Goal: Task Accomplishment & Management: Manage account settings

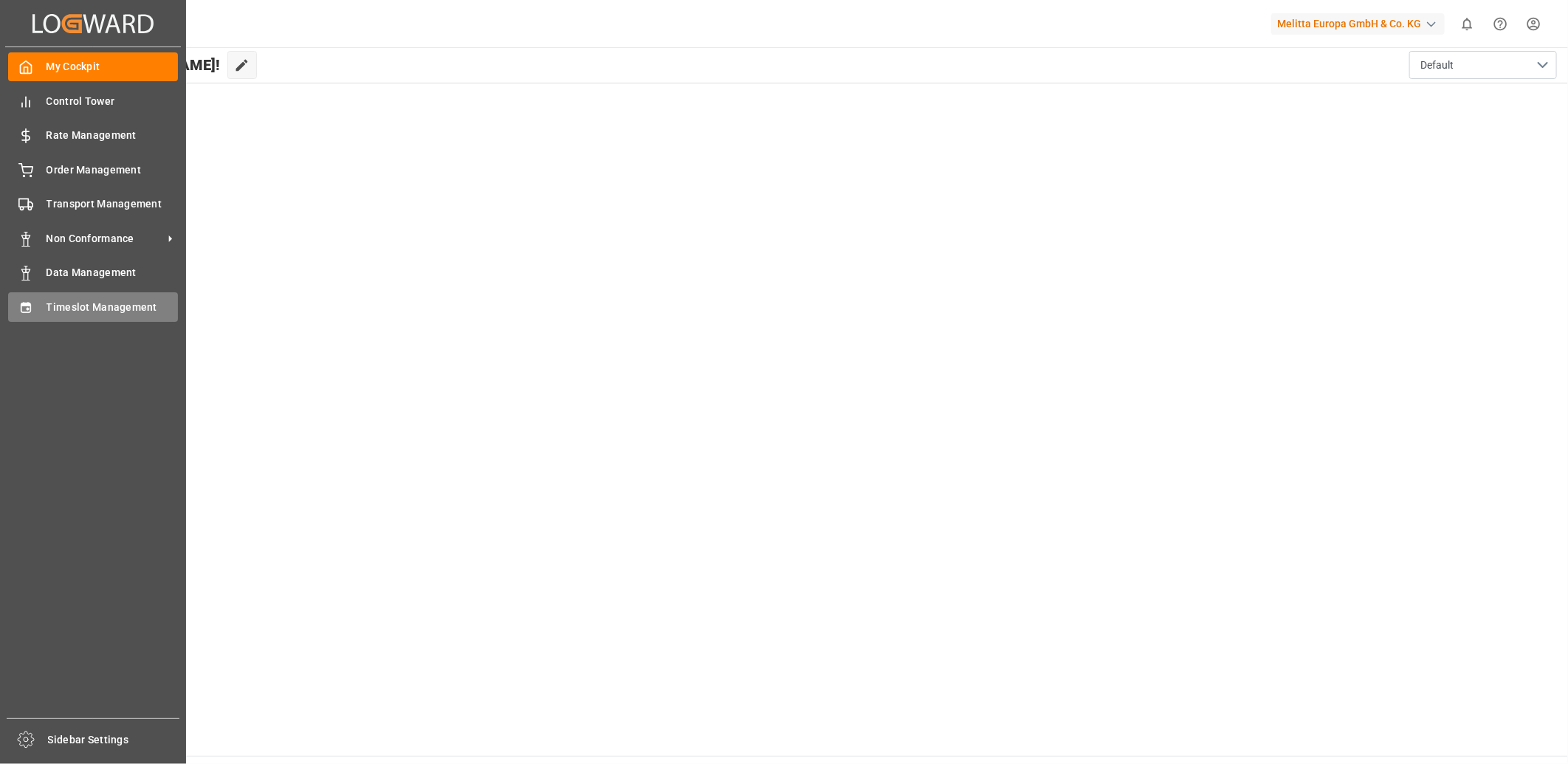
click at [37, 299] on div "Timeslot Management Timeslot Management" at bounding box center [93, 306] width 170 height 29
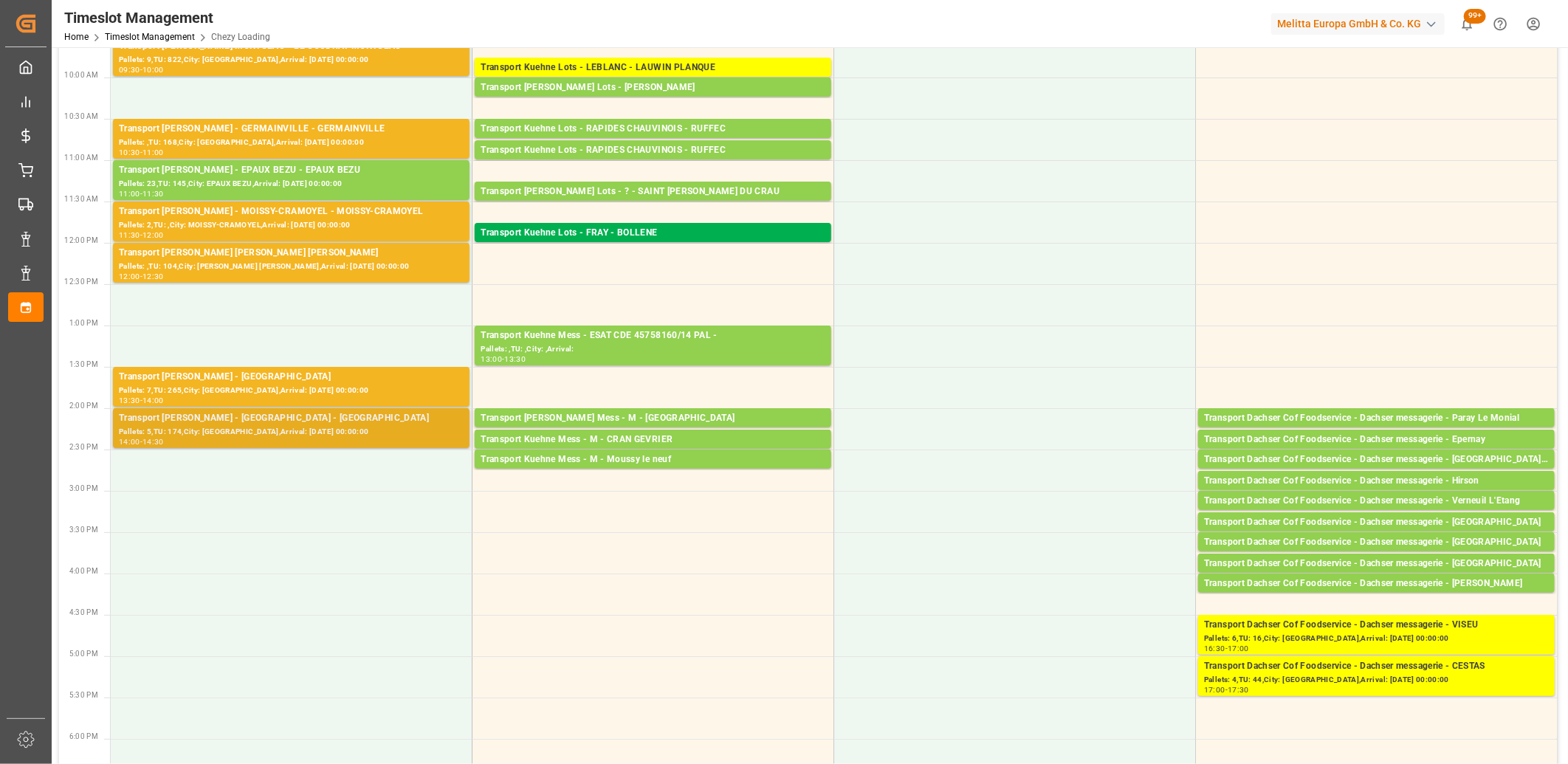
scroll to position [246, 0]
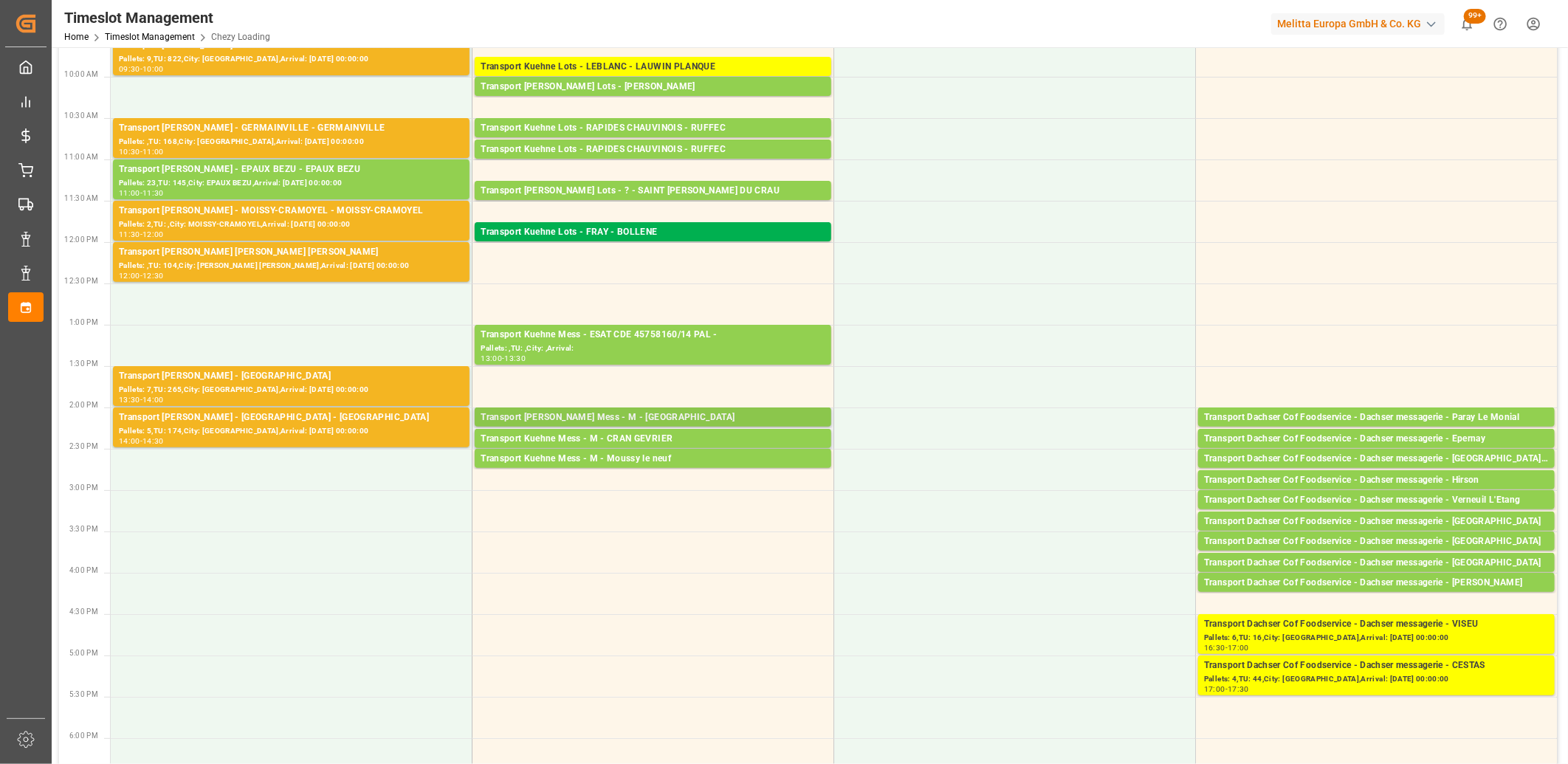
click at [554, 415] on div "Transport [PERSON_NAME] Mess - M - [GEOGRAPHIC_DATA]" at bounding box center [653, 417] width 345 height 14
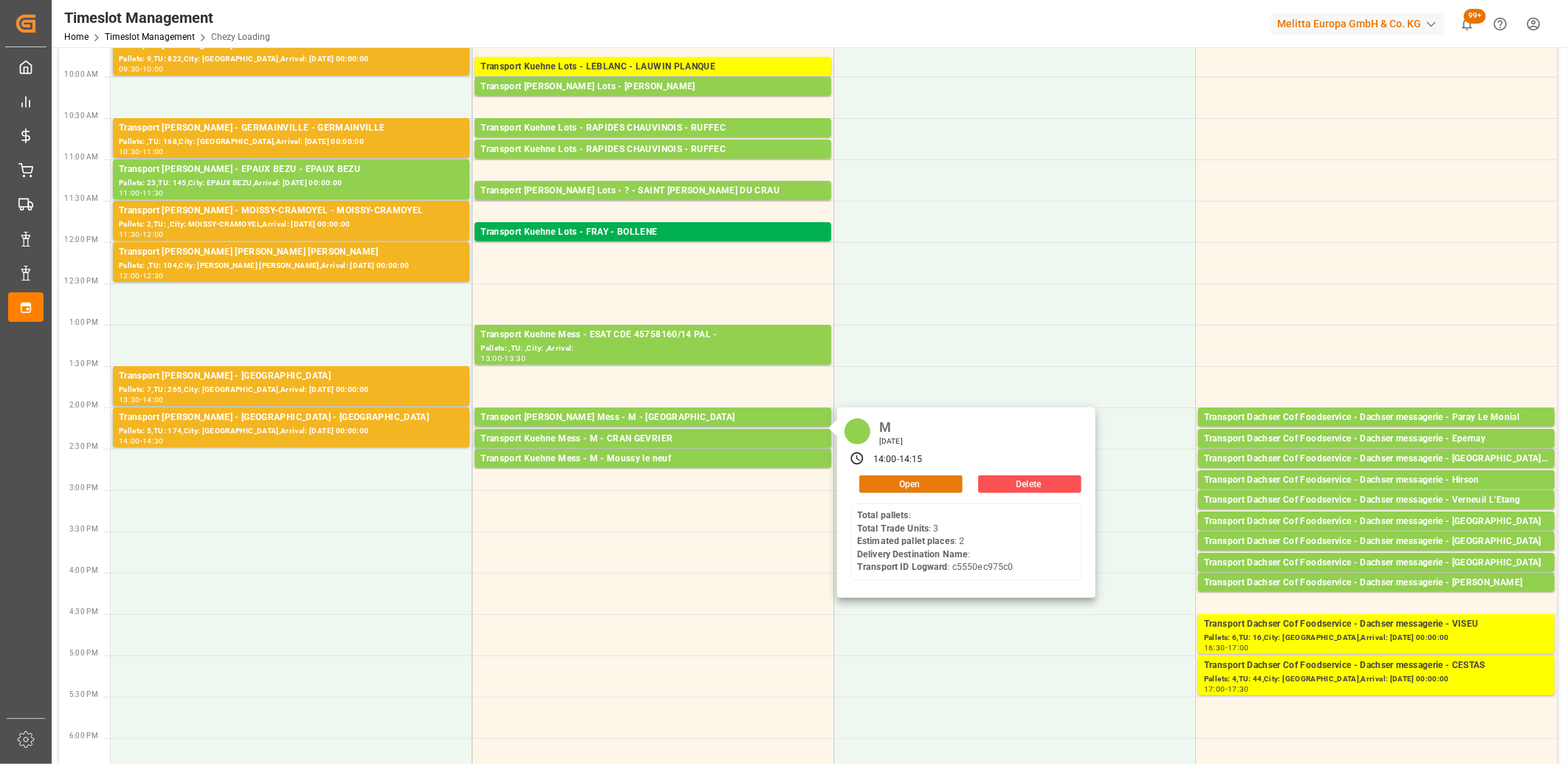
click at [948, 486] on button "Open" at bounding box center [911, 484] width 103 height 17
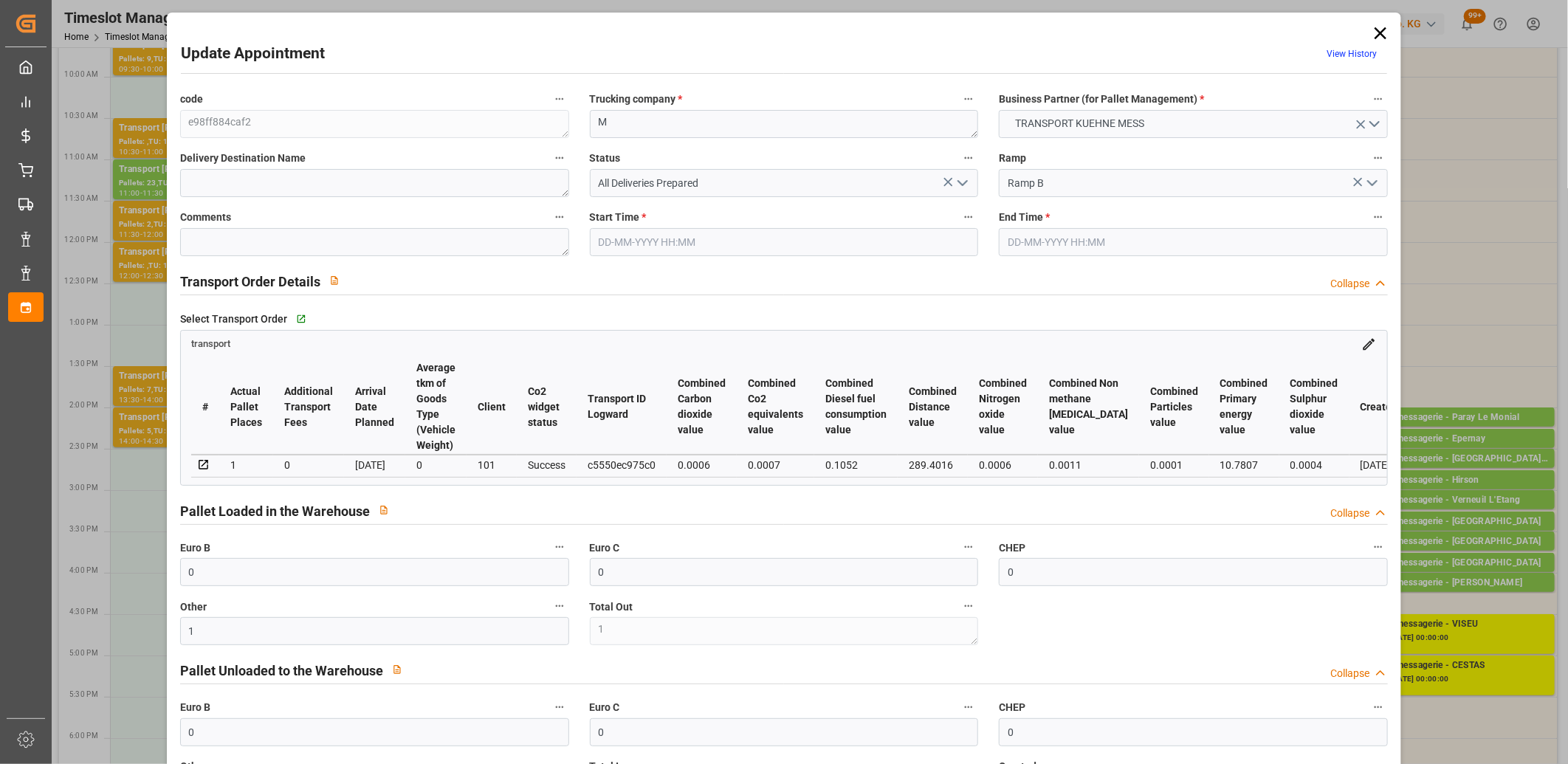
type input "[DATE] 14:00"
type input "[DATE] 14:15"
type input "[DATE] 11:25"
type input "[DATE]"
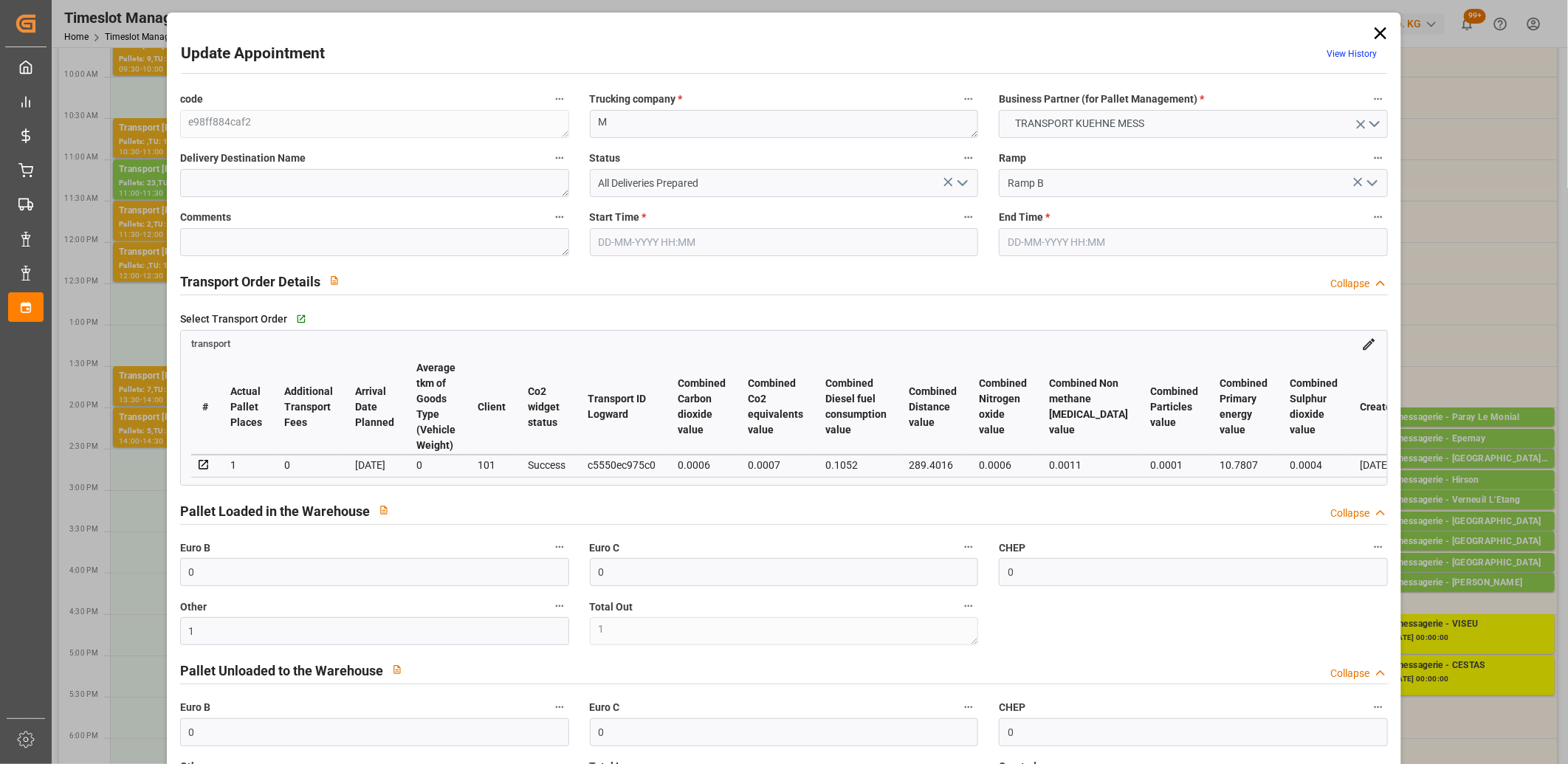
type input "[DATE]"
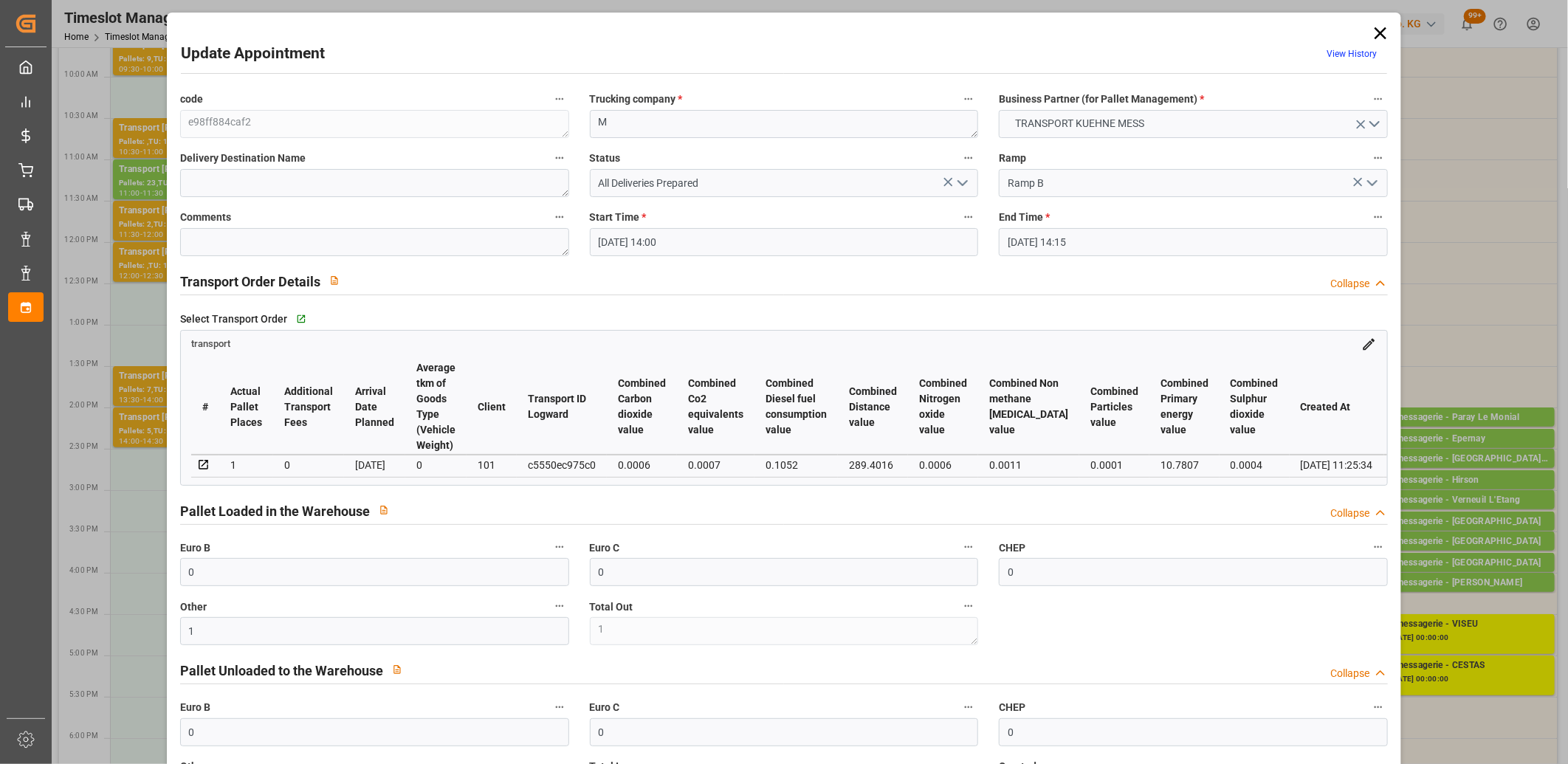
click at [957, 186] on icon "open menu" at bounding box center [963, 183] width 17 height 17
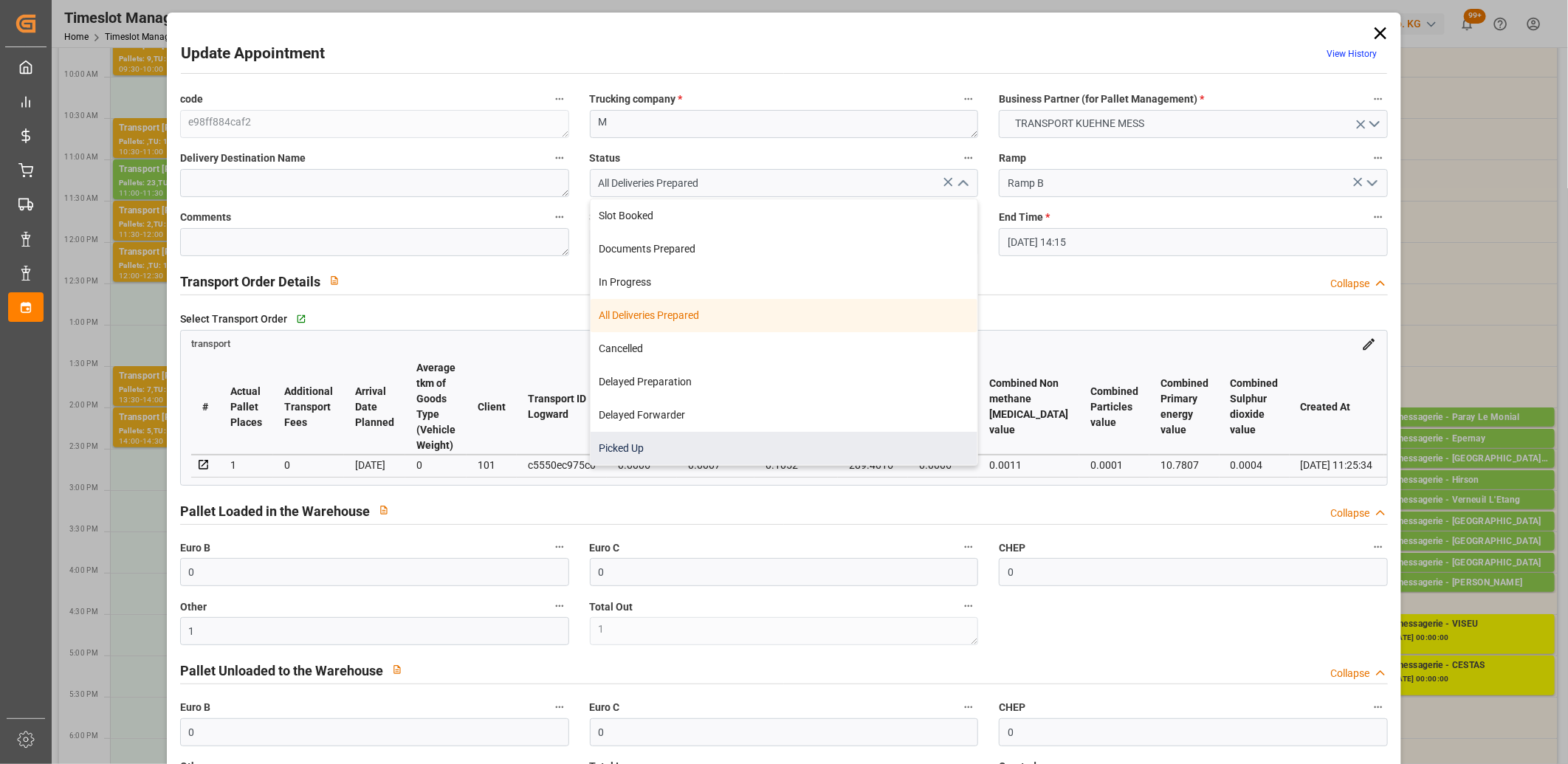
click at [776, 456] on div "Picked Up" at bounding box center [784, 448] width 387 height 33
type input "Picked Up"
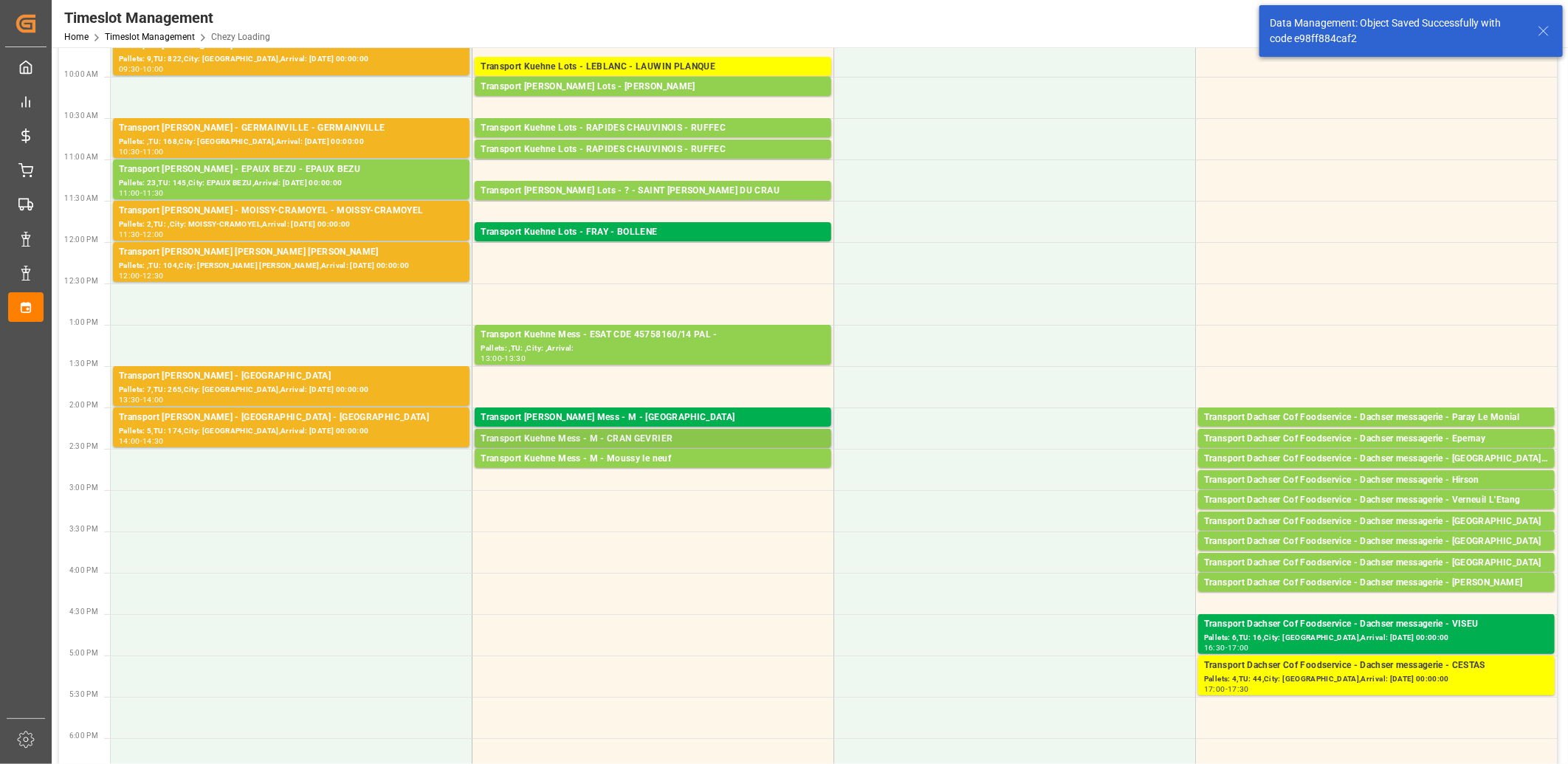
click at [662, 440] on div "Transport Kuehne Mess - M - CRAN GEVRIER" at bounding box center [653, 438] width 345 height 14
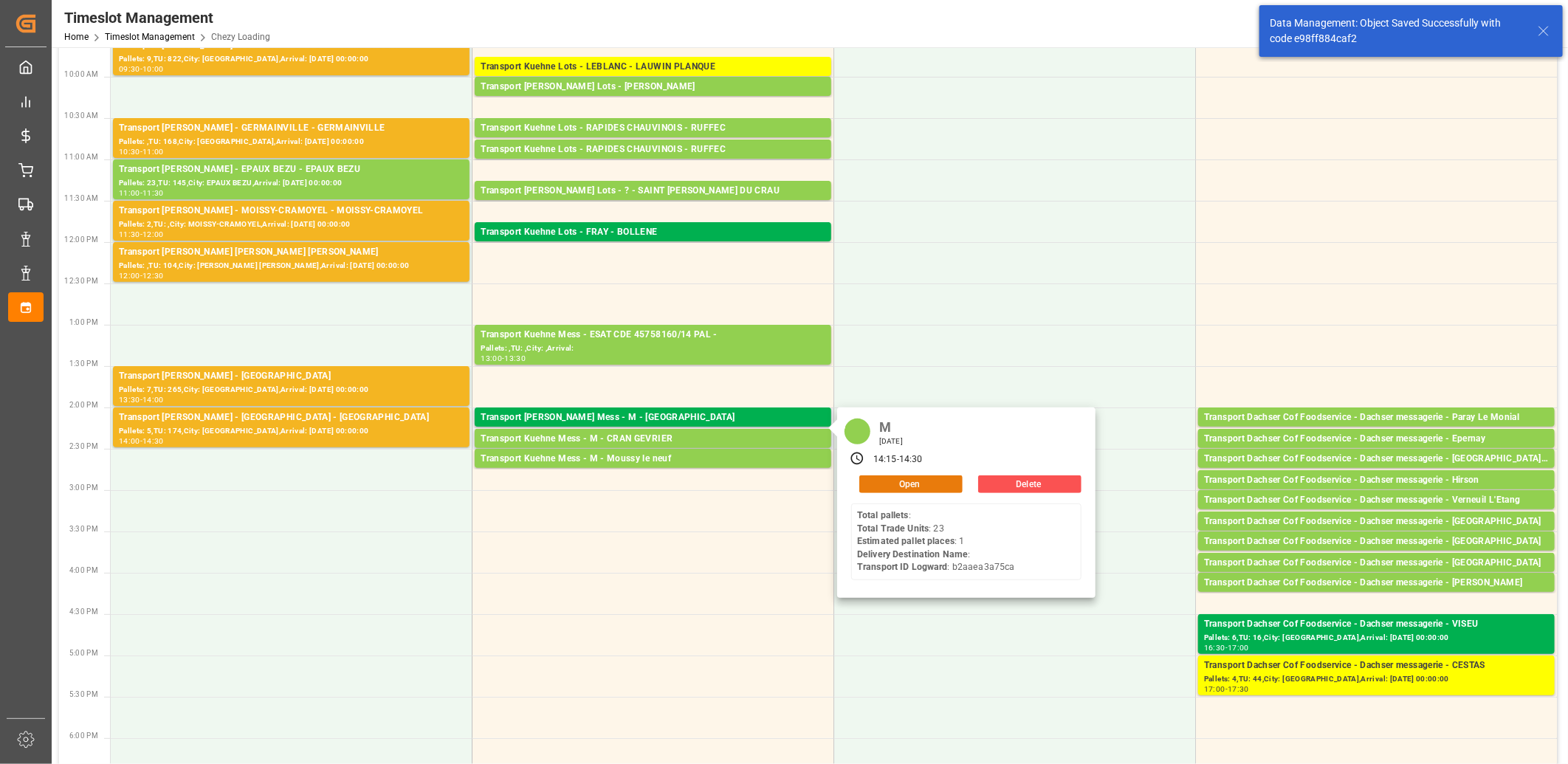
click at [871, 475] on button "Open" at bounding box center [911, 484] width 103 height 17
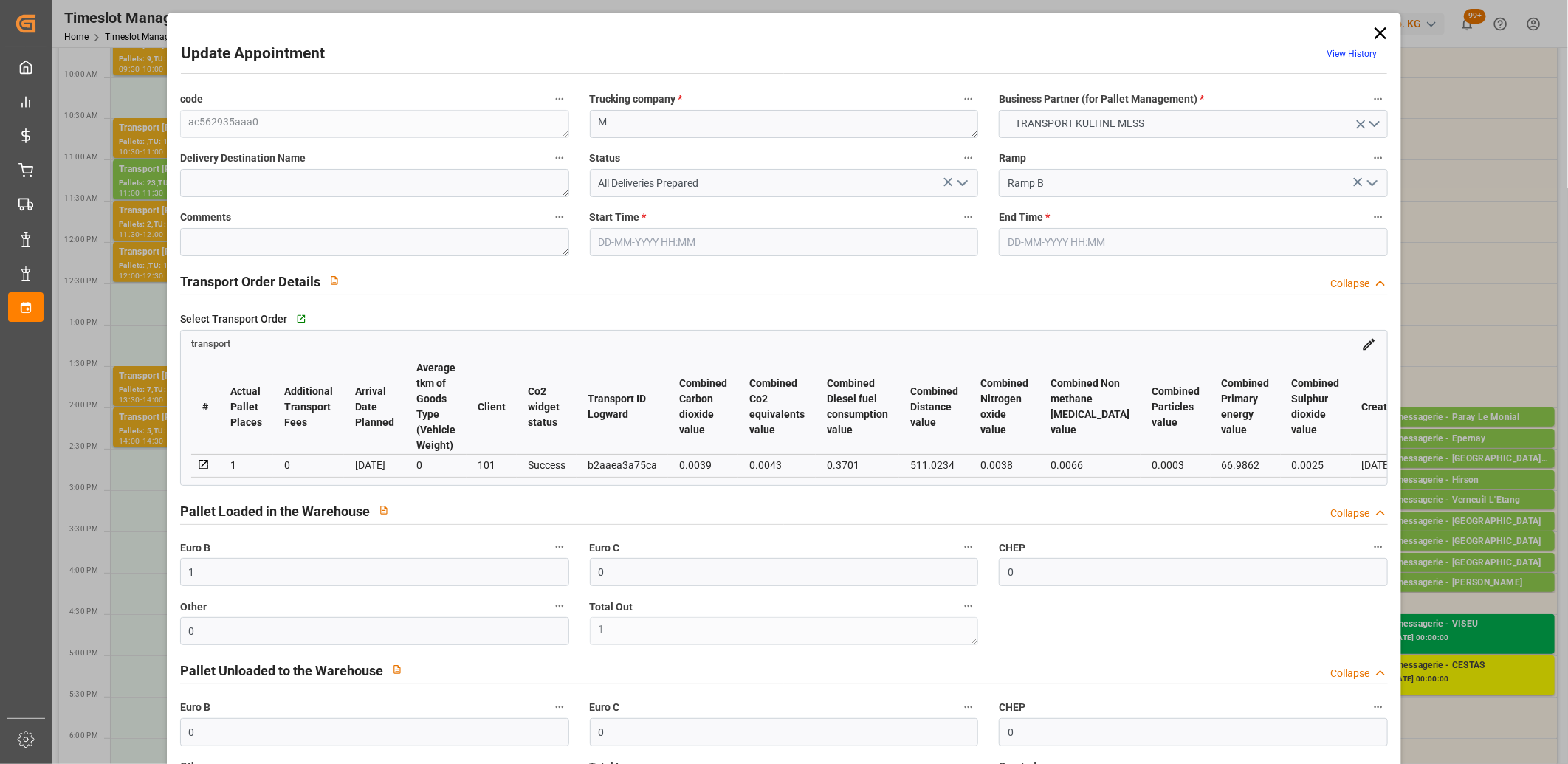
type input "02-09-2025 14:15"
type input "02-09-2025 14:30"
type input "01-09-2025 11:26"
type input "05-09-2025"
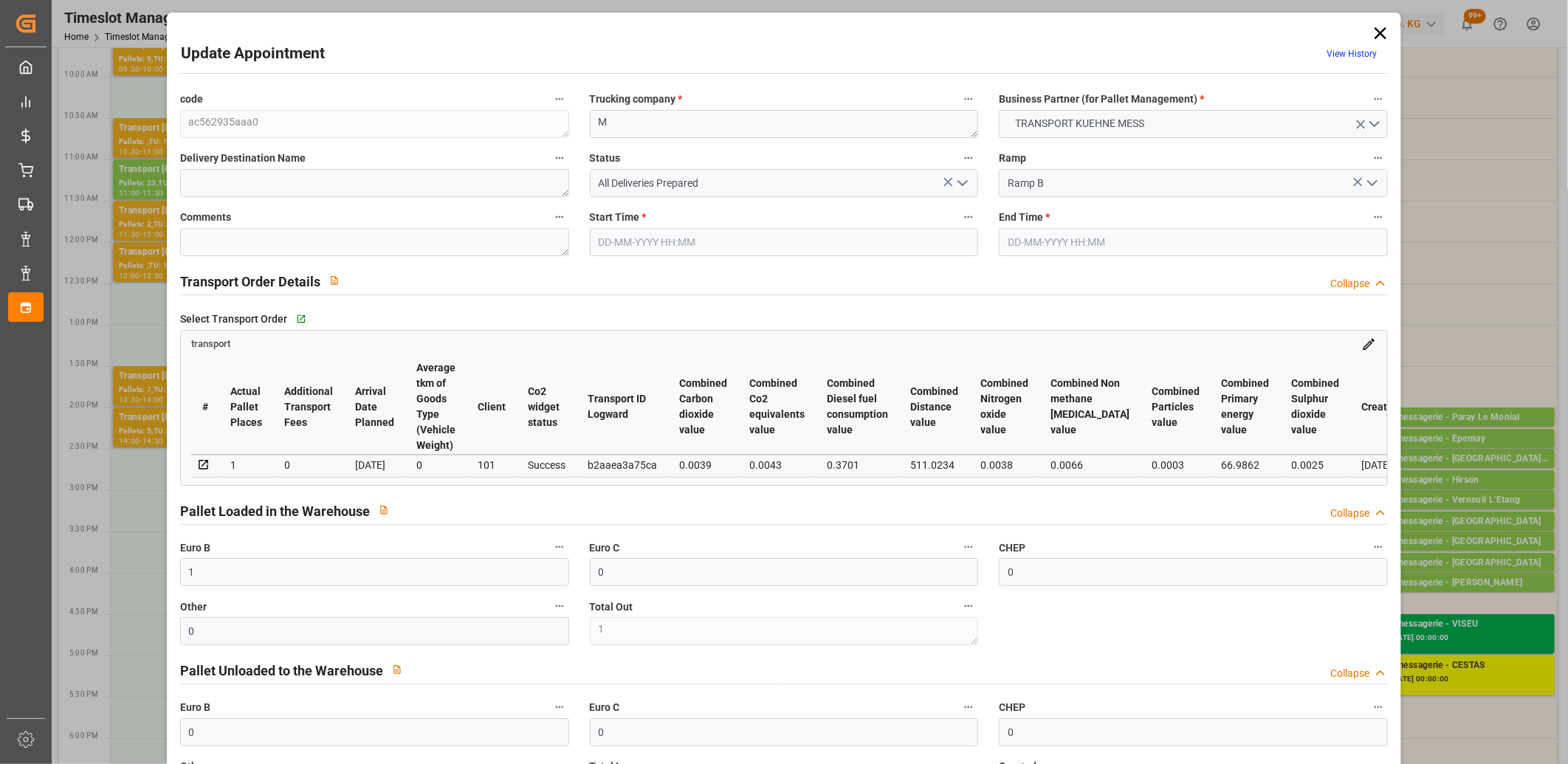
type input "03-09-2025"
type input "01-09-2025"
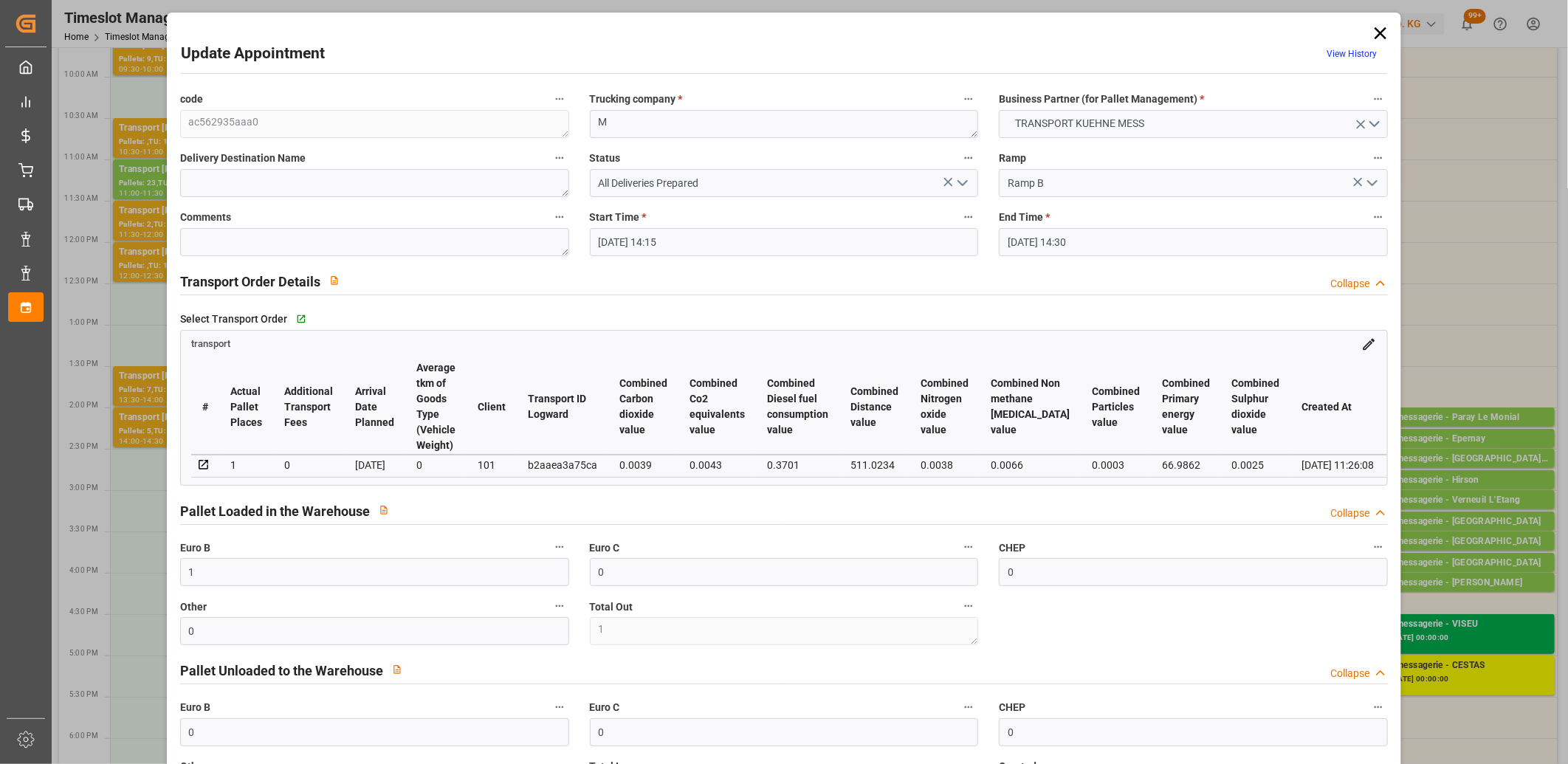
click at [958, 183] on polyline "open menu" at bounding box center [962, 183] width 9 height 5
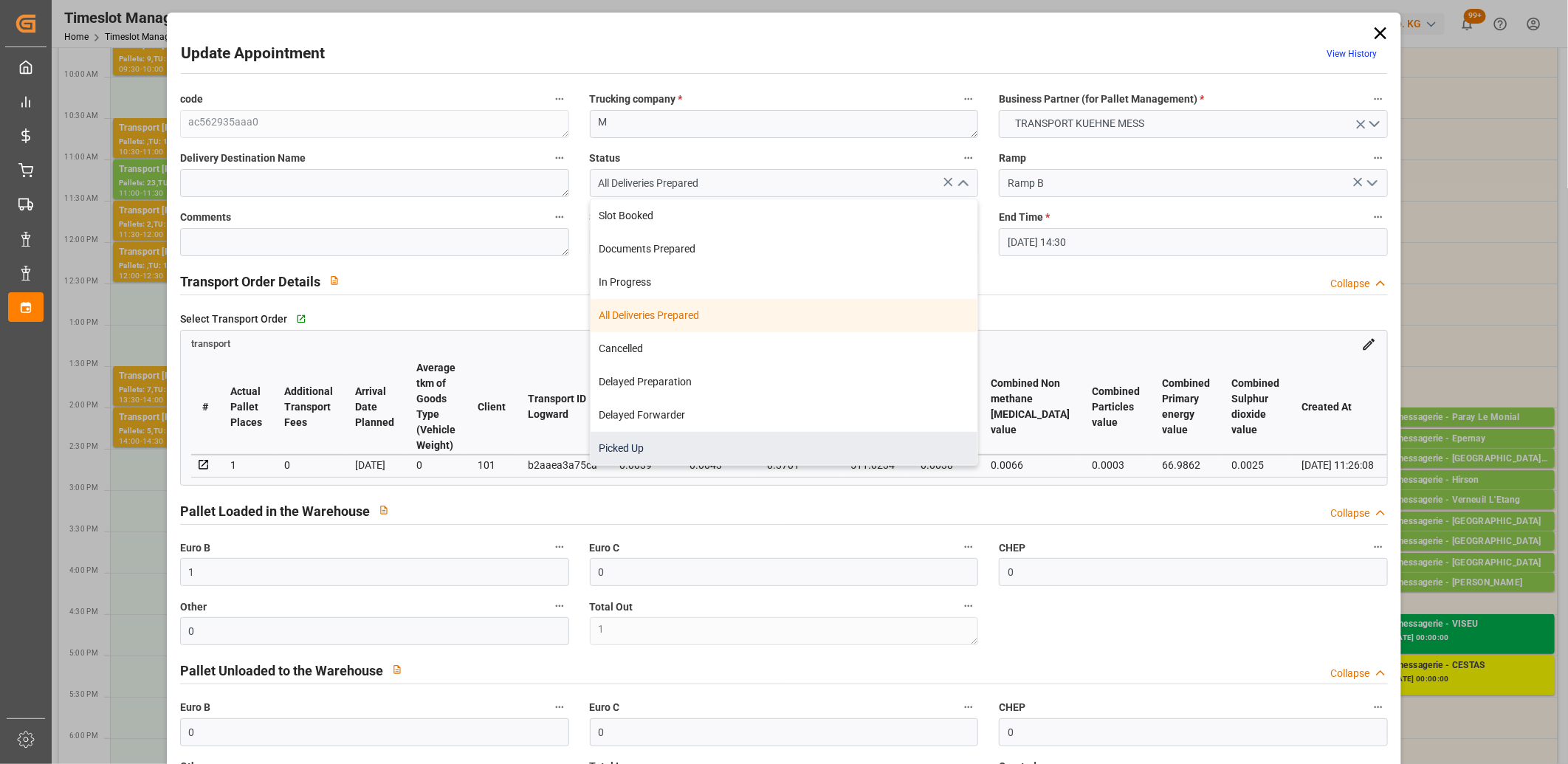
click at [740, 448] on div "Picked Up" at bounding box center [784, 448] width 387 height 33
type input "Picked Up"
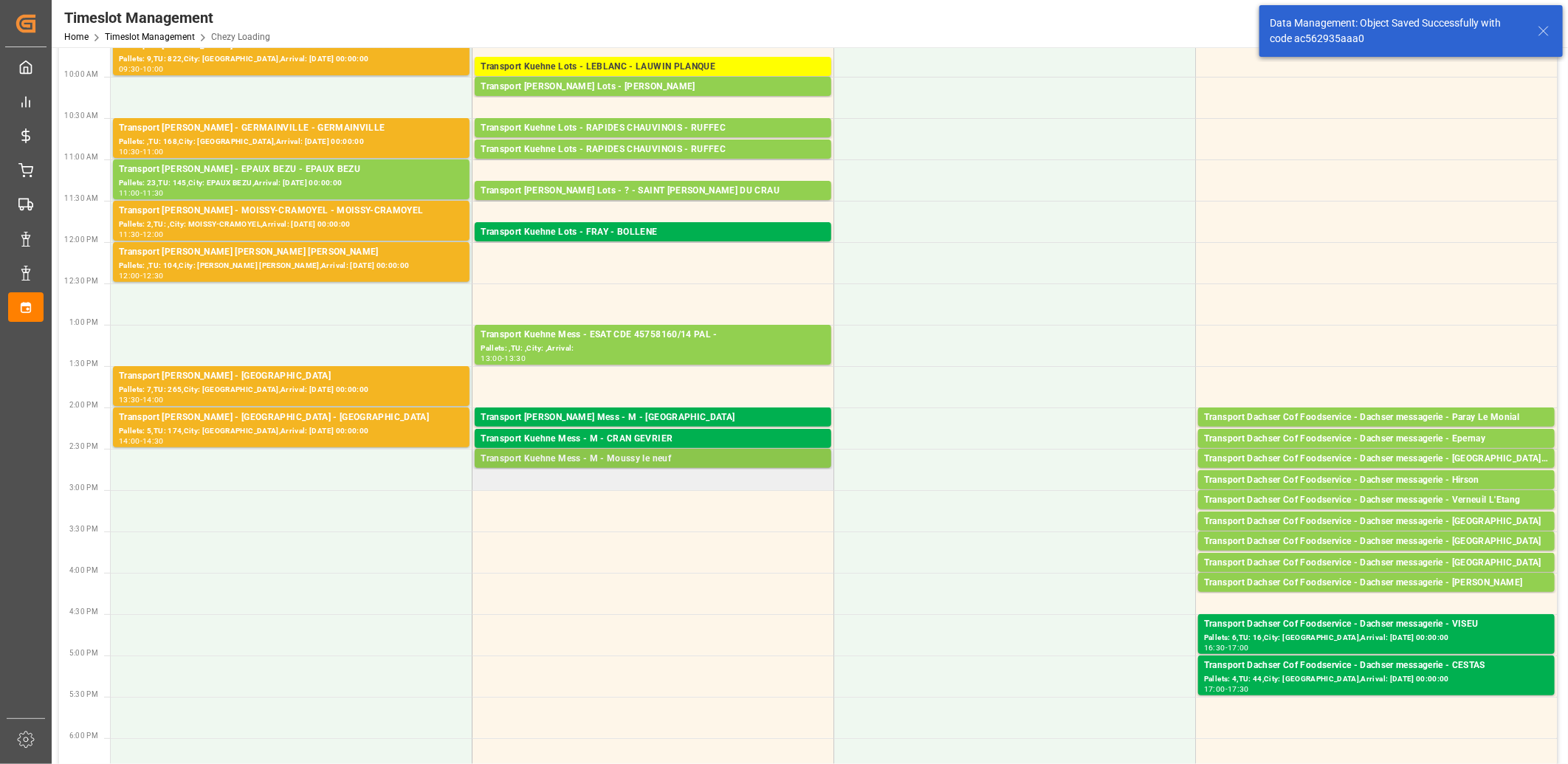
click at [614, 458] on div "Transport Kuehne Mess - M - Moussy le neuf" at bounding box center [653, 459] width 345 height 14
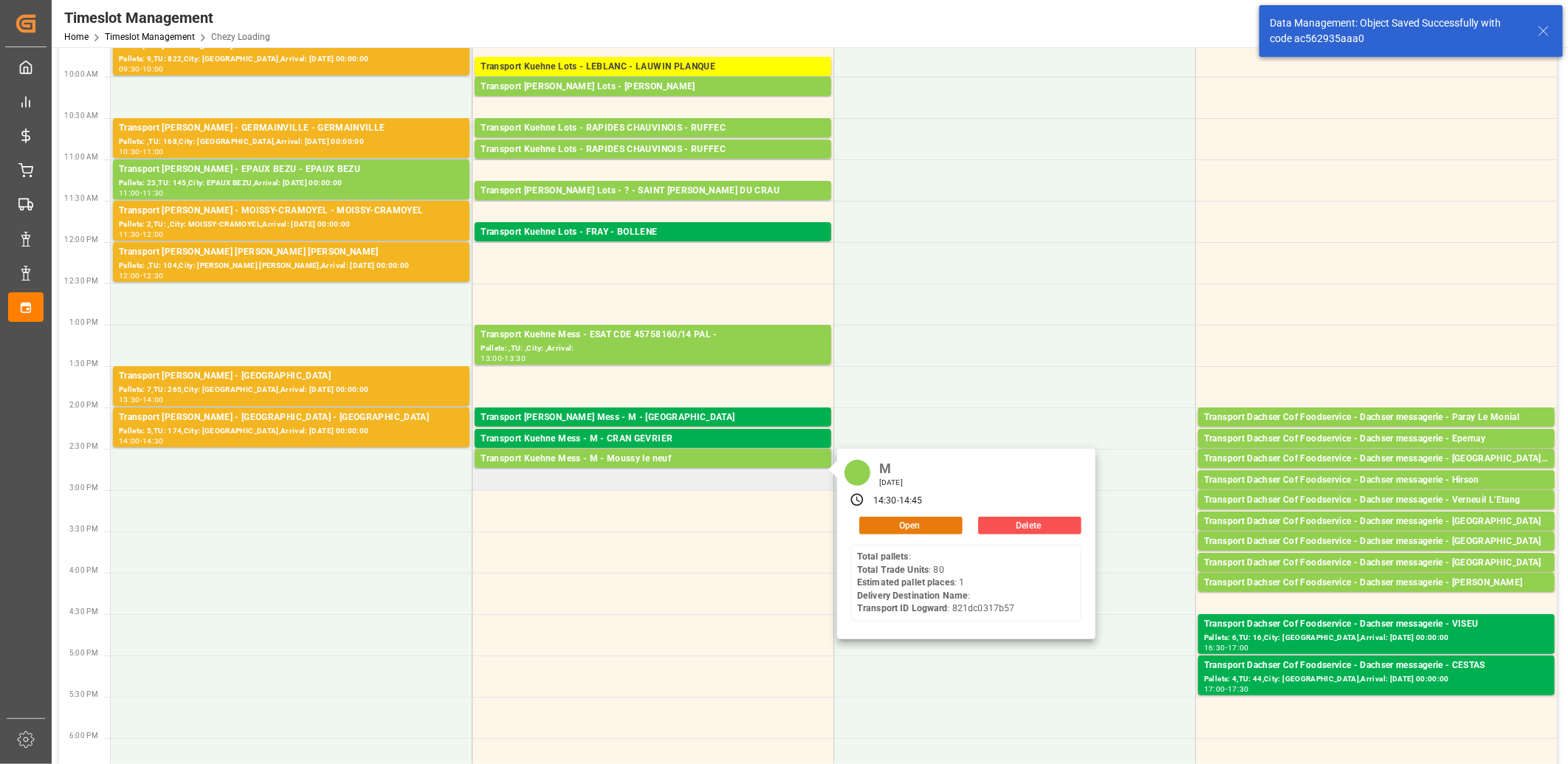
click at [880, 518] on button "Open" at bounding box center [911, 525] width 103 height 17
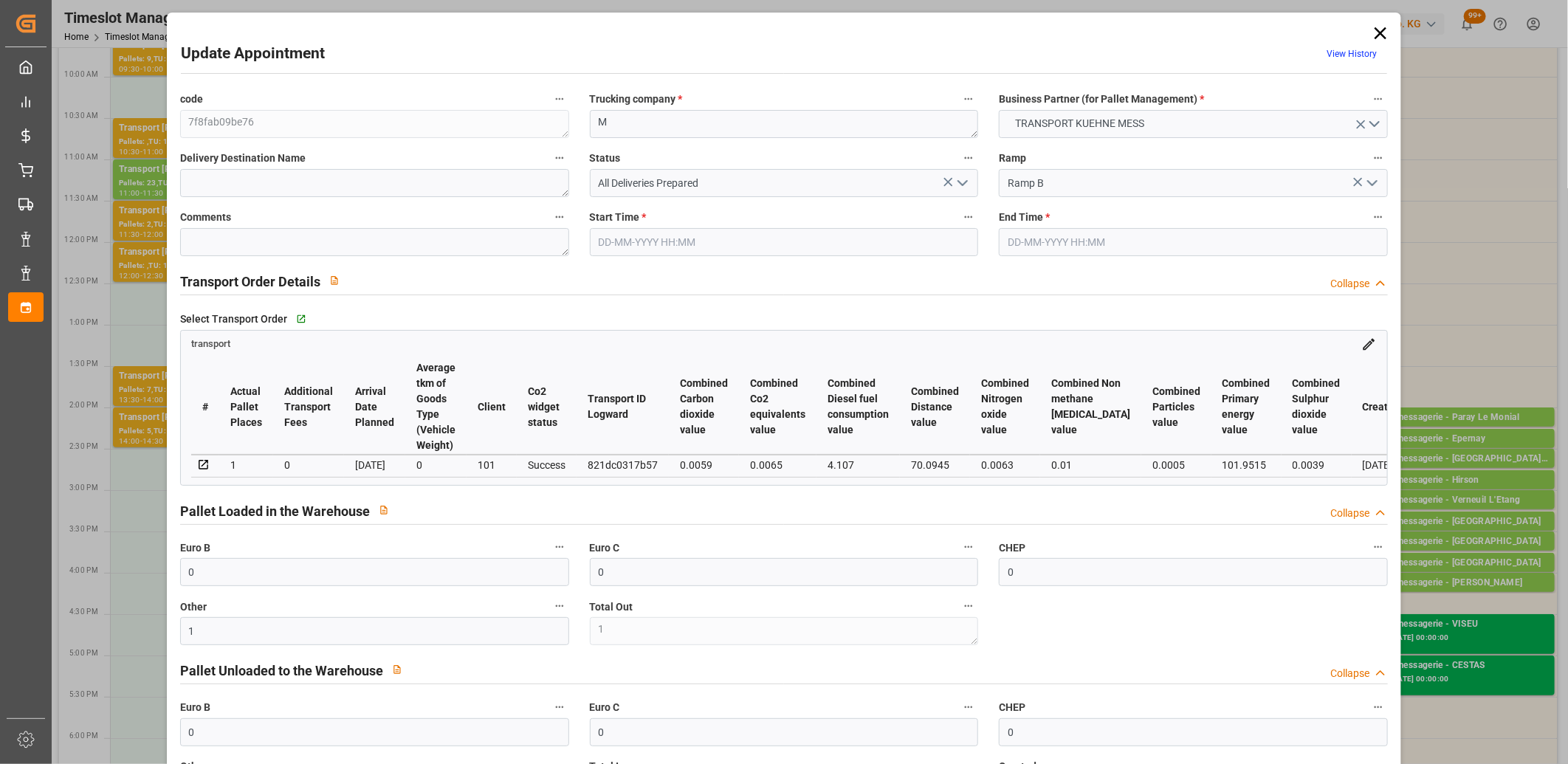
type input "02-09-2025 14:30"
type input "02-09-2025 14:45"
type input "01-09-2025 11:30"
type input "[DATE]"
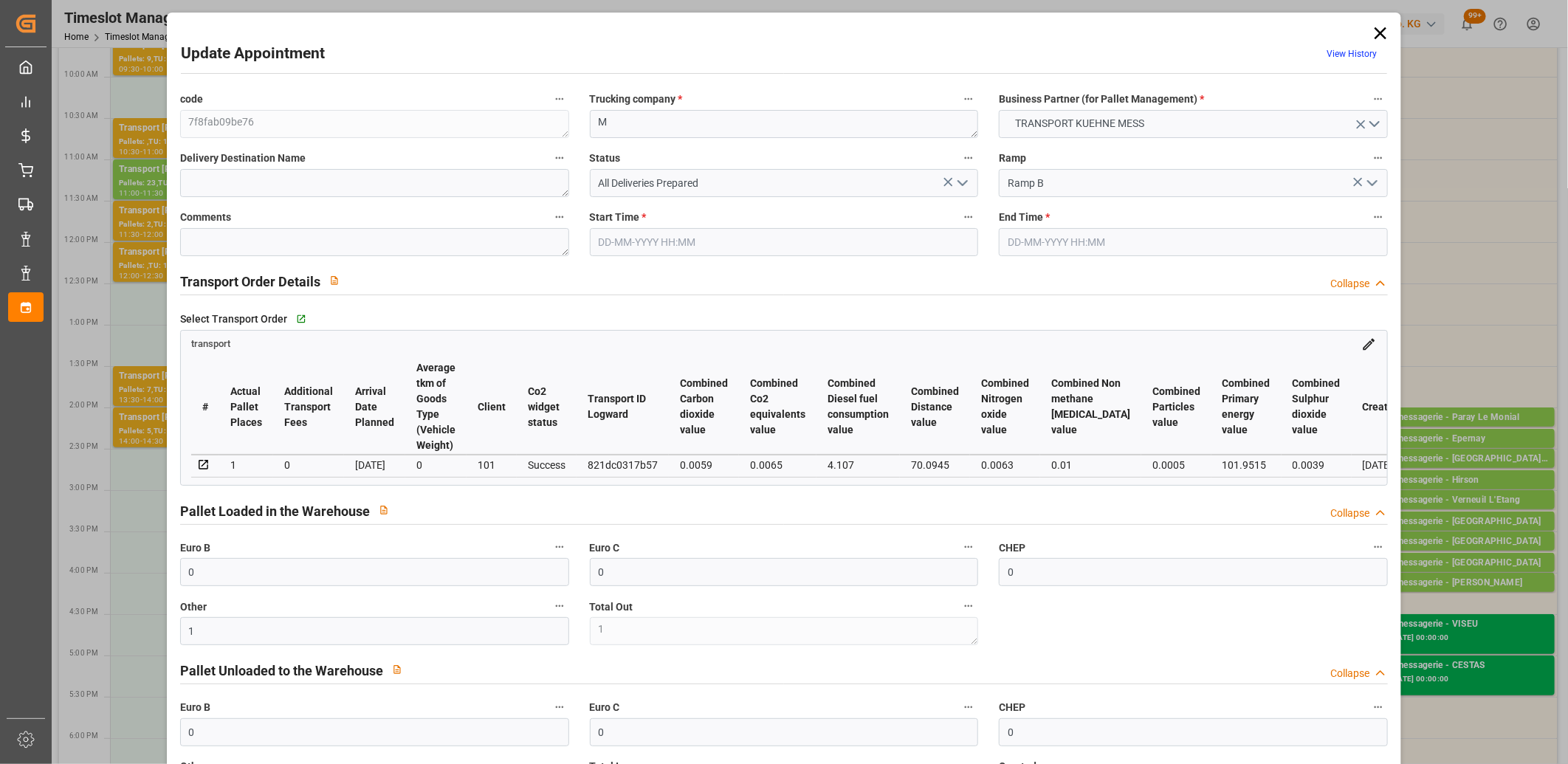
type input "[DATE]"
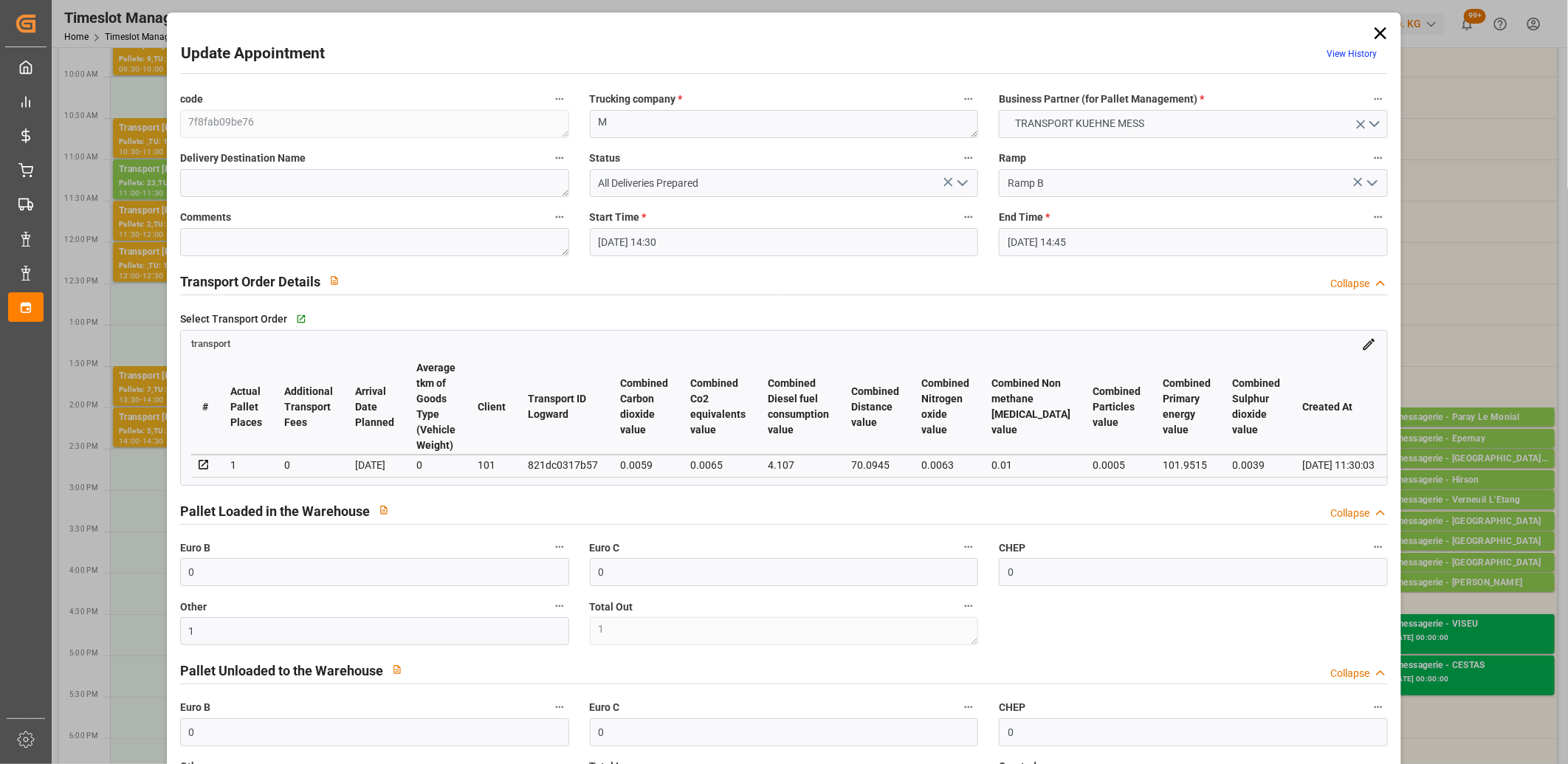
click at [954, 181] on icon "open menu" at bounding box center [963, 183] width 17 height 17
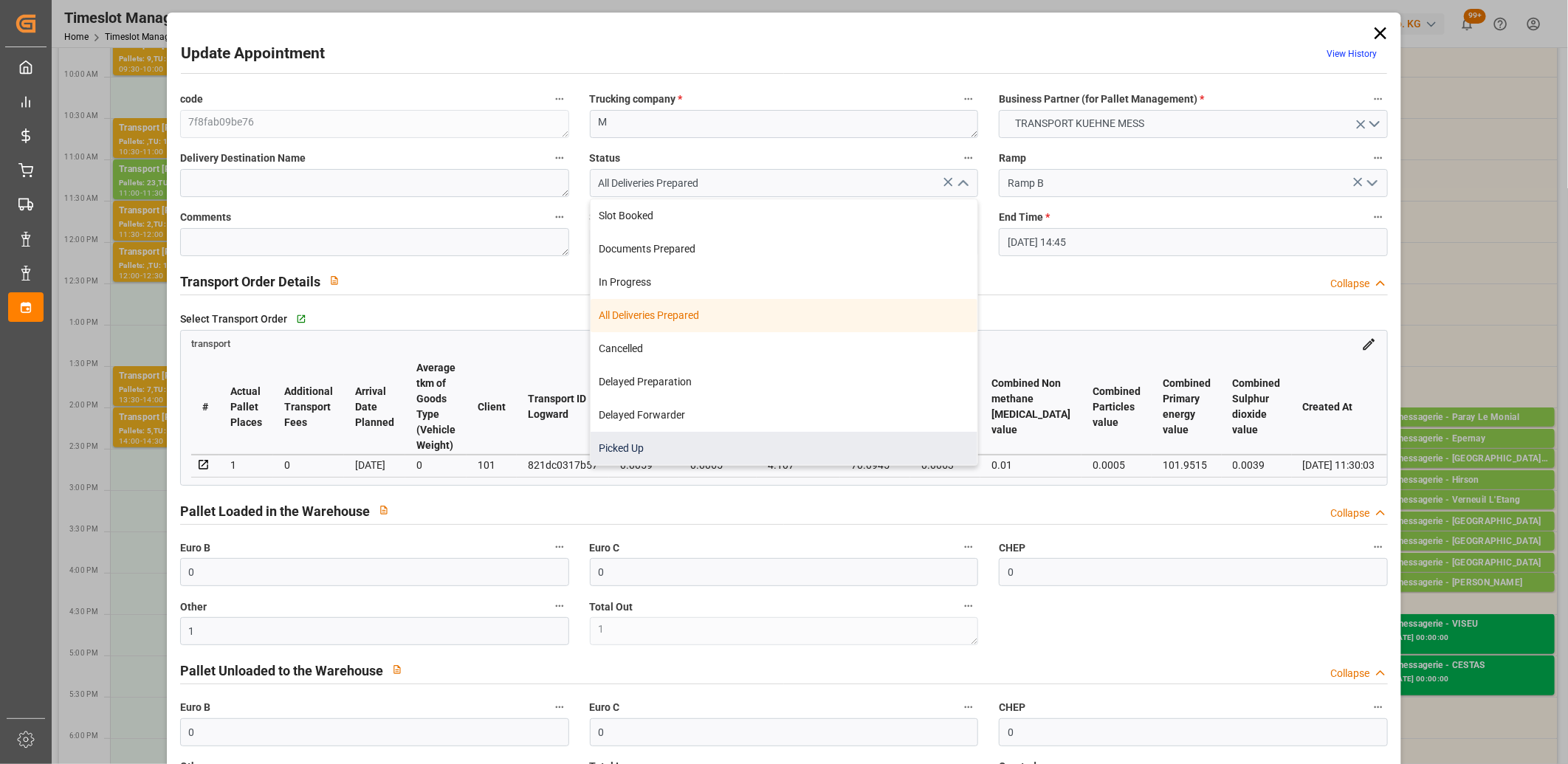
click at [744, 437] on div "Picked Up" at bounding box center [784, 448] width 387 height 33
type input "Picked Up"
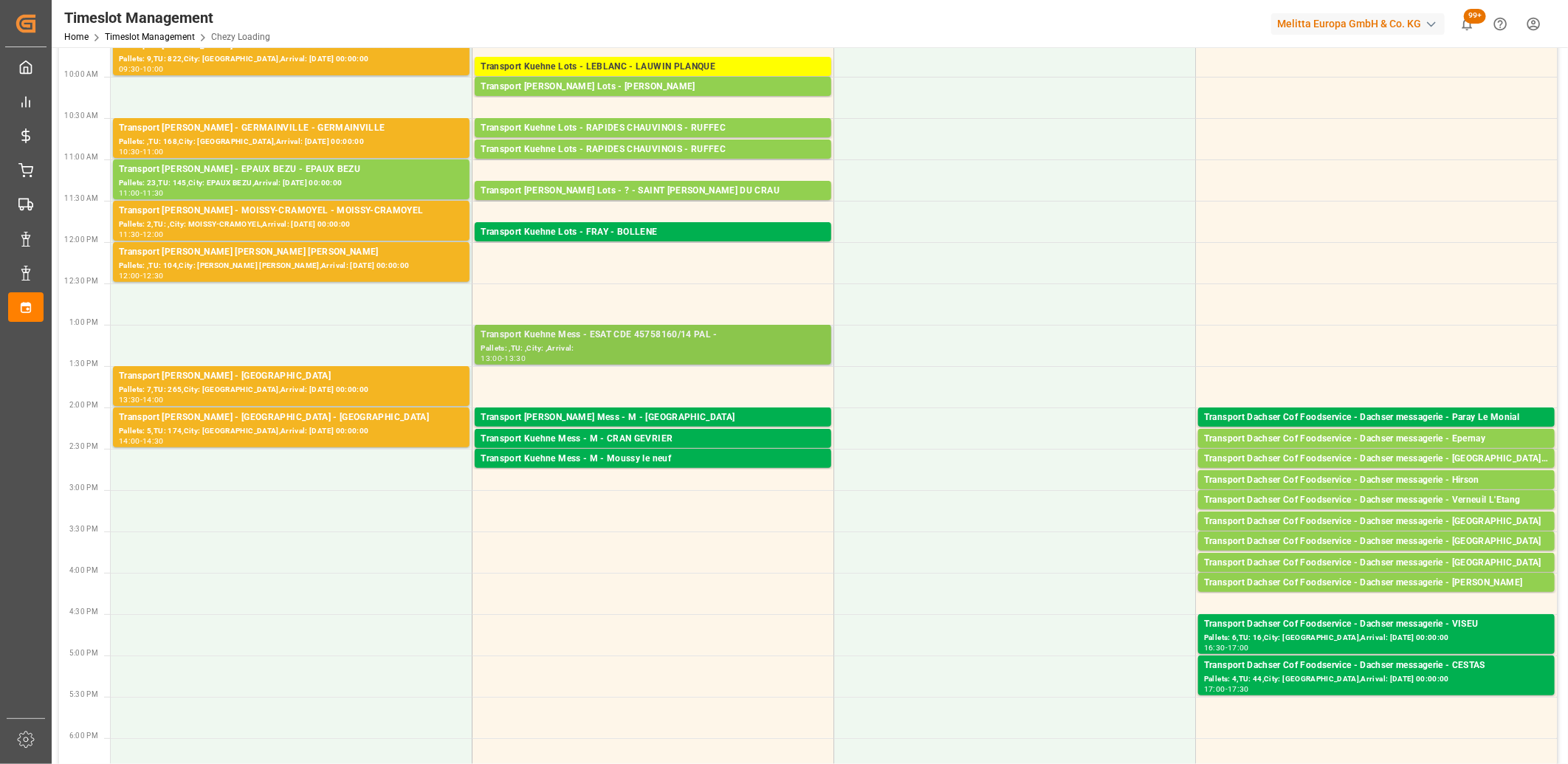
scroll to position [0, 0]
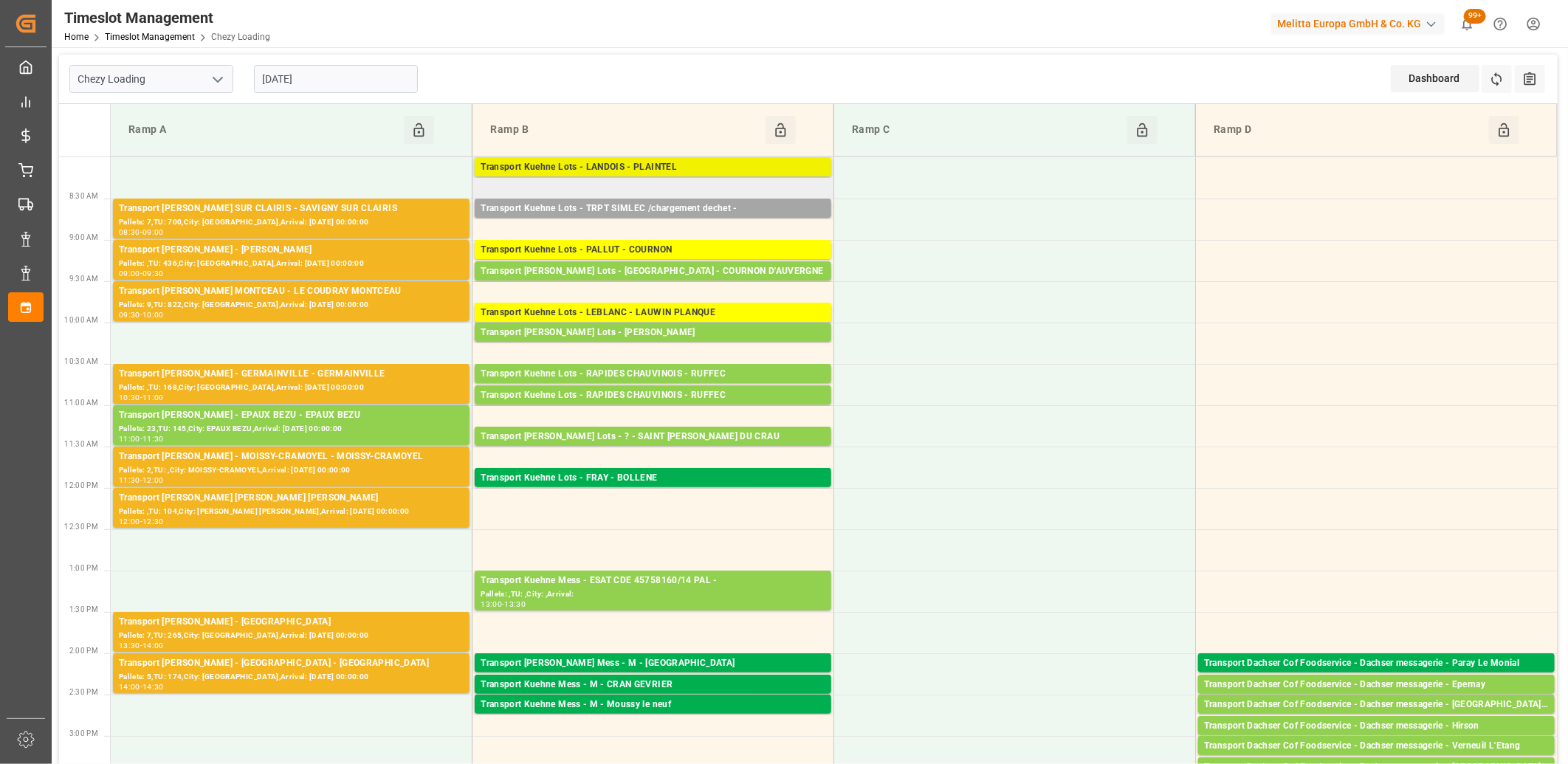
click at [624, 167] on div "Transport Kuehne Lots - LANDOIS - PLAINTEL" at bounding box center [653, 167] width 345 height 14
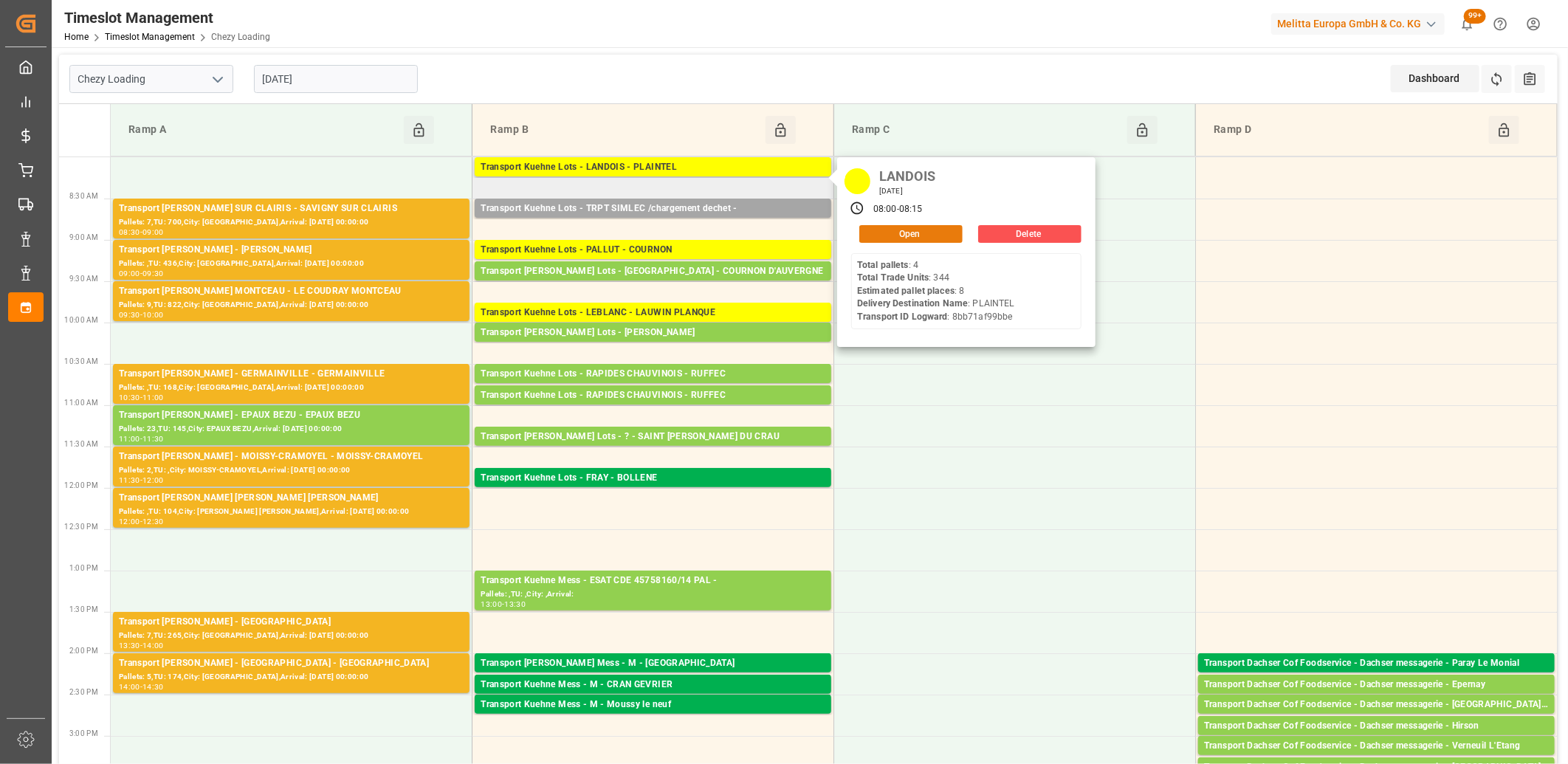
click at [882, 238] on button "Open" at bounding box center [911, 234] width 103 height 17
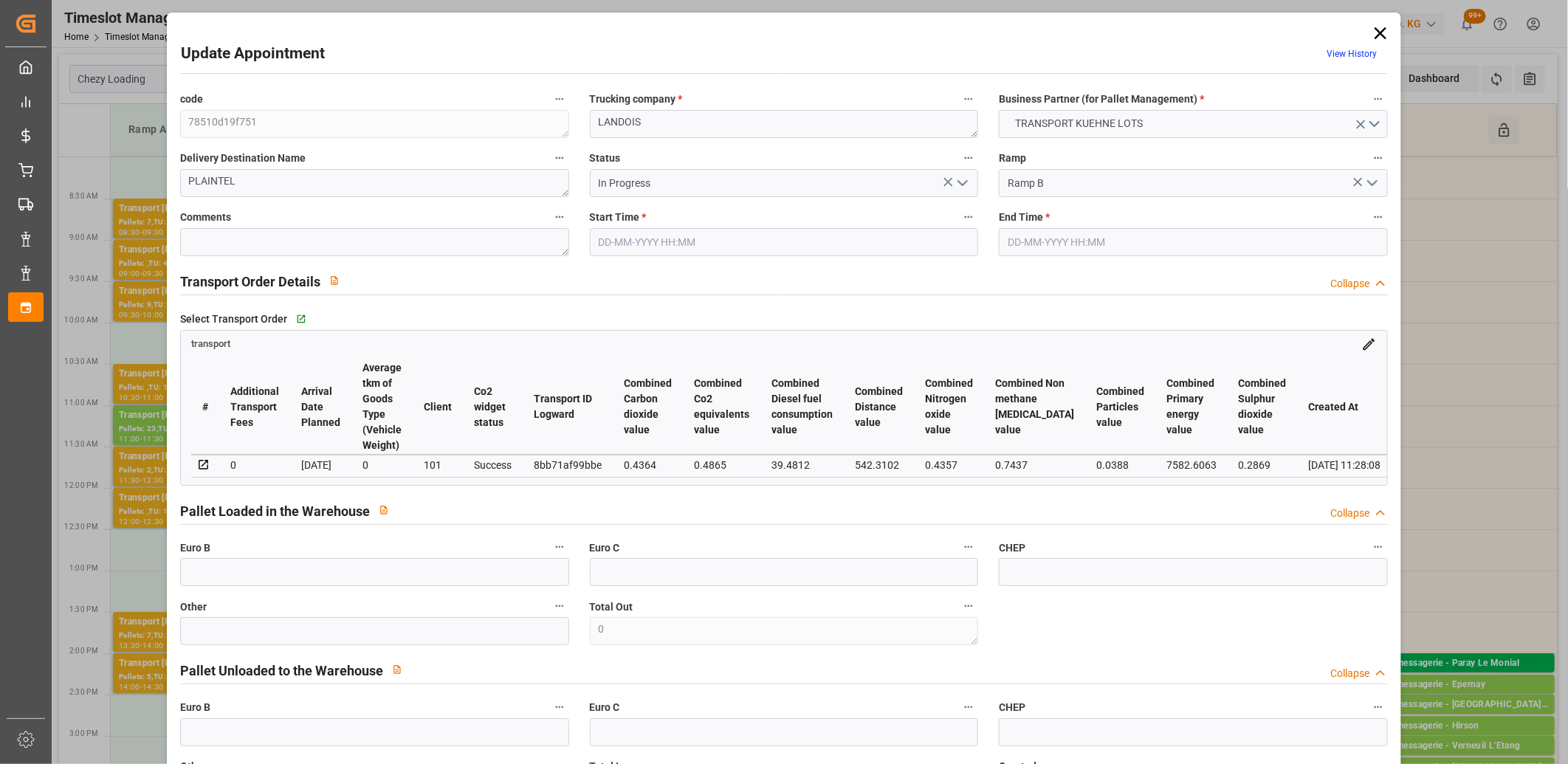
type input "8"
type input "394.35"
type input "0"
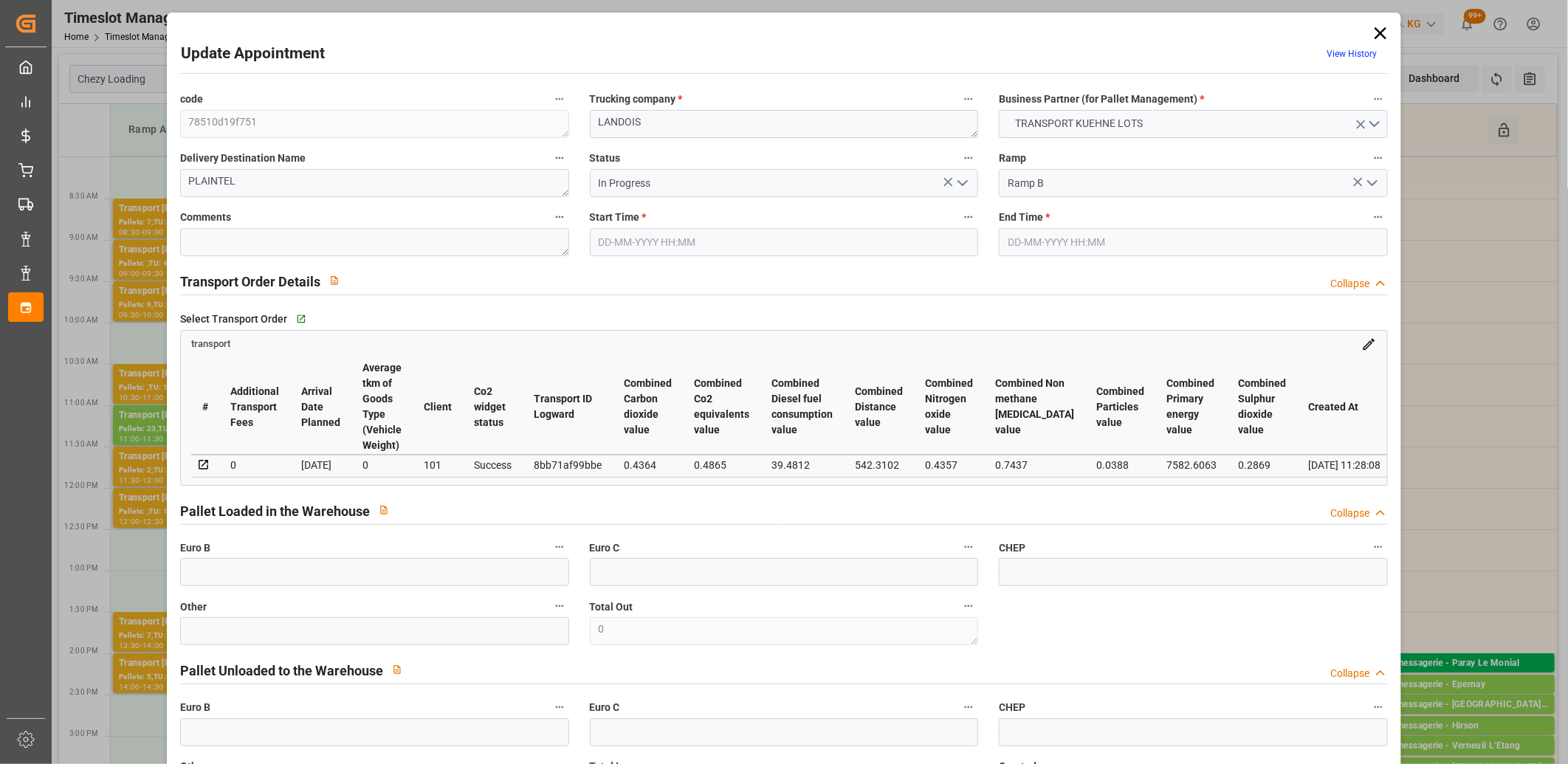
type input "394.35"
type input "0"
type input "13"
type input "1384.237"
type input "2146.146"
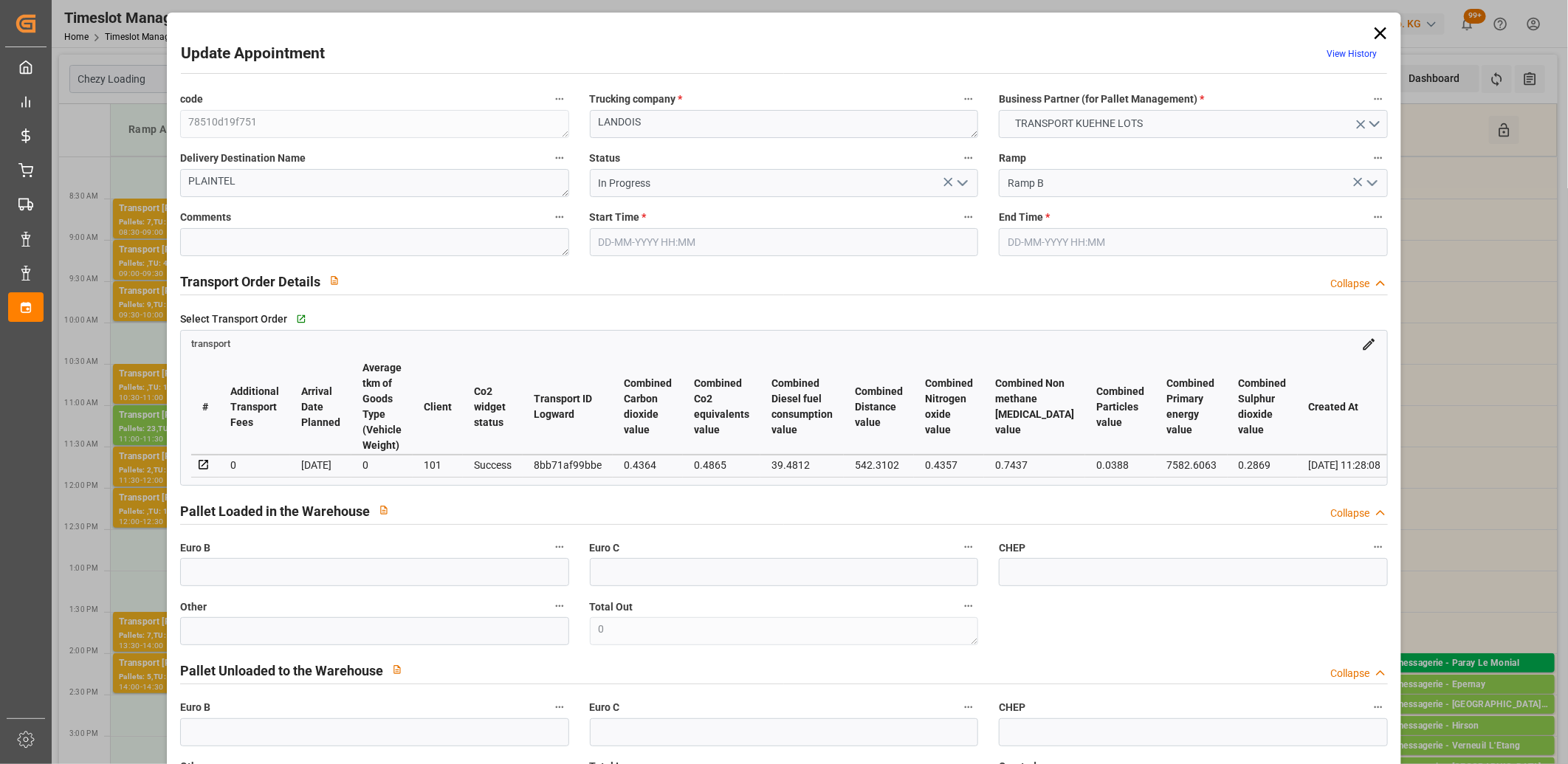
type input "6059.446"
type input "22"
type input "4"
type input "344"
type input "22"
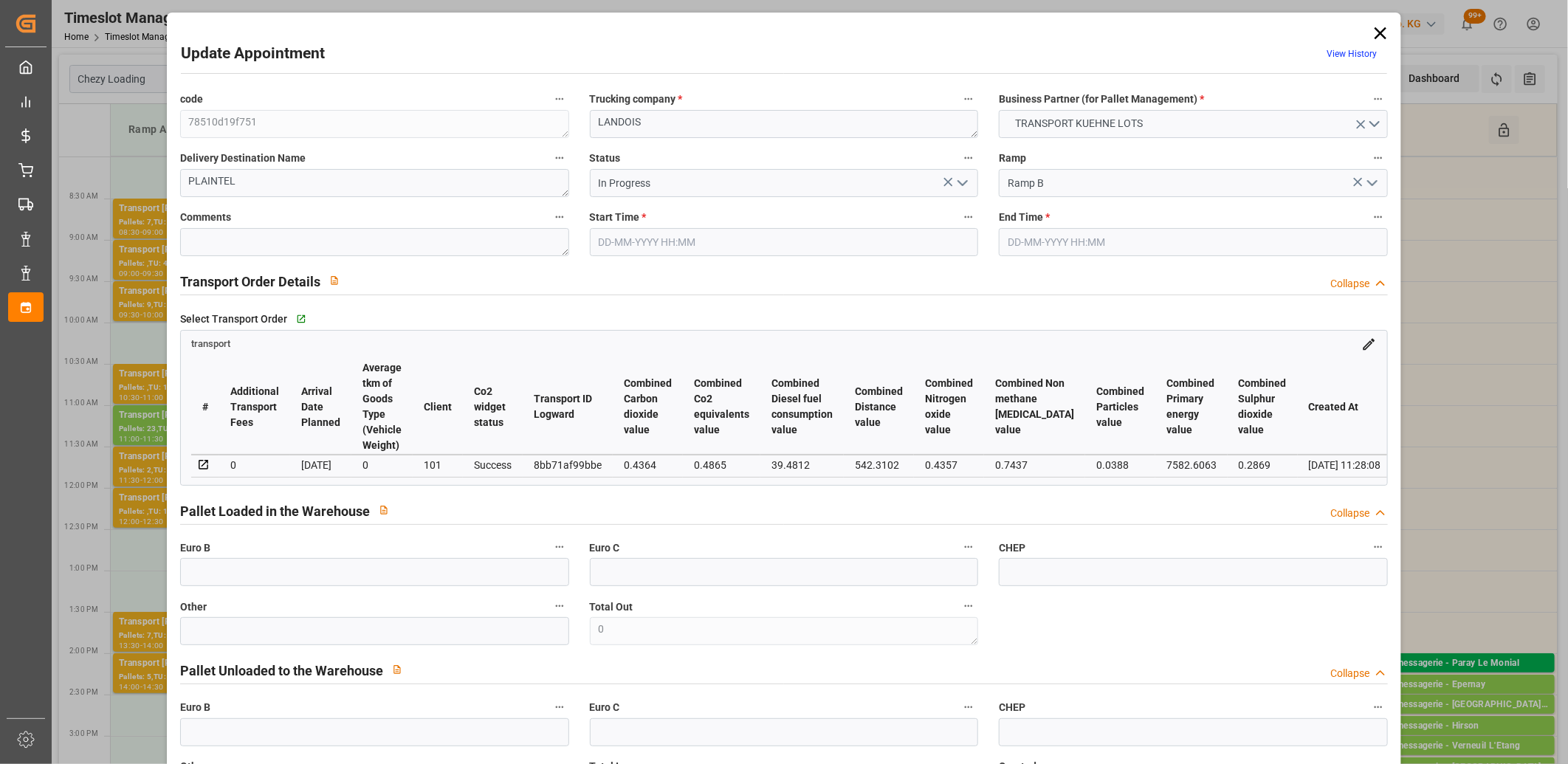
type input "101"
type input "1598.75"
type input "0"
type input "4710.8598"
type input "0"
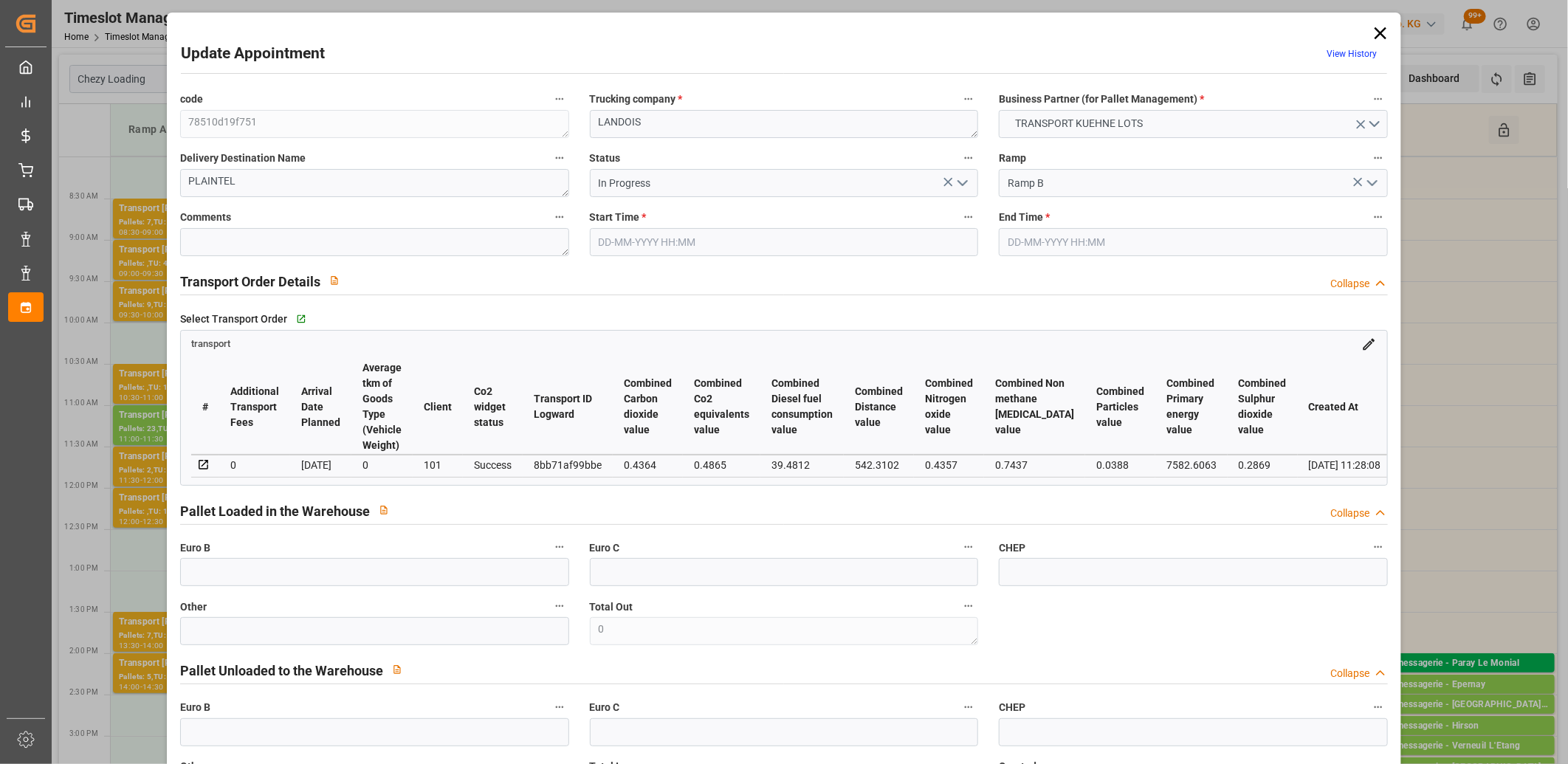
type input "0"
type input "21"
type input "35"
type input "[DATE] 08:00"
type input "02-09-2025 08:15"
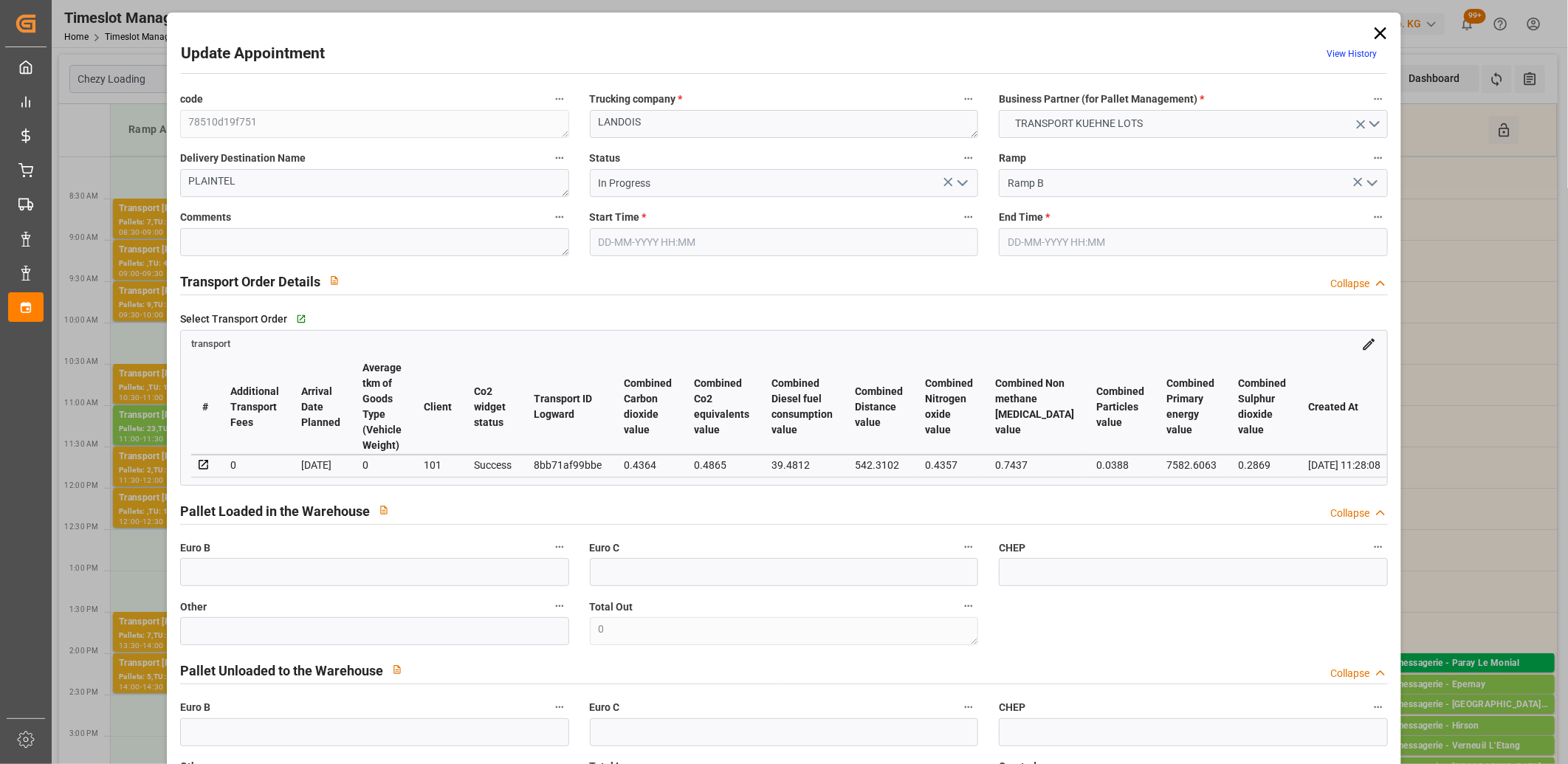
type input "27-08-2025 13:08"
type input "27-08-2025 11:28"
type input "[DATE]"
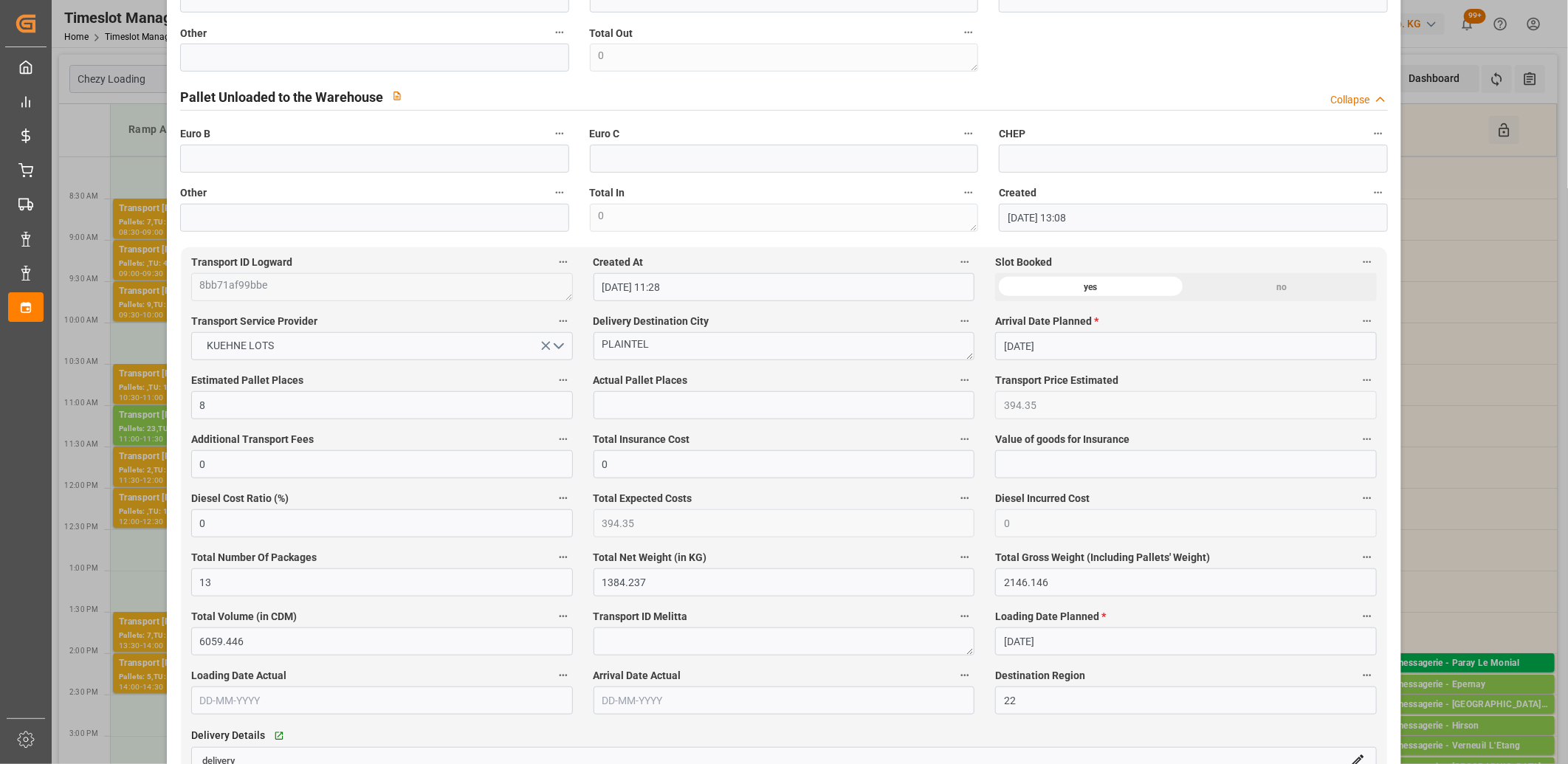
scroll to position [820, 0]
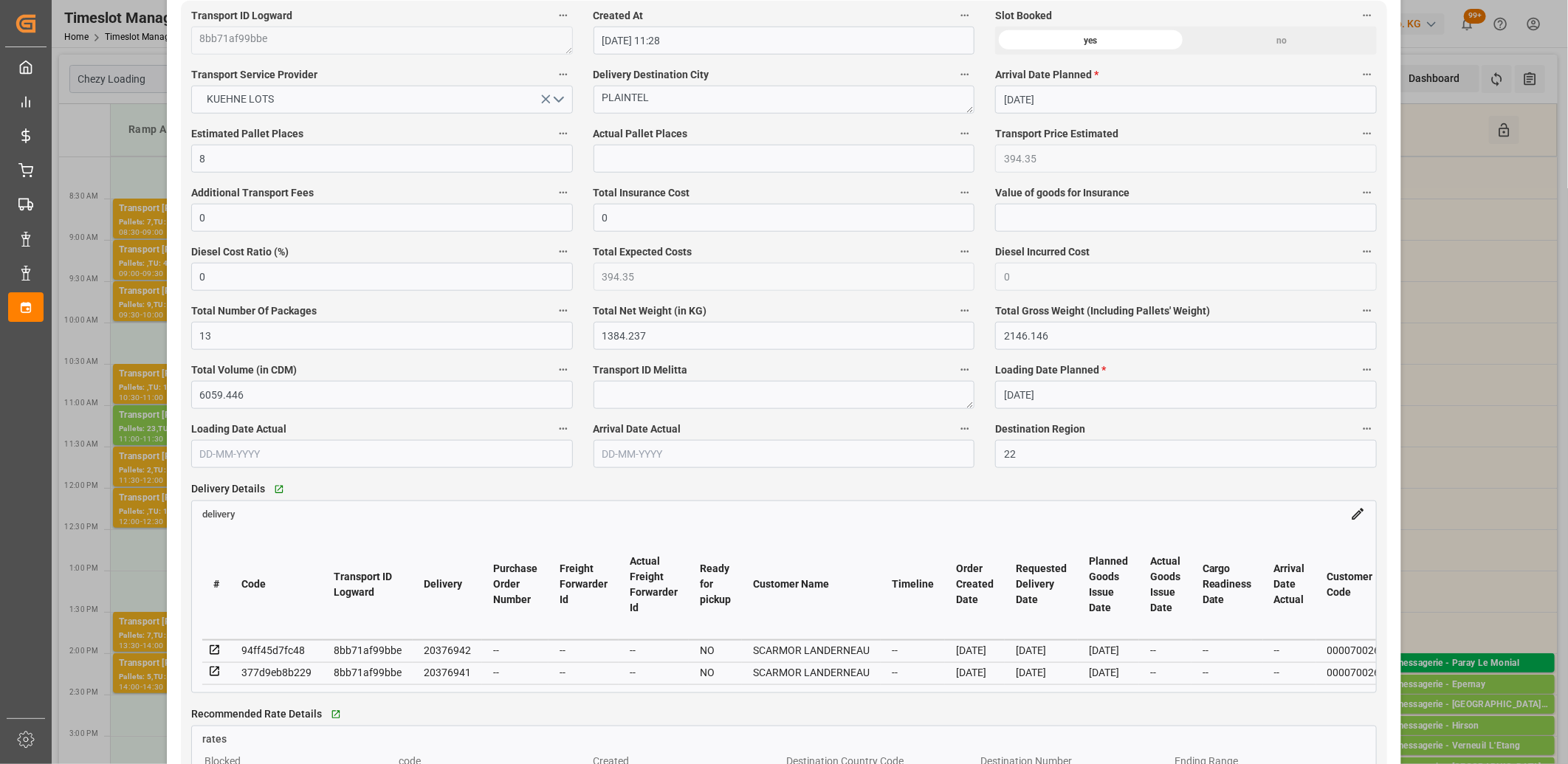
click at [215, 650] on icon at bounding box center [215, 650] width 13 height 13
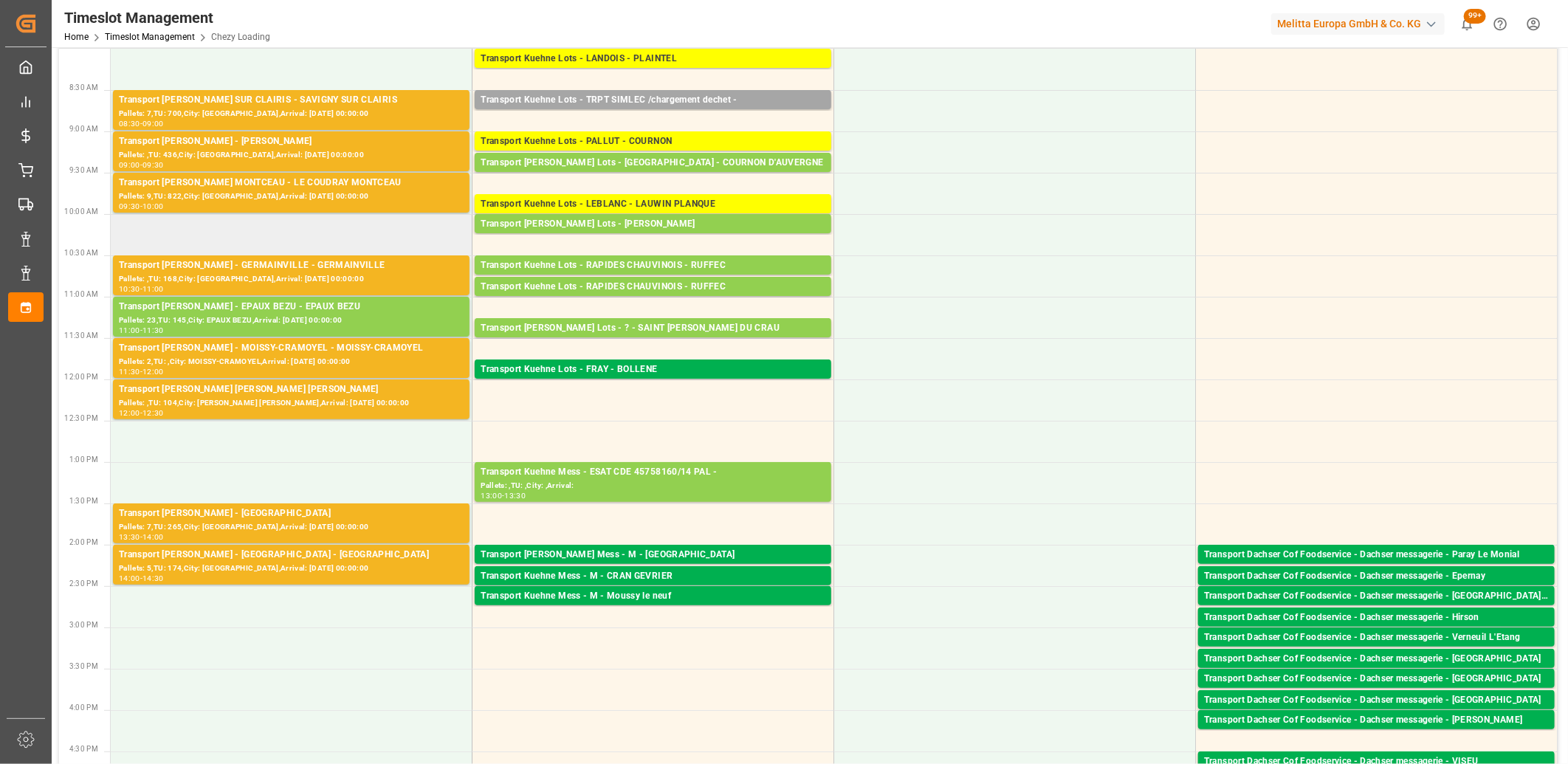
scroll to position [0, 0]
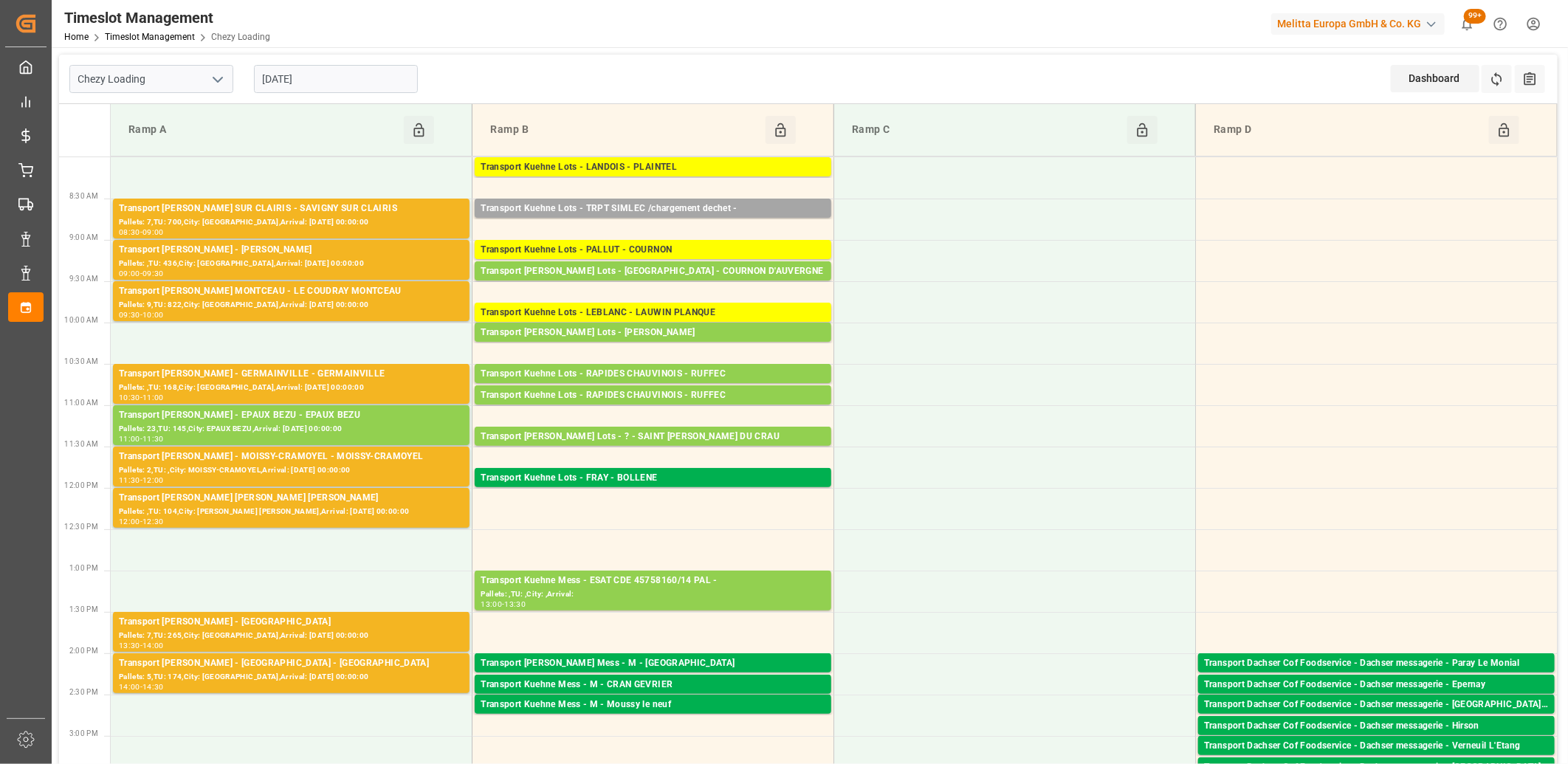
click at [374, 75] on input "[DATE]" at bounding box center [336, 78] width 164 height 28
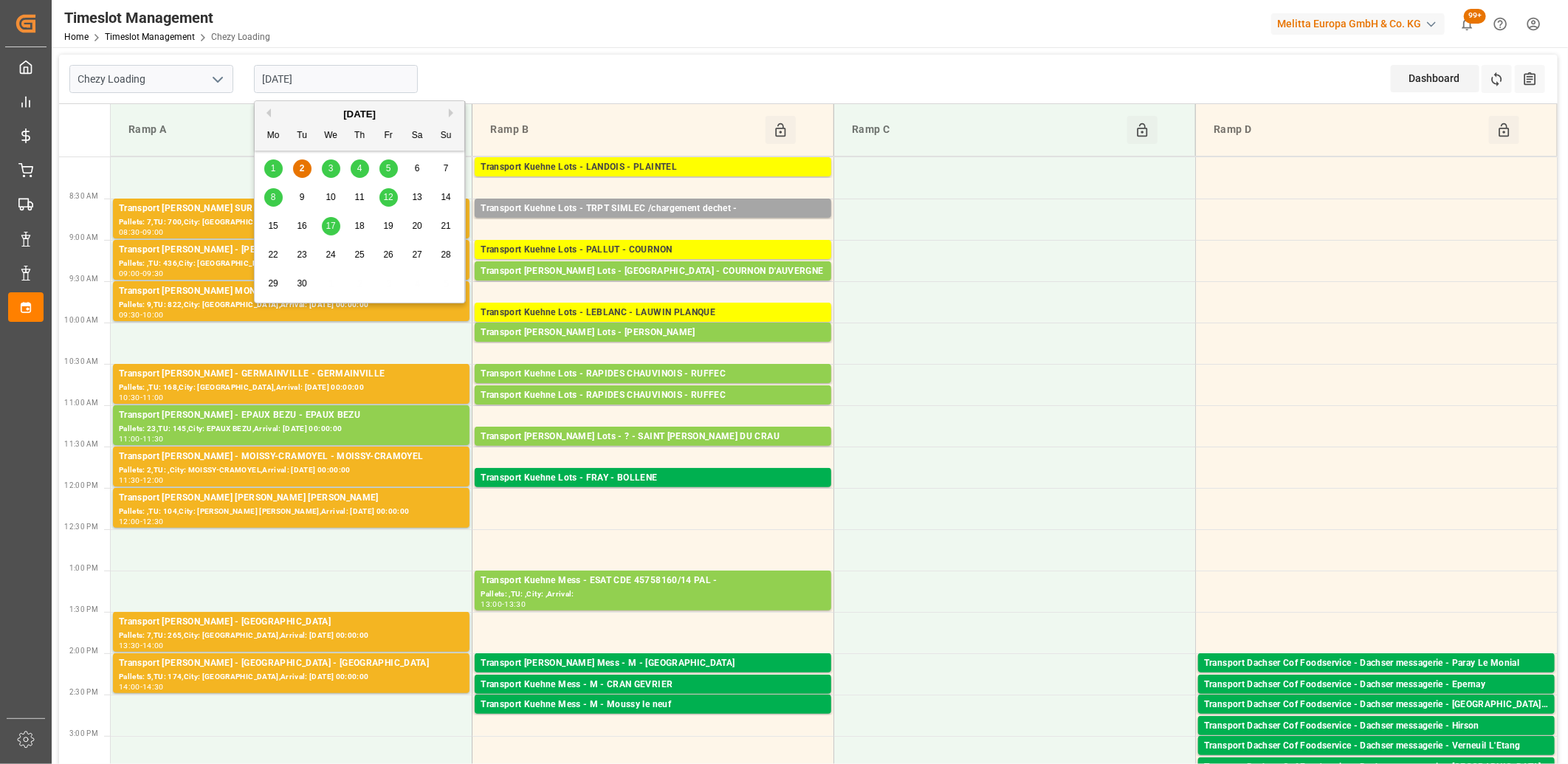
click at [335, 167] on div "3" at bounding box center [331, 169] width 18 height 17
type input "[DATE]"
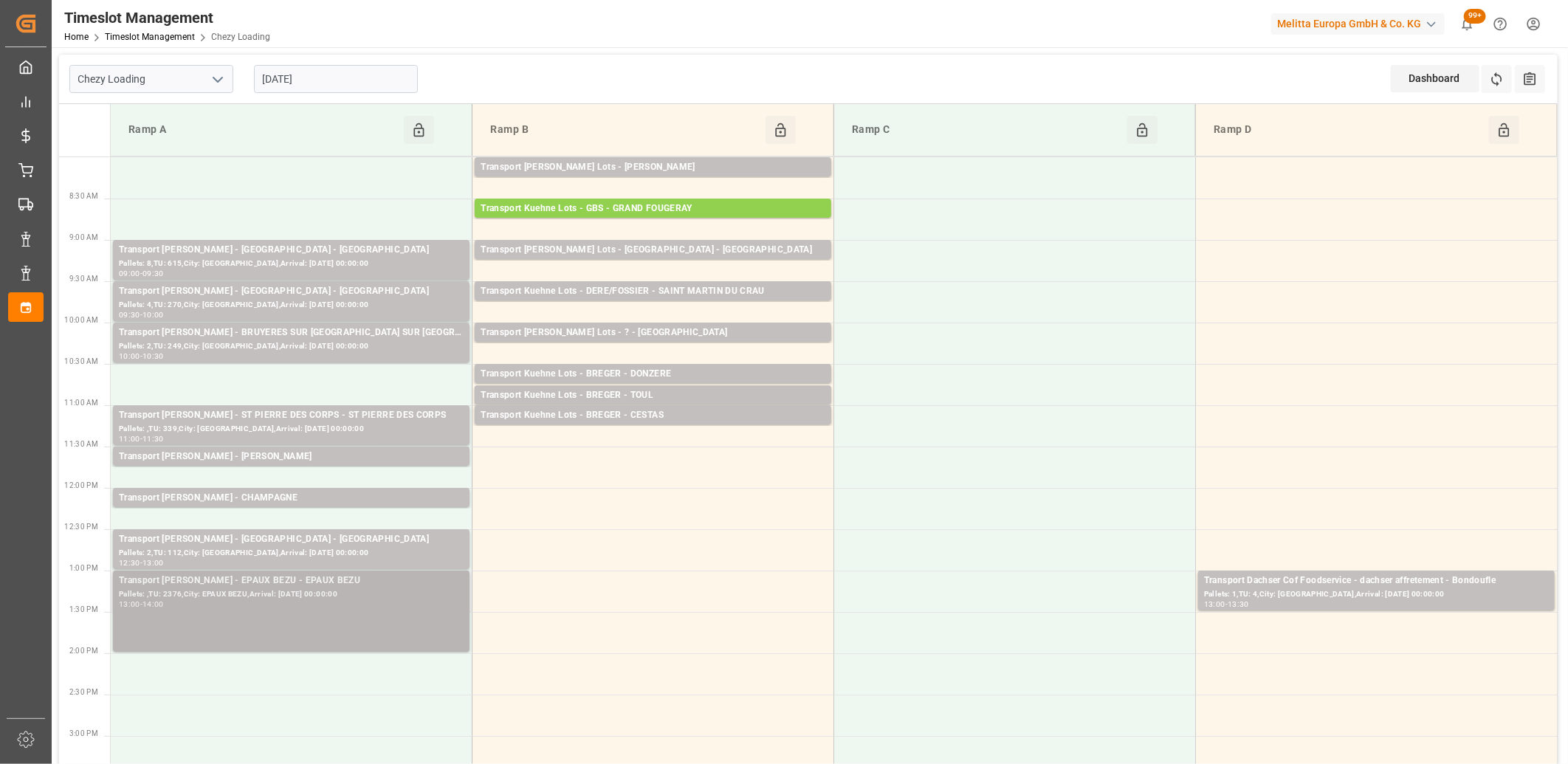
click at [337, 589] on div "Pallets: ,TU: 2376,City: EPAUX BEZU,Arrival: 2025-09-04 00:00:00" at bounding box center [291, 594] width 345 height 13
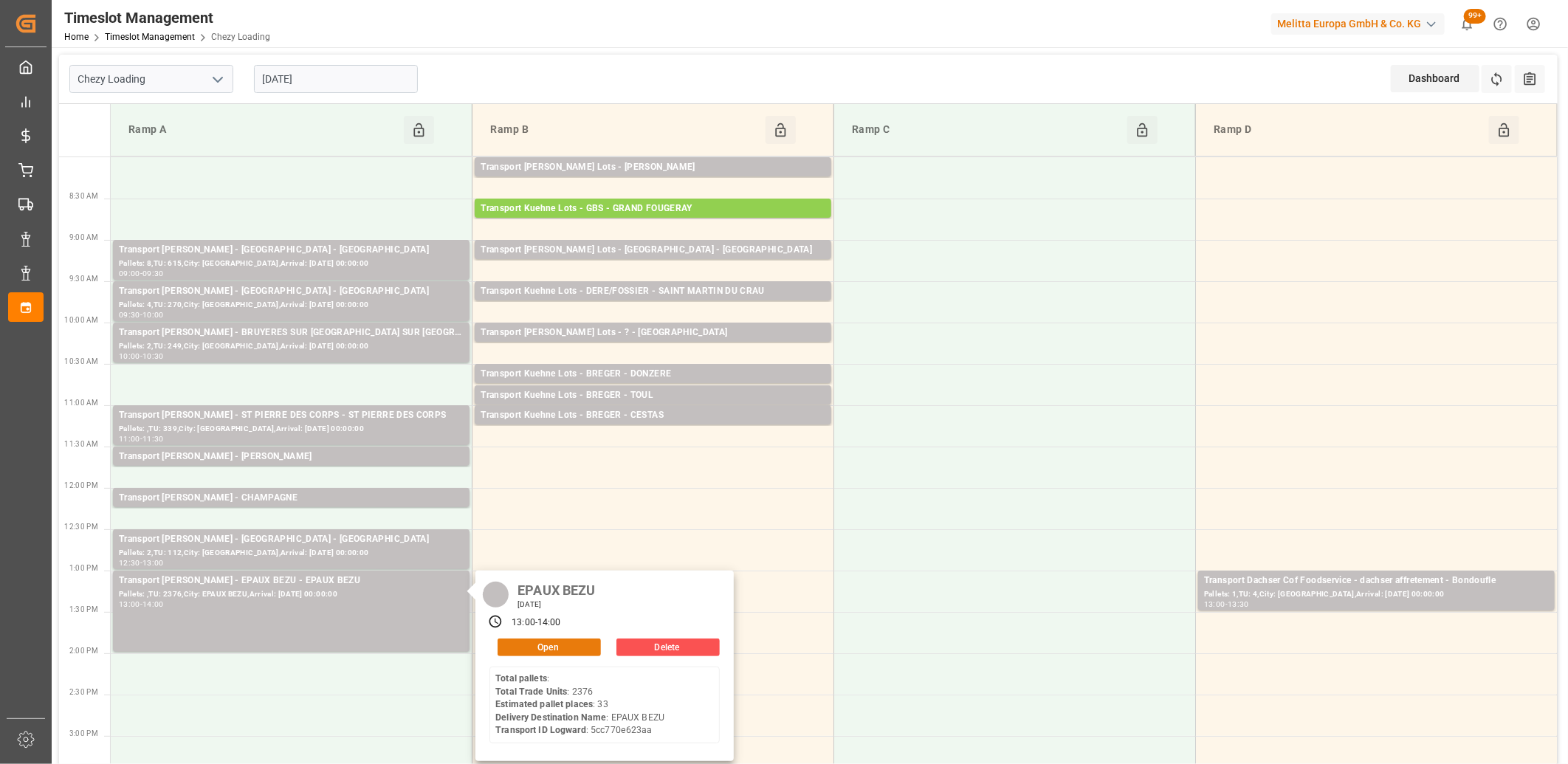
click at [508, 646] on button "Open" at bounding box center [548, 647] width 103 height 17
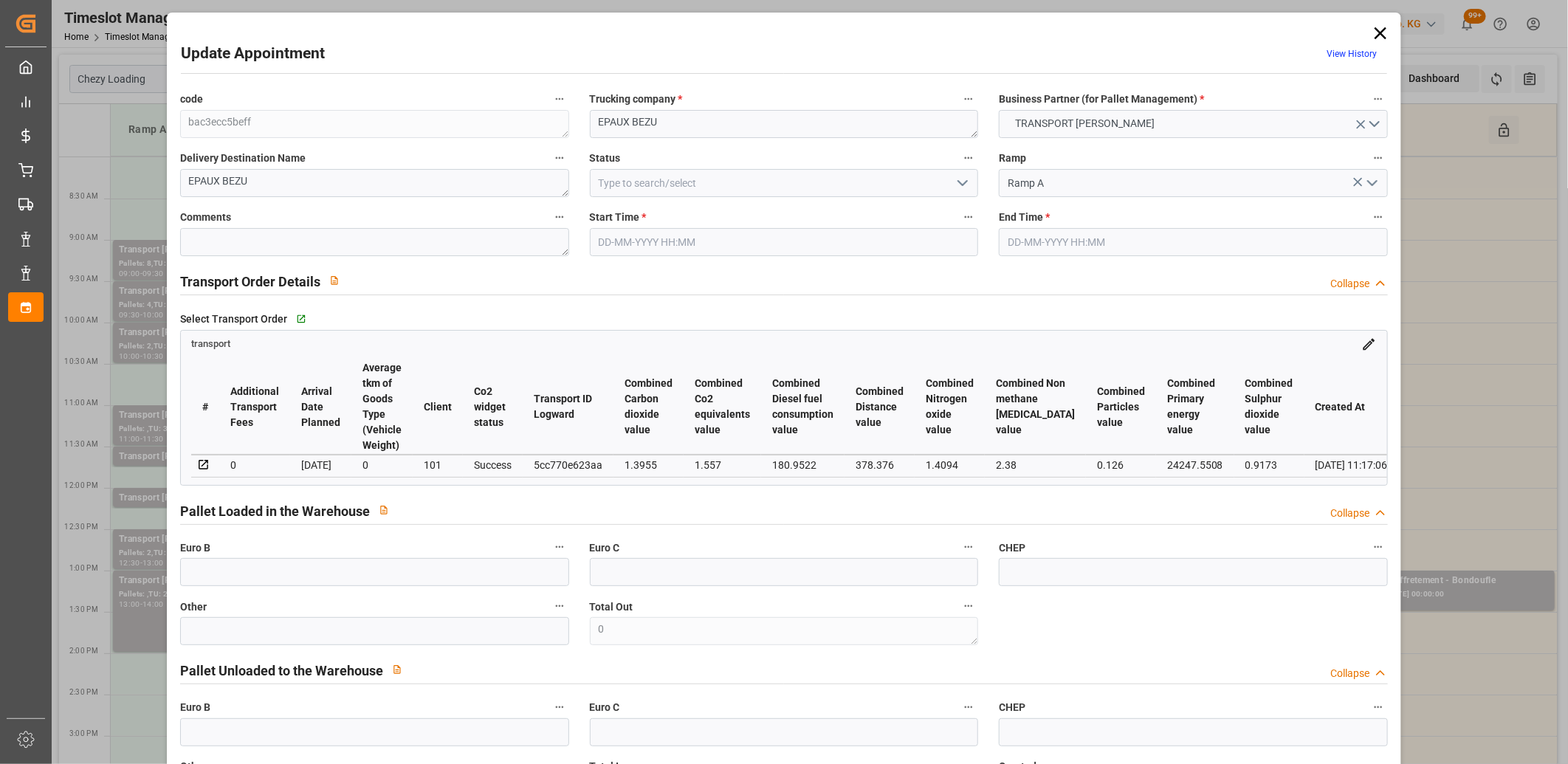
type input "03-09-2025 13:00"
type input "03-09-2025 14:00"
type input "01-09-2025 16:27"
type input "01-09-2025 11:17"
type input "[DATE]"
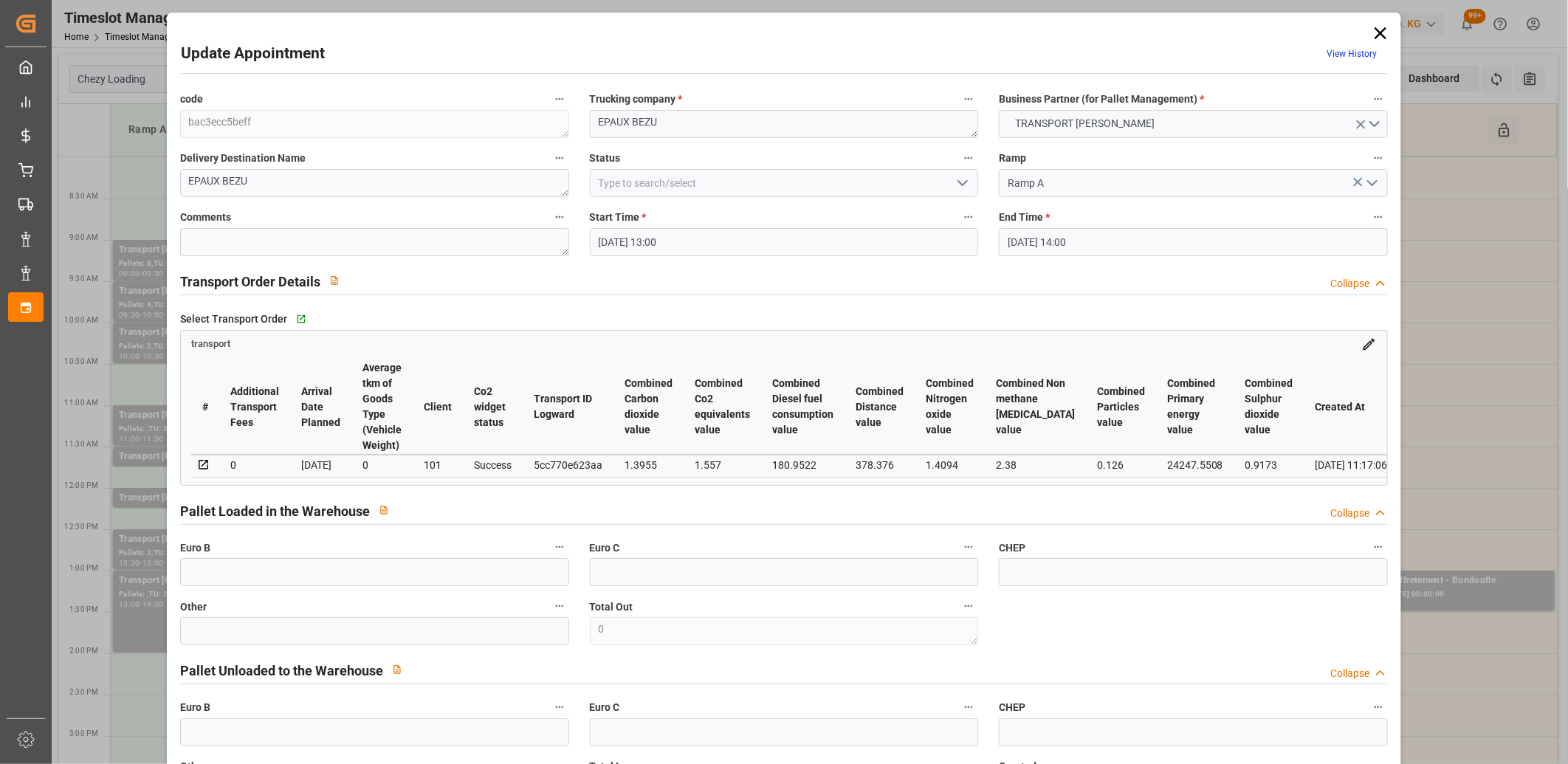
type input "[DATE]"
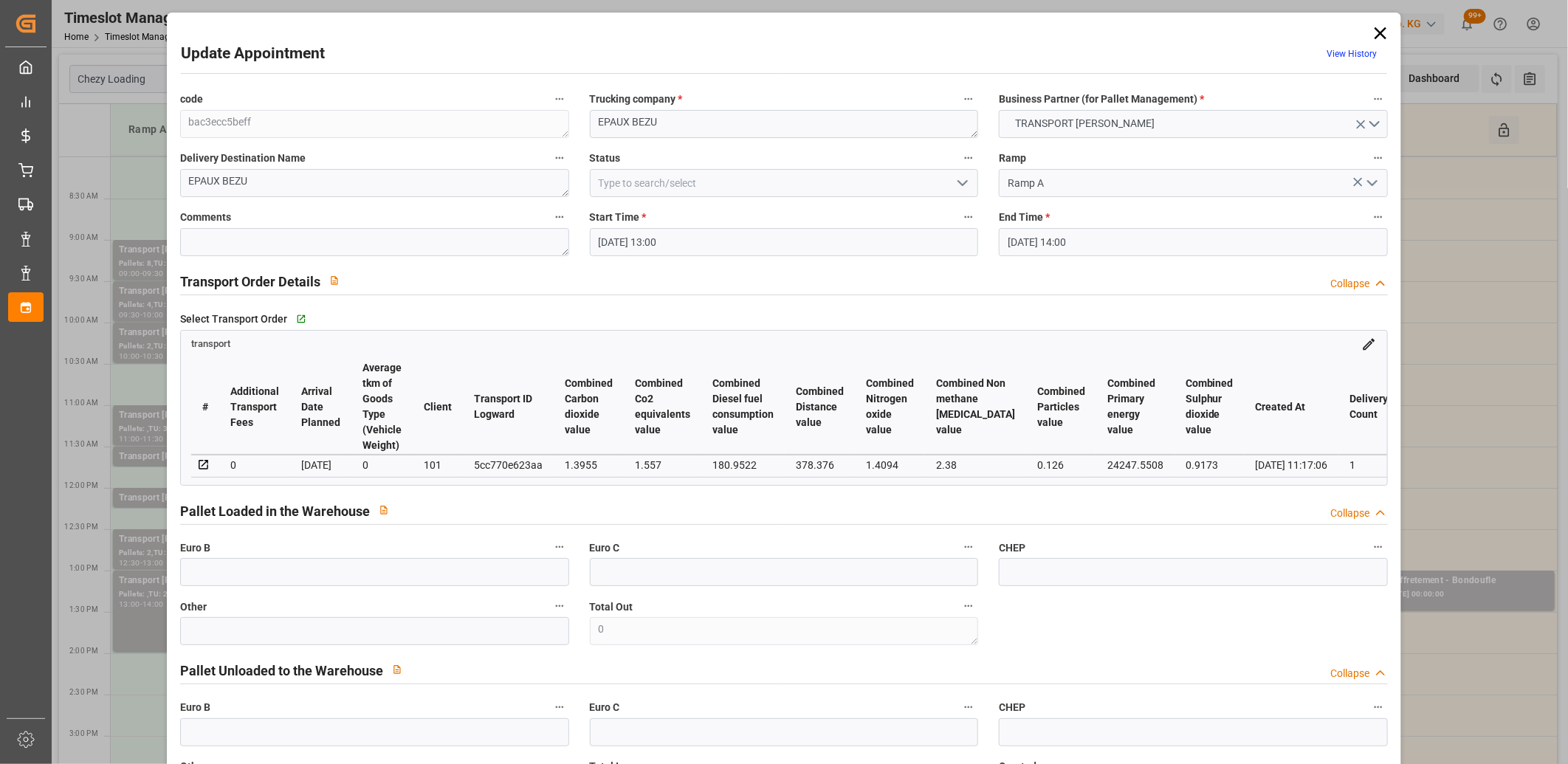
click at [700, 248] on input "03-09-2025 13:00" at bounding box center [784, 242] width 389 height 28
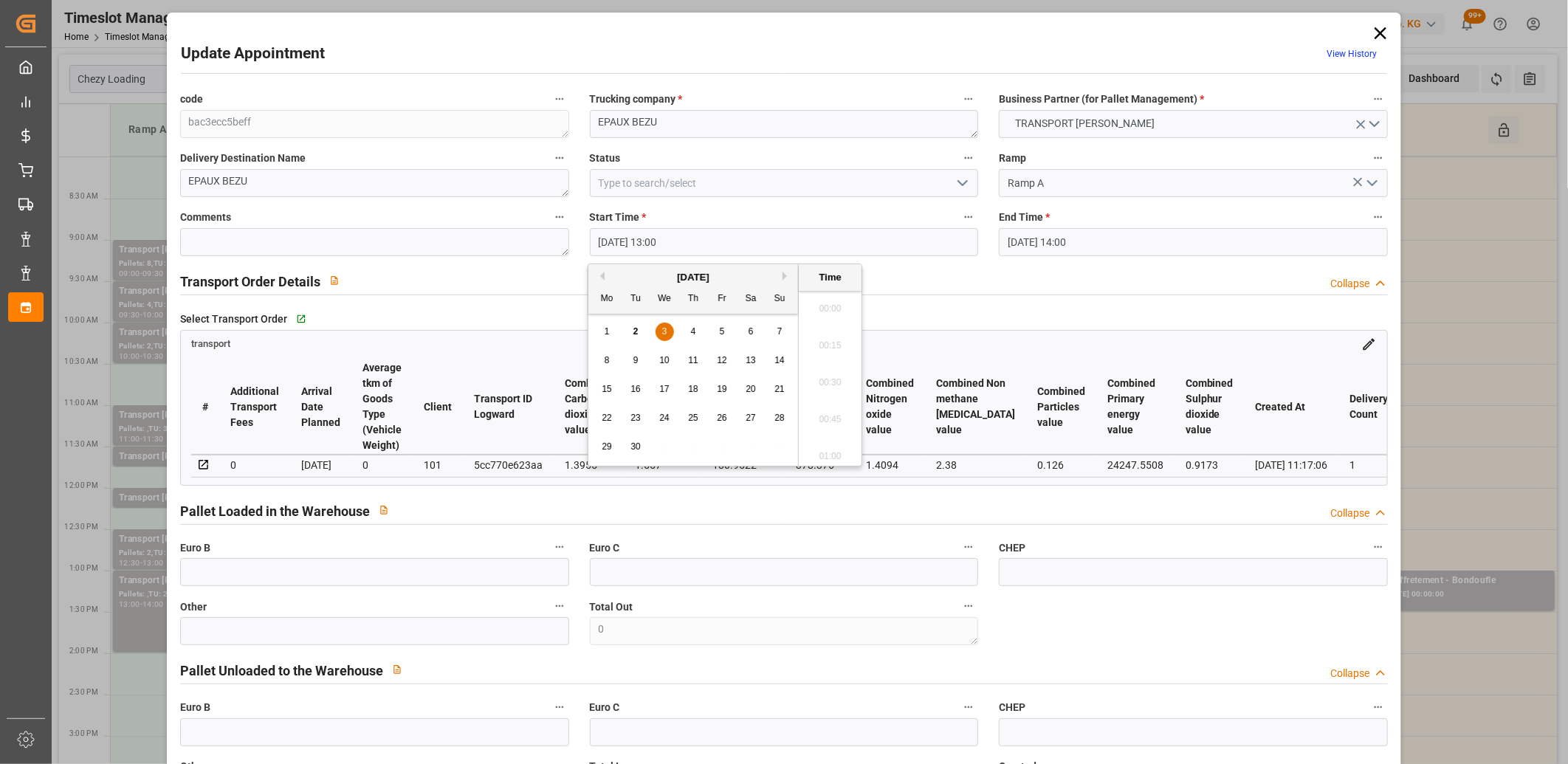
scroll to position [1850, 0]
click at [1098, 239] on input "03-09-2025 14:00" at bounding box center [1194, 242] width 389 height 28
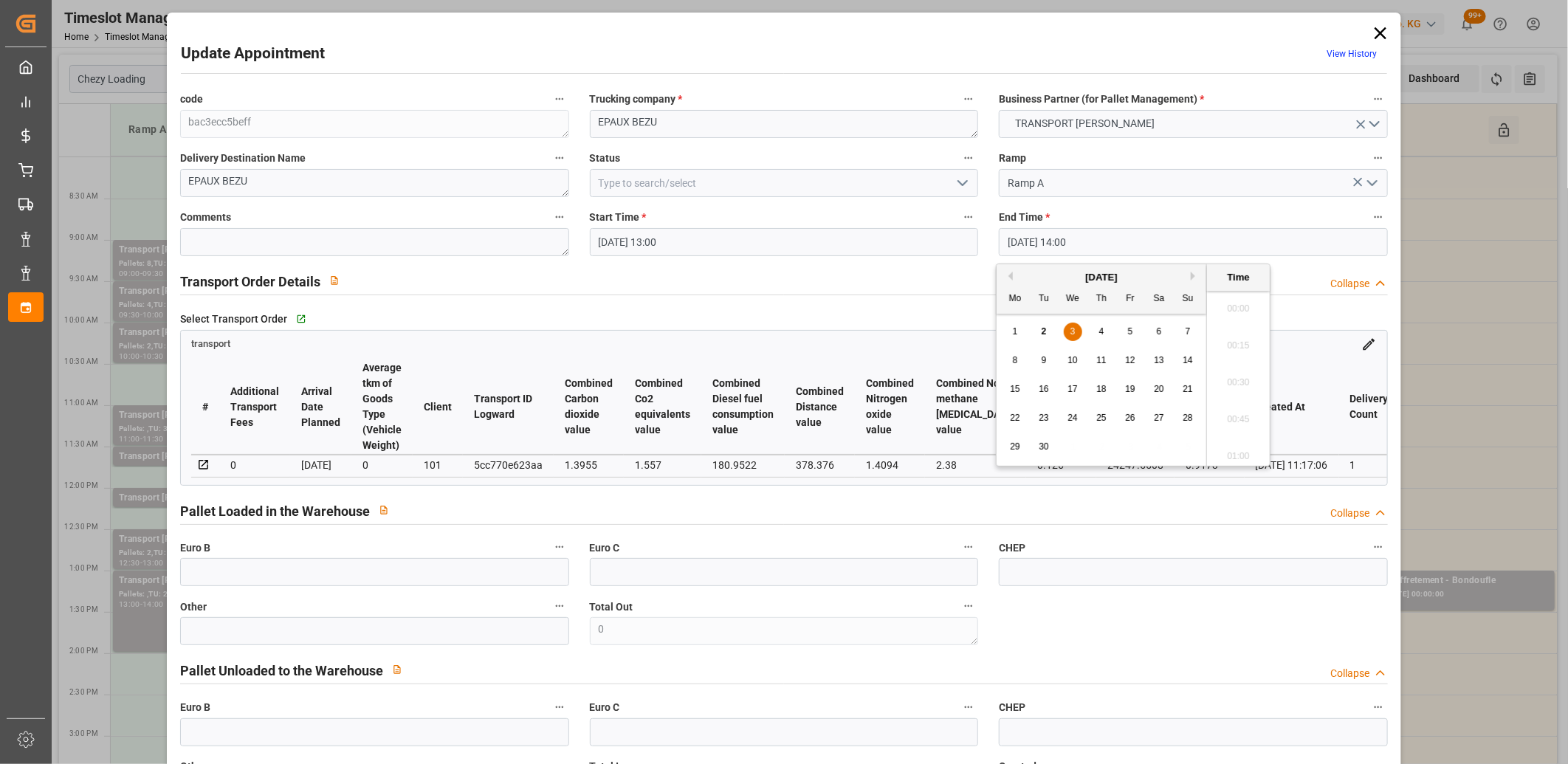
scroll to position [1997, 0]
click at [1071, 330] on span "3" at bounding box center [1073, 331] width 5 height 11
click at [1252, 314] on li "13:30" at bounding box center [1238, 304] width 63 height 37
type input "03-09-2025 13:30"
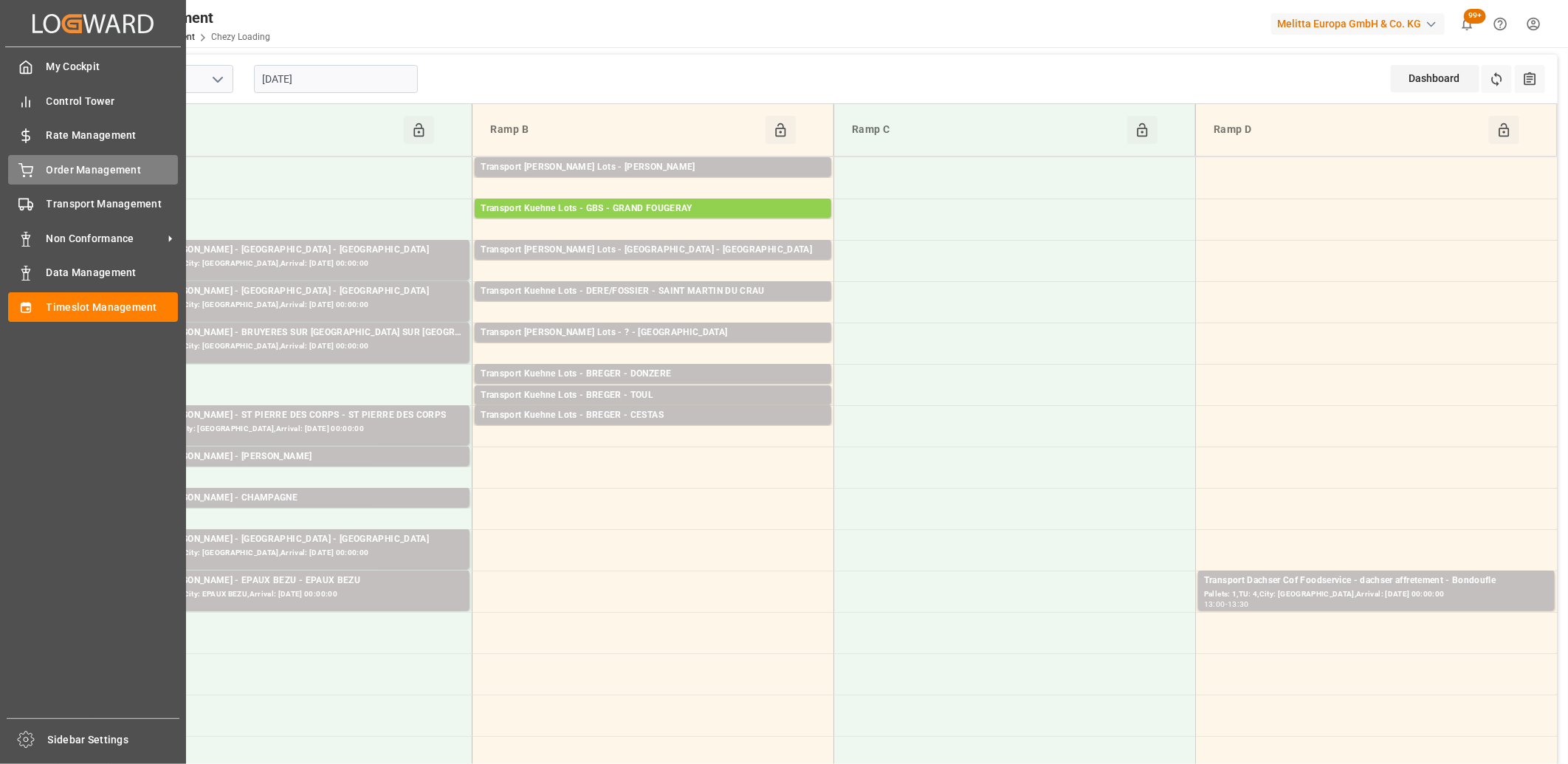
click at [24, 172] on icon at bounding box center [25, 170] width 14 height 14
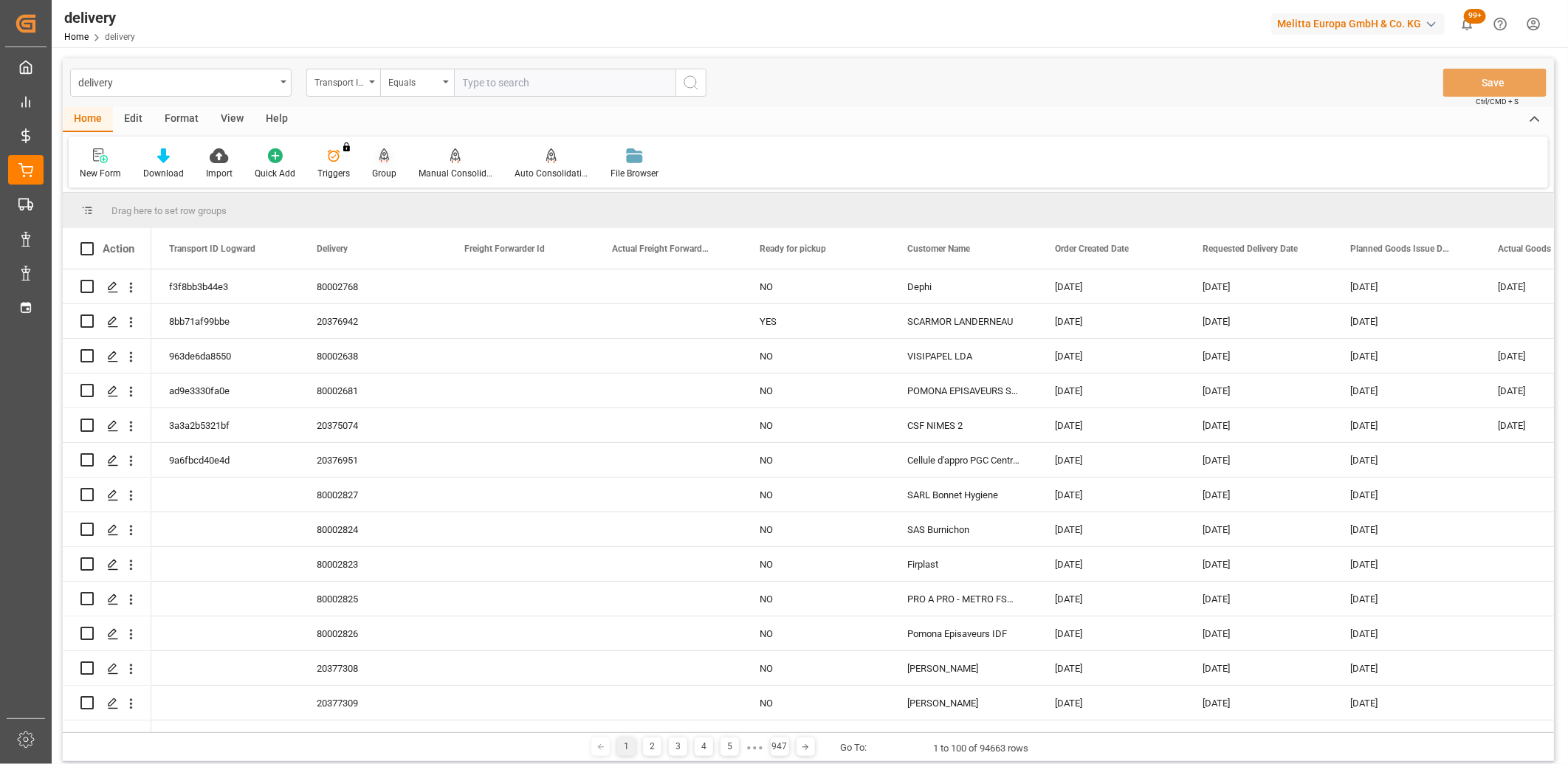
click at [382, 155] on icon at bounding box center [385, 154] width 11 height 13
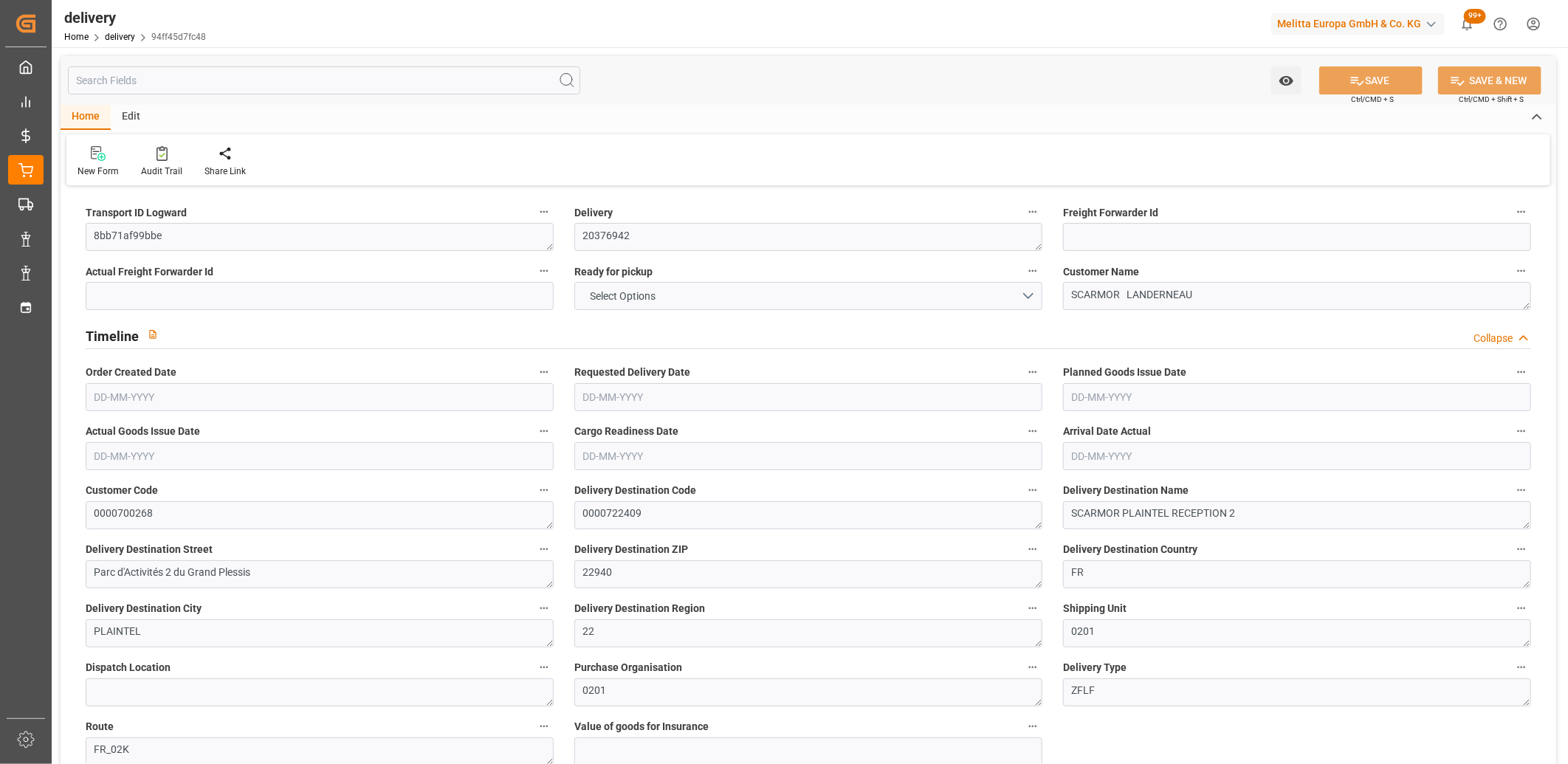
type input "7"
type input "870.78"
type input "1145.452"
type input "2290.728"
type input "111"
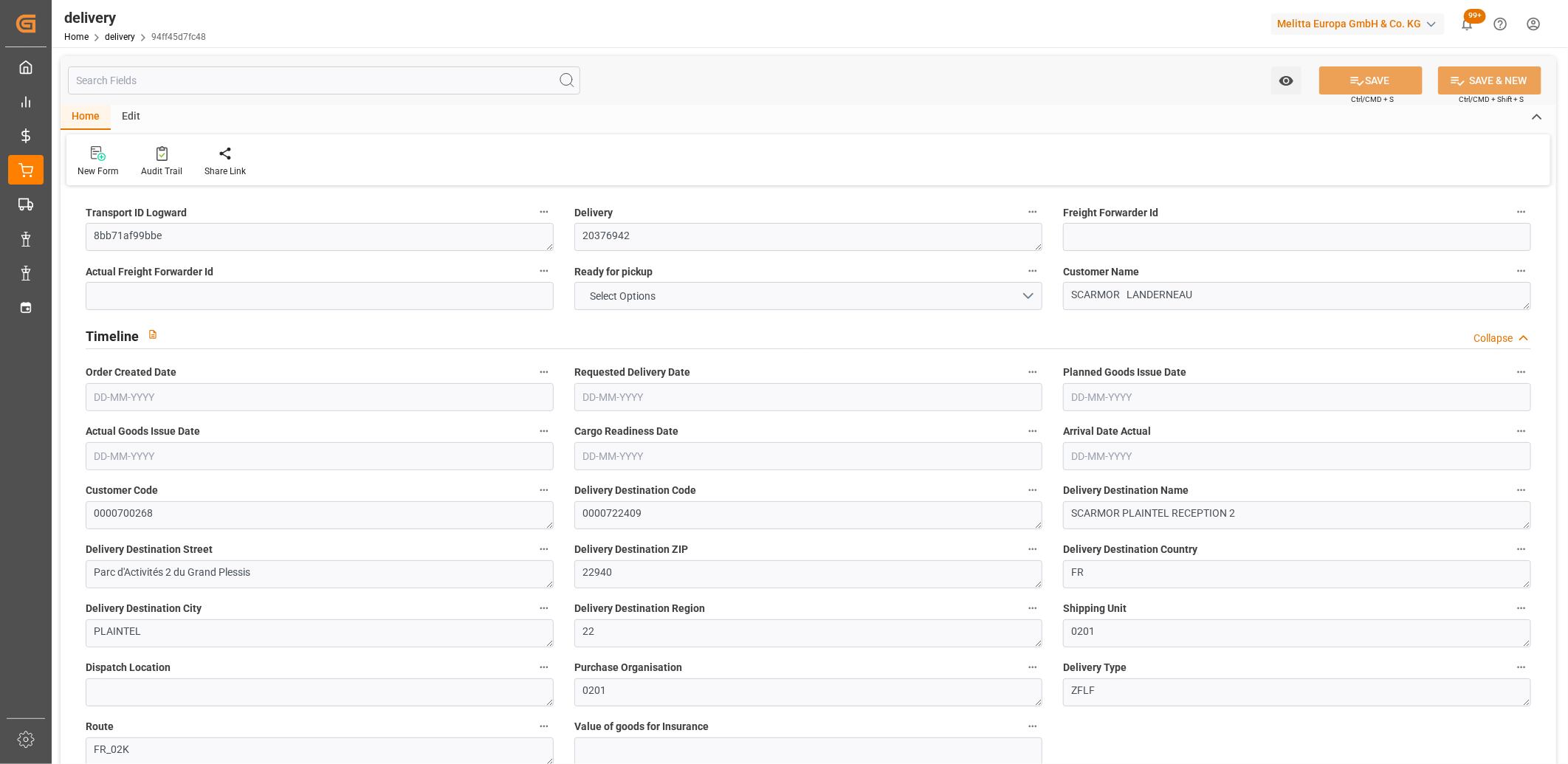
type input "8"
type input "1"
type input "3"
type input "0"
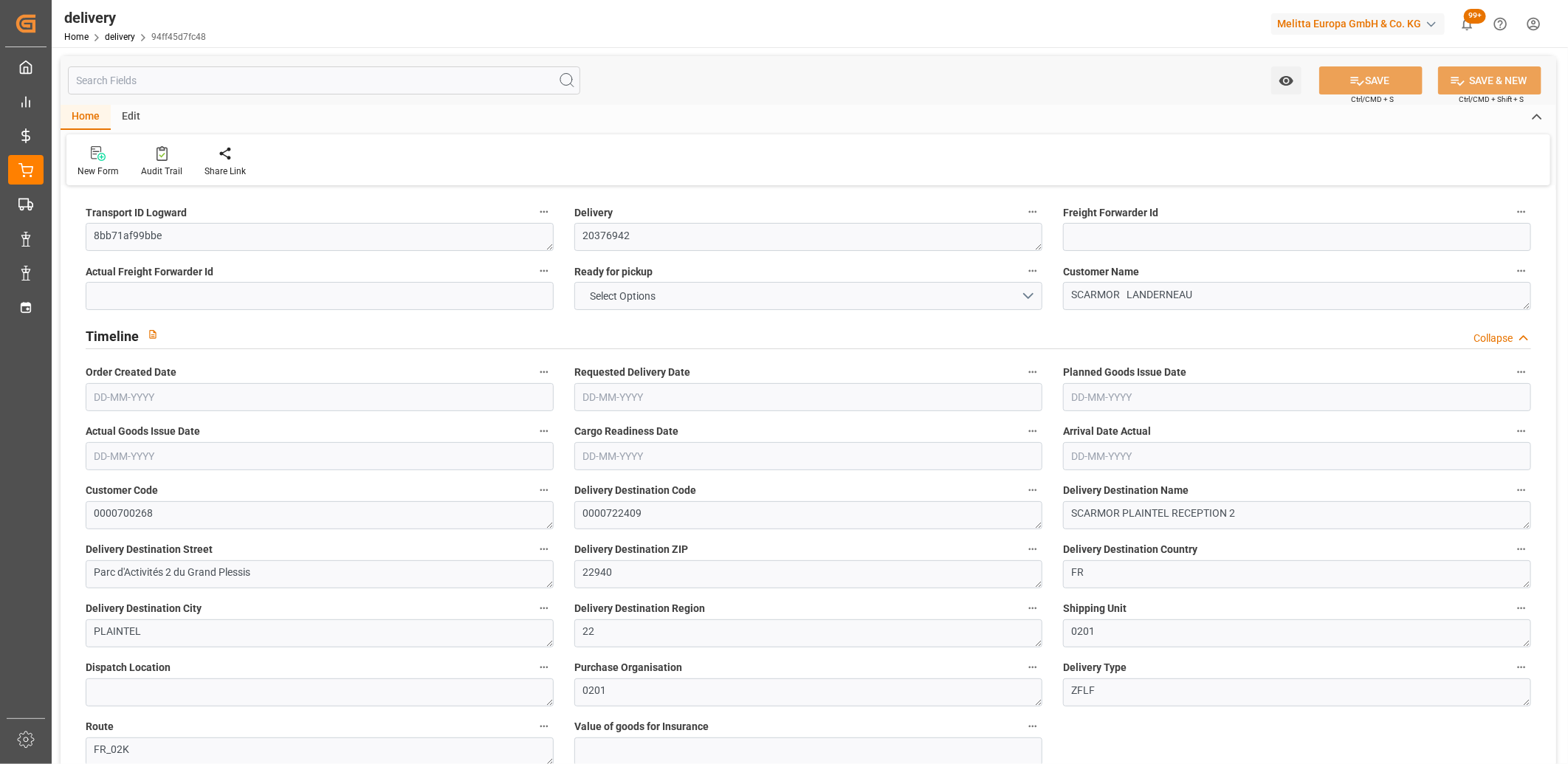
type input "0"
type input "147.8813"
type input "2.45"
type input "39.96"
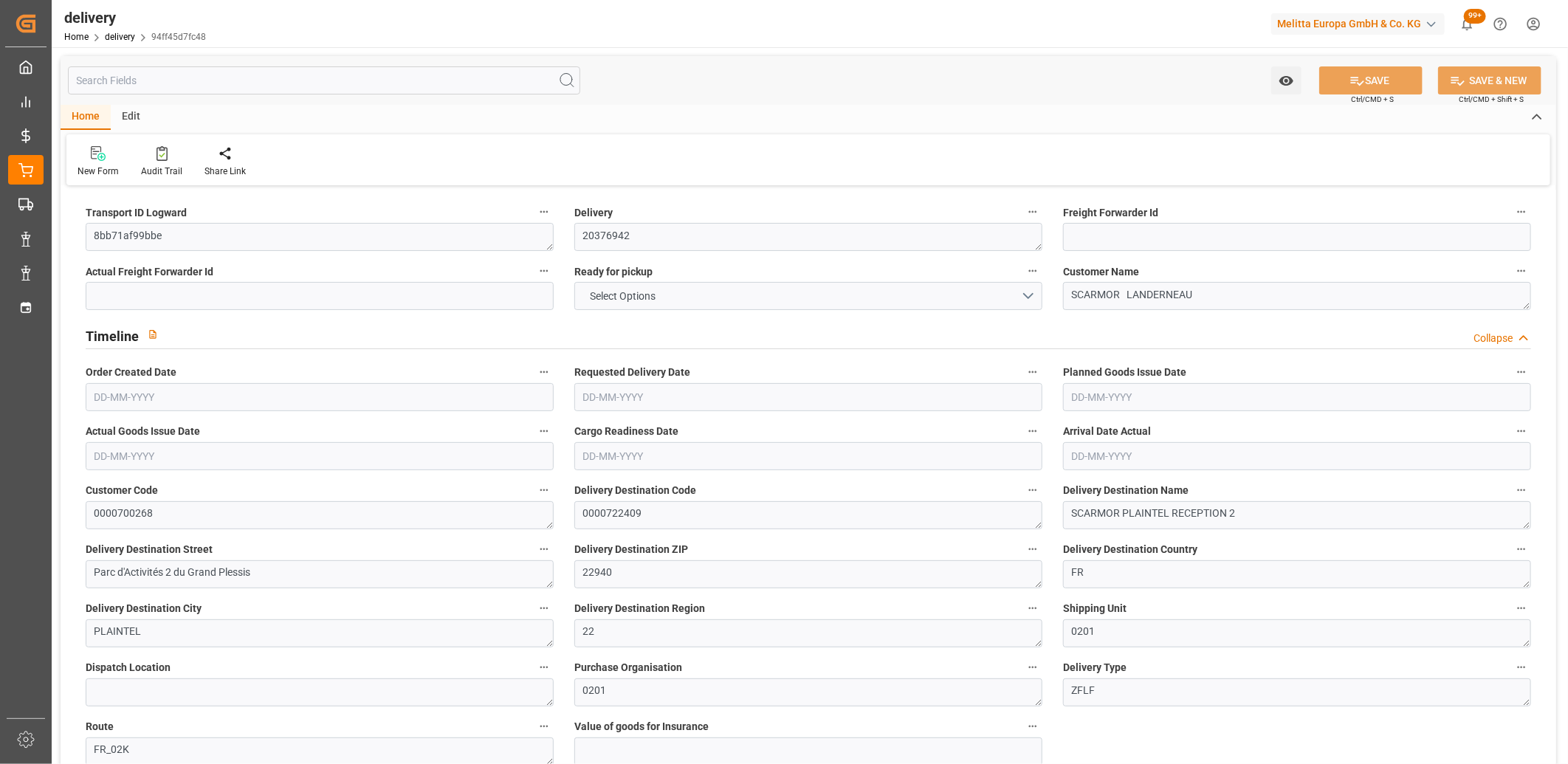
type input "1.5"
type input "1.3"
type input "0"
type input "12"
type input "933.888"
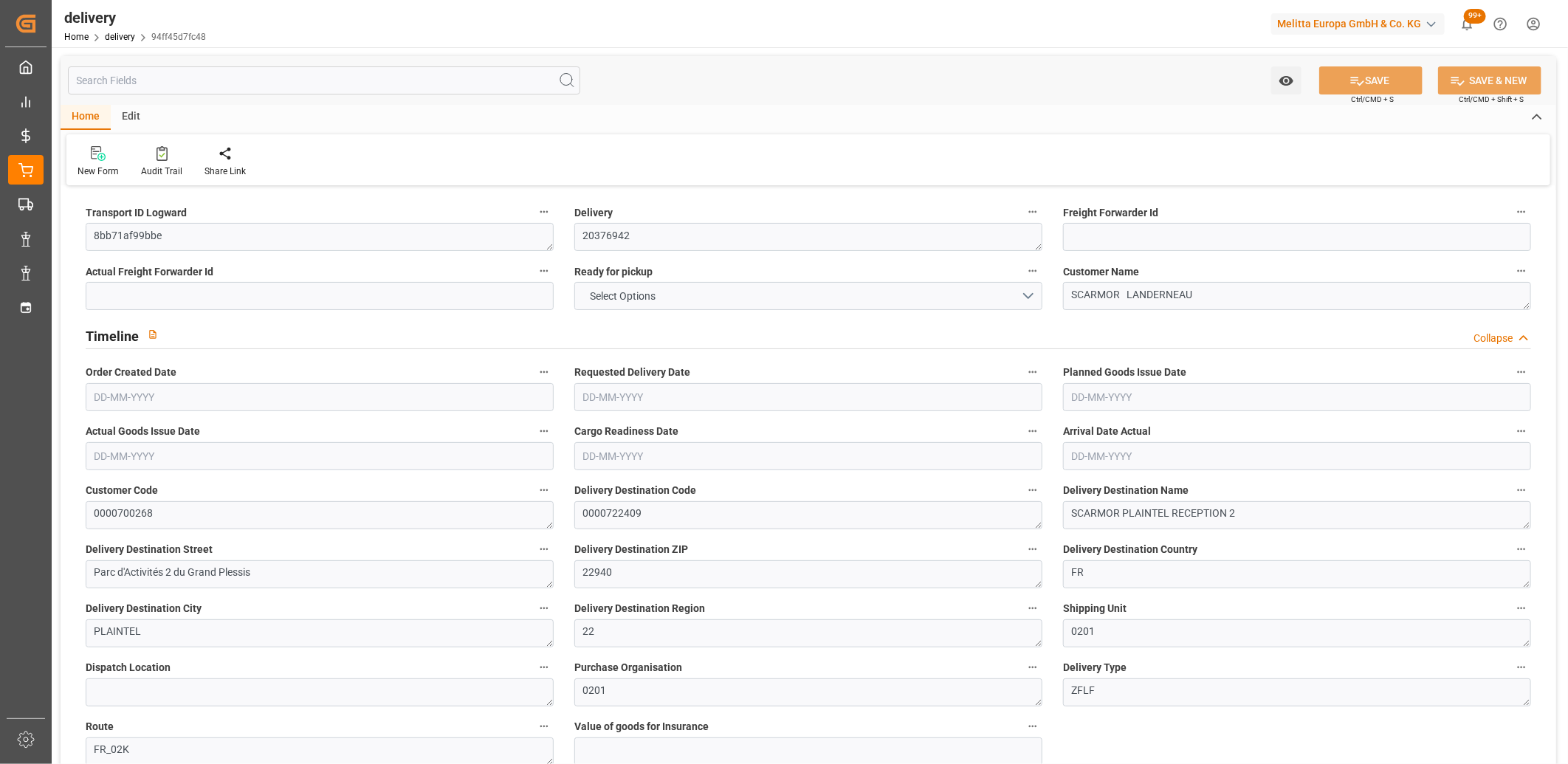
type input "101"
type input "2866.5473"
type input "0.1839"
type input "0"
type input "[DATE]"
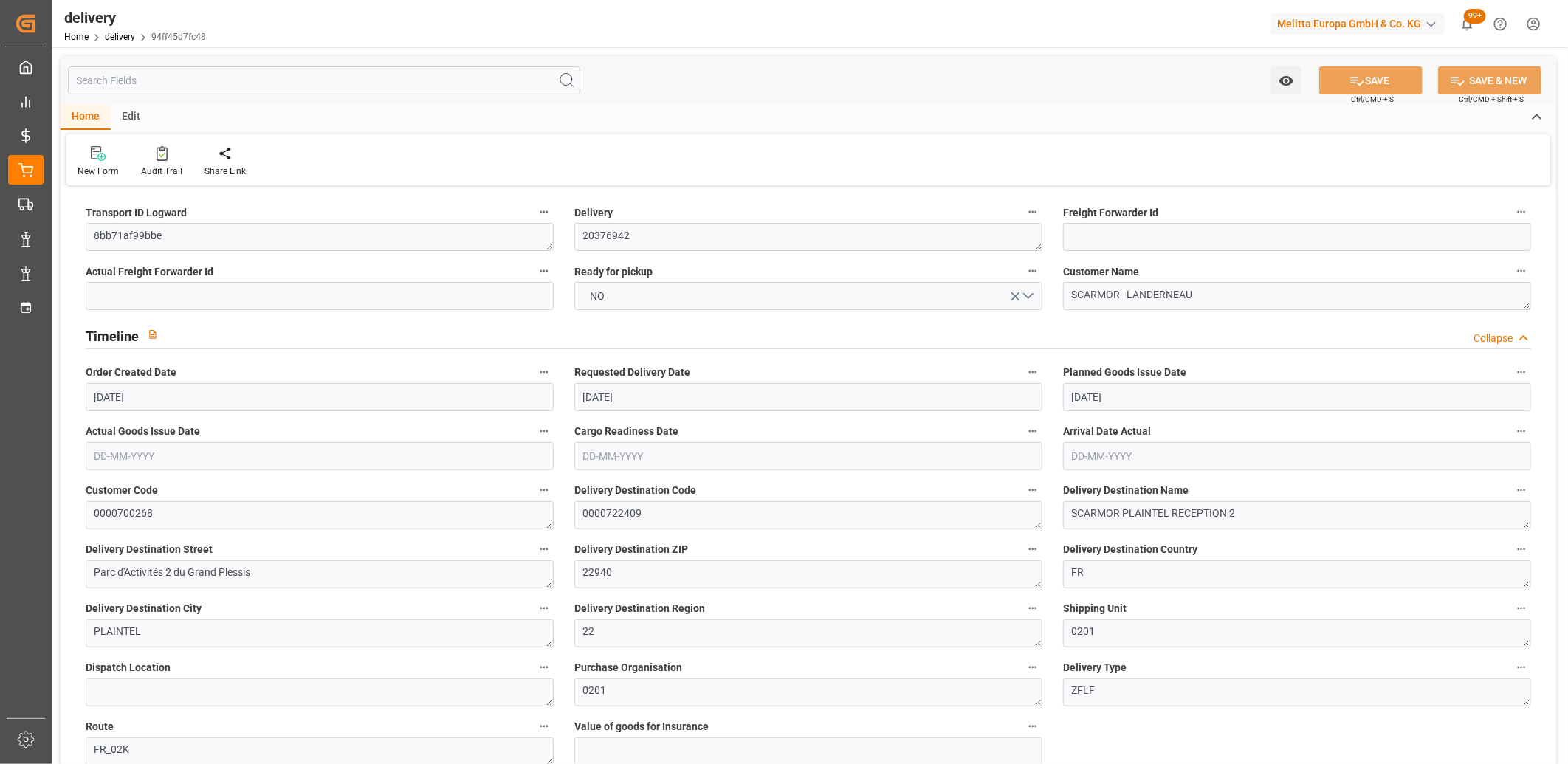
type input "[DATE]"
type input "27-08-2025 11:01"
click at [743, 304] on button "NO" at bounding box center [809, 296] width 468 height 28
click at [743, 304] on div "YES" at bounding box center [809, 300] width 466 height 31
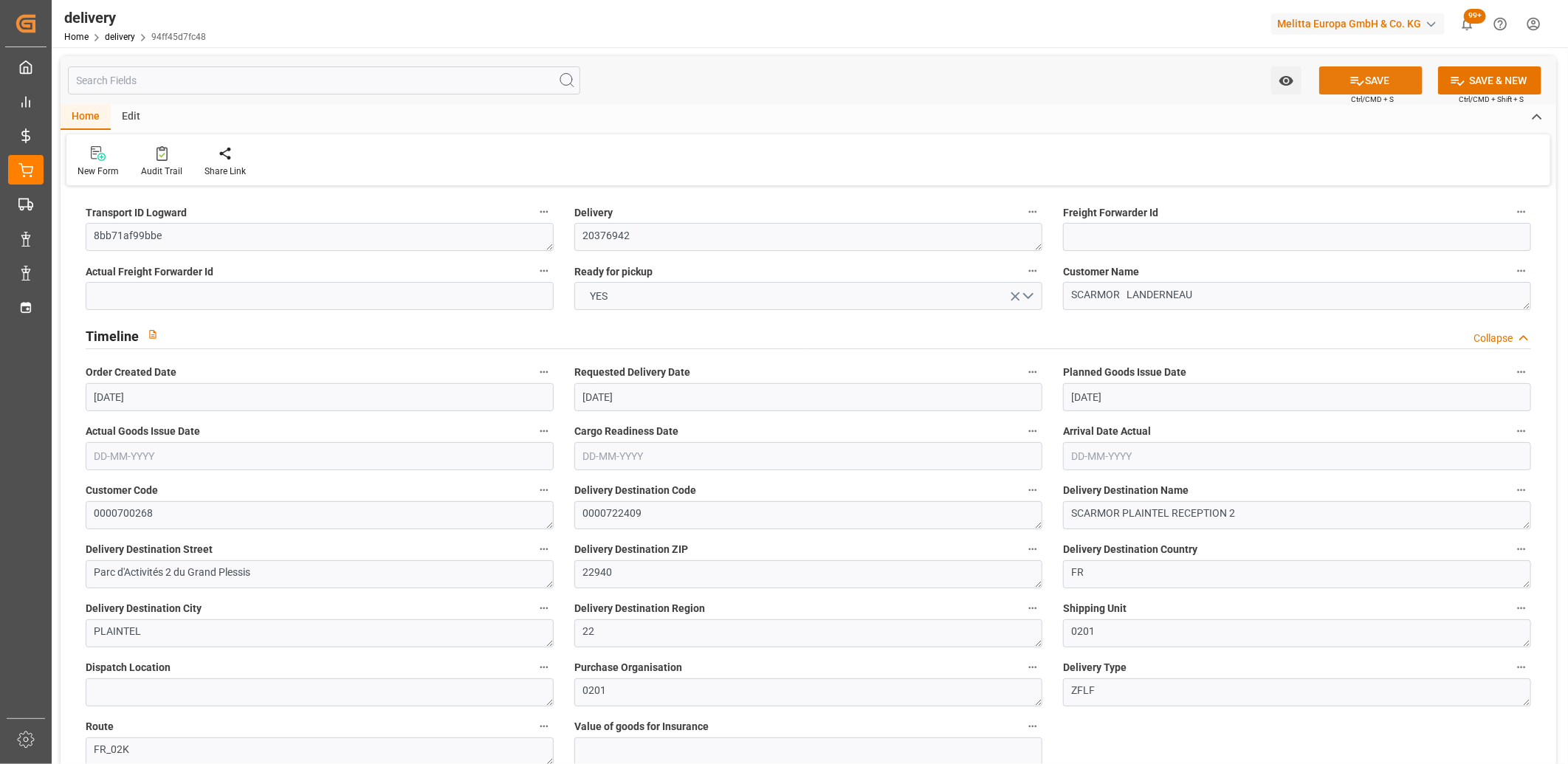
click at [1386, 74] on button "SAVE" at bounding box center [1370, 80] width 103 height 28
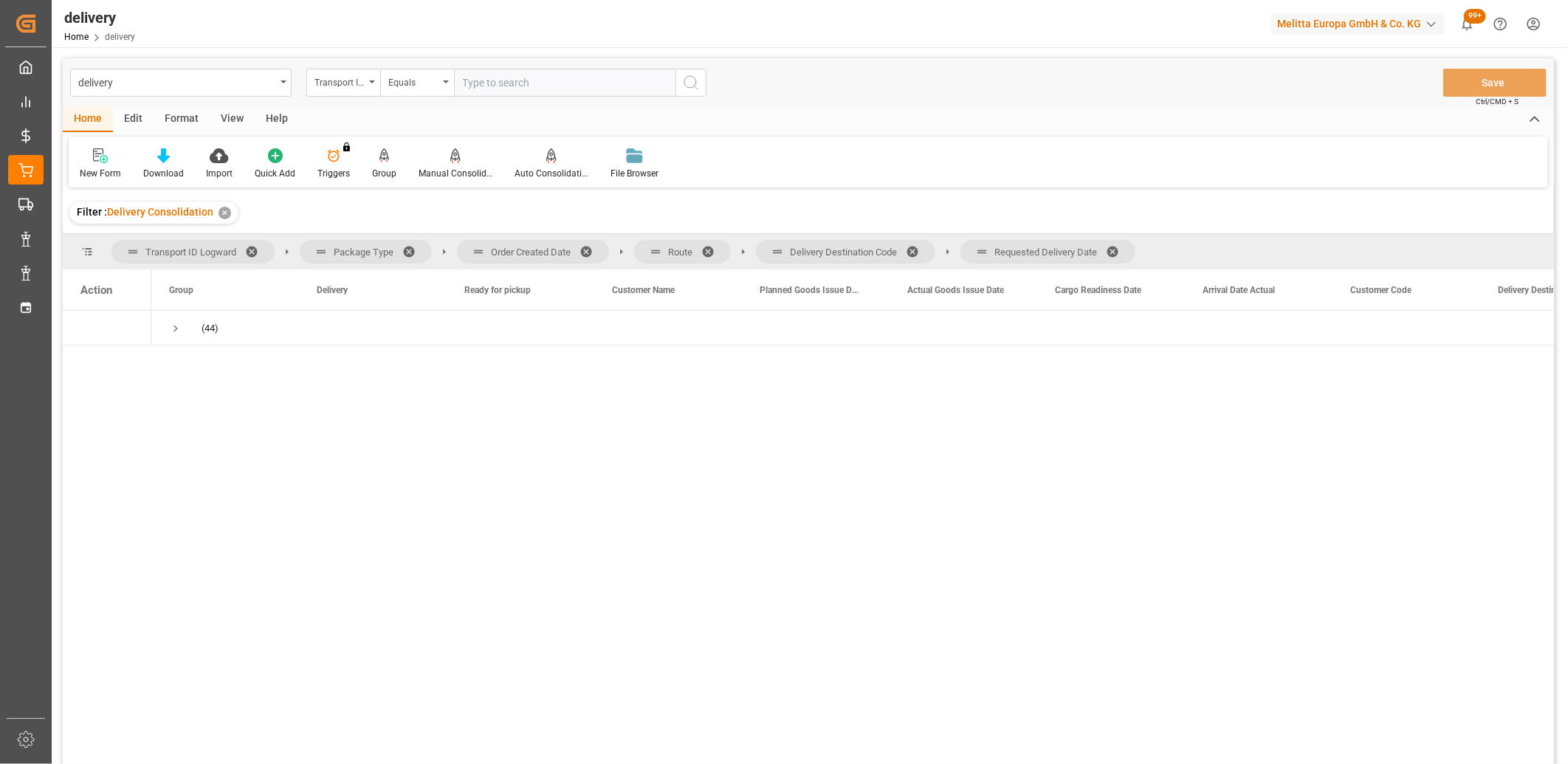
click at [1117, 250] on span at bounding box center [1118, 251] width 24 height 13
click at [917, 254] on span at bounding box center [917, 251] width 24 height 13
click at [712, 253] on span at bounding box center [713, 251] width 24 height 13
click at [589, 248] on span at bounding box center [591, 251] width 24 height 13
click at [178, 329] on span "Press SPACE to select this row." at bounding box center [175, 329] width 13 height 13
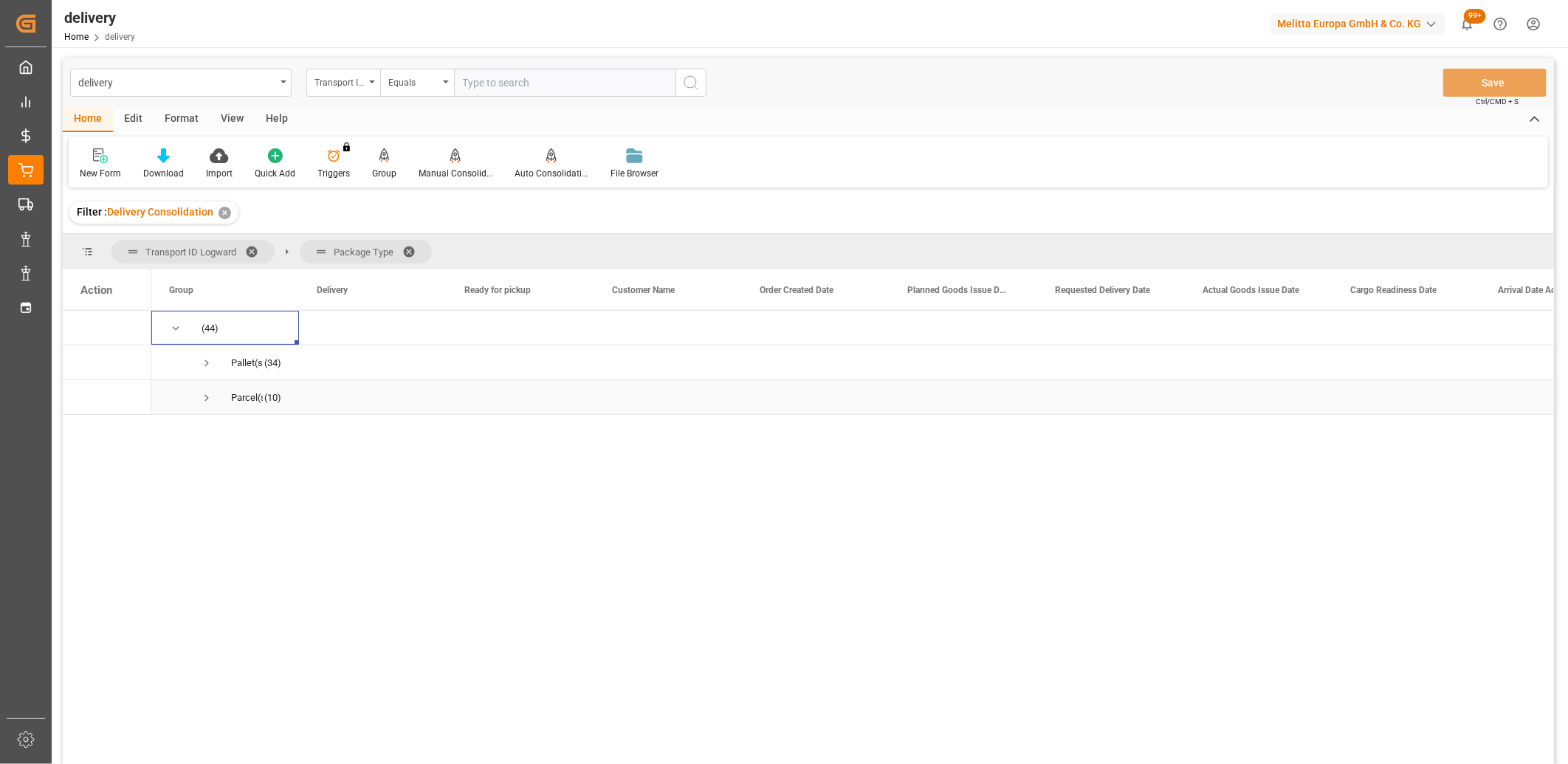
click at [202, 396] on span "Press SPACE to select this row." at bounding box center [207, 398] width 13 height 13
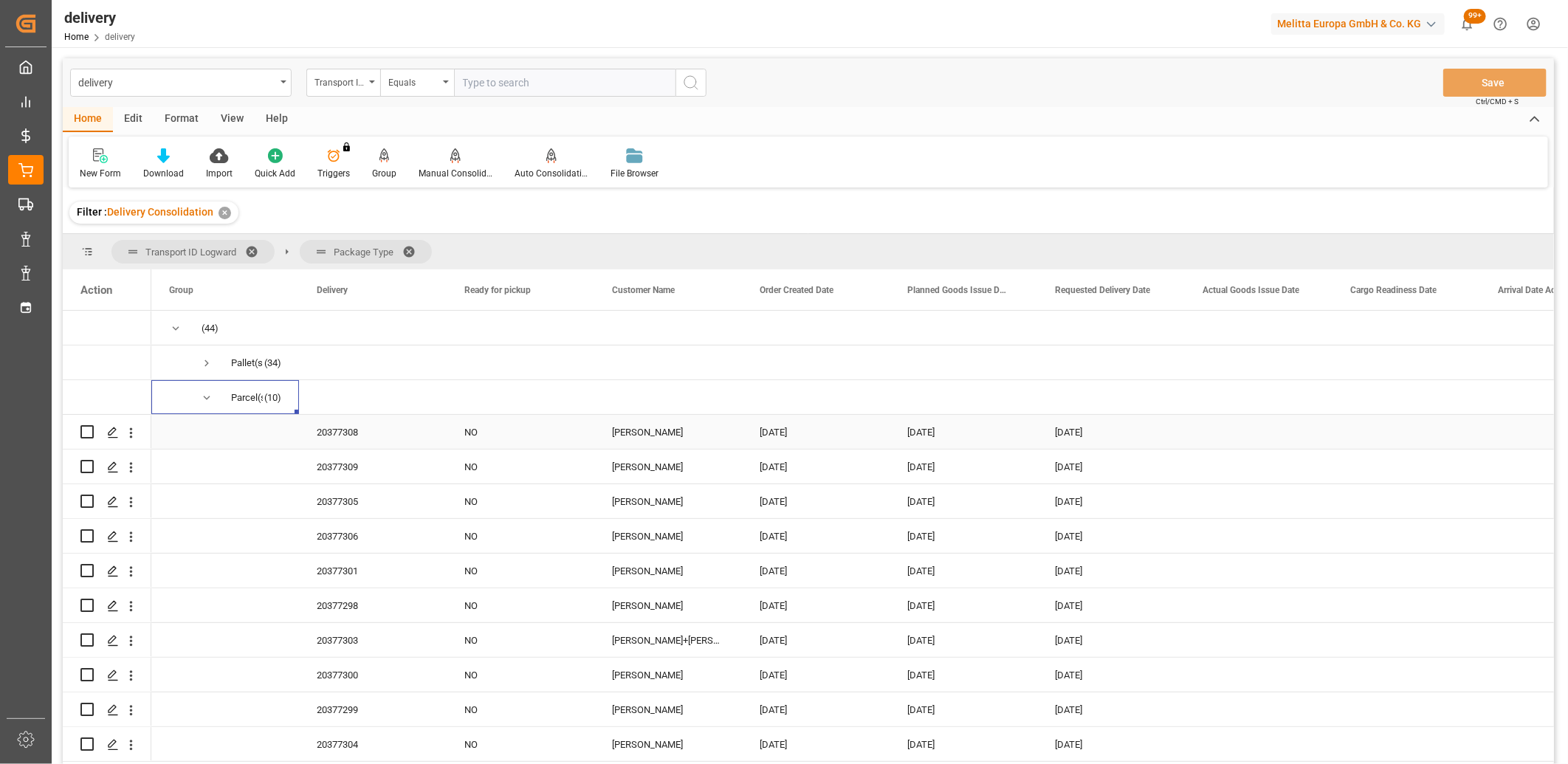
click at [84, 434] on input "Press Space to toggle row selection (unchecked)" at bounding box center [88, 432] width 13 height 13
checkbox input "true"
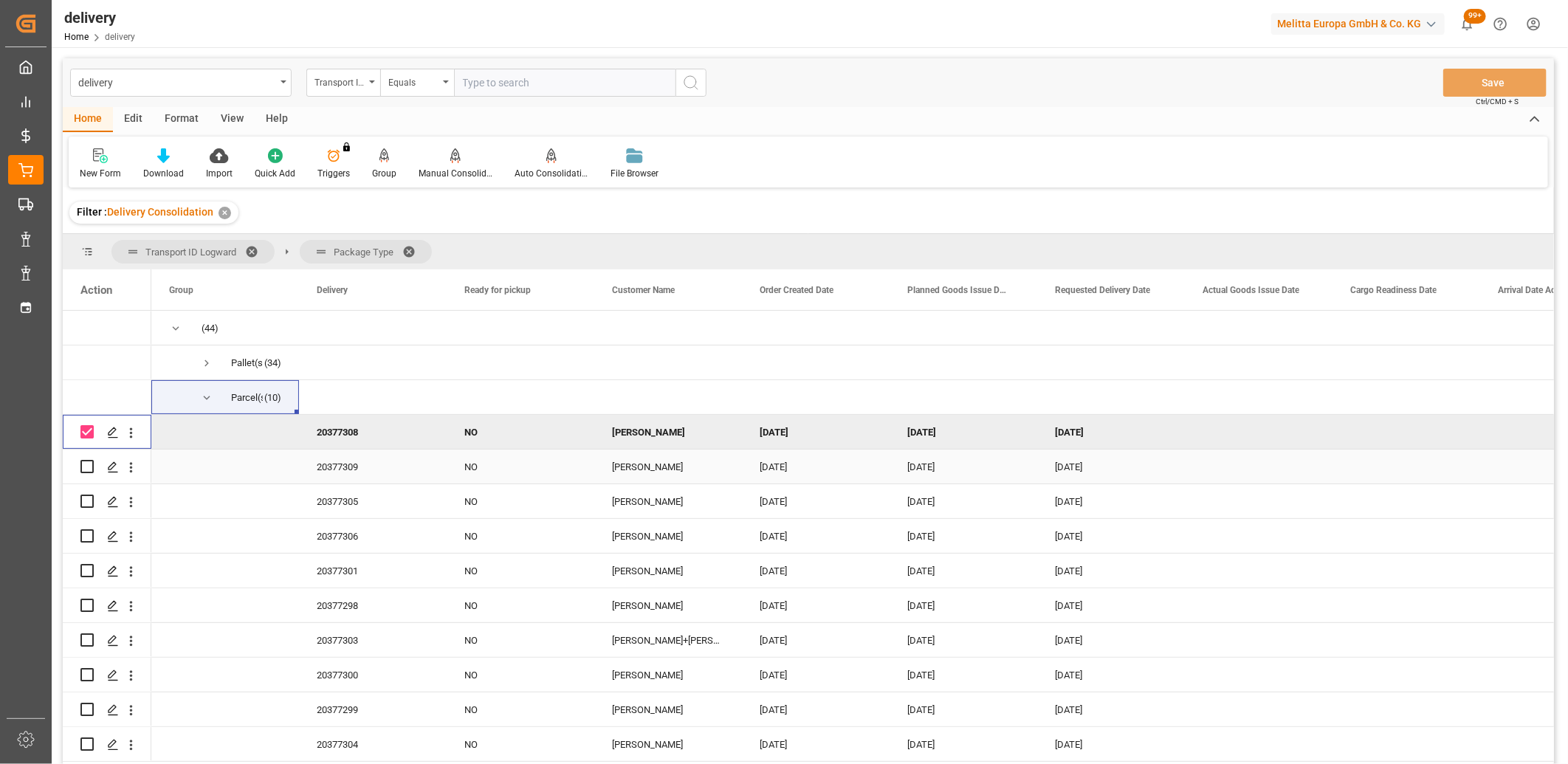
click at [82, 471] on input "Press Space to toggle row selection (unchecked)" at bounding box center [88, 466] width 13 height 13
checkbox input "true"
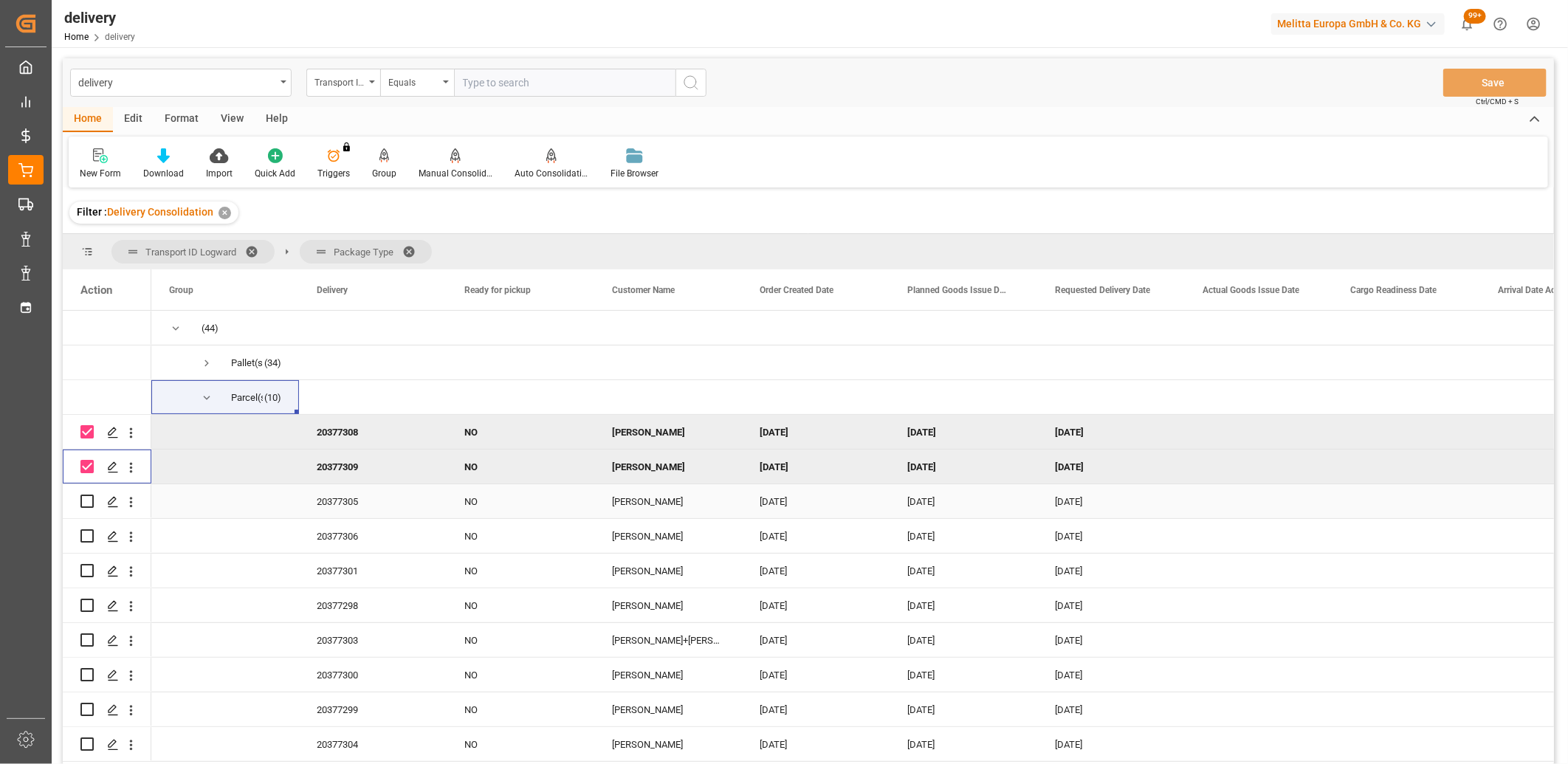
click at [84, 500] on input "Press Space to toggle row selection (unchecked)" at bounding box center [88, 501] width 13 height 13
checkbox input "true"
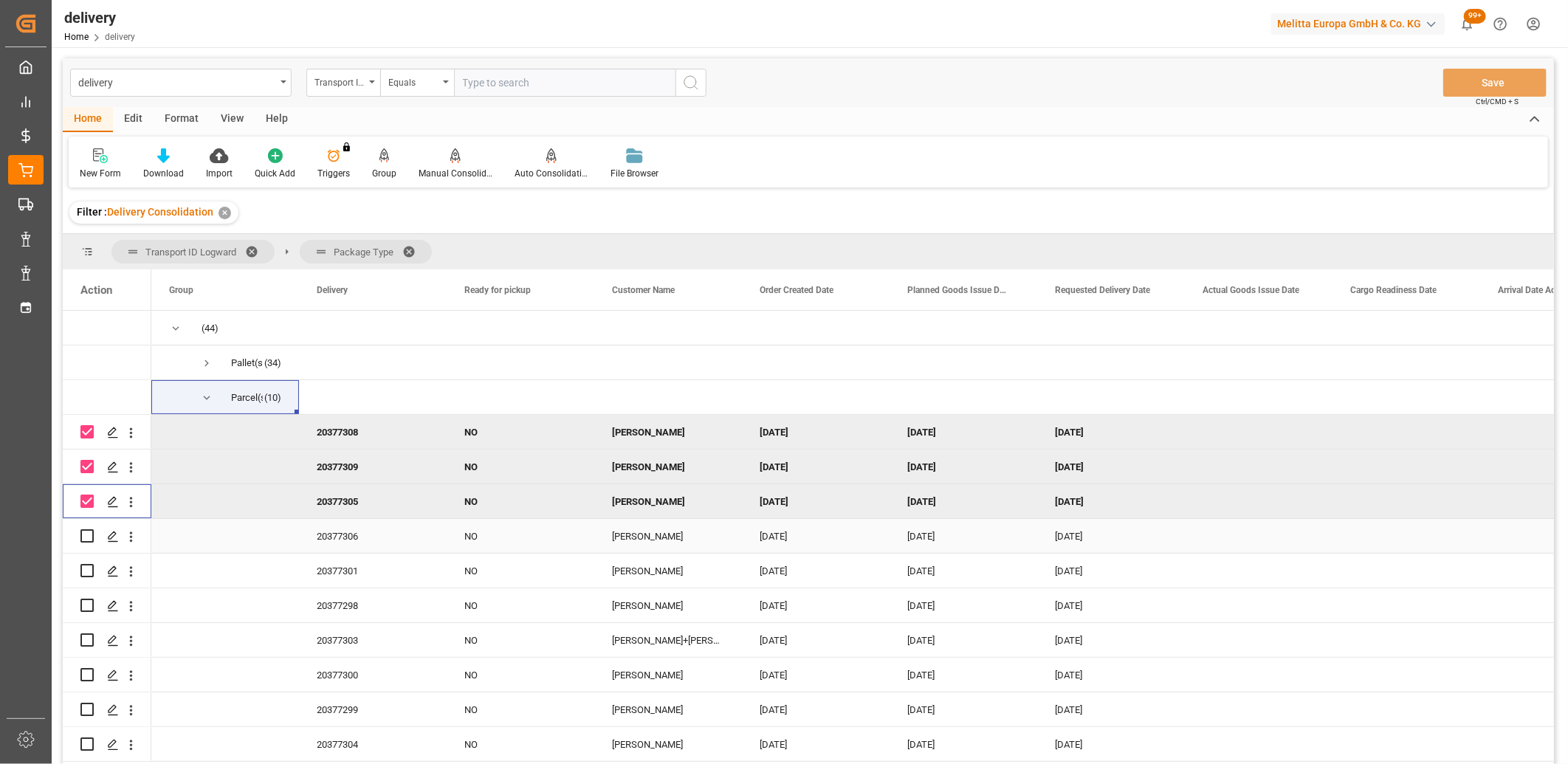
click at [91, 535] on input "Press Space to toggle row selection (unchecked)" at bounding box center [88, 536] width 13 height 13
checkbox input "true"
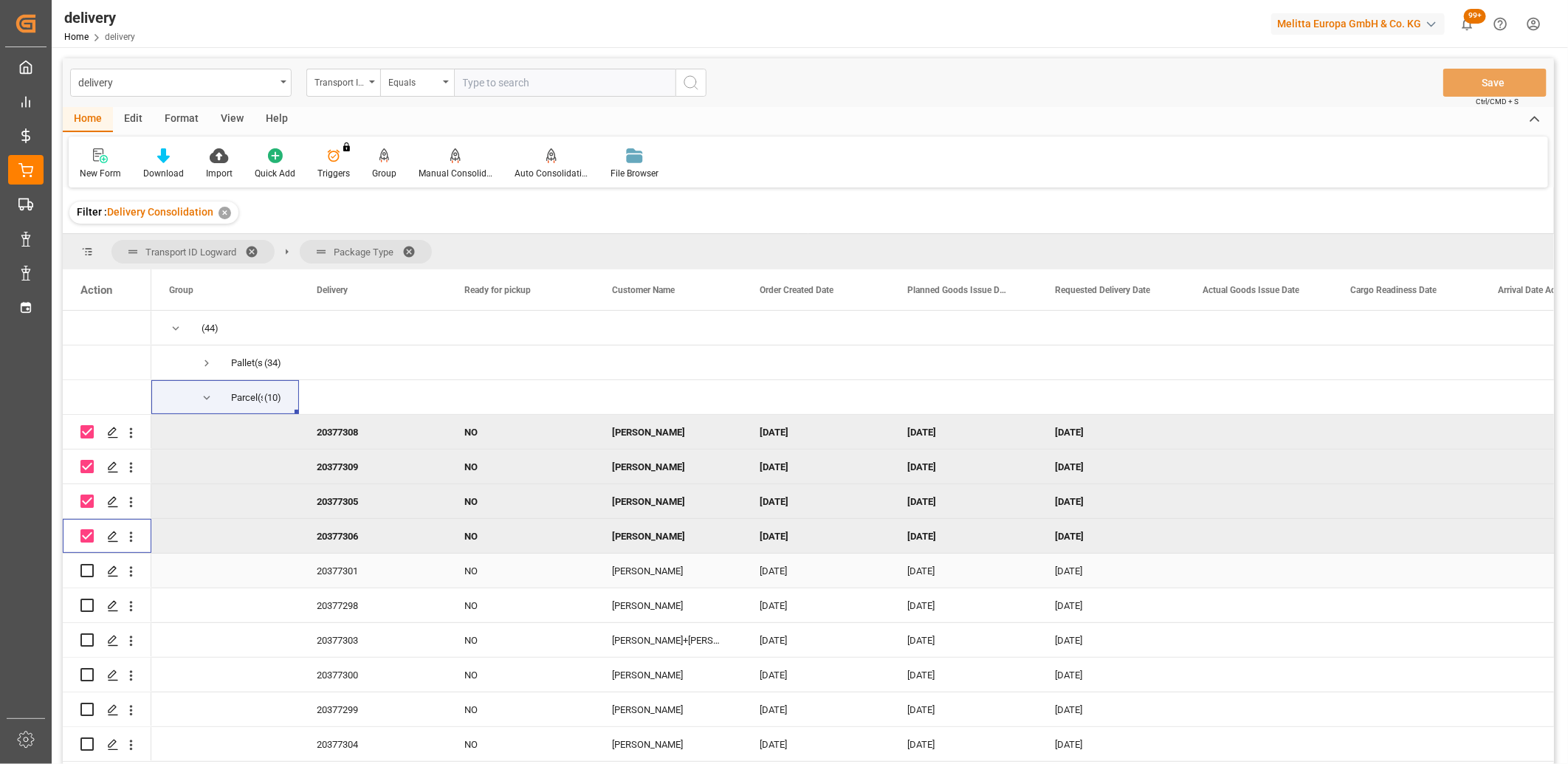
click at [90, 566] on input "Press Space to toggle row selection (unchecked)" at bounding box center [88, 570] width 13 height 13
checkbox input "true"
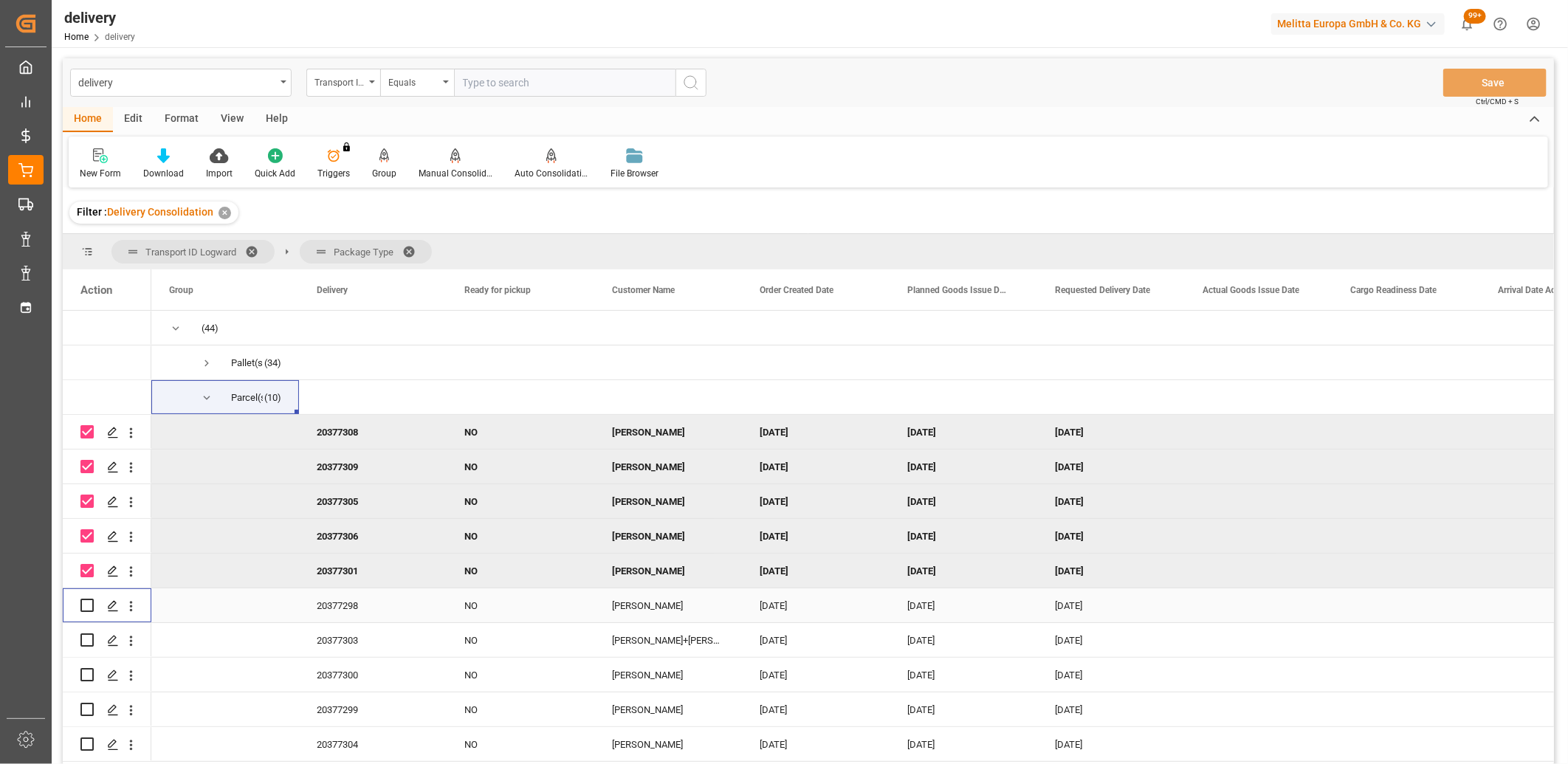
click at [87, 604] on input "Press Space to toggle row selection (unchecked)" at bounding box center [88, 605] width 13 height 13
checkbox input "true"
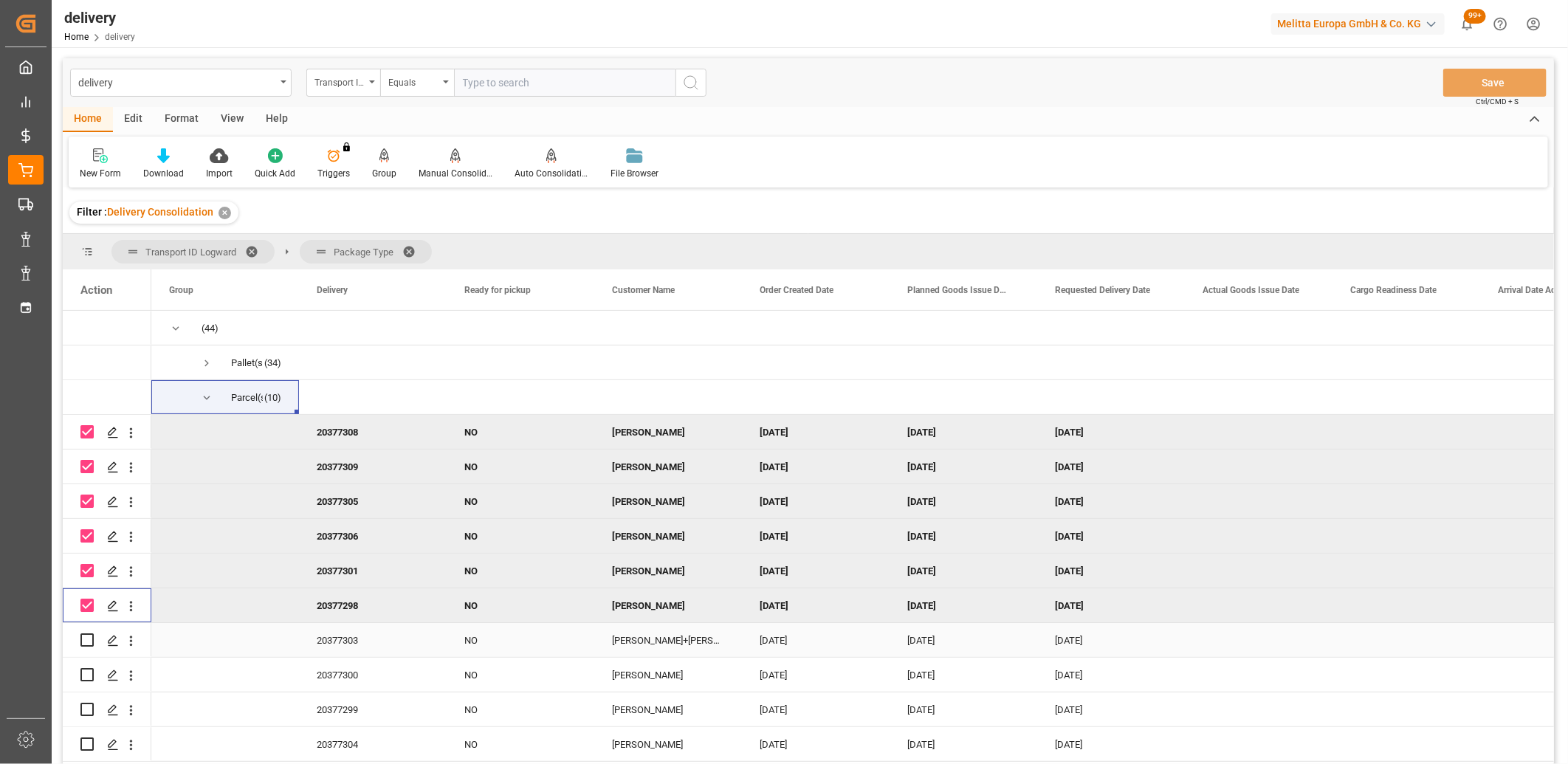
click at [89, 638] on input "Press Space to toggle row selection (unchecked)" at bounding box center [88, 640] width 13 height 13
checkbox input "true"
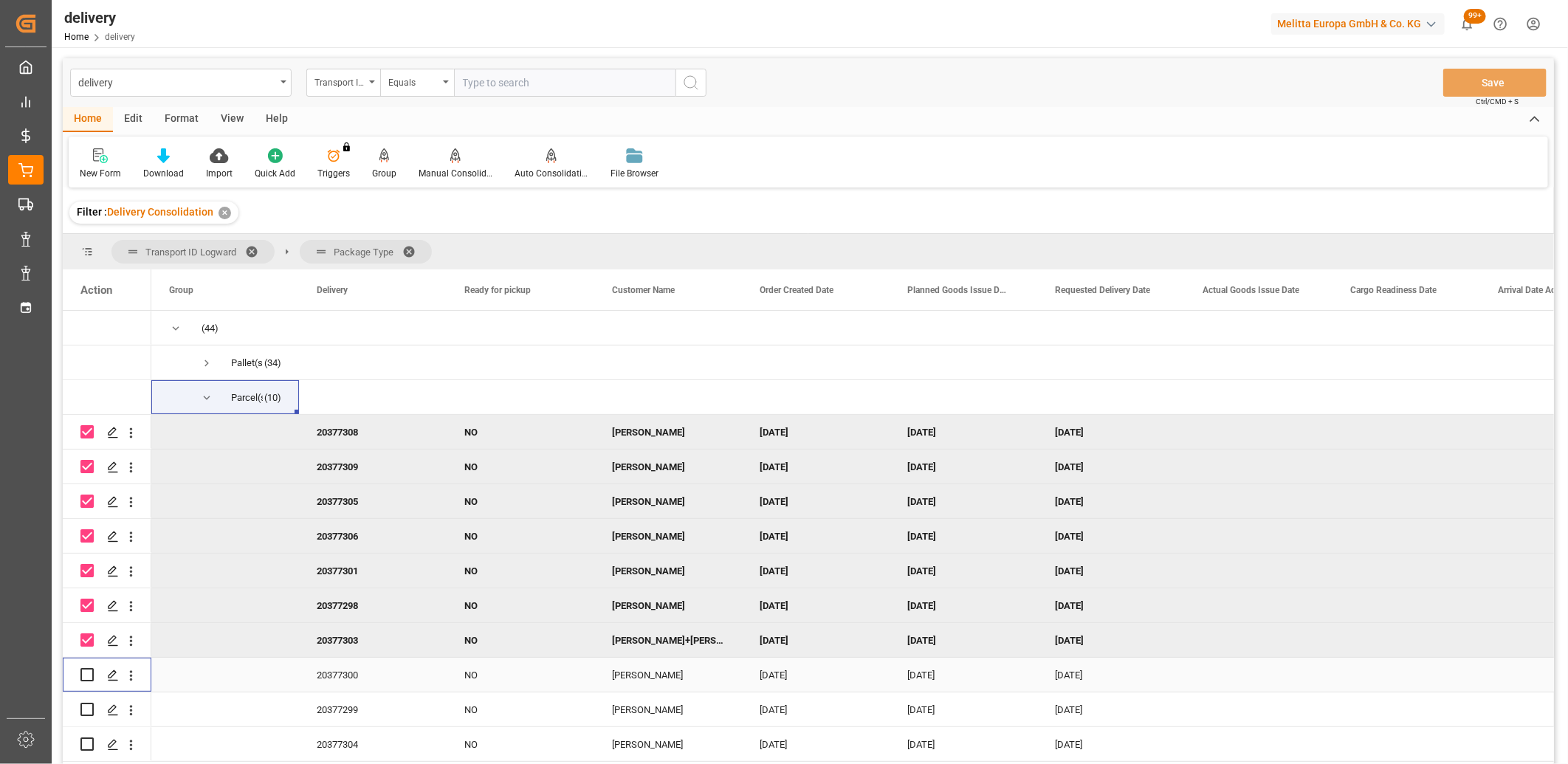
click at [87, 674] on input "Press Space to toggle row selection (unchecked)" at bounding box center [88, 674] width 13 height 13
checkbox input "true"
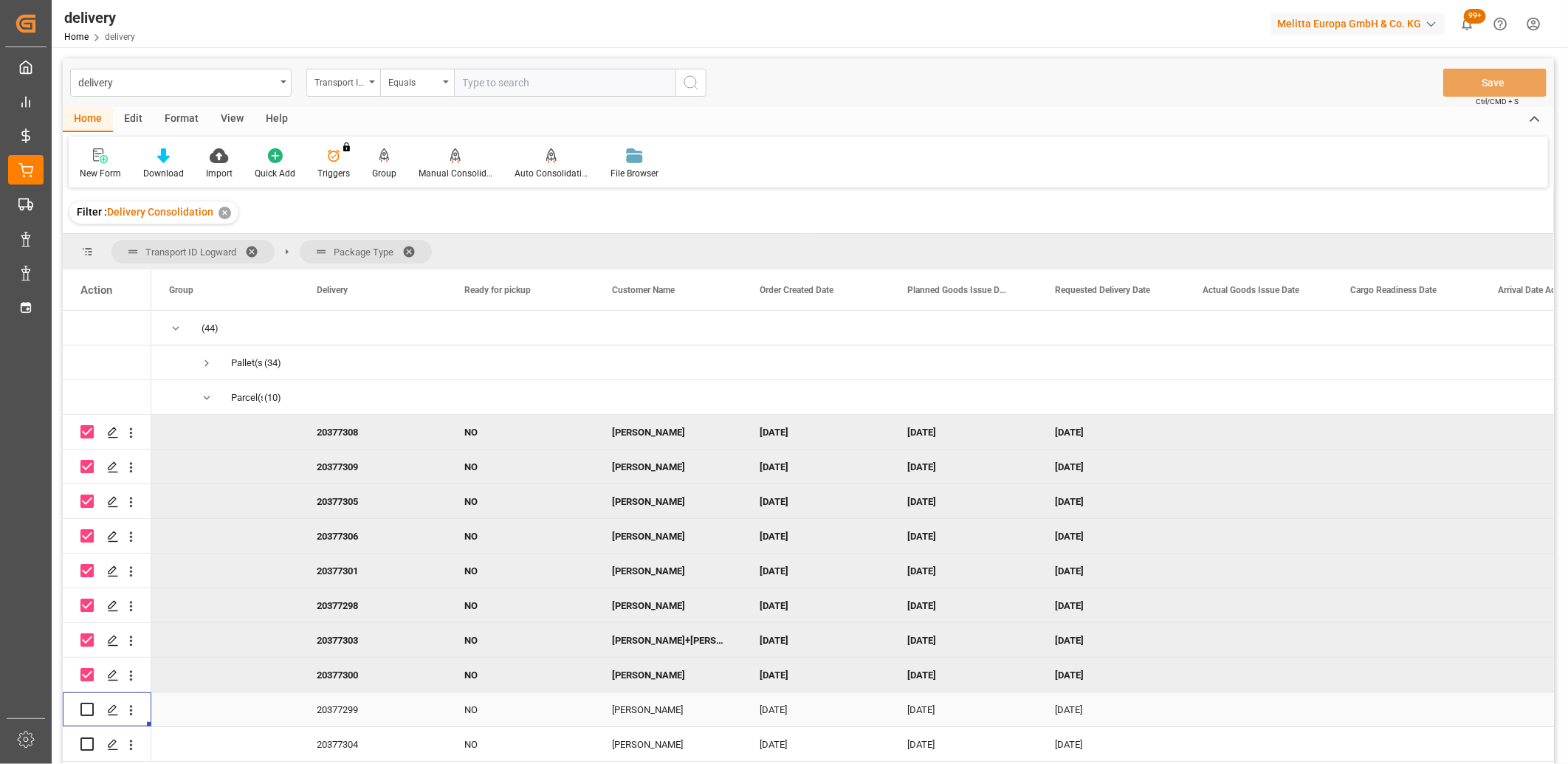
drag, startPoint x: 86, startPoint y: 707, endPoint x: 86, endPoint y: 724, distance: 17.0
click at [86, 713] on input "Press Space to toggle row selection (unchecked)" at bounding box center [88, 709] width 13 height 13
checkbox input "true"
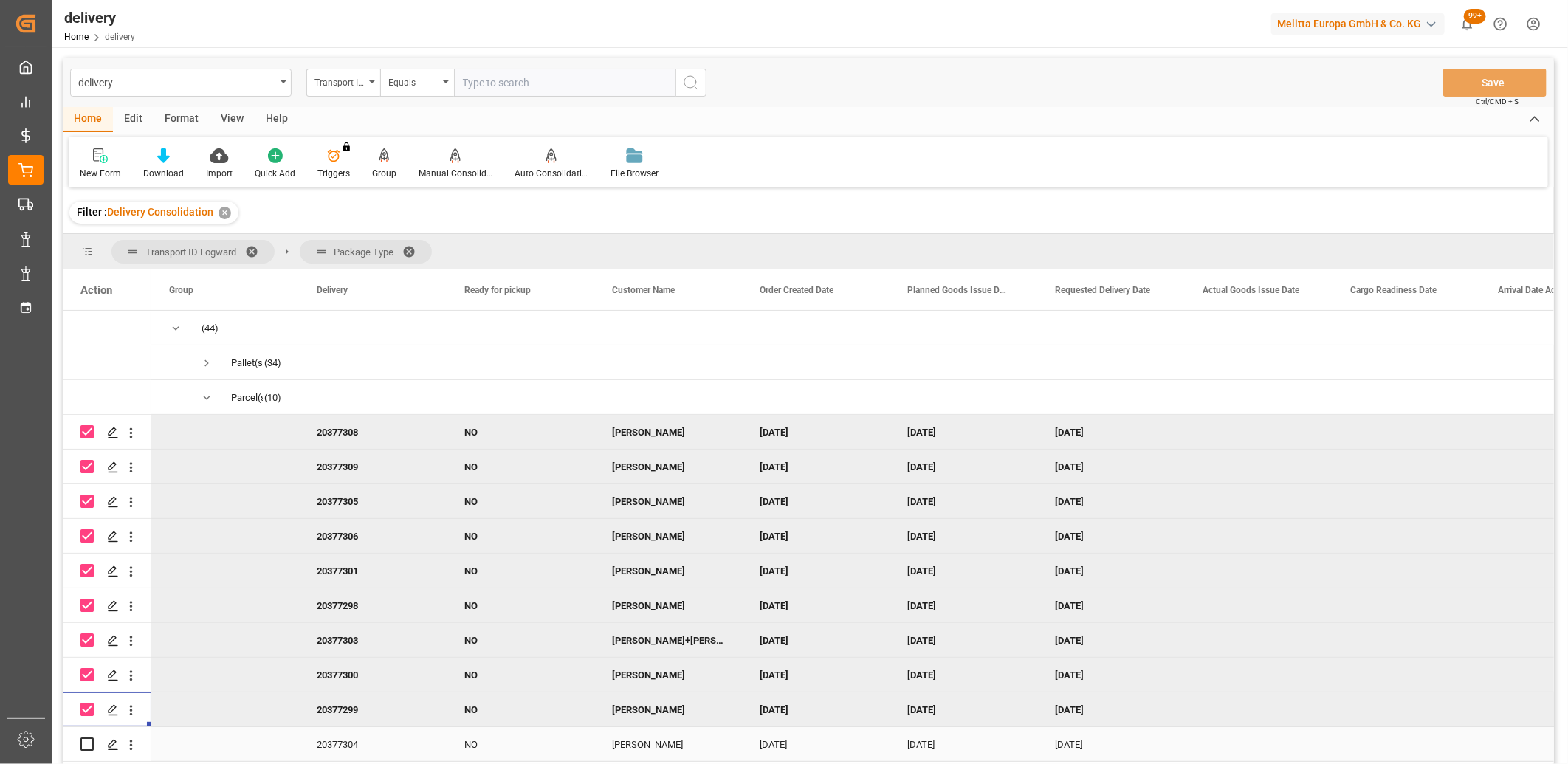
click at [83, 744] on input "Press Space to toggle row selection (unchecked)" at bounding box center [88, 744] width 13 height 13
checkbox input "true"
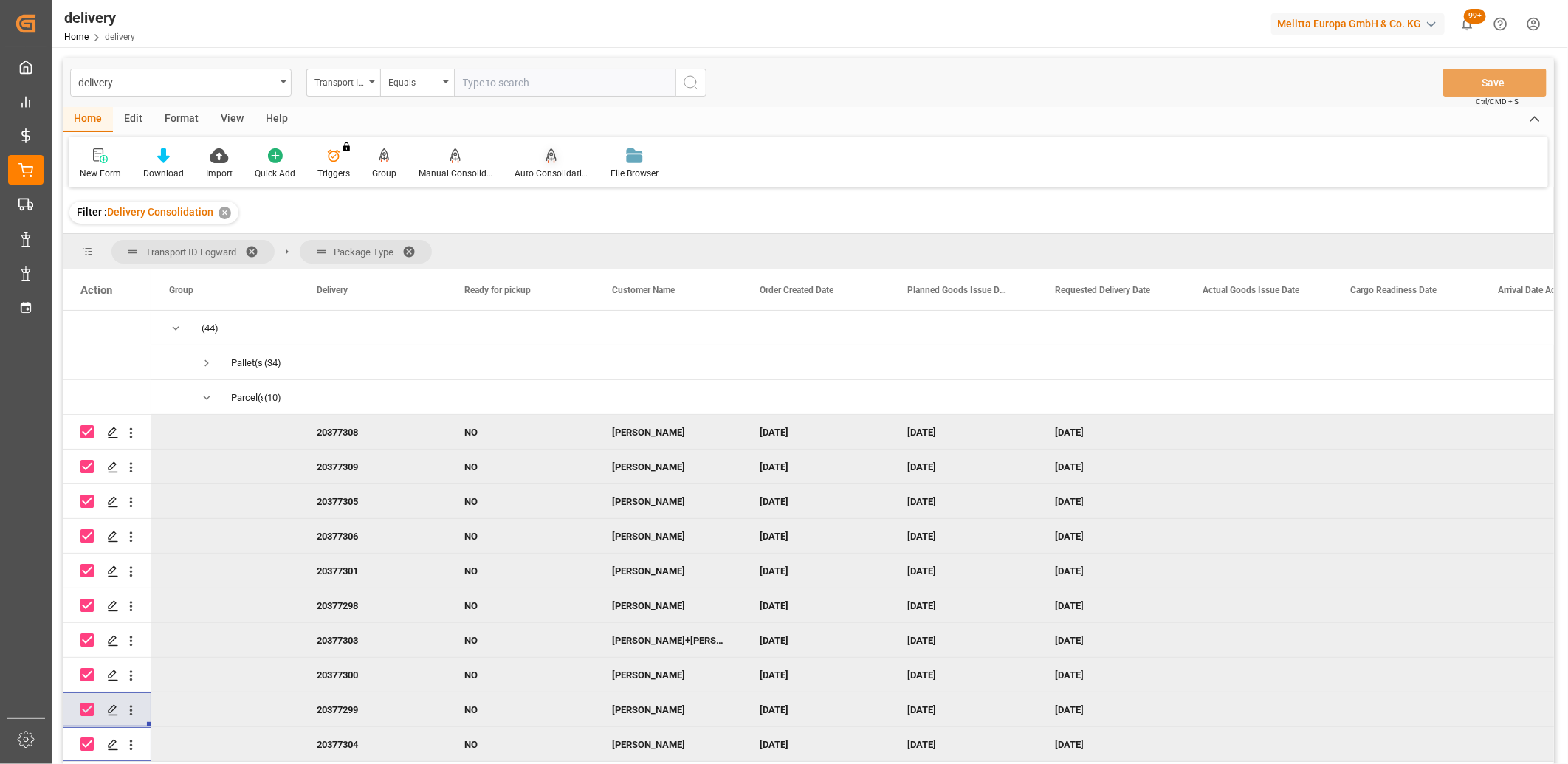
click at [548, 159] on icon at bounding box center [551, 155] width 11 height 14
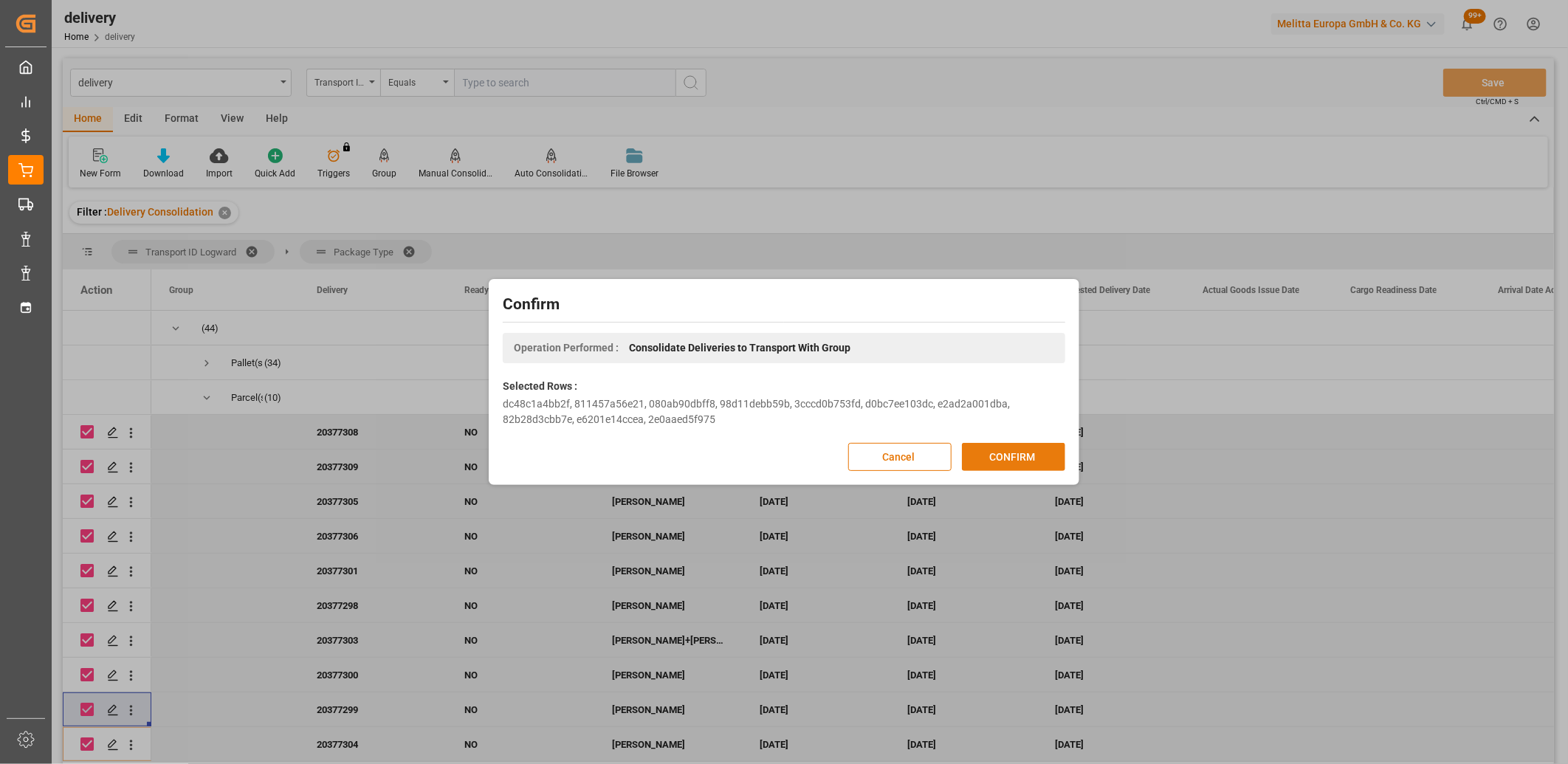
click at [1015, 453] on button "CONFIRM" at bounding box center [1013, 457] width 103 height 28
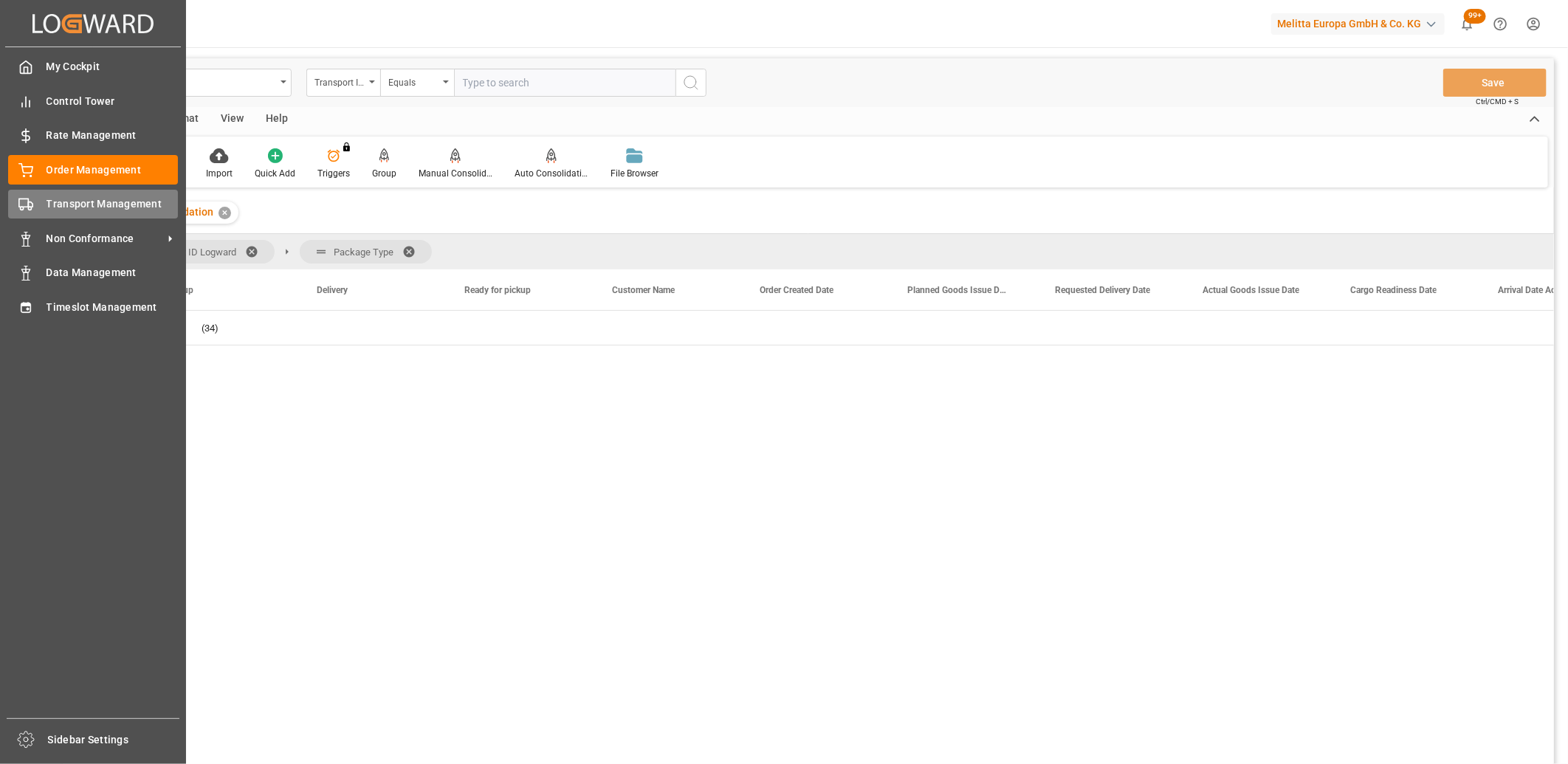
click at [36, 216] on div "Transport Management Transport Management" at bounding box center [93, 204] width 170 height 29
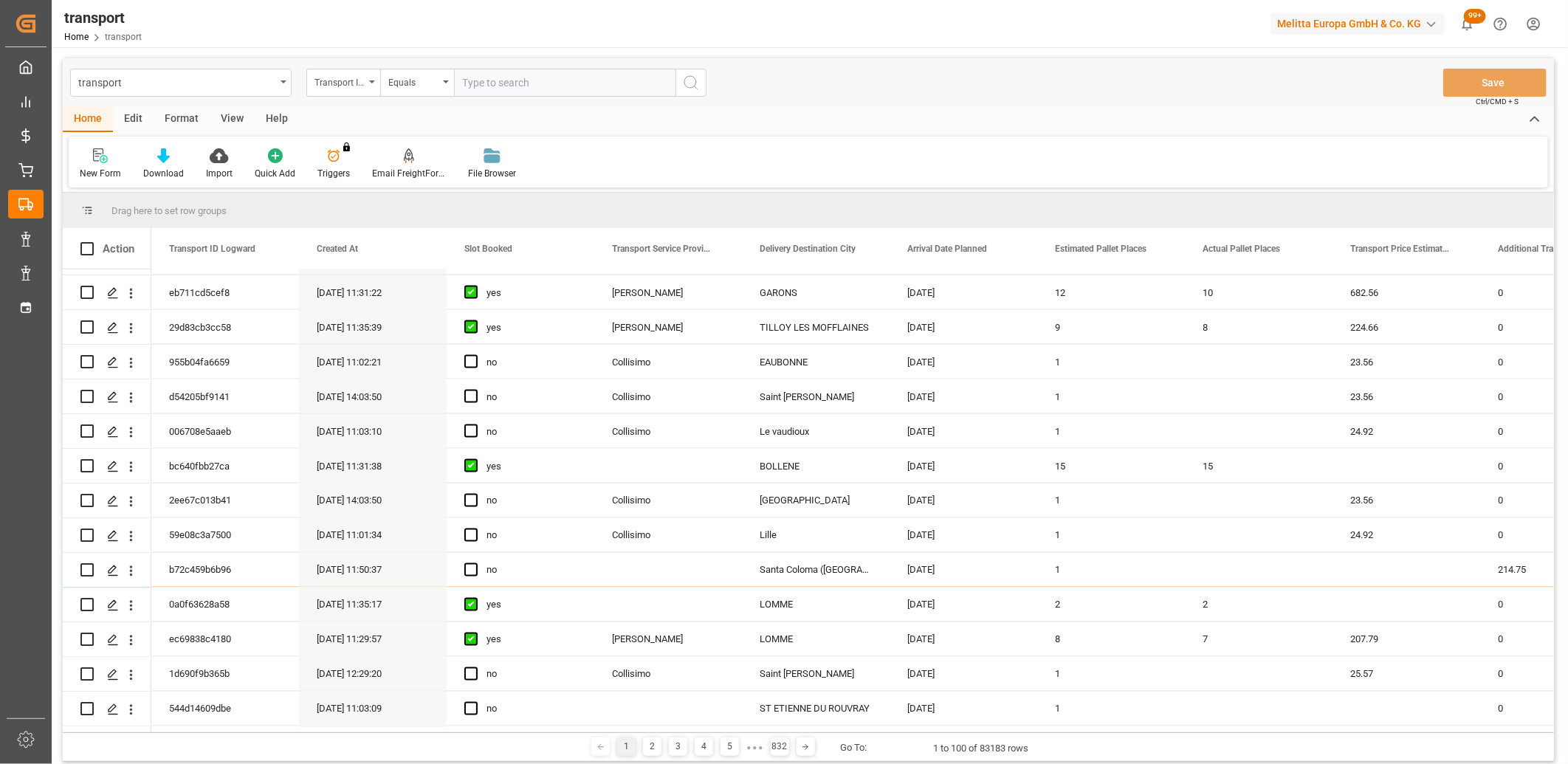
scroll to position [1558, 0]
click at [111, 570] on icon "Press SPACE to select this row." at bounding box center [113, 567] width 12 height 12
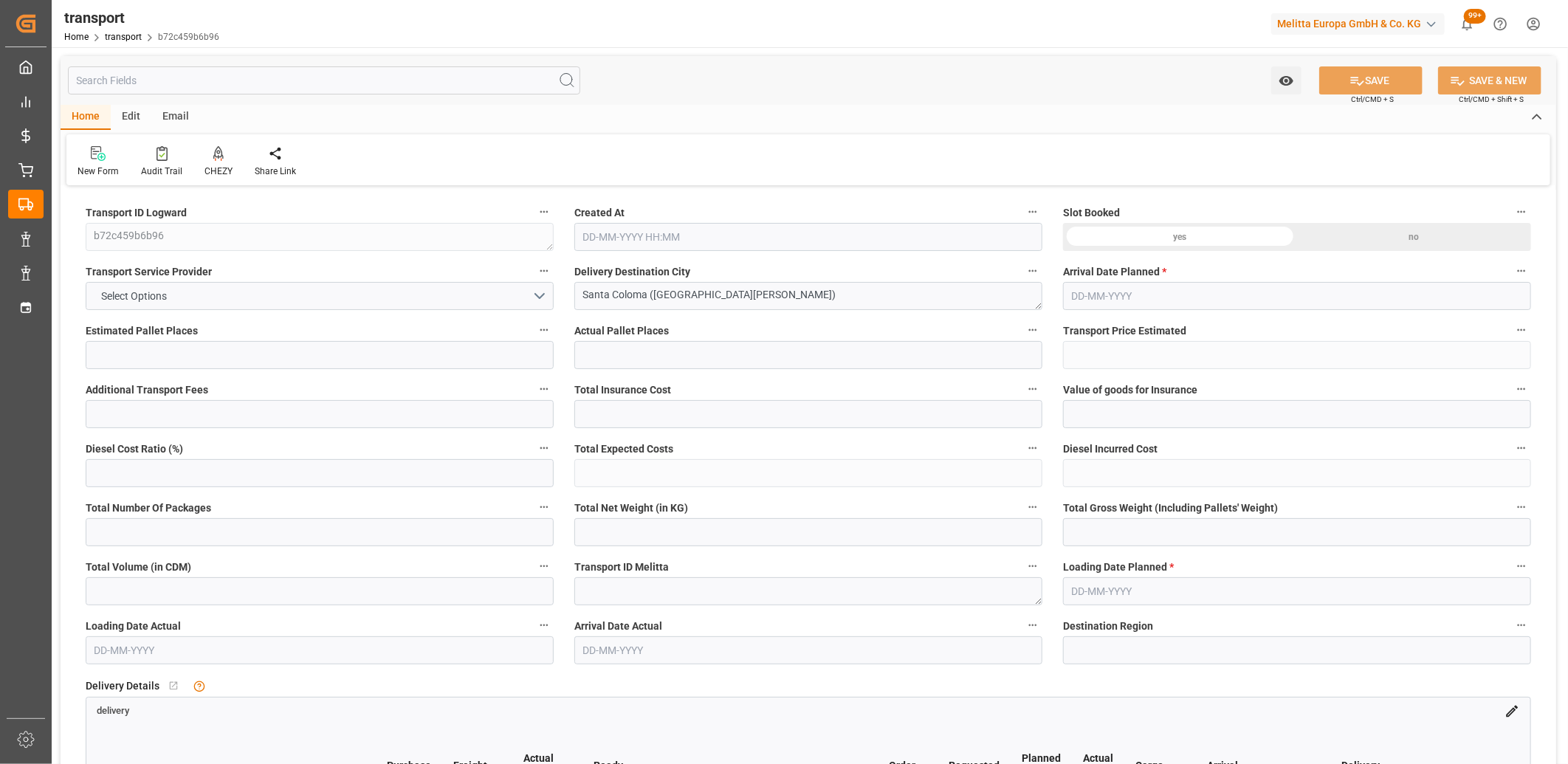
type input "1"
type input "214.75"
type input "0"
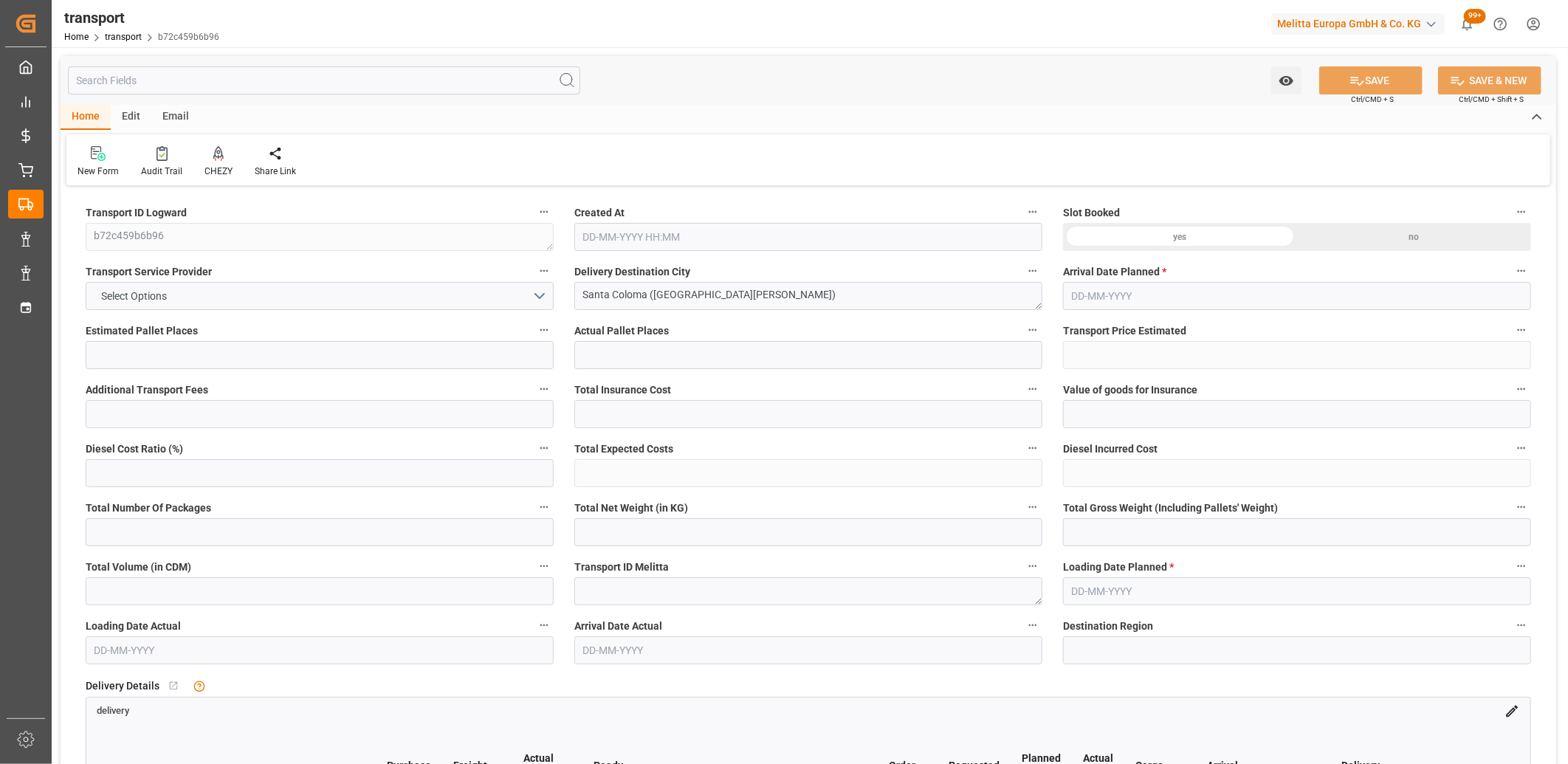
type input "1"
type input "254.756"
type input "318.246"
type input "1020.962"
type input "0"
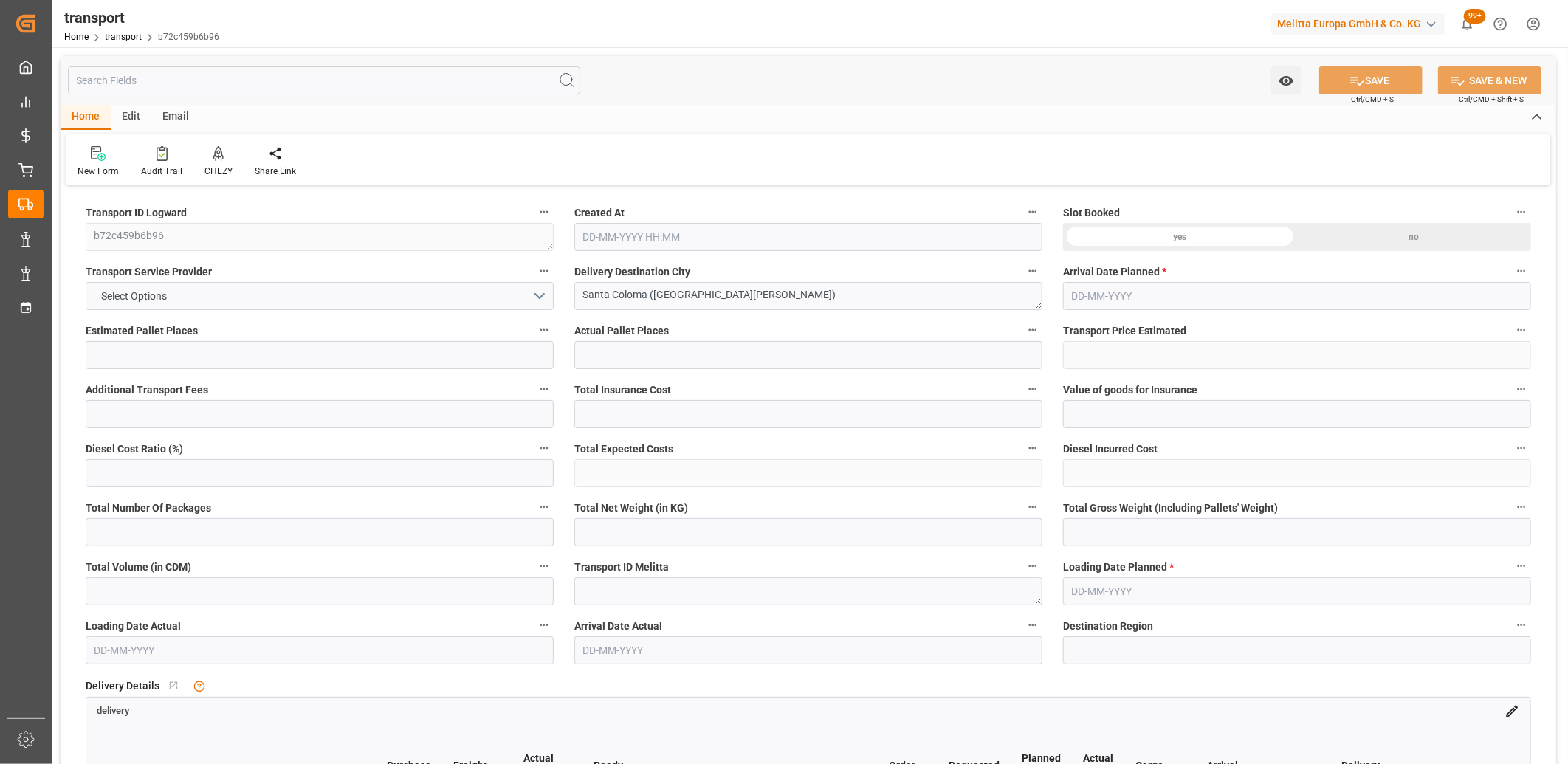
type input "78"
type input "1"
type input "101"
type input "294.246"
type input "0"
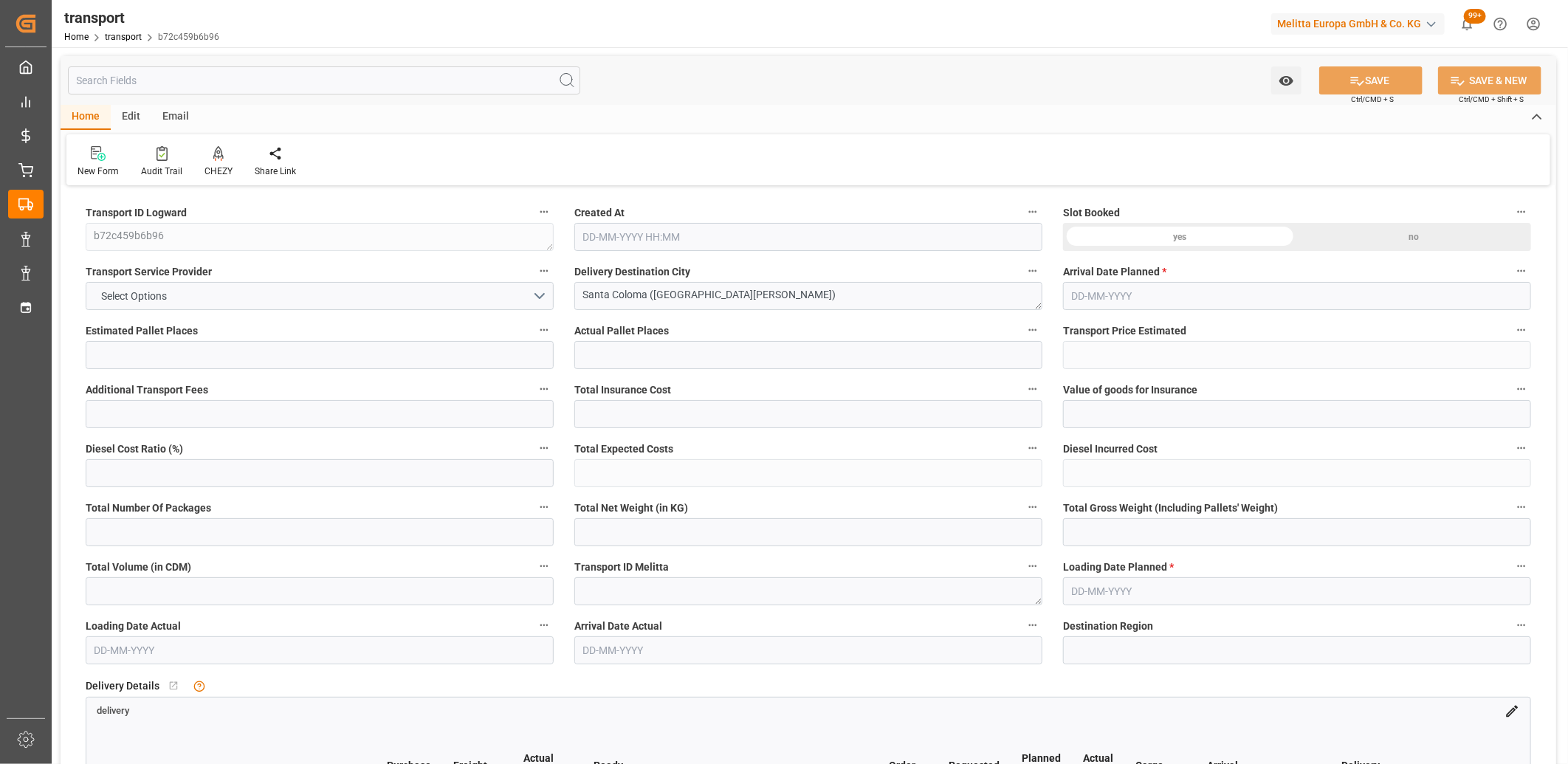
type input "4710.8598"
type input "0"
type input "21"
type input "35"
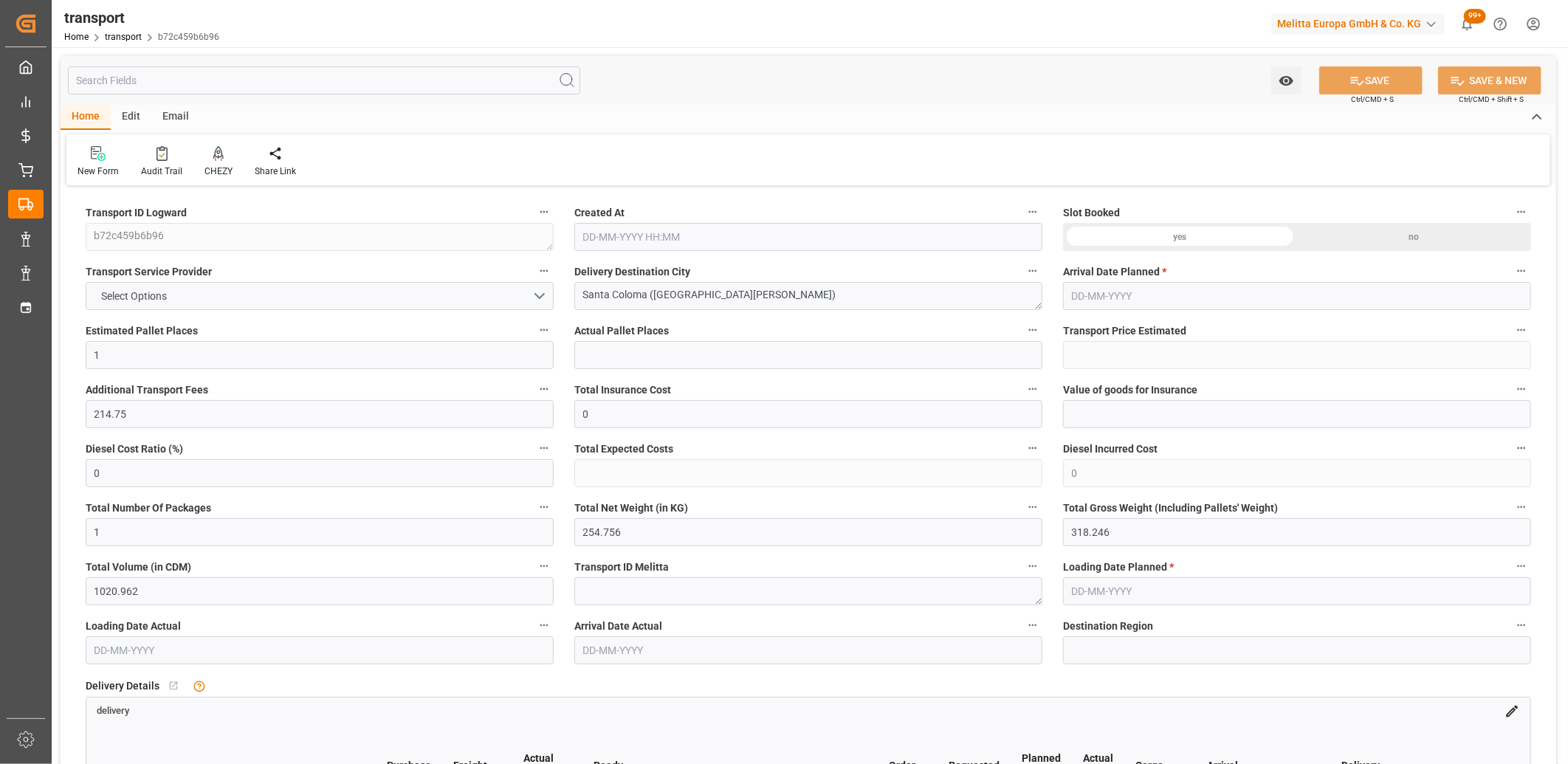
type input "01-09-2025 11:50"
type input "[DATE]"
click at [200, 304] on button "Select Options" at bounding box center [320, 296] width 468 height 28
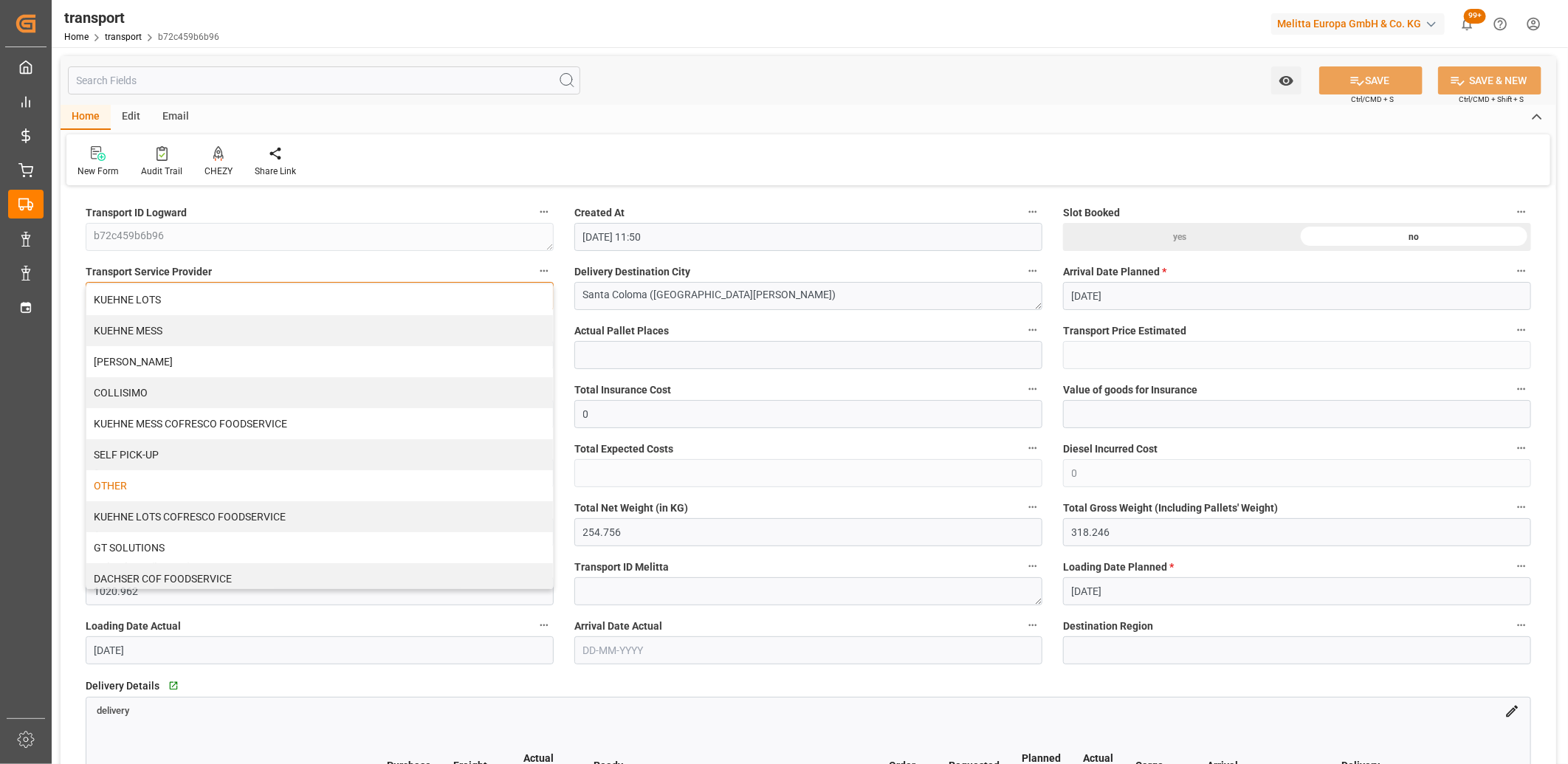
click at [144, 478] on div "OTHER" at bounding box center [320, 486] width 466 height 31
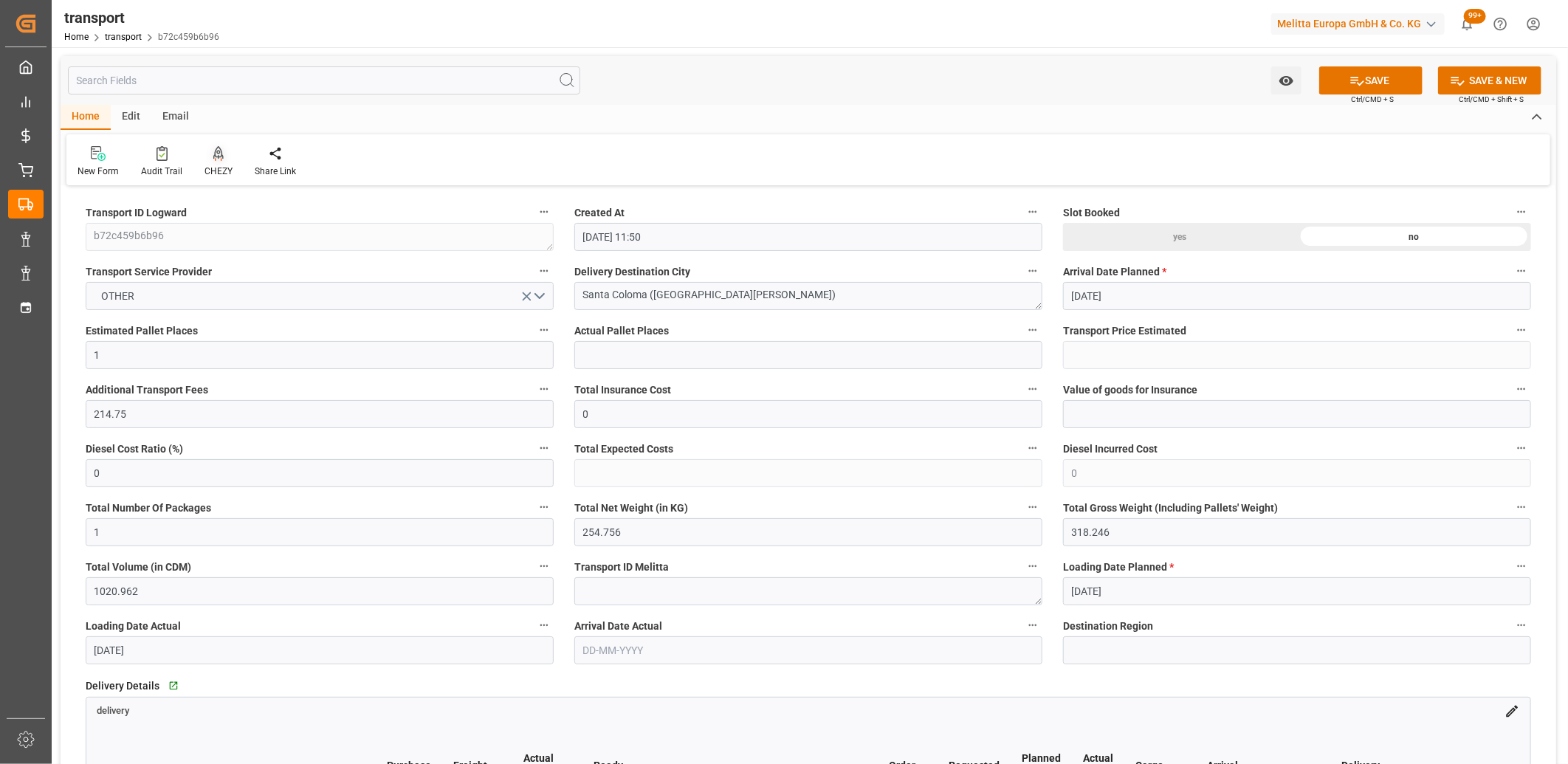
click at [216, 157] on icon at bounding box center [218, 152] width 11 height 13
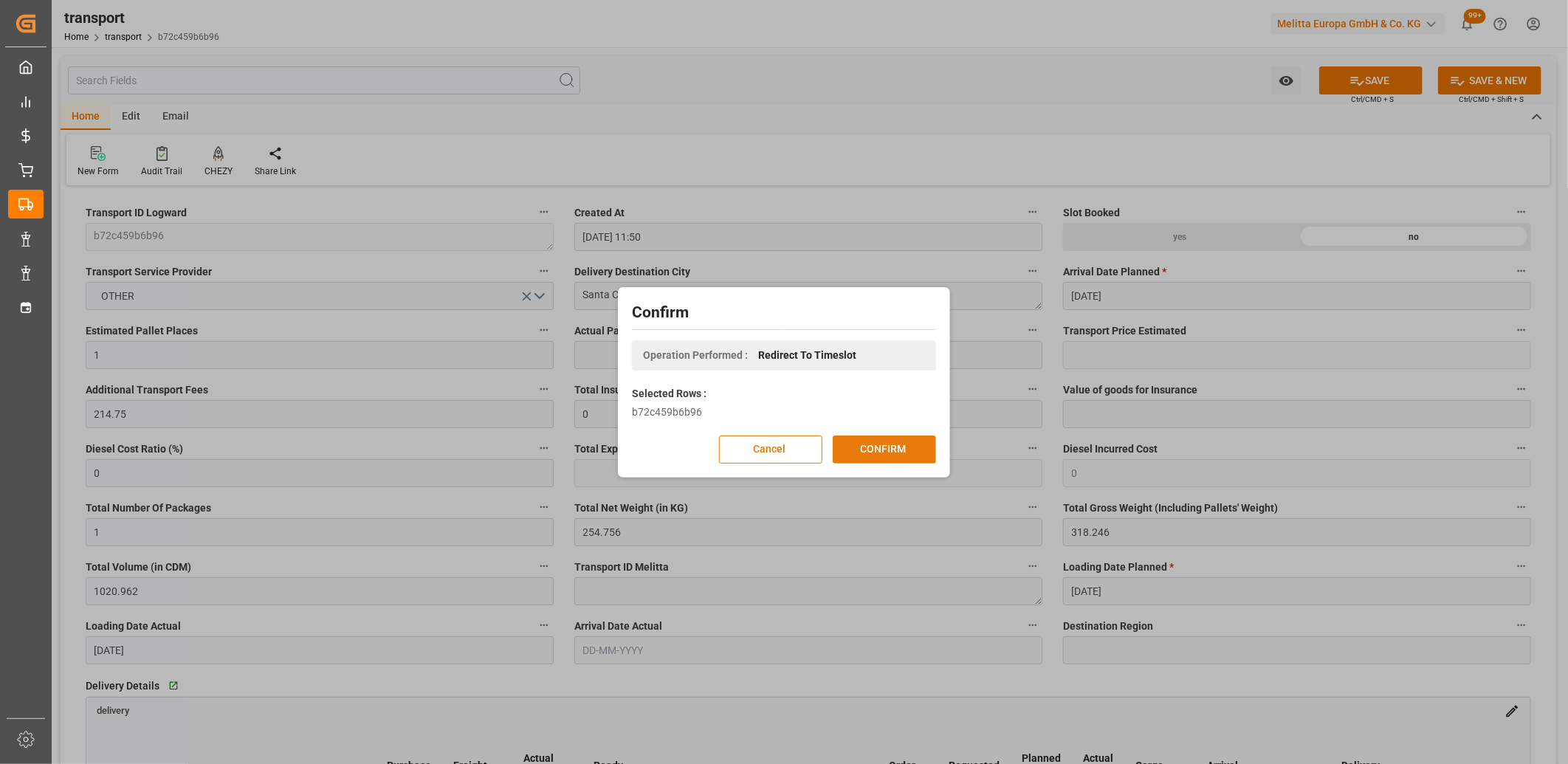
click at [857, 453] on button "CONFIRM" at bounding box center [884, 449] width 103 height 28
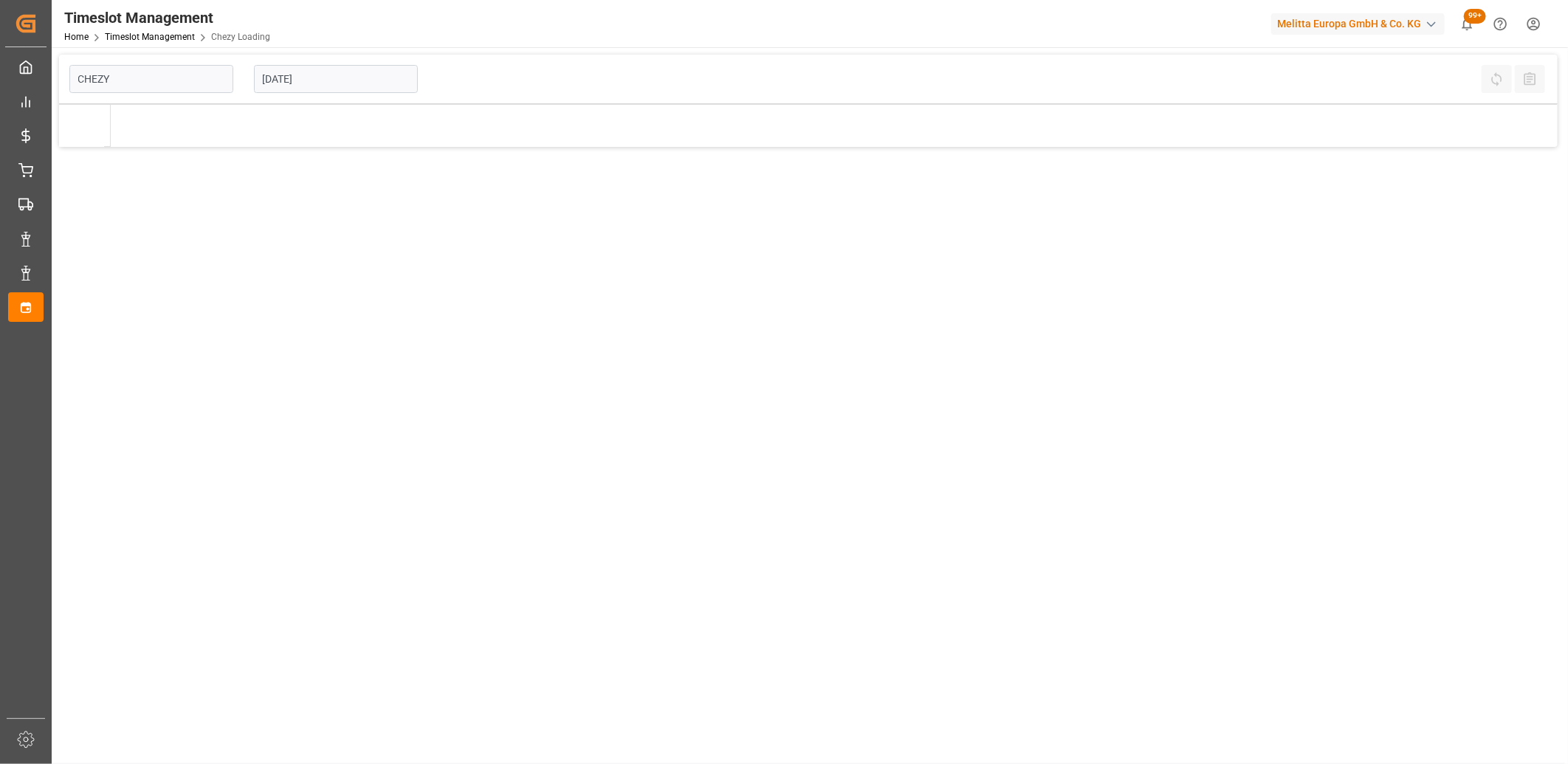
type input "Chezy Loading"
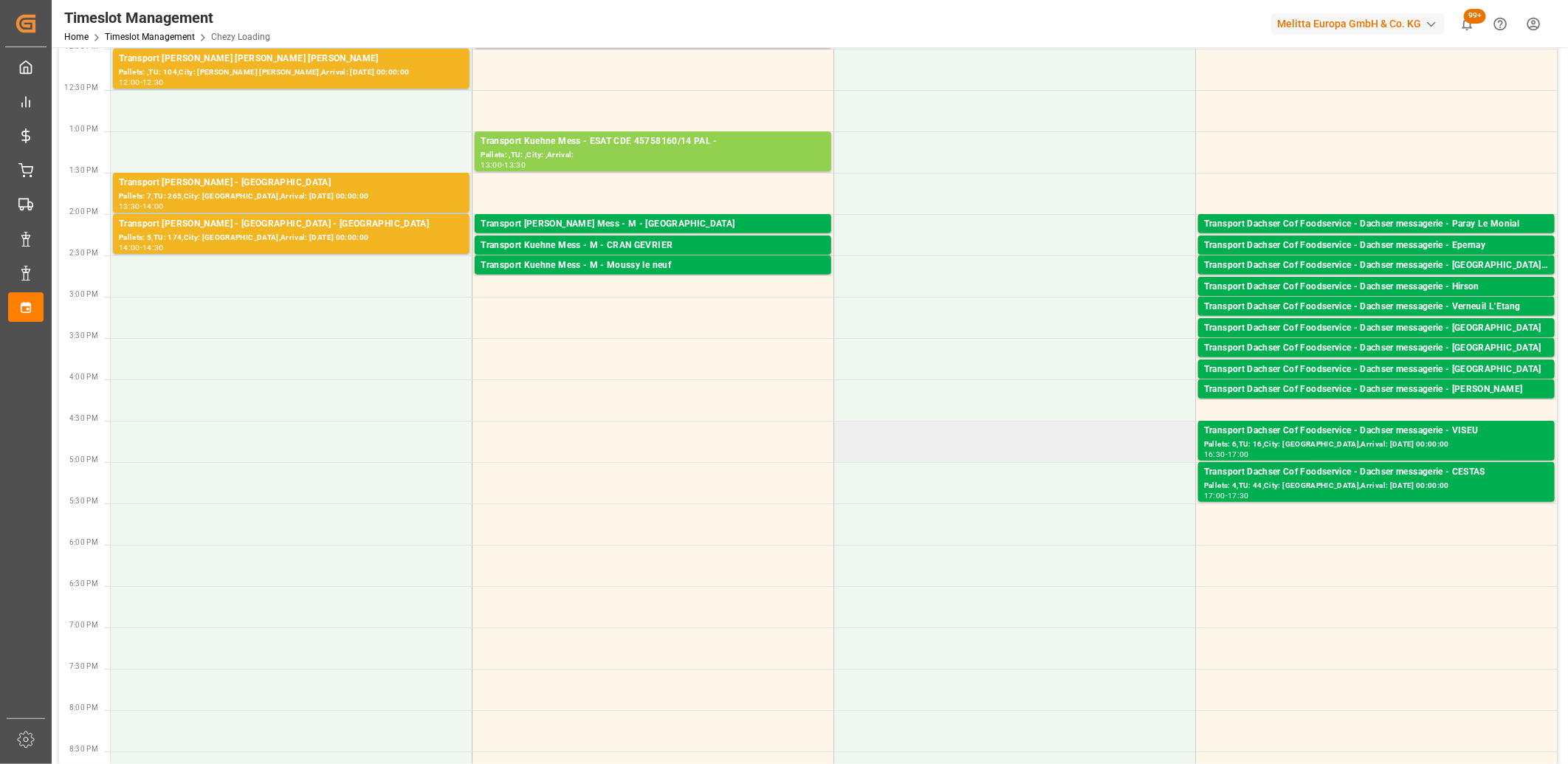
scroll to position [409, 0]
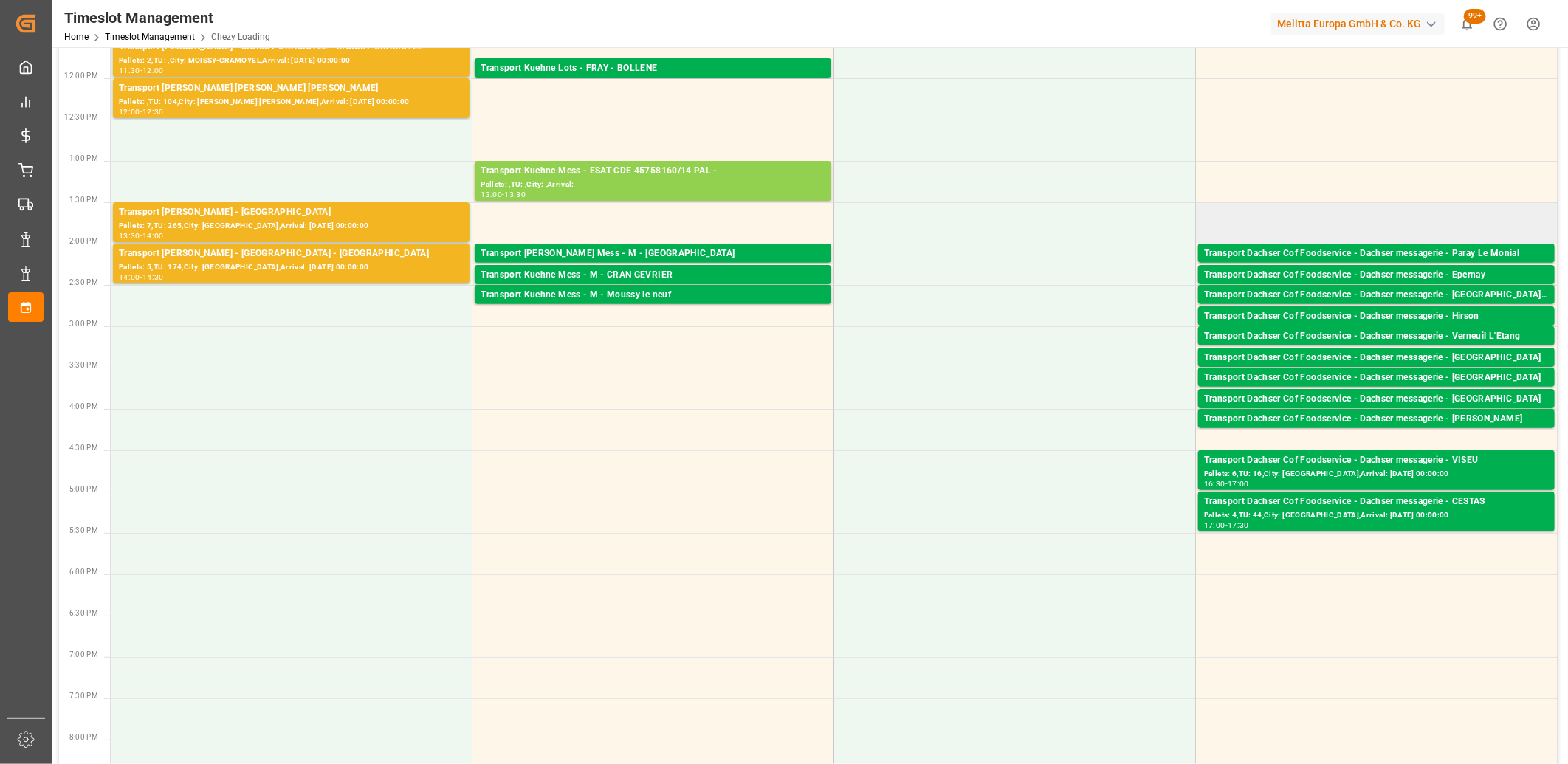
click at [1246, 227] on td at bounding box center [1376, 223] width 361 height 41
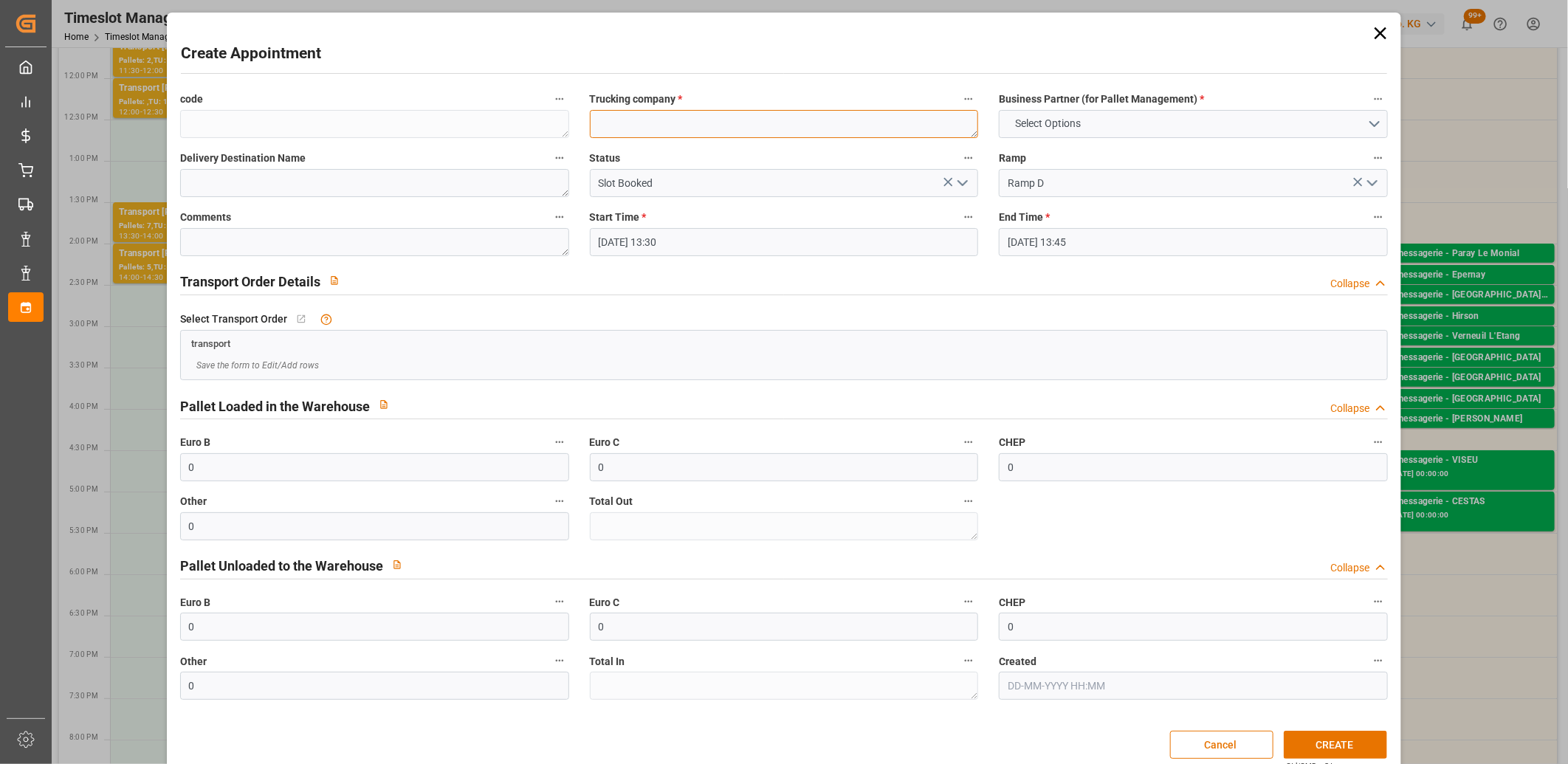
click at [672, 121] on textarea at bounding box center [784, 123] width 389 height 28
type textarea "D"
click at [1375, 31] on icon at bounding box center [1381, 33] width 12 height 12
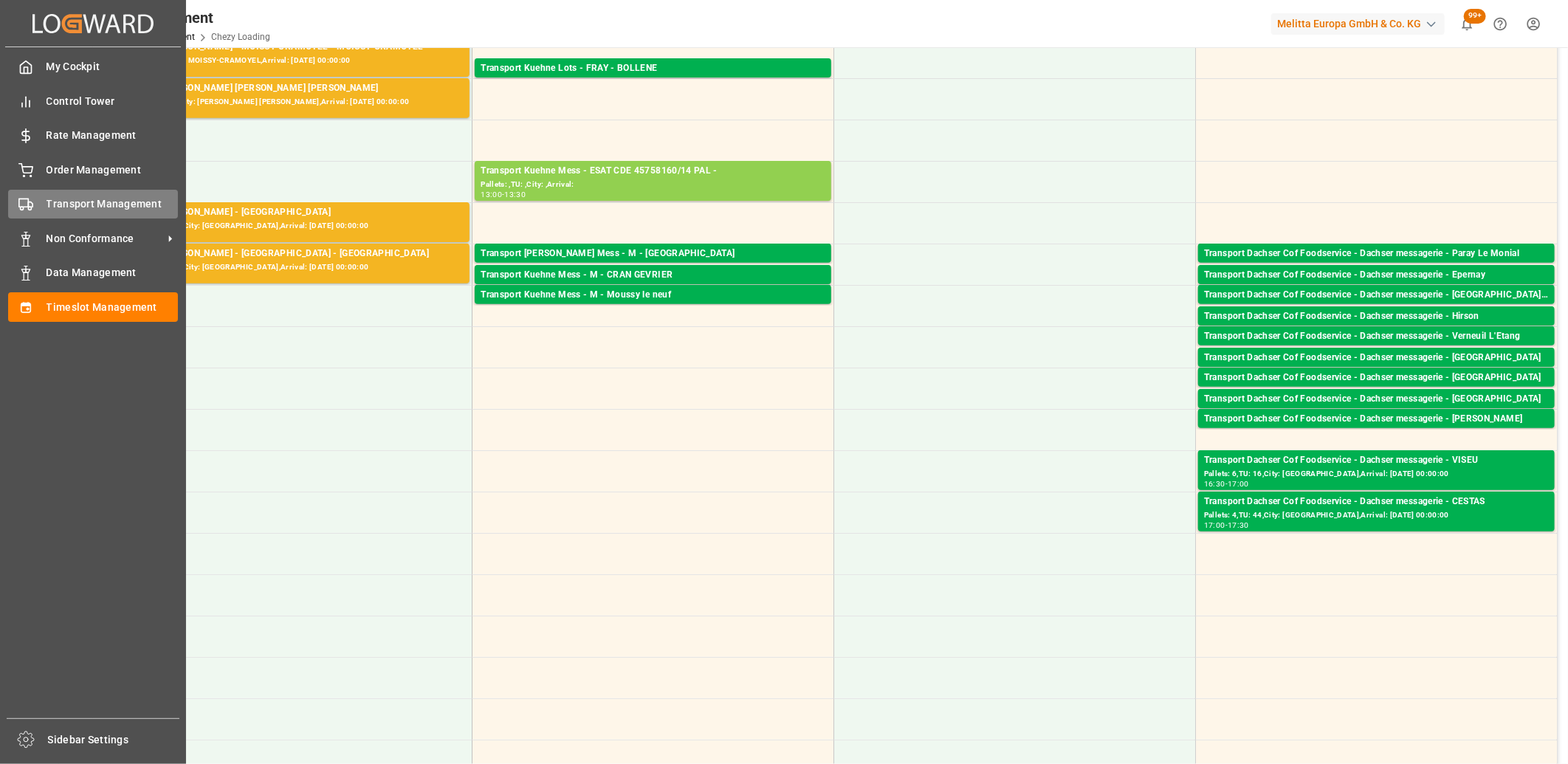
click at [27, 199] on rect at bounding box center [23, 203] width 9 height 8
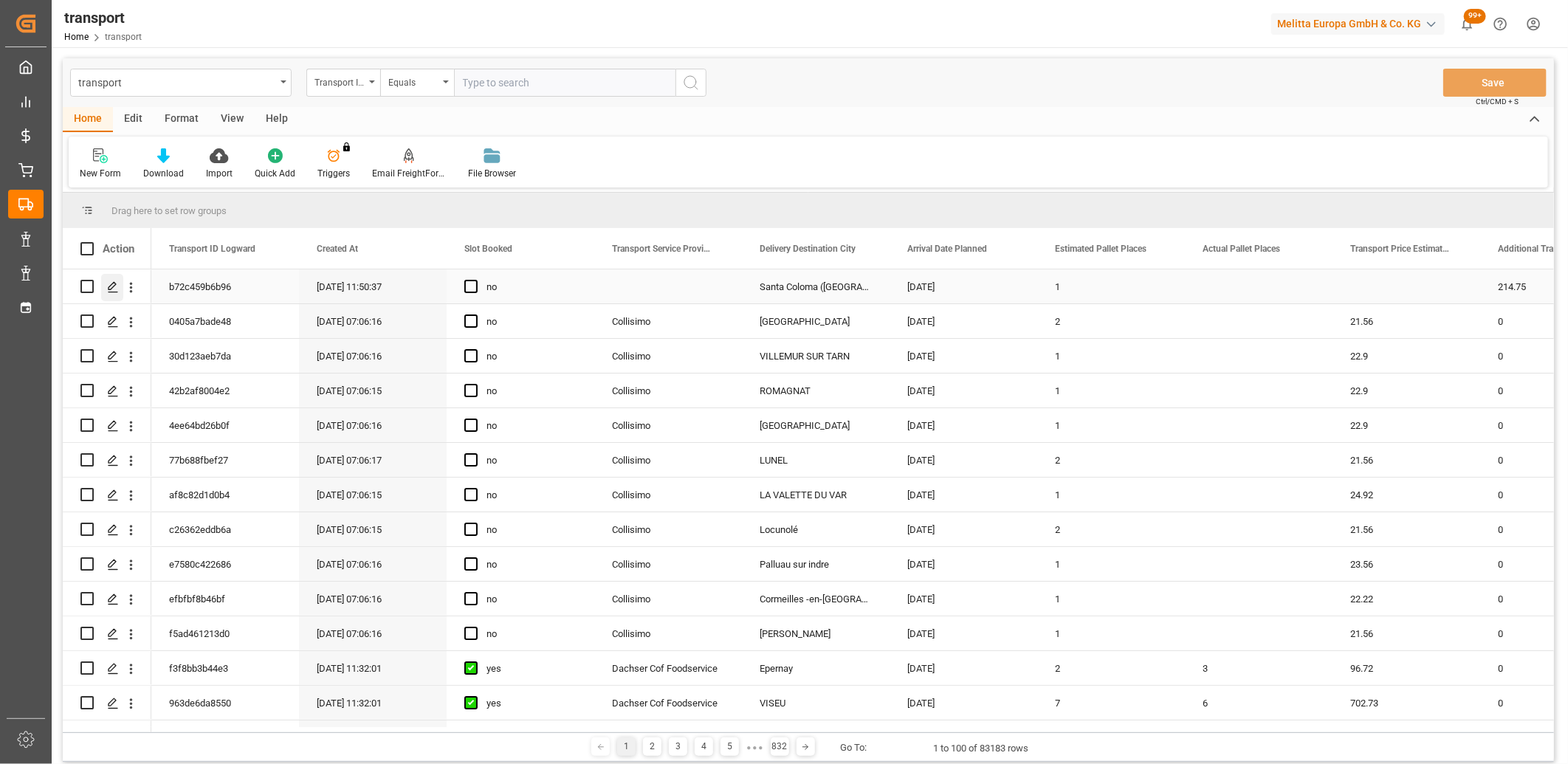
click at [112, 290] on icon "Press SPACE to select this row." at bounding box center [113, 287] width 12 height 12
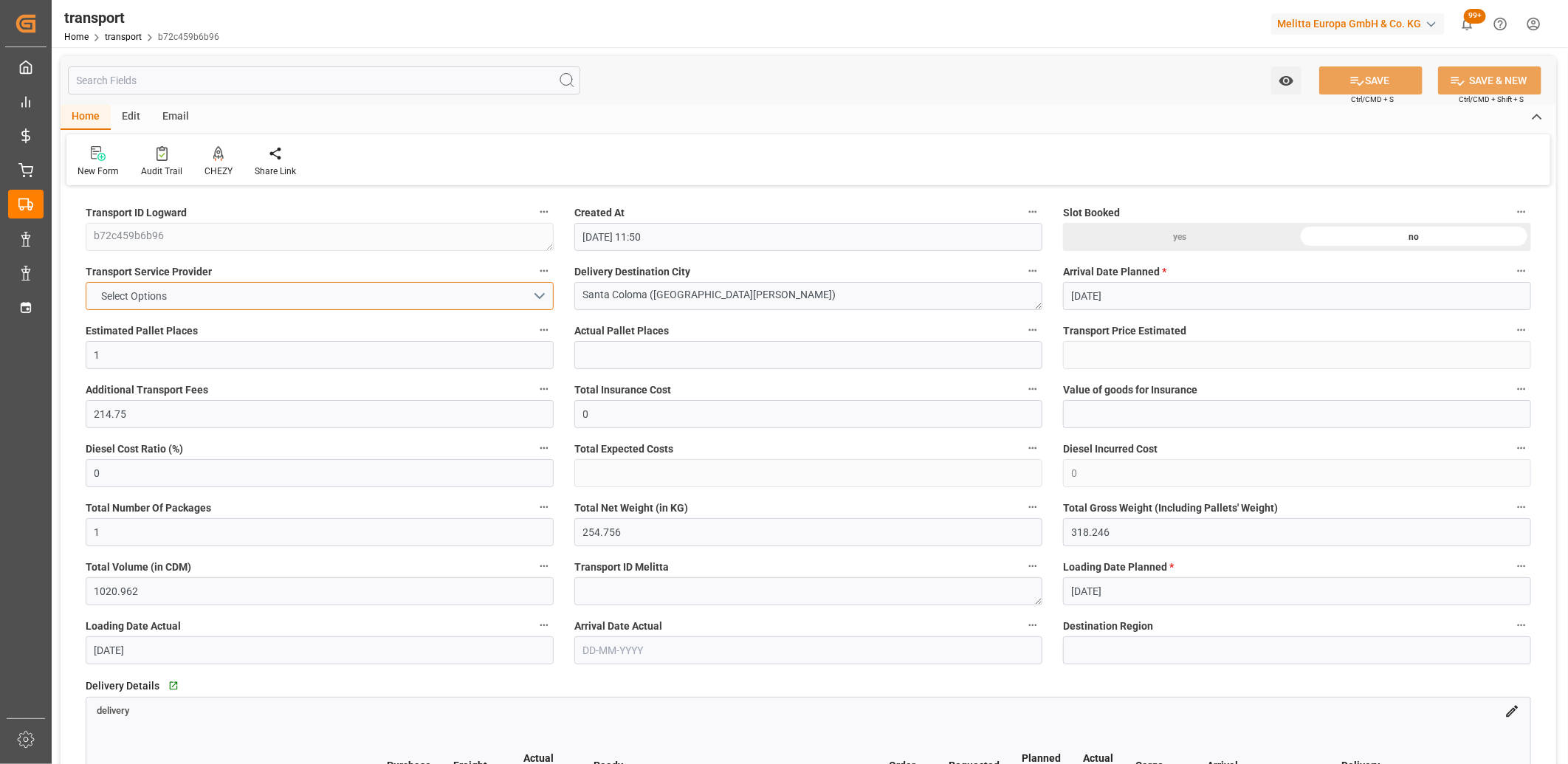
click at [155, 292] on span "Select Options" at bounding box center [135, 297] width 81 height 15
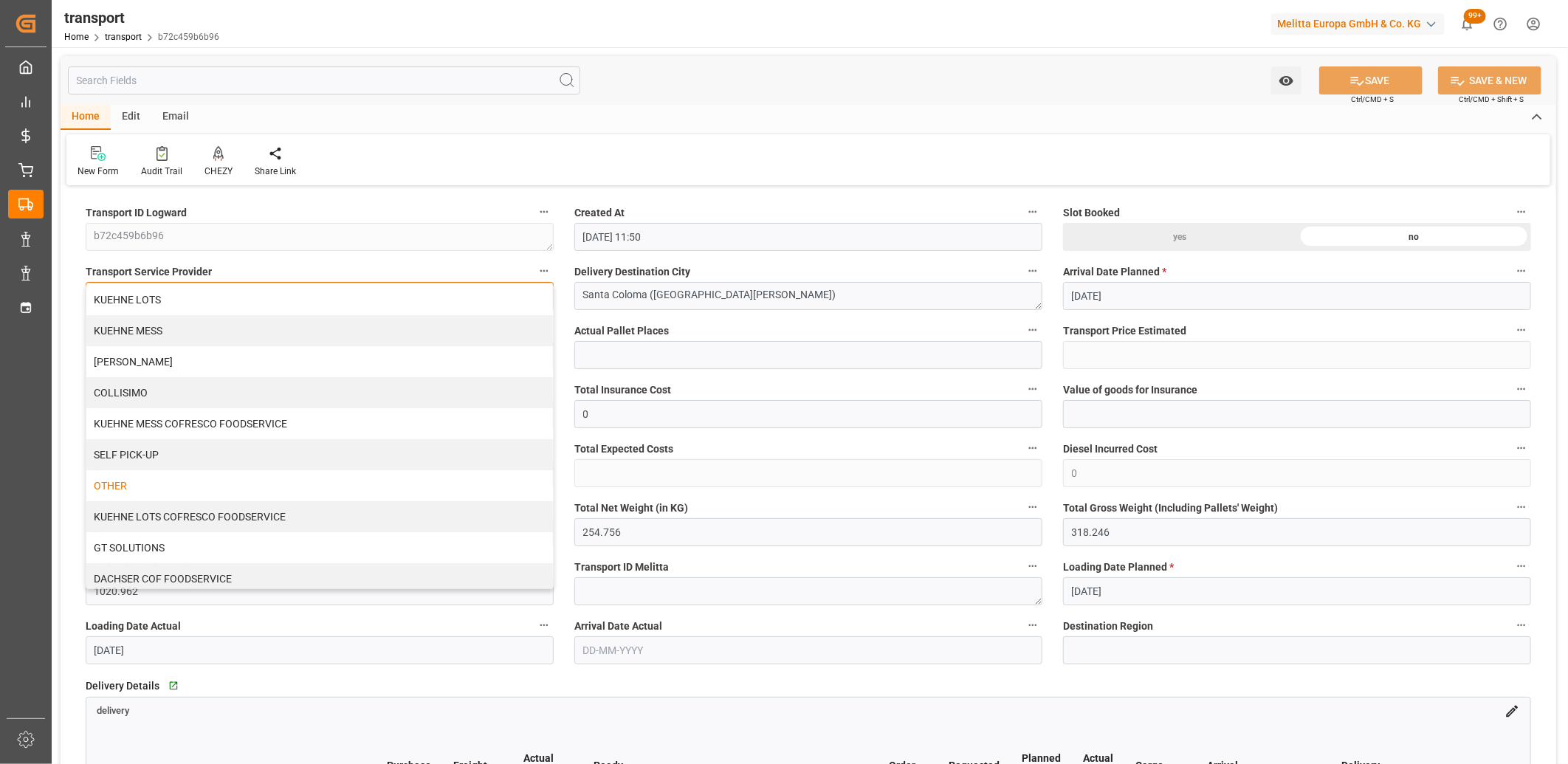
scroll to position [5, 0]
click at [119, 478] on div "OTHER" at bounding box center [320, 481] width 466 height 31
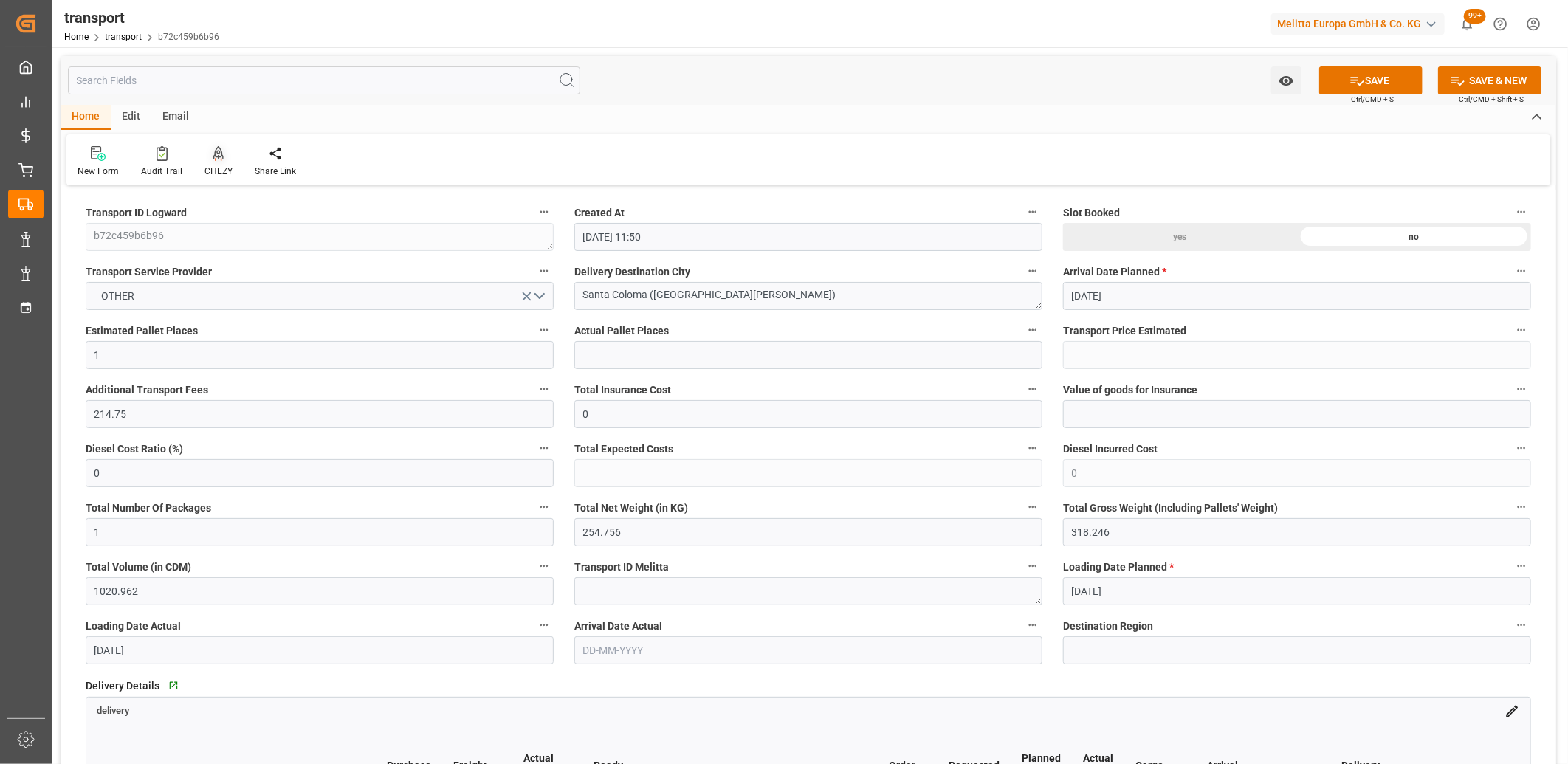
click at [217, 152] on icon at bounding box center [218, 152] width 11 height 13
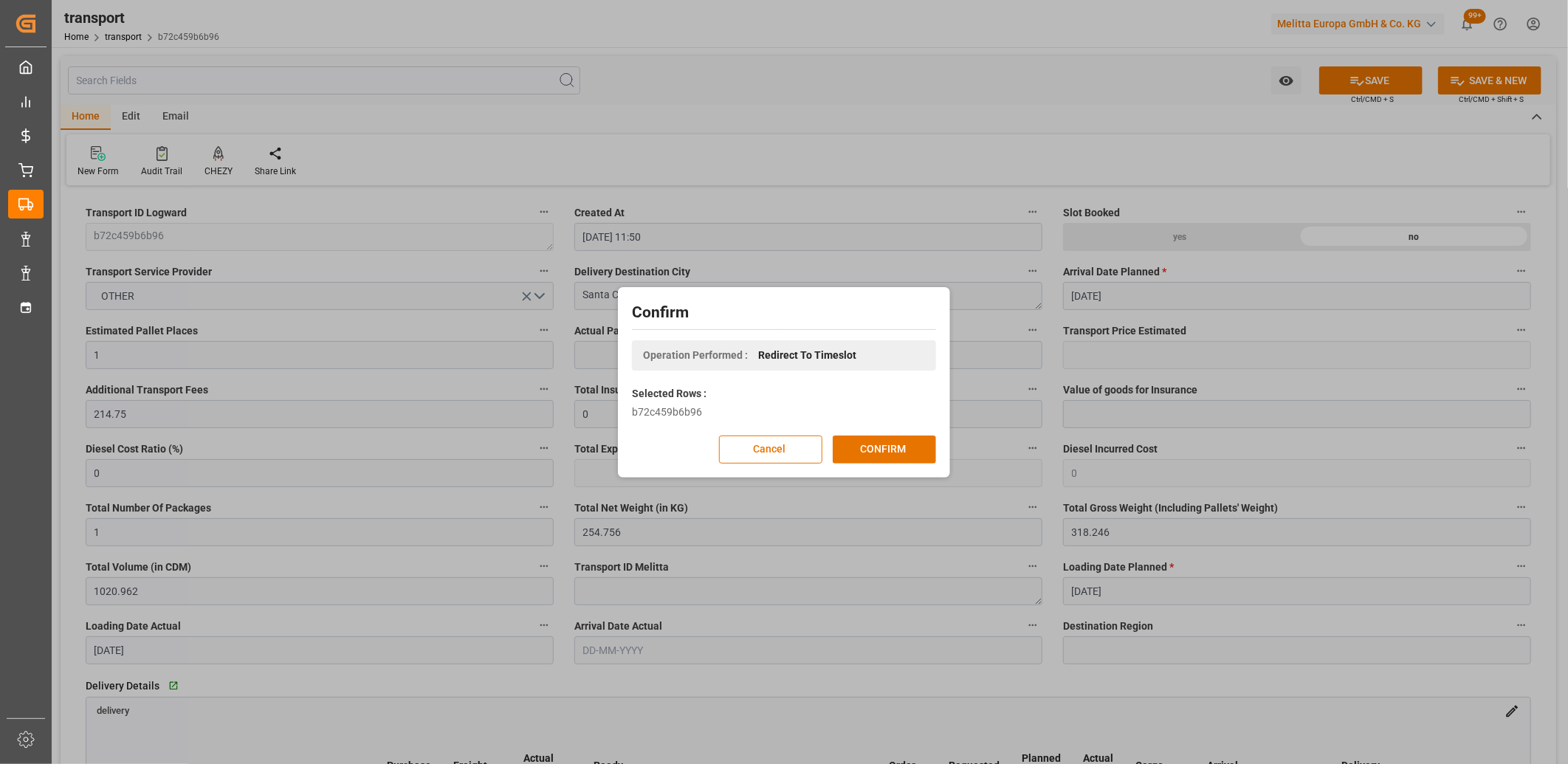
click at [838, 155] on div "Confirm Operation Performed : Redirect To Timeslot Selected Rows : b72c459b6b96…" at bounding box center [784, 382] width 1568 height 764
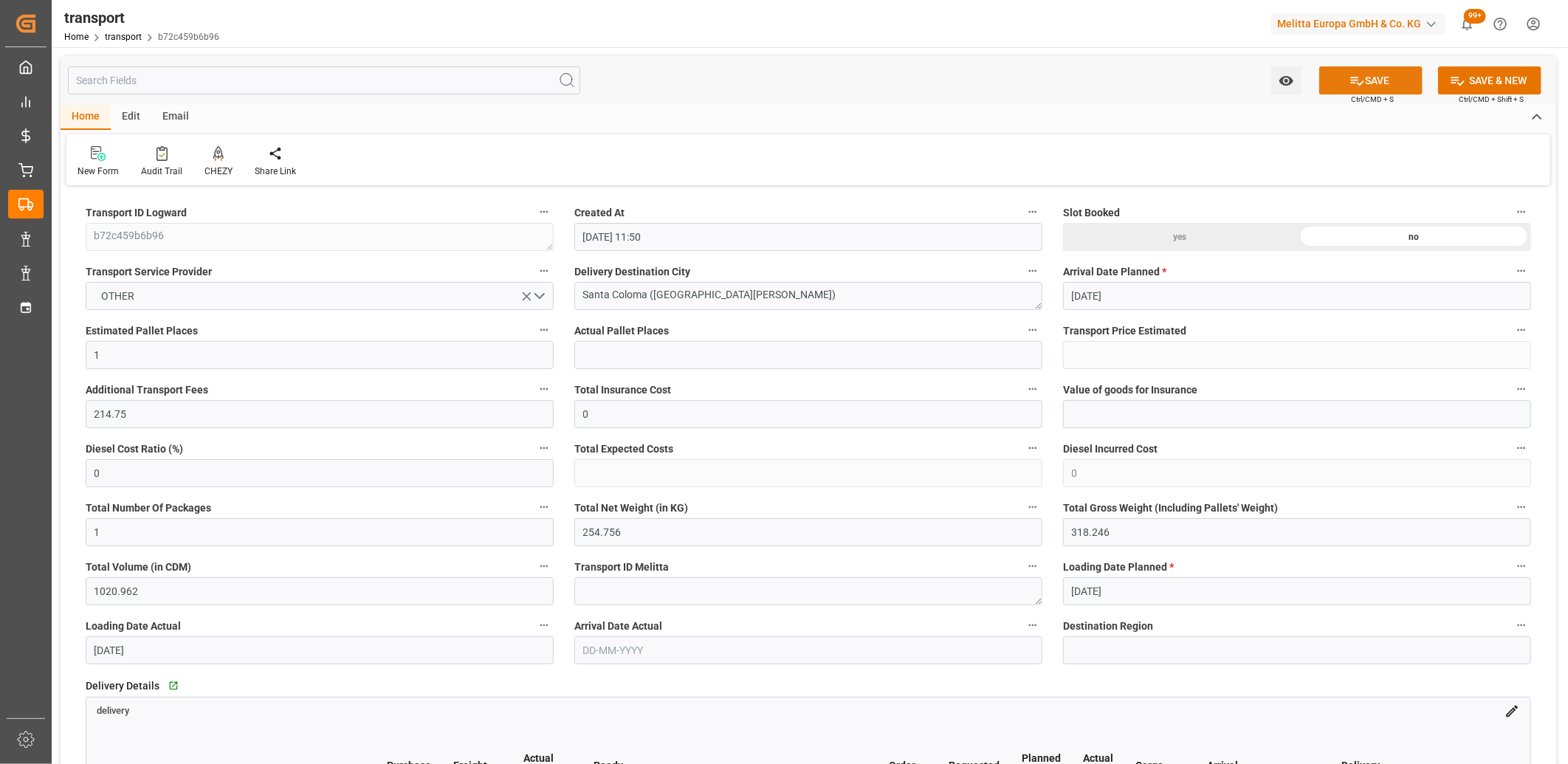
click at [1395, 87] on button "SAVE" at bounding box center [1370, 80] width 103 height 28
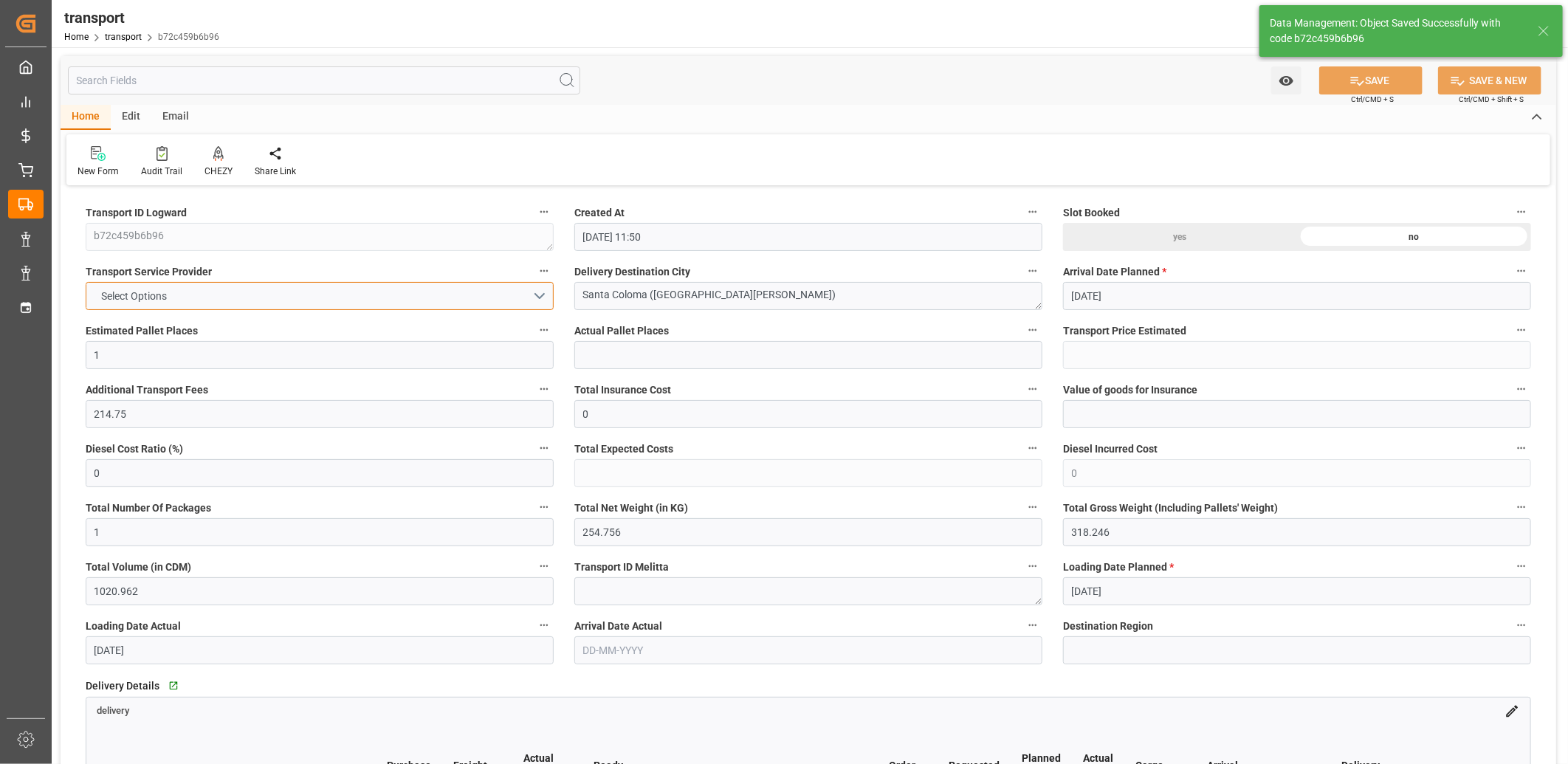
click at [227, 304] on button "Select Options" at bounding box center [320, 296] width 468 height 28
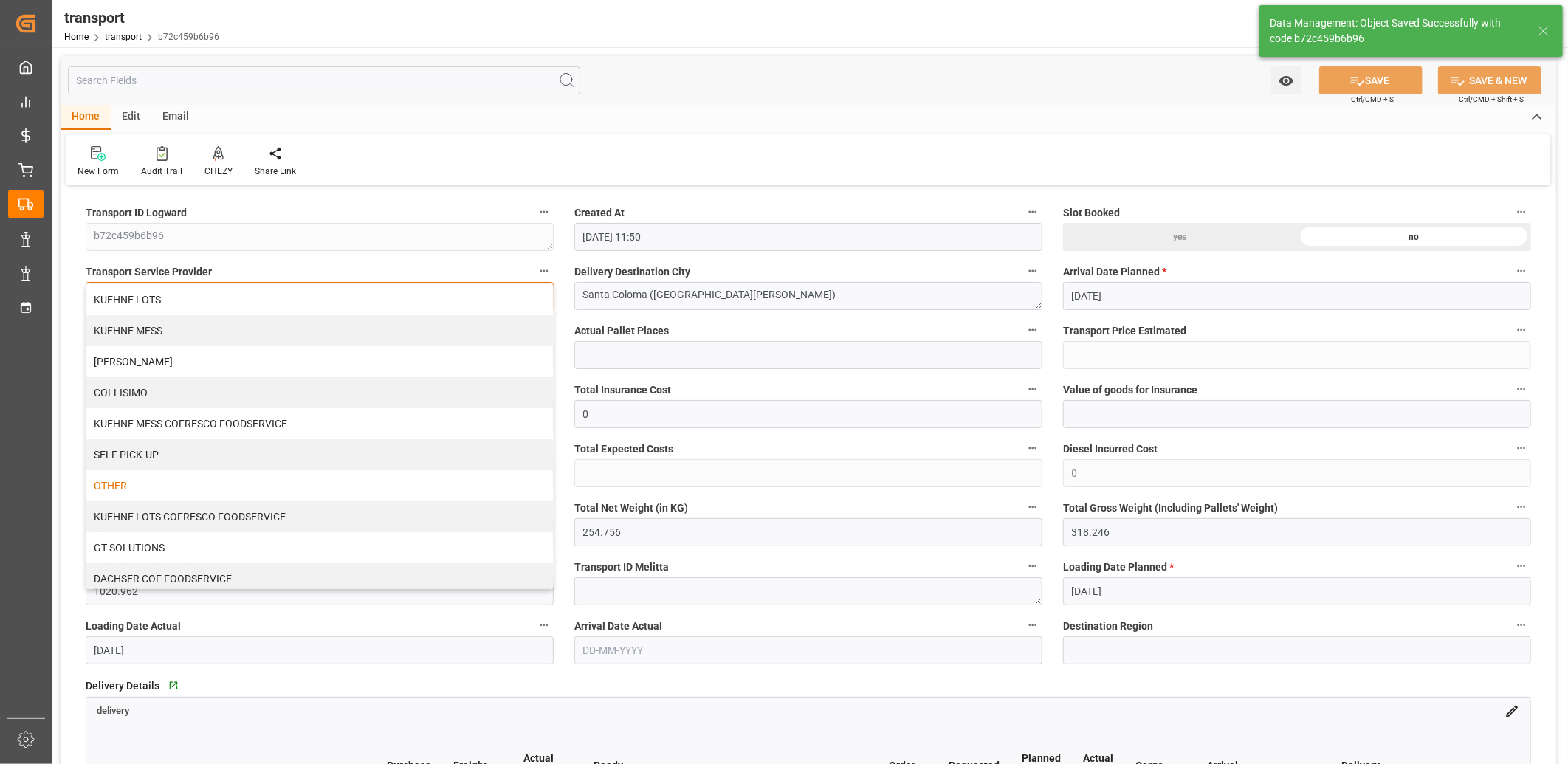
click at [170, 478] on div "OTHER" at bounding box center [320, 486] width 466 height 31
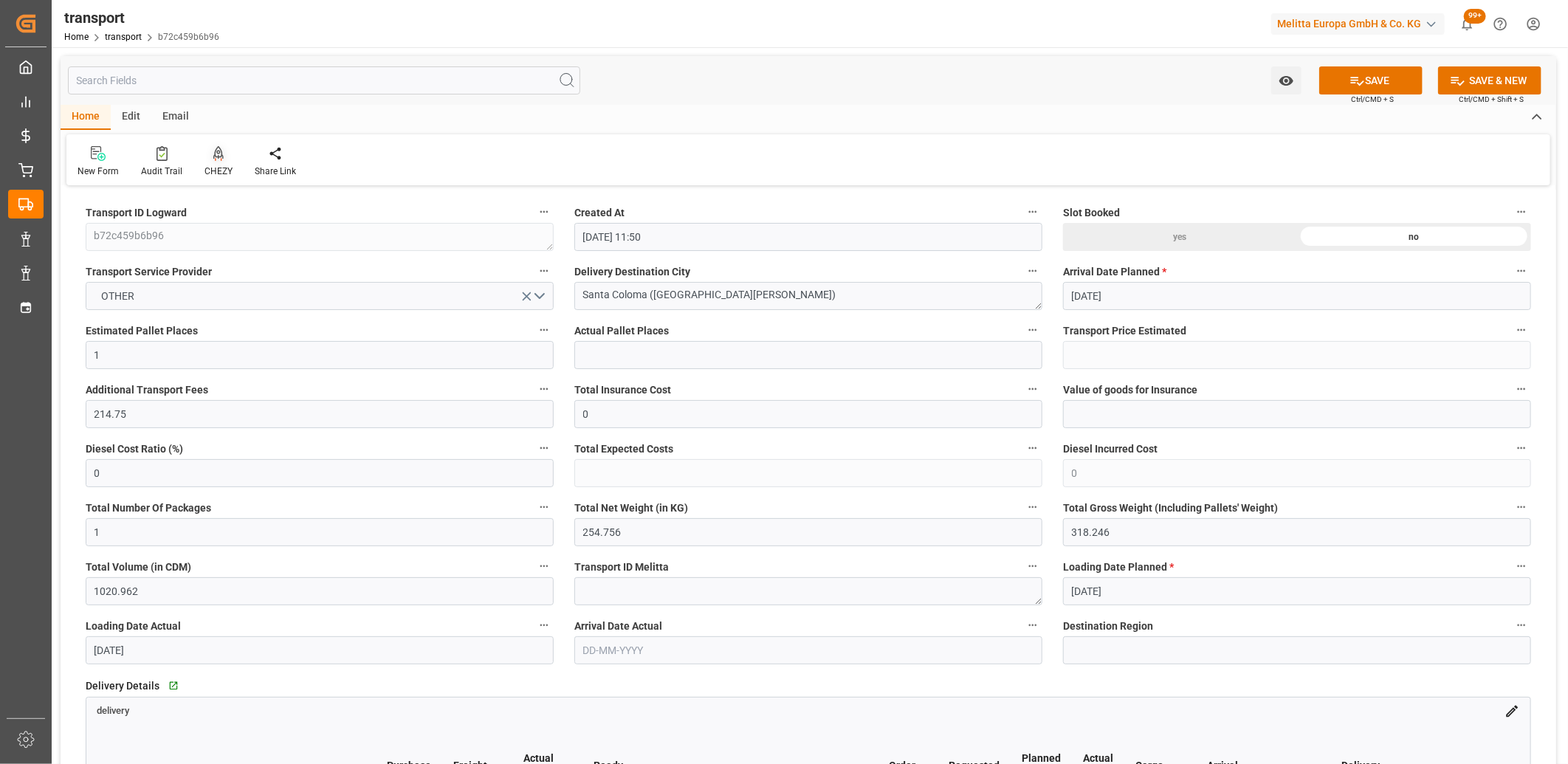
click at [213, 149] on icon at bounding box center [218, 152] width 11 height 13
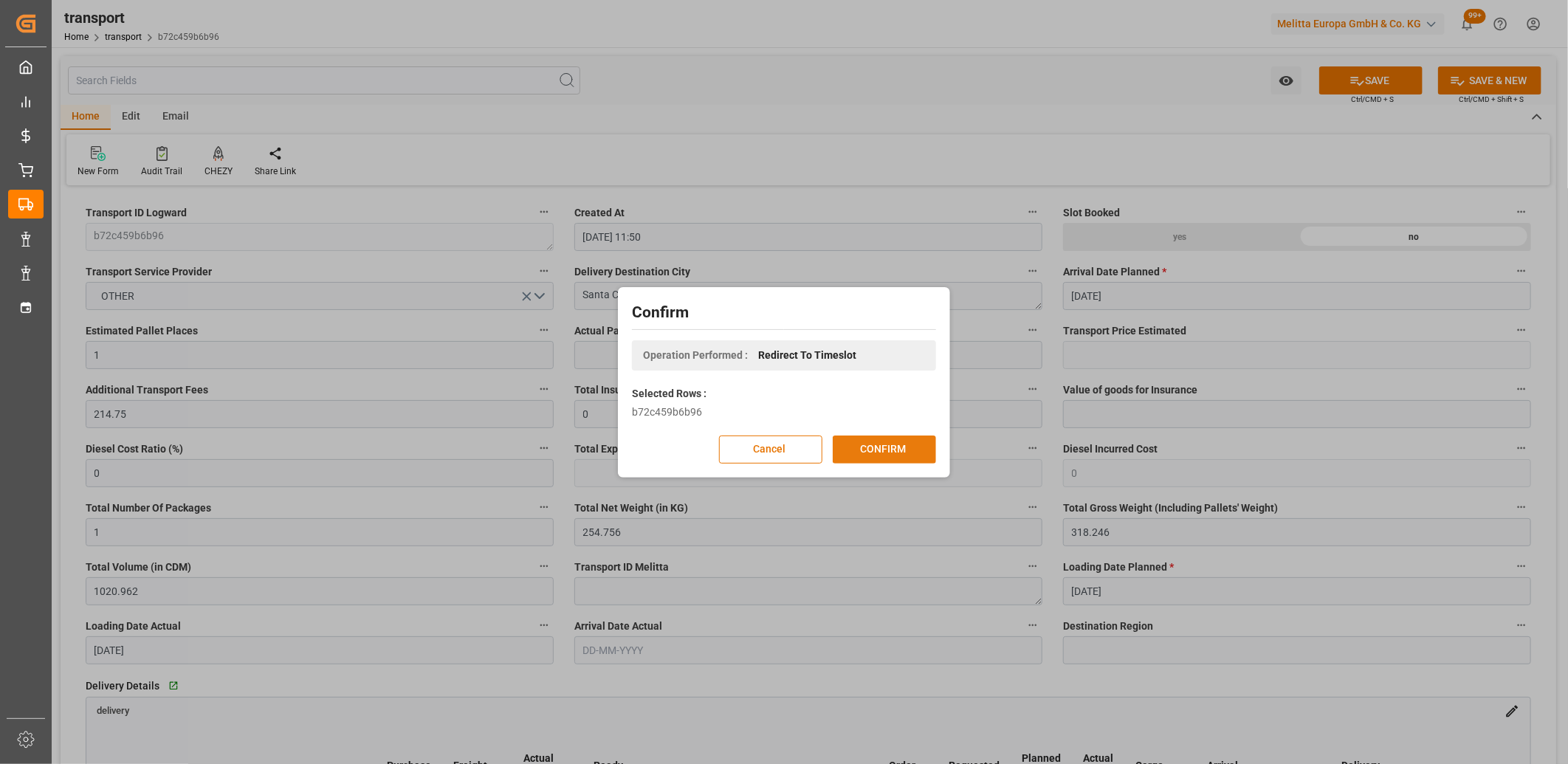
click at [865, 438] on button "CONFIRM" at bounding box center [884, 449] width 103 height 28
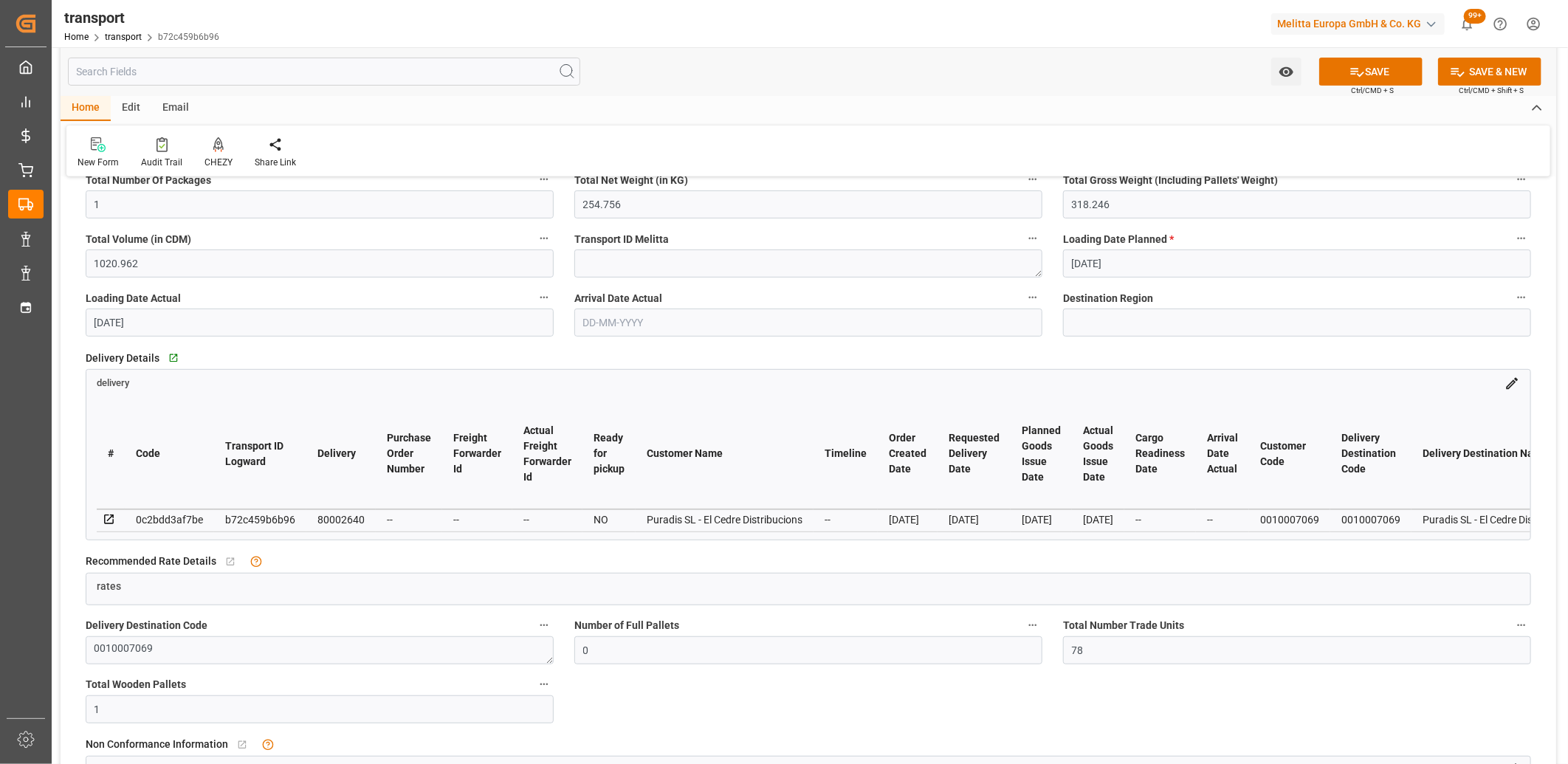
scroll to position [409, 0]
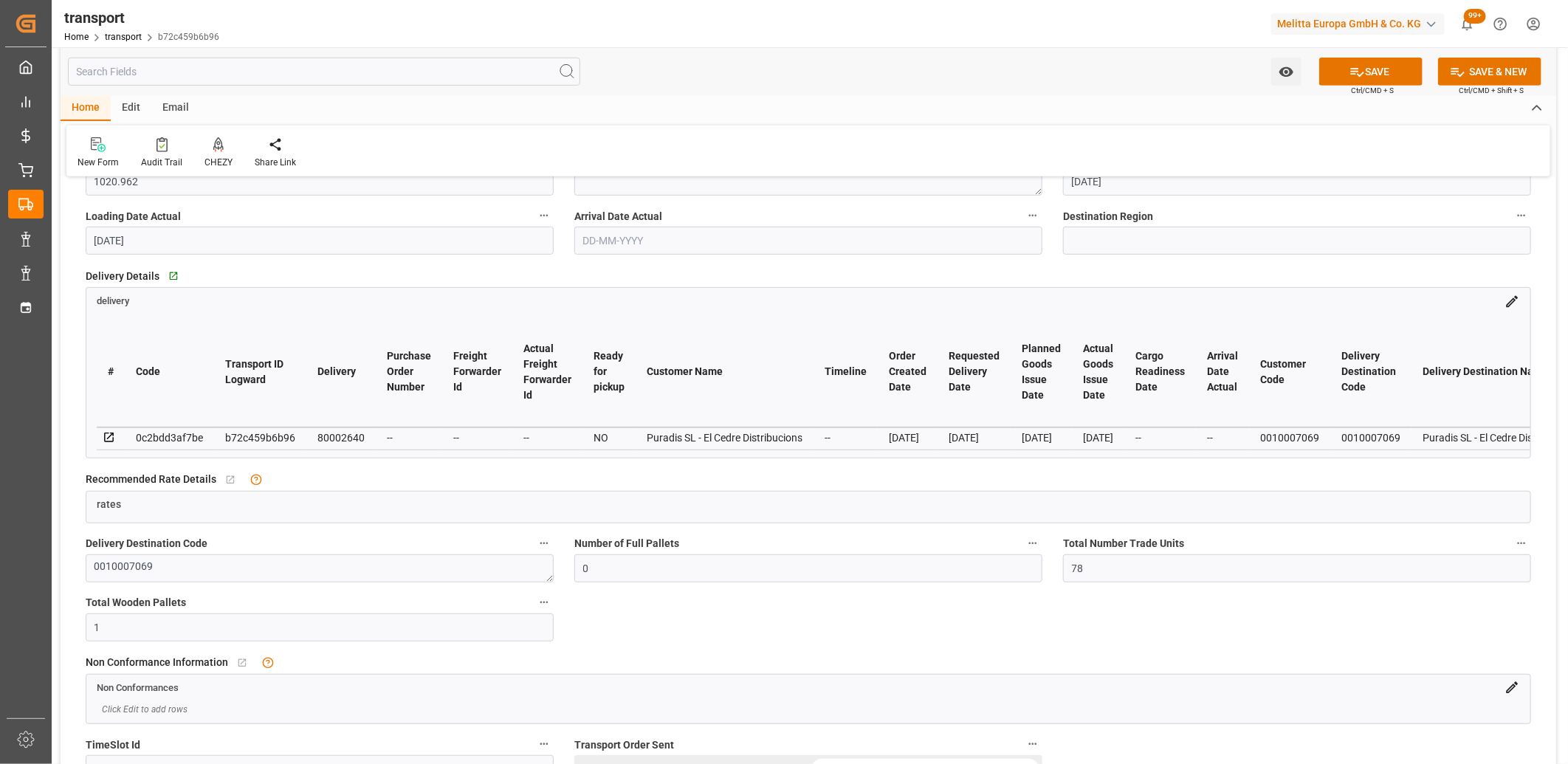
click at [109, 434] on icon at bounding box center [109, 437] width 10 height 10
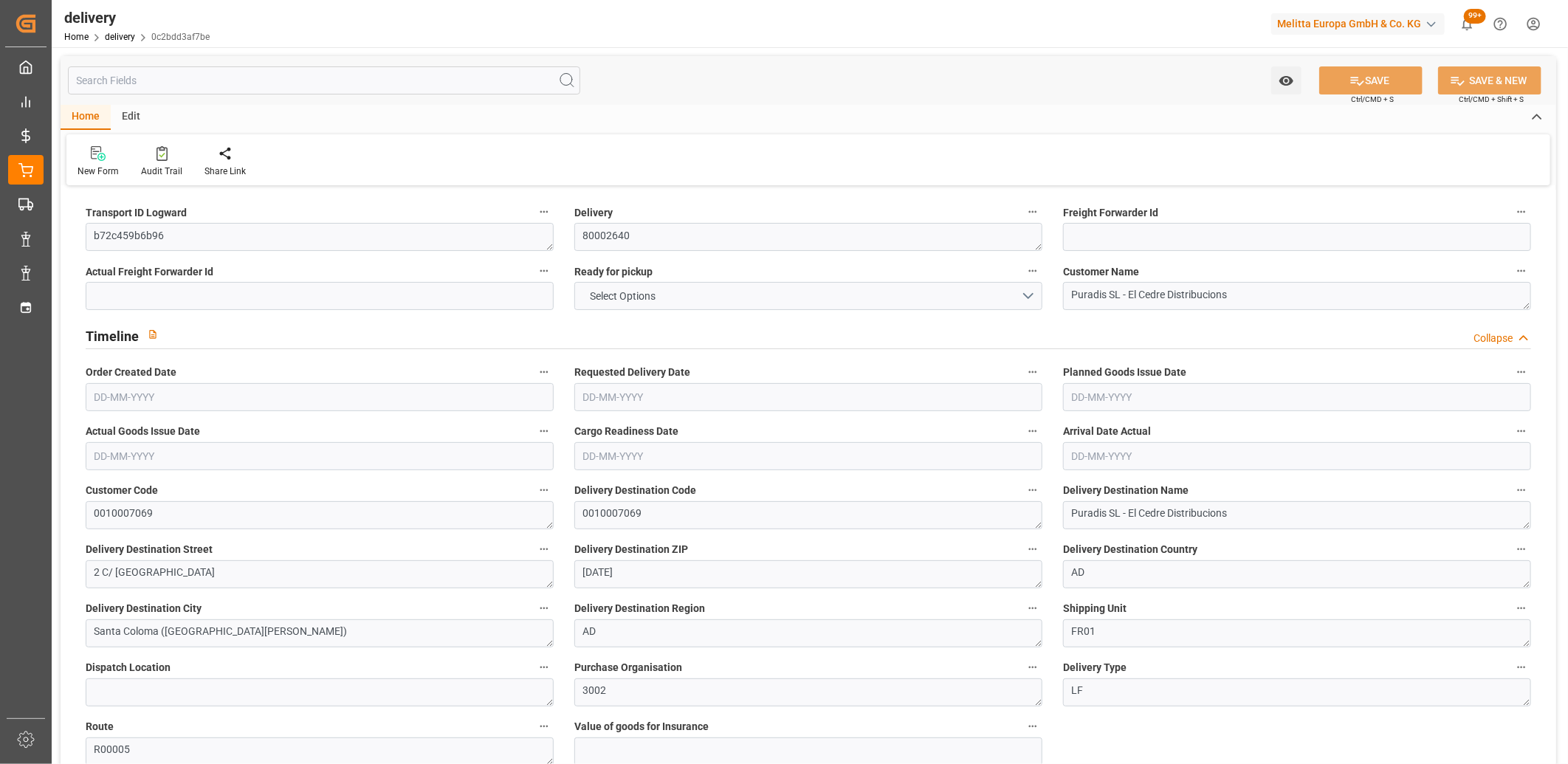
type input "1"
type input "254.756"
type input "318.246"
type input "1020.962"
type input "78"
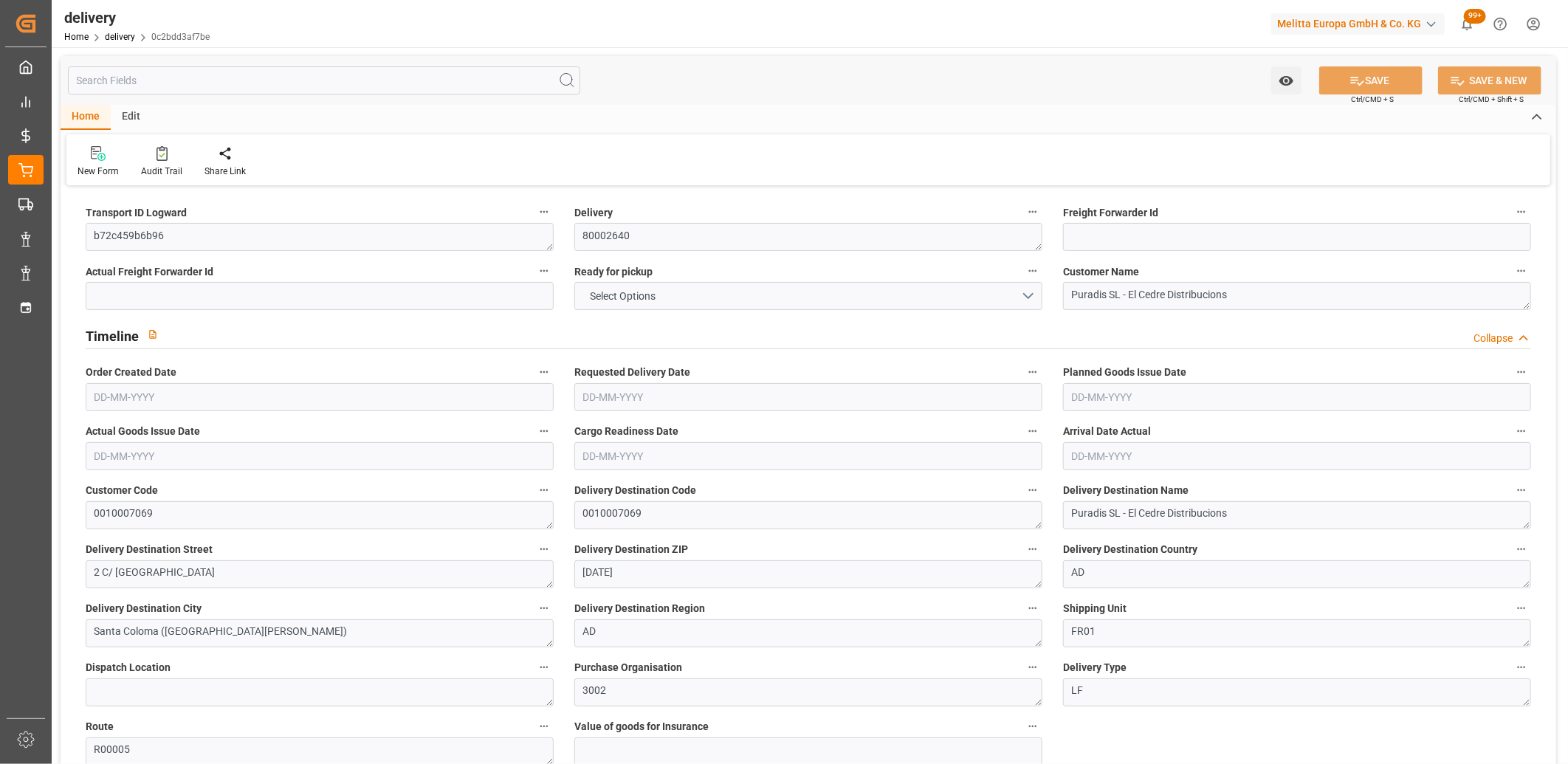
type input "1"
type input "0"
type input "1"
type input "0"
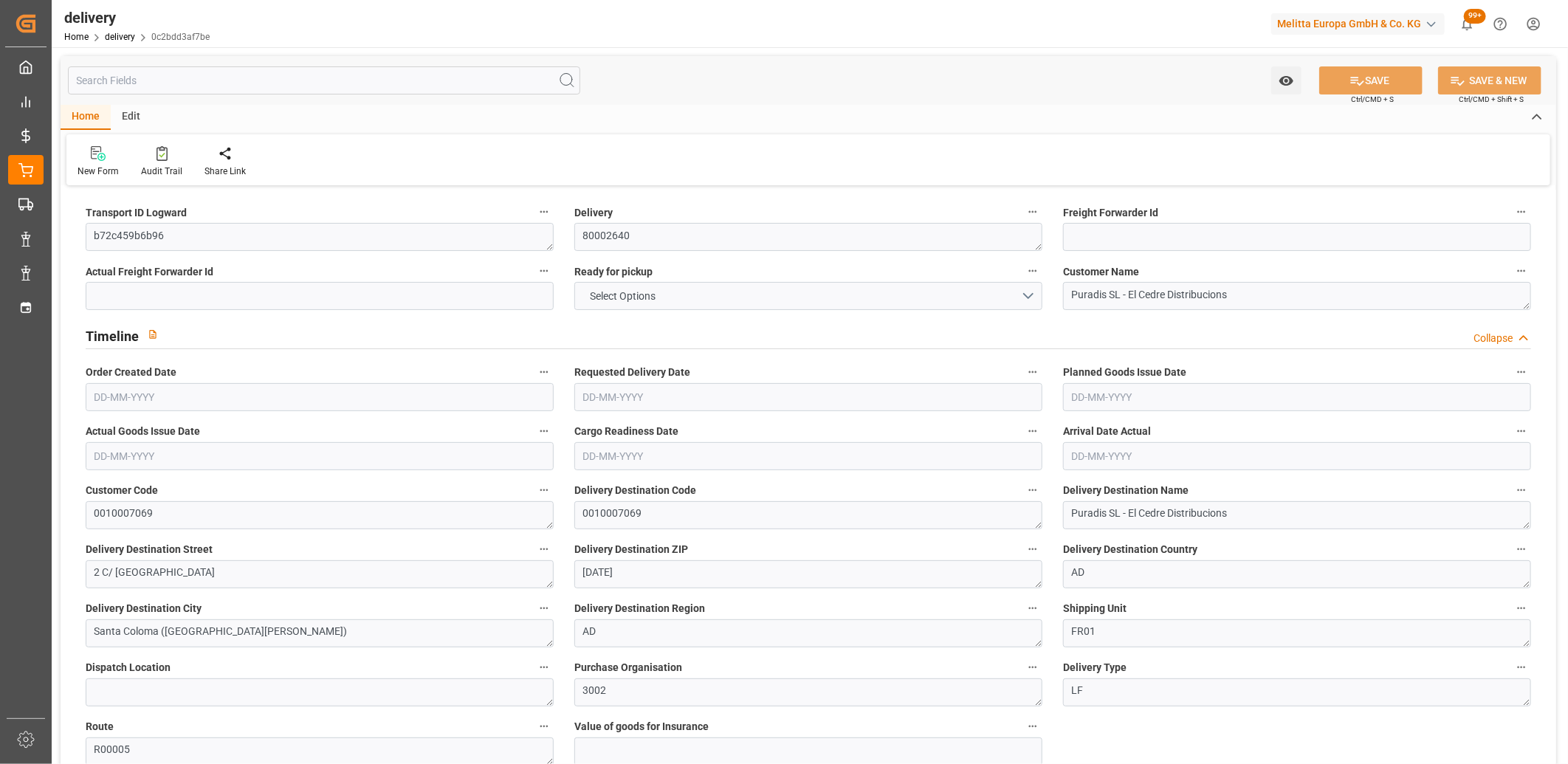
type input "0"
type input "28.08"
type input "1.5"
type input "1.3"
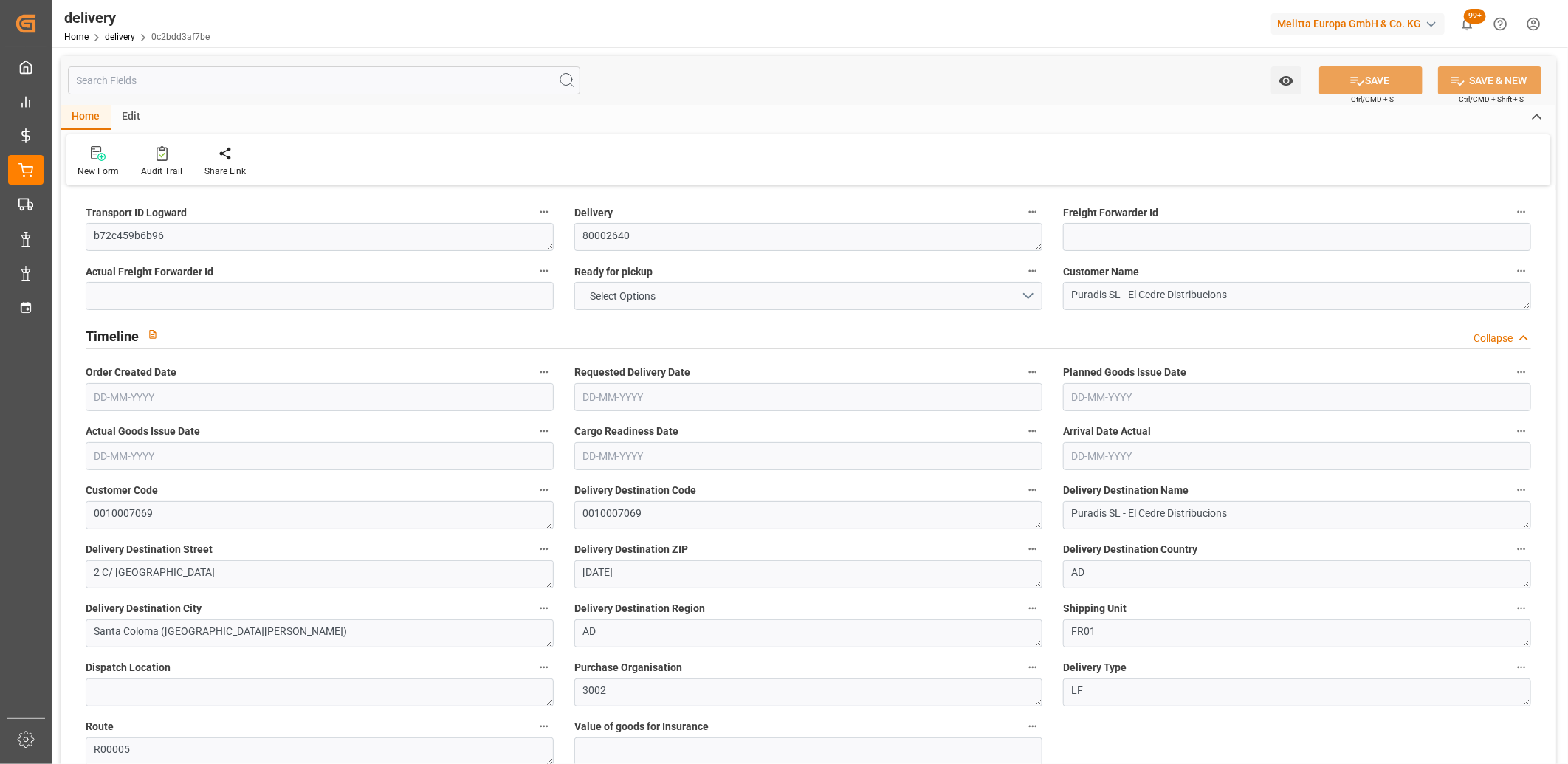
type input "0"
type input "1.5"
type input "294.246"
type input "101"
type input "0"
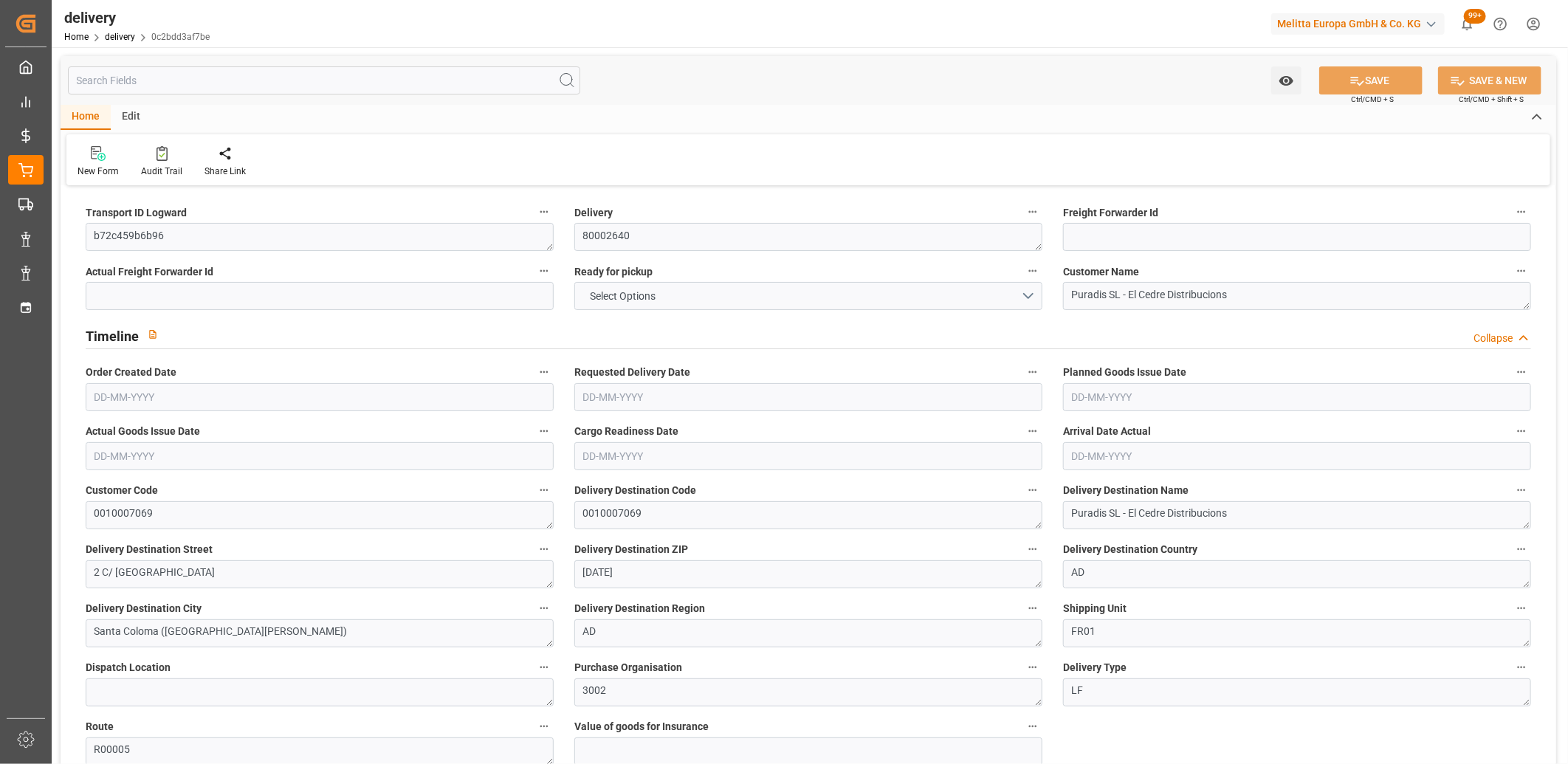
type input "[DATE]"
type input "27-08-2025 01:00"
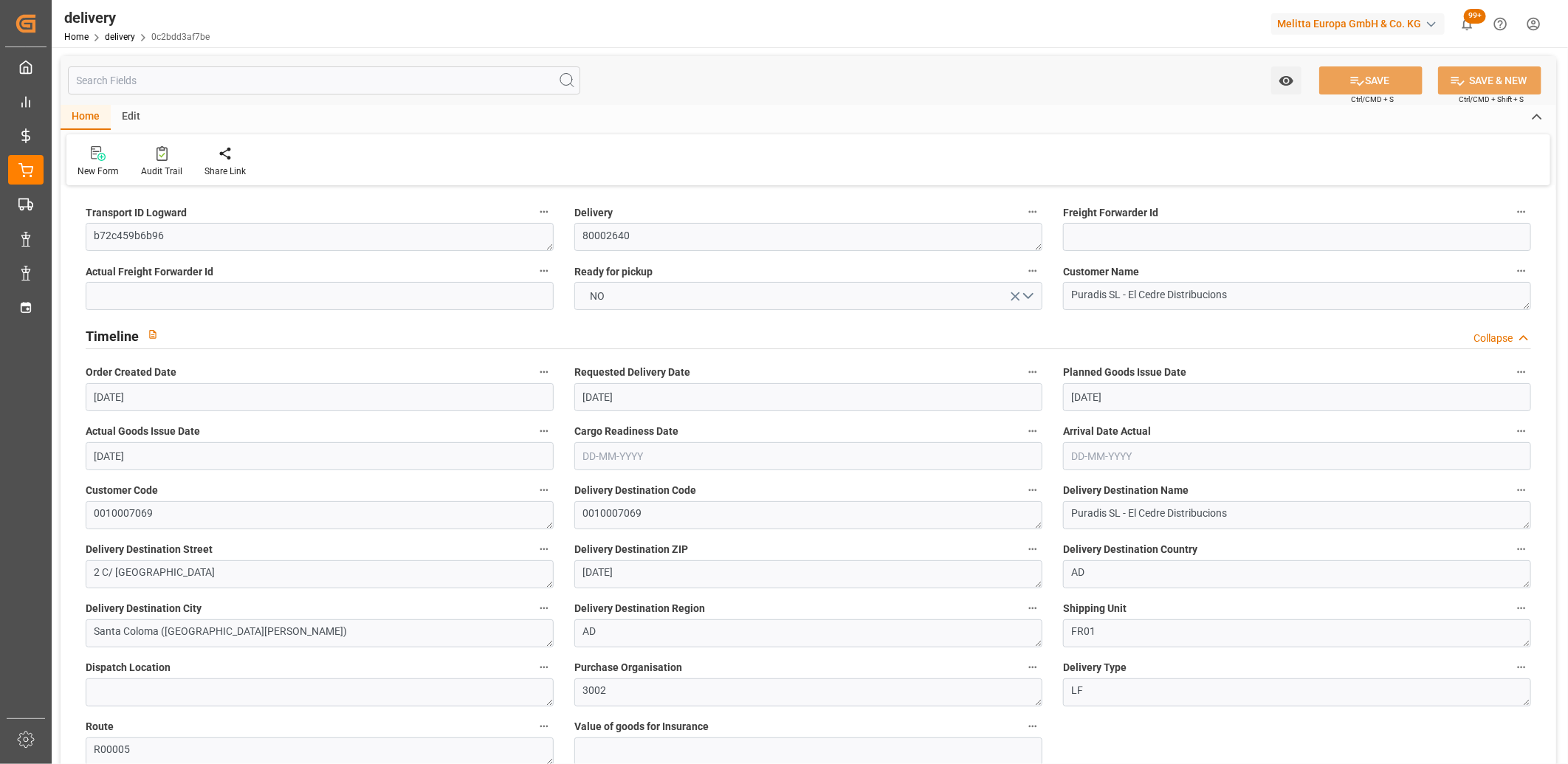
scroll to position [164, 0]
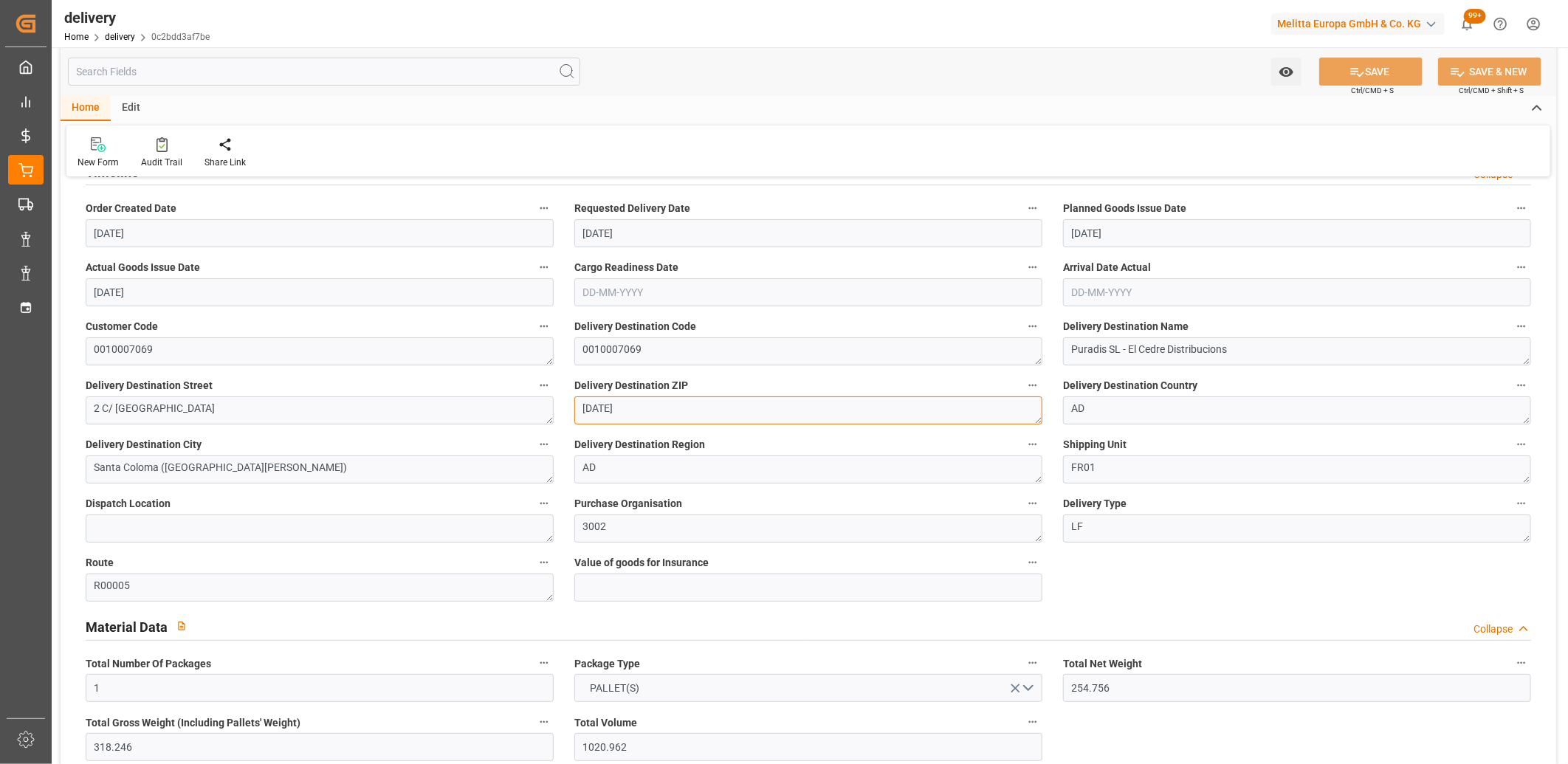
click at [596, 403] on textarea "AD500" at bounding box center [809, 409] width 468 height 28
type textarea "500"
click at [1371, 72] on button "SAVE" at bounding box center [1370, 71] width 103 height 28
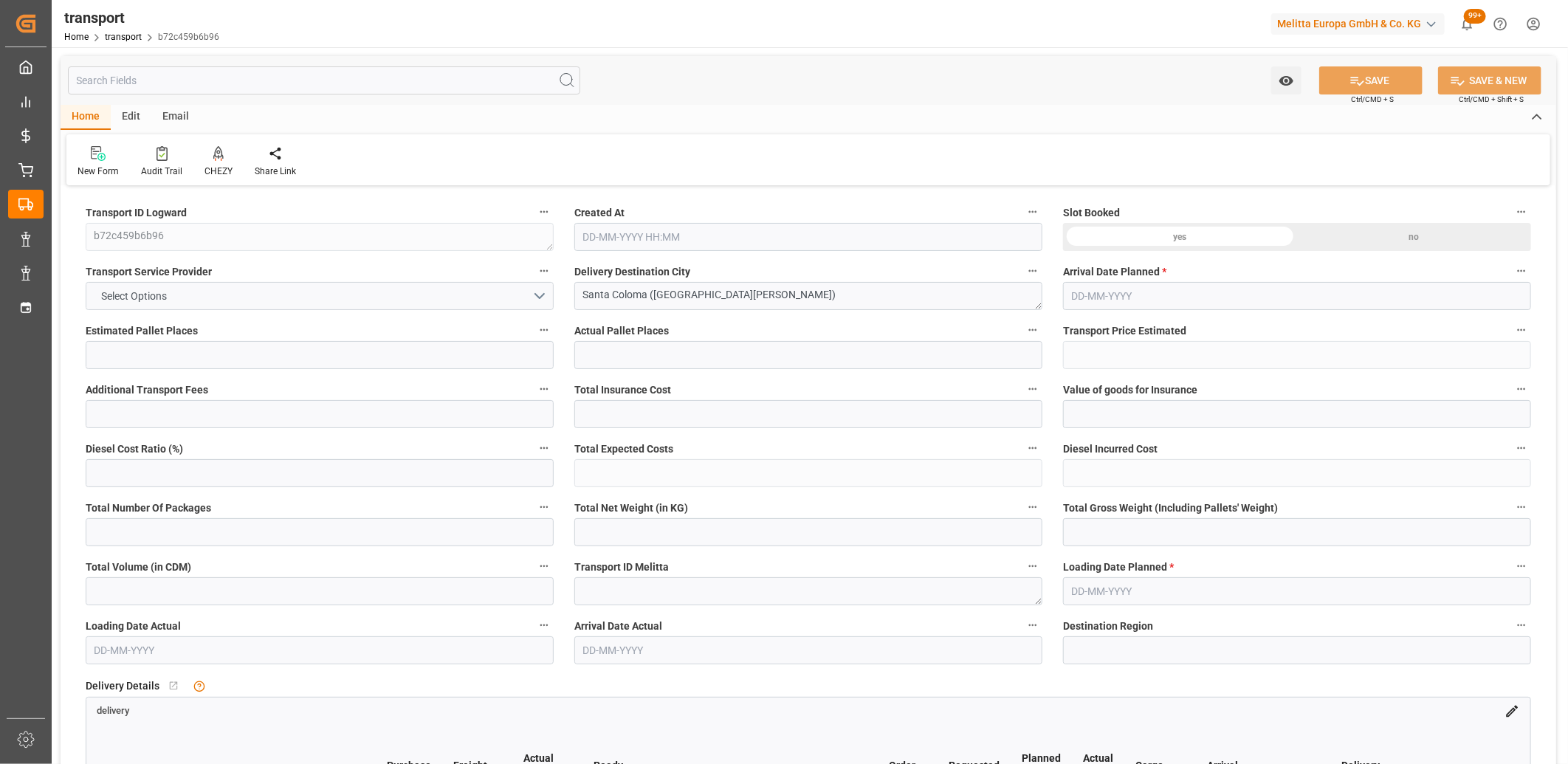
type input "1"
type input "214.75"
type input "0"
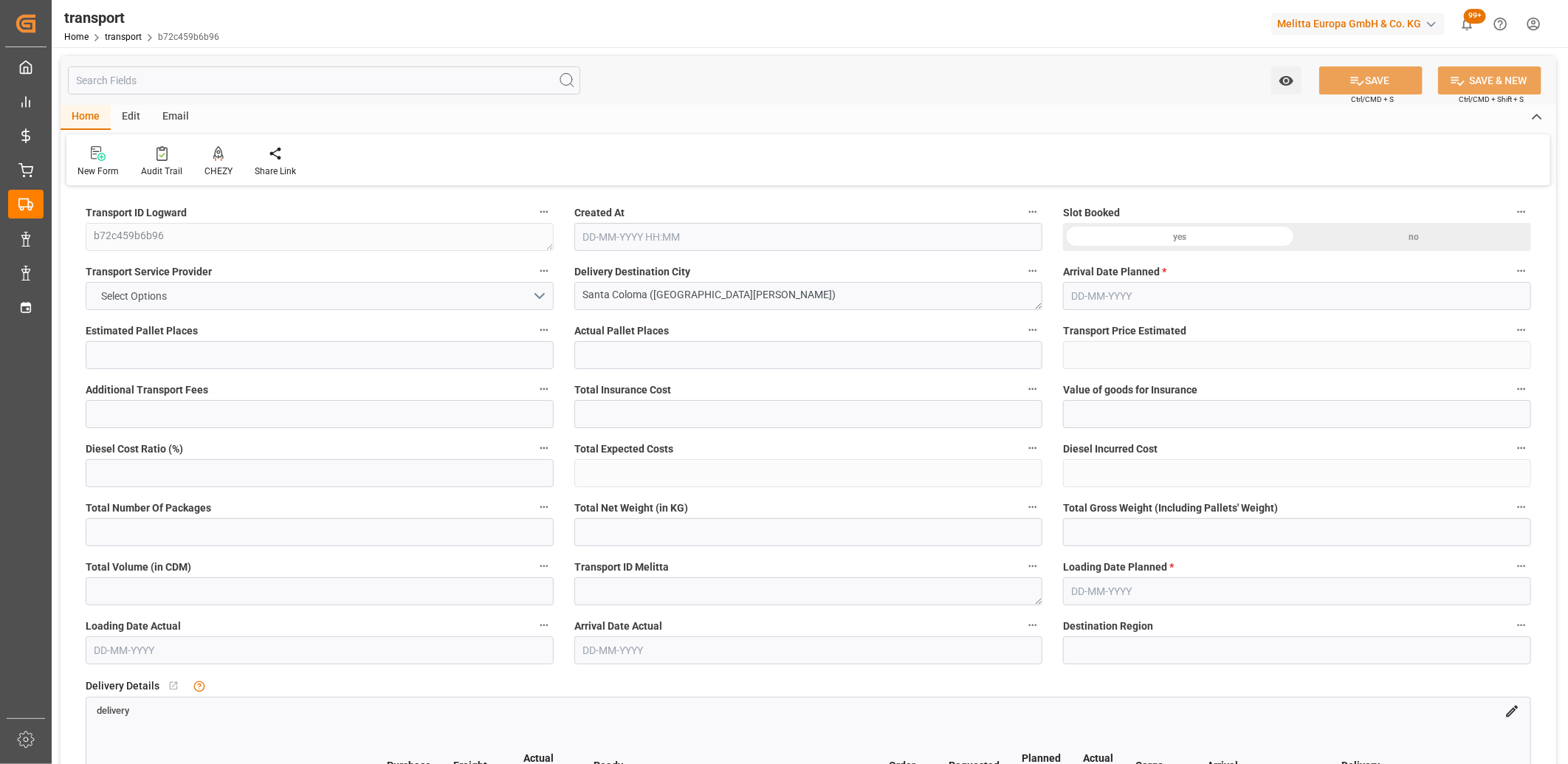
type input "1"
type input "254.756"
type input "318.246"
type input "1020.962"
type input "0"
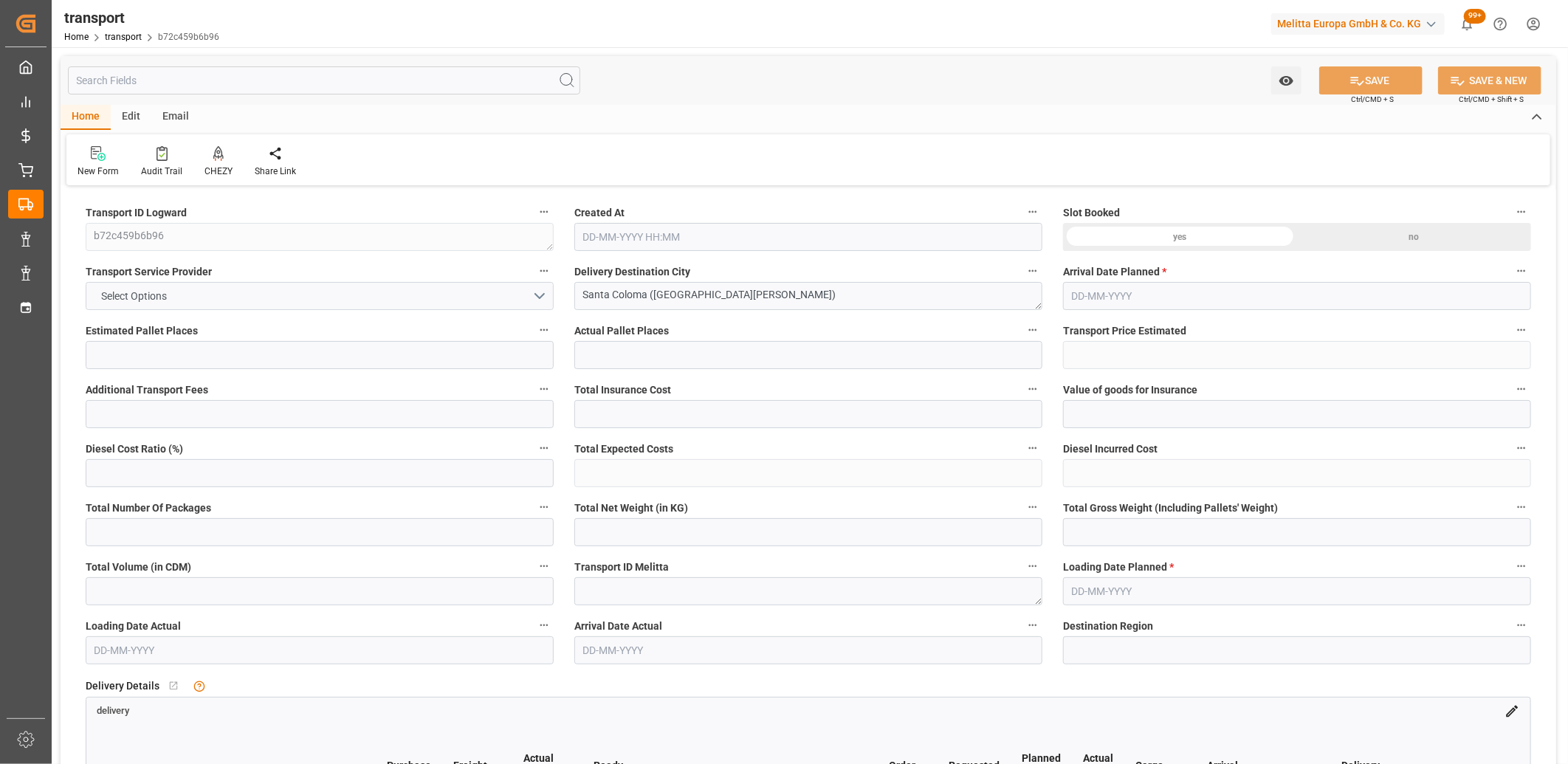
type input "78"
type input "1"
type input "101"
type input "294.246"
type input "0"
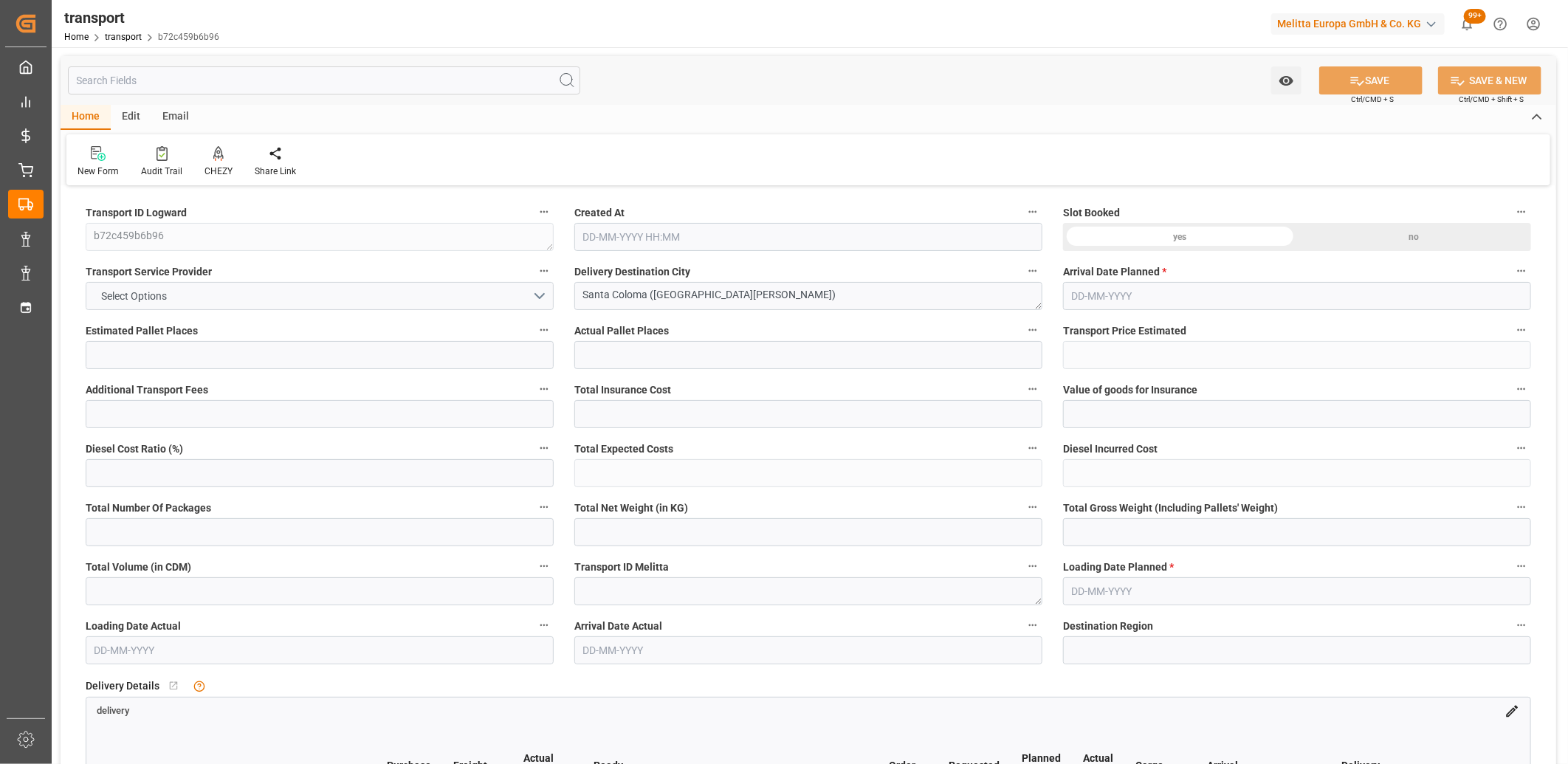
type input "4710.8598"
type input "0"
type input "21"
type input "35"
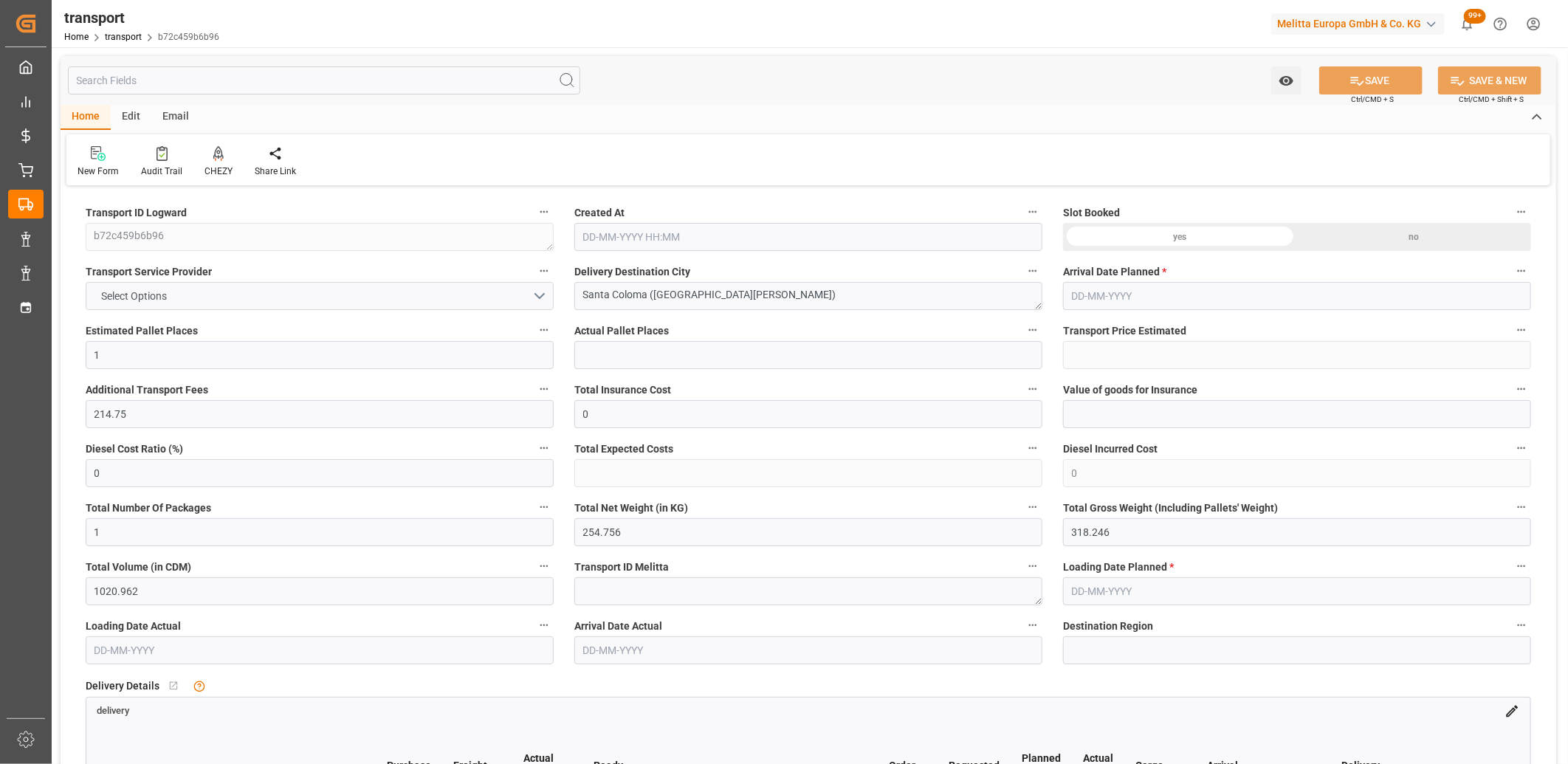
type input "01-09-2025 11:50"
type input "08-09-2025"
type input "[DATE]"
click at [279, 300] on button "Select Options" at bounding box center [320, 296] width 468 height 28
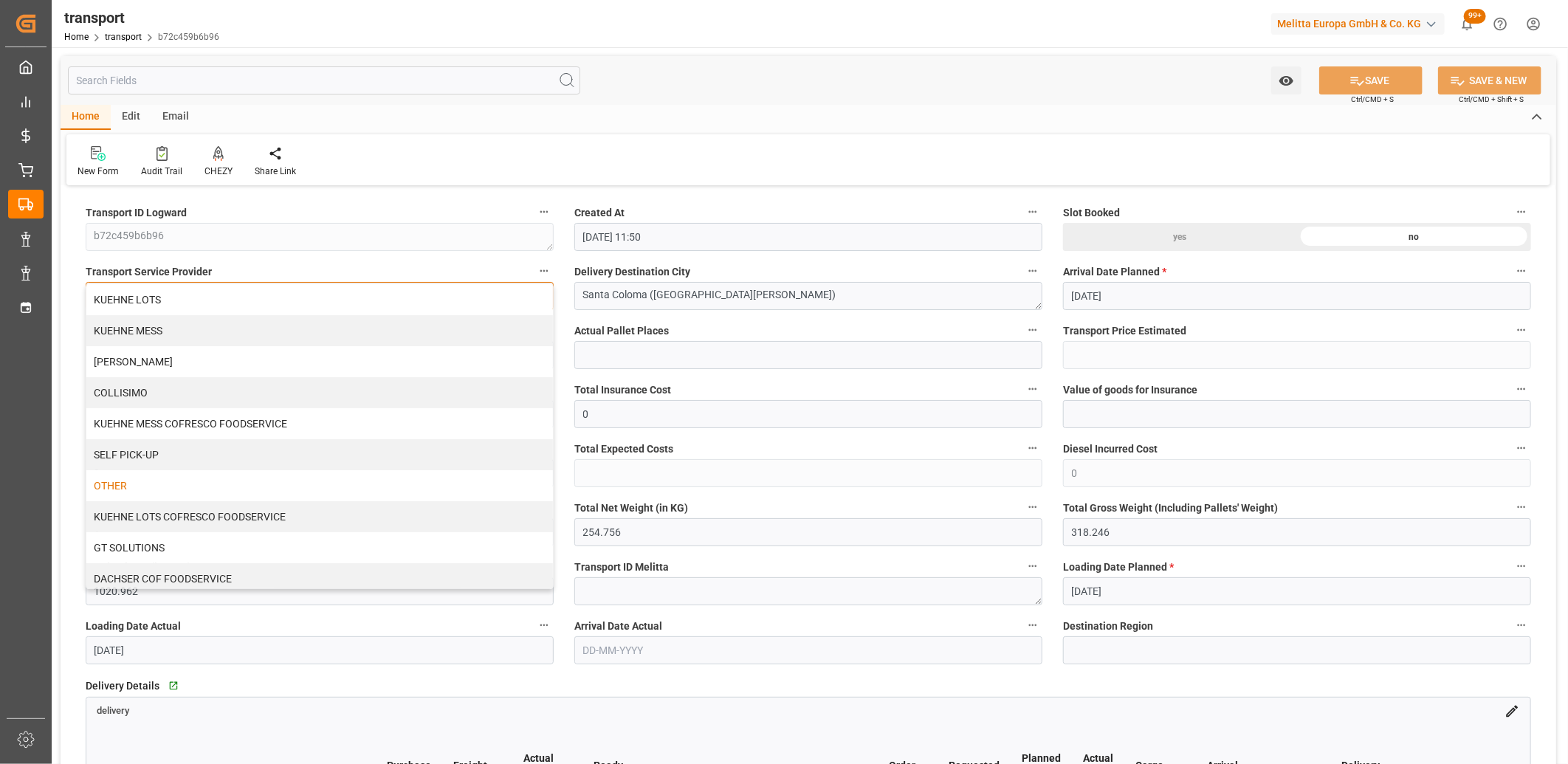
click at [214, 482] on div "OTHER" at bounding box center [320, 486] width 466 height 31
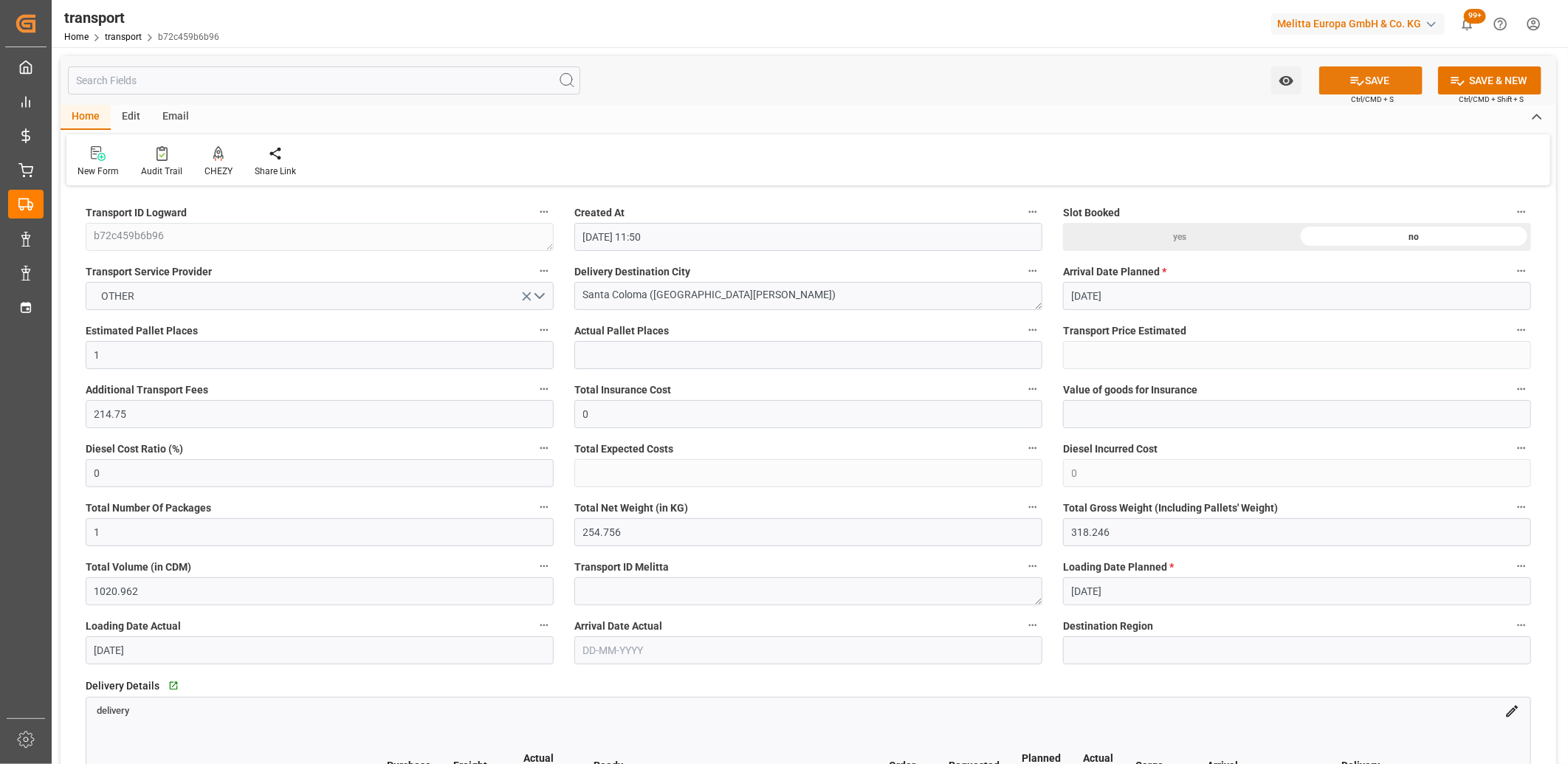
click at [1360, 77] on icon at bounding box center [1358, 81] width 15 height 15
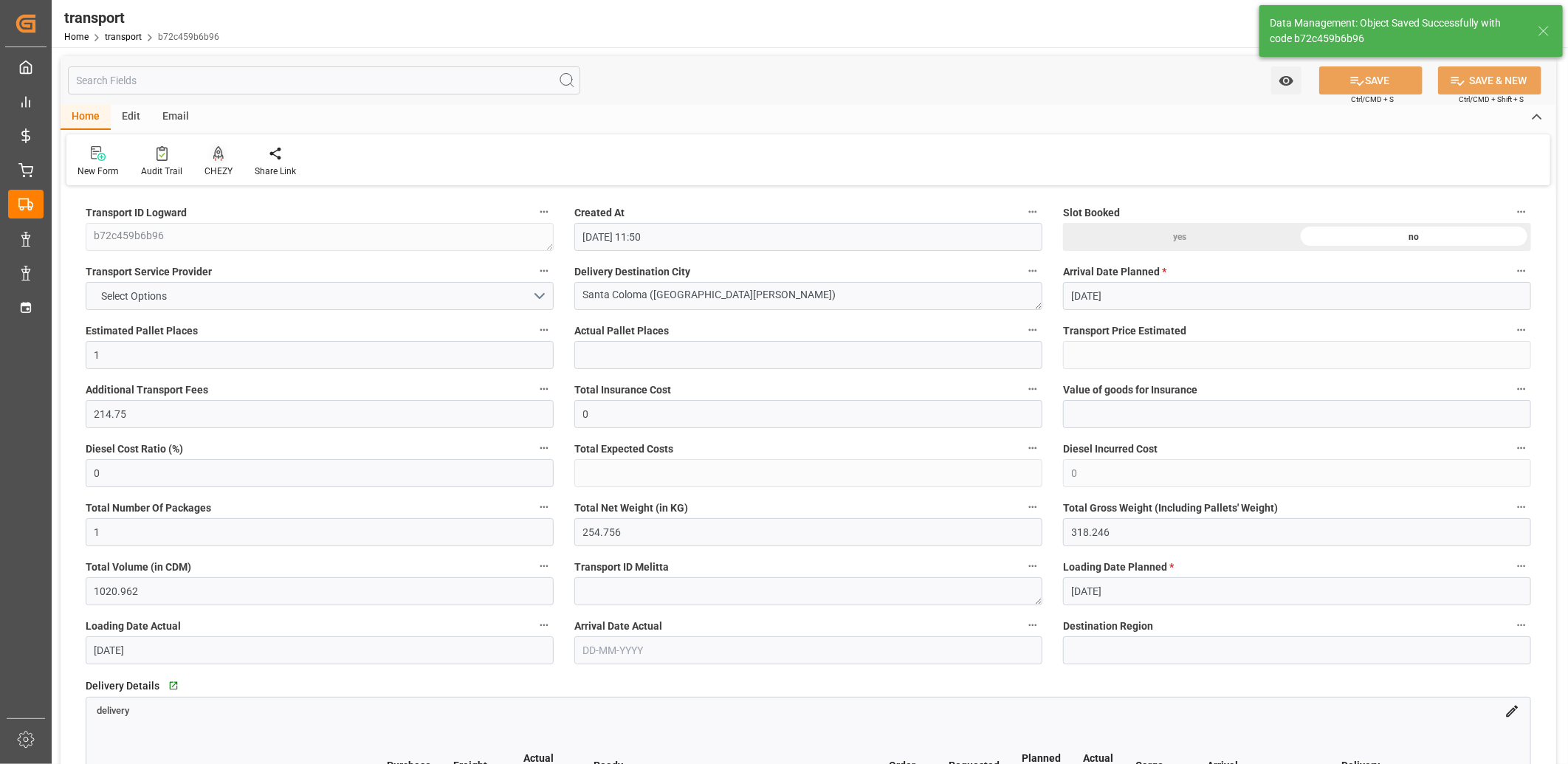
click at [214, 153] on icon at bounding box center [218, 153] width 11 height 14
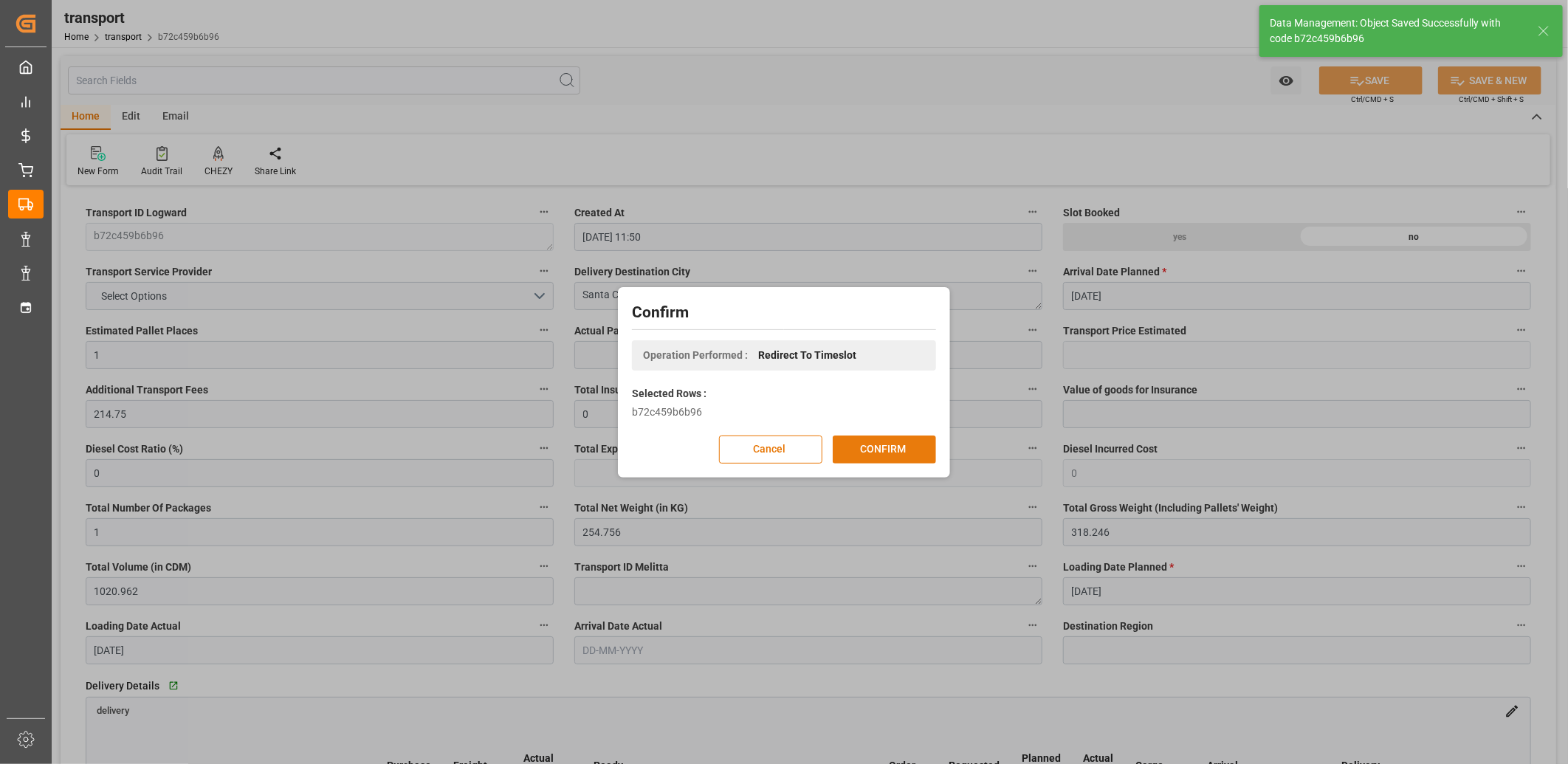
click at [901, 455] on button "CONFIRM" at bounding box center [884, 449] width 103 height 28
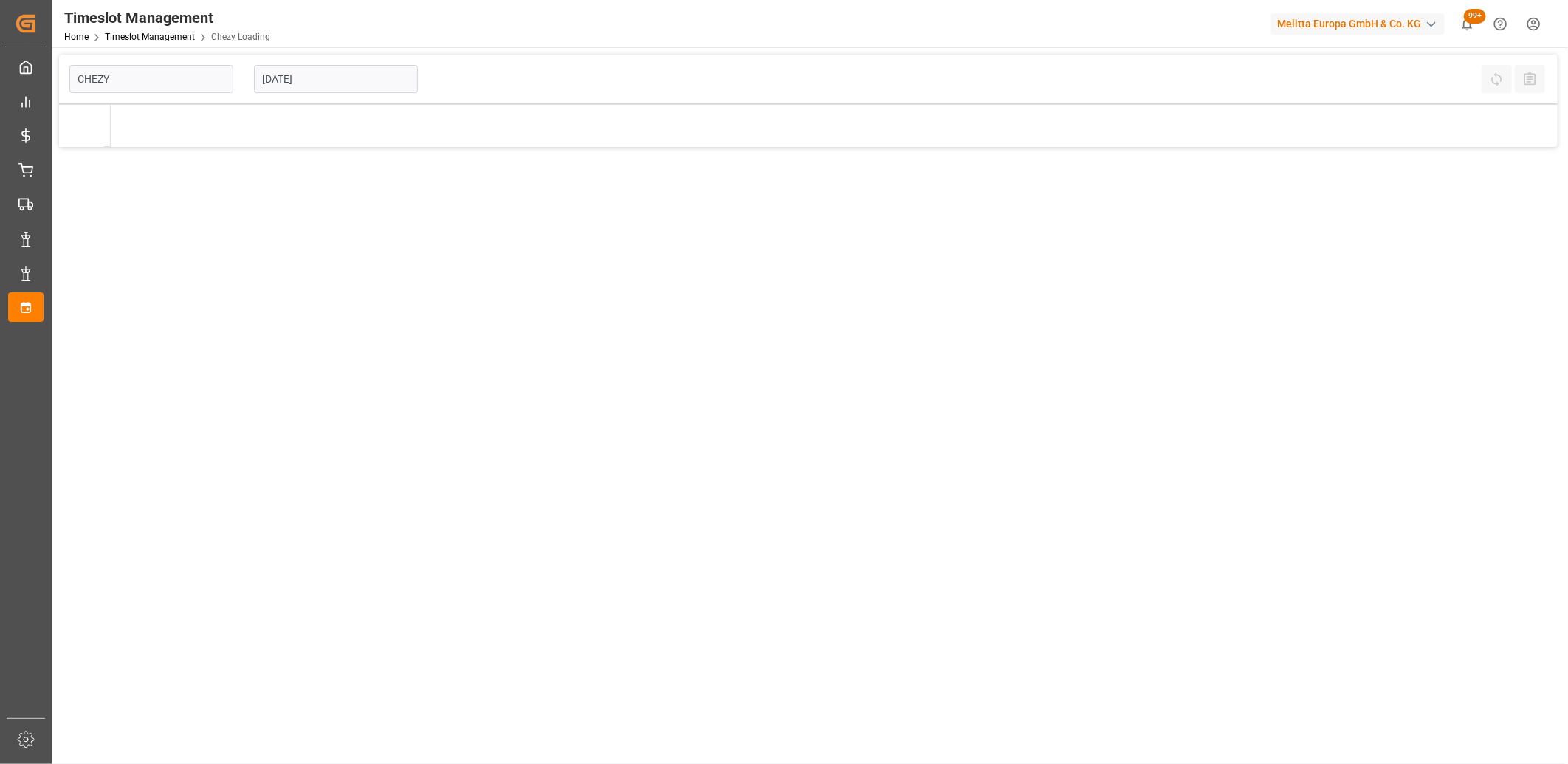
type input "Chezy Loading"
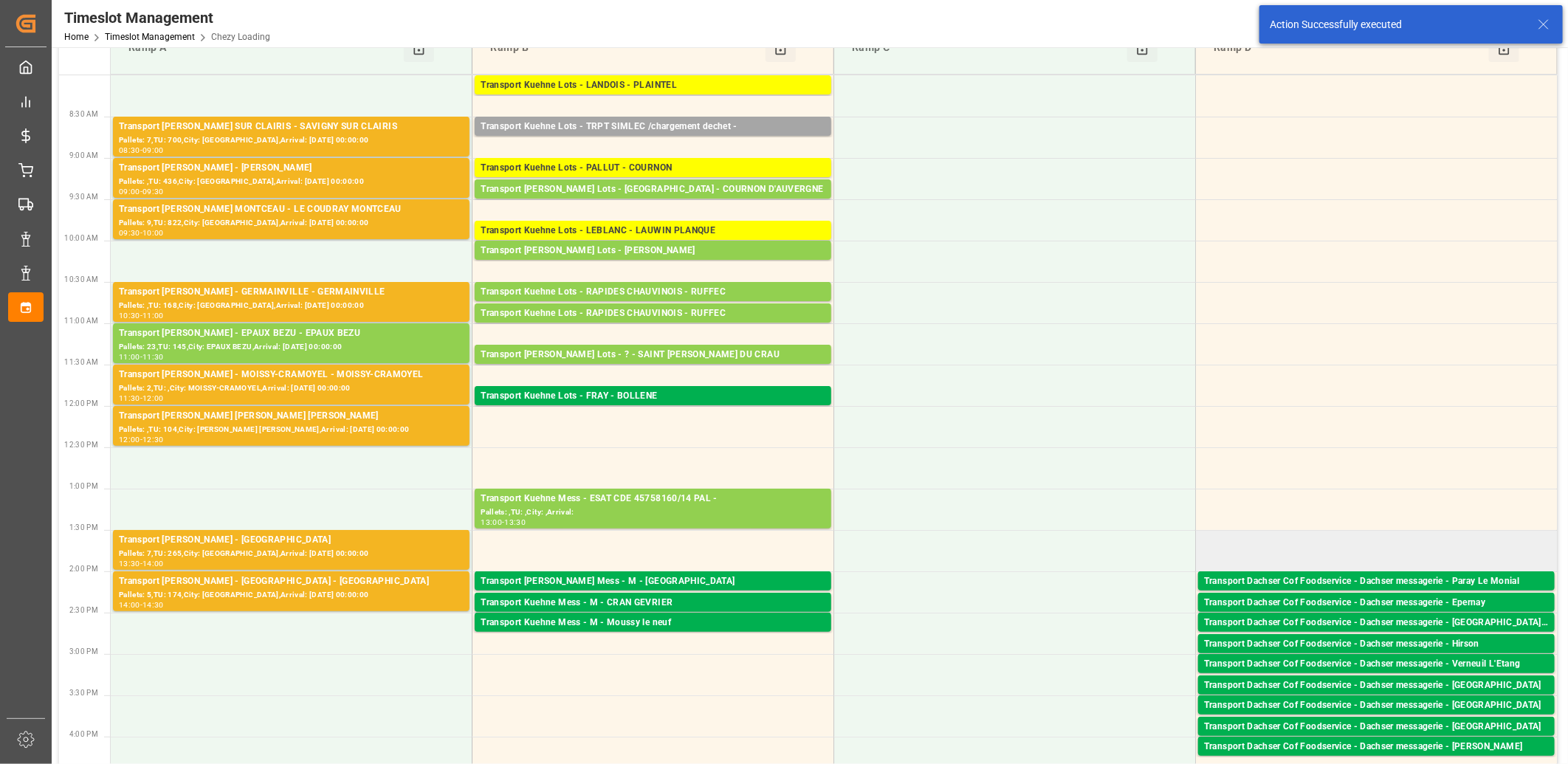
scroll to position [164, 0]
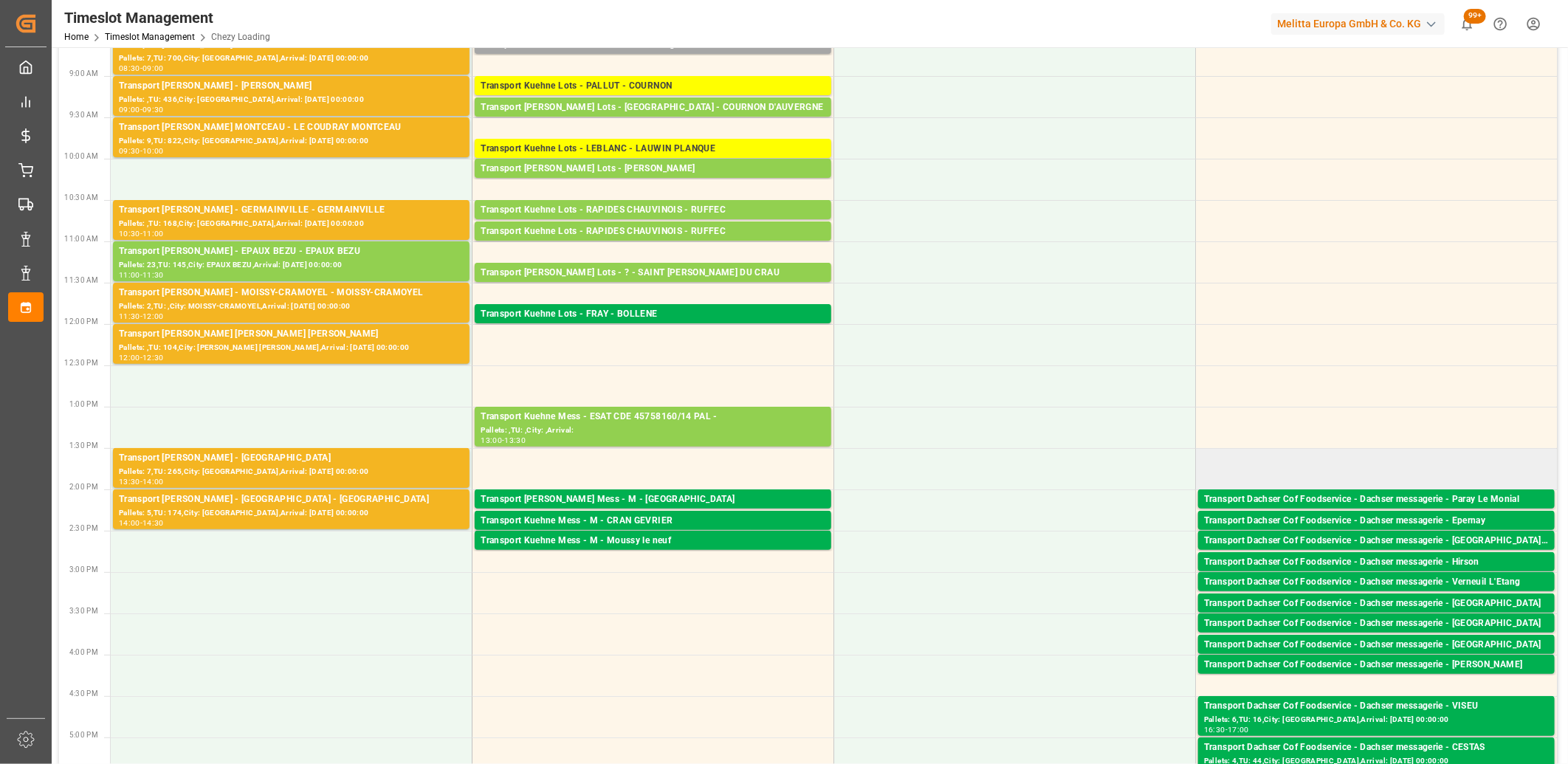
click at [1321, 472] on td at bounding box center [1376, 468] width 361 height 41
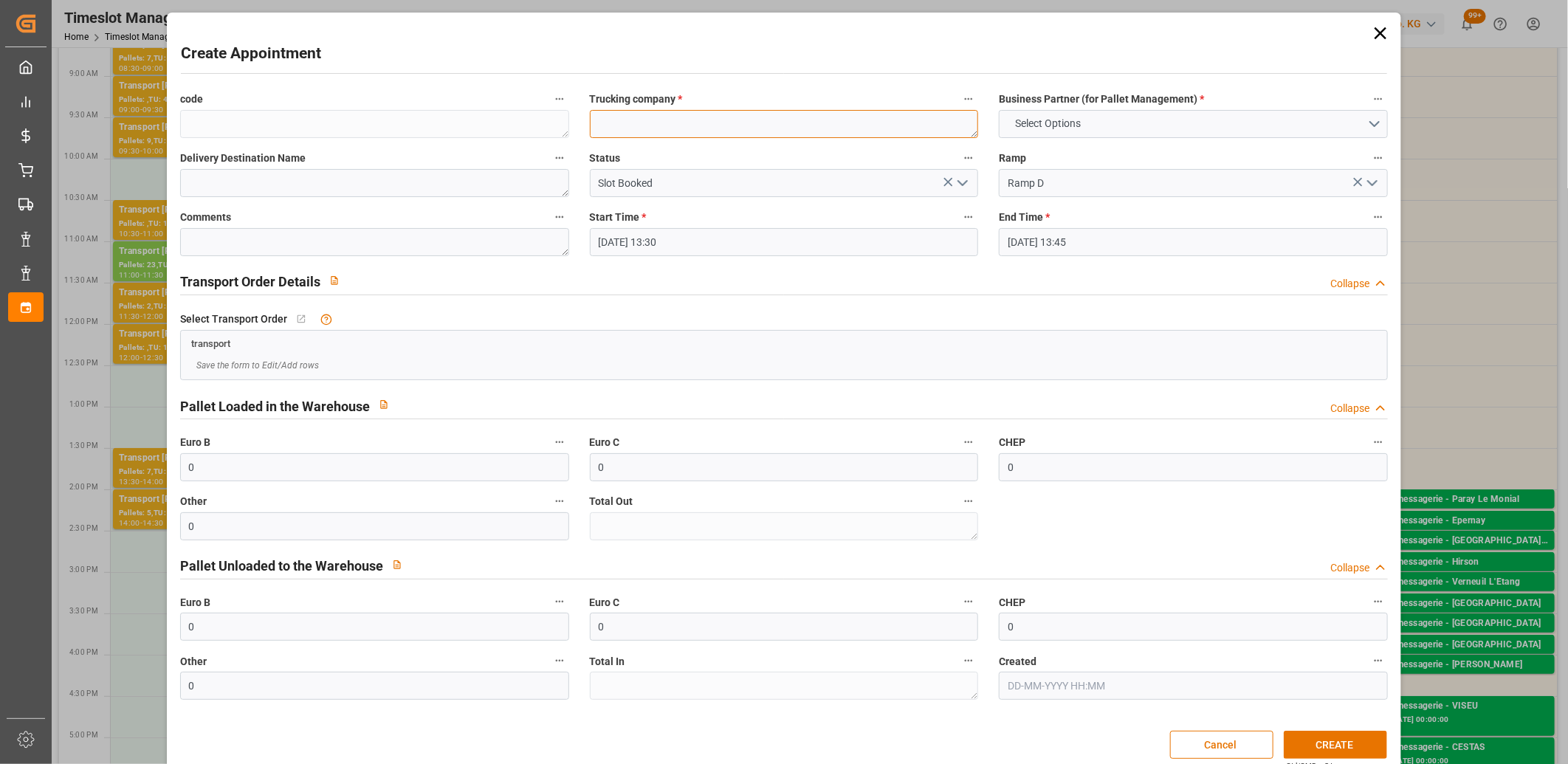
click at [674, 131] on textarea at bounding box center [784, 123] width 389 height 28
type textarea "DACHSER MESS"
click at [1375, 123] on button "Select Options" at bounding box center [1194, 123] width 389 height 28
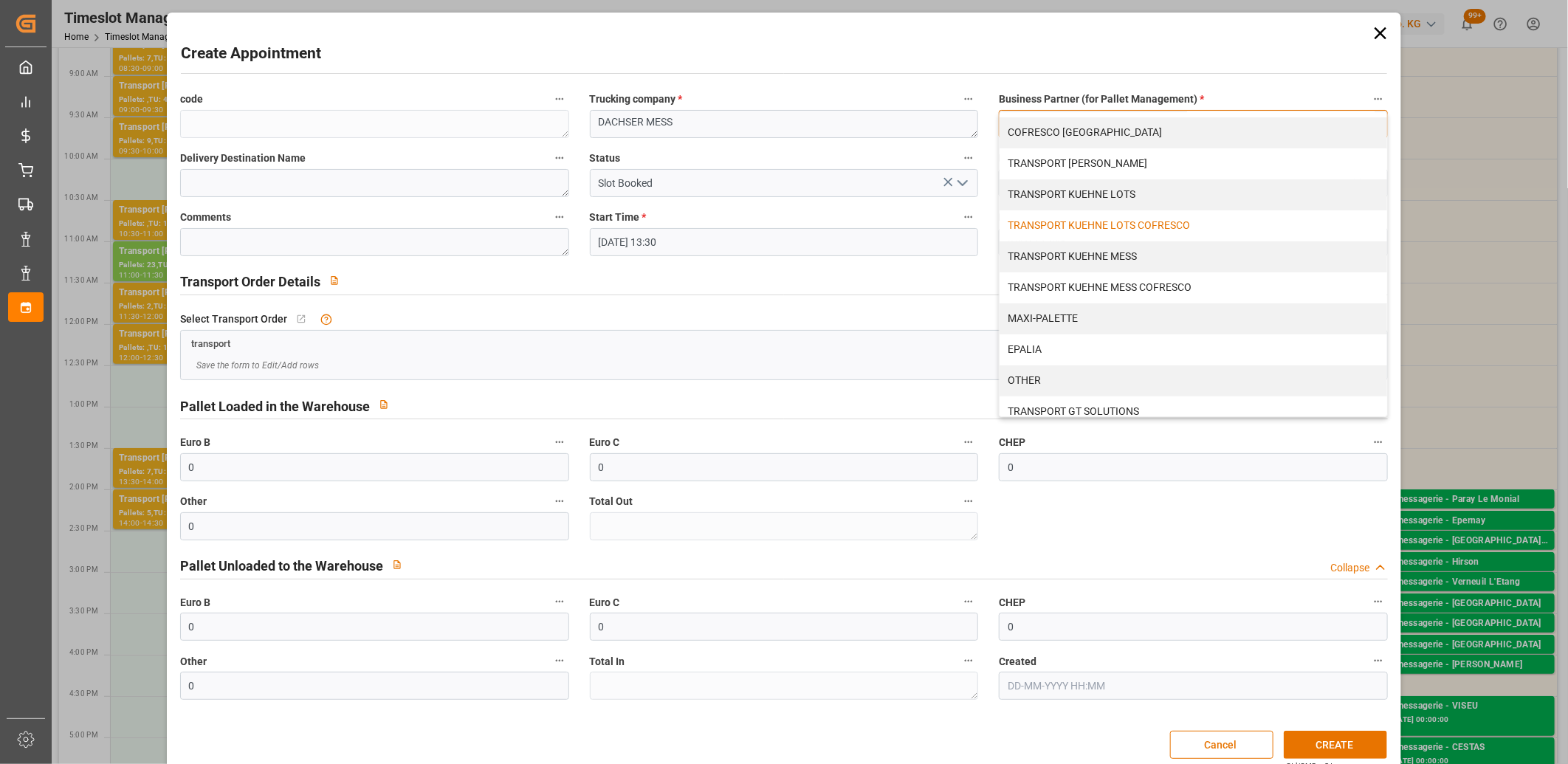
scroll to position [36, 0]
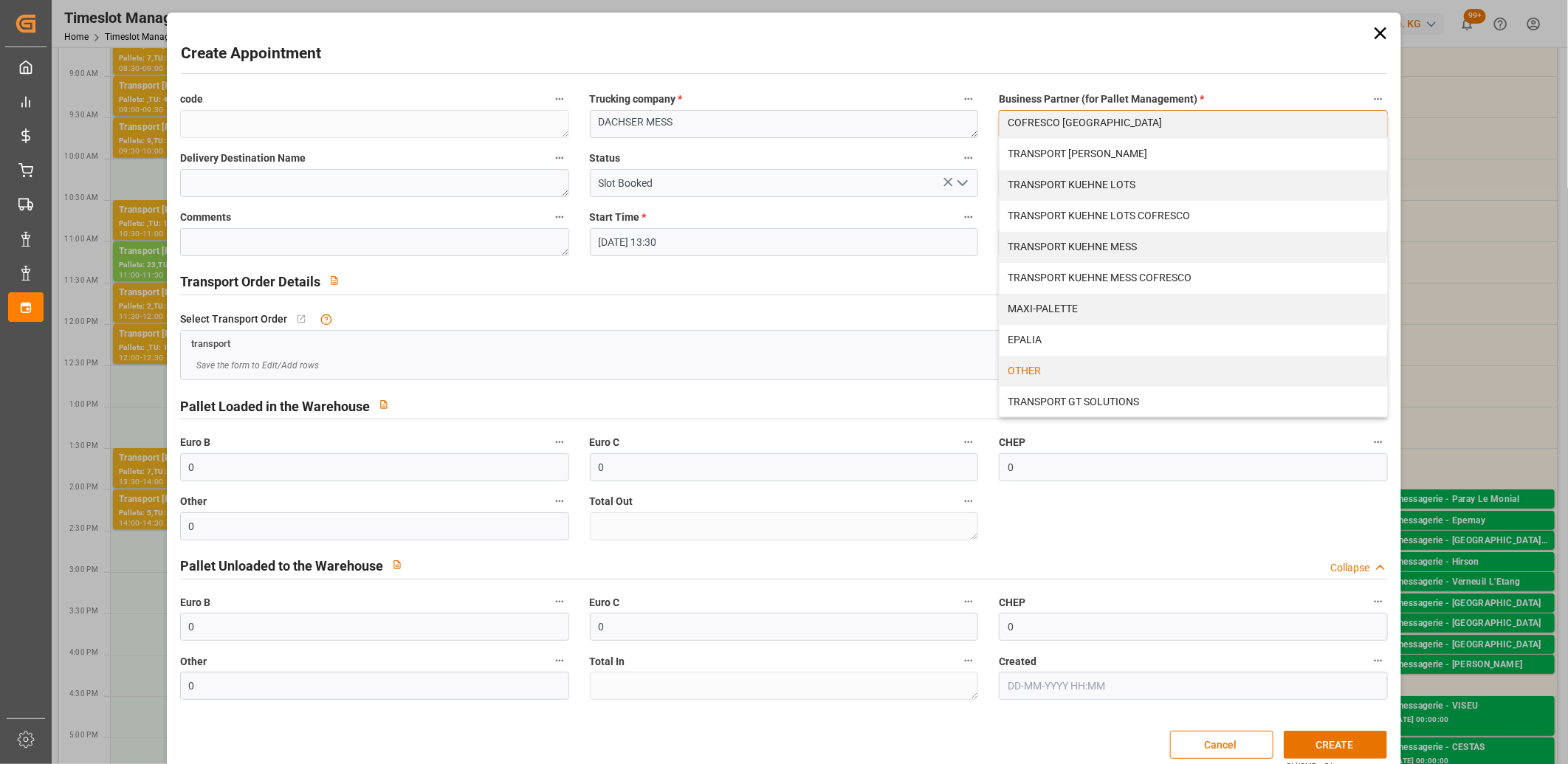
click at [1044, 364] on div "OTHER" at bounding box center [1193, 371] width 387 height 31
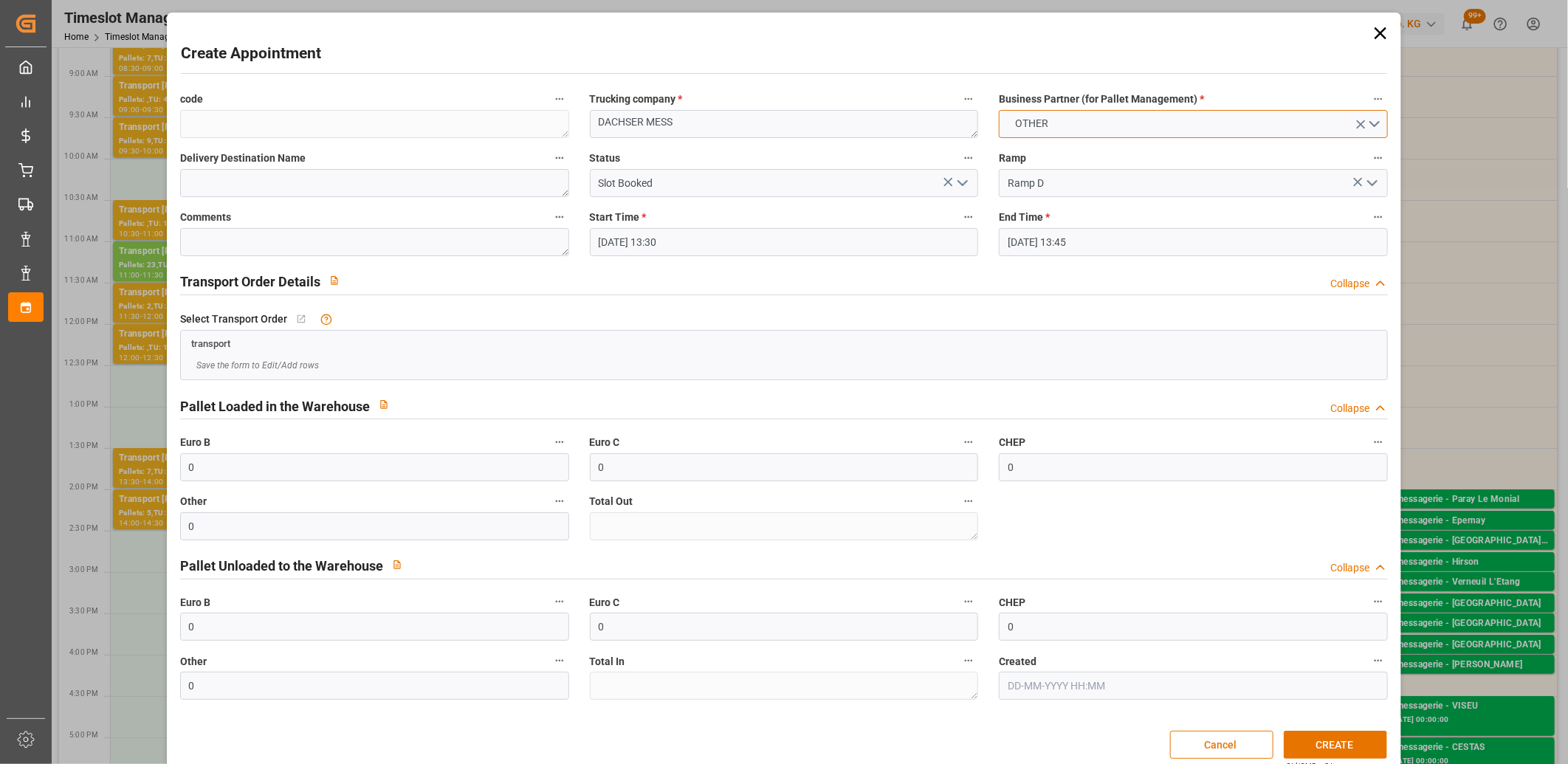
scroll to position [20, 0]
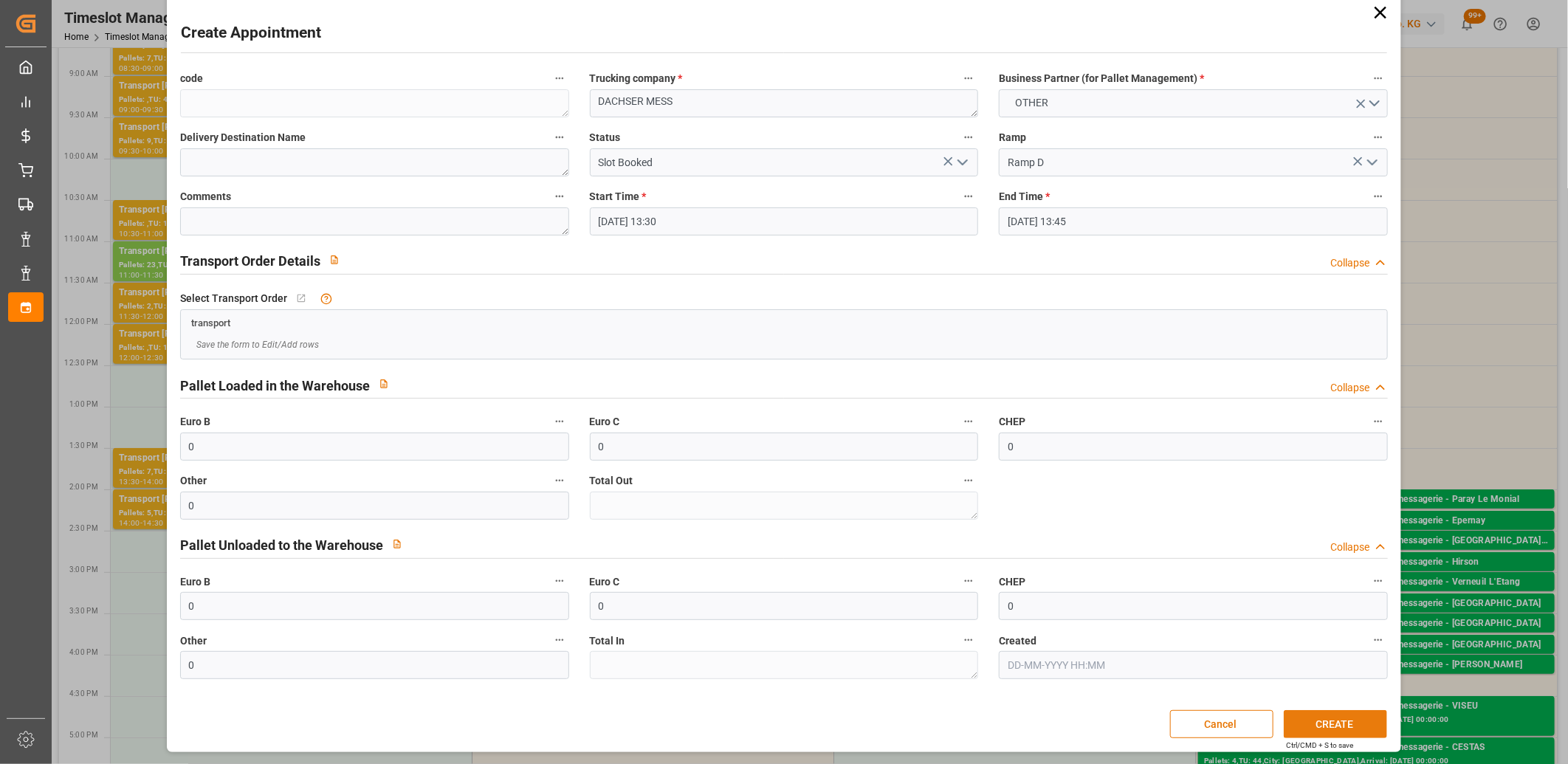
click at [1297, 724] on button "CREATE" at bounding box center [1335, 724] width 103 height 28
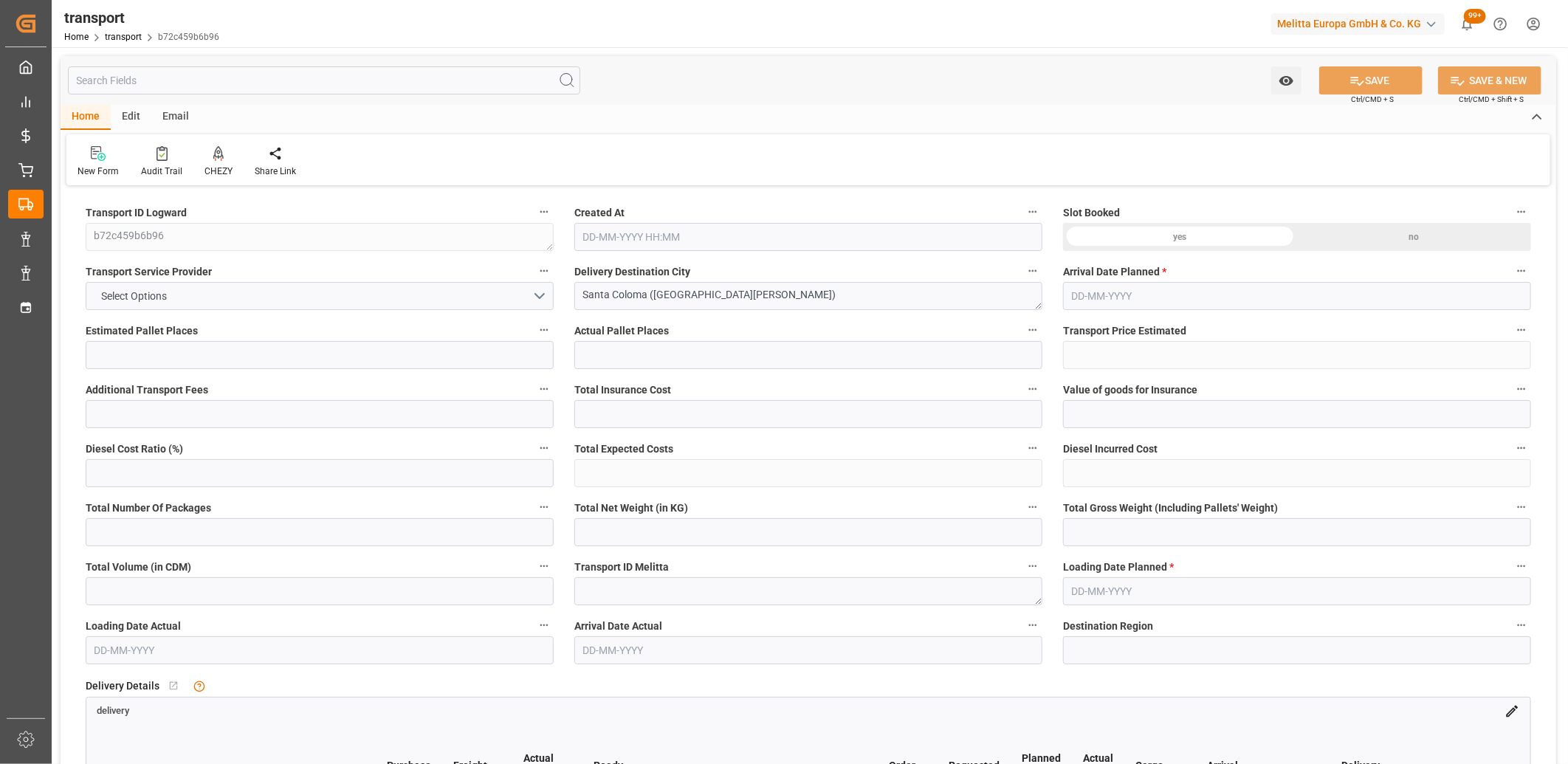
type input "1"
type input "214.75"
type input "0"
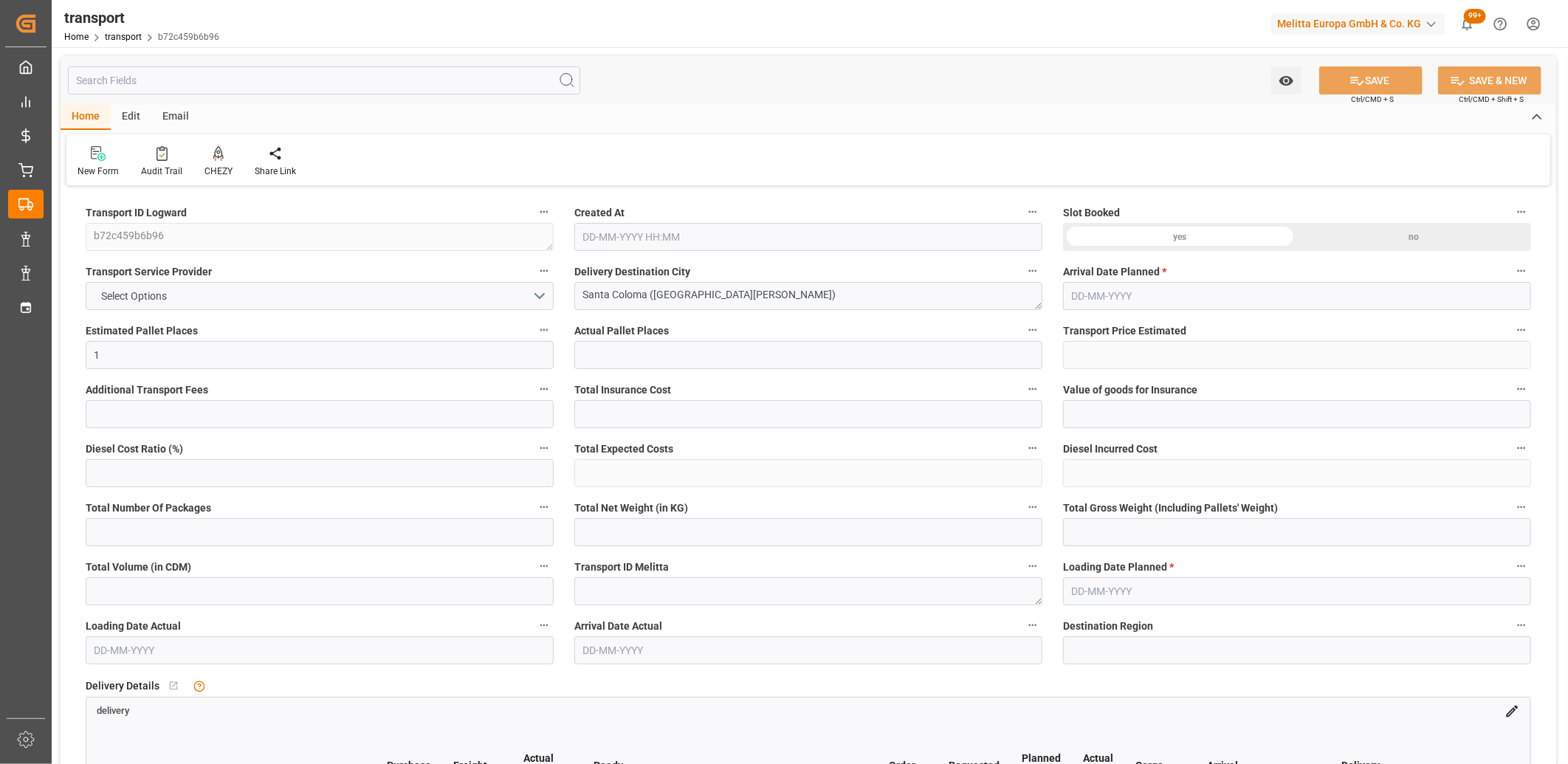
type input "1"
type input "254.756"
type input "318.246"
type input "1020.962"
type input "0"
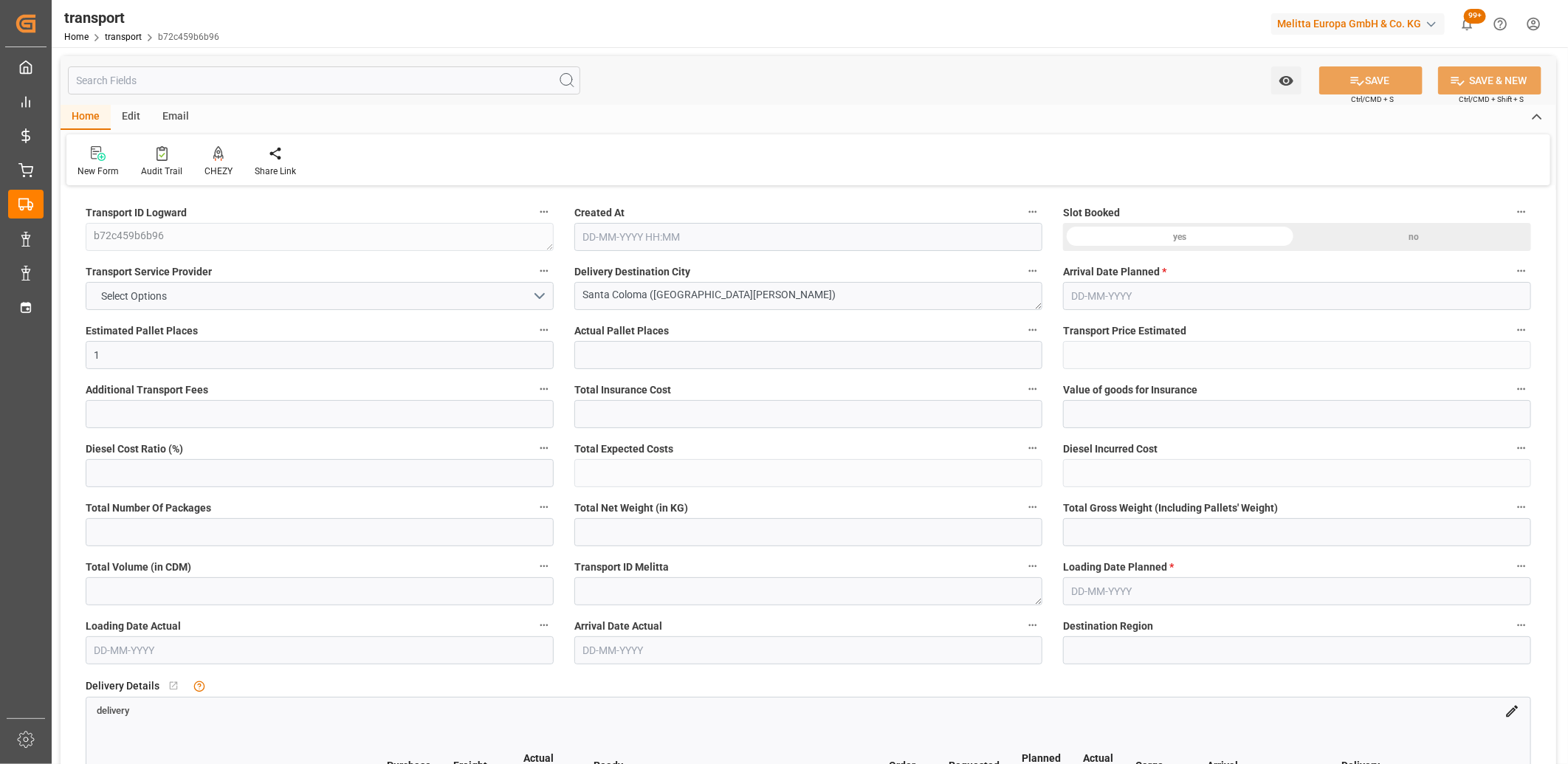
type input "78"
type input "1"
type input "101"
type input "294.246"
type input "0"
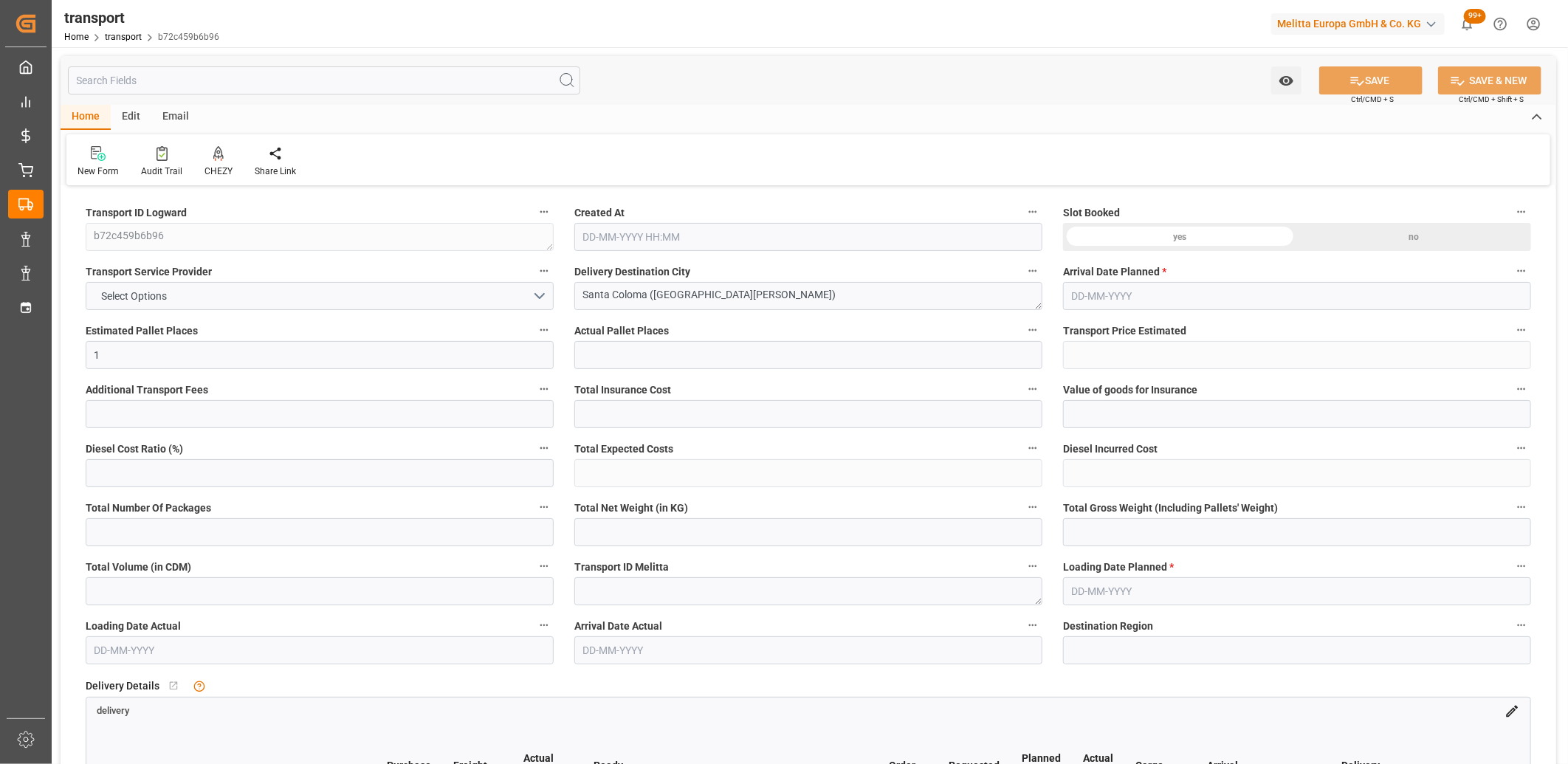
type input "4710.8598"
type input "0"
type input "21"
type input "35"
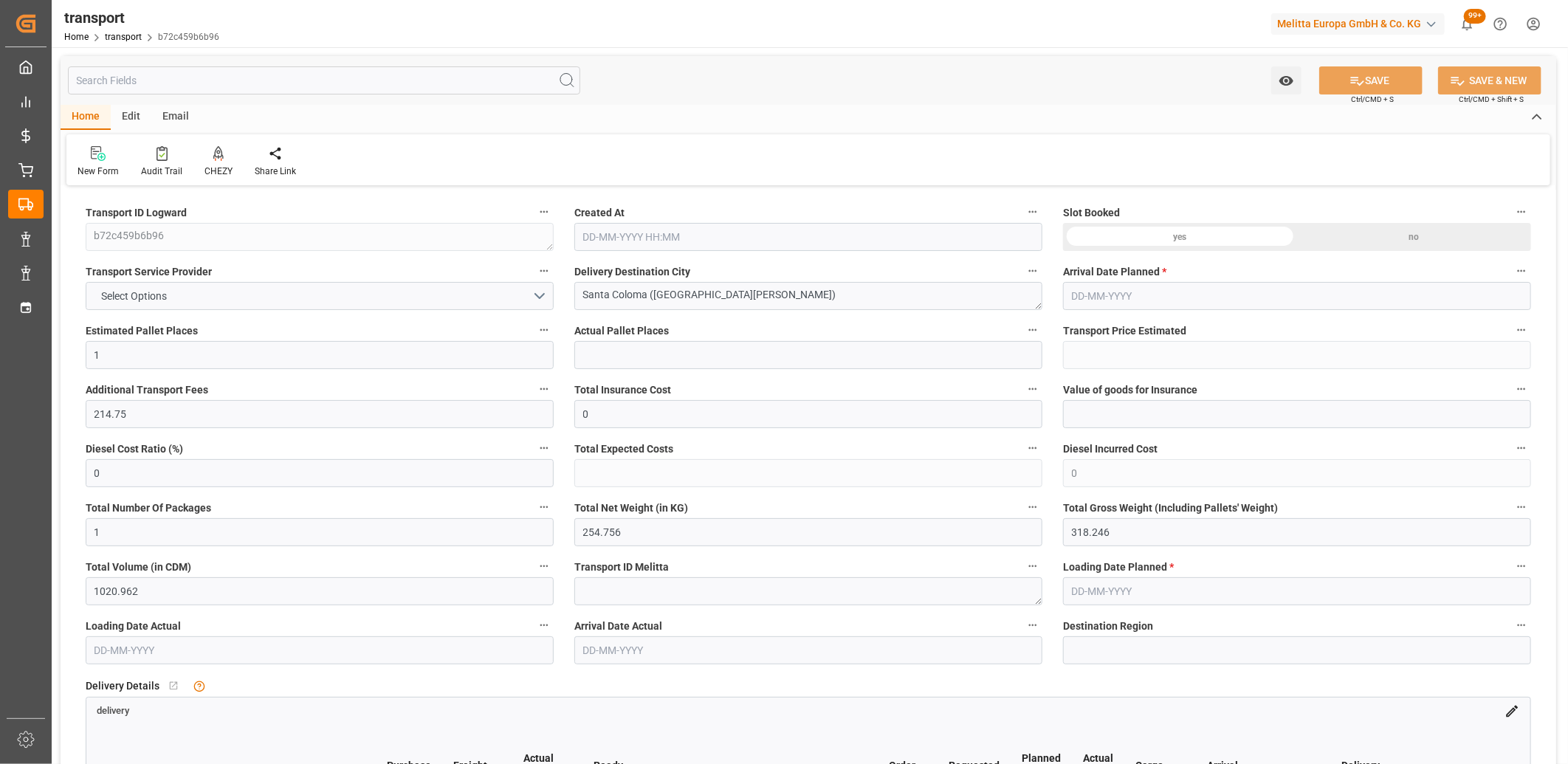
type input "01-09-2025 11:50"
type input "[DATE]"
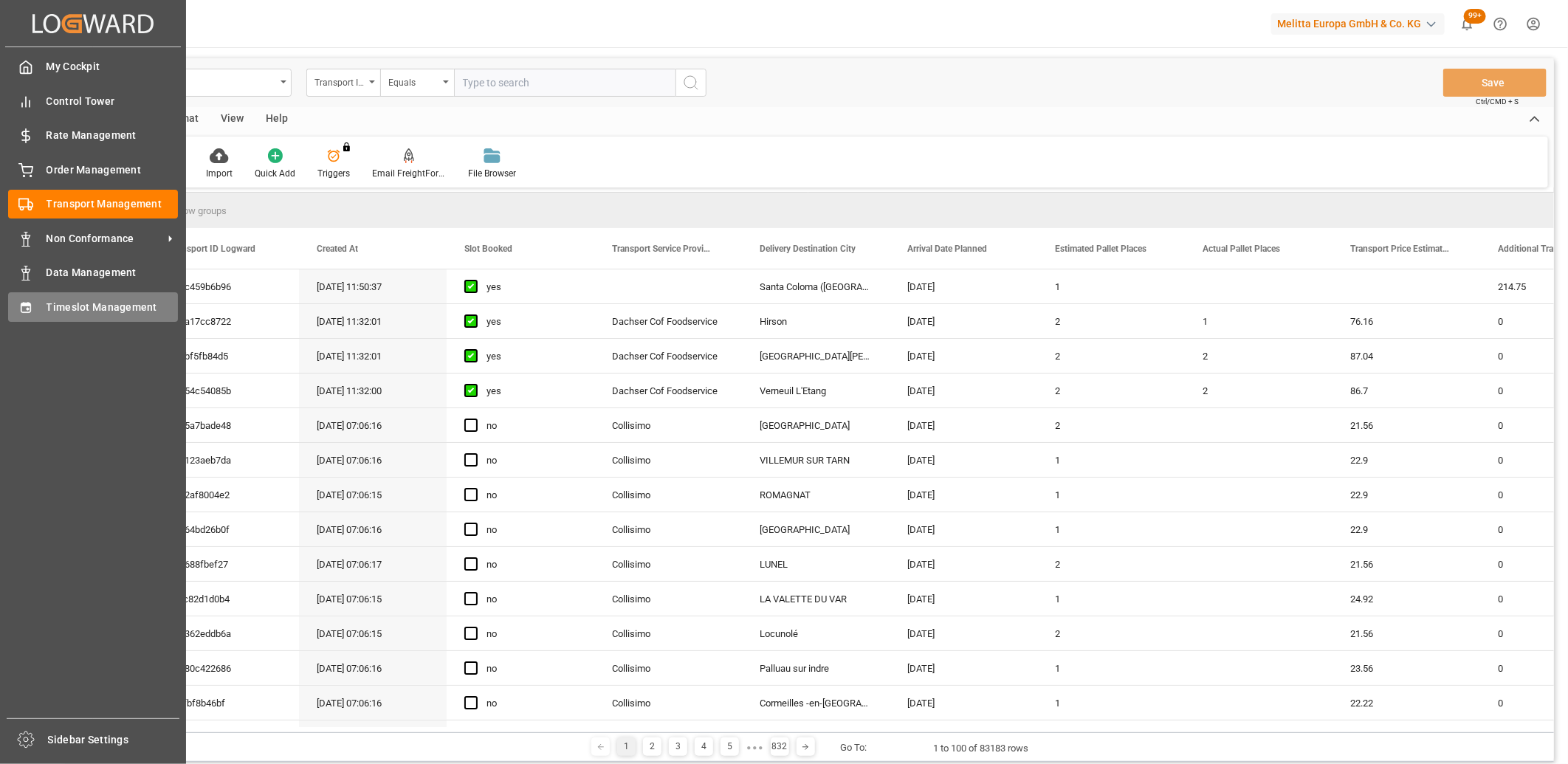
click at [79, 310] on span "Timeslot Management" at bounding box center [112, 307] width 132 height 15
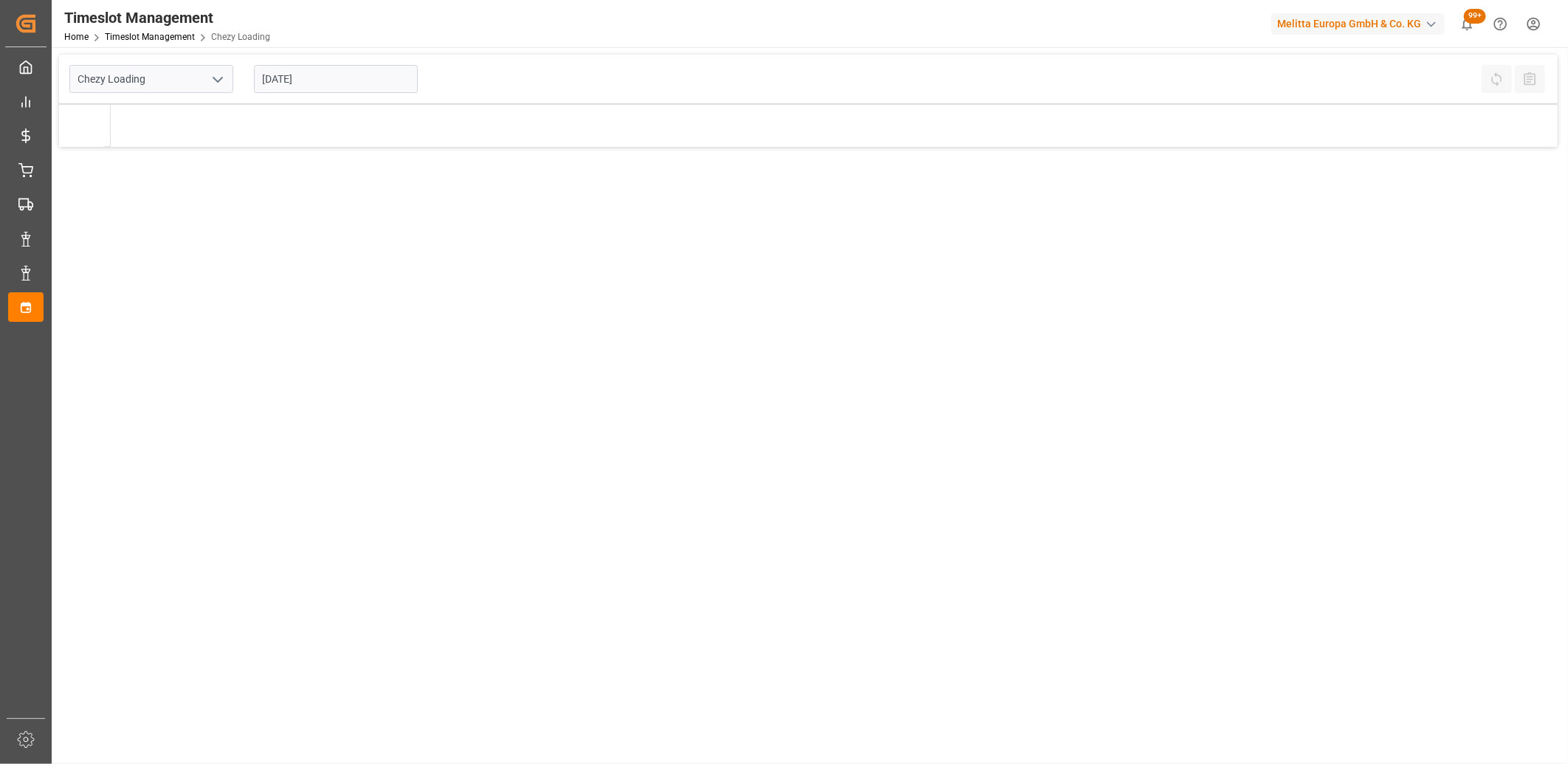
type input "Chezy Loading"
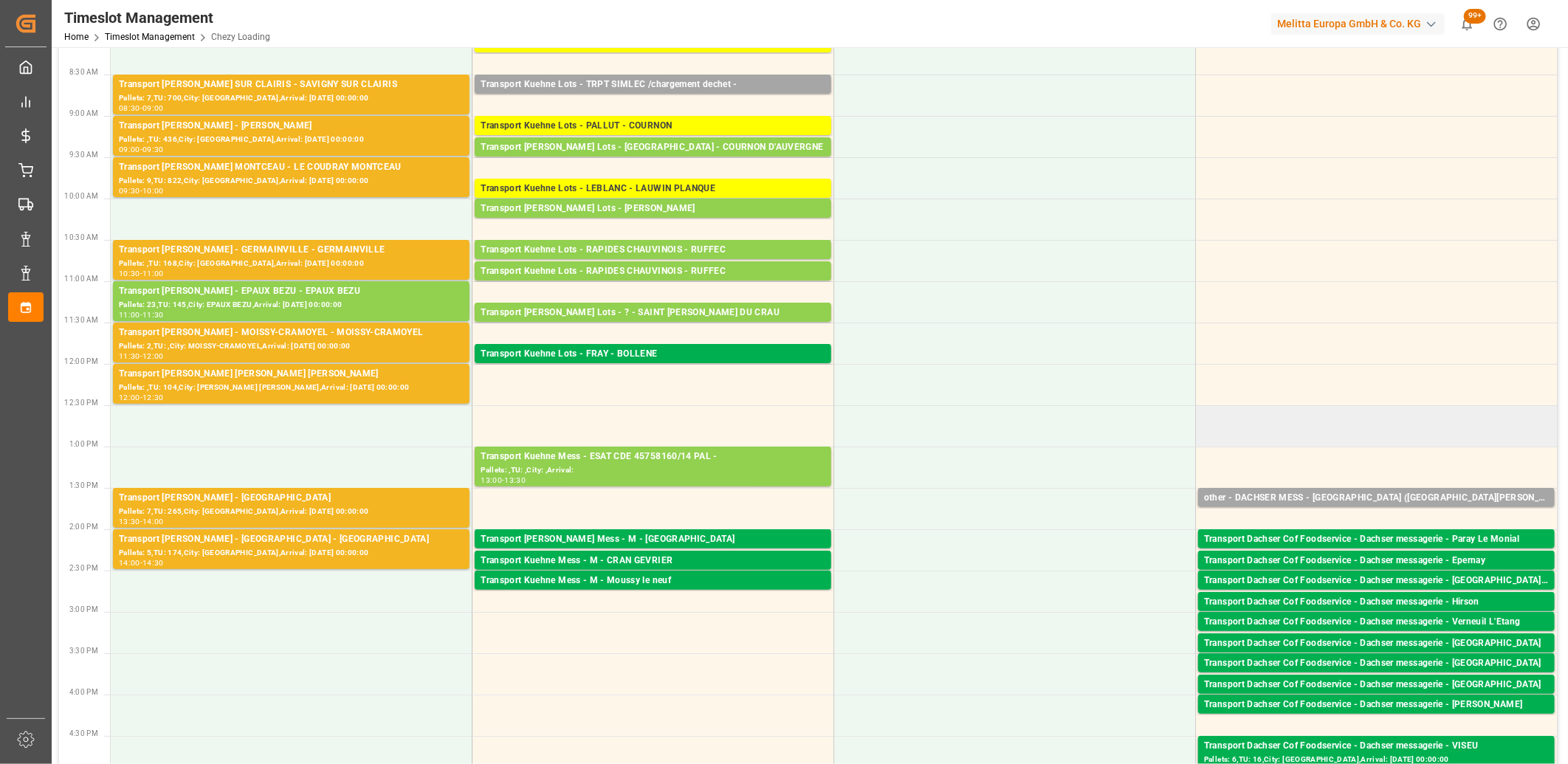
scroll to position [164, 0]
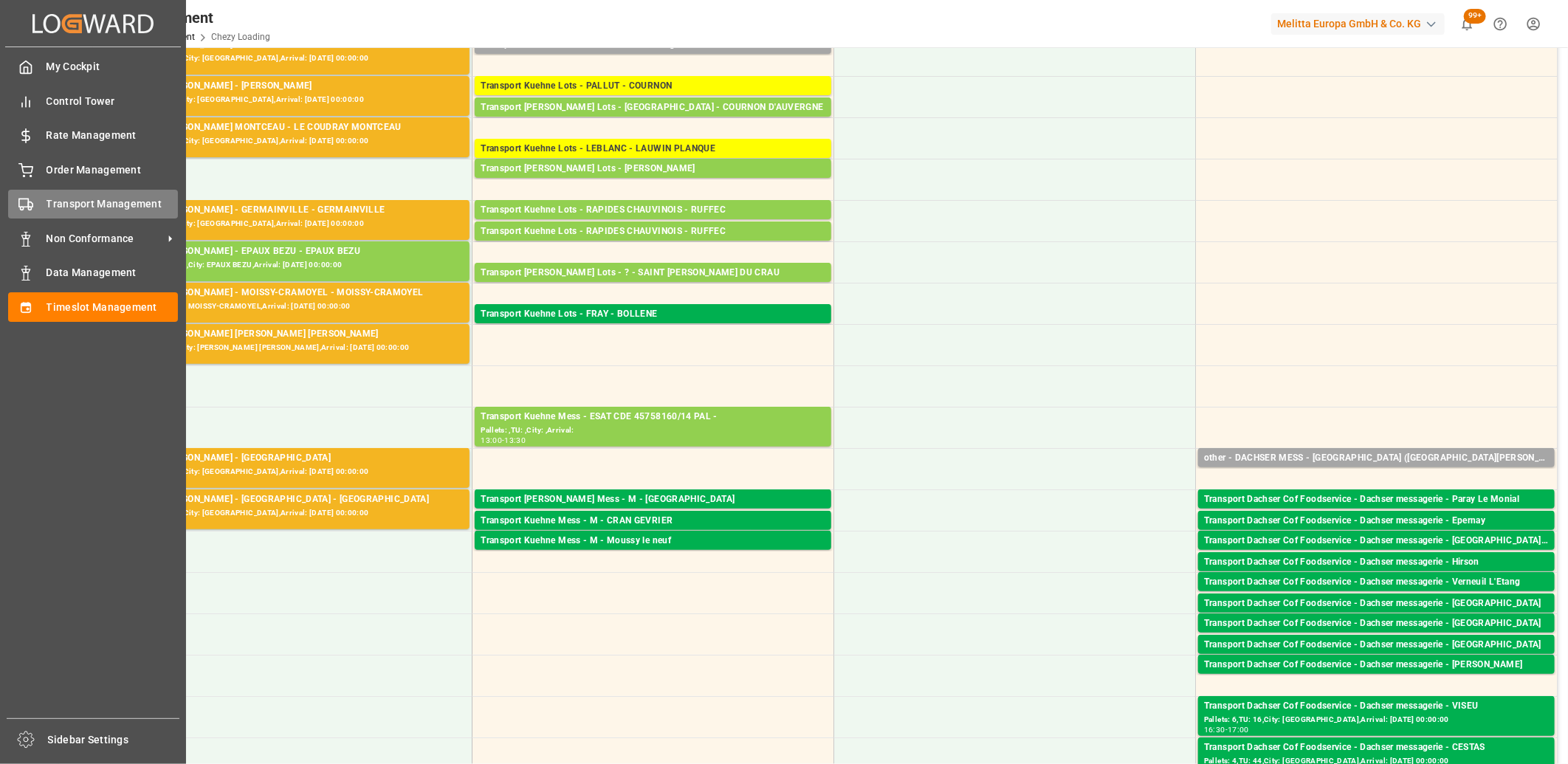
click at [26, 199] on rect at bounding box center [23, 203] width 9 height 8
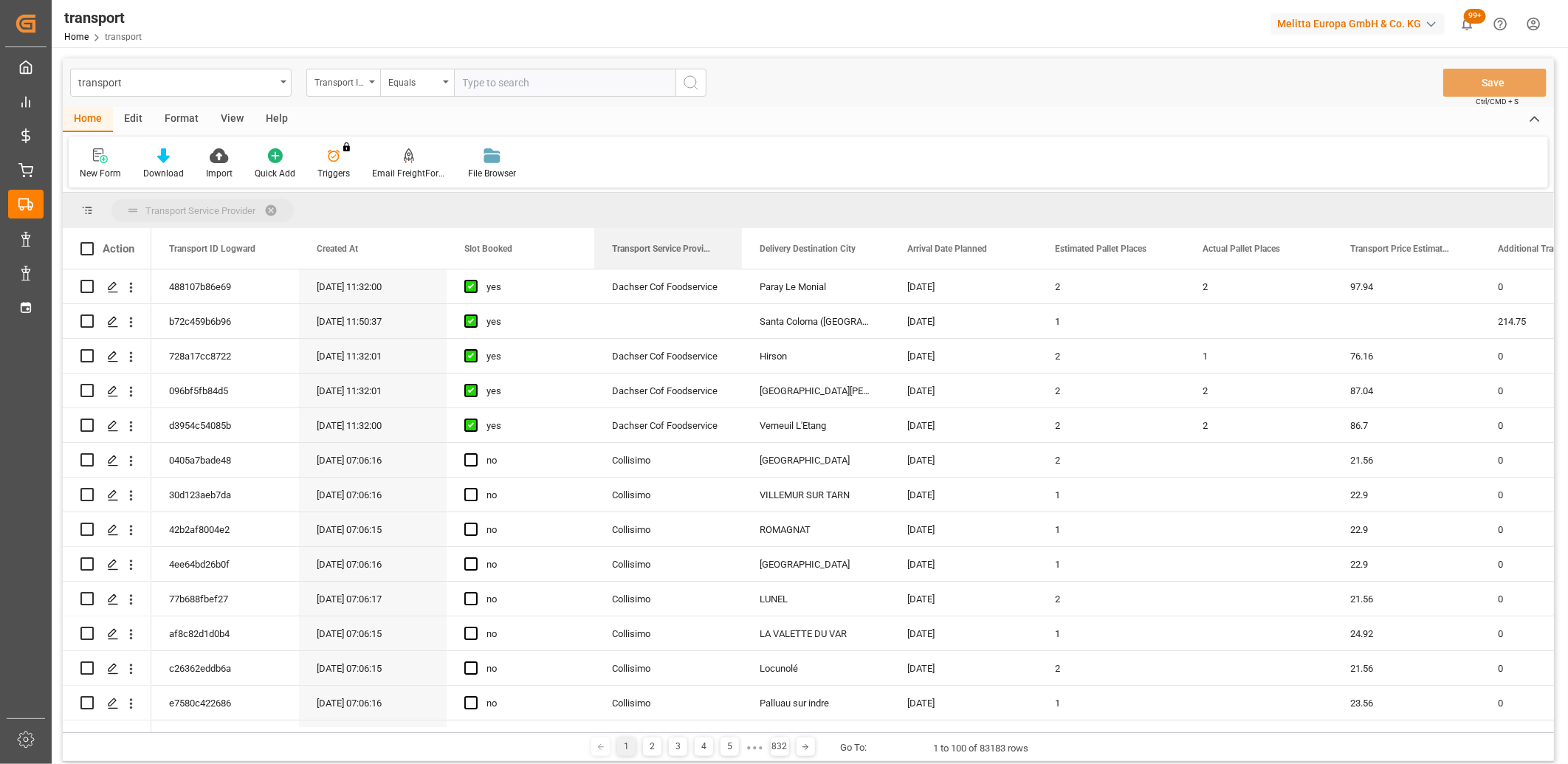
drag, startPoint x: 659, startPoint y: 248, endPoint x: 651, endPoint y: 216, distance: 33.0
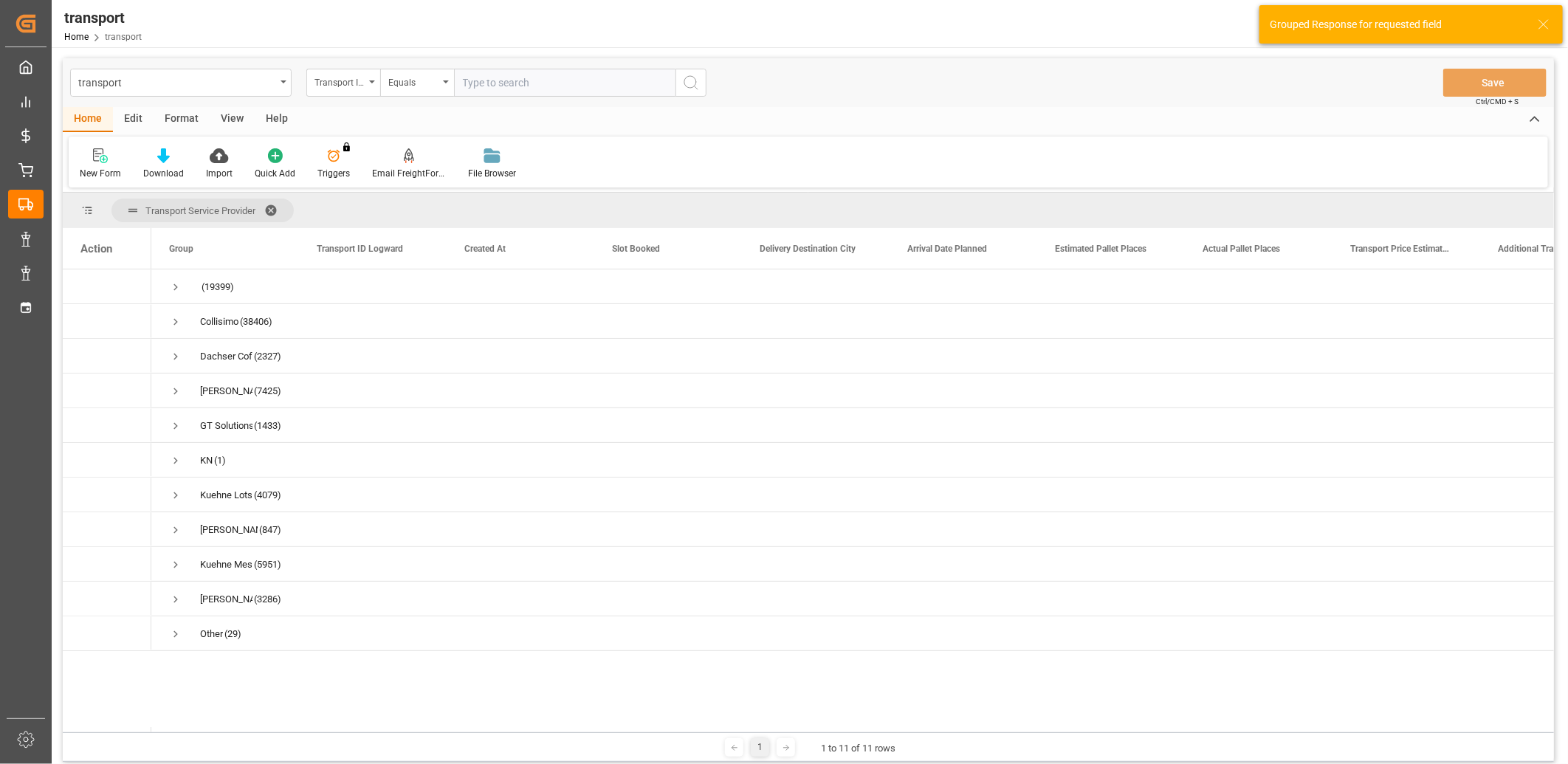
click at [363, 85] on div "Transport ID Logward" at bounding box center [339, 81] width 50 height 17
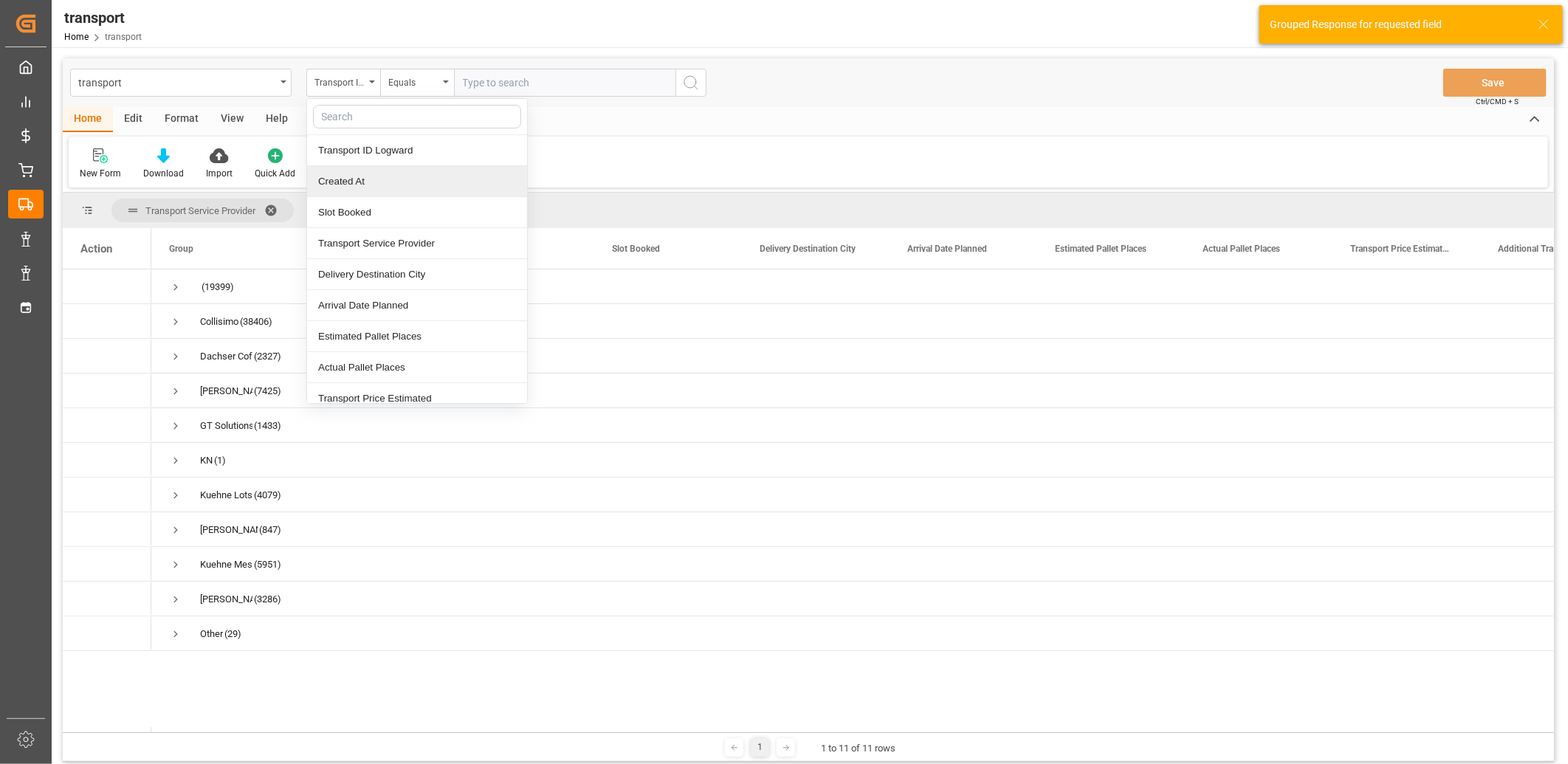
click at [344, 179] on div "Created At" at bounding box center [417, 181] width 220 height 31
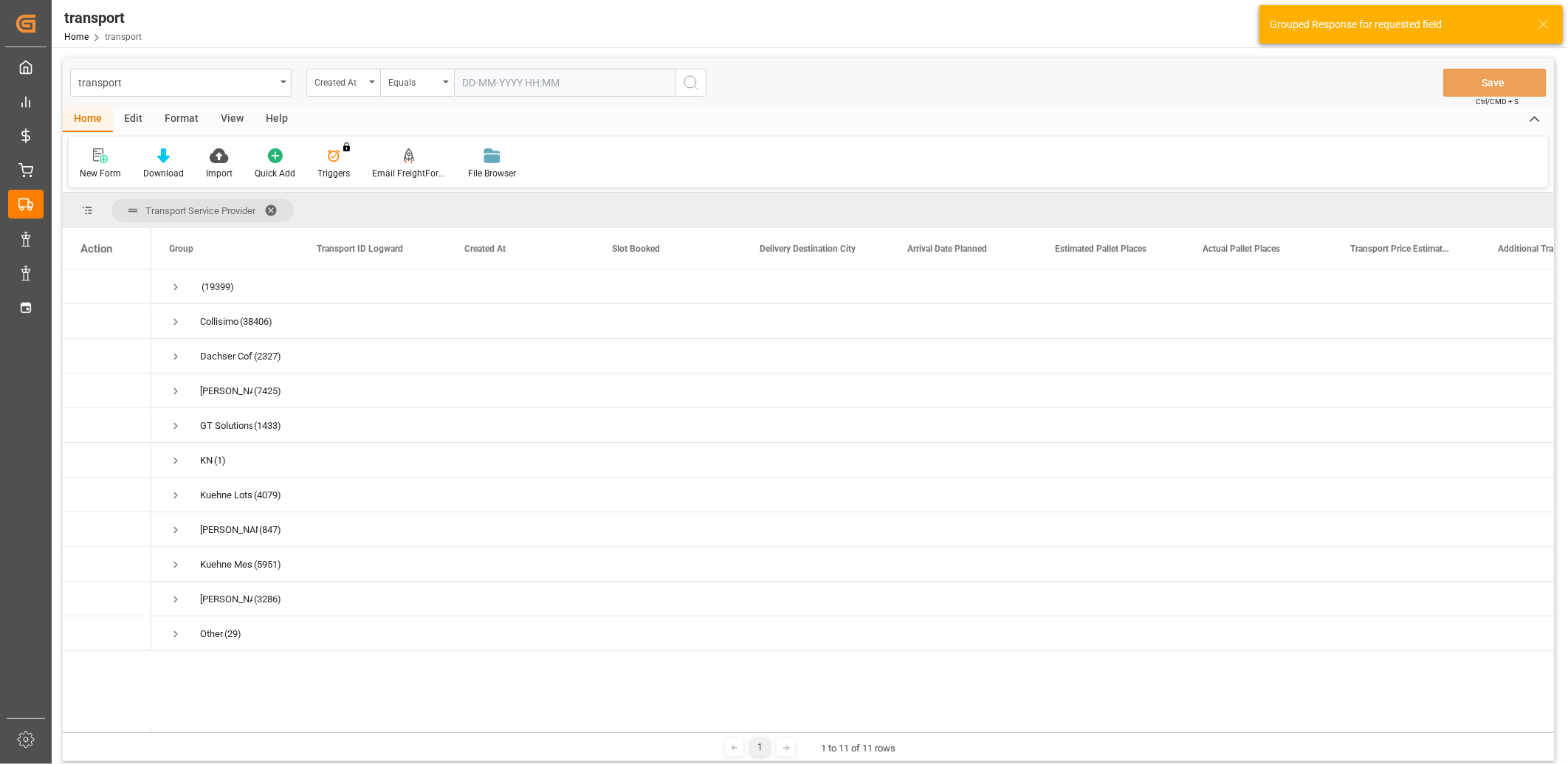
click at [485, 84] on input "text" at bounding box center [565, 82] width 222 height 28
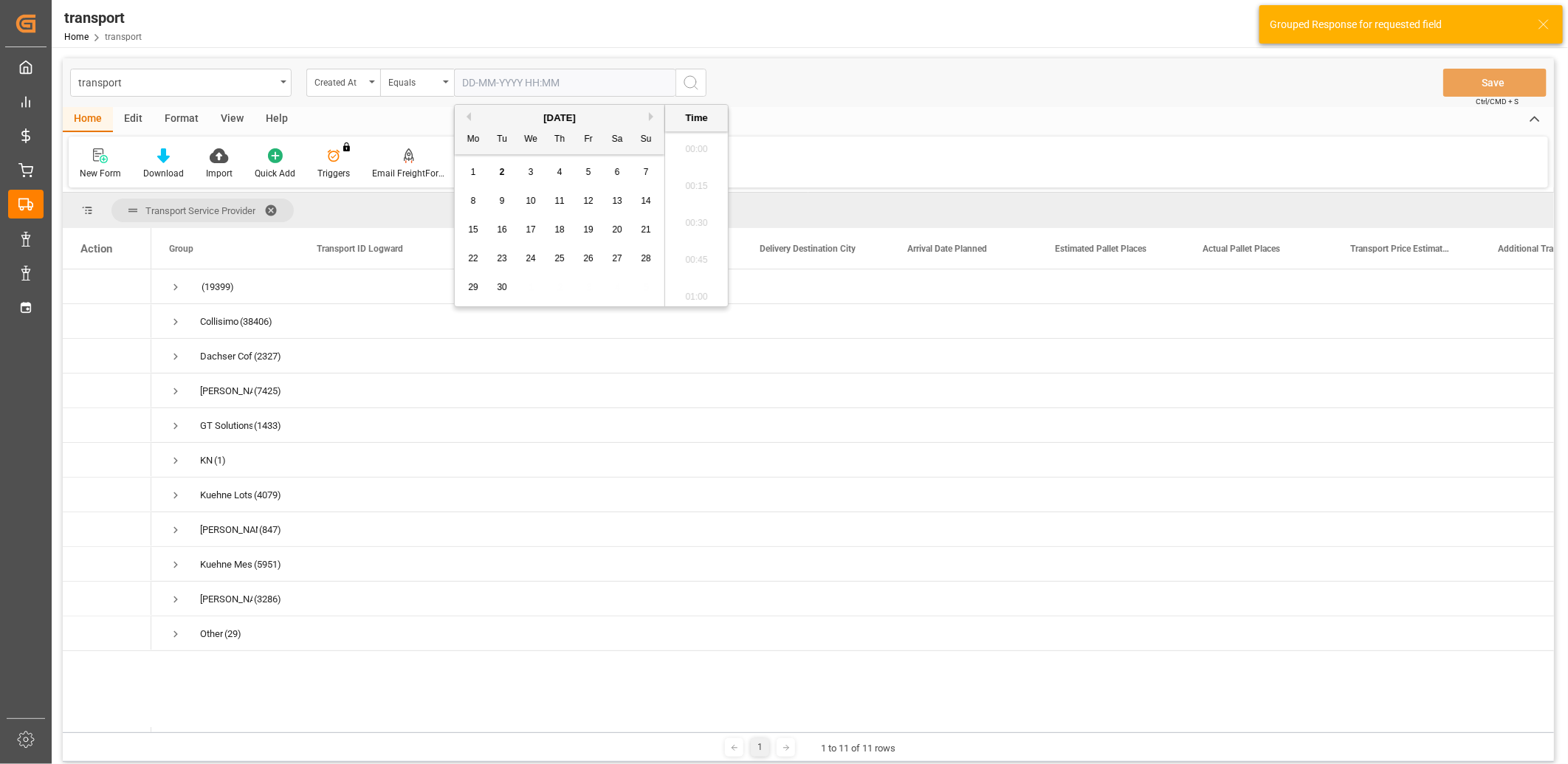
scroll to position [1259, 0]
click at [475, 178] on div "1" at bounding box center [473, 172] width 18 height 17
type input "01-09-2025 00:00"
click at [683, 87] on icon "search button" at bounding box center [691, 83] width 17 height 17
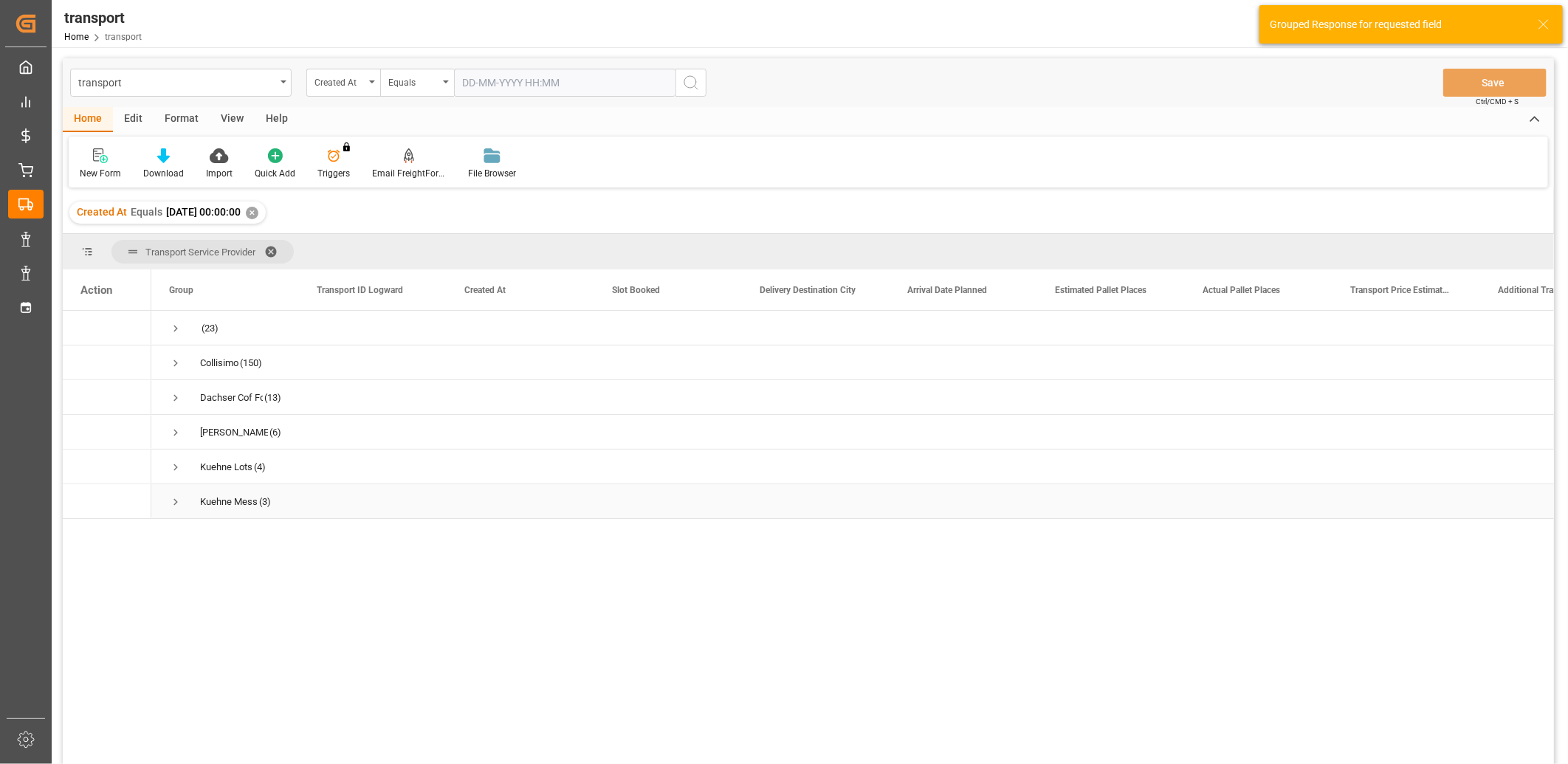
click at [174, 506] on span "Press SPACE to select this row." at bounding box center [175, 502] width 13 height 13
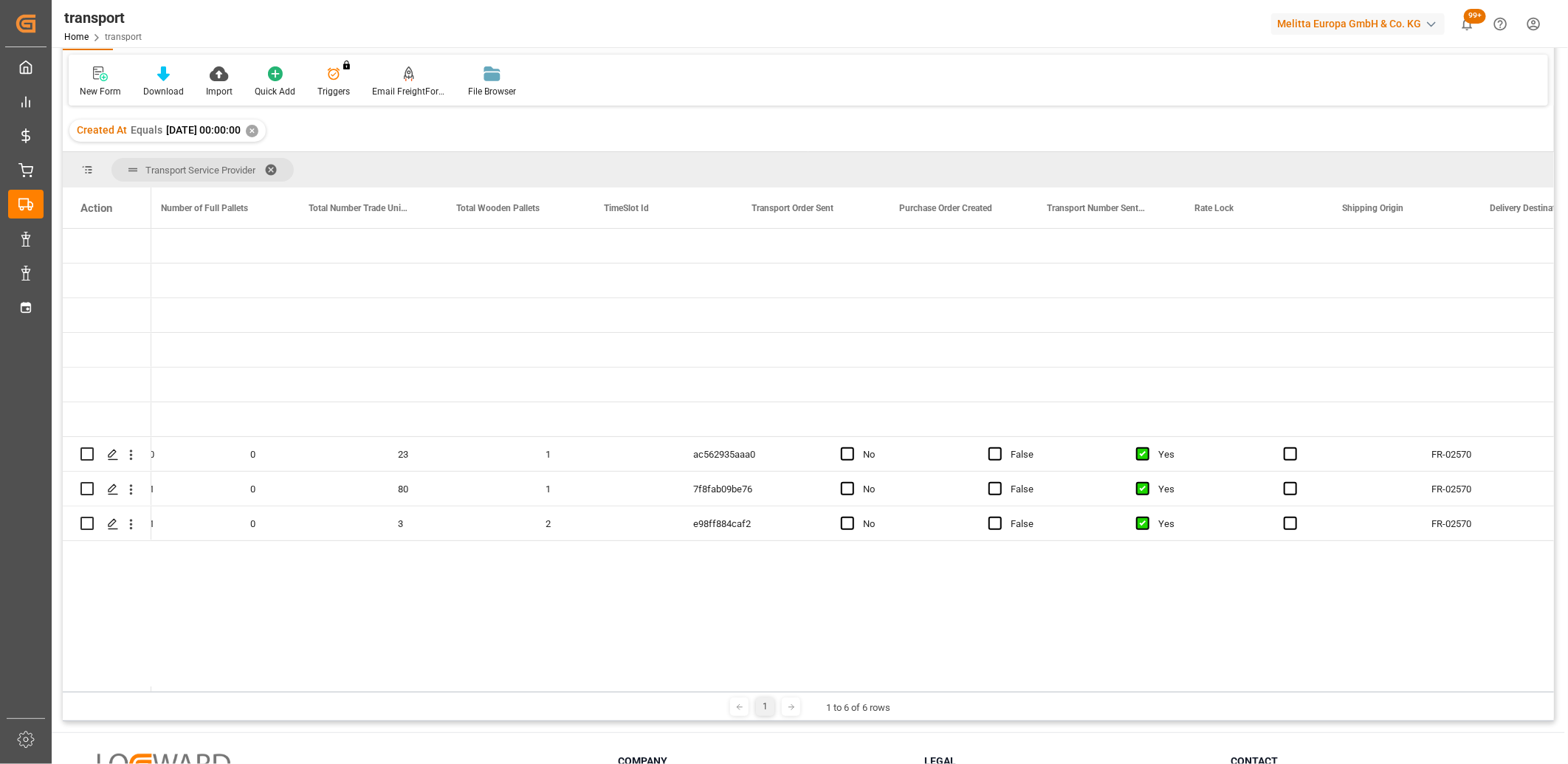
scroll to position [0, 3700]
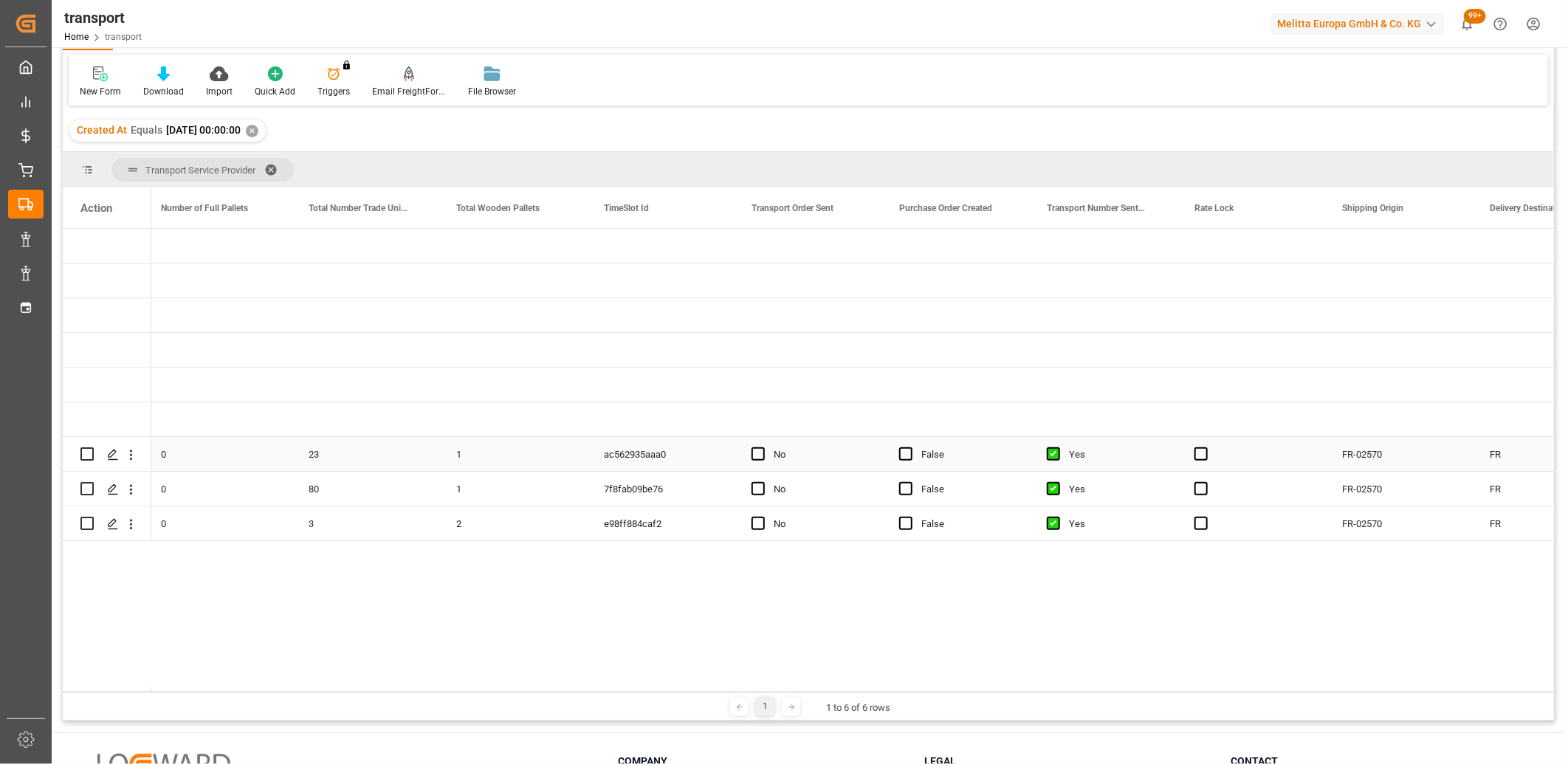
click at [748, 455] on div "No" at bounding box center [808, 454] width 147 height 34
click at [755, 453] on span "Press SPACE to select this row." at bounding box center [758, 454] width 13 height 13
click at [762, 447] on input "Press SPACE to select this row." at bounding box center [762, 447] width 0 height 0
click at [756, 485] on span "Press SPACE to select this row." at bounding box center [758, 488] width 13 height 13
click at [762, 482] on input "Press SPACE to select this row." at bounding box center [762, 482] width 0 height 0
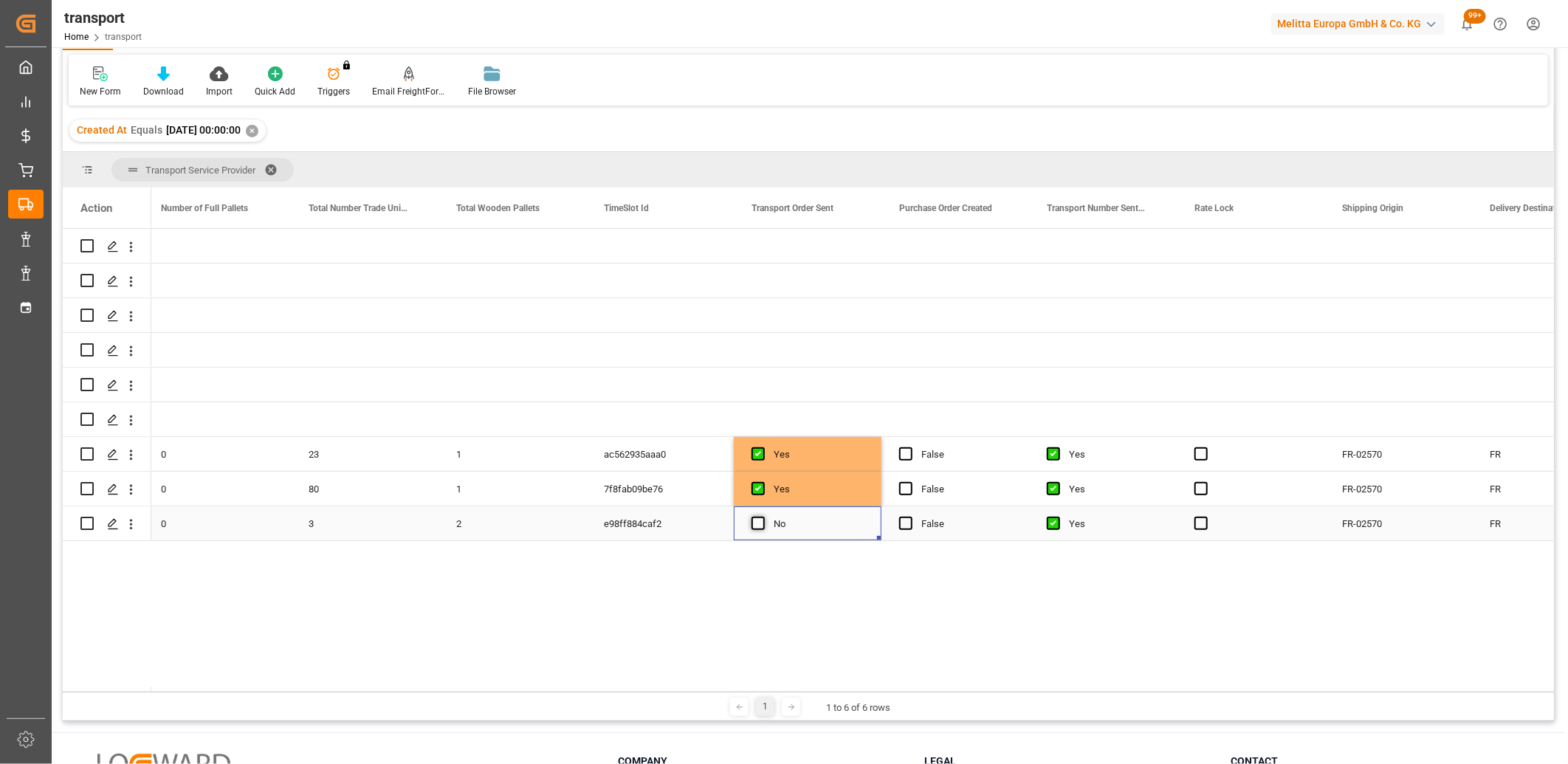
click at [759, 522] on span "Press SPACE to select this row." at bounding box center [758, 523] width 13 height 13
click at [762, 516] on input "Press SPACE to select this row." at bounding box center [762, 516] width 0 height 0
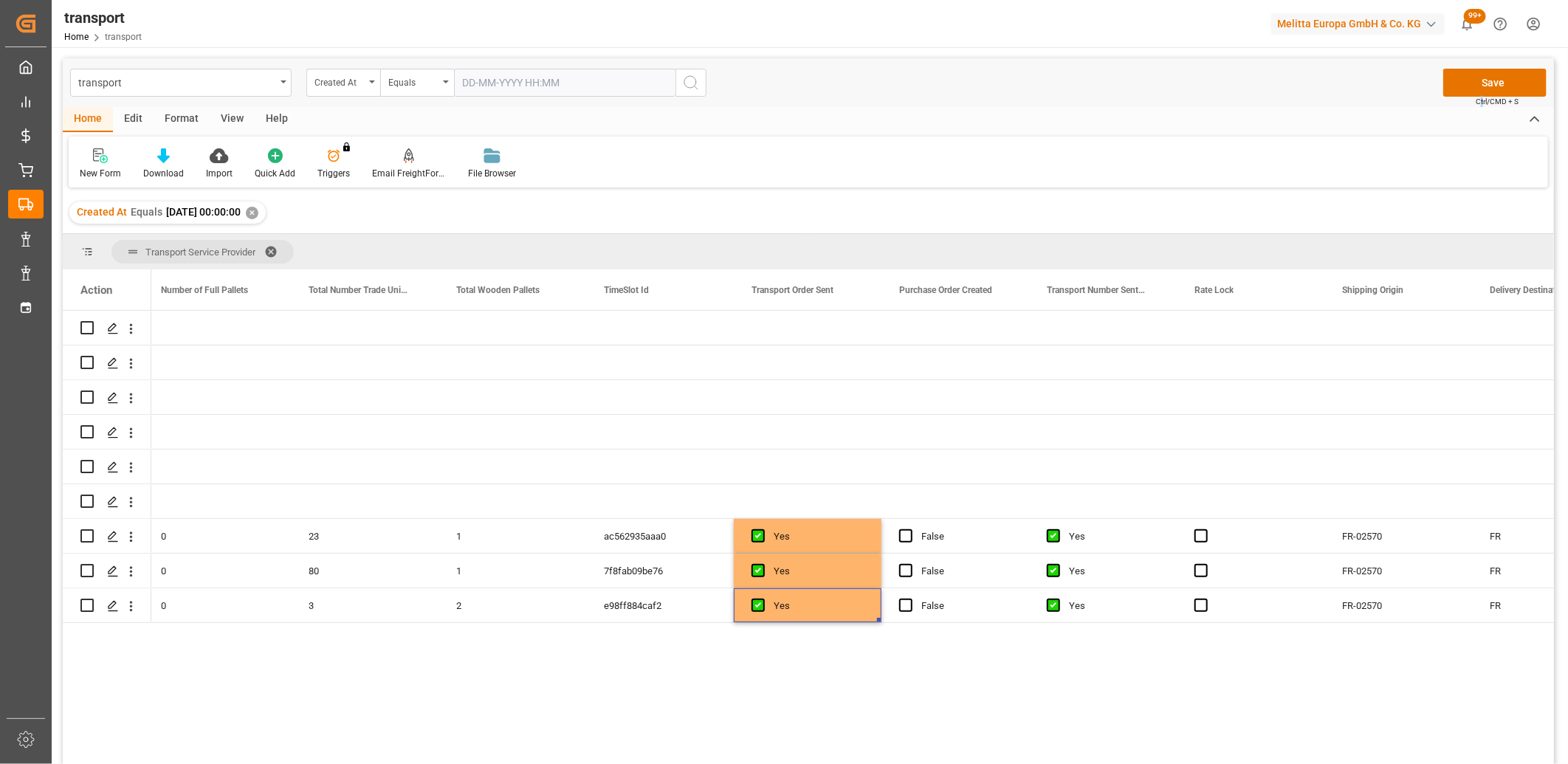
click at [1484, 96] on span "Ctrl/CMD + S" at bounding box center [1498, 101] width 42 height 11
click at [1499, 81] on button "Save" at bounding box center [1495, 82] width 103 height 28
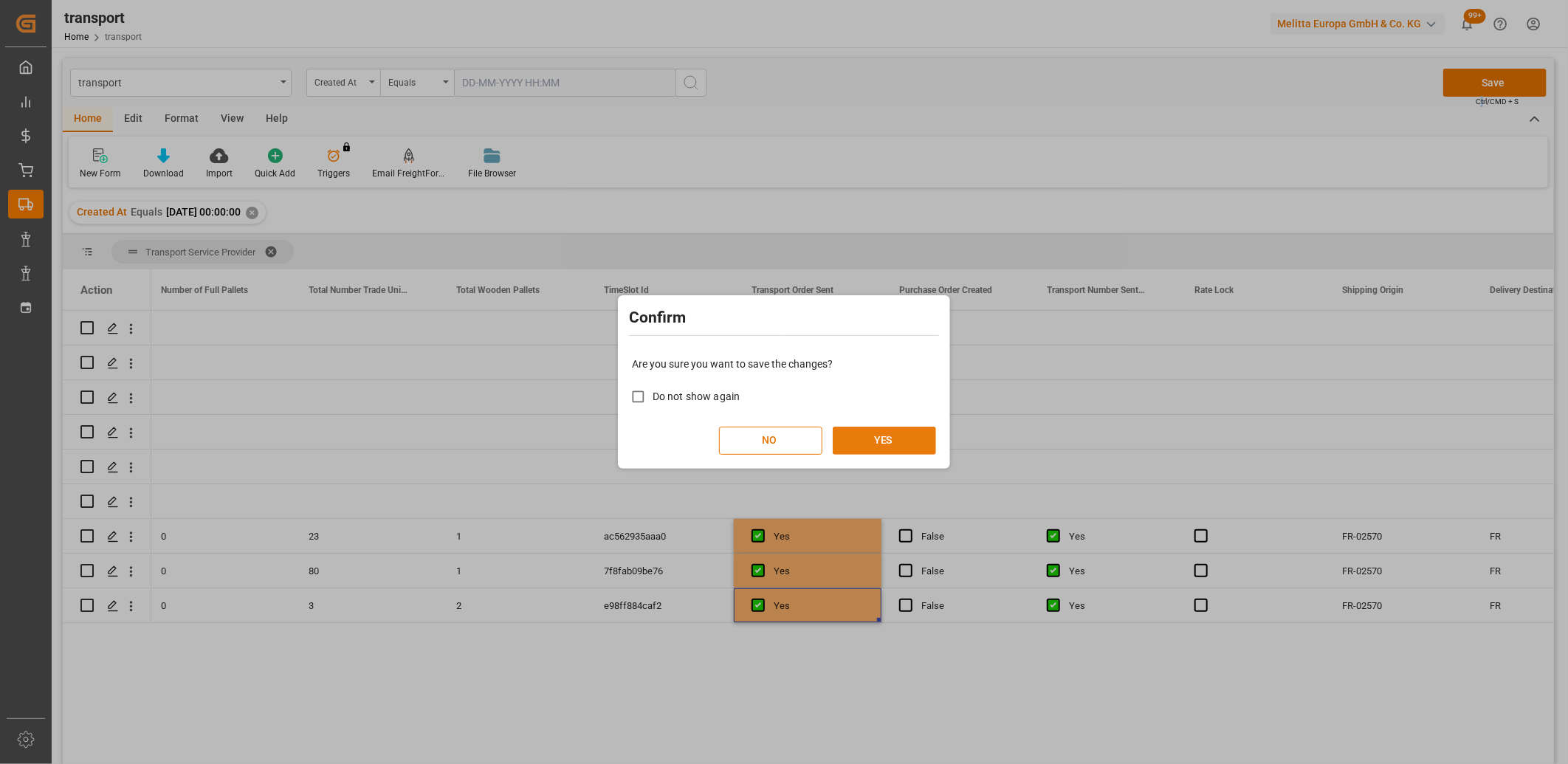
click at [866, 435] on button "YES" at bounding box center [884, 440] width 103 height 28
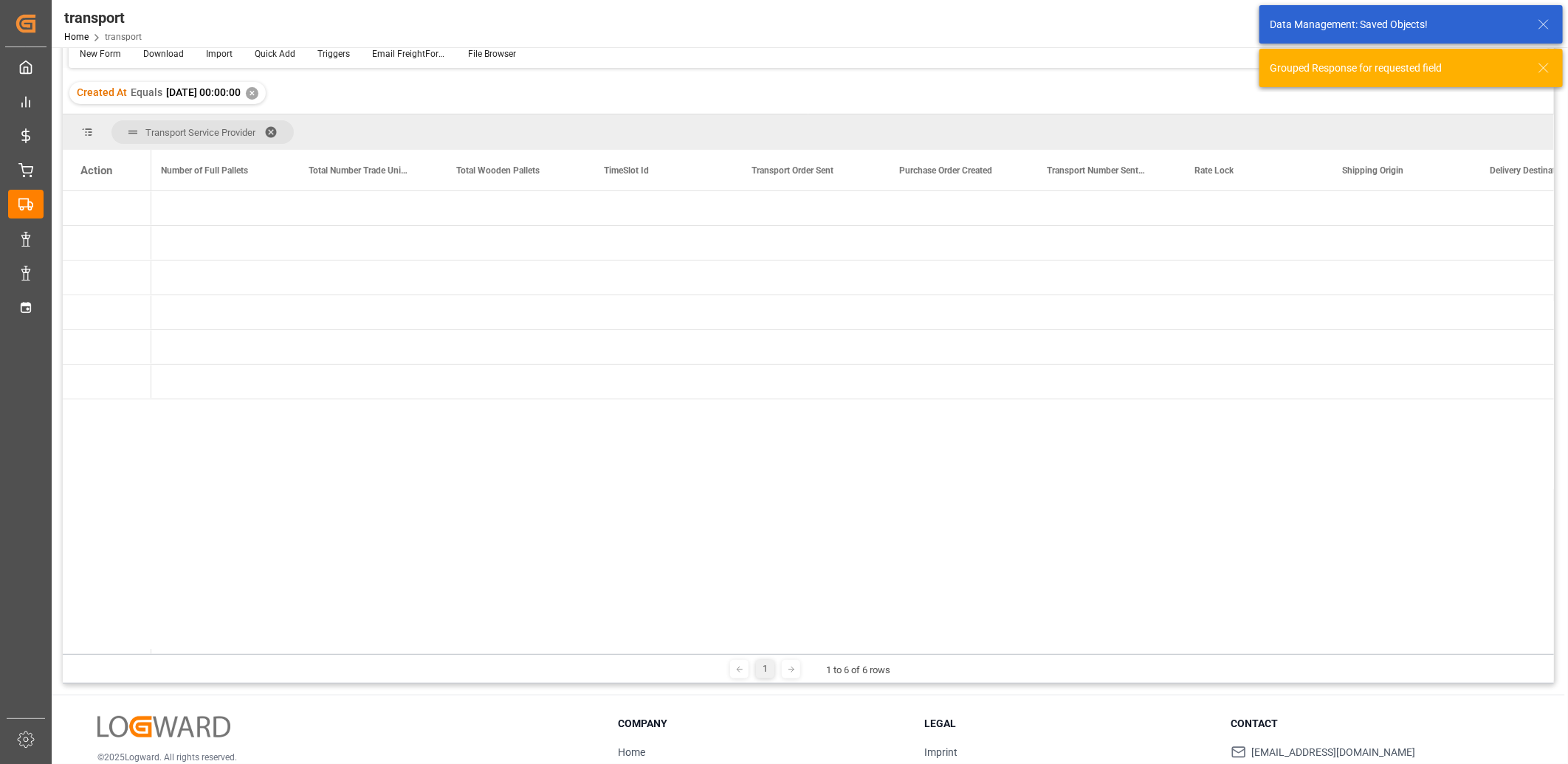
scroll to position [164, 0]
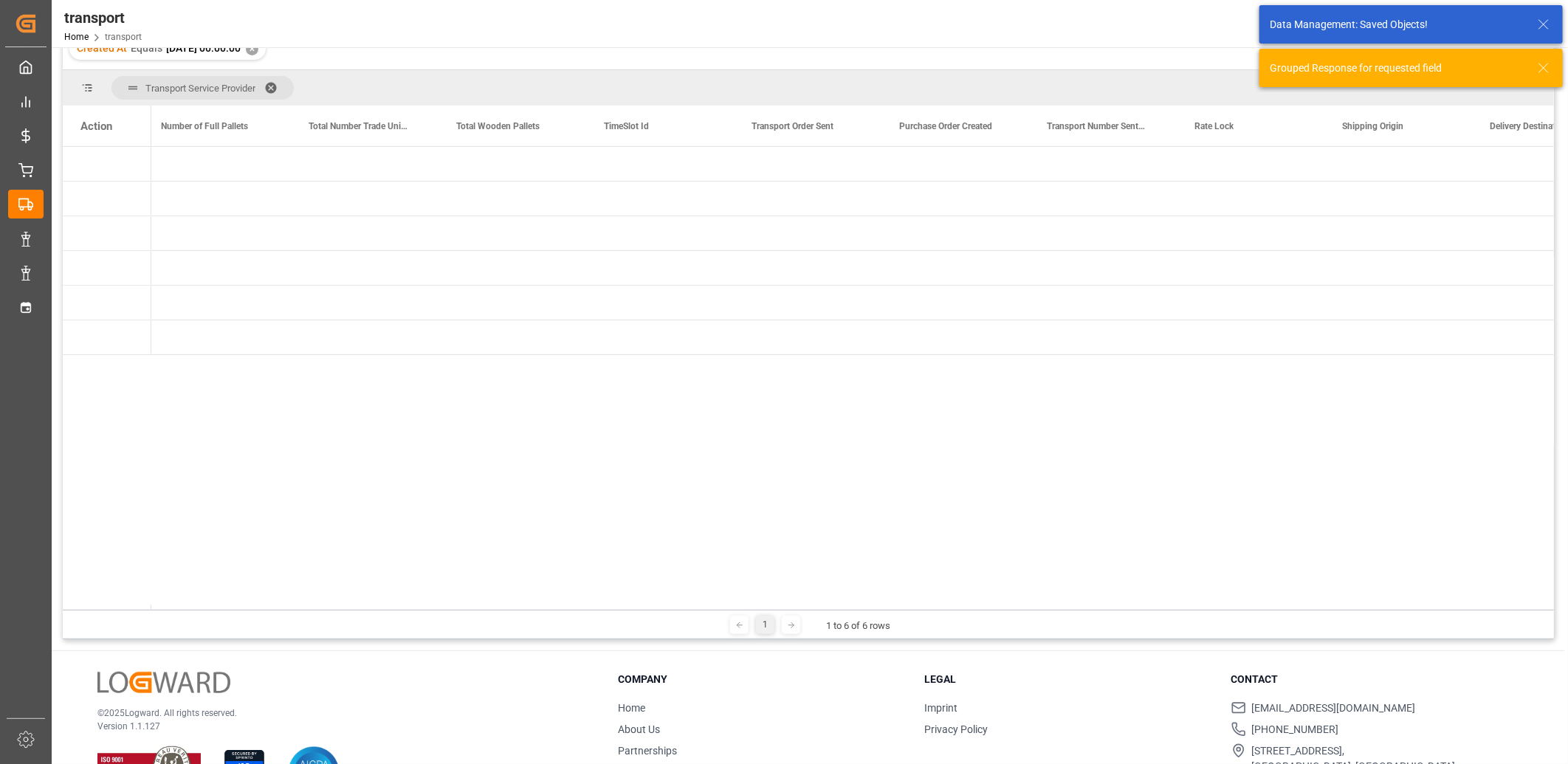
drag, startPoint x: 544, startPoint y: 609, endPoint x: 264, endPoint y: 609, distance: 280.0
click at [248, 614] on div "1 1 to 6 of 6 rows" at bounding box center [809, 624] width 1492 height 30
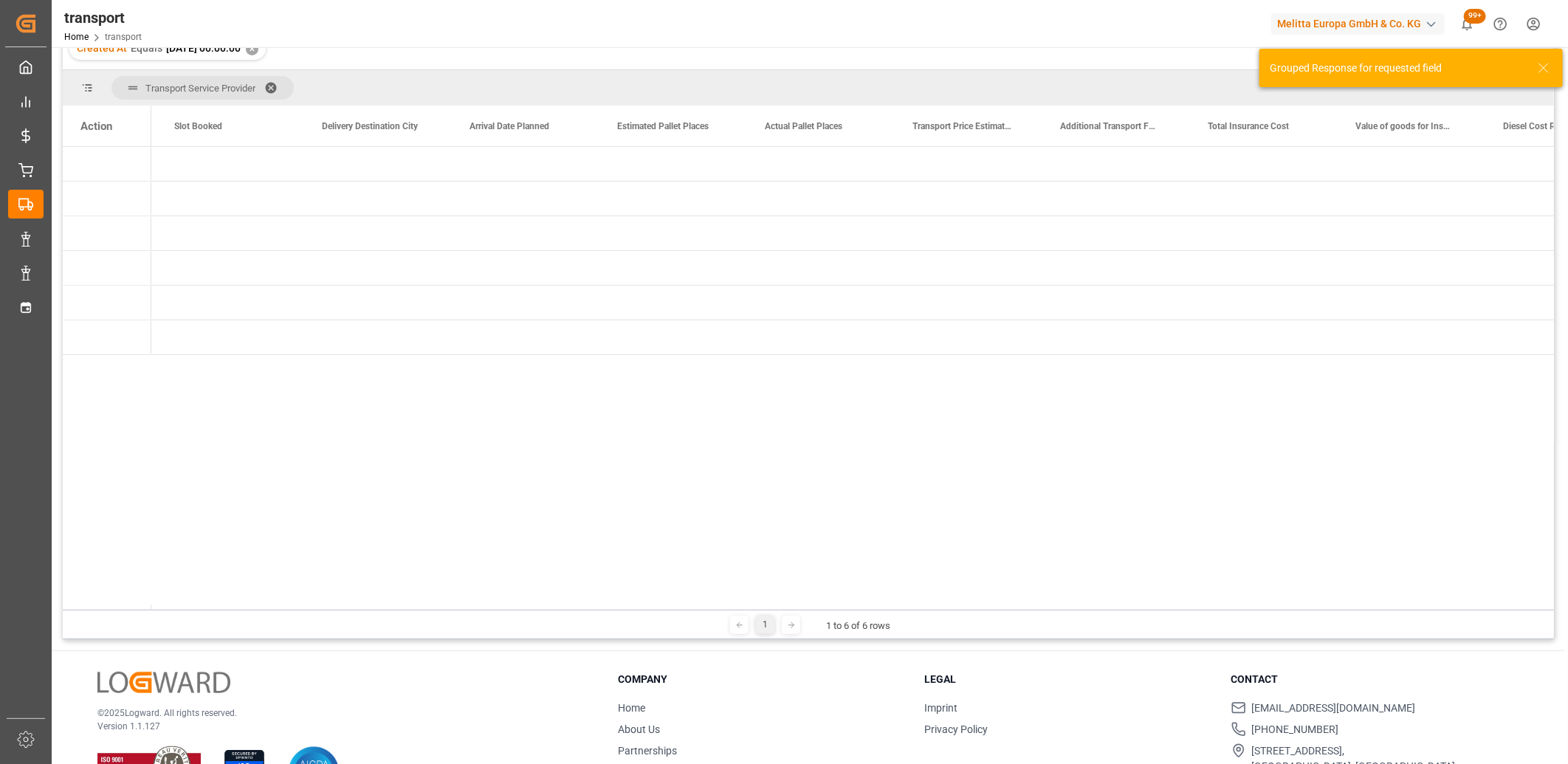
scroll to position [0, 0]
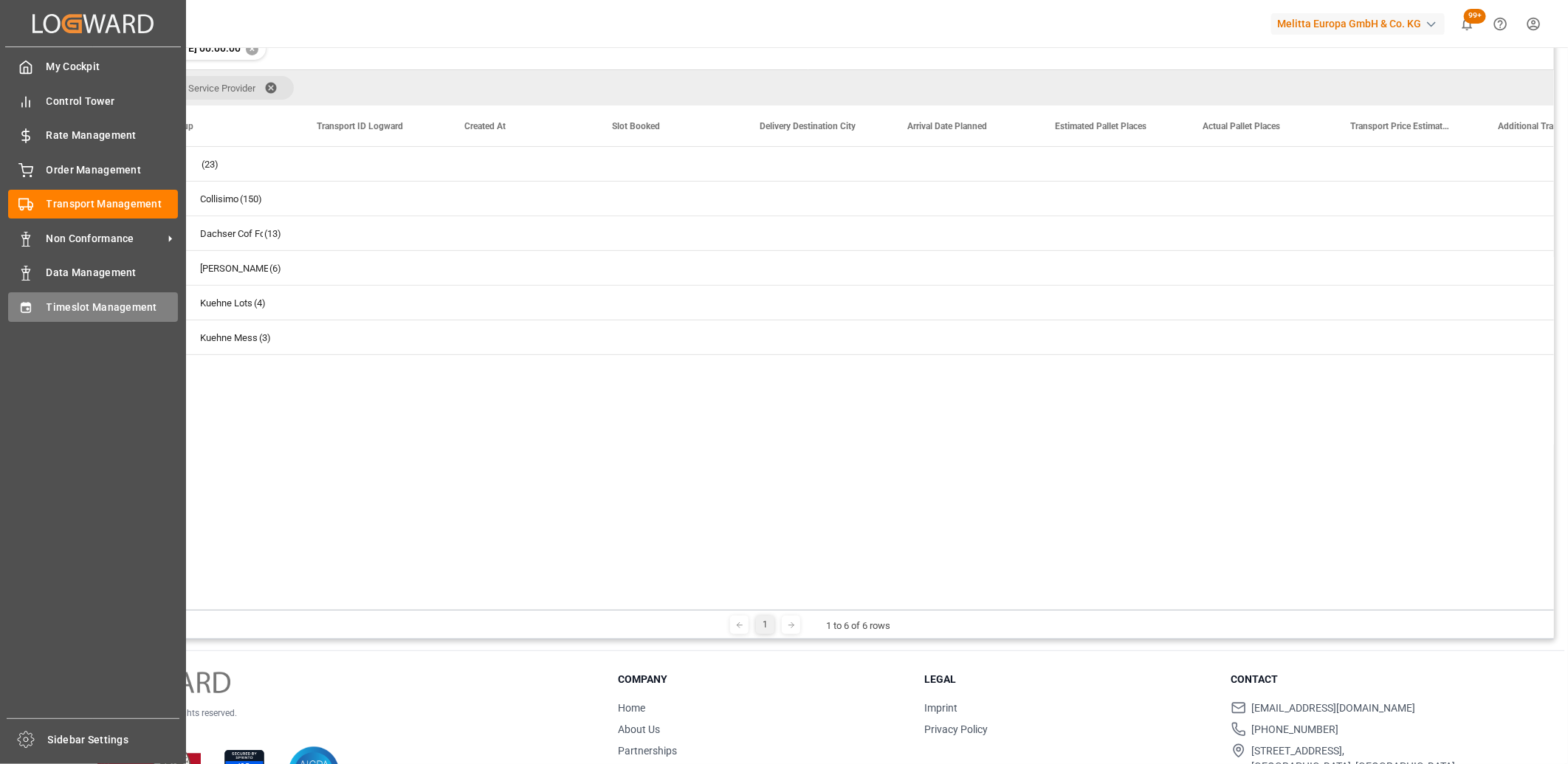
click at [26, 308] on icon at bounding box center [25, 307] width 14 height 14
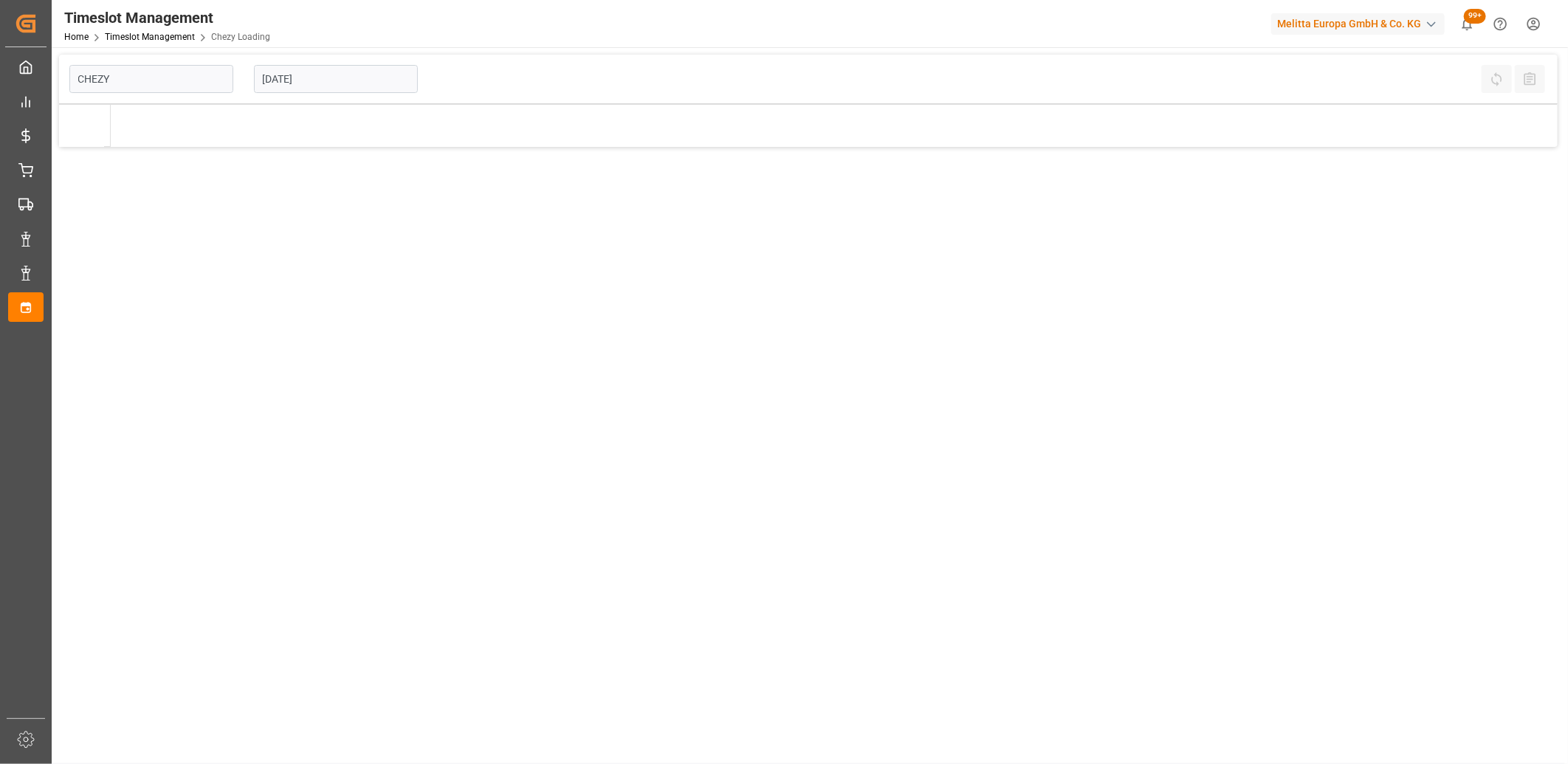
type input "Chezy Loading"
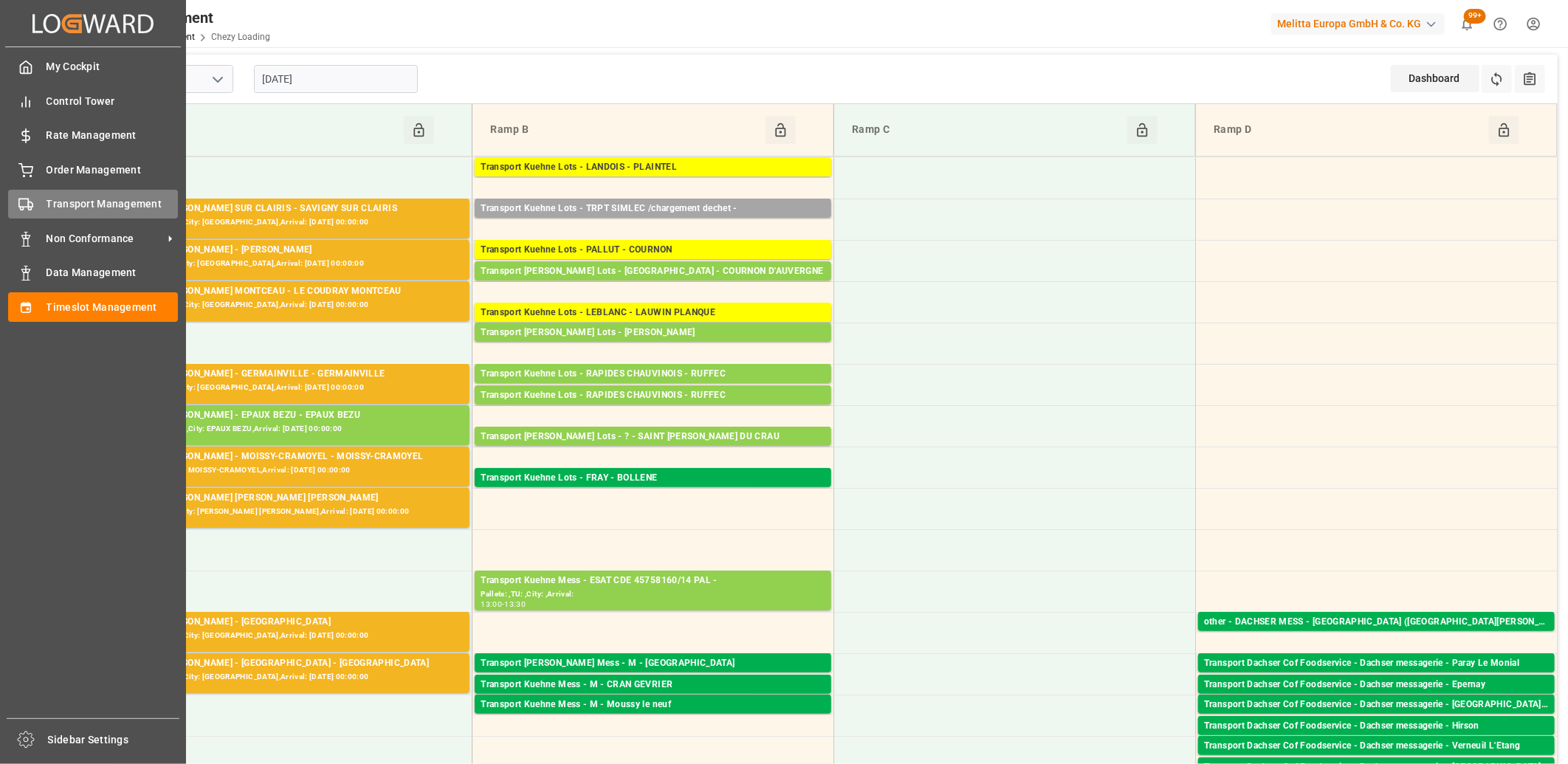
click at [20, 203] on icon at bounding box center [25, 204] width 14 height 14
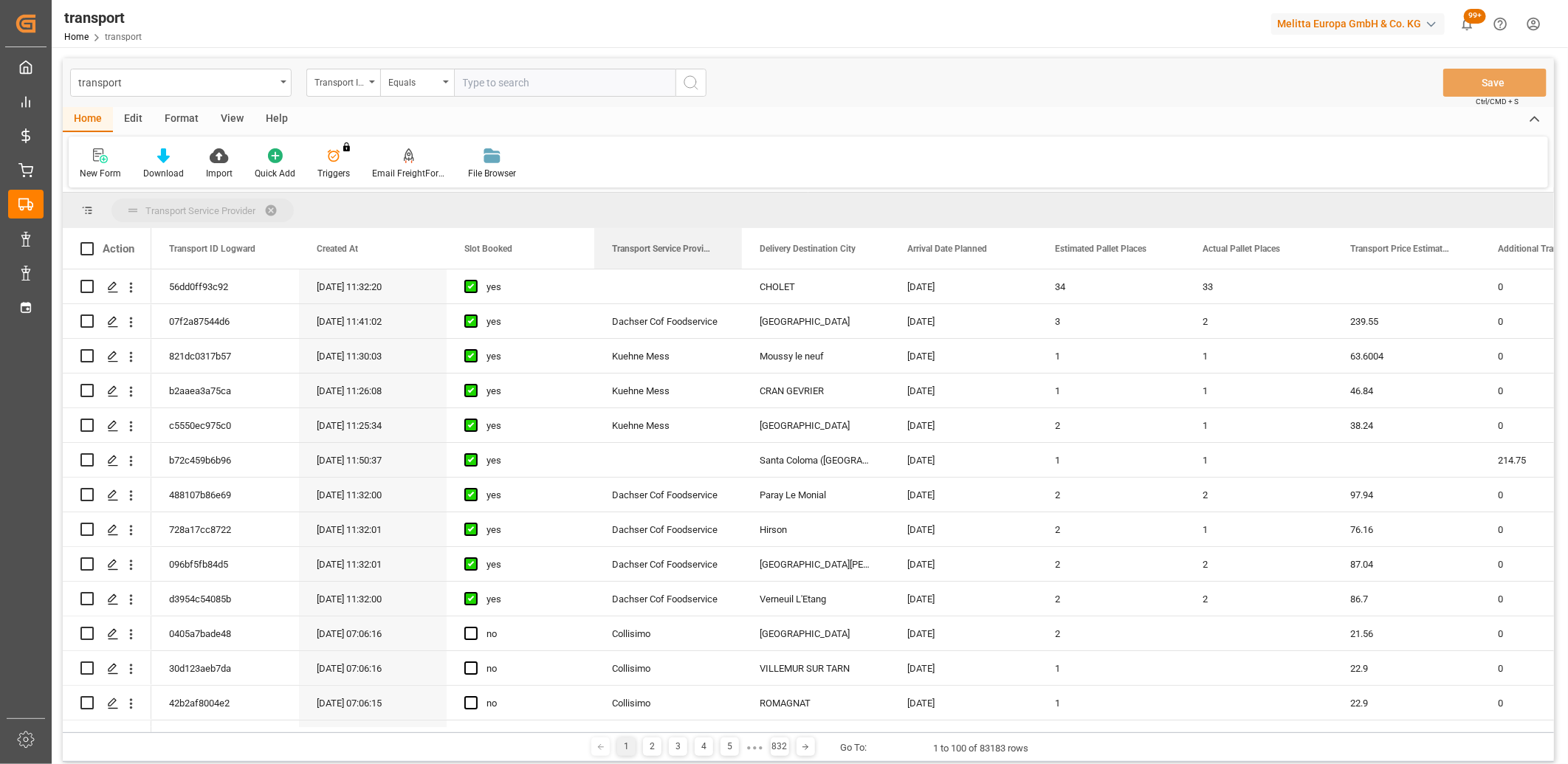
drag, startPoint x: 625, startPoint y: 249, endPoint x: 626, endPoint y: 216, distance: 33.0
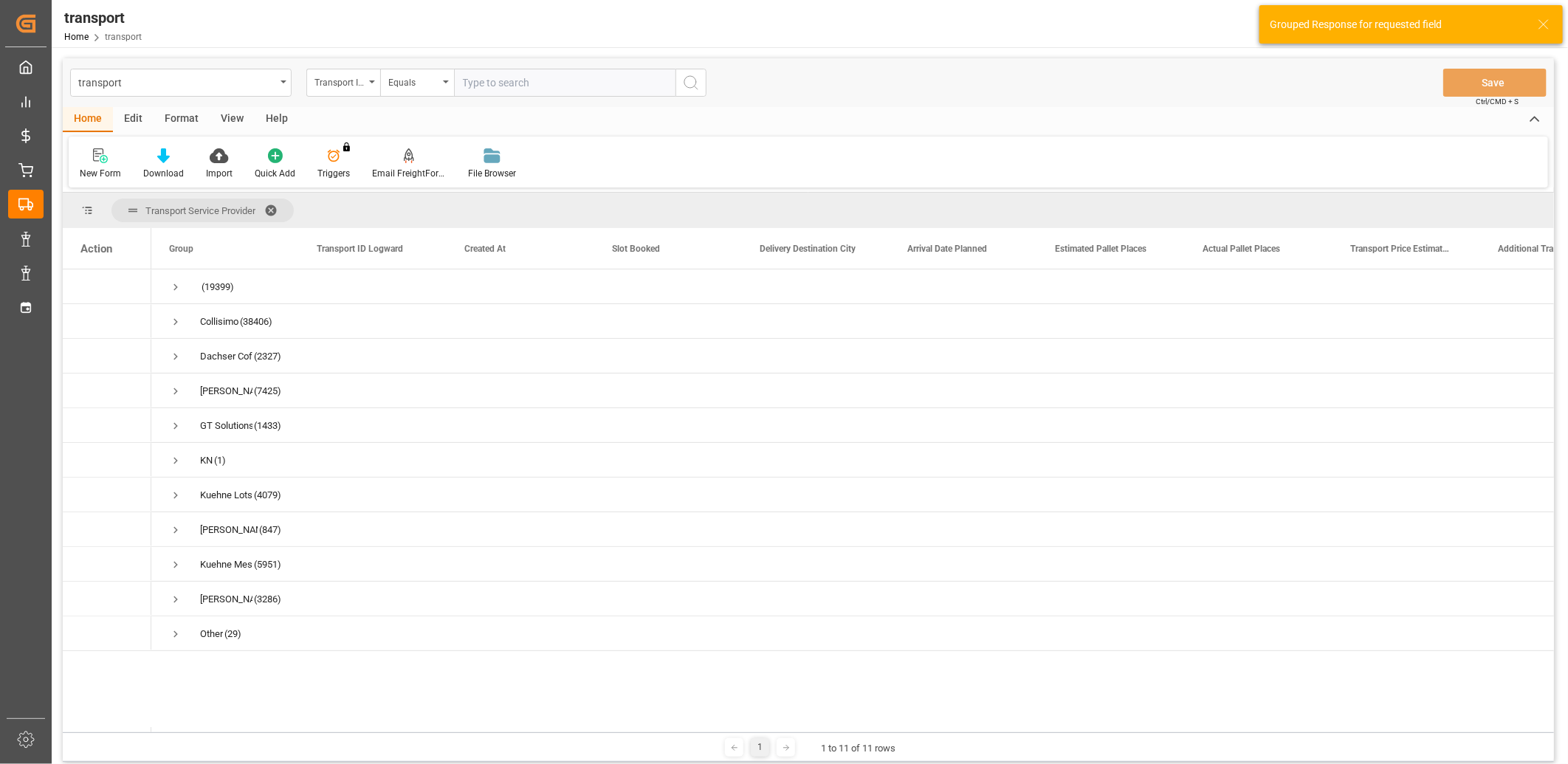
click at [355, 85] on div "Transport ID Logward" at bounding box center [339, 81] width 50 height 17
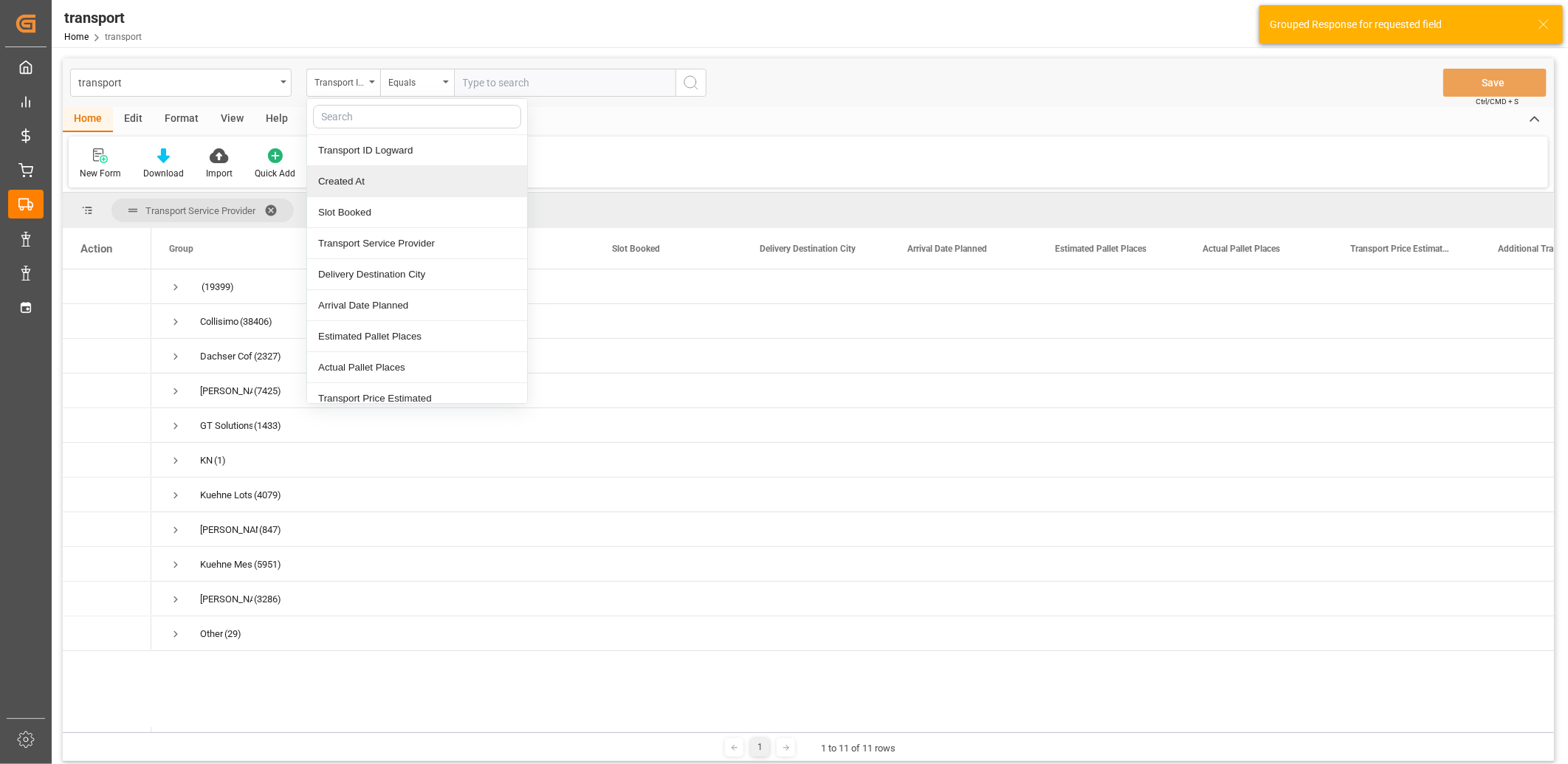
click at [347, 178] on div "Created At" at bounding box center [417, 181] width 220 height 31
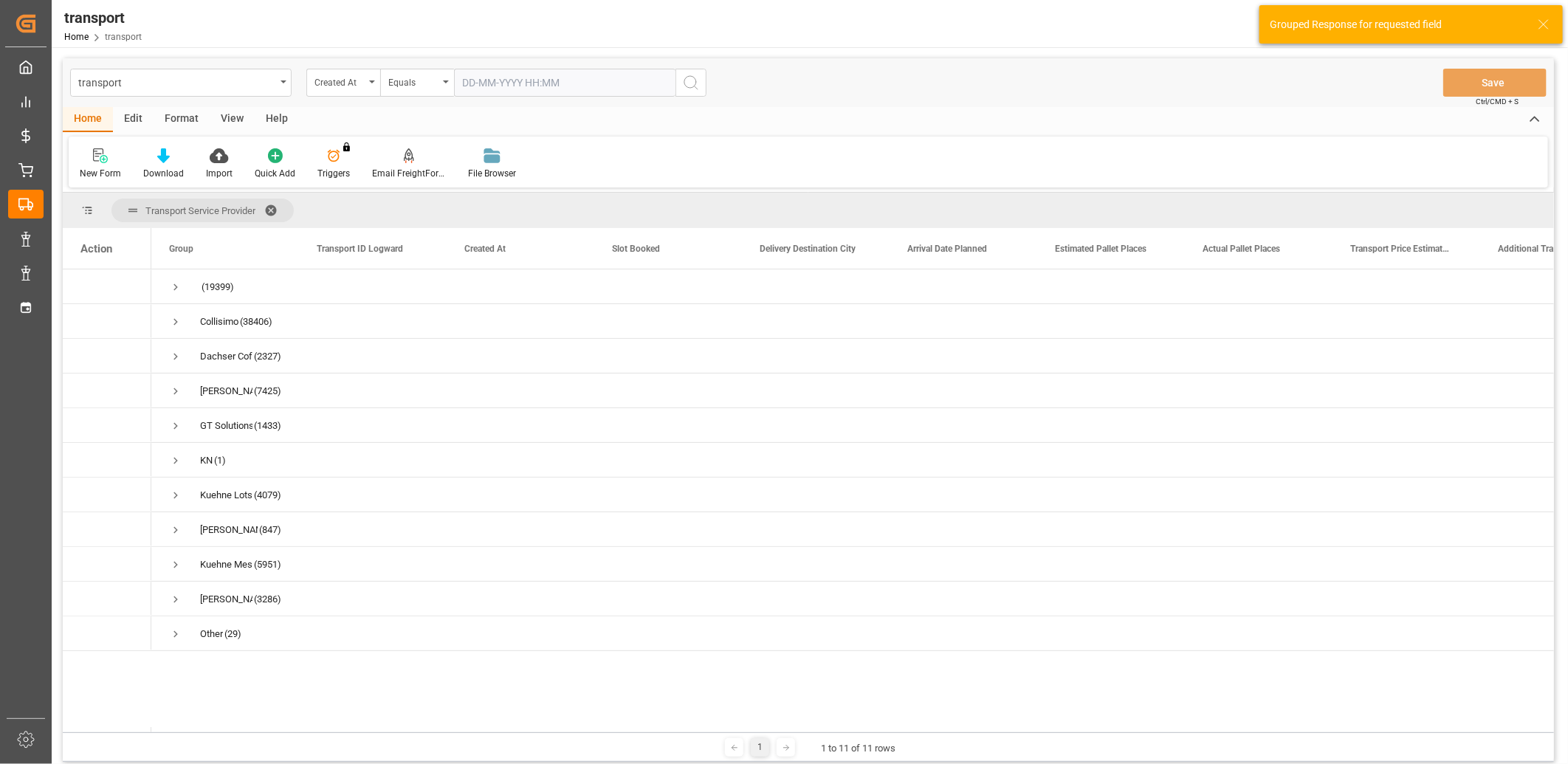
click at [485, 74] on input "text" at bounding box center [565, 82] width 222 height 28
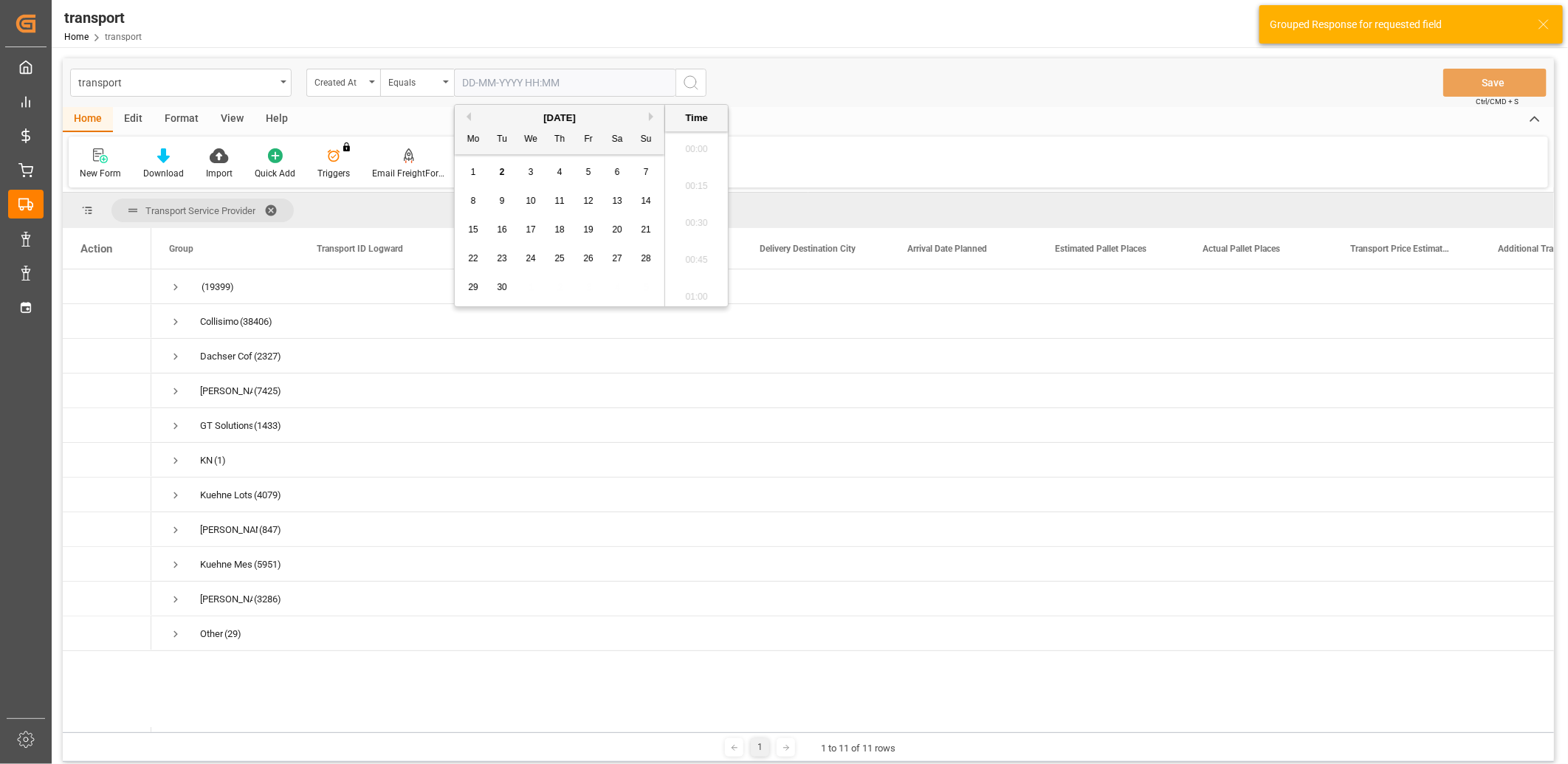
scroll to position [1296, 0]
click at [473, 170] on span "1" at bounding box center [473, 171] width 5 height 11
type input "01-09-2025 00:00"
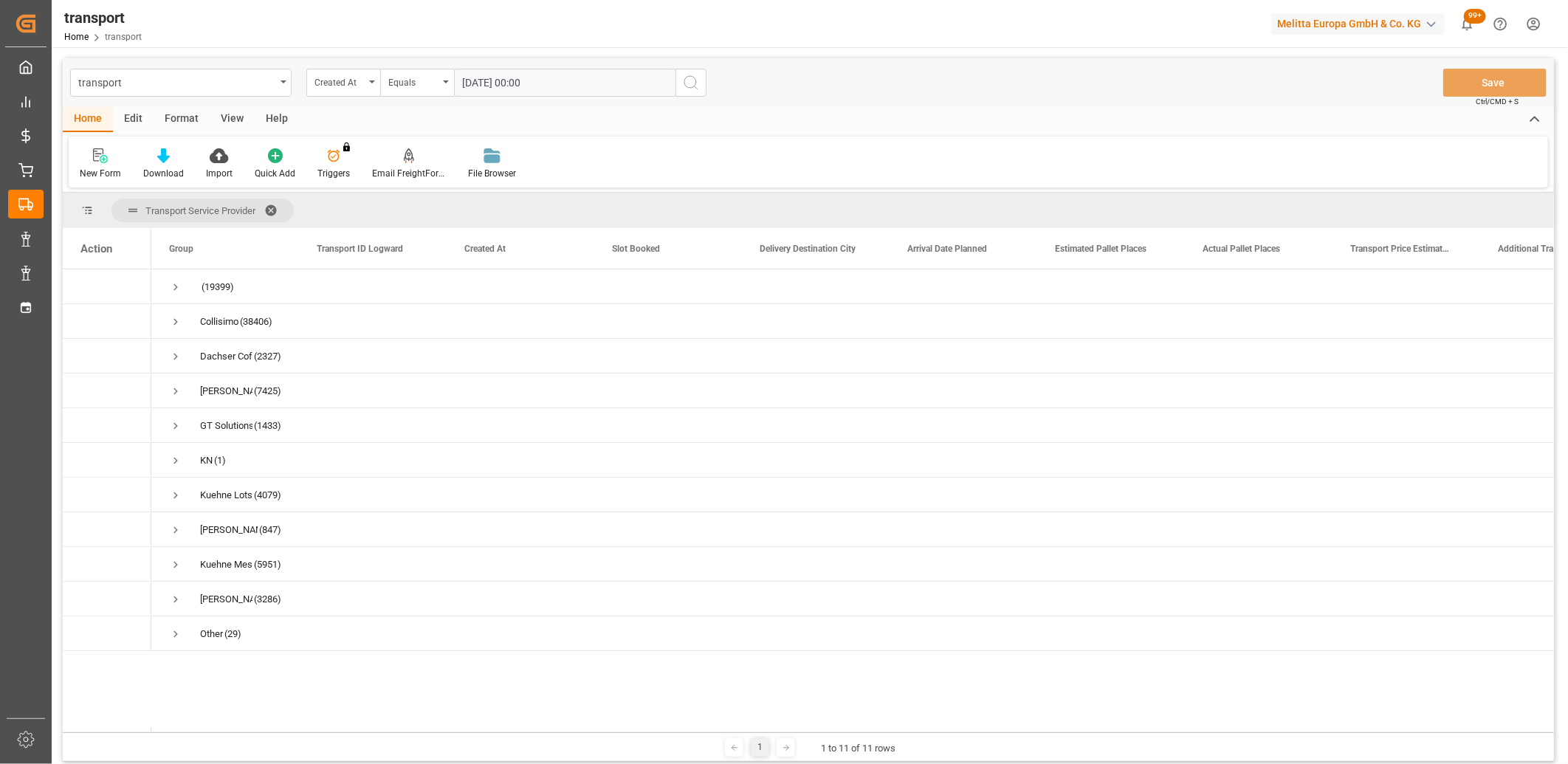
click at [683, 86] on icon "search button" at bounding box center [691, 83] width 17 height 17
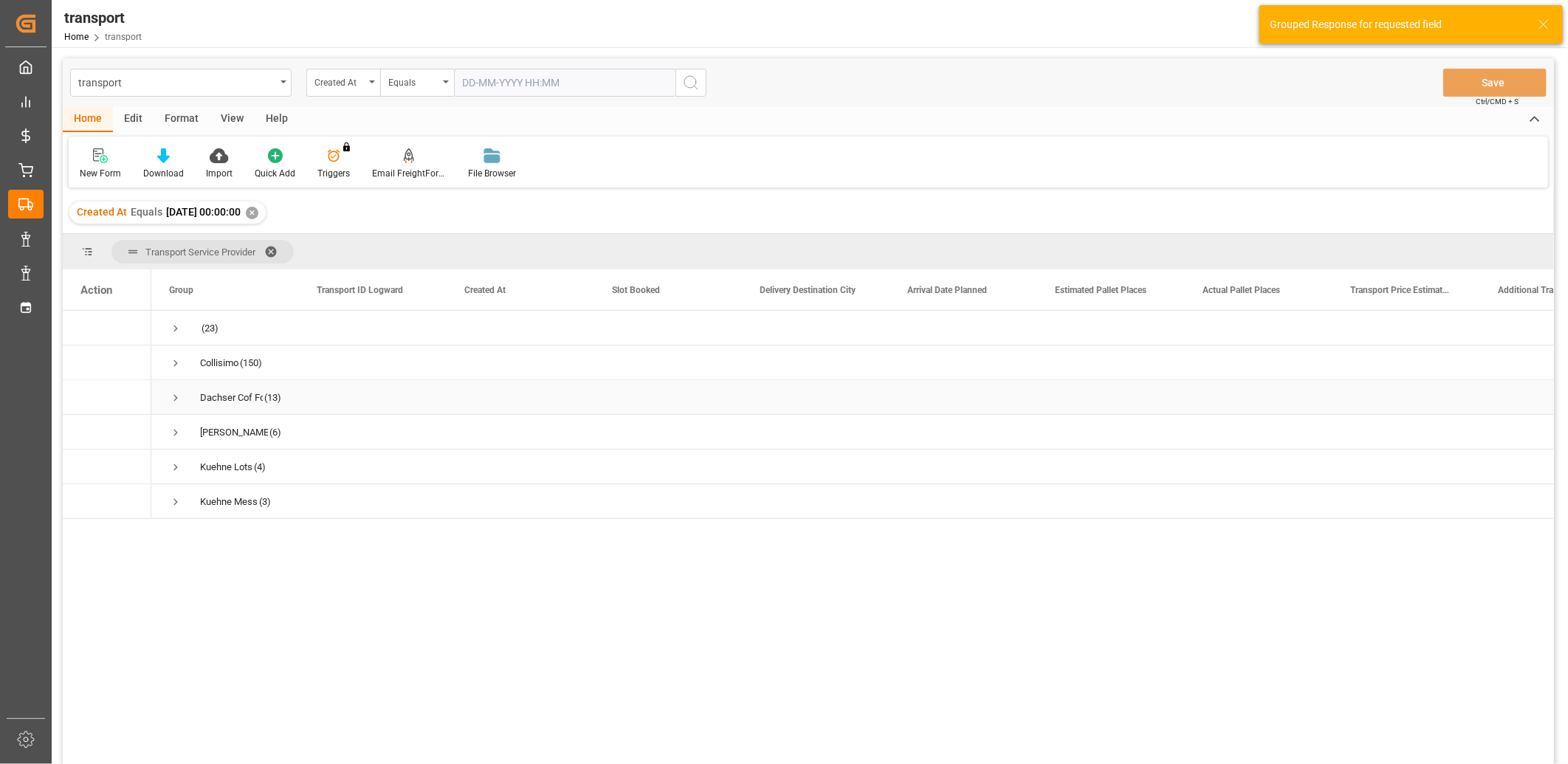
click at [173, 396] on span "Press SPACE to select this row." at bounding box center [175, 398] width 13 height 13
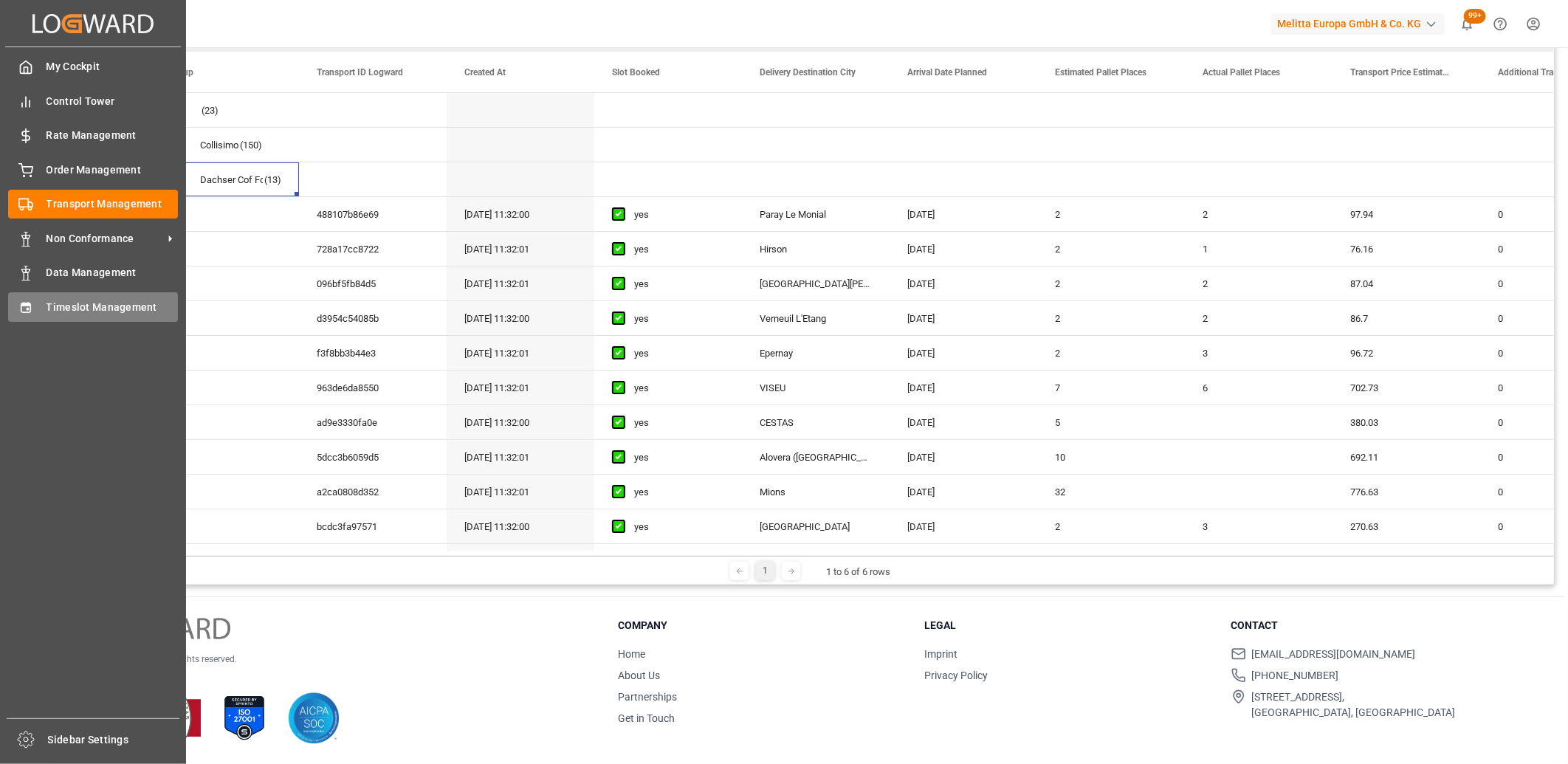
click at [13, 315] on div "Timeslot Management Timeslot Management" at bounding box center [93, 306] width 170 height 29
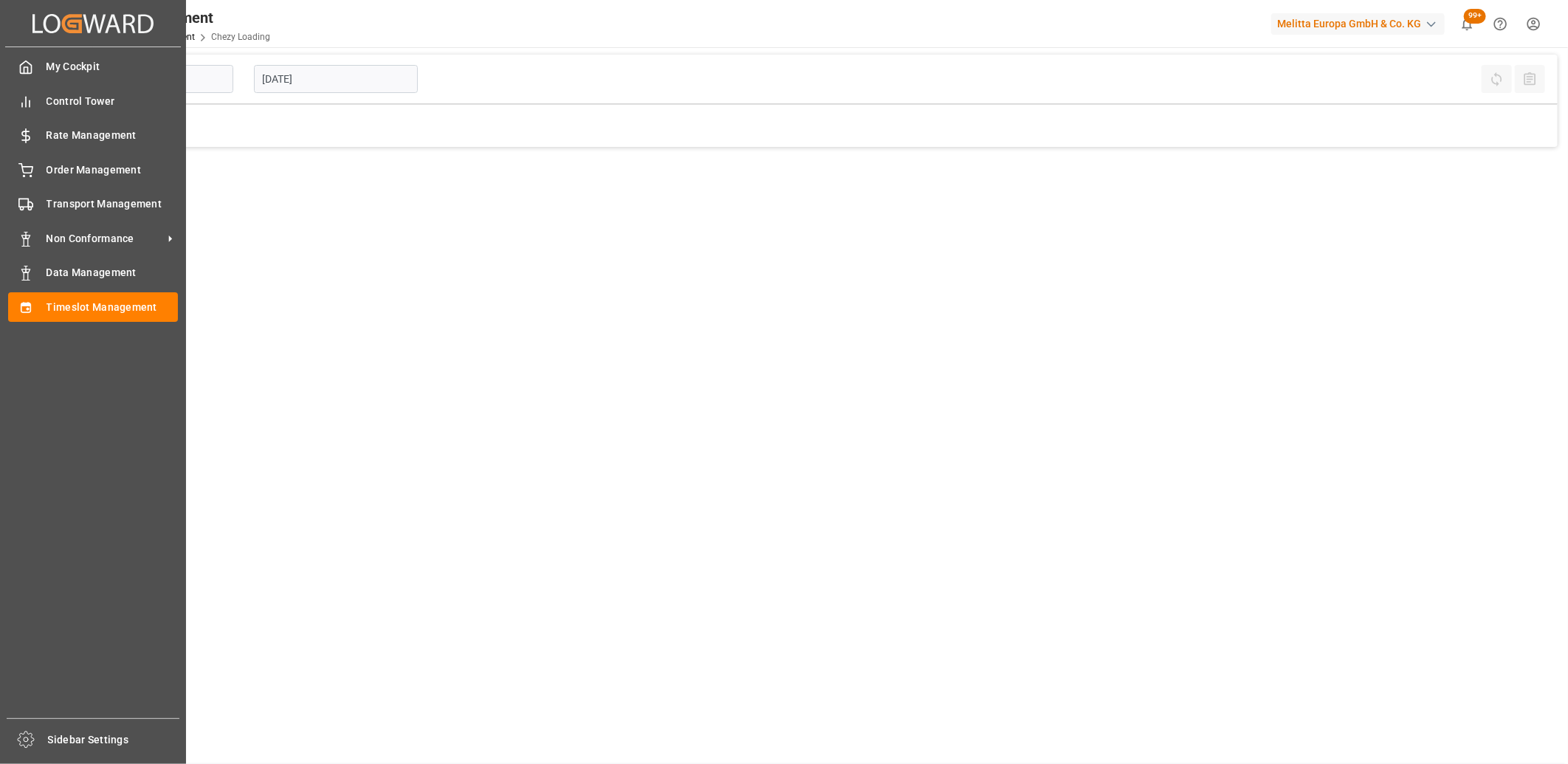
type input "Chezy Loading"
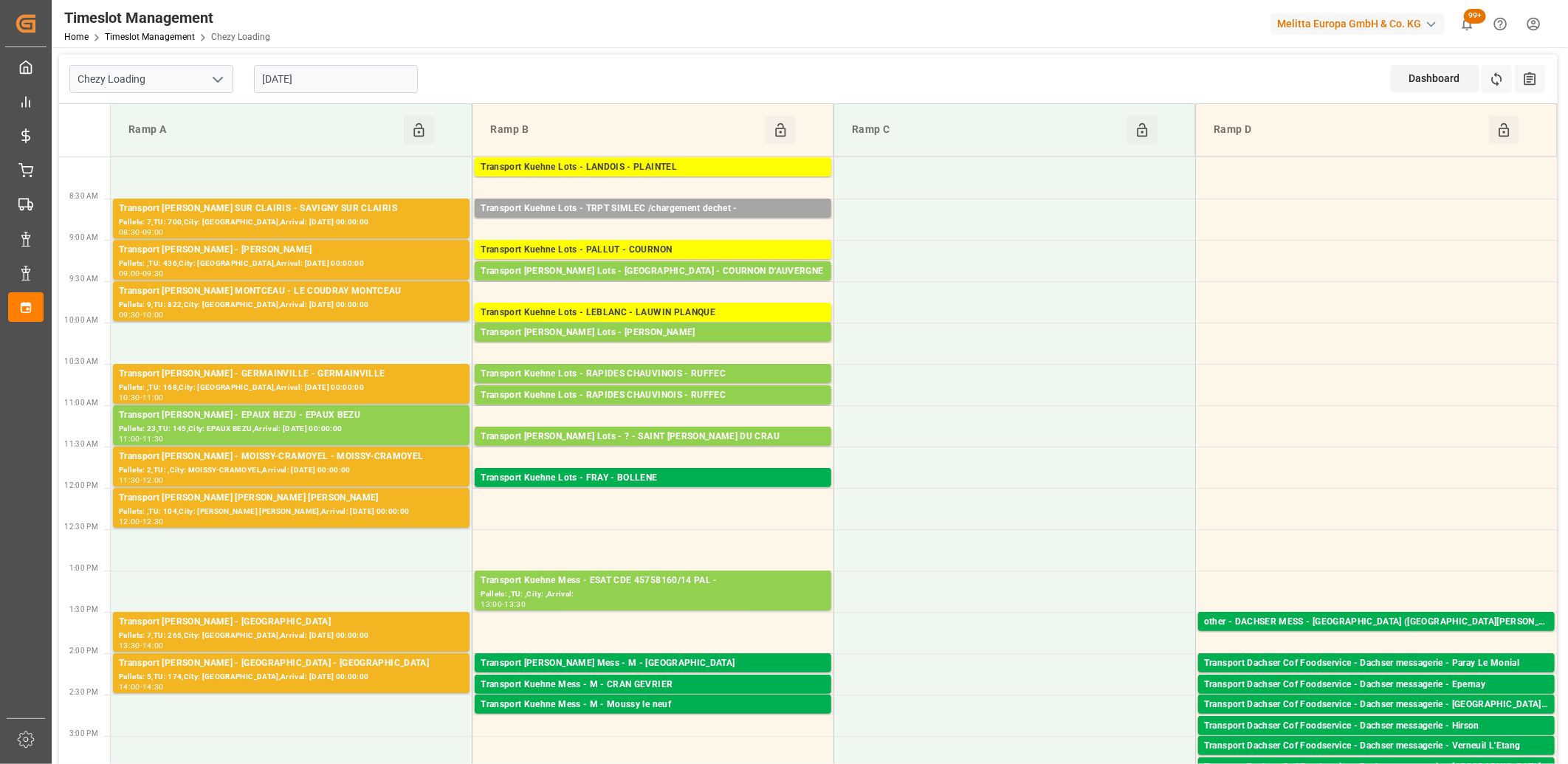
click at [342, 89] on input "[DATE]" at bounding box center [336, 78] width 164 height 28
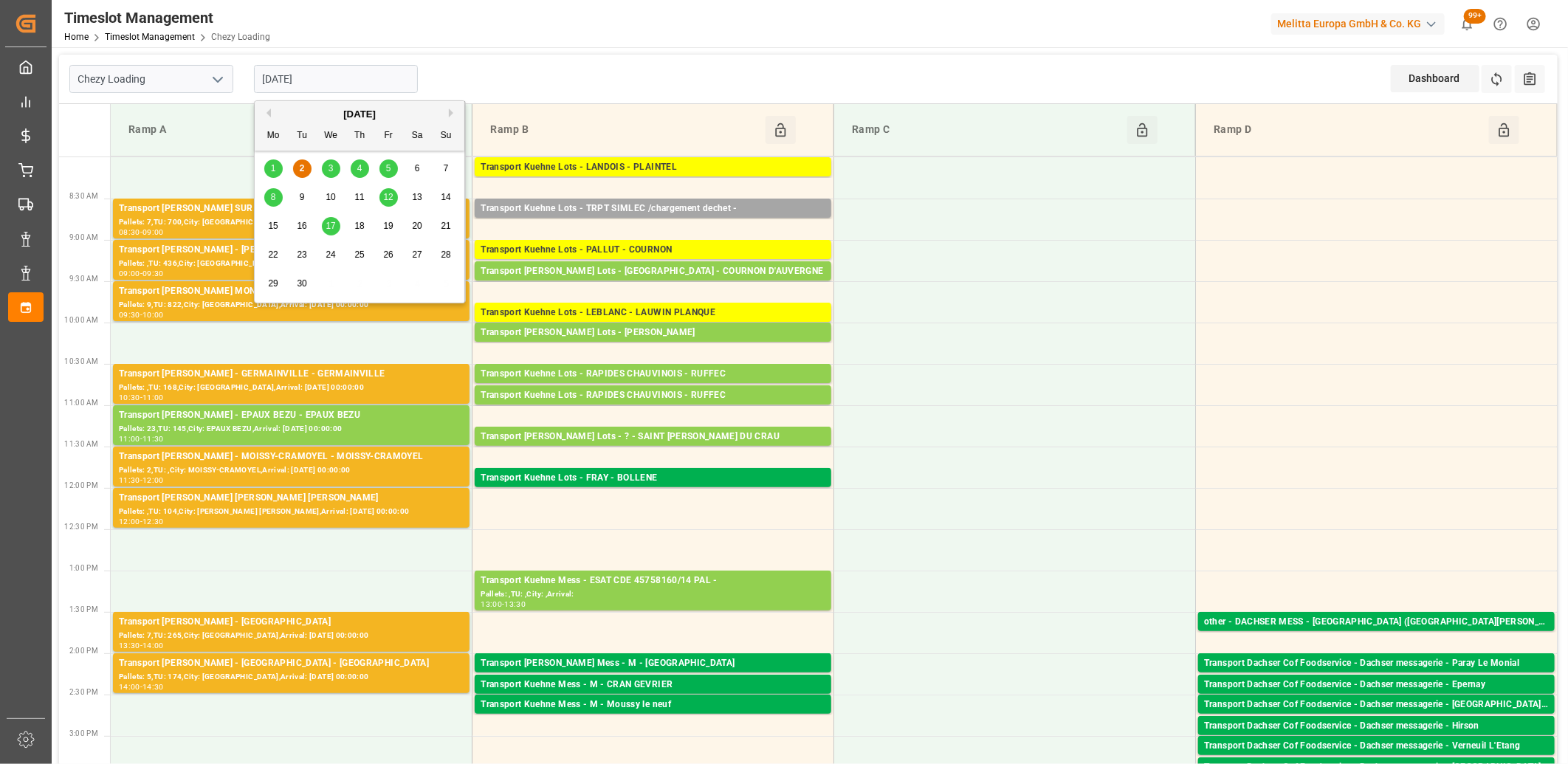
click at [334, 164] on div "3" at bounding box center [331, 169] width 18 height 17
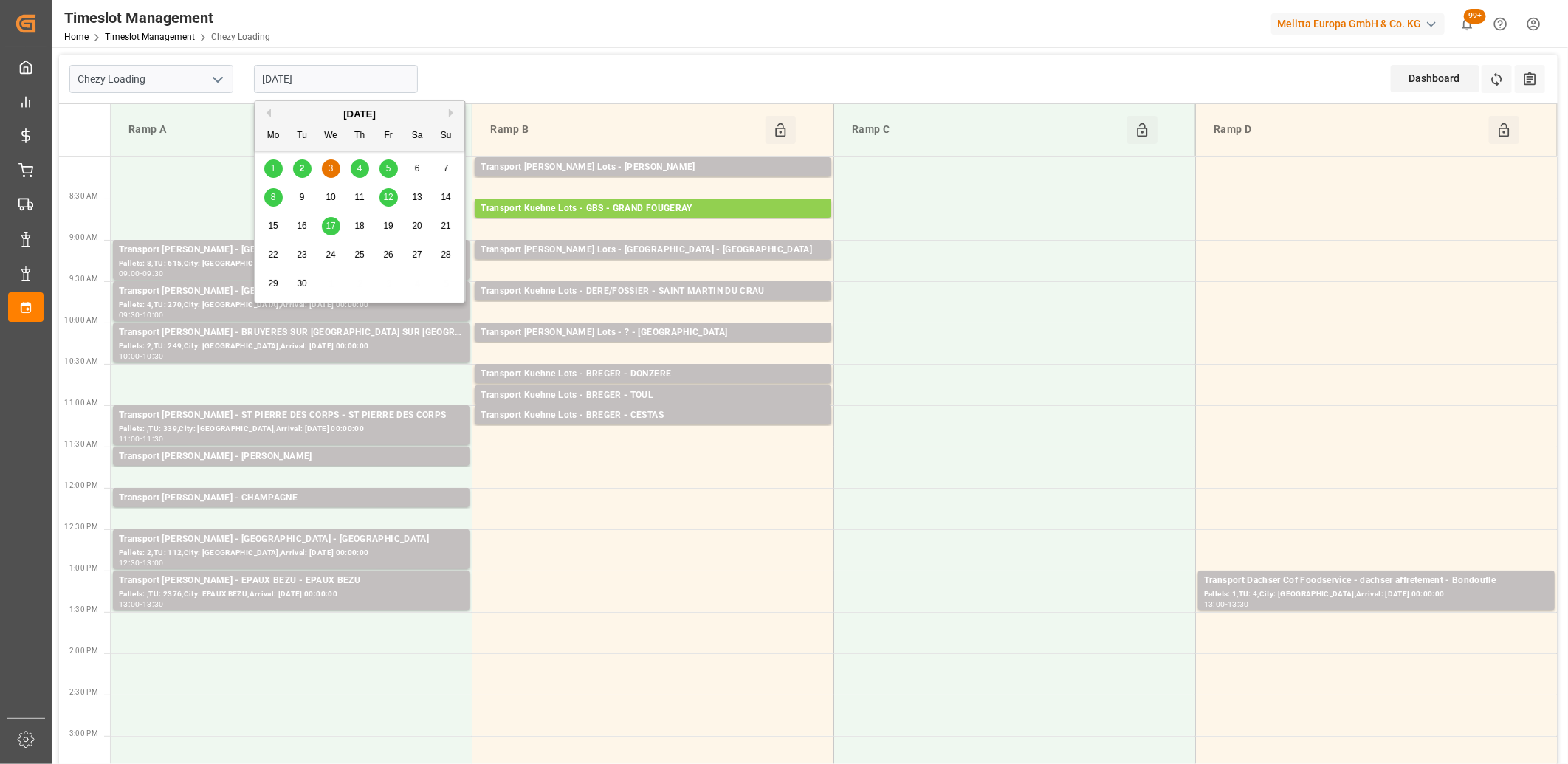
click at [372, 71] on input "[DATE]" at bounding box center [336, 78] width 164 height 28
click at [361, 166] on span "4" at bounding box center [359, 168] width 5 height 11
type input "[DATE]"
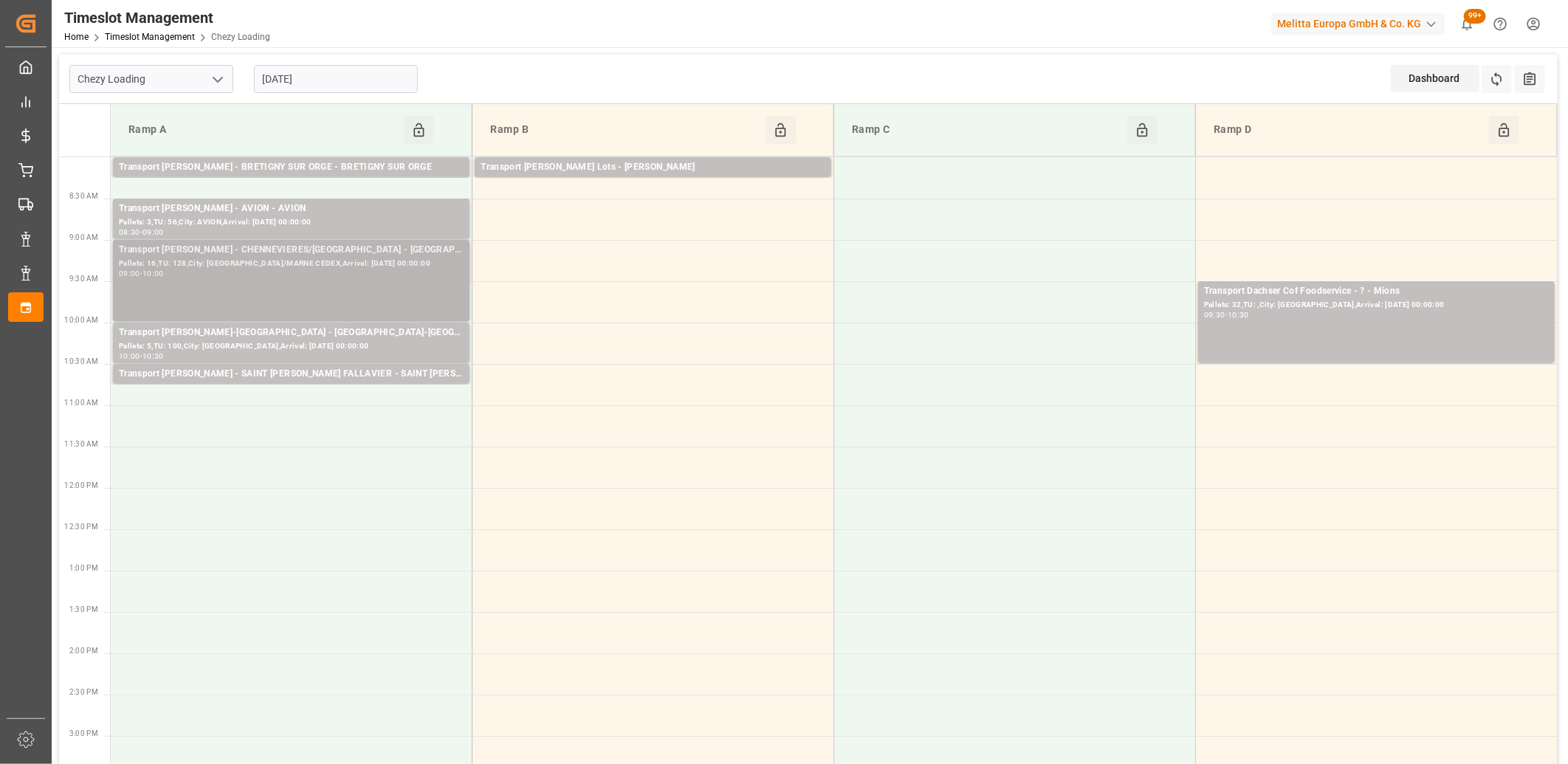
click at [326, 250] on div "Transport Delisle - CHENNEVIERES/MARNE - CHENNEVIERES/MARNE CEDEX" at bounding box center [291, 250] width 345 height 14
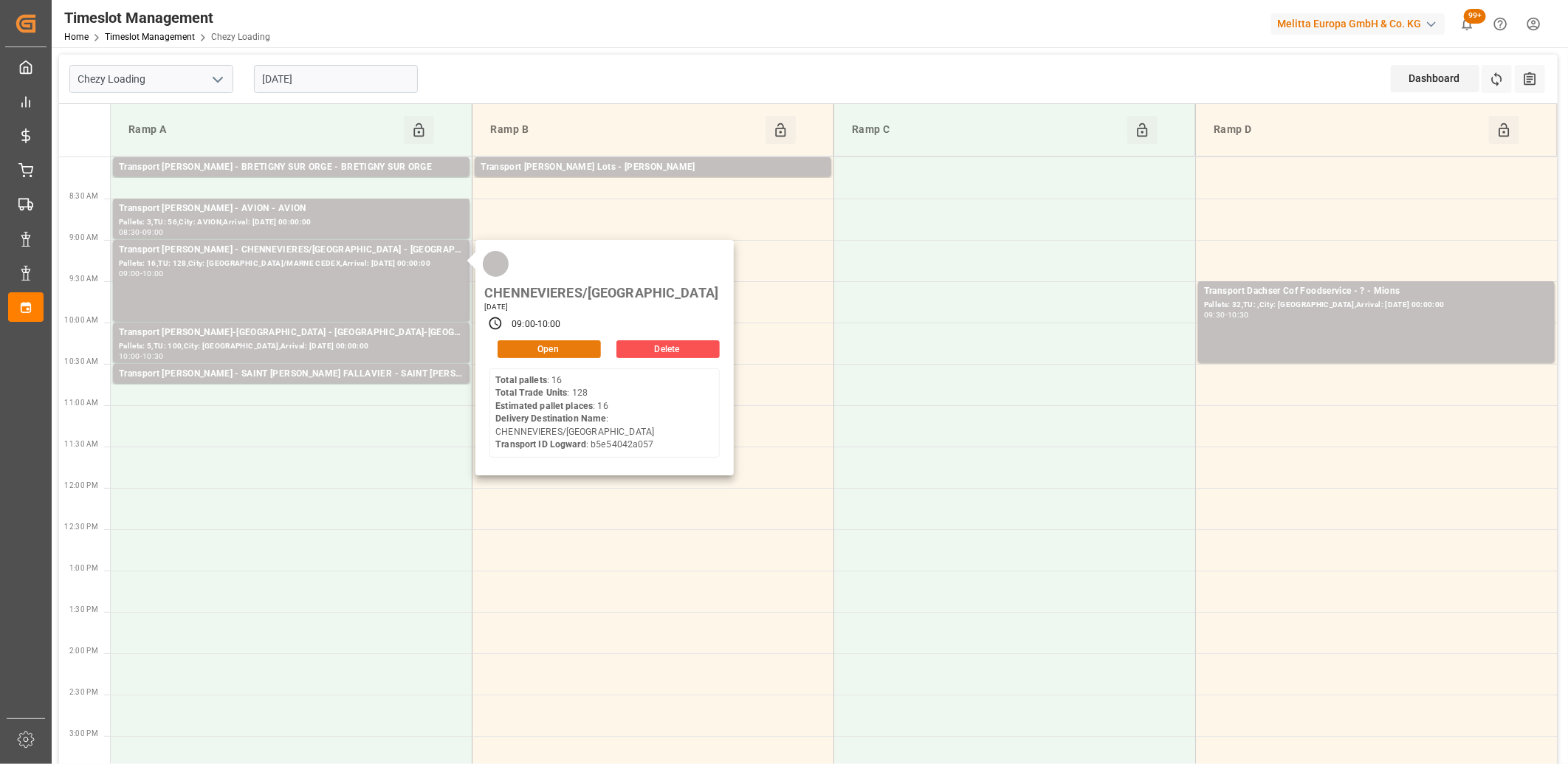
click at [503, 340] on button "Open" at bounding box center [548, 349] width 103 height 17
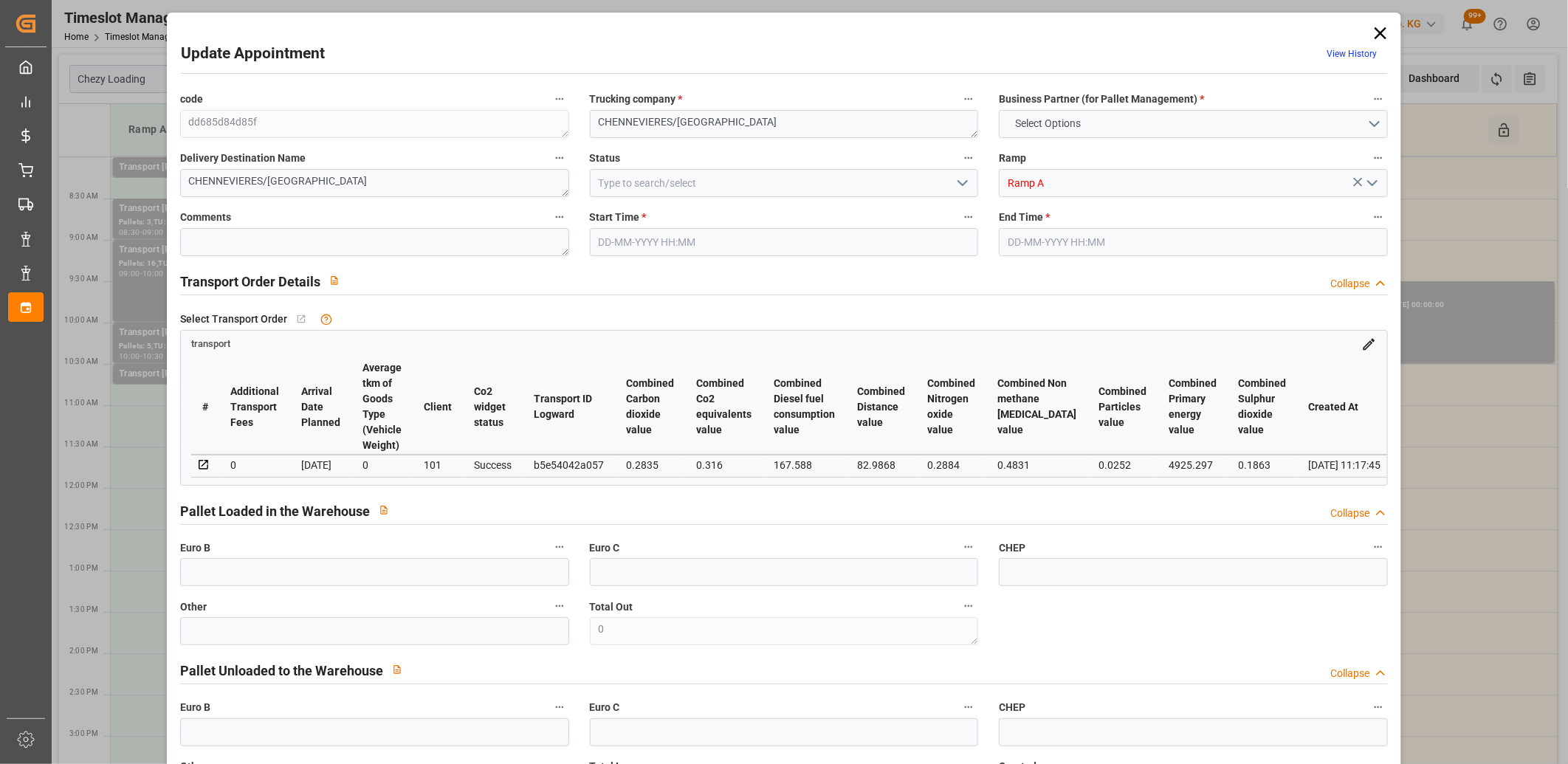
type input "16"
type input "311.63"
type input "0"
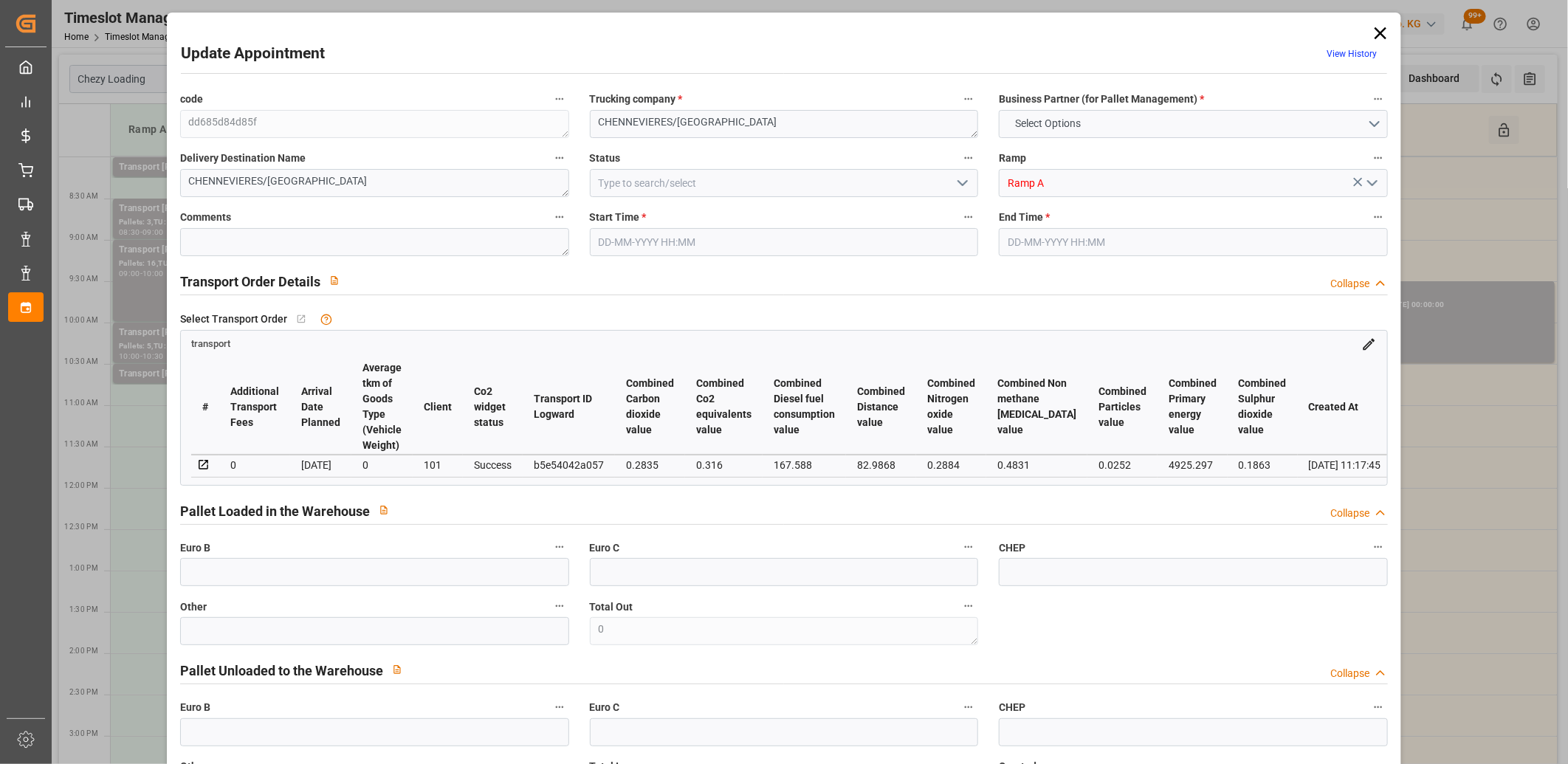
type input "301.0969"
type input "-10.5331"
type input "0"
type input "6156.688"
type input "7493"
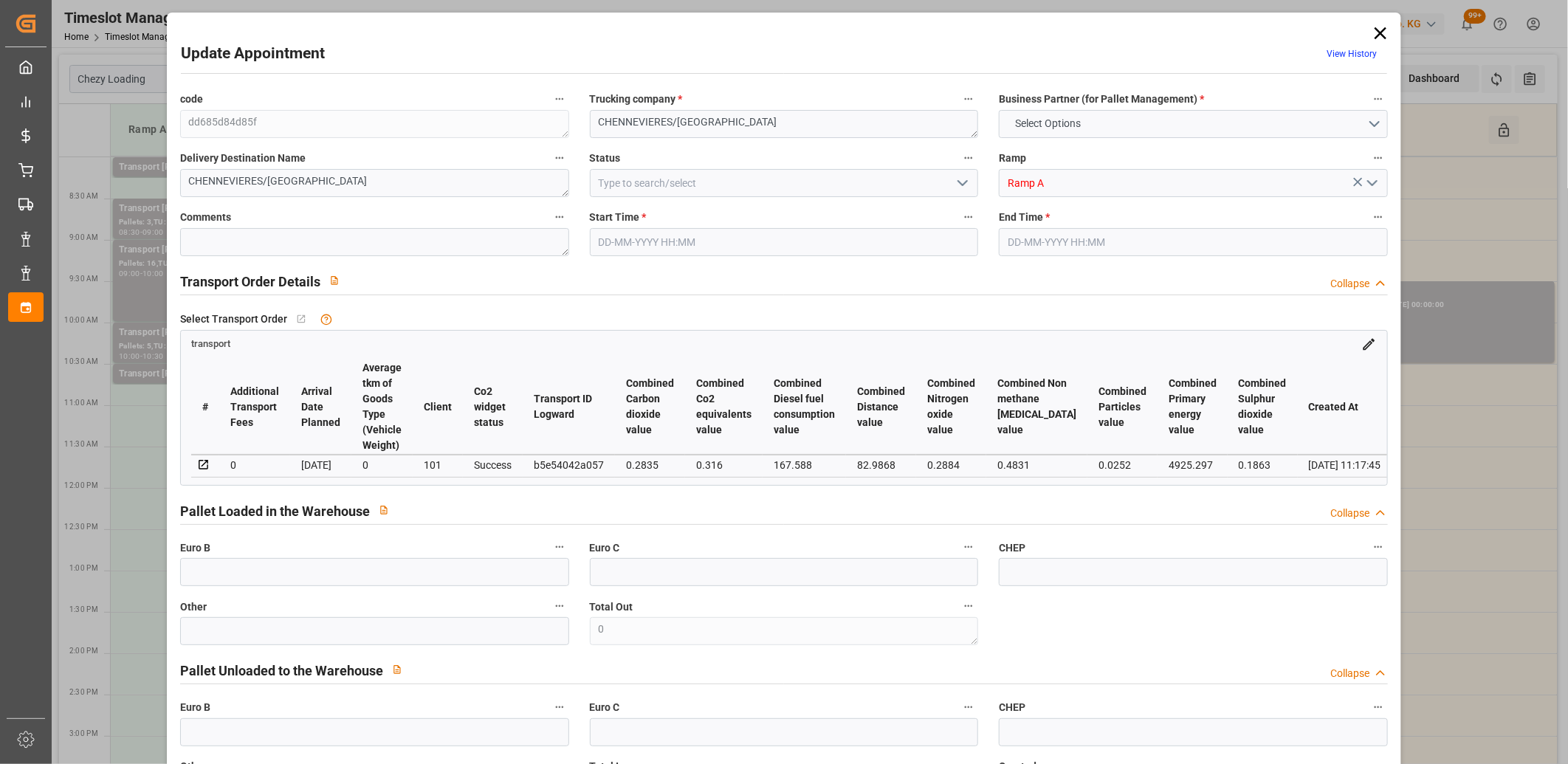
type input "18357.112"
type input "94"
type input "16"
type input "128"
type input "17"
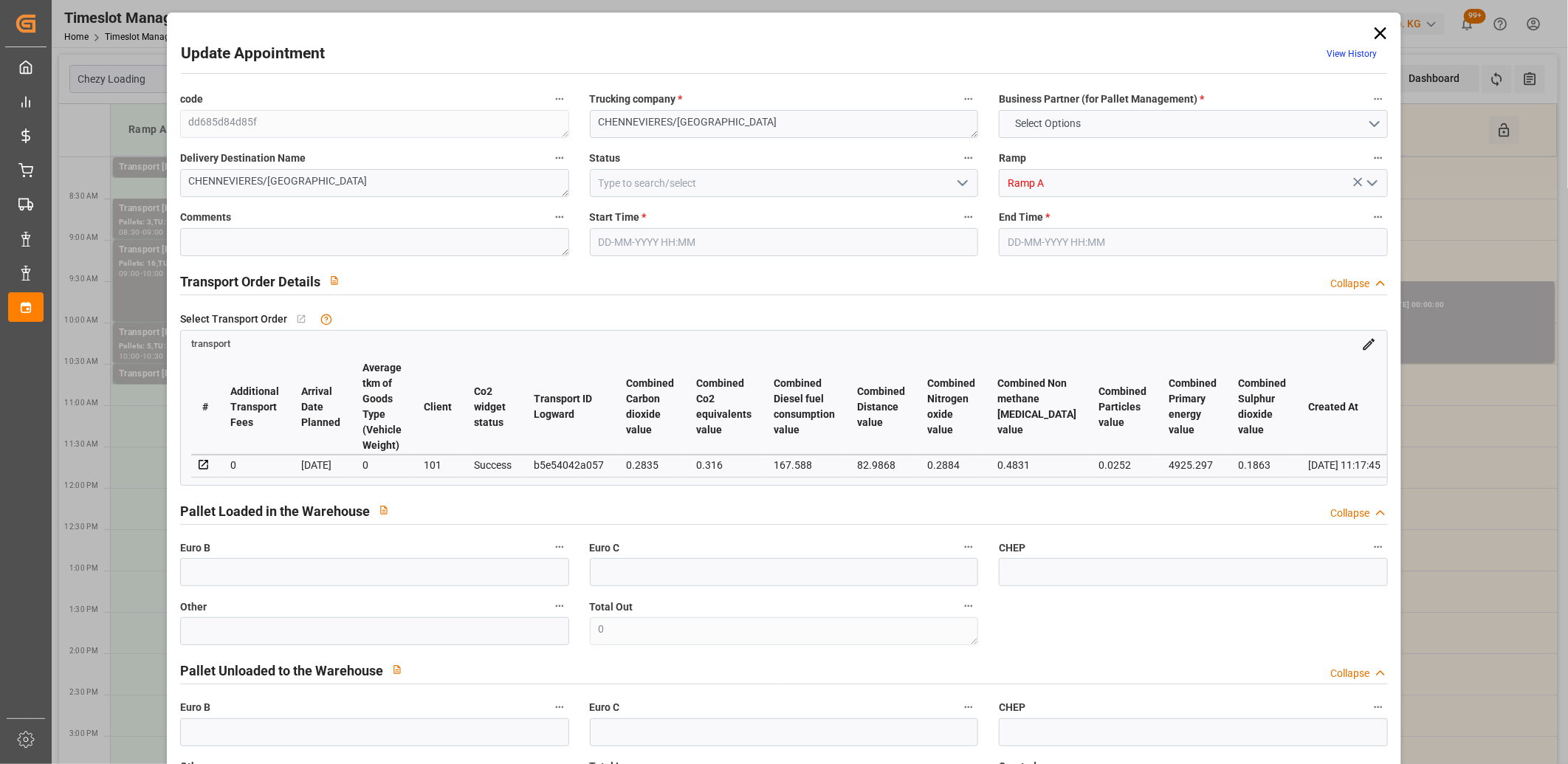
type input "101"
type input "6720.368"
type input "0"
type input "4710.8598"
type input "0"
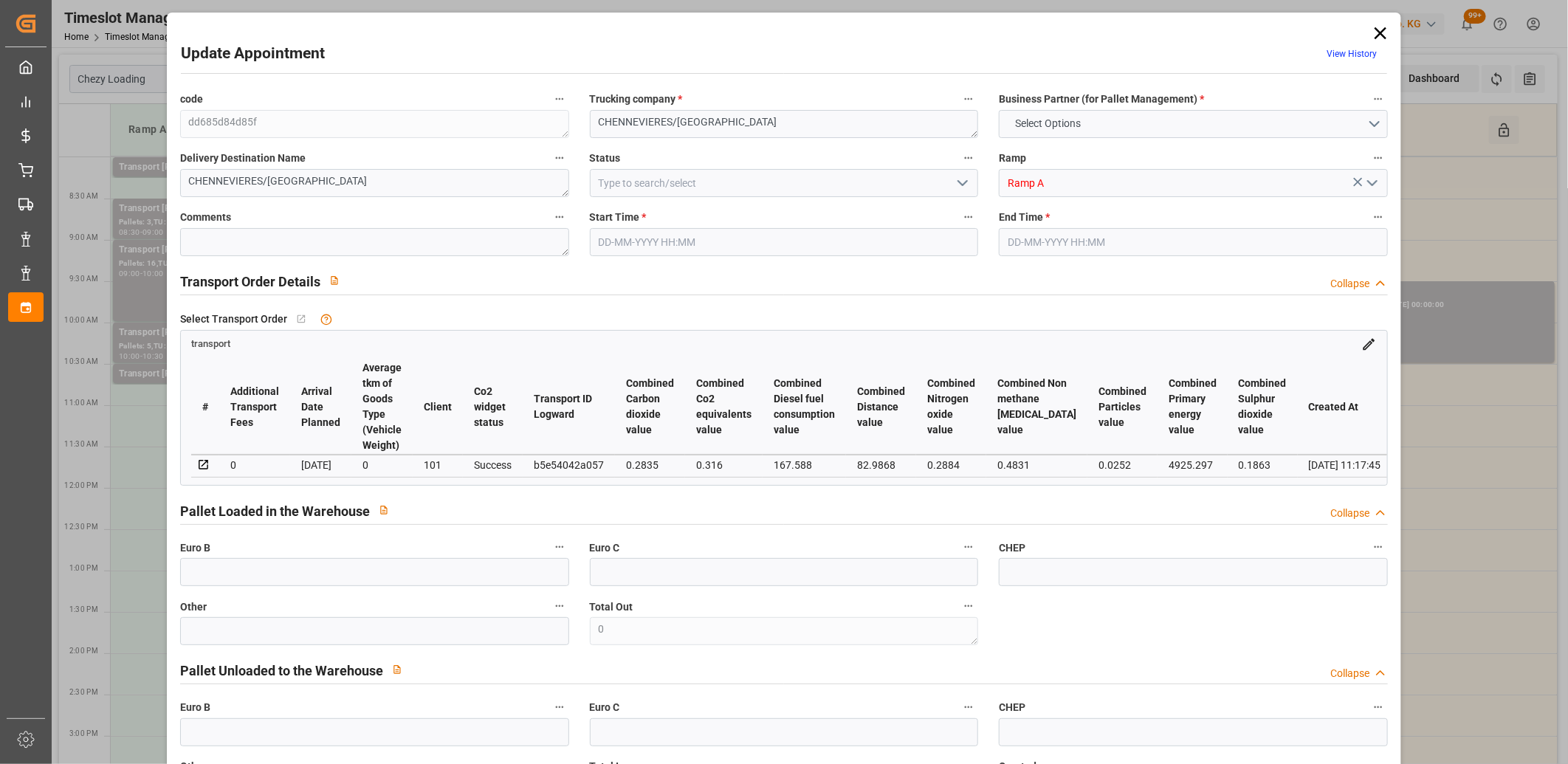
type input "0"
type input "21"
type input "35"
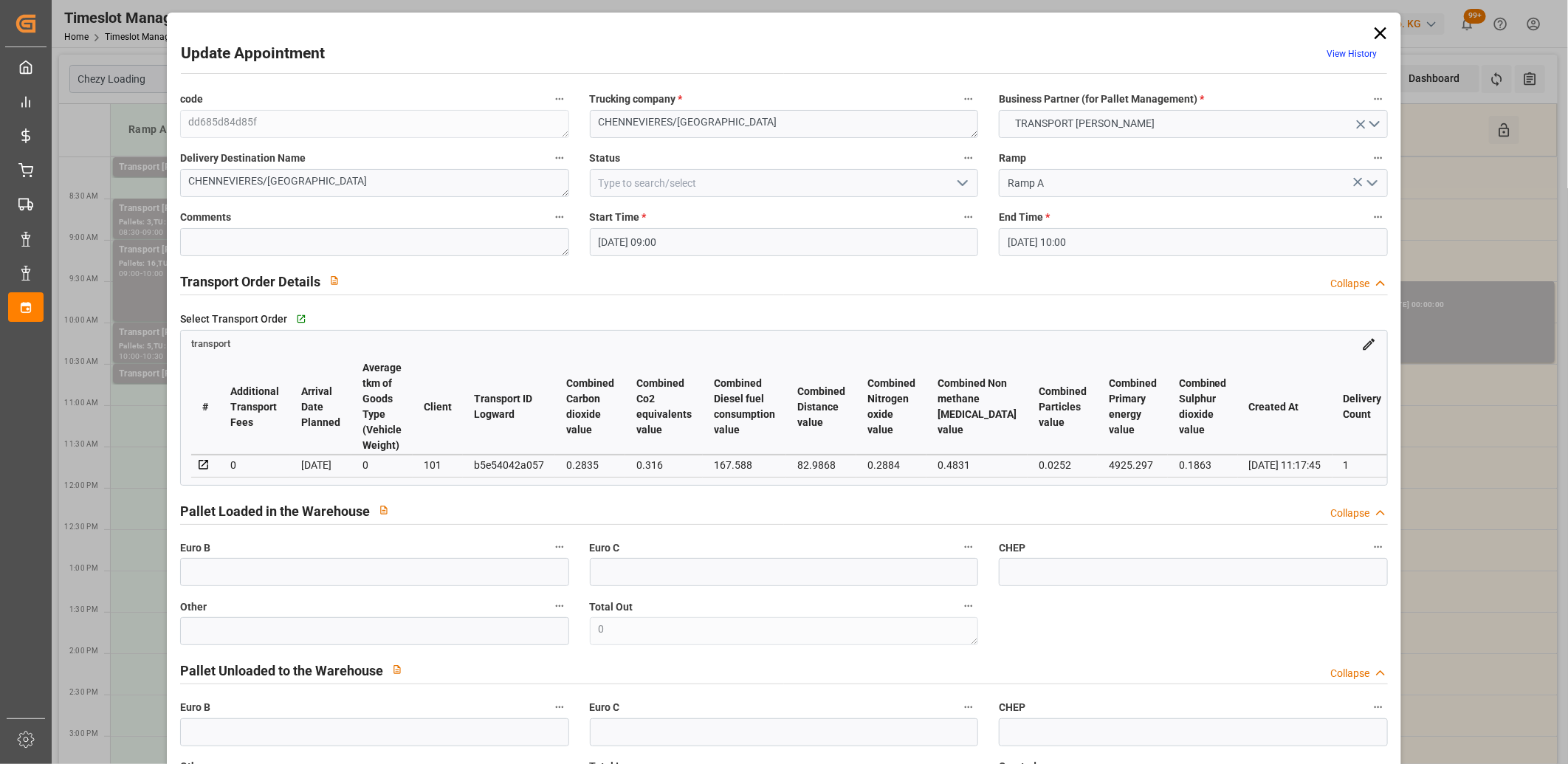
type input "04-09-2025 09:00"
type input "04-09-2025 10:00"
type input "01-09-2025 16:11"
type input "01-09-2025 11:17"
type input "05-09-2025"
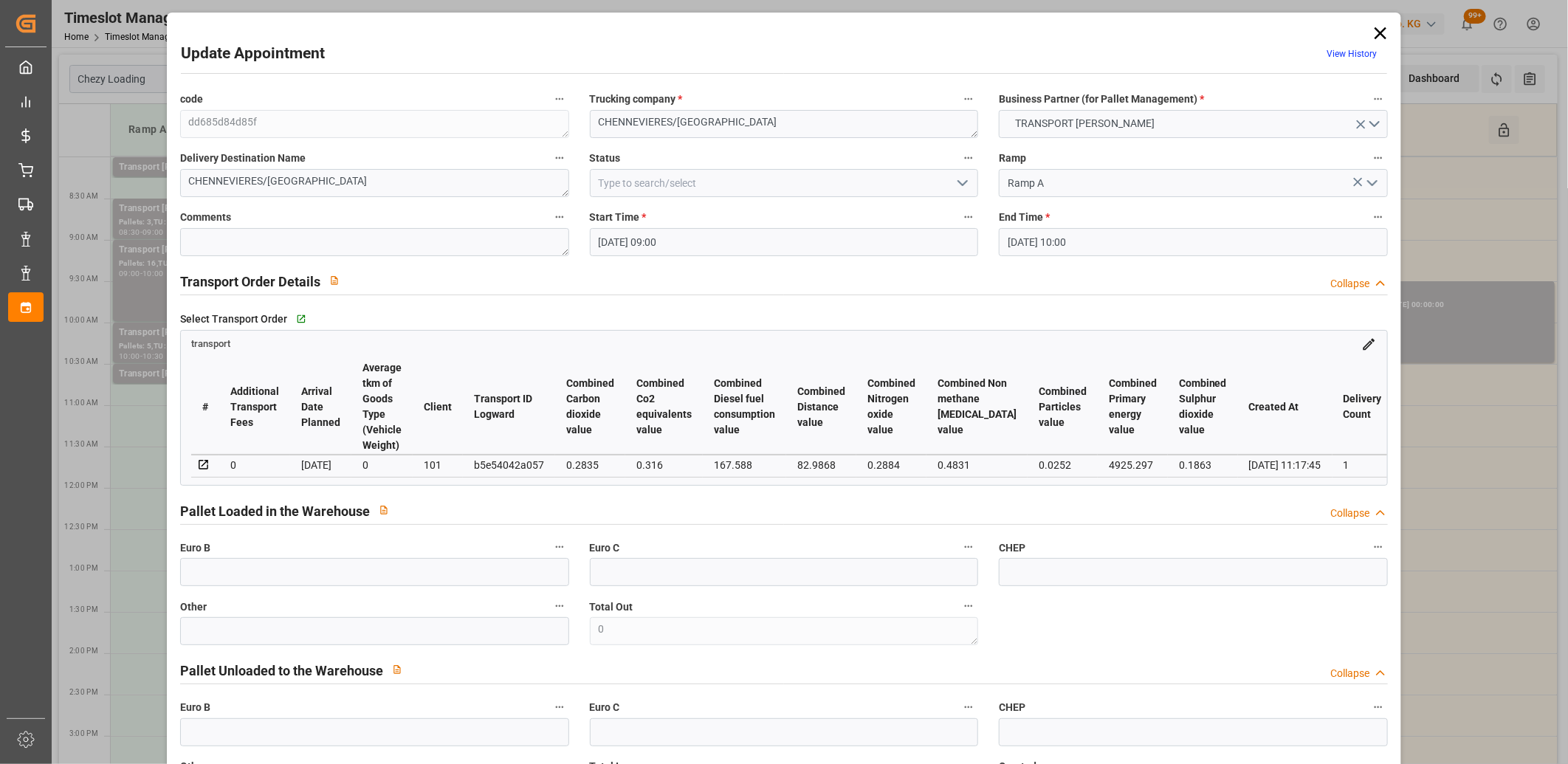
type input "04-09-2025"
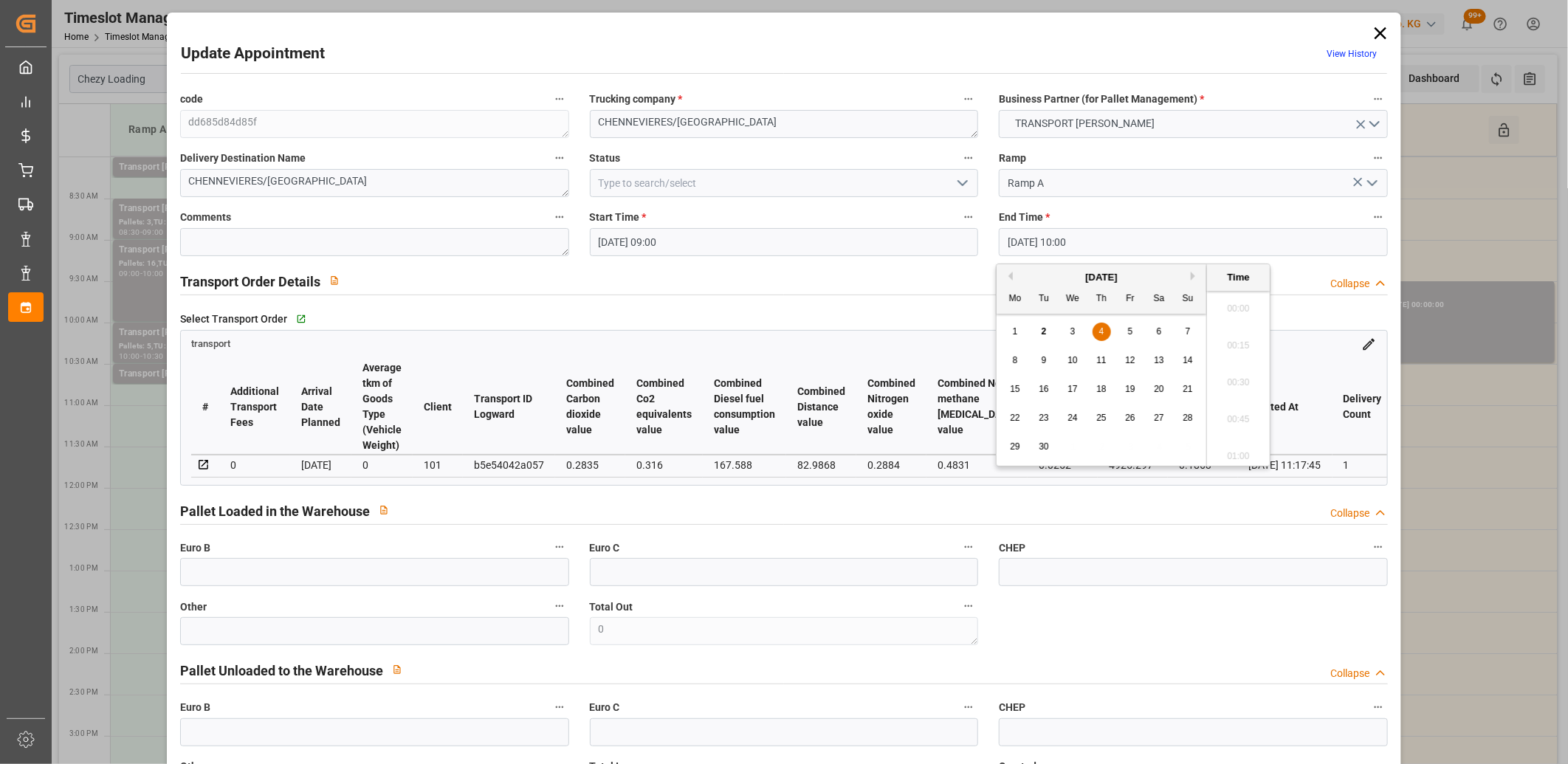
click at [1061, 241] on input "04-09-2025 10:00" at bounding box center [1194, 242] width 389 height 28
click at [1105, 330] on div "4" at bounding box center [1102, 332] width 18 height 17
click at [1236, 304] on li "09:30" at bounding box center [1238, 304] width 63 height 37
type input "04-09-2025 09:30"
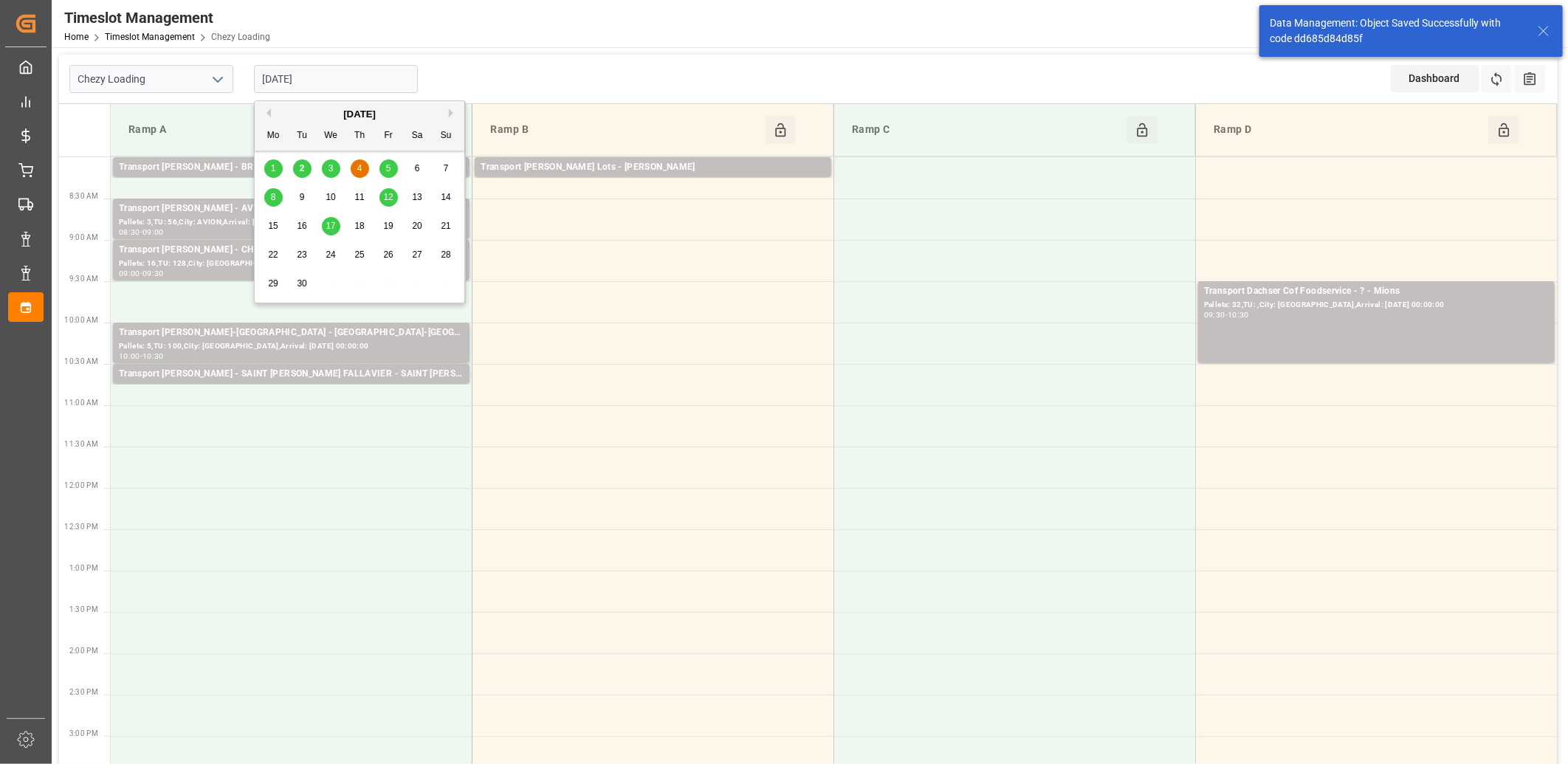
click at [355, 79] on input "[DATE]" at bounding box center [336, 78] width 164 height 28
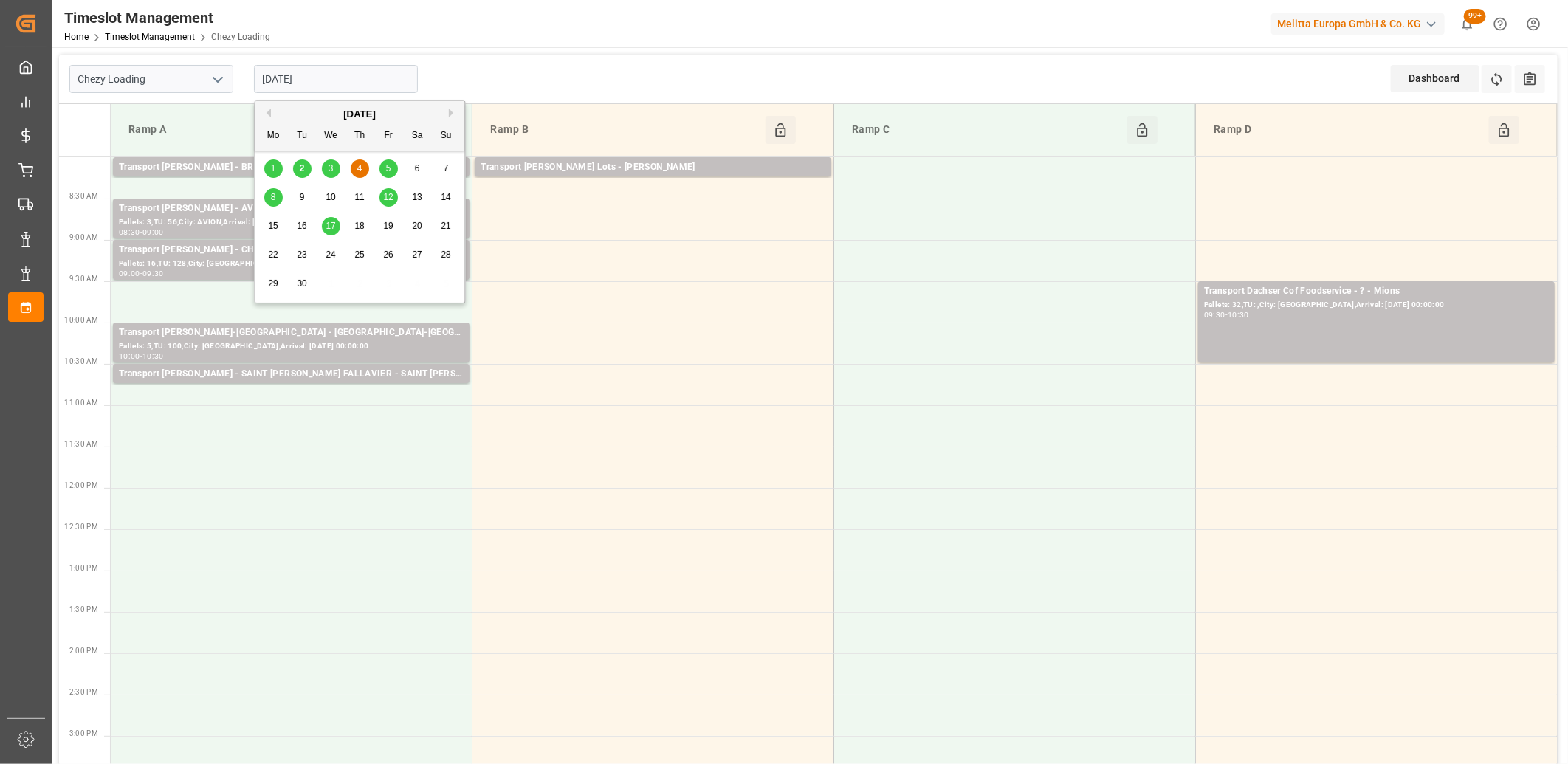
click at [387, 171] on span "5" at bounding box center [388, 168] width 5 height 11
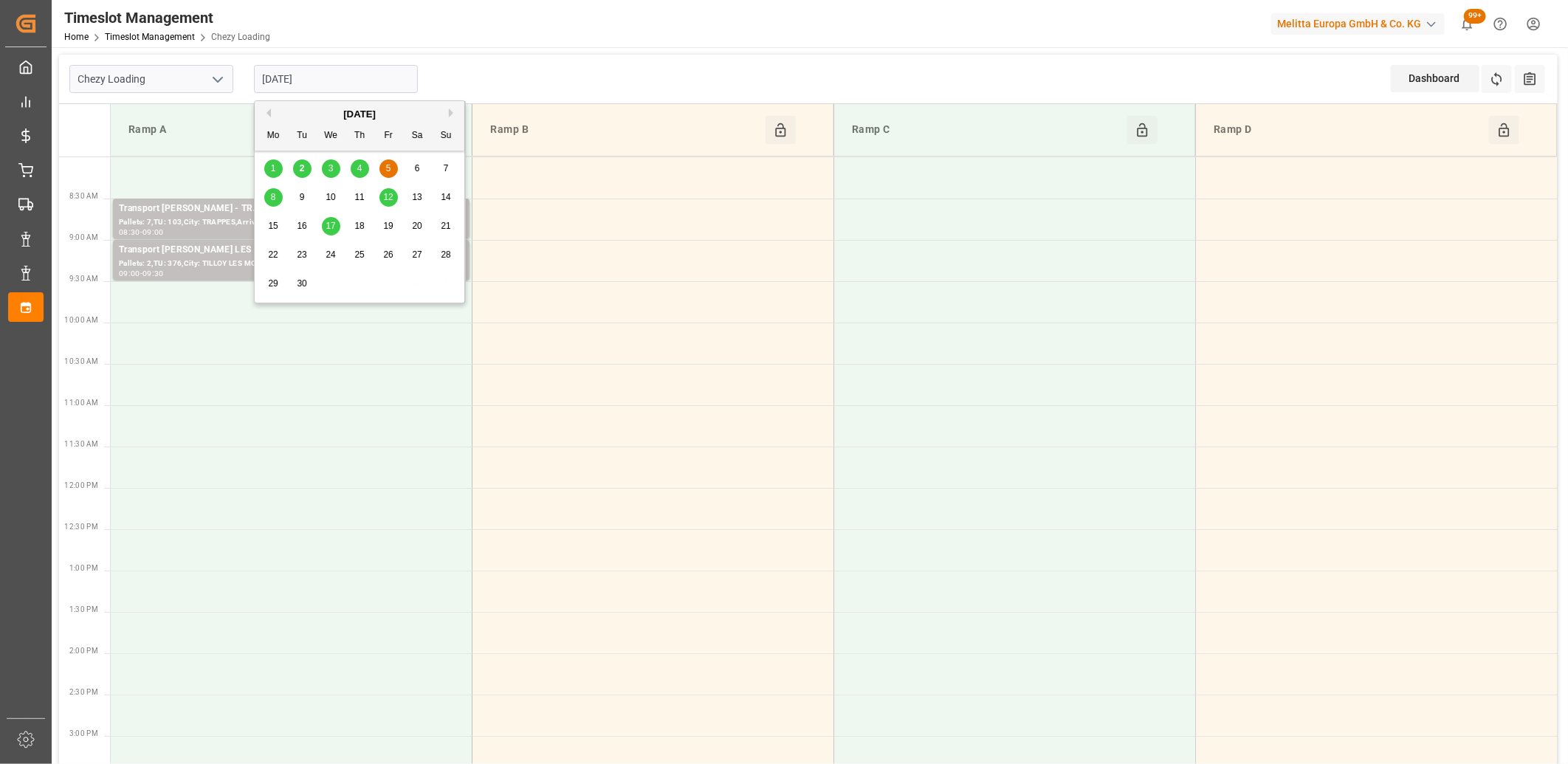
click at [386, 72] on input "[DATE]" at bounding box center [336, 78] width 164 height 28
click at [276, 191] on div "8" at bounding box center [273, 198] width 18 height 17
type input "[DATE]"
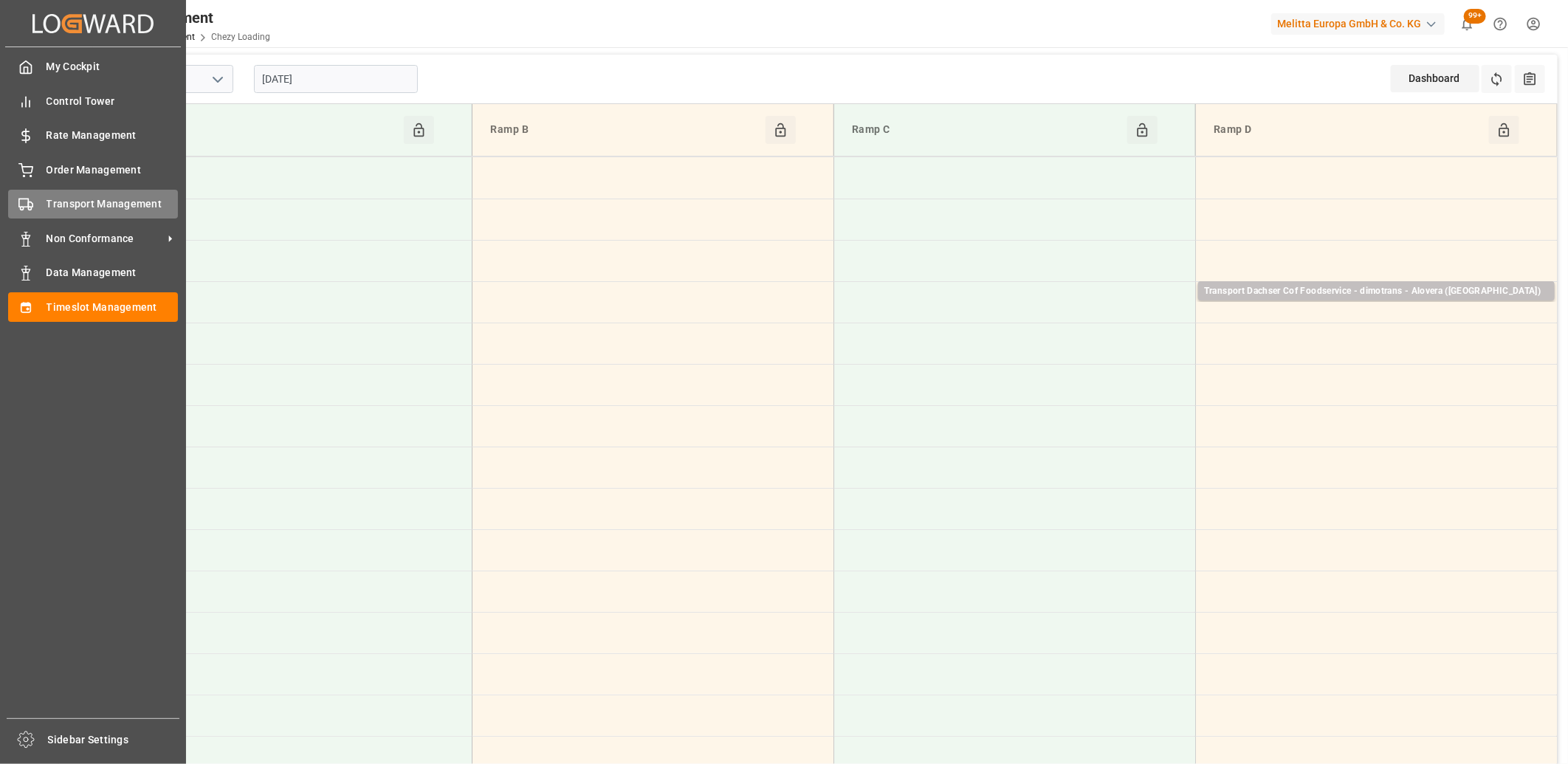
click at [26, 197] on div at bounding box center [20, 204] width 25 height 15
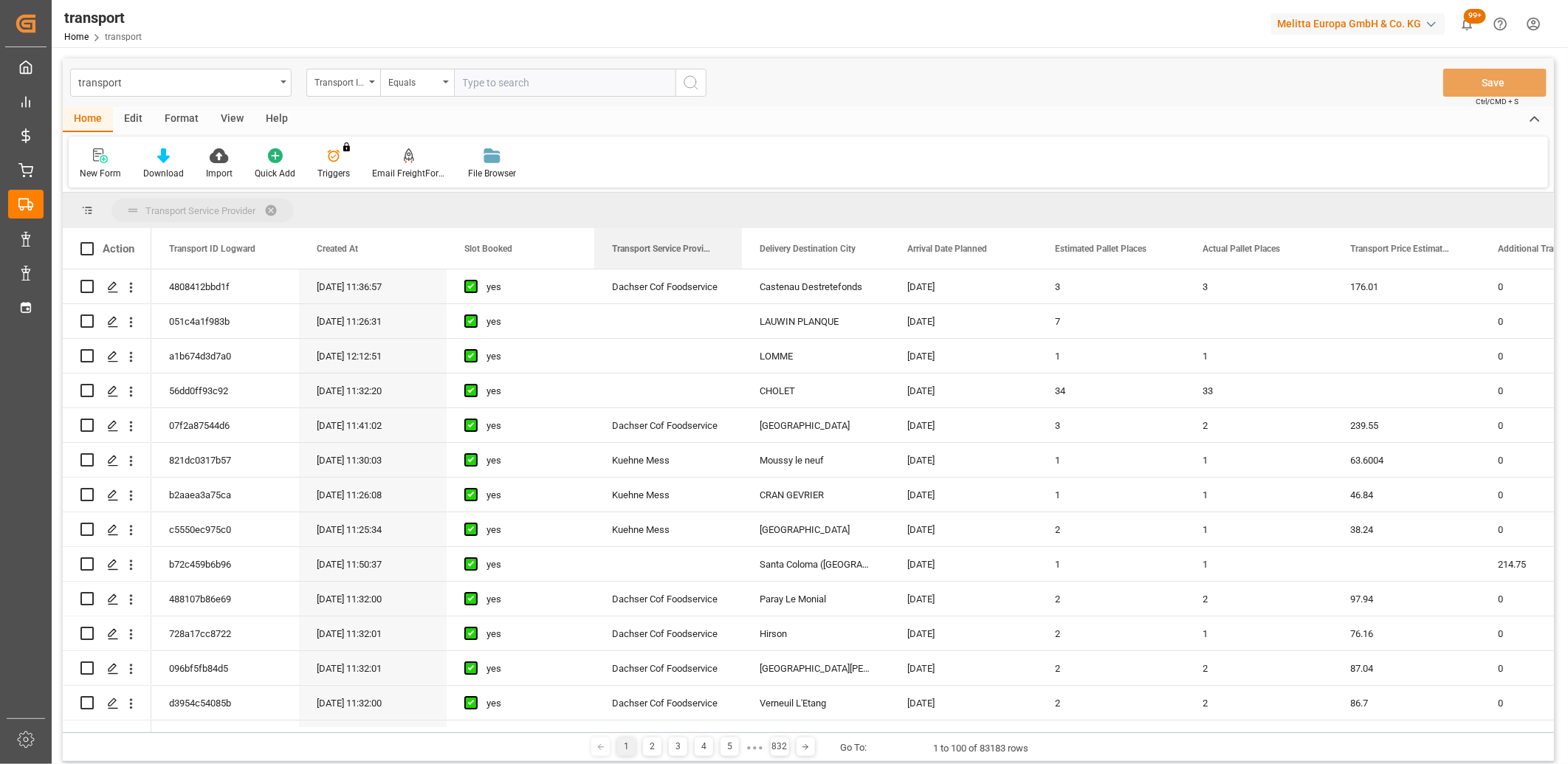
drag, startPoint x: 647, startPoint y: 245, endPoint x: 643, endPoint y: 211, distance: 34.2
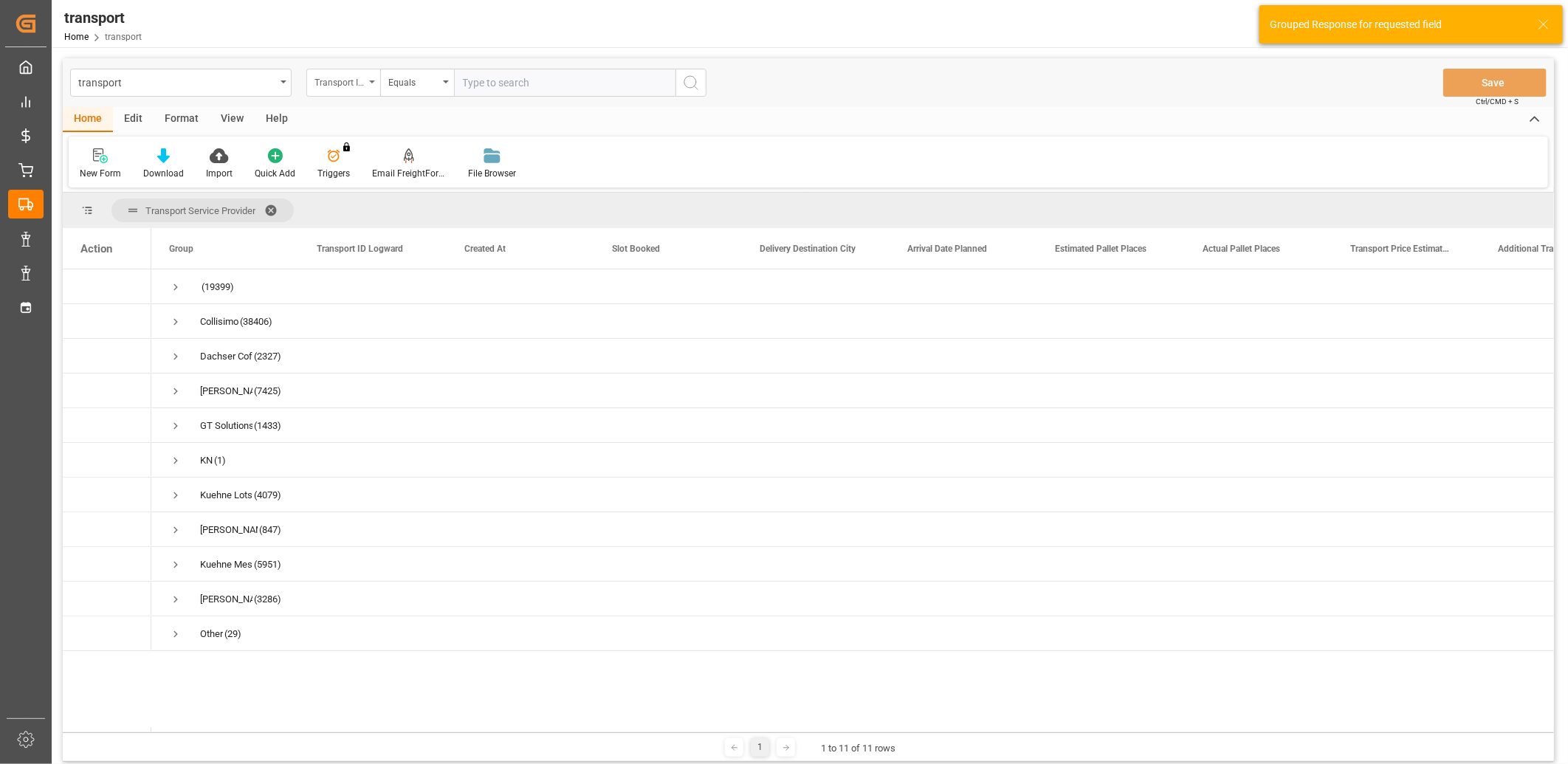
click at [344, 89] on div "Transport ID Logward" at bounding box center [339, 81] width 50 height 17
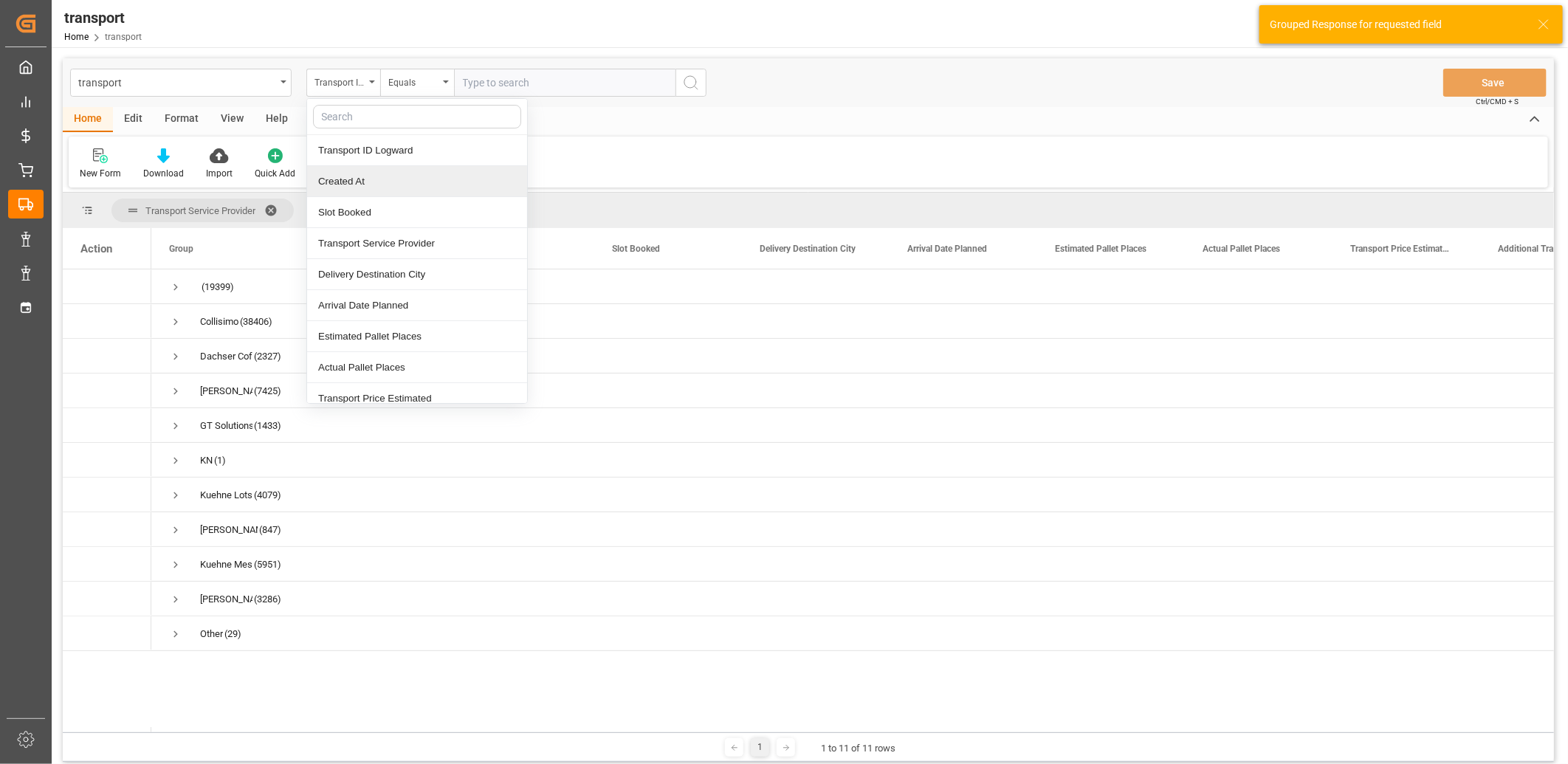
click at [331, 171] on div "Created At" at bounding box center [417, 181] width 220 height 31
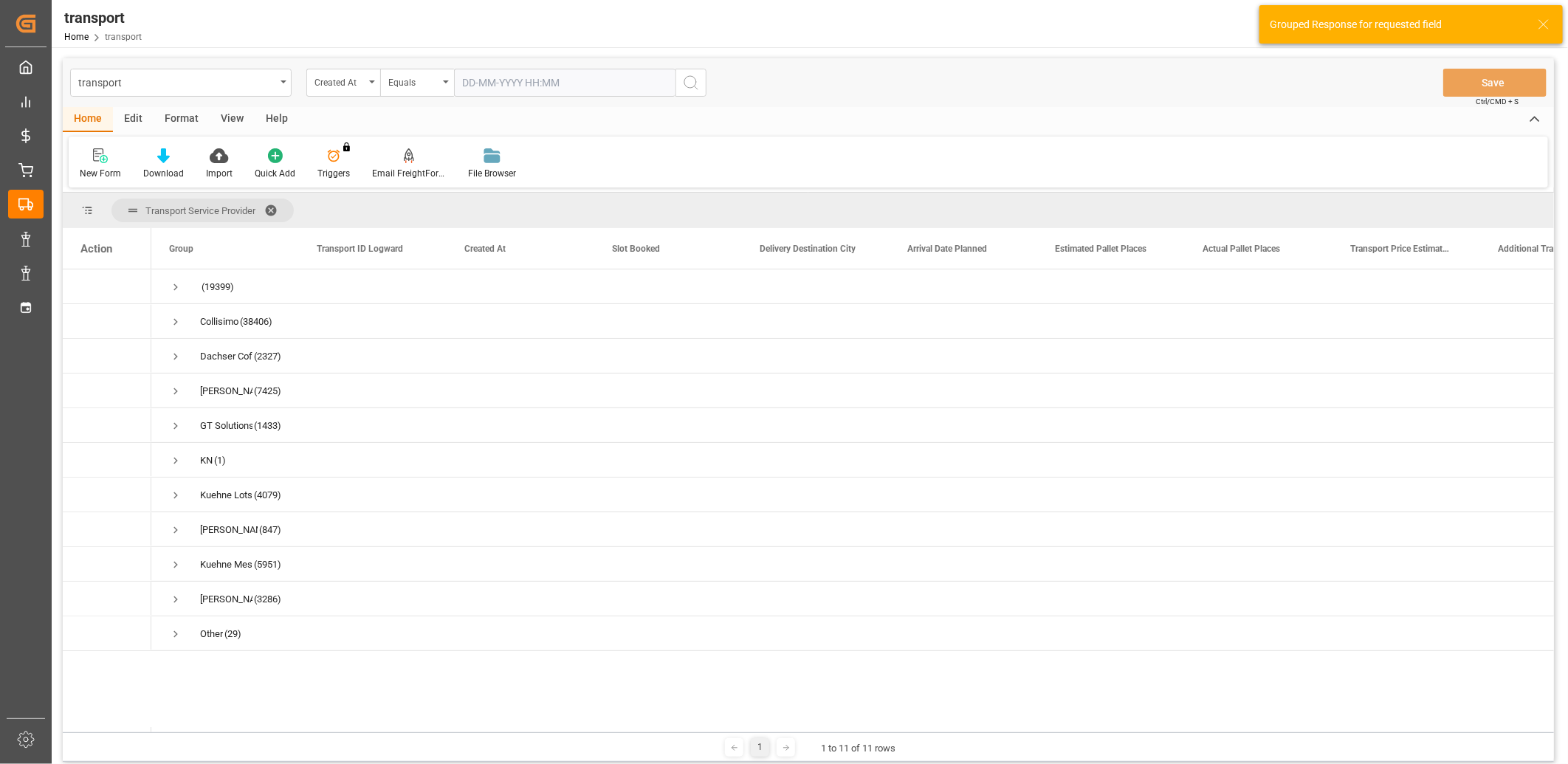
click at [486, 85] on input "text" at bounding box center [565, 82] width 222 height 28
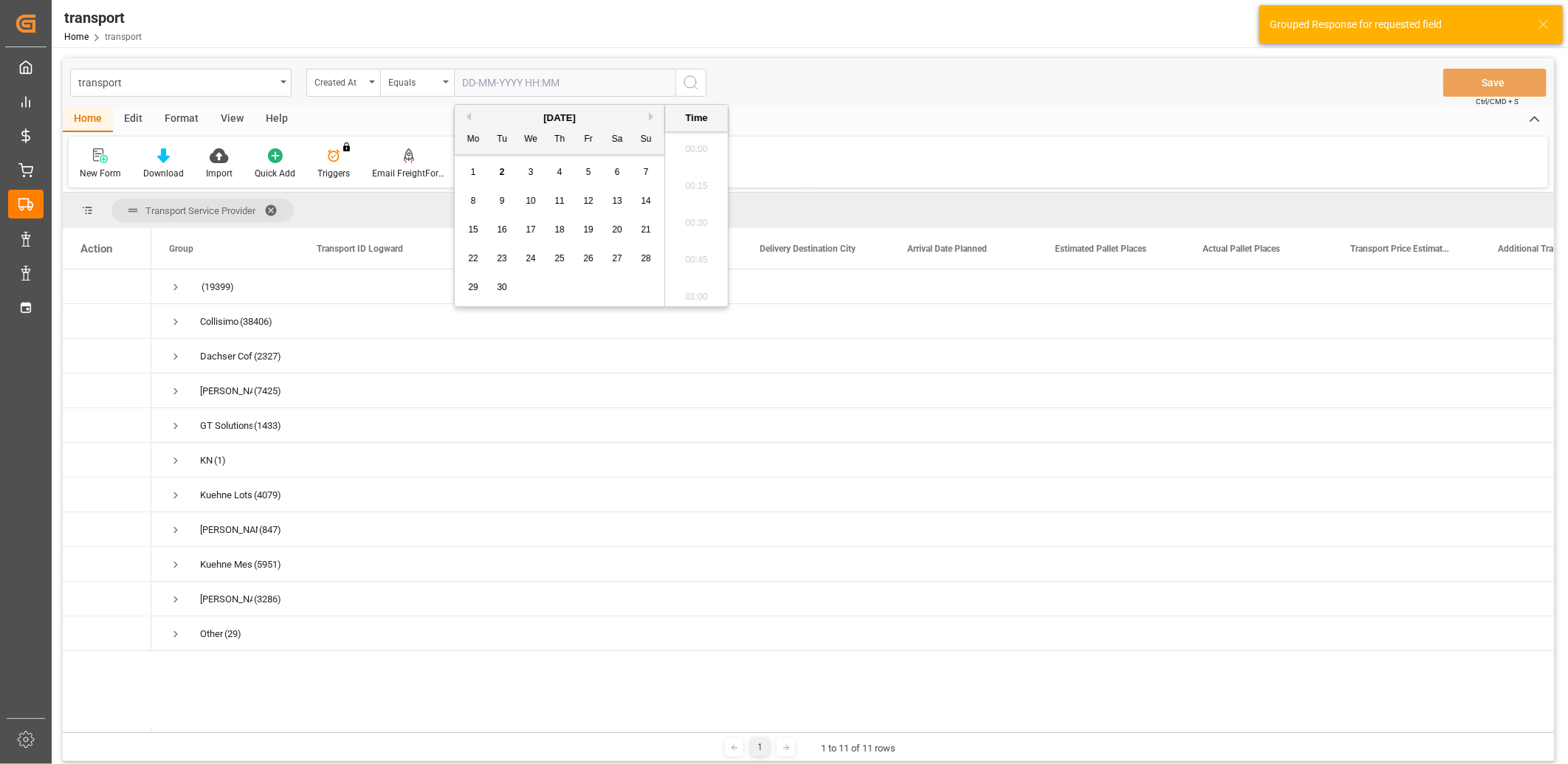
scroll to position [1370, 0]
click at [474, 169] on span "1" at bounding box center [473, 171] width 5 height 11
type input "01-09-2025 00:00"
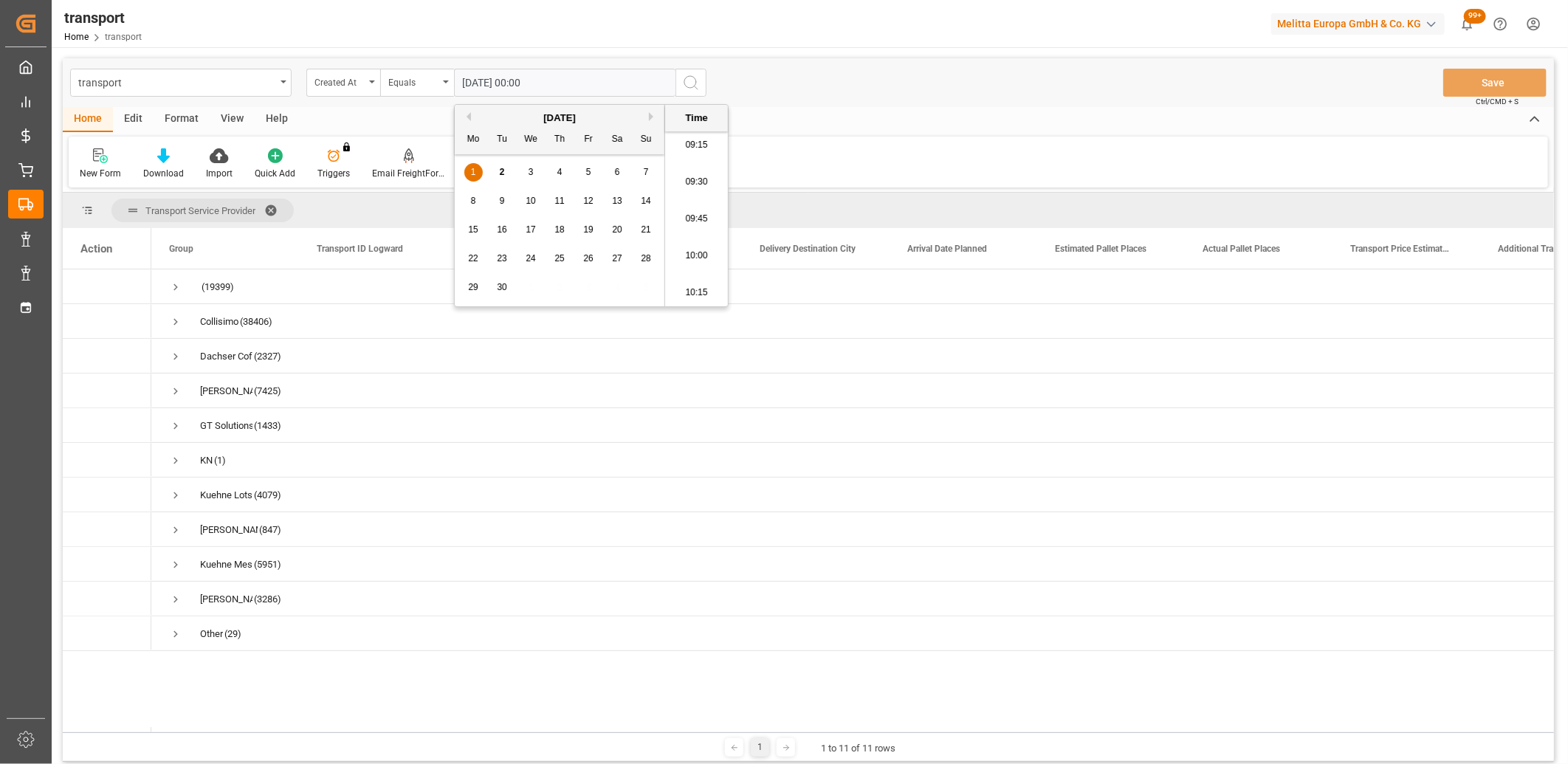
click at [693, 77] on icon "search button" at bounding box center [691, 83] width 17 height 17
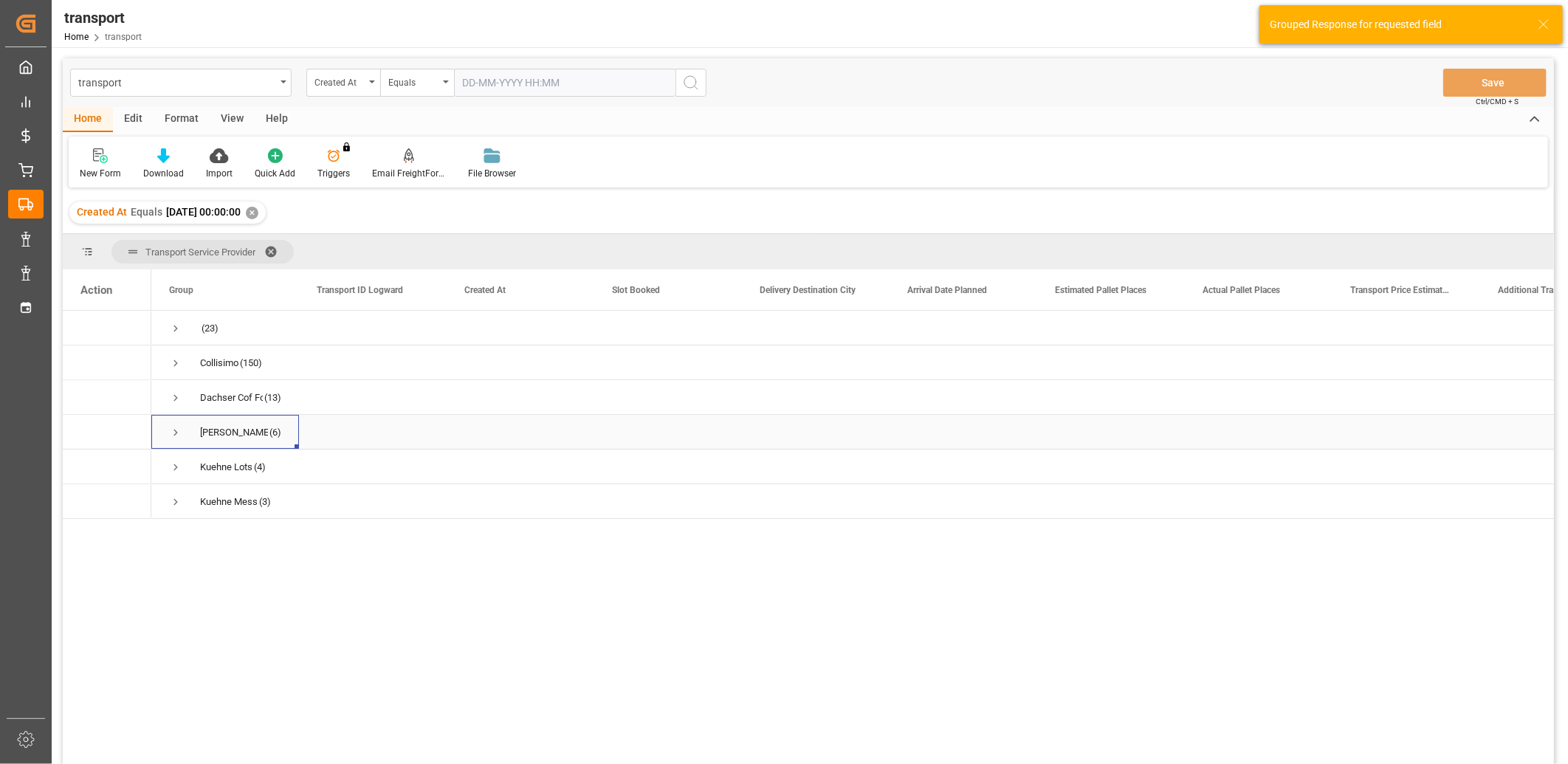
click at [178, 429] on span "Press SPACE to select this row." at bounding box center [175, 433] width 13 height 13
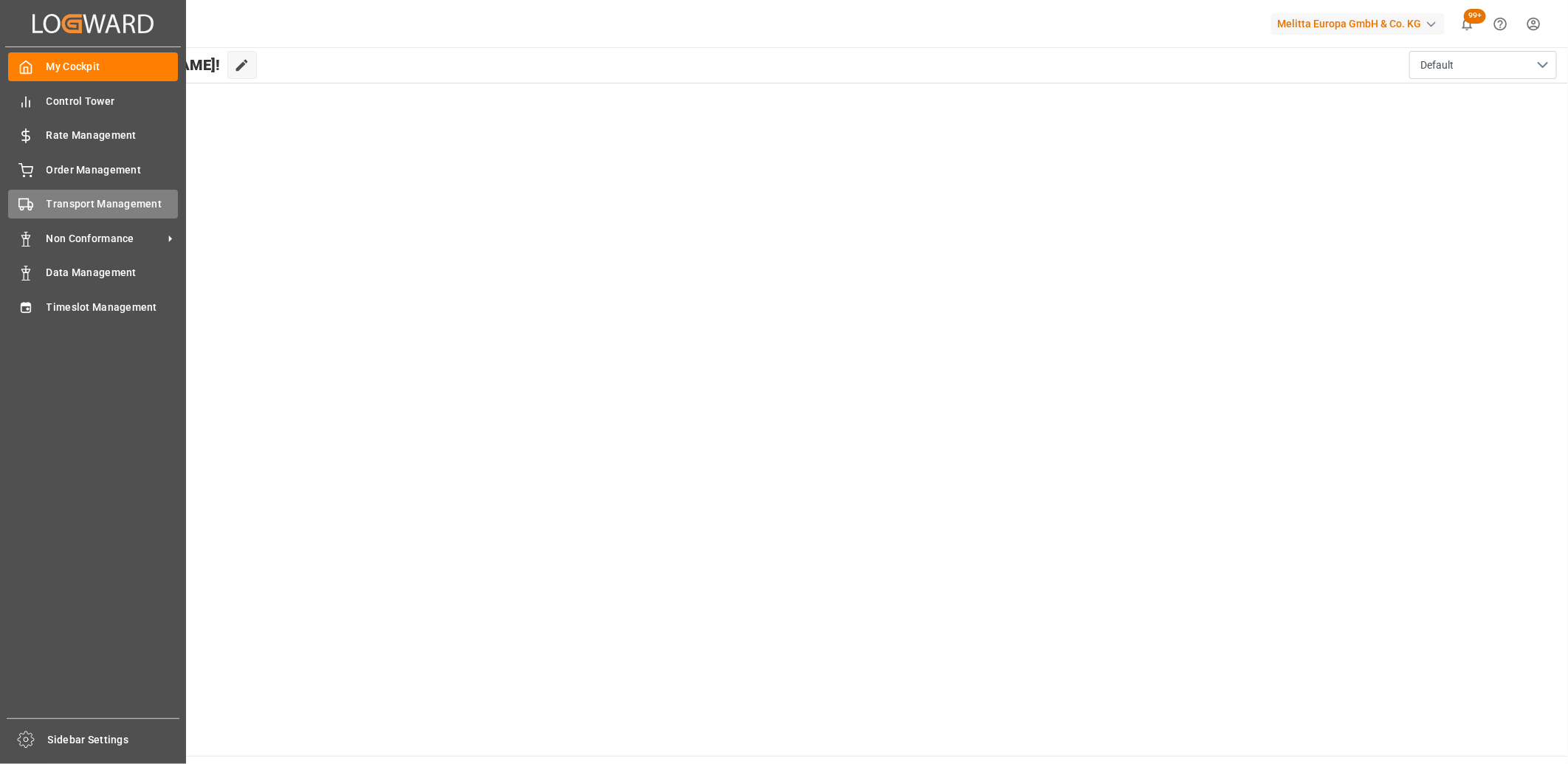
click at [60, 202] on span "Transport Management" at bounding box center [112, 204] width 132 height 15
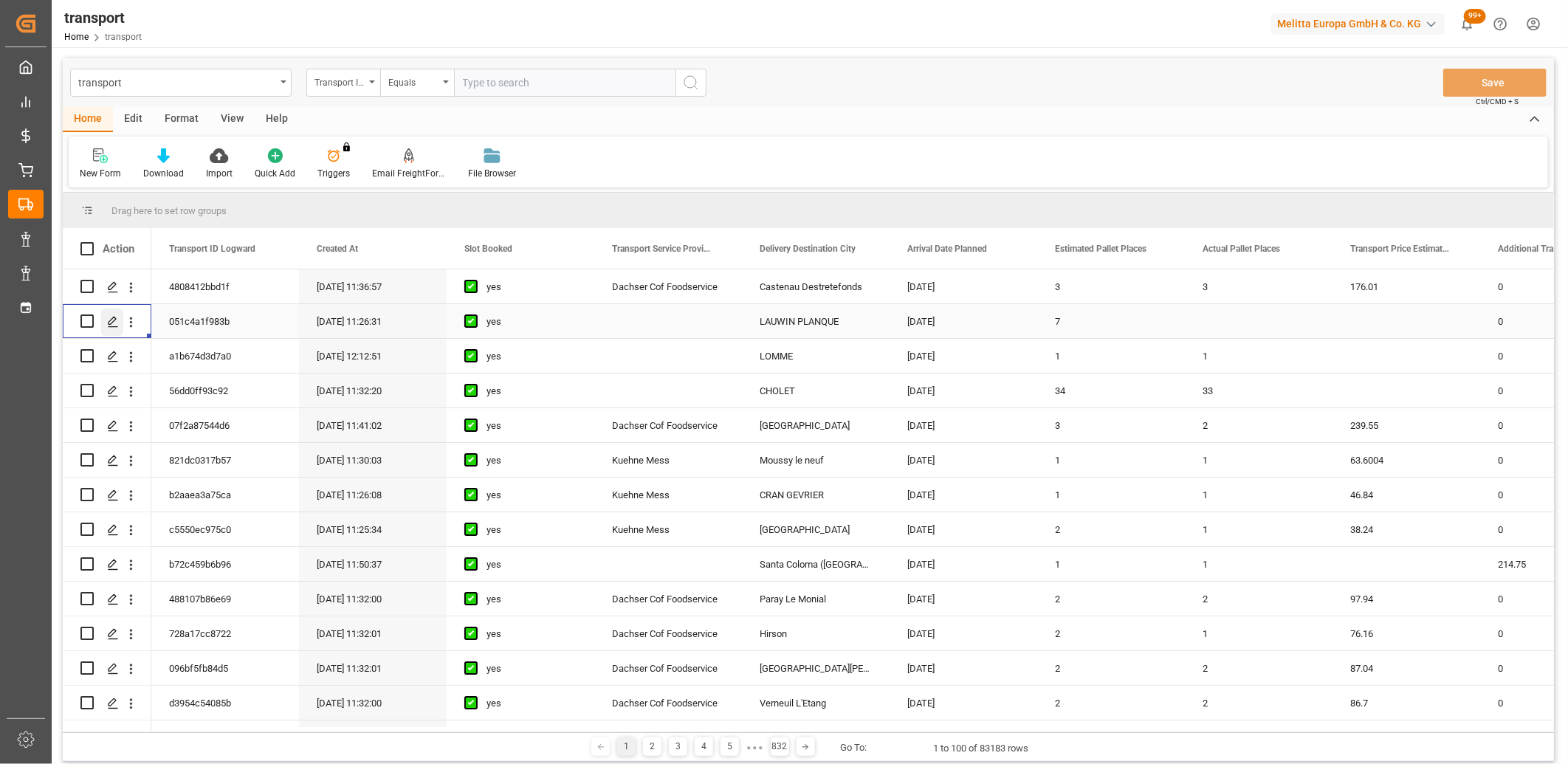
click at [116, 323] on icon "Press SPACE to select this row." at bounding box center [113, 322] width 12 height 12
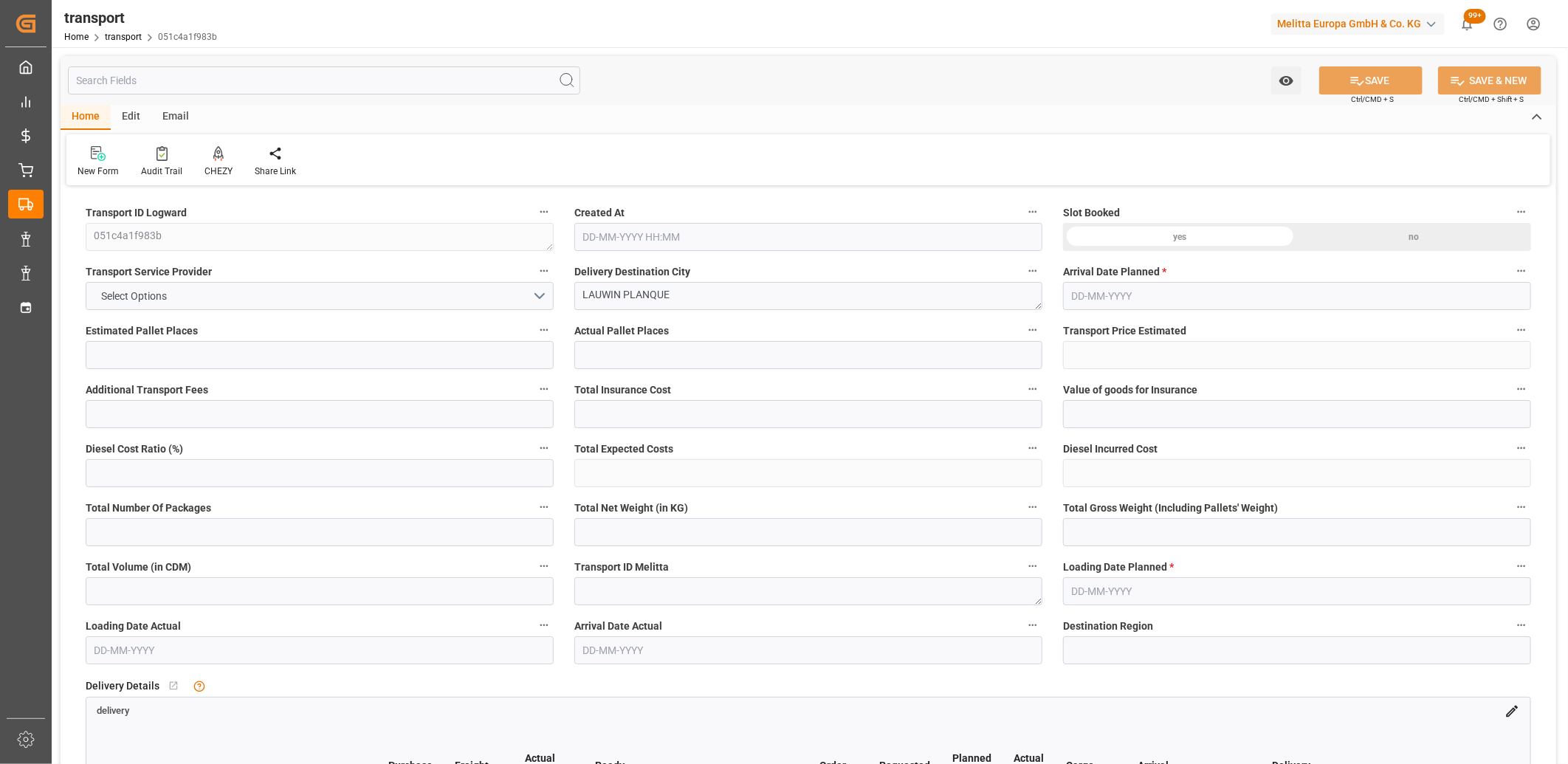
type input "7"
type input "0"
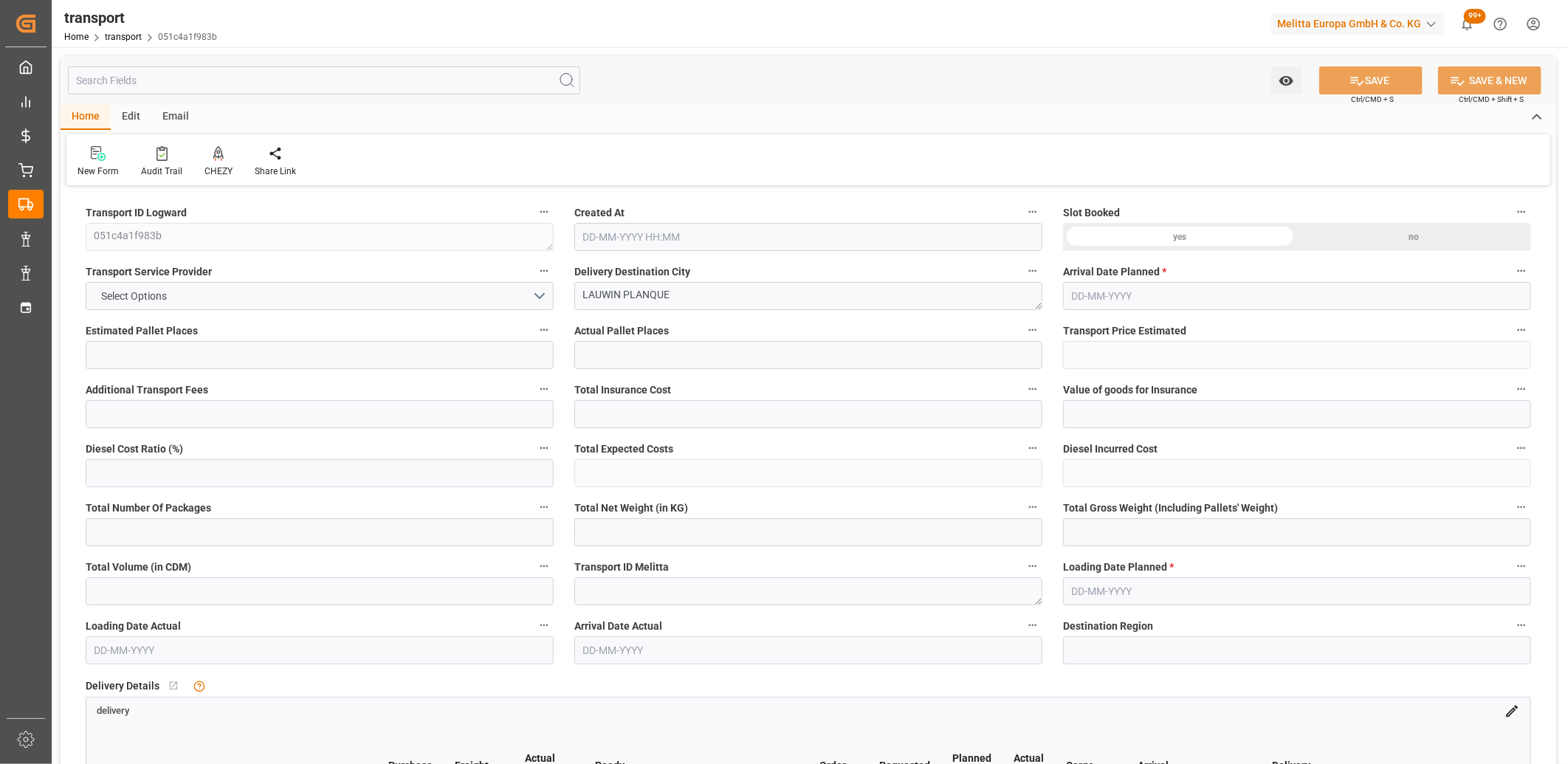
type input "1"
type input "553.026"
type input "805.147"
type input "3320.449"
type input "59"
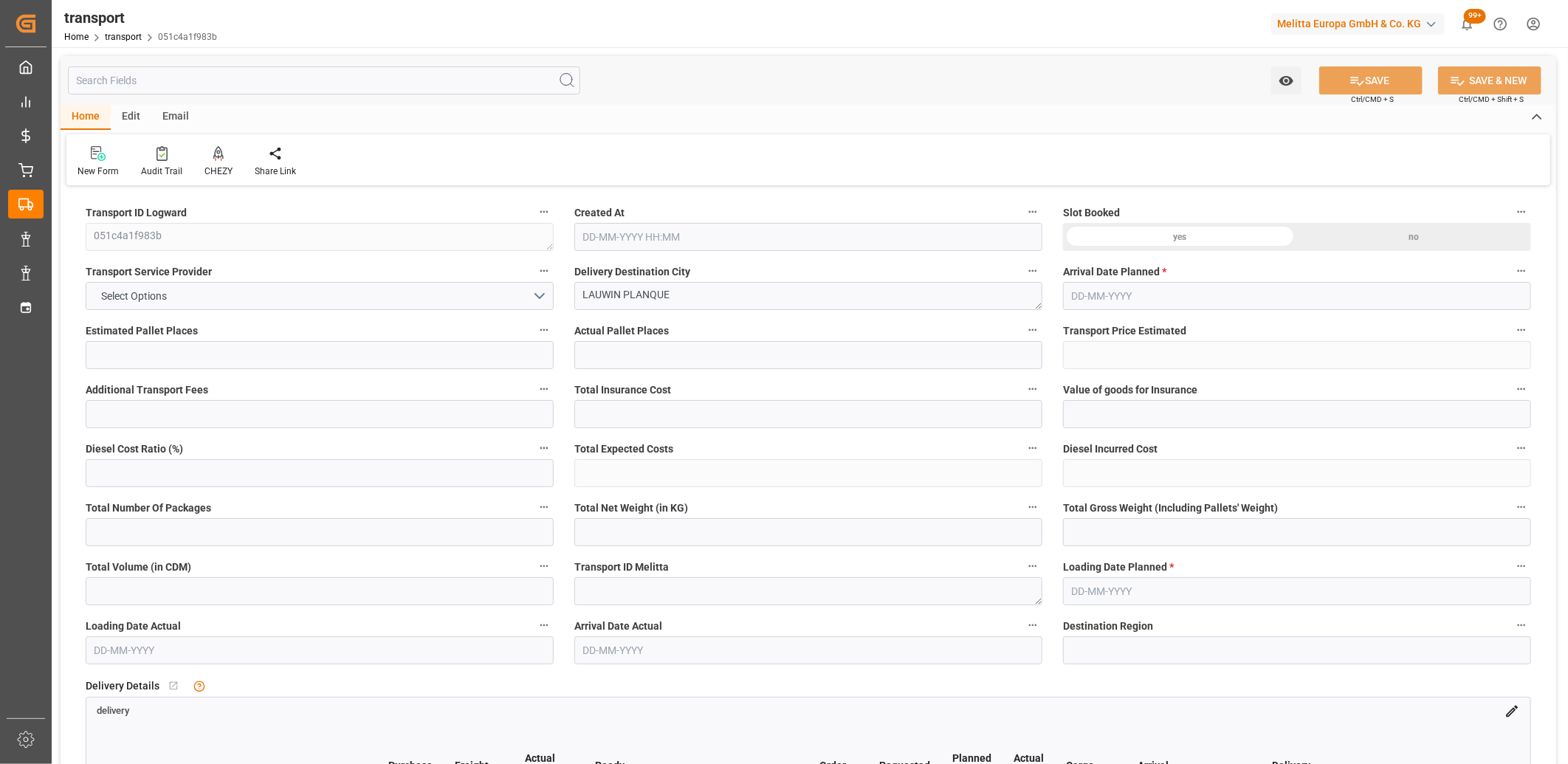
type input "0"
type input "241"
type input "7"
type input "101"
type input "644.147"
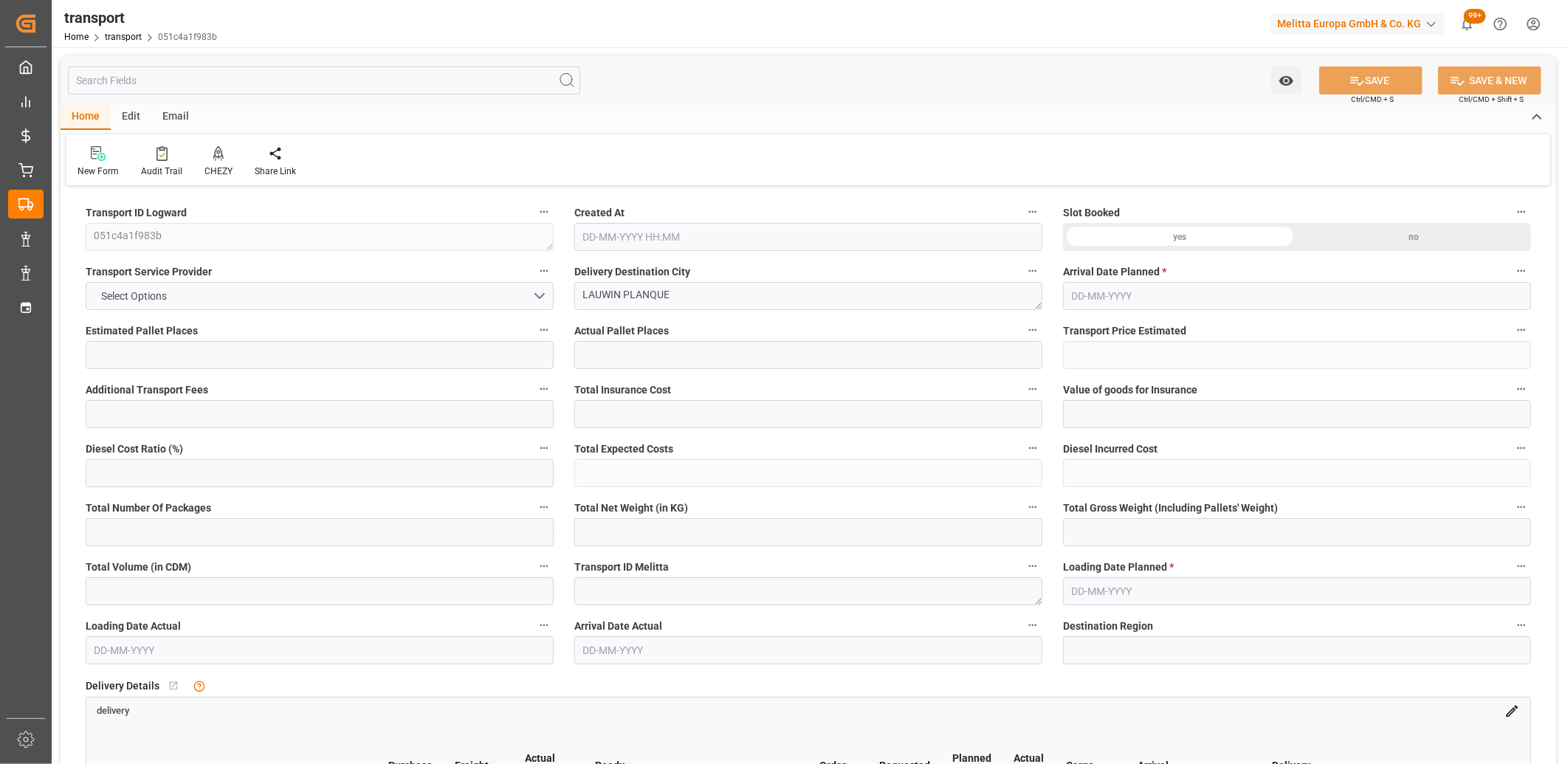
type input "0"
type input "4710.8598"
type input "0"
type input "21"
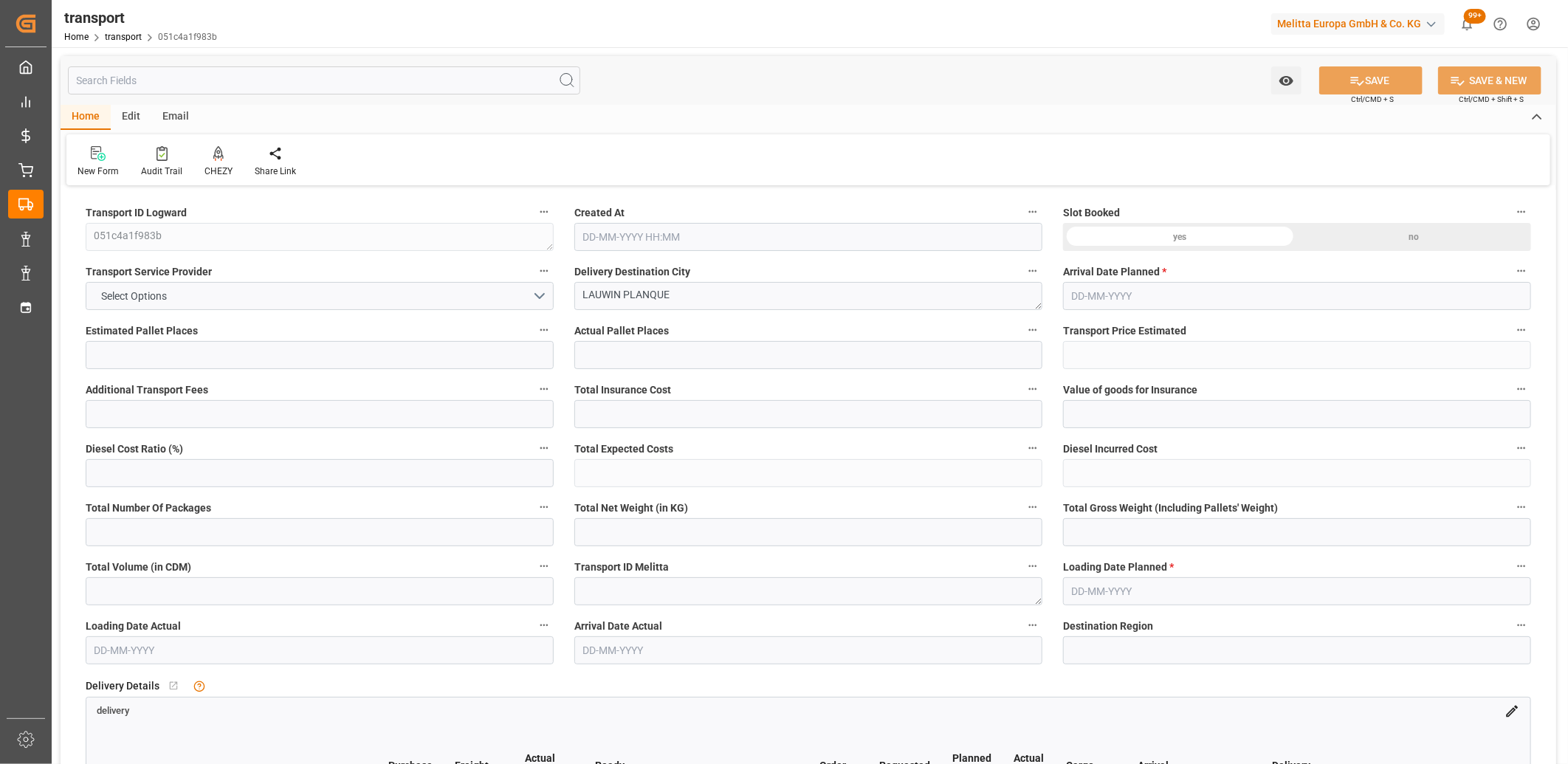
type input "35"
type input "[DATE] 11:26"
type input "[DATE]"
click at [275, 298] on button "Select Options" at bounding box center [320, 296] width 468 height 28
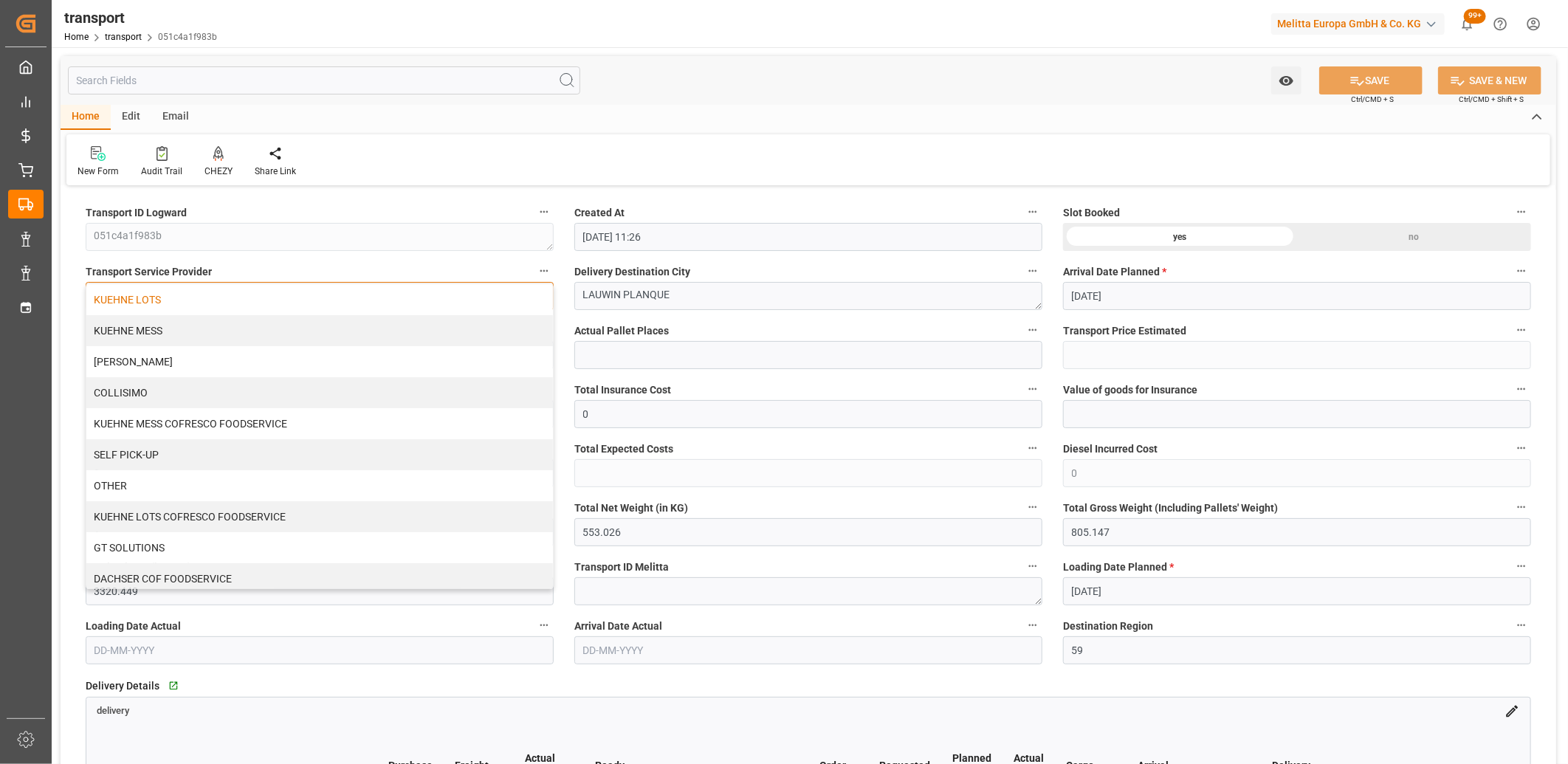
click at [245, 303] on div "KUEHNE LOTS" at bounding box center [320, 300] width 466 height 31
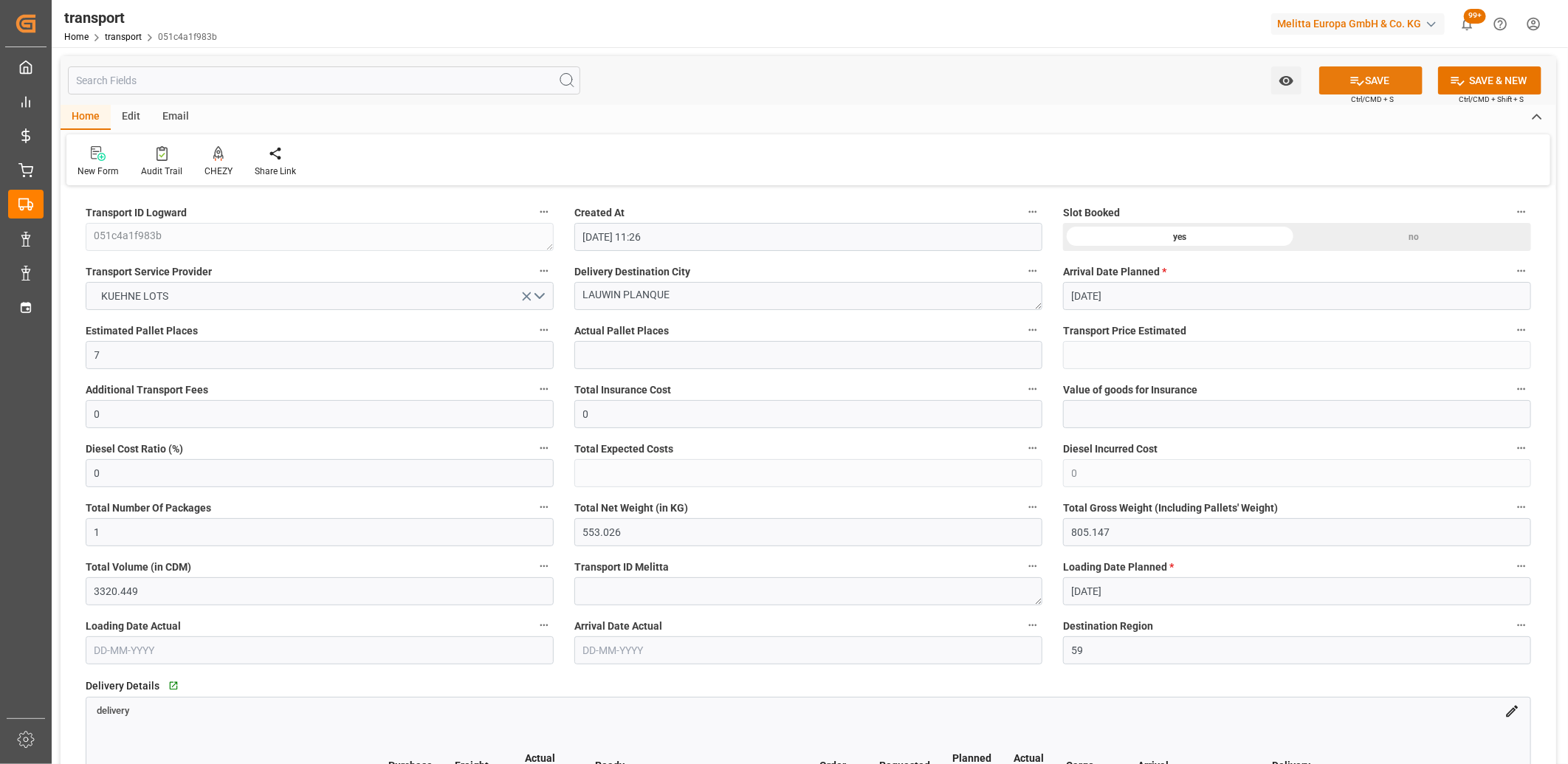
click at [1339, 74] on button "SAVE" at bounding box center [1370, 80] width 103 height 28
type input "210.09"
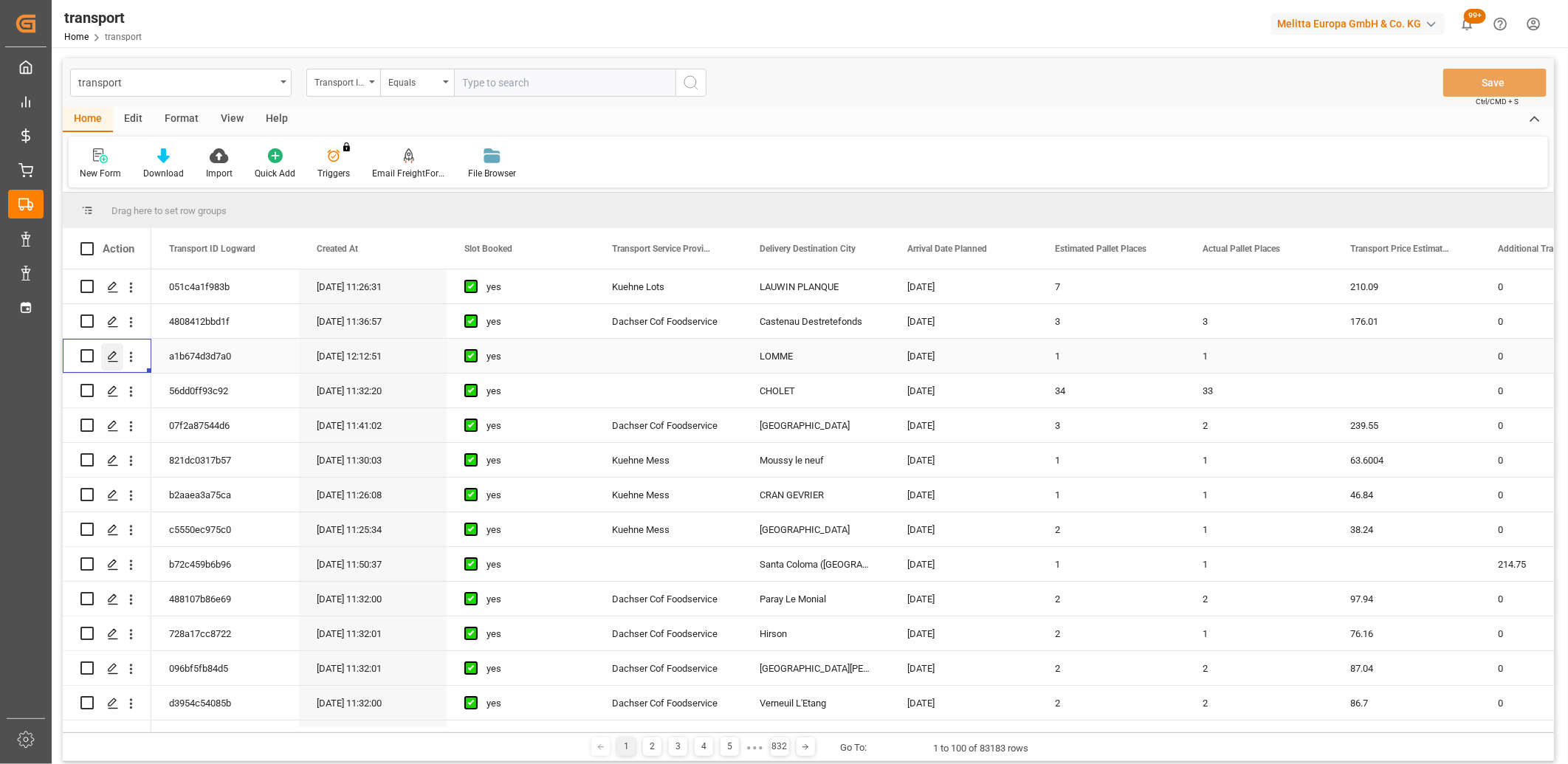
click at [114, 358] on icon "Press SPACE to select this row." at bounding box center [113, 356] width 12 height 12
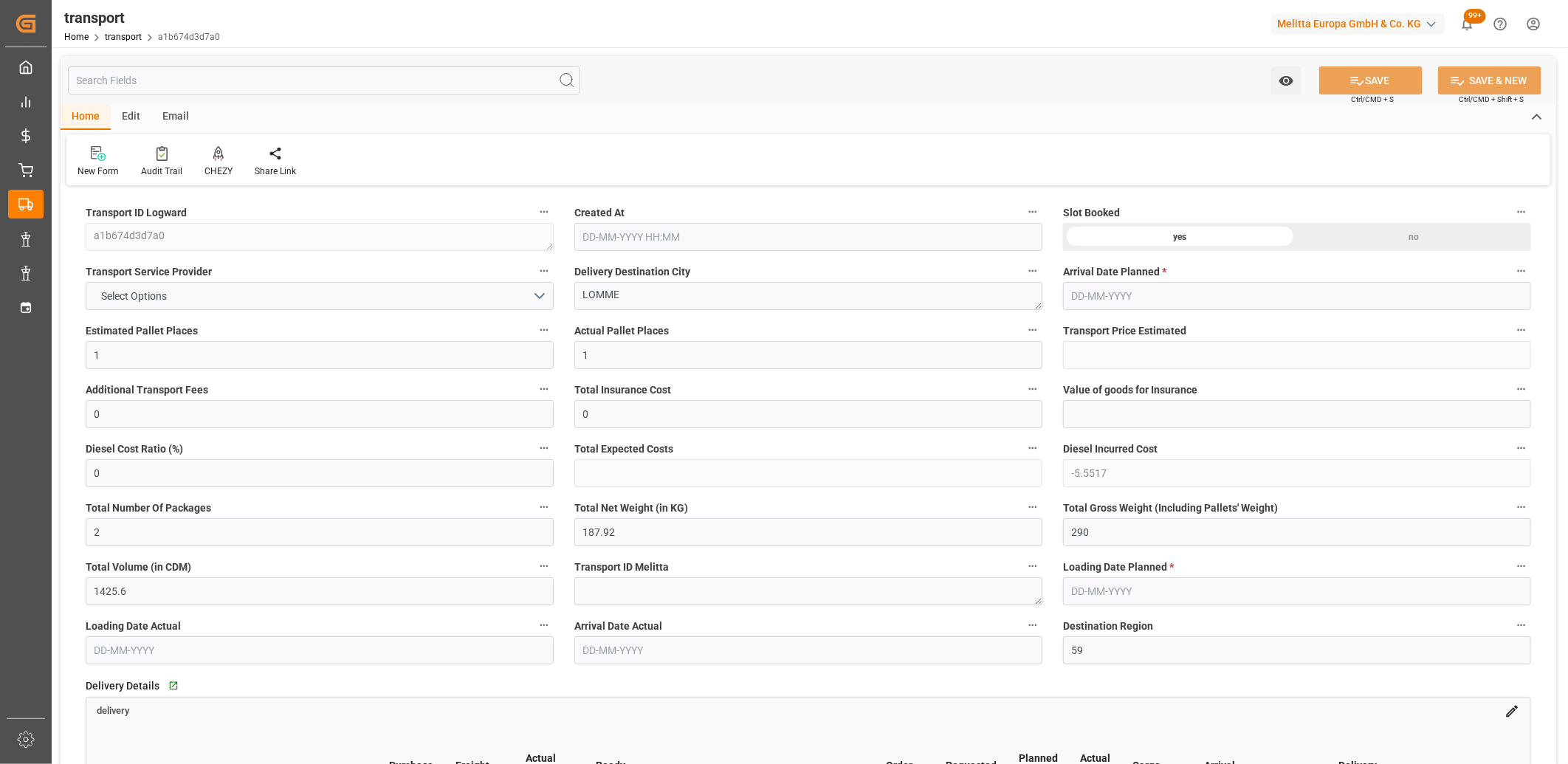
type input "05-08-2025 12:12"
type input "[DATE]"
click at [133, 292] on span "Select Options" at bounding box center [135, 297] width 81 height 15
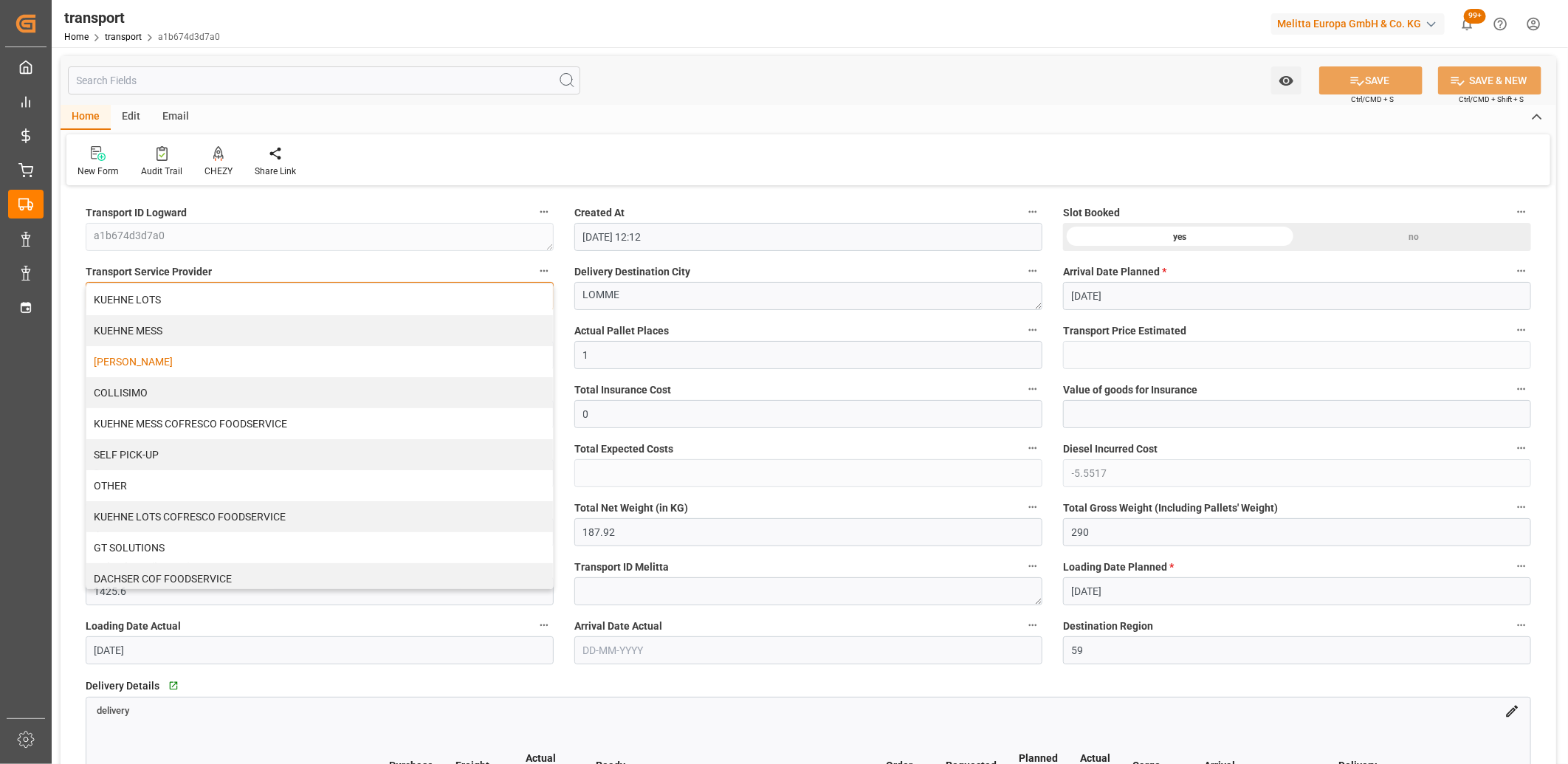
click at [131, 356] on div "[PERSON_NAME]" at bounding box center [320, 361] width 466 height 31
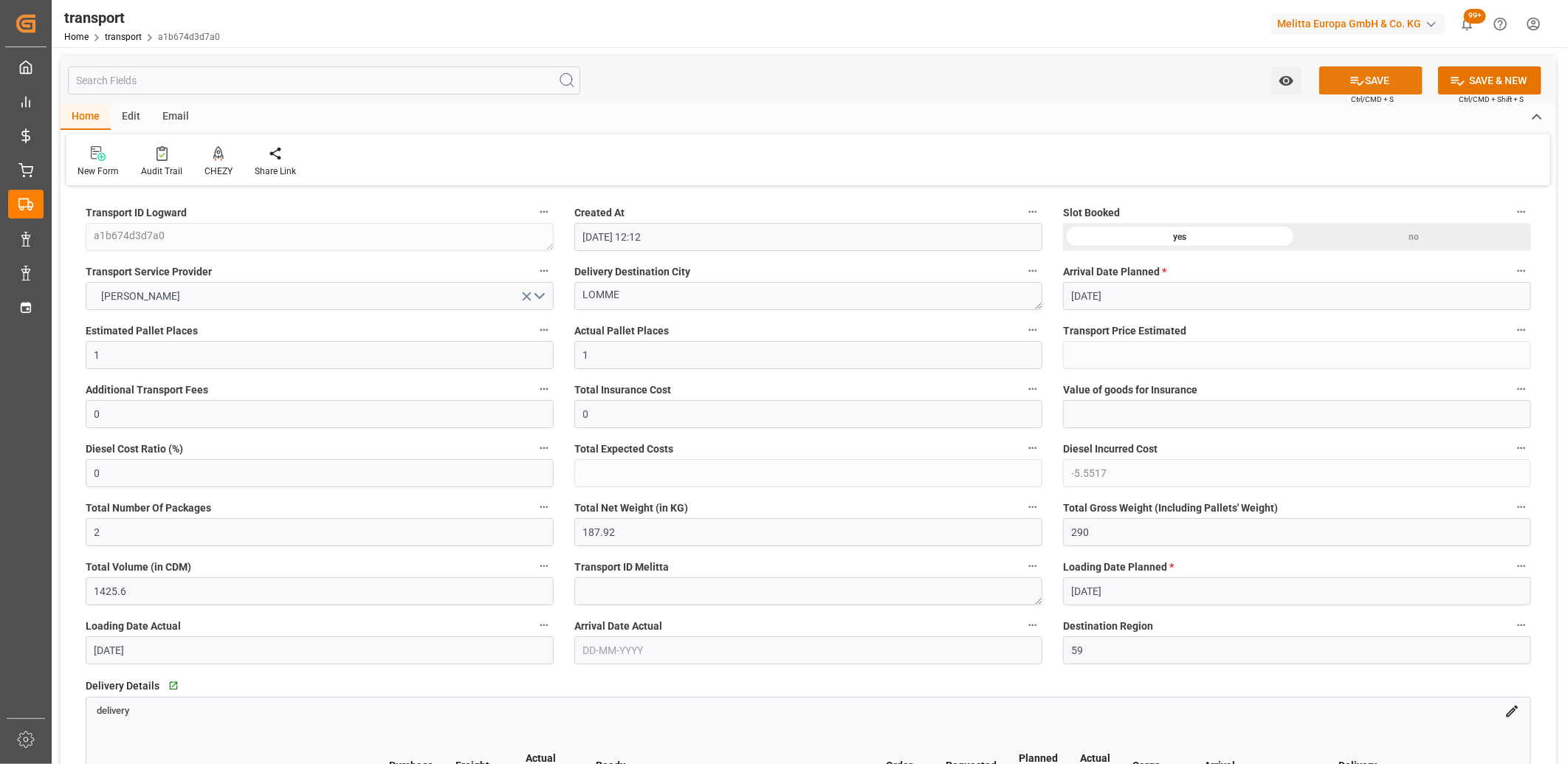
click at [1333, 78] on button "SAVE" at bounding box center [1370, 80] width 103 height 28
type input "131.72"
type input "126.3853"
type input "-5.3347"
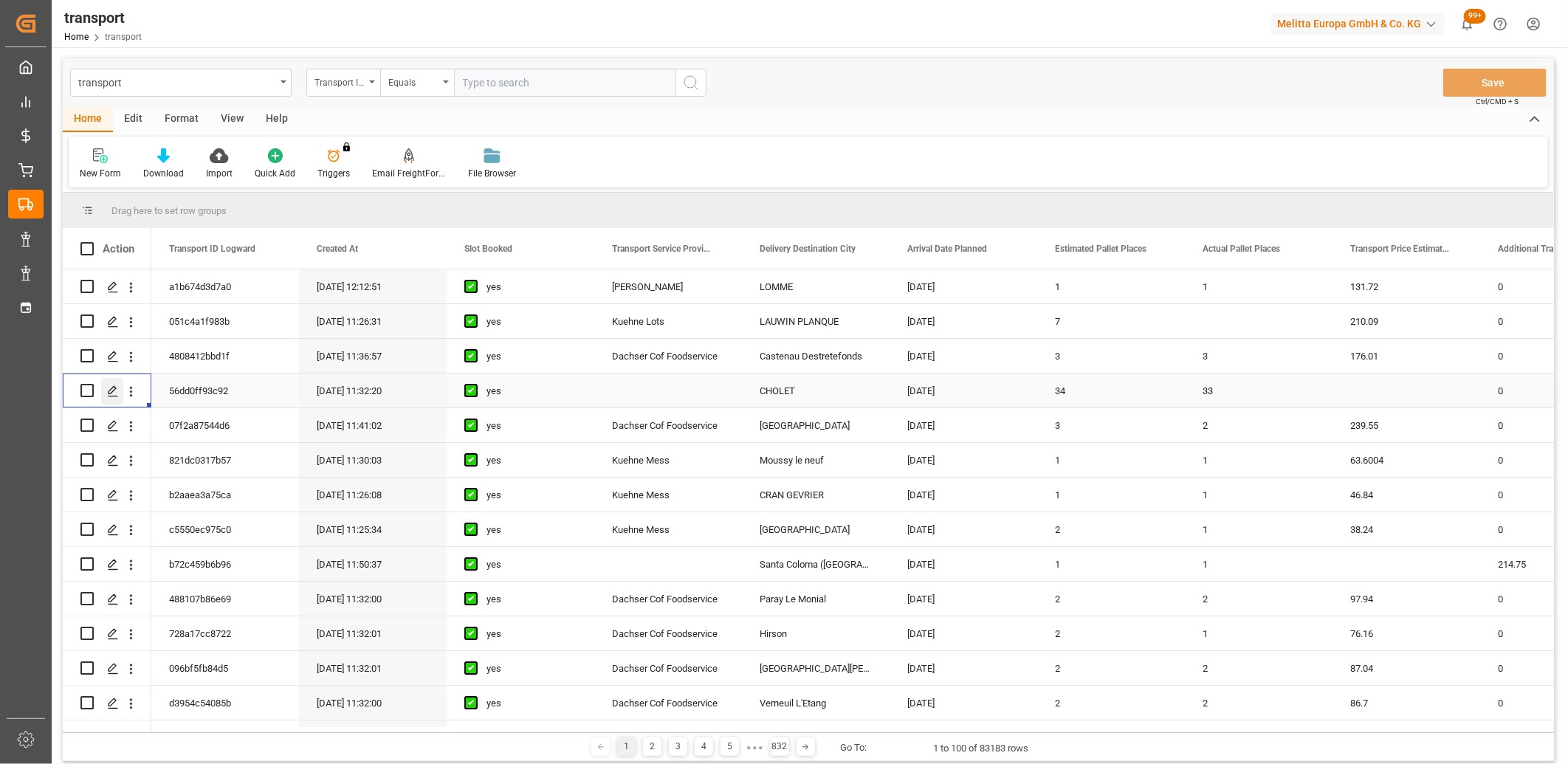
click at [112, 388] on icon "Press SPACE to select this row." at bounding box center [113, 391] width 12 height 12
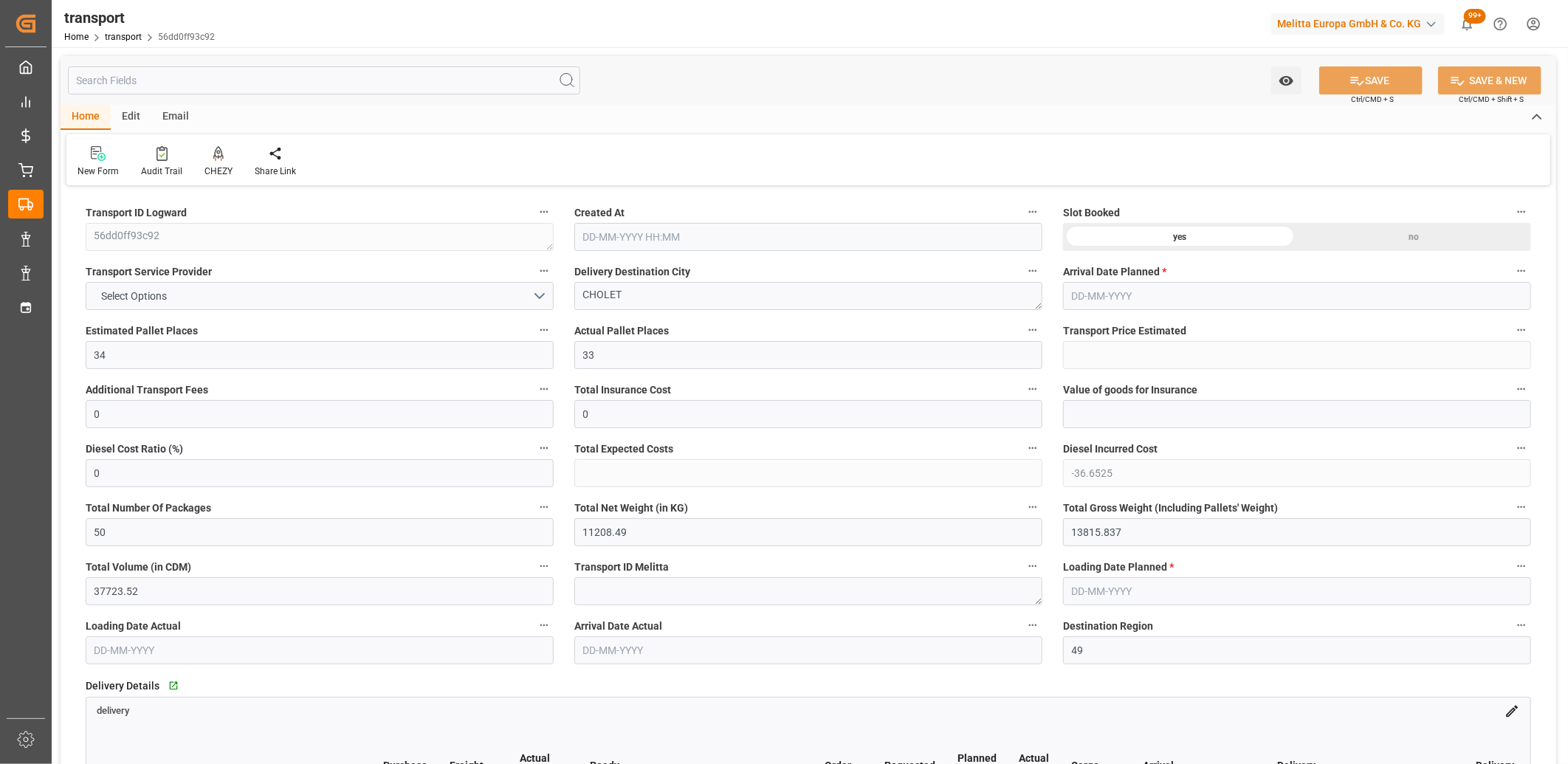
type input "[DATE] 11:32"
type input "[DATE]"
click at [166, 299] on span "Select Options" at bounding box center [135, 297] width 81 height 15
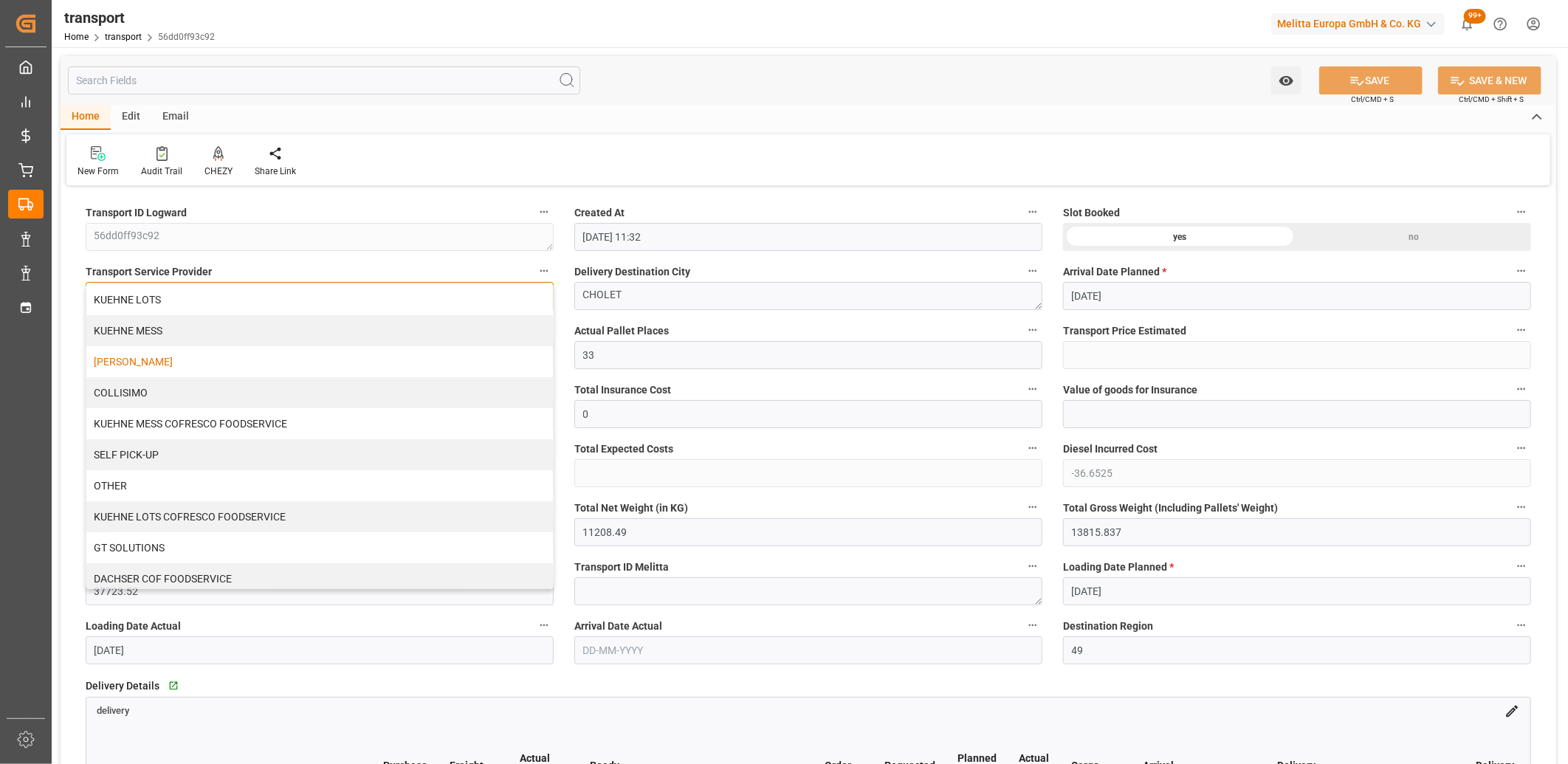
click at [159, 358] on div "[PERSON_NAME]" at bounding box center [320, 361] width 466 height 31
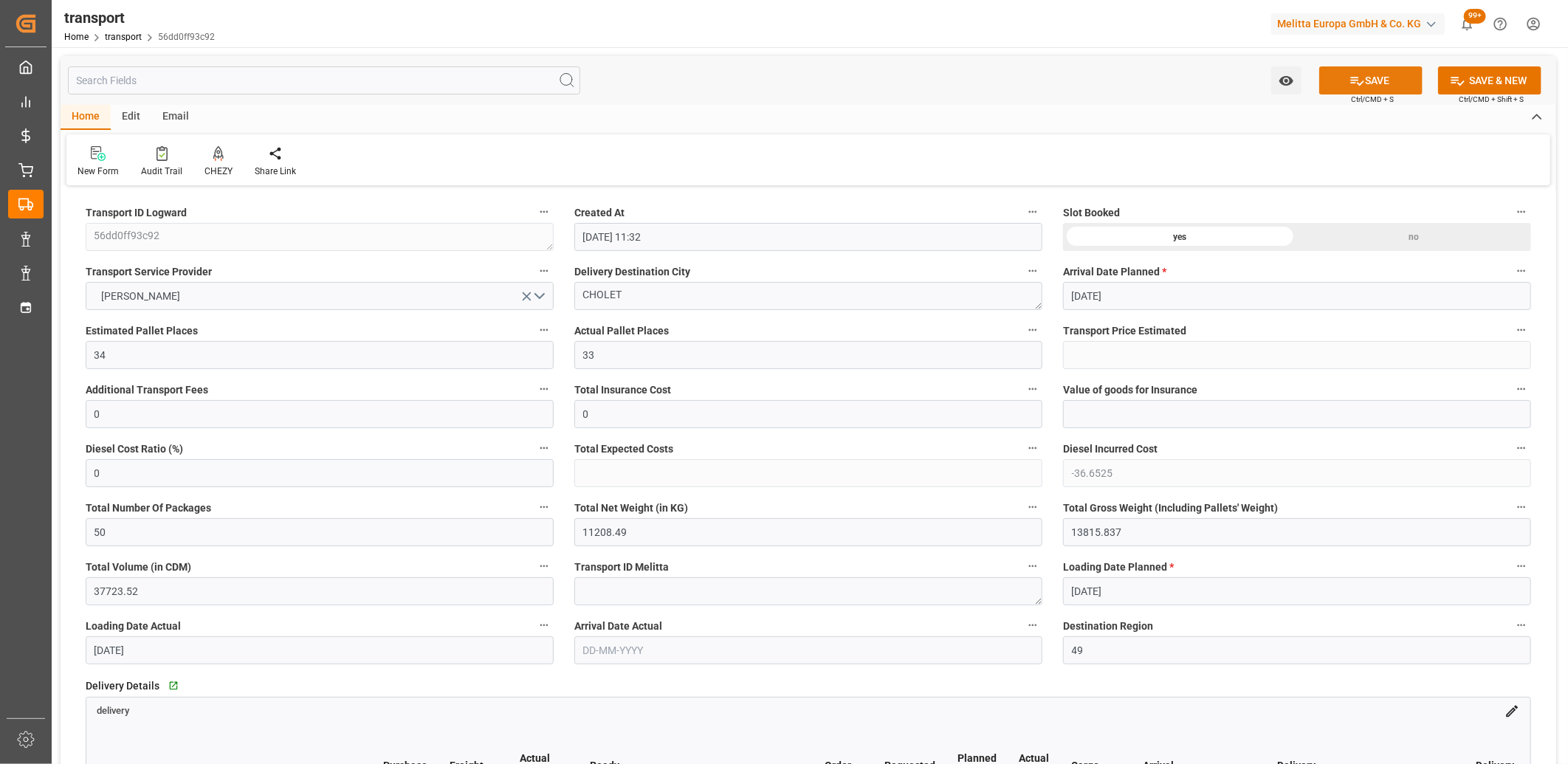
click at [1342, 79] on button "SAVE" at bounding box center [1370, 80] width 103 height 28
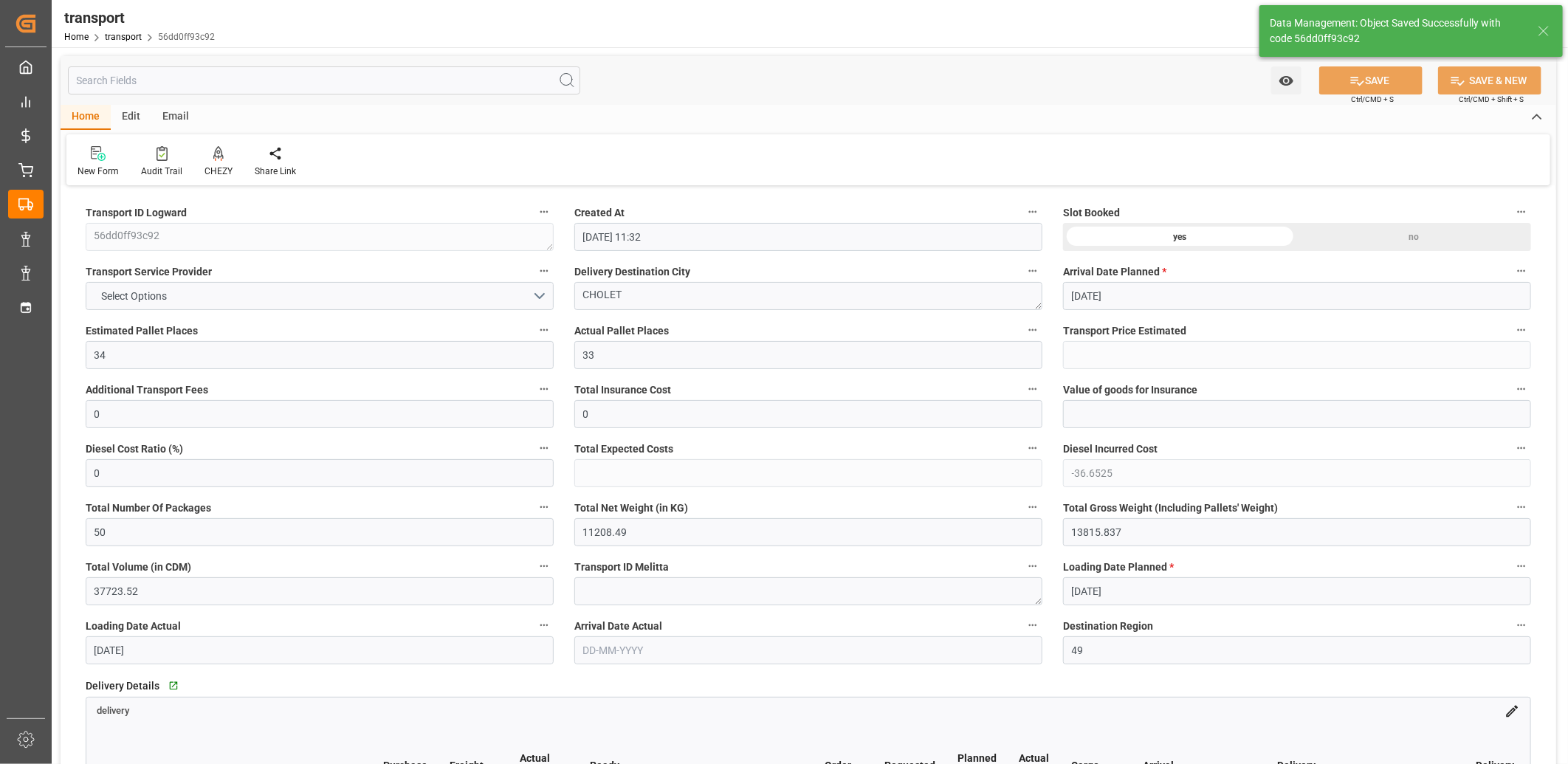
scroll to position [328, 0]
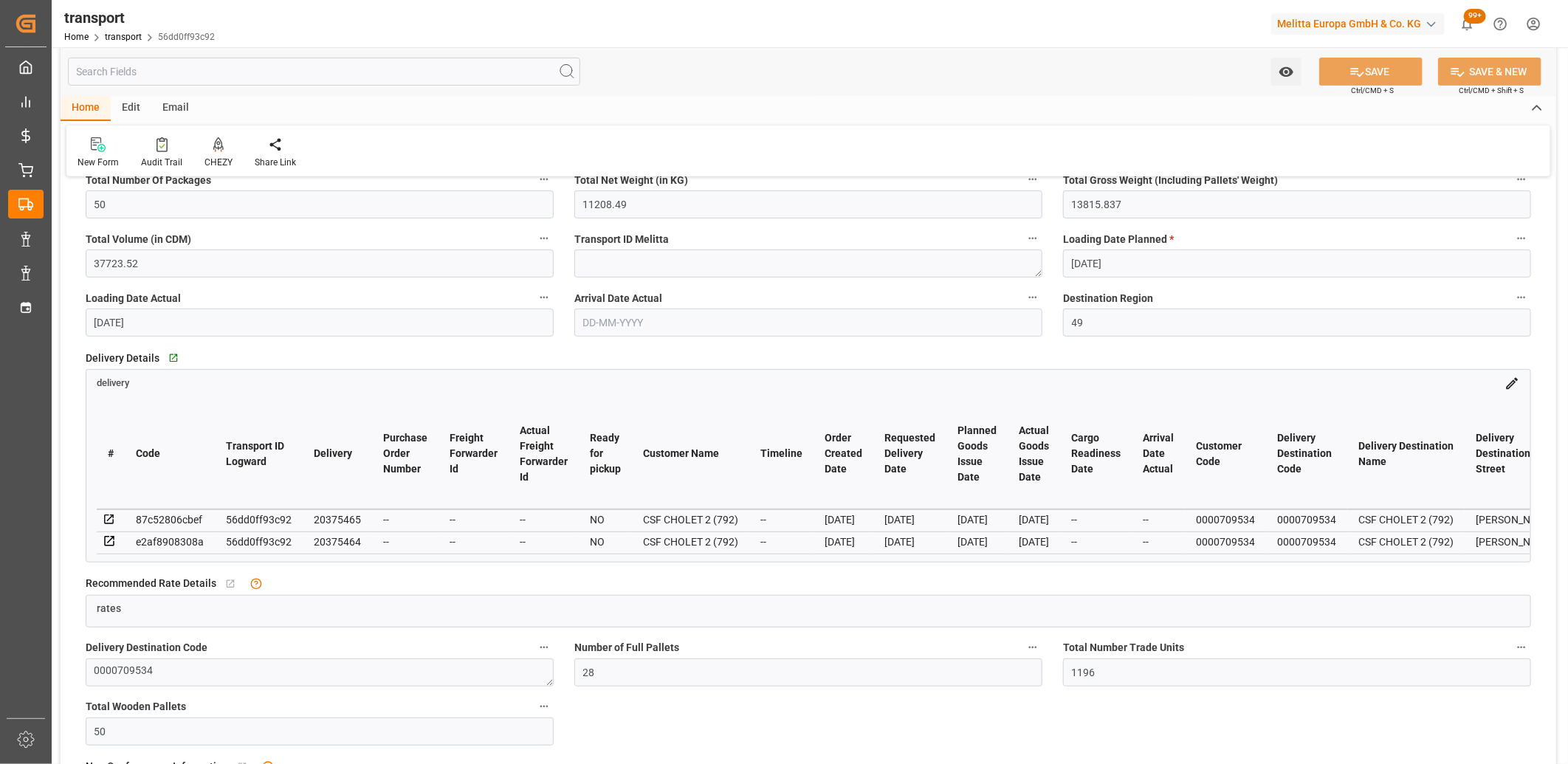
click at [108, 514] on icon at bounding box center [109, 519] width 13 height 13
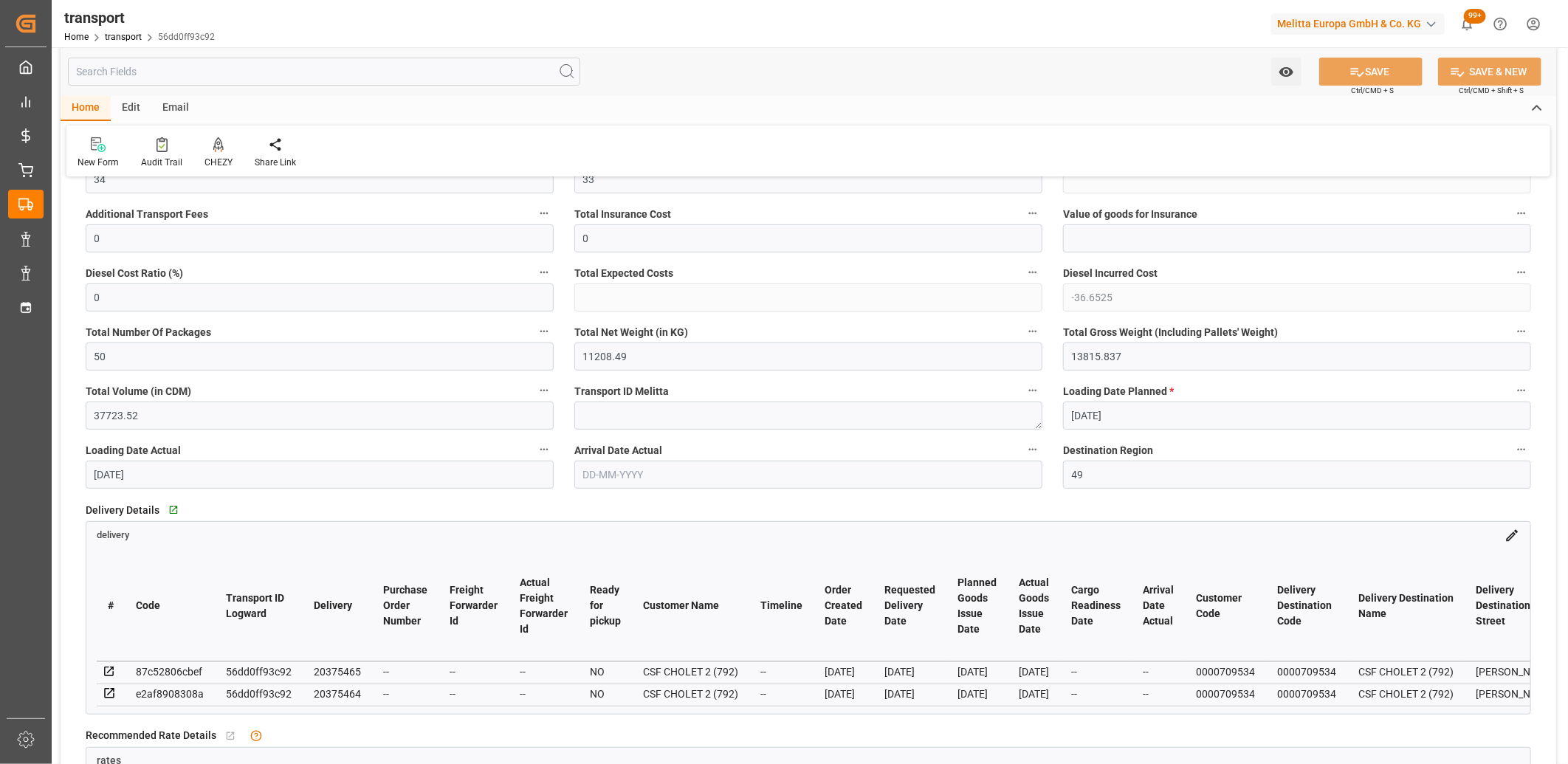
scroll to position [0, 0]
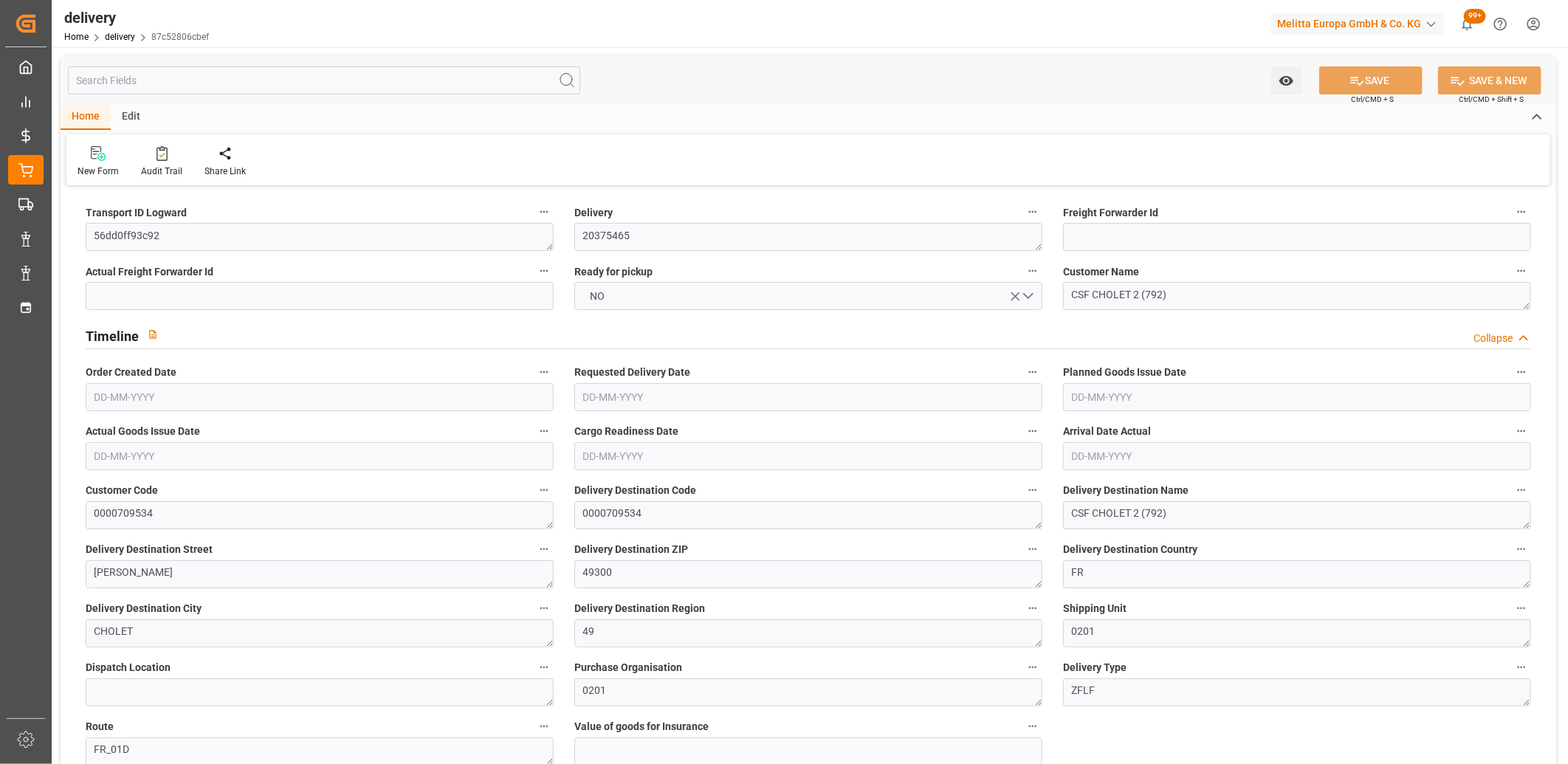
type input "[DATE]"
type input "31-07-2025 11:00"
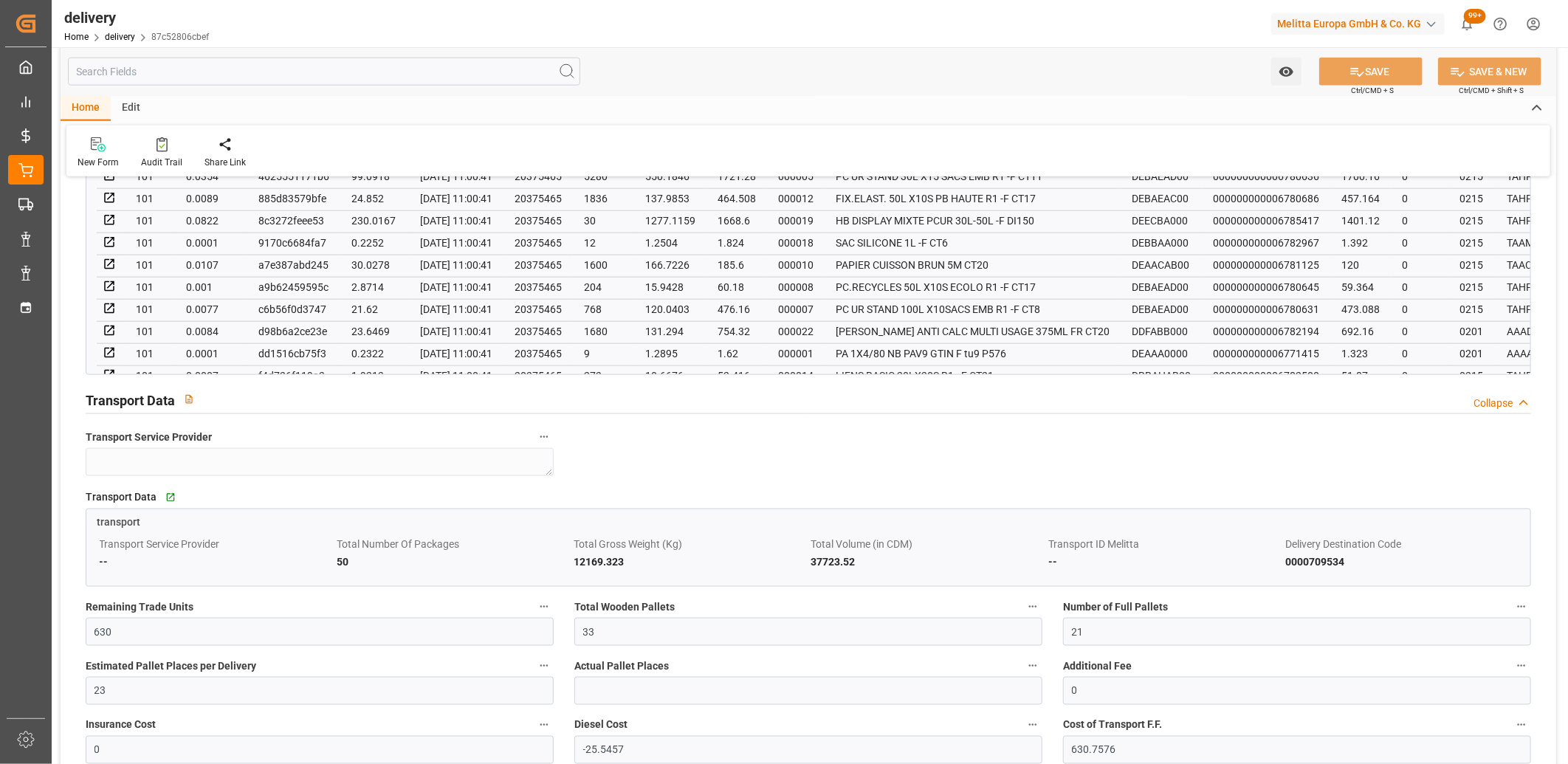
scroll to position [1147, 0]
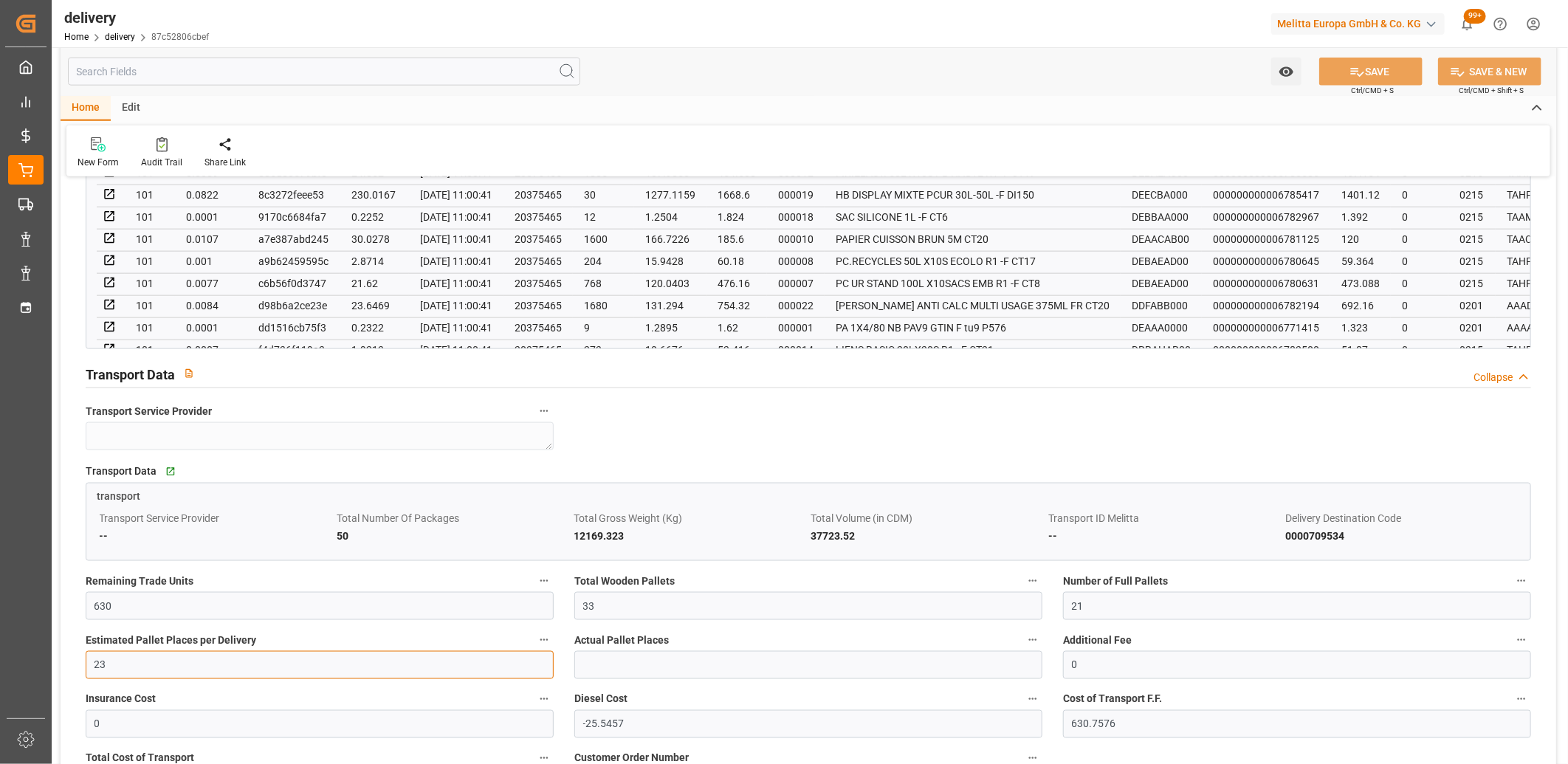
click at [173, 658] on input "23" at bounding box center [320, 665] width 468 height 28
type input "22"
click at [1351, 67] on icon at bounding box center [1358, 71] width 13 height 9
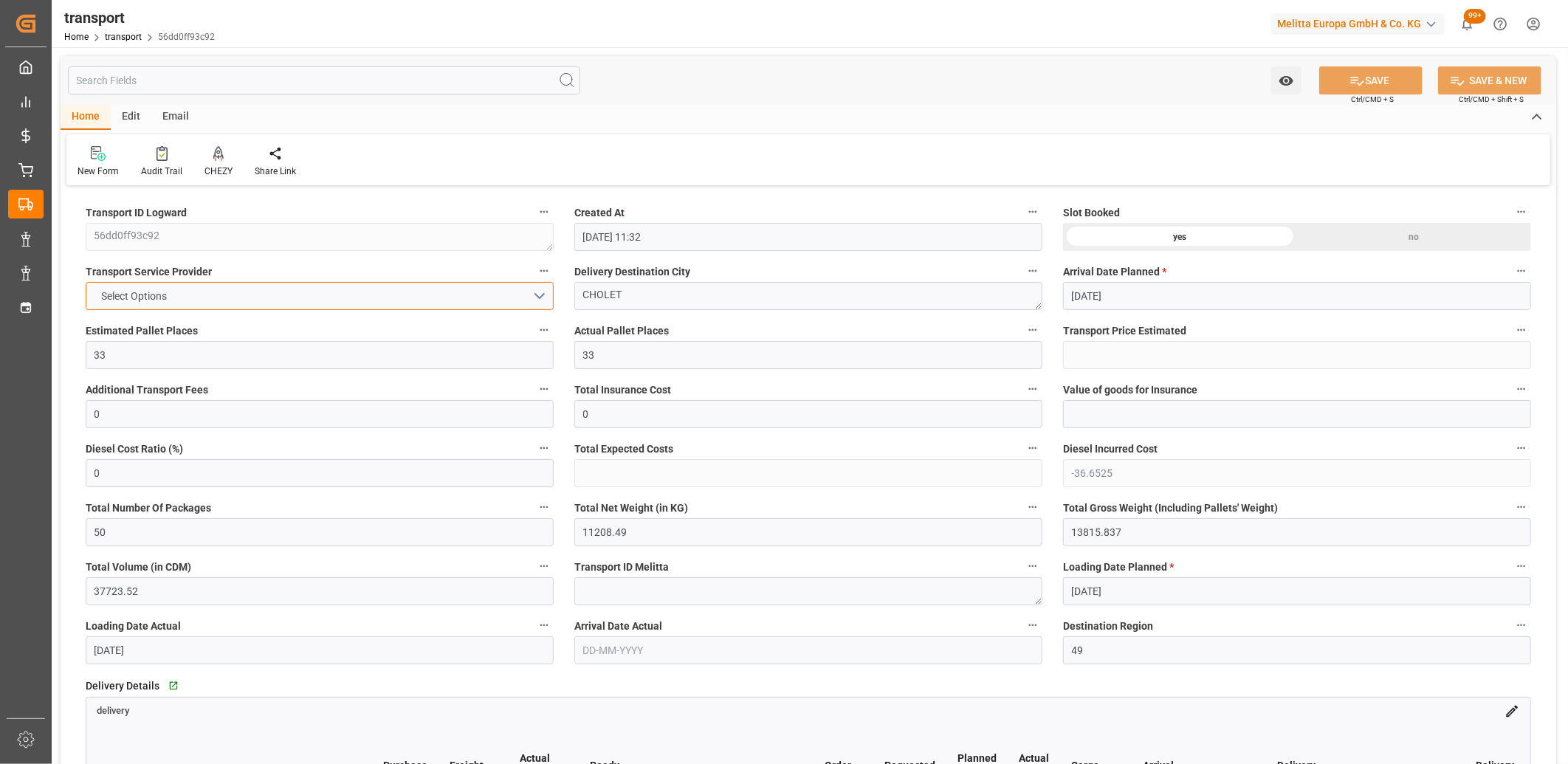
click at [146, 293] on span "Select Options" at bounding box center [135, 297] width 81 height 15
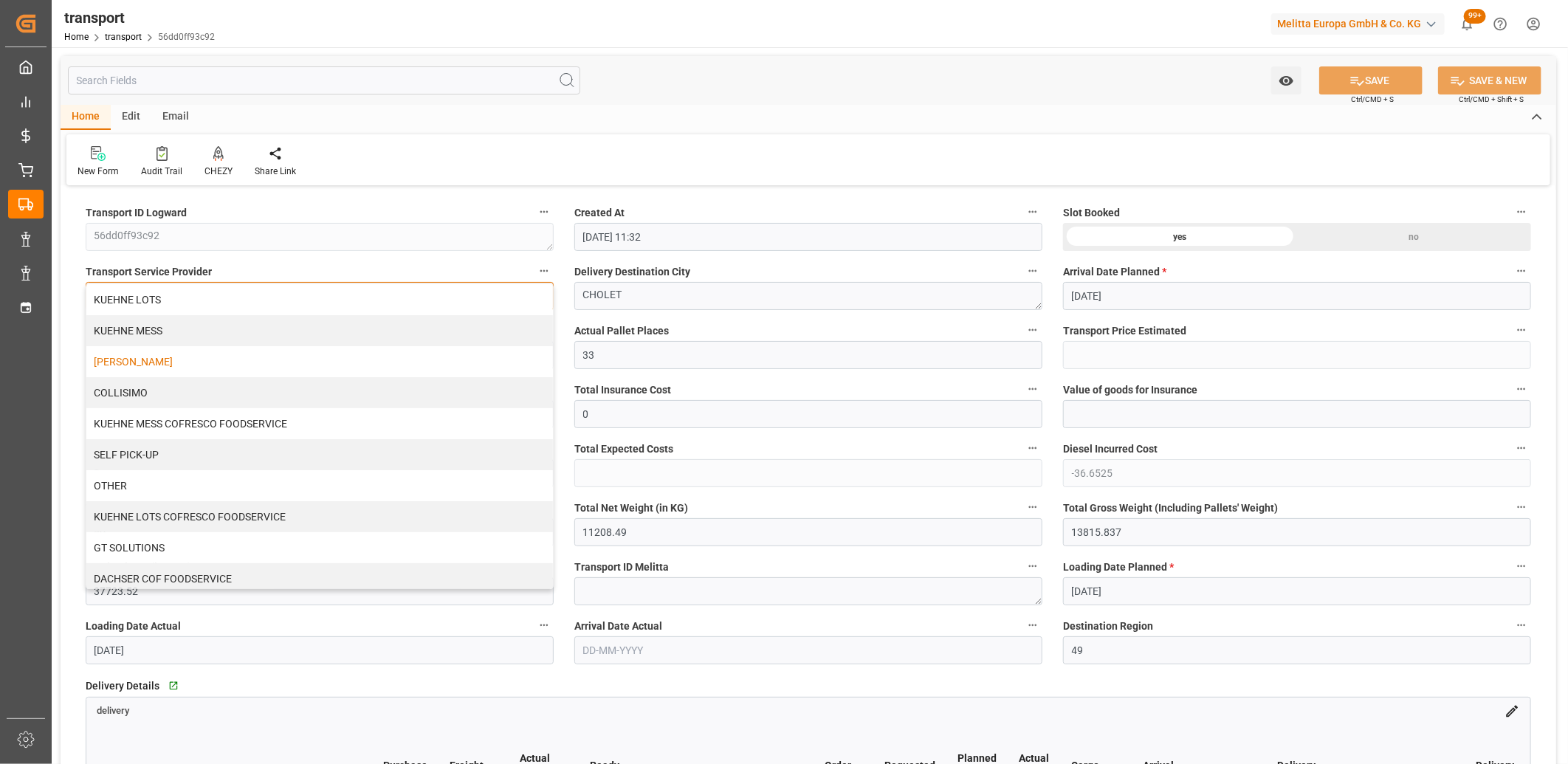
click at [139, 358] on div "[PERSON_NAME]" at bounding box center [320, 361] width 466 height 31
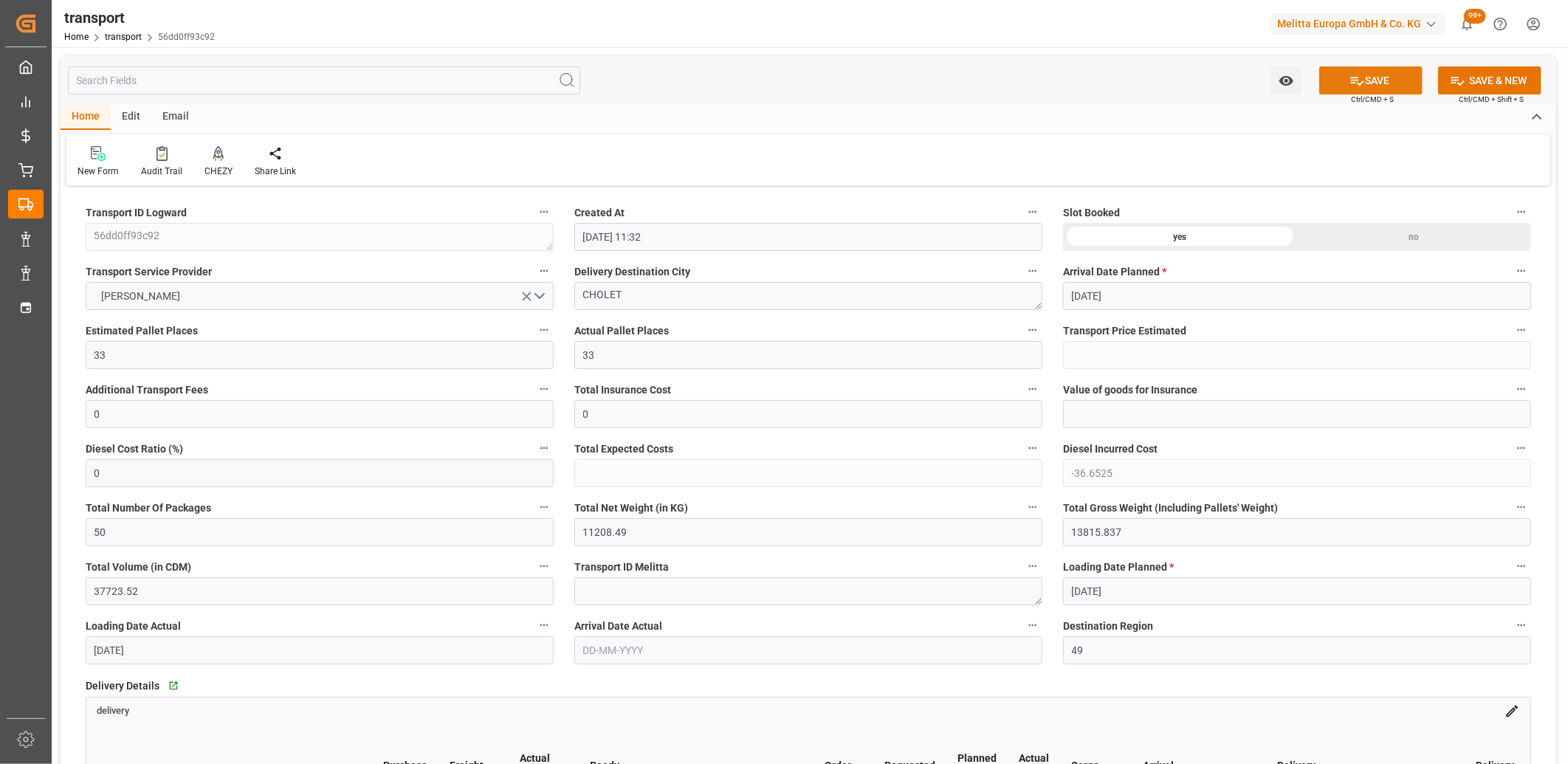
click at [1379, 80] on button "SAVE" at bounding box center [1370, 80] width 103 height 28
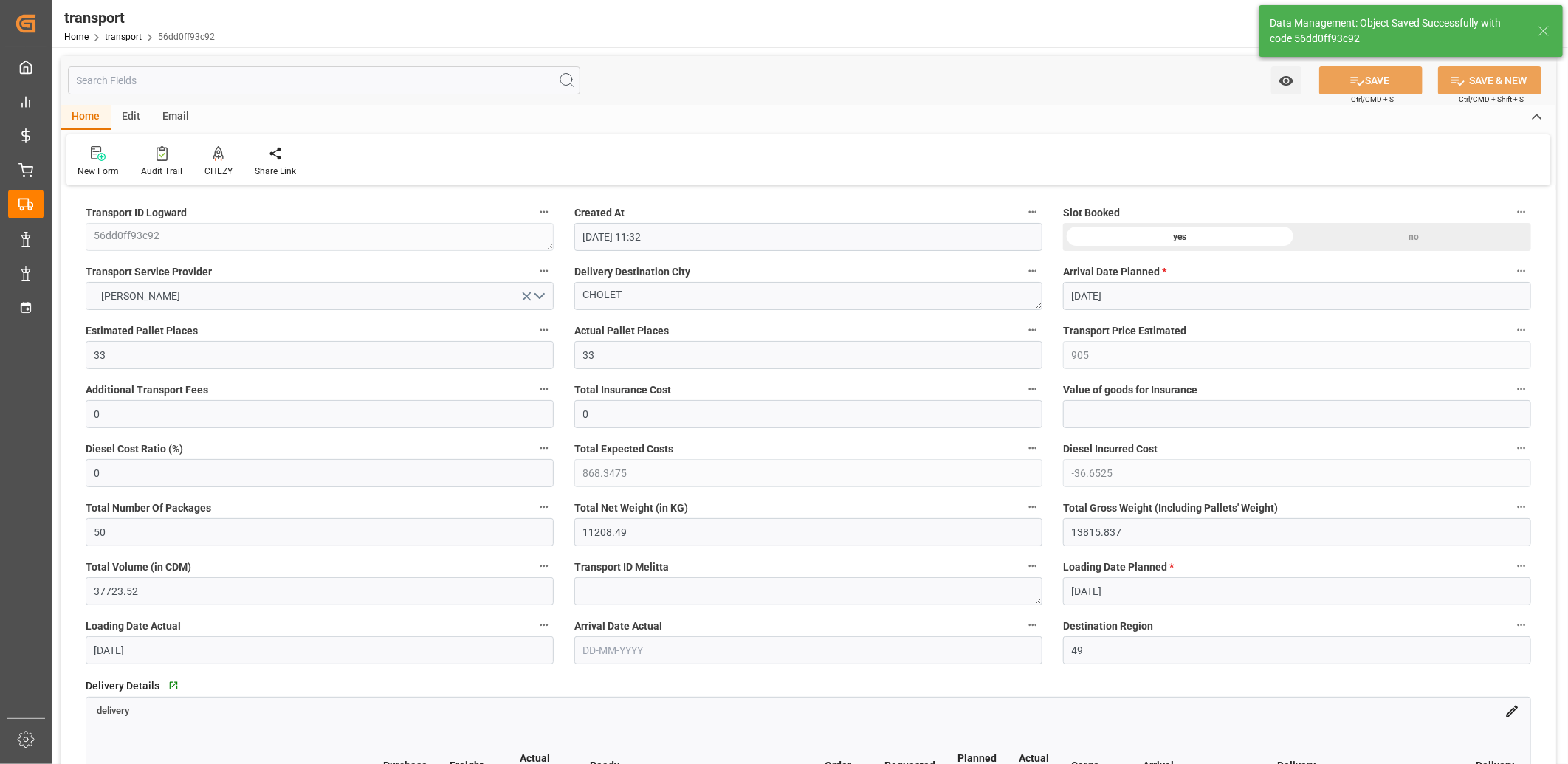
type input "905"
type input "868.3475"
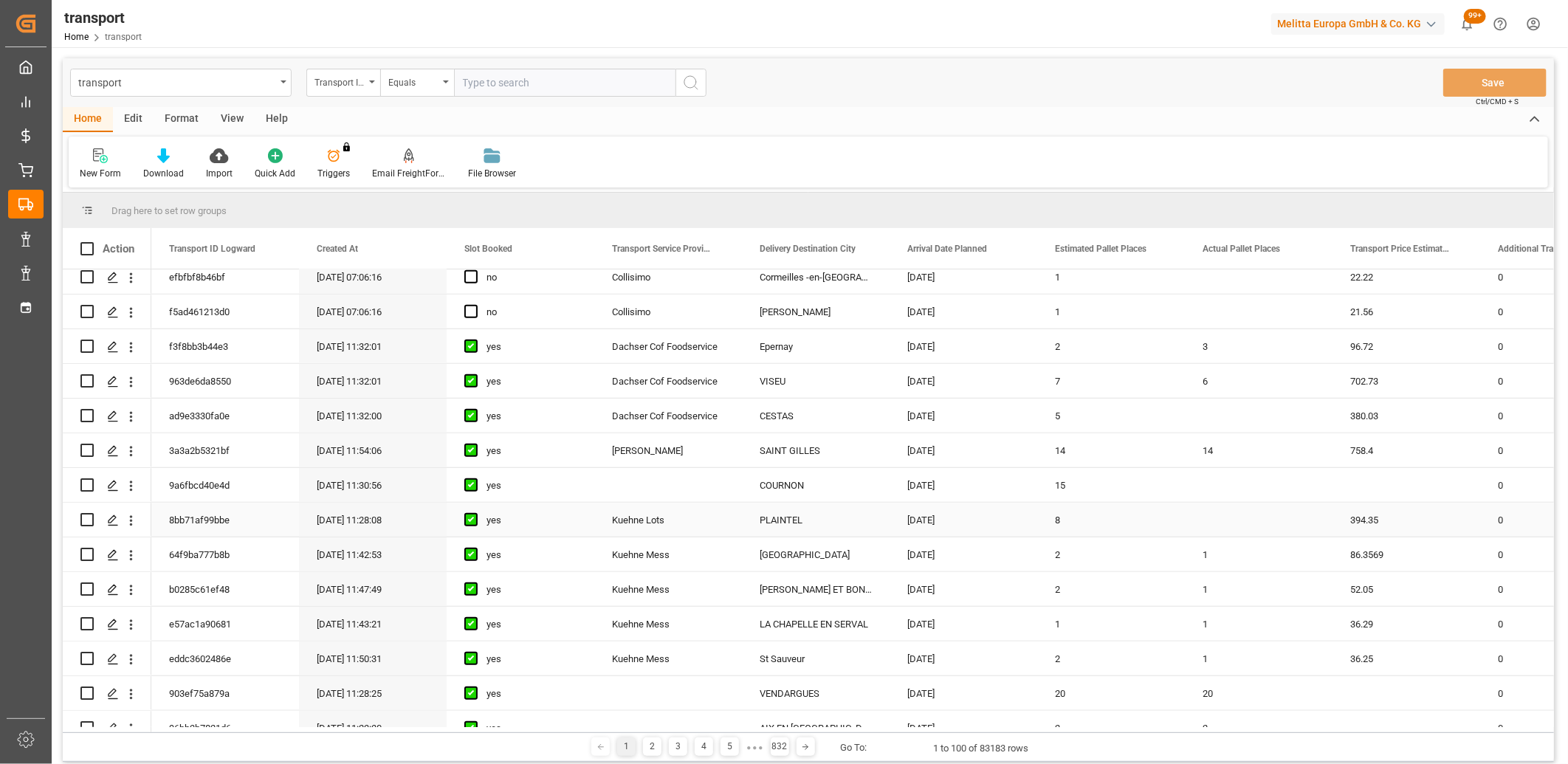
scroll to position [820, 0]
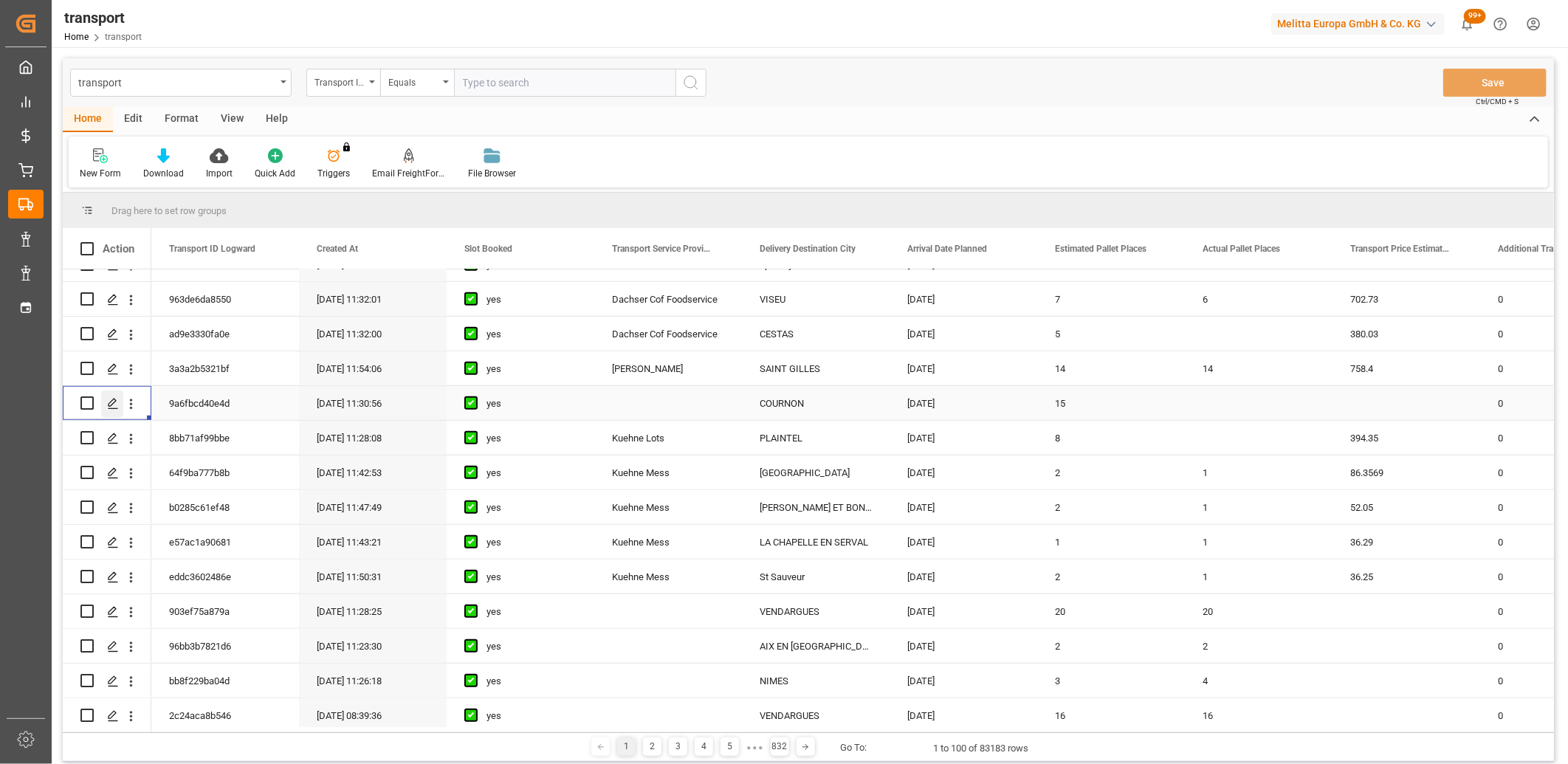
click at [109, 406] on polygon "Press SPACE to select this row." at bounding box center [113, 403] width 8 height 8
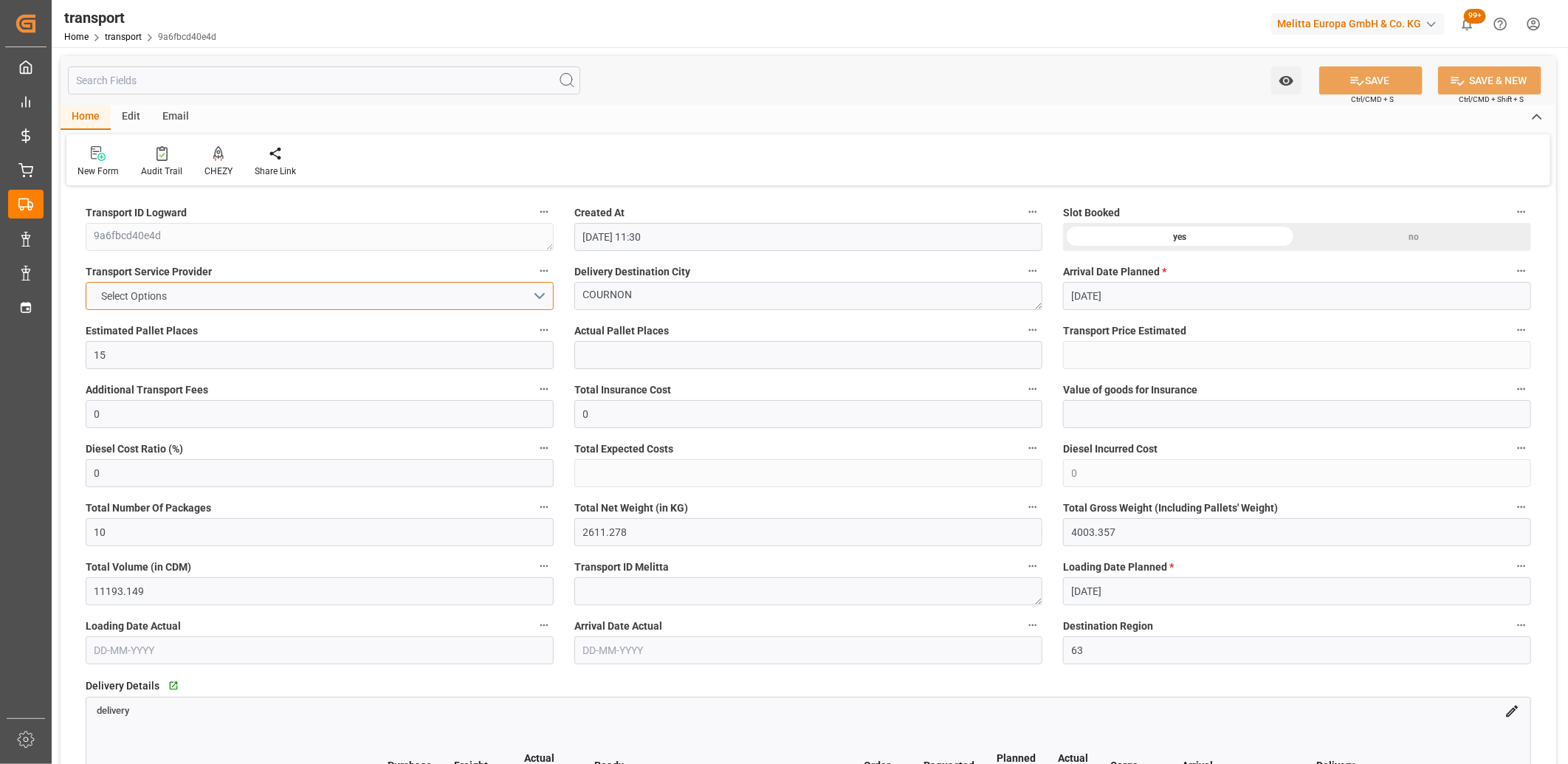
click at [229, 301] on button "Select Options" at bounding box center [320, 296] width 468 height 28
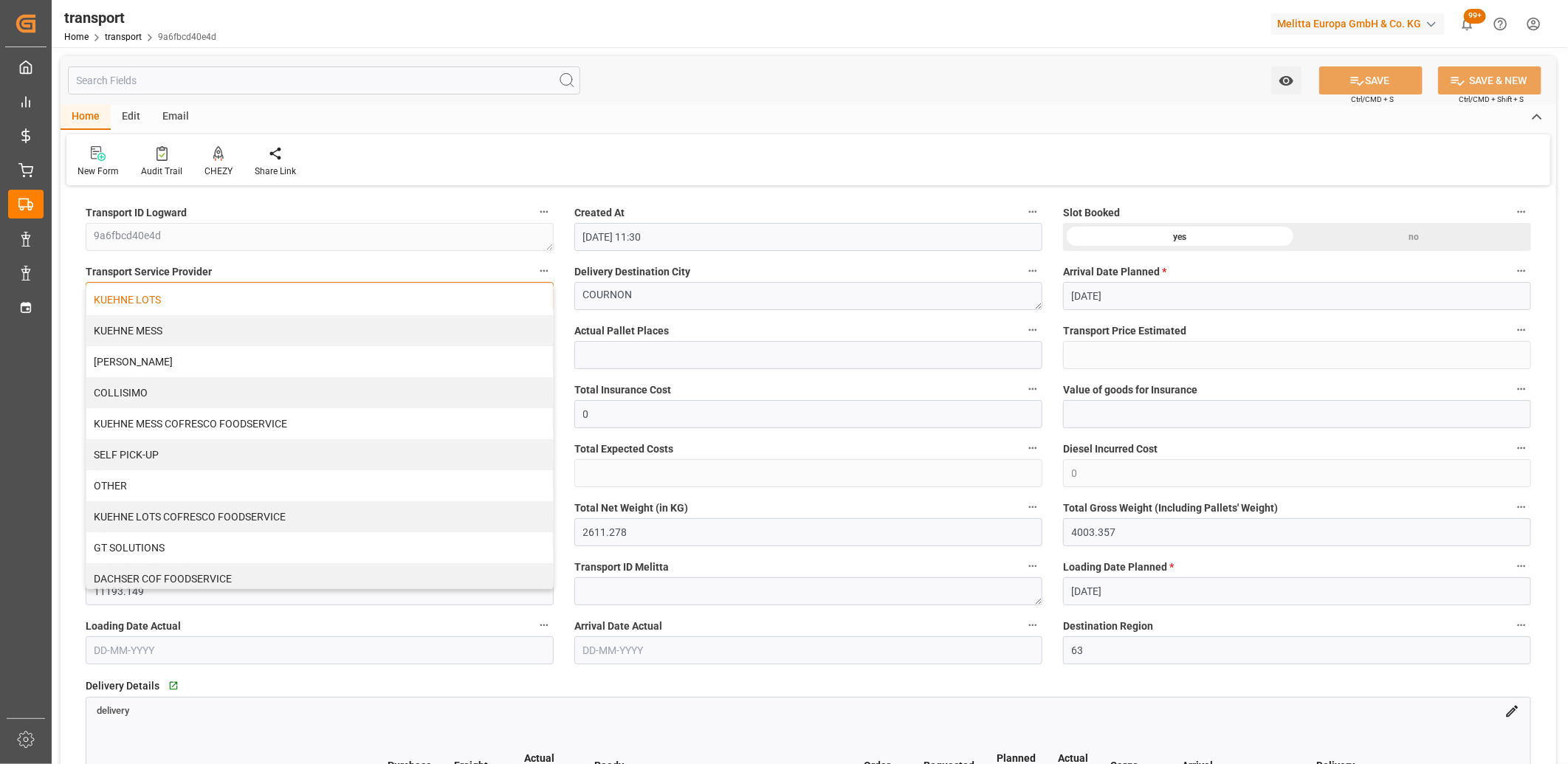
click at [219, 302] on div "KUEHNE LOTS" at bounding box center [320, 300] width 466 height 31
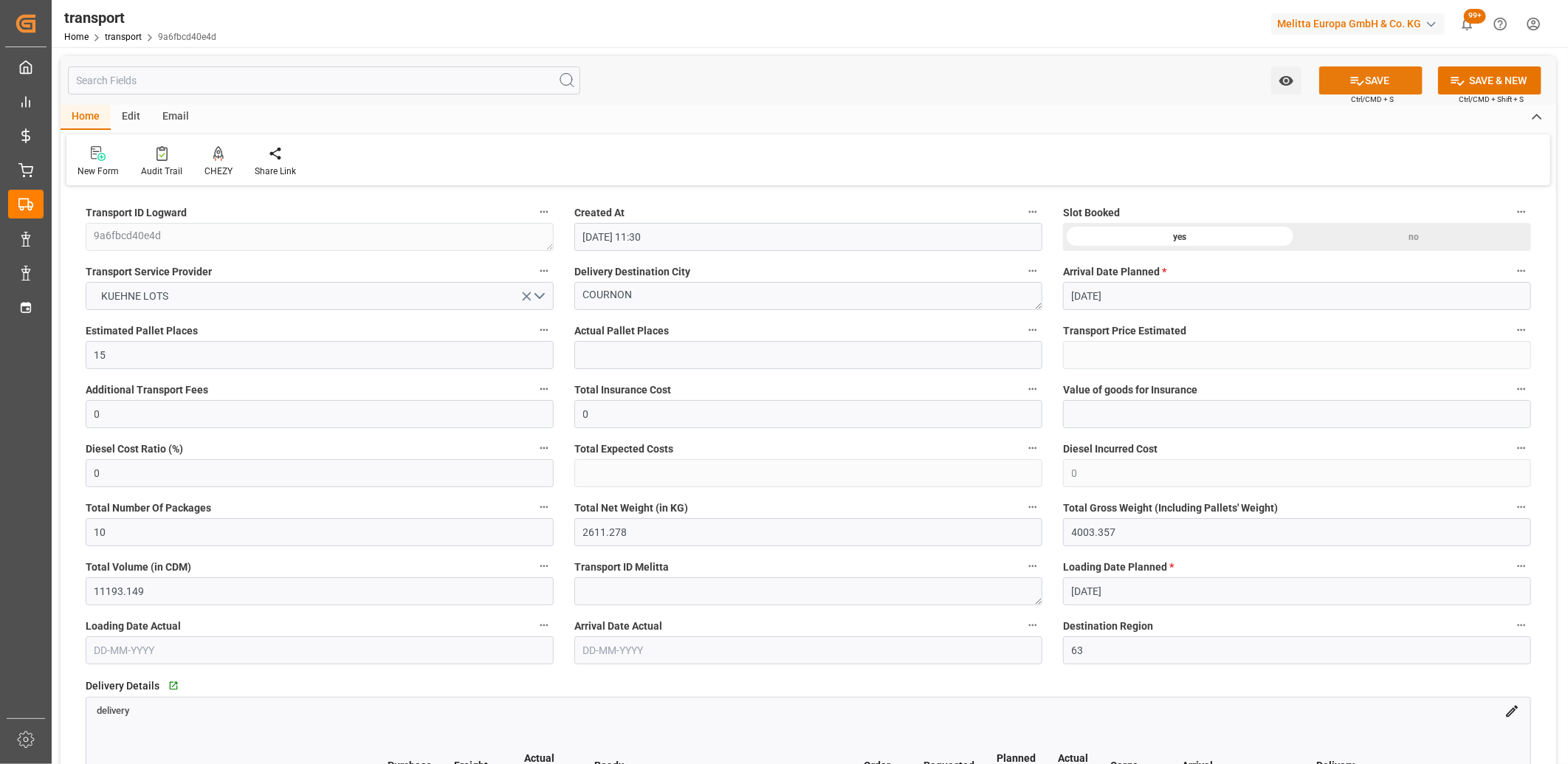
click at [1385, 76] on button "SAVE" at bounding box center [1370, 80] width 103 height 28
type input "470.75"
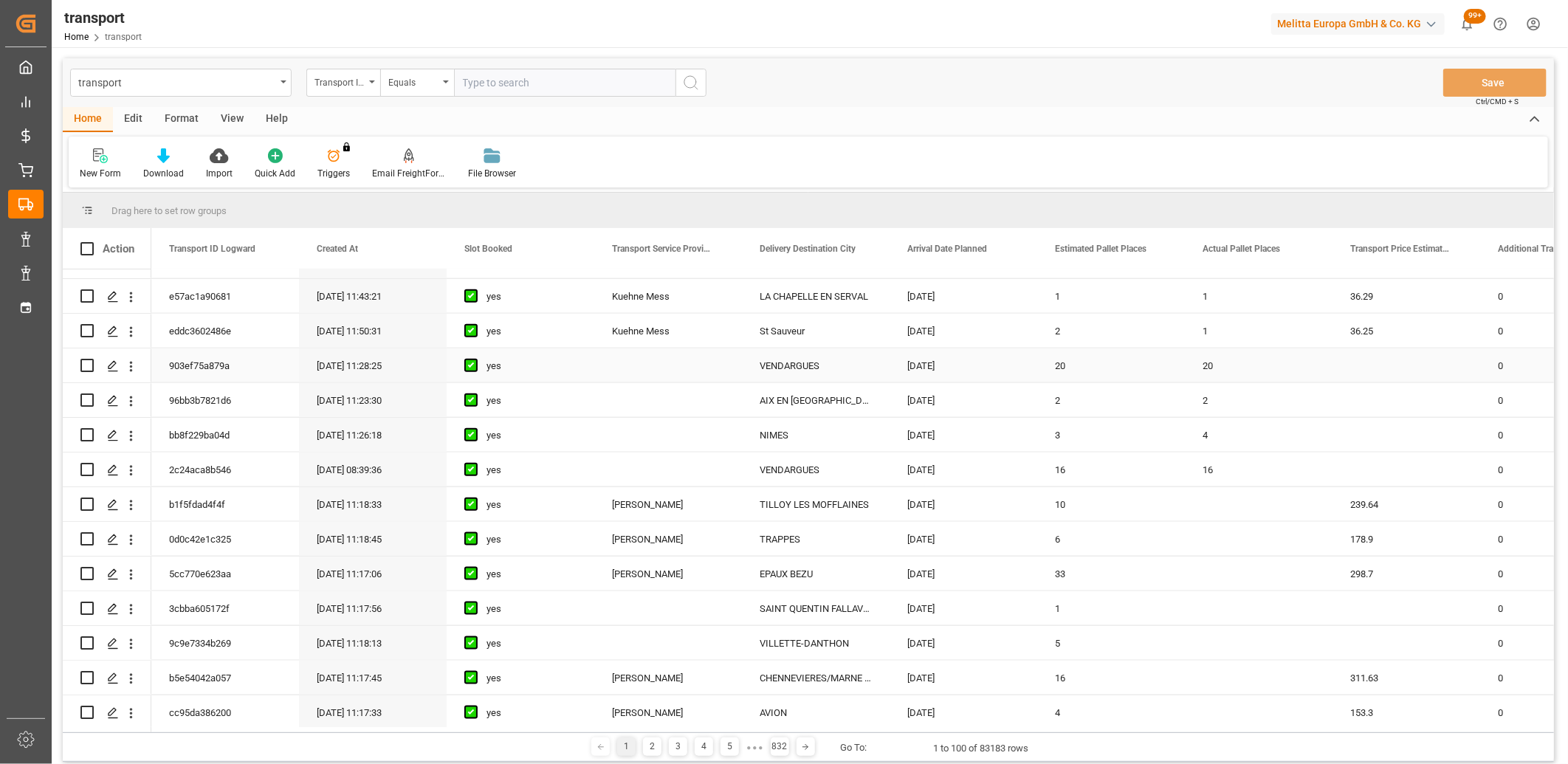
scroll to position [1147, 0]
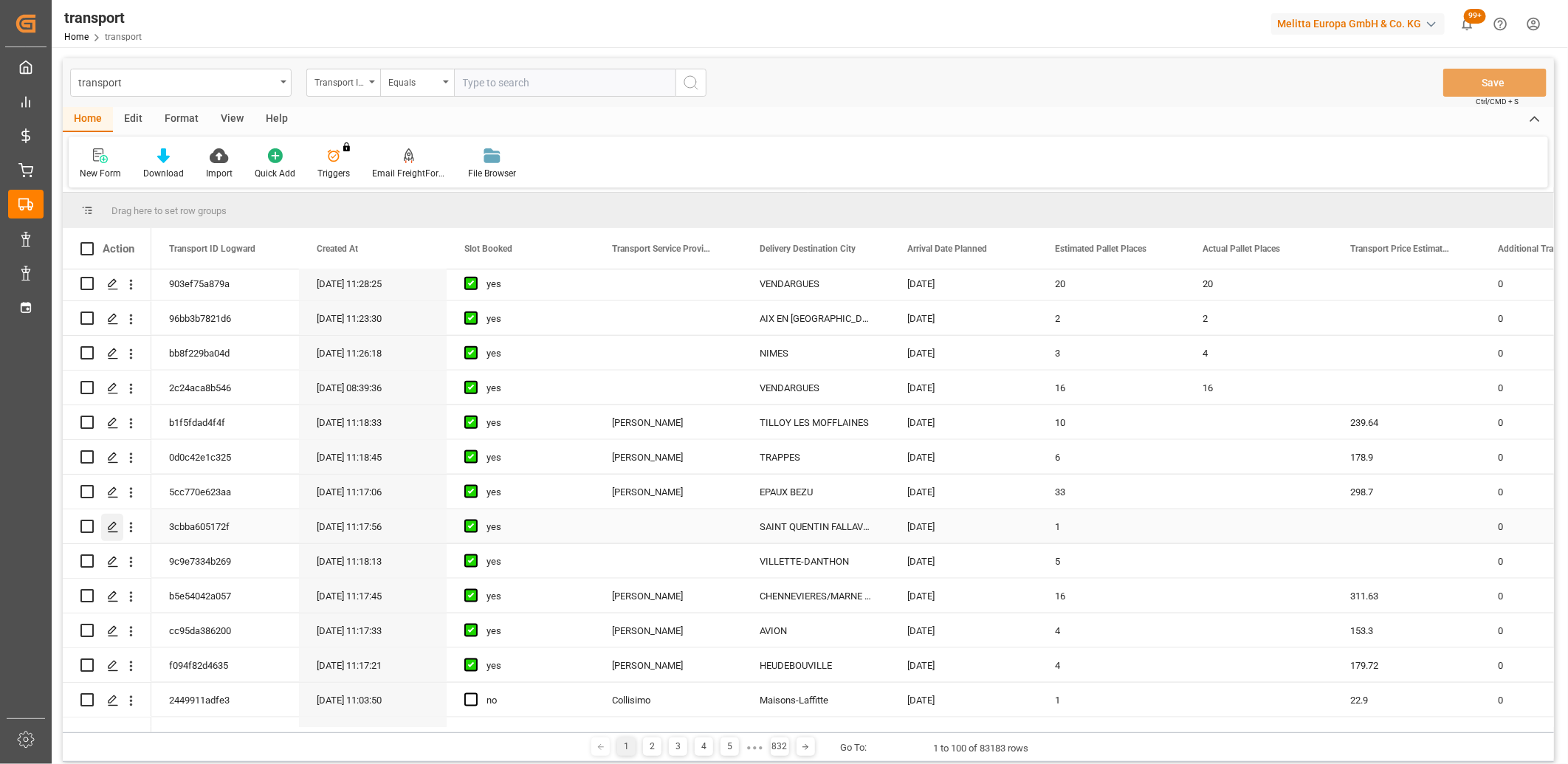
click at [116, 525] on icon "Press SPACE to select this row." at bounding box center [113, 527] width 12 height 12
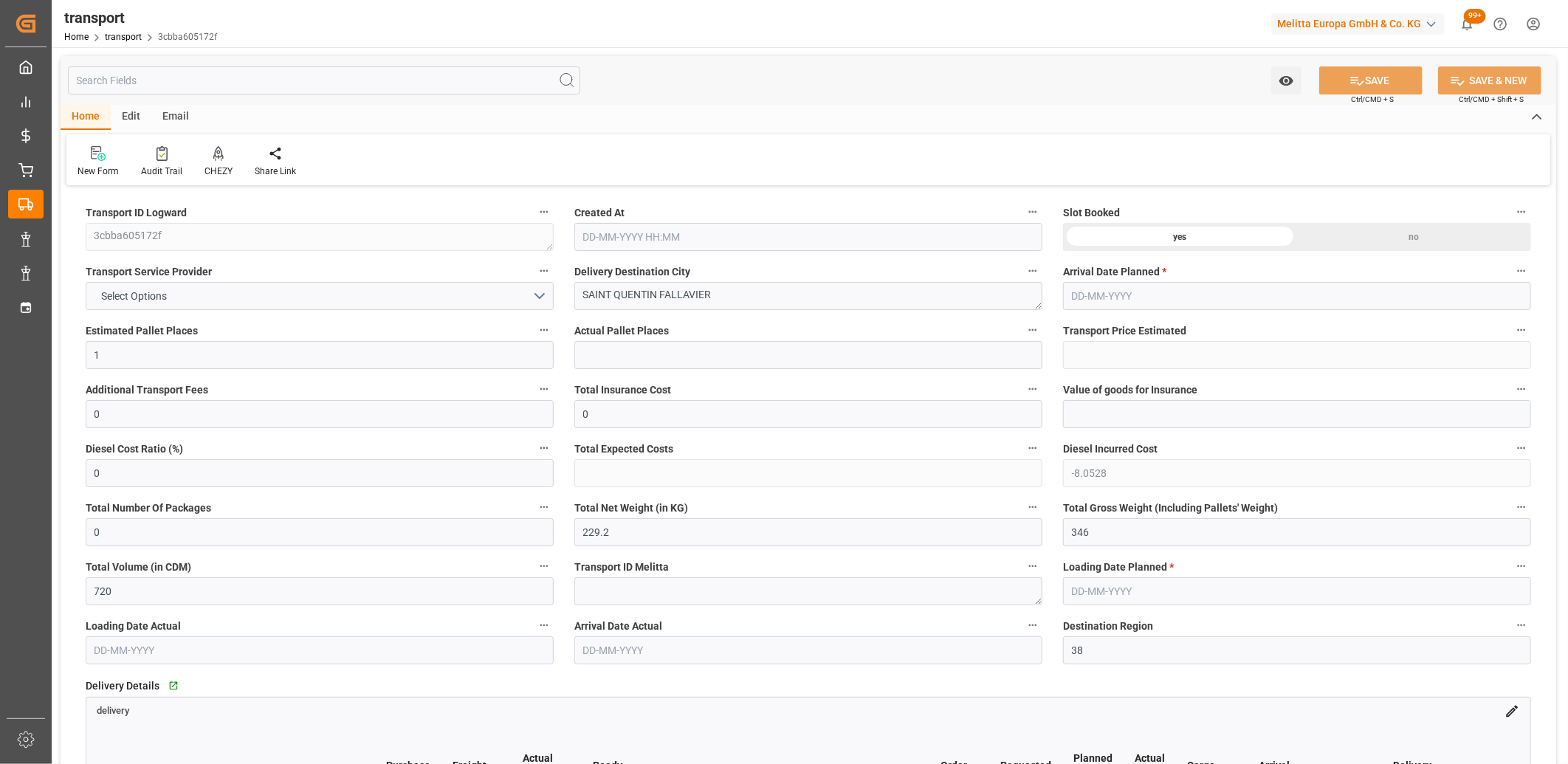
type input "[DATE] 11:17"
type input "[DATE]"
click at [196, 299] on button "Select Options" at bounding box center [320, 296] width 468 height 28
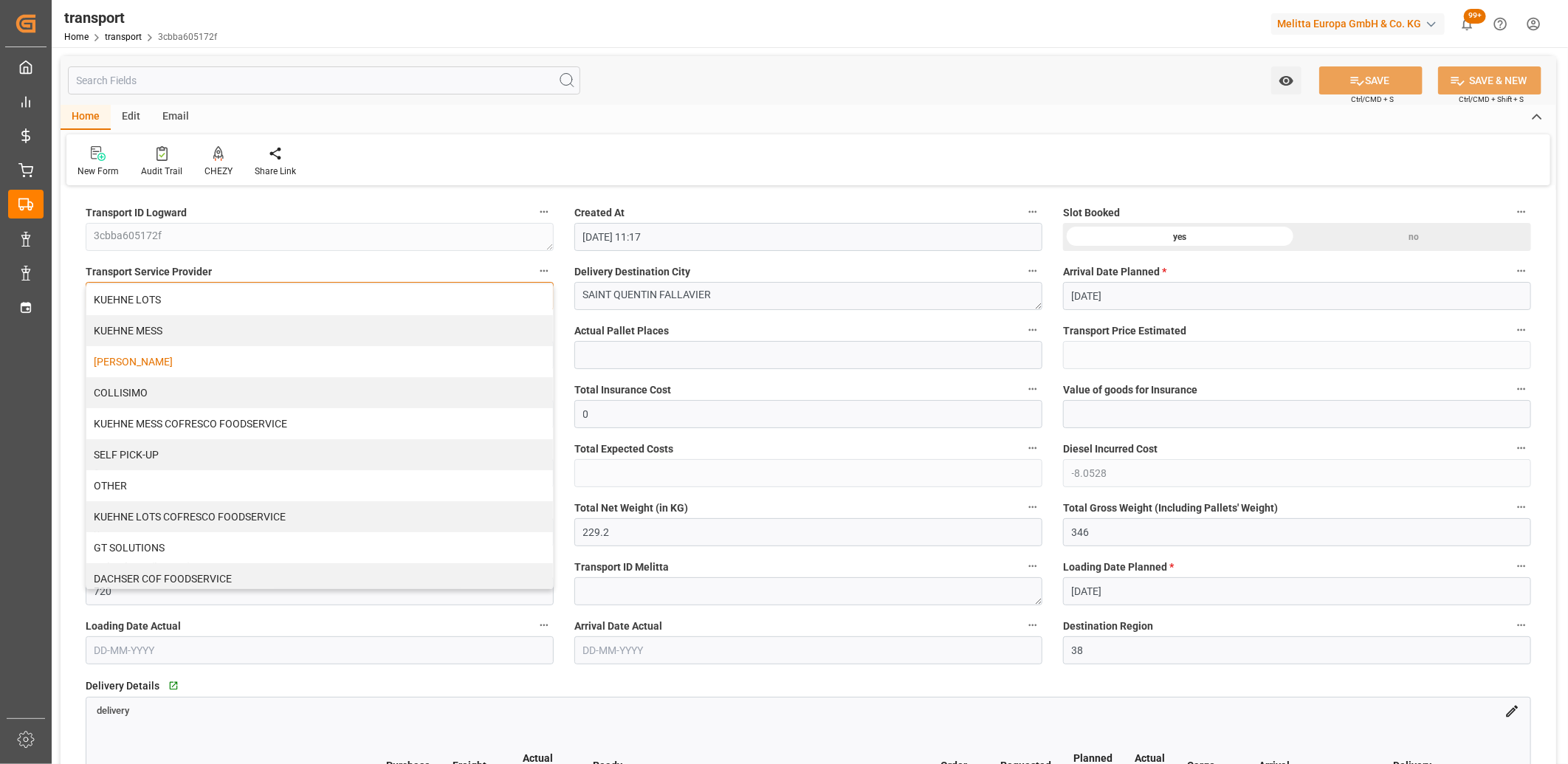
click at [169, 368] on div "[PERSON_NAME]" at bounding box center [320, 361] width 466 height 31
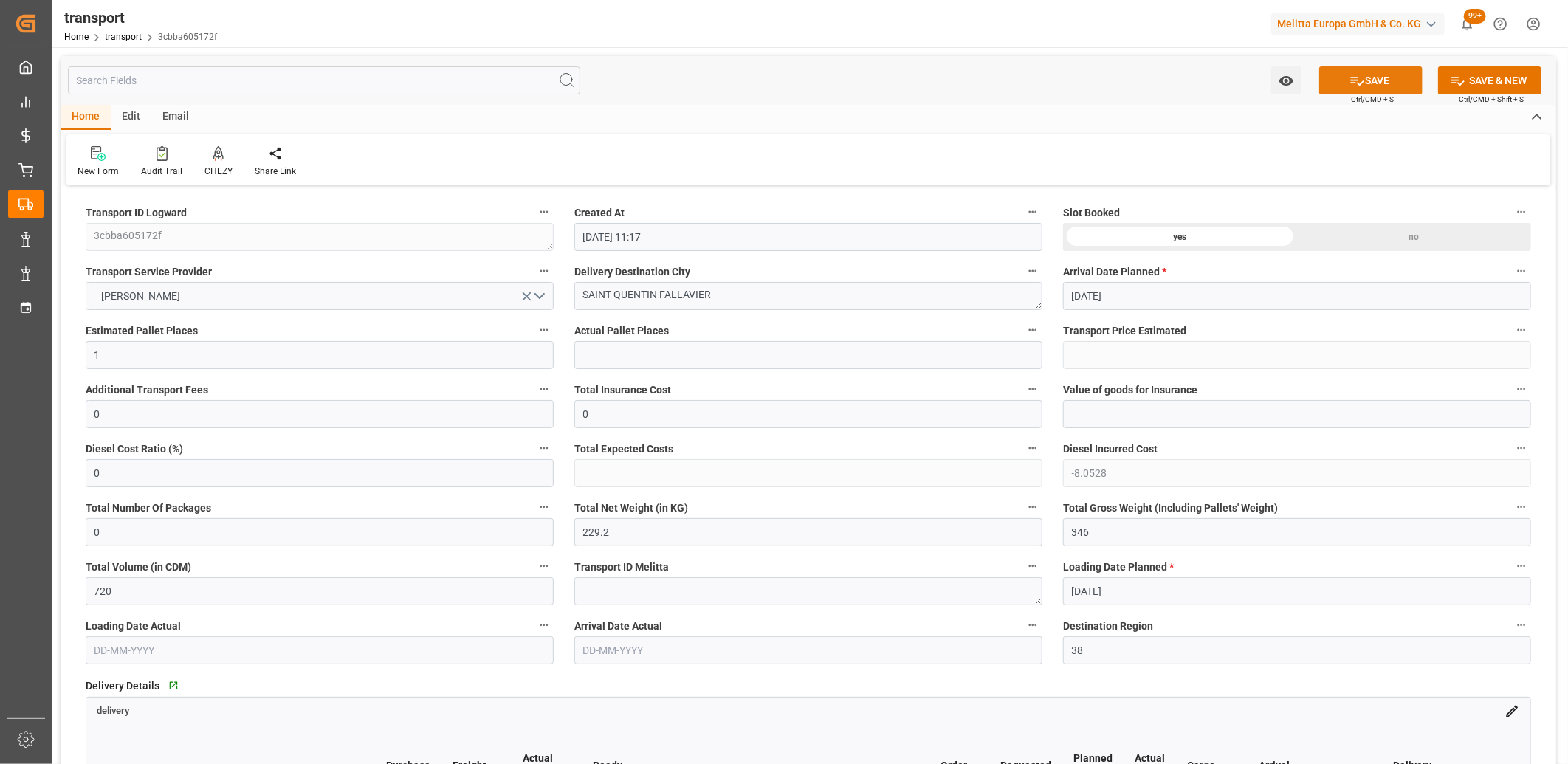
click at [1373, 83] on button "SAVE" at bounding box center [1370, 80] width 103 height 28
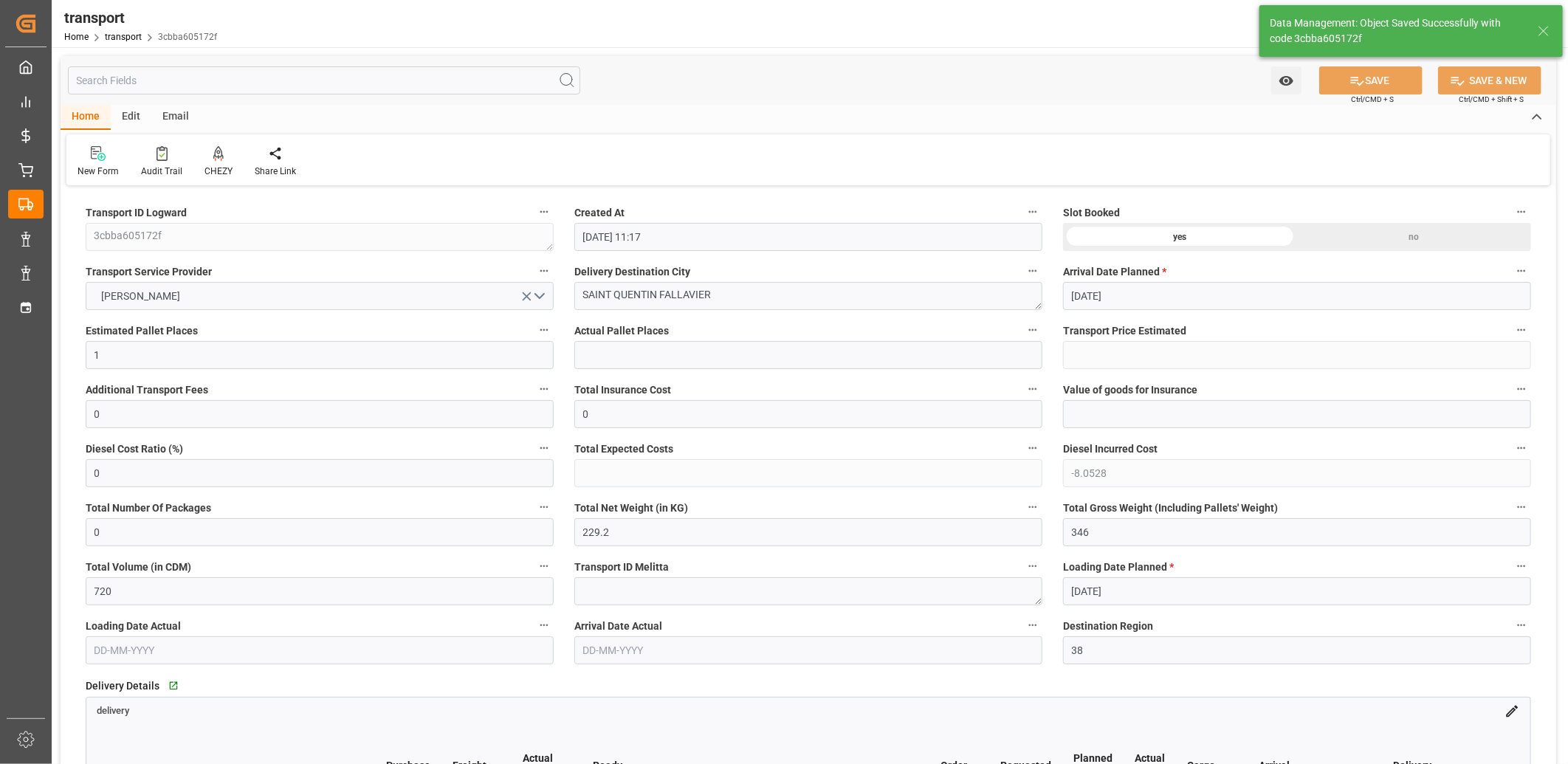
type input "238.25"
type input "230.1972"
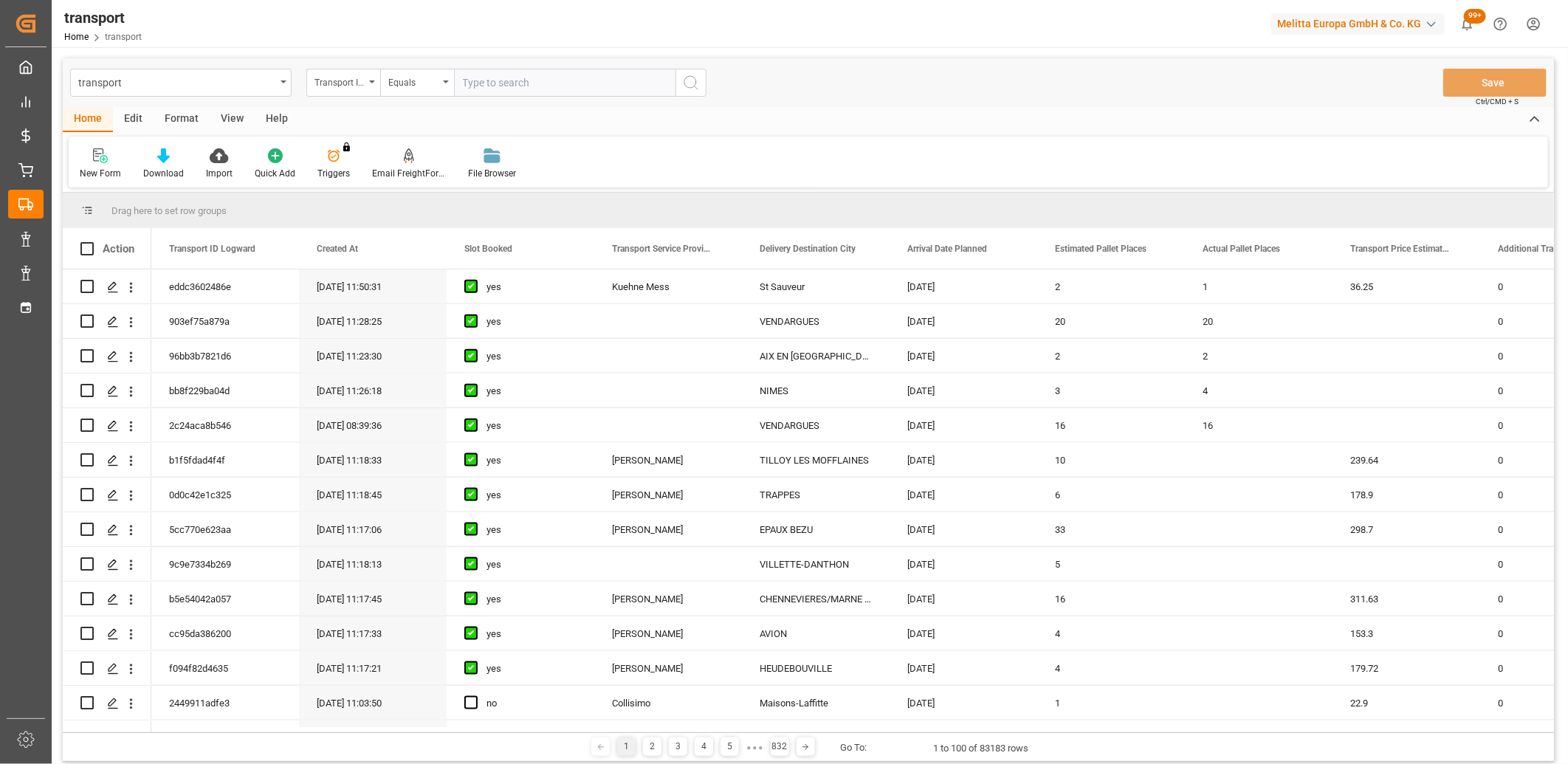
scroll to position [1147, 0]
click at [117, 564] on icon "Press SPACE to select this row." at bounding box center [113, 562] width 12 height 12
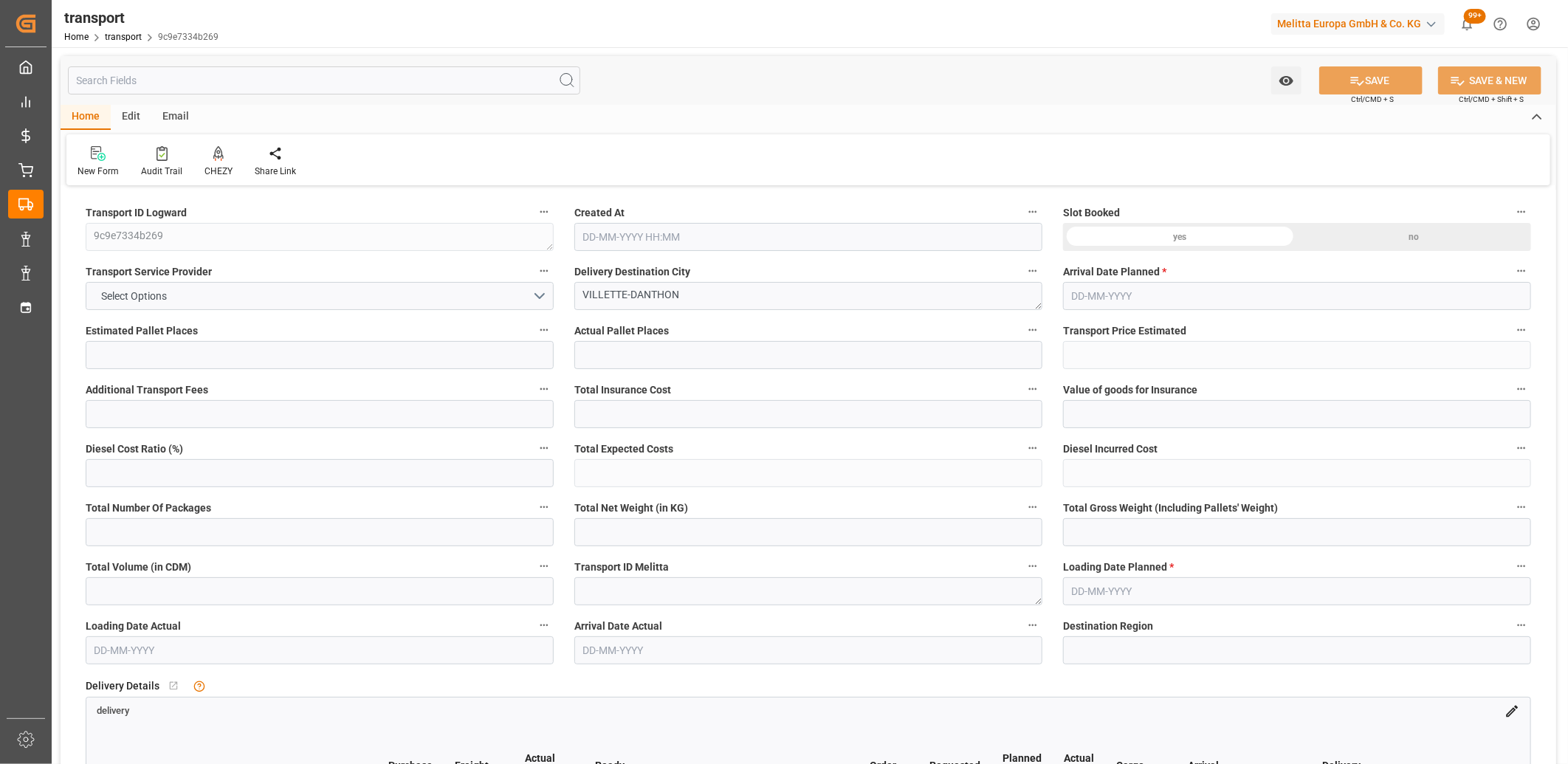
type input "5"
type input "0"
type input "-10.3076"
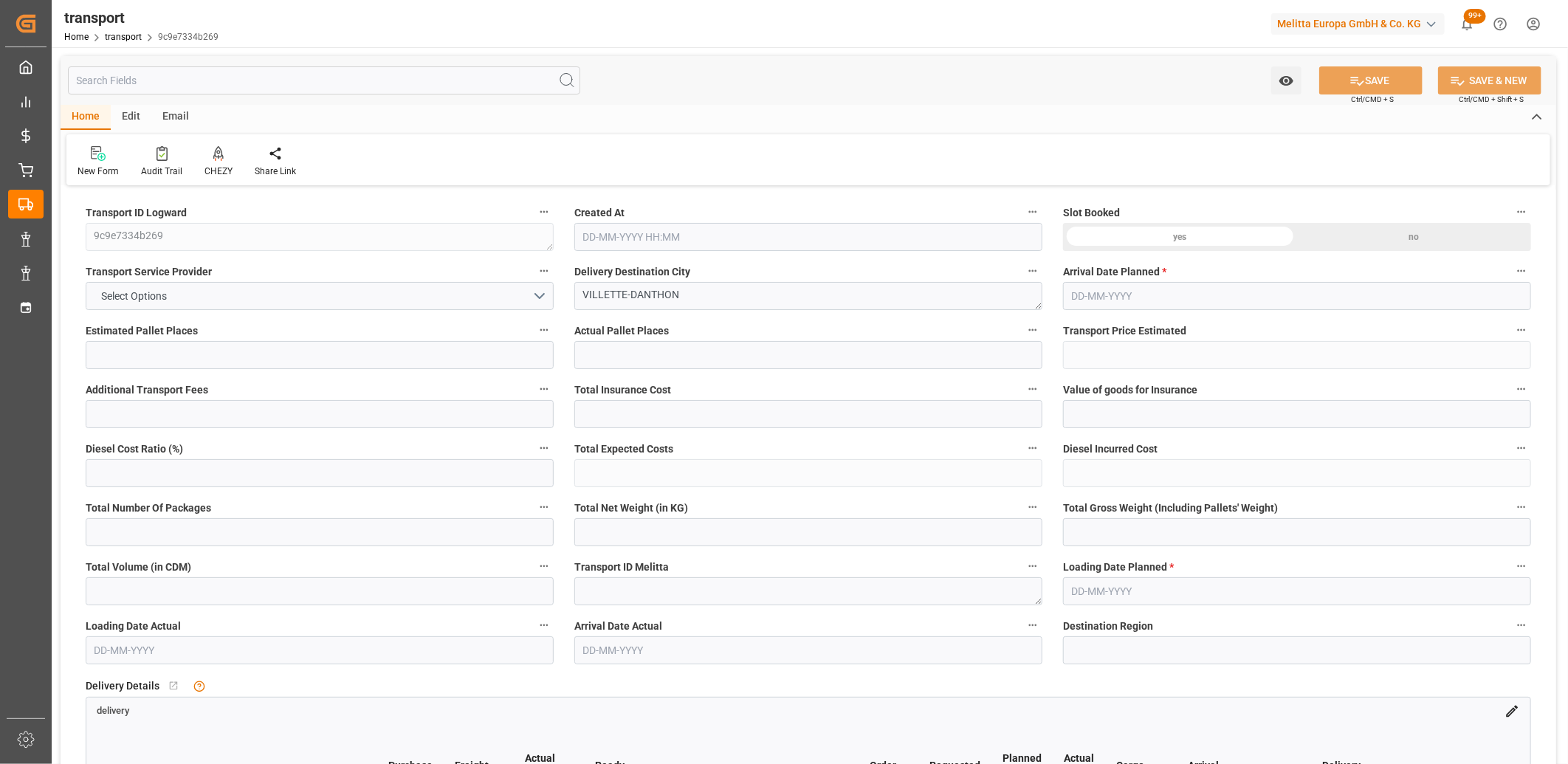
type input "0"
type input "235.52"
type input "645"
type input "3920"
type input "38"
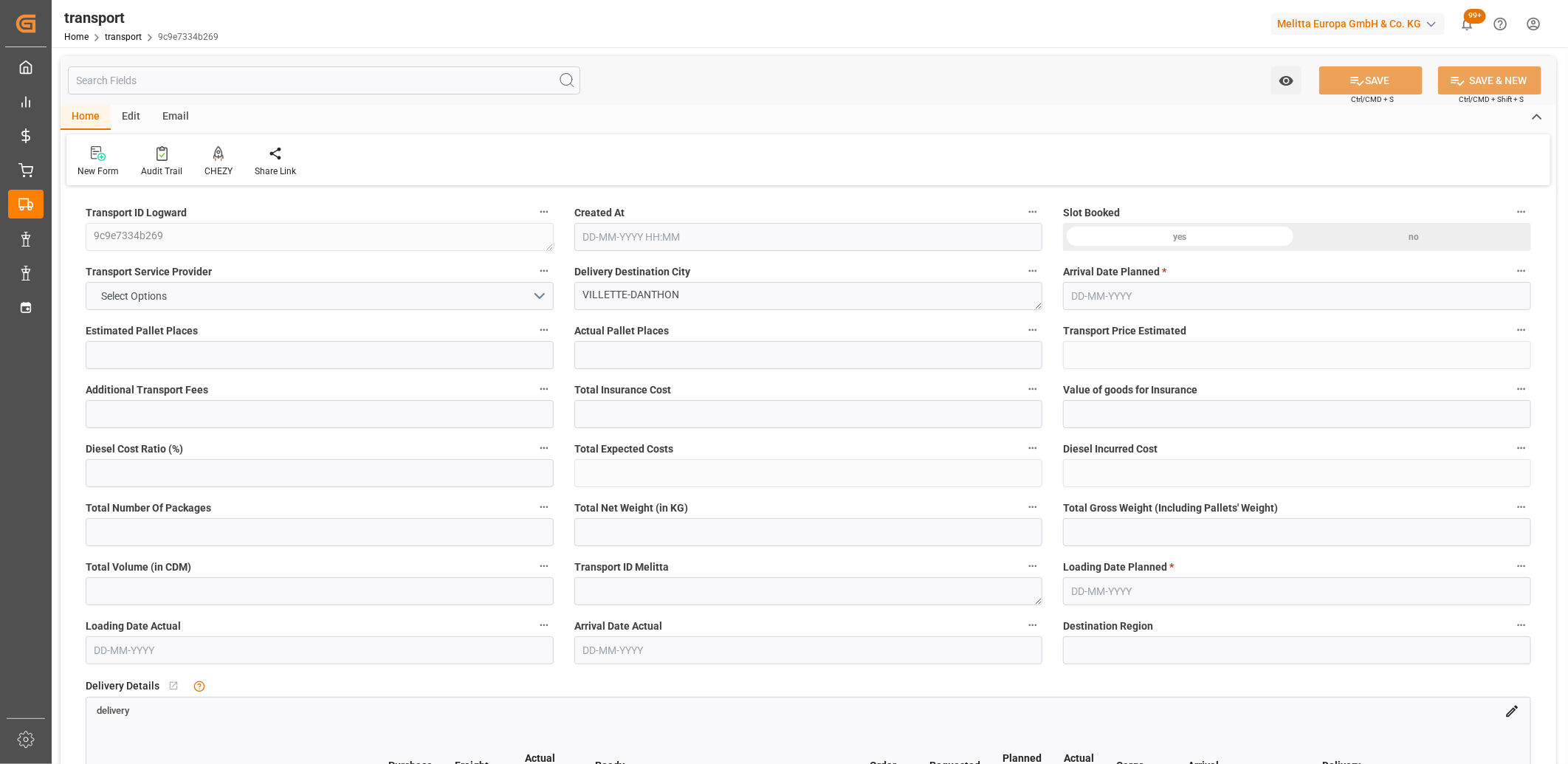
type input "5"
type input "100"
type input "5"
type input "101"
type input "520.6"
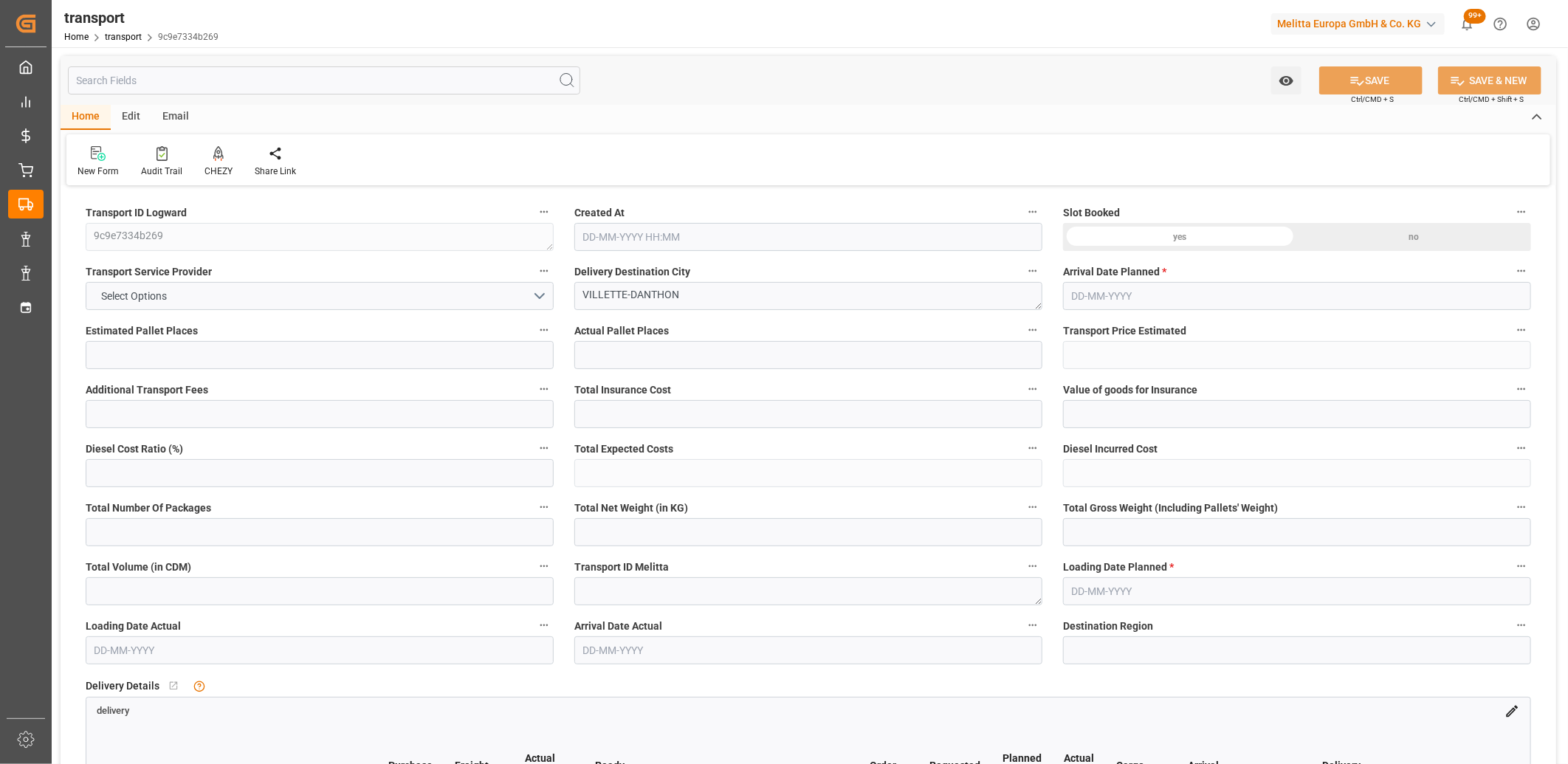
type input "0"
type input "4710.8598"
type input "0"
type input "21"
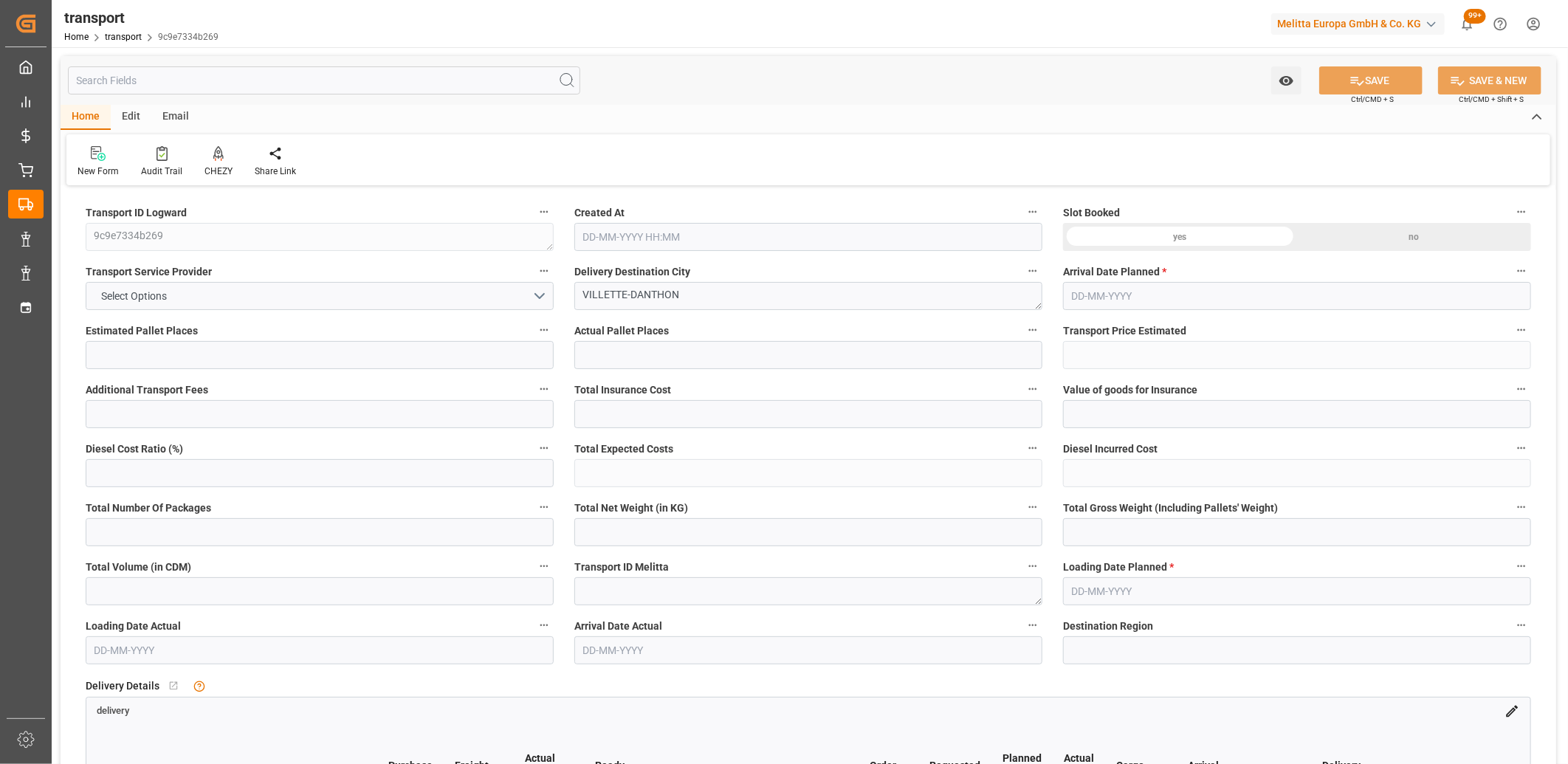
type input "35"
type input "[DATE] 11:18"
type input "[DATE]"
click at [220, 301] on button "Select Options" at bounding box center [320, 296] width 468 height 28
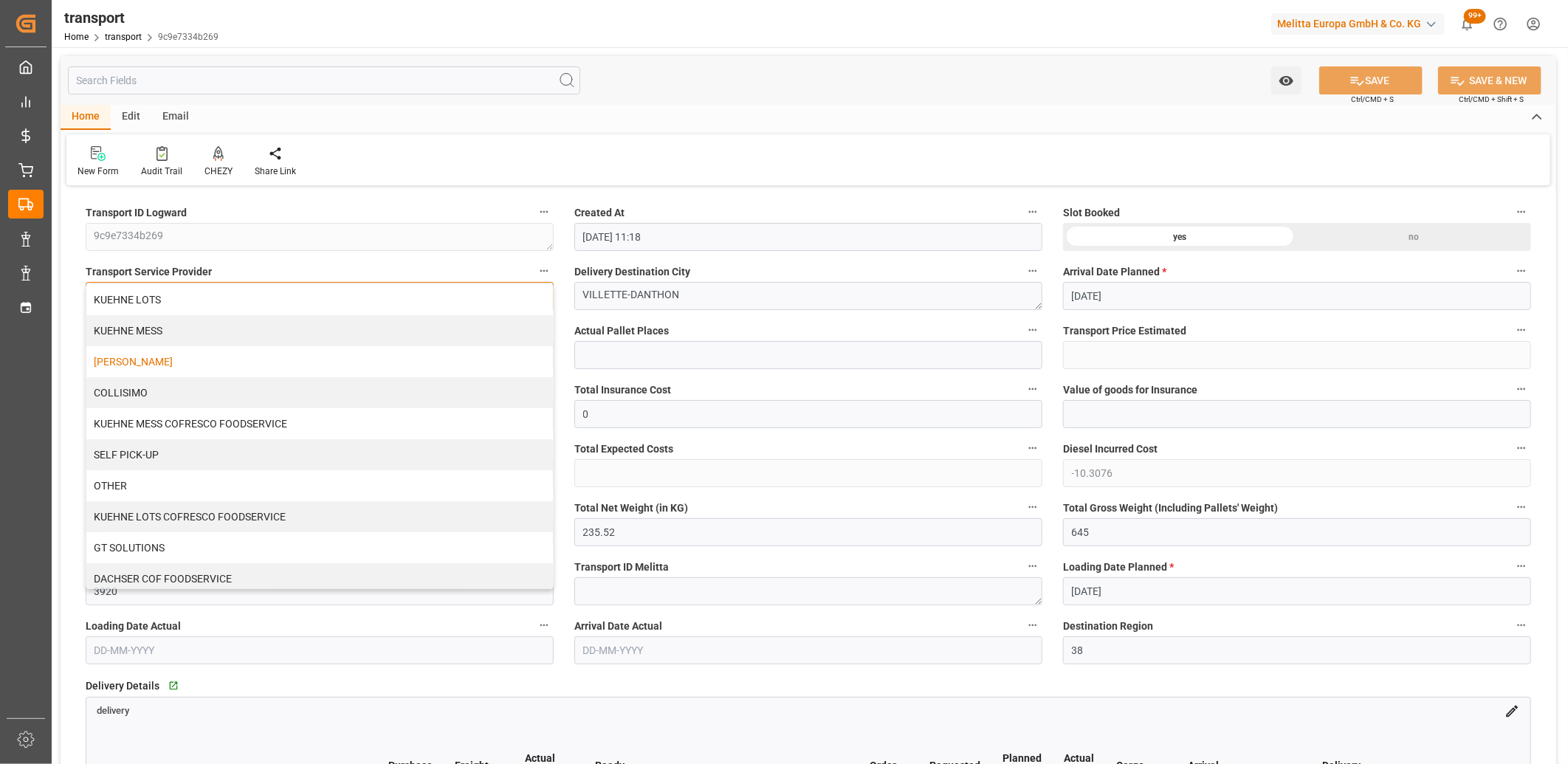
click at [200, 364] on div "[PERSON_NAME]" at bounding box center [320, 361] width 466 height 31
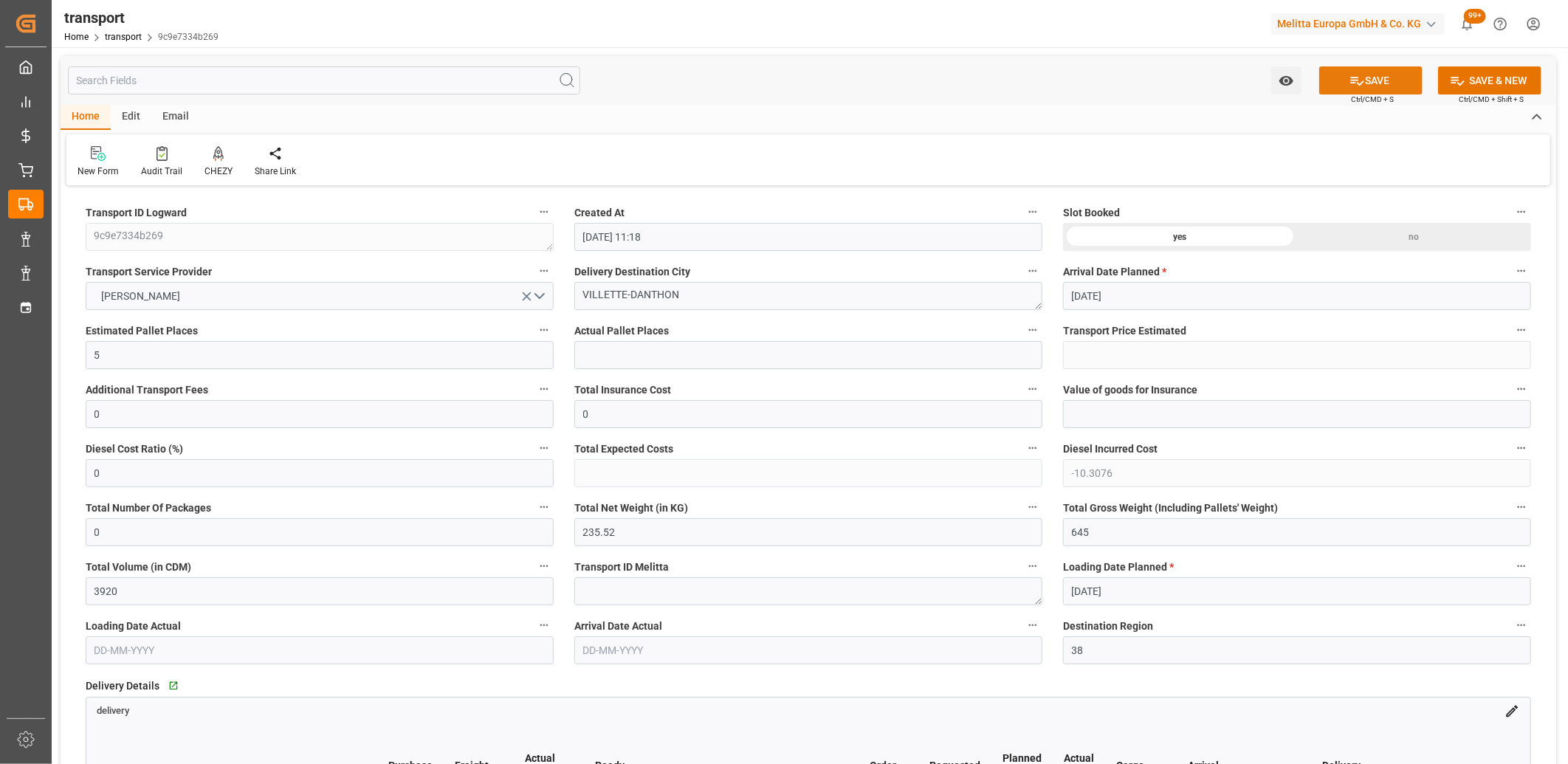
click at [1382, 74] on button "SAVE" at bounding box center [1370, 80] width 103 height 28
type input "304.96"
type input "294.6524"
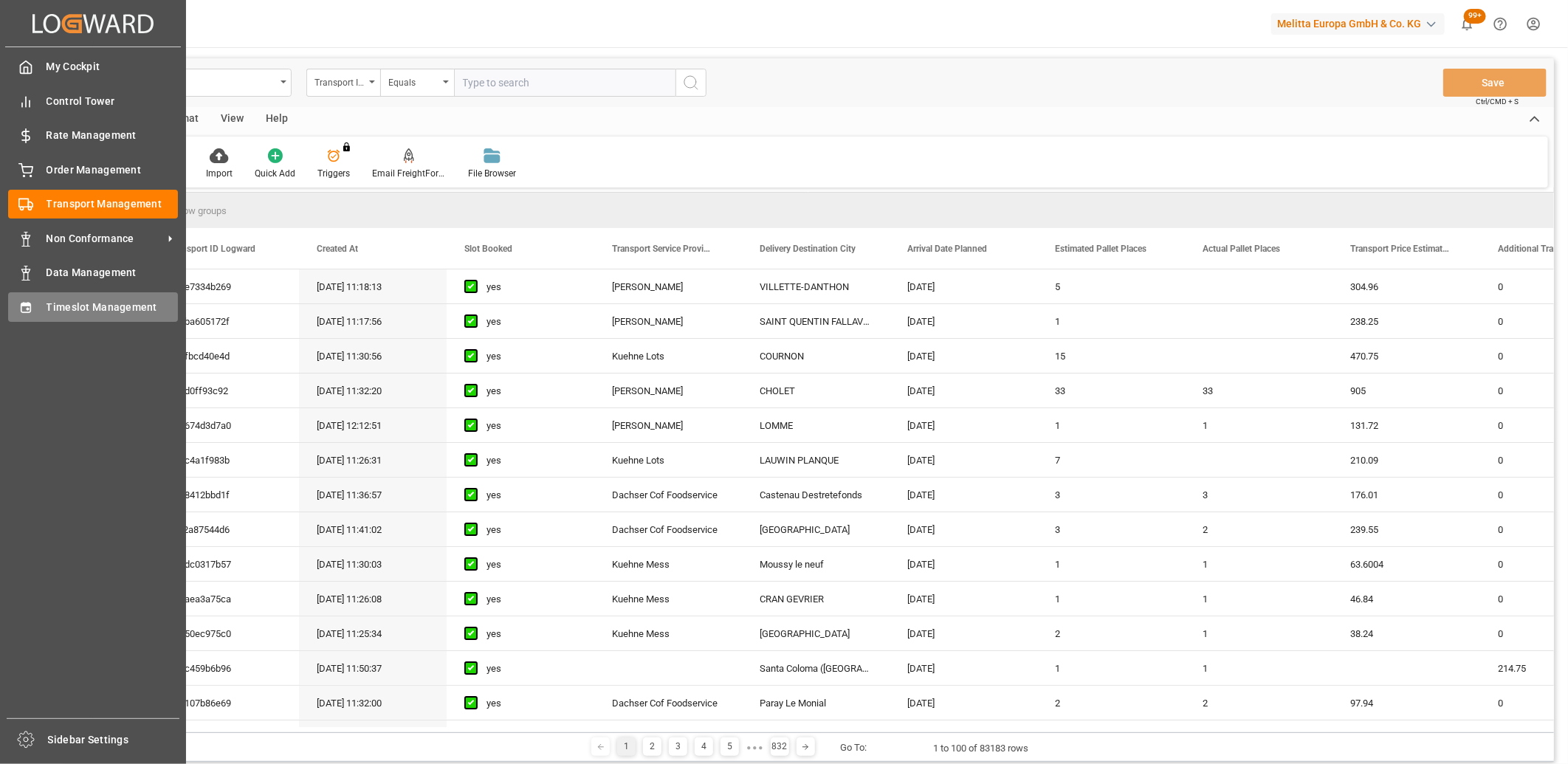
click at [24, 320] on div "Timeslot Management Timeslot Management" at bounding box center [93, 306] width 170 height 29
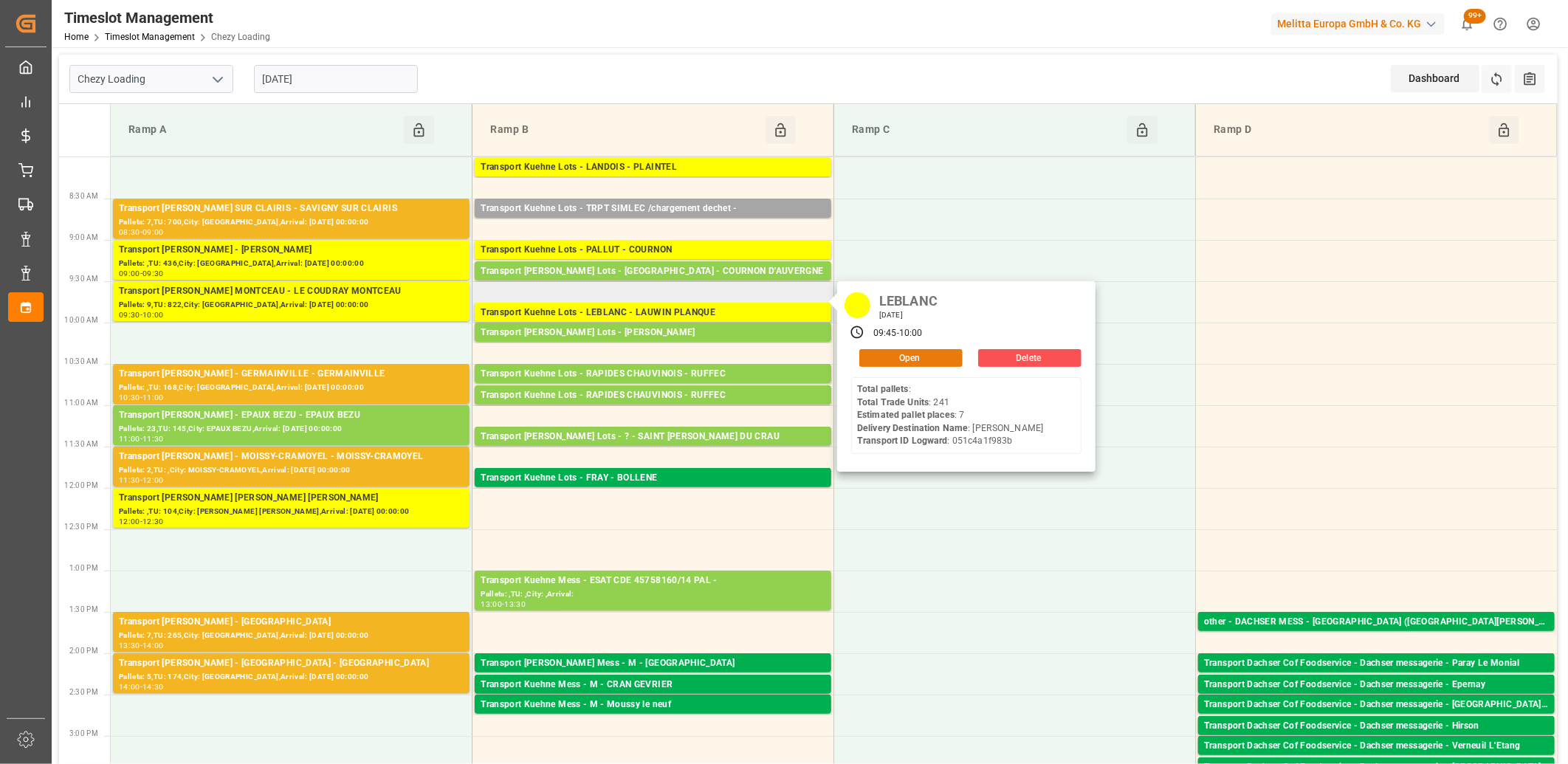
click at [861, 356] on button "Open" at bounding box center [911, 357] width 103 height 17
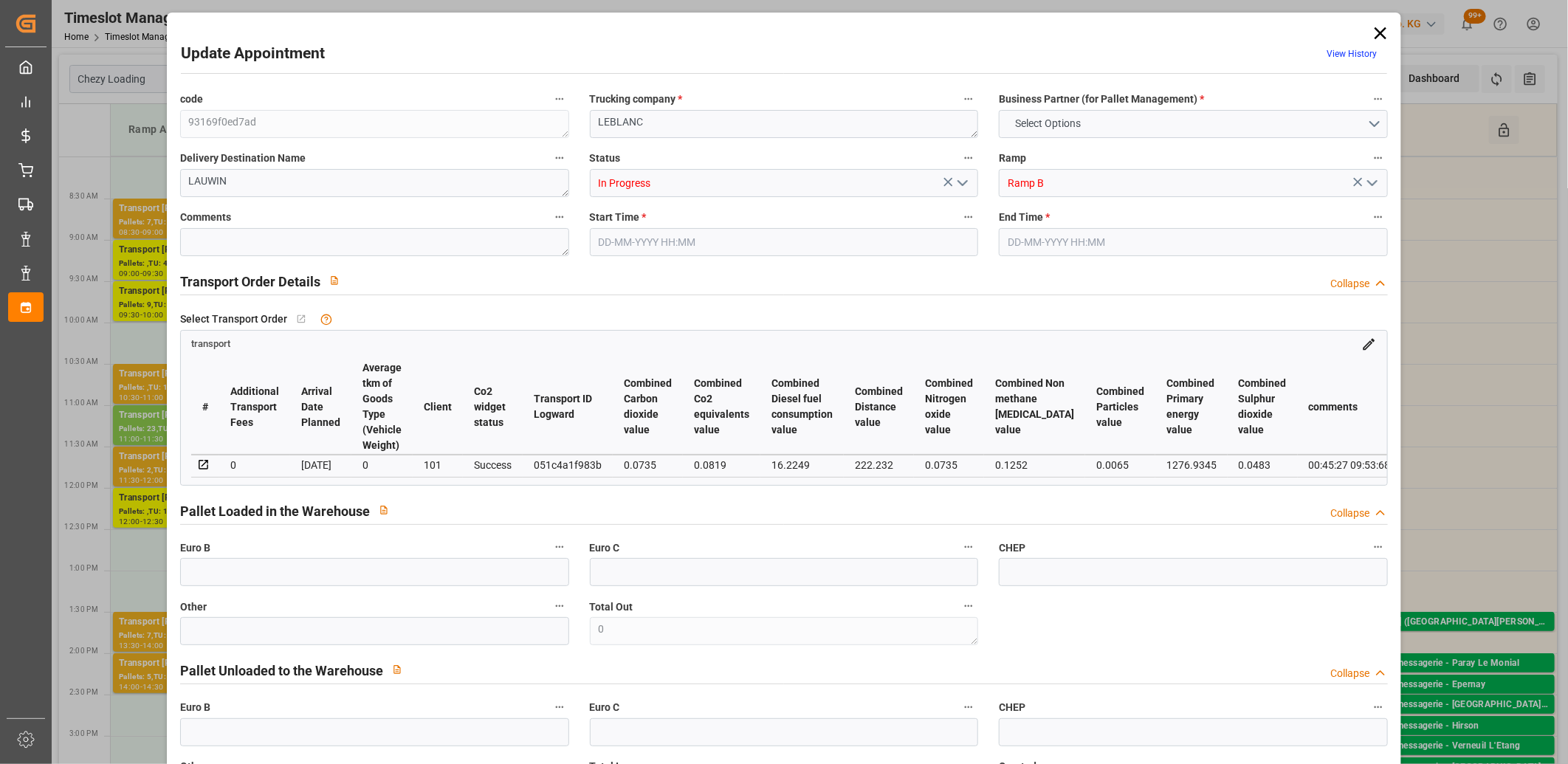
type input "7"
type input "210.09"
type input "0"
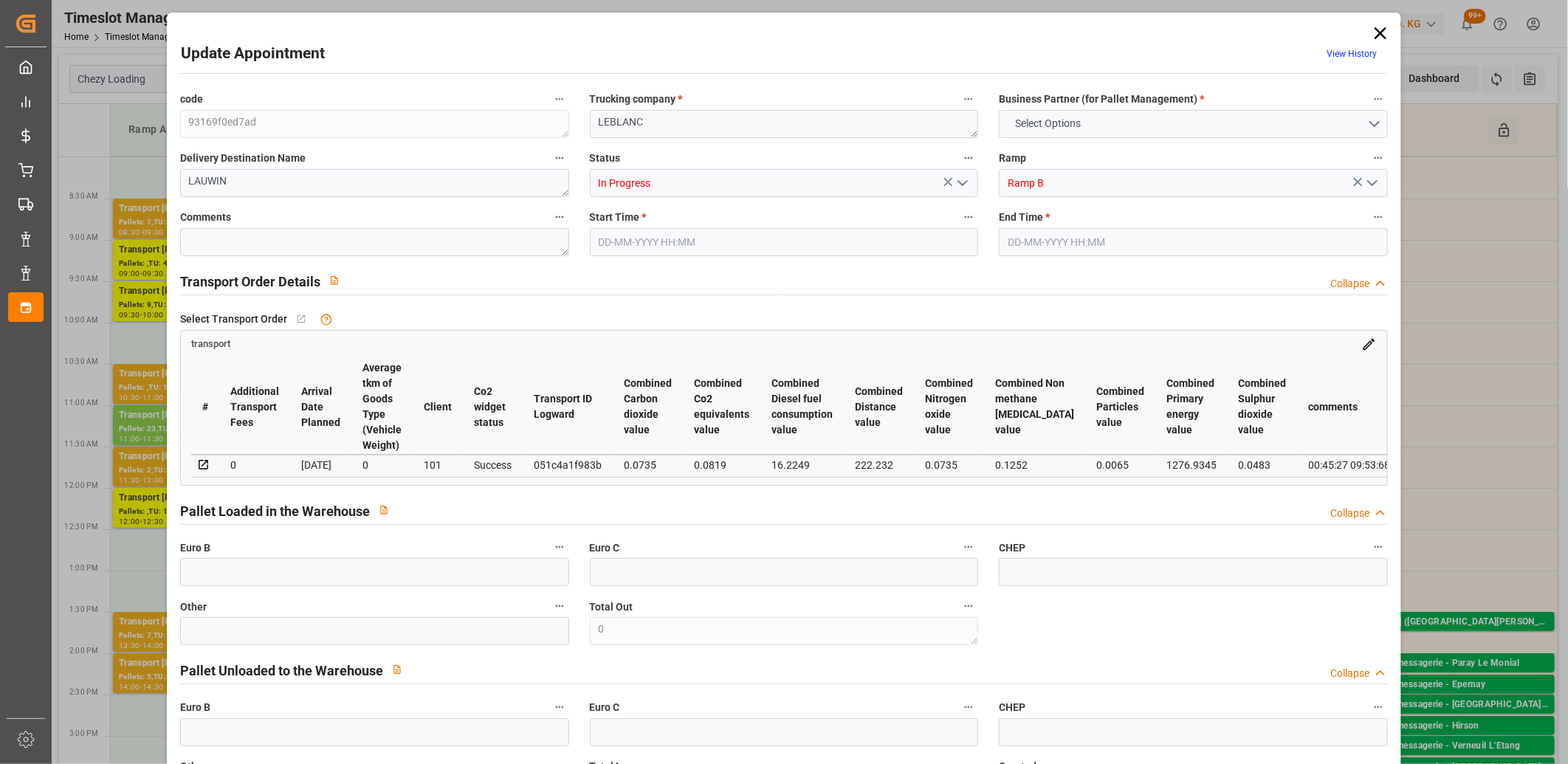
type input "210.09"
type input "0"
type input "1"
type input "553.026"
type input "805.147"
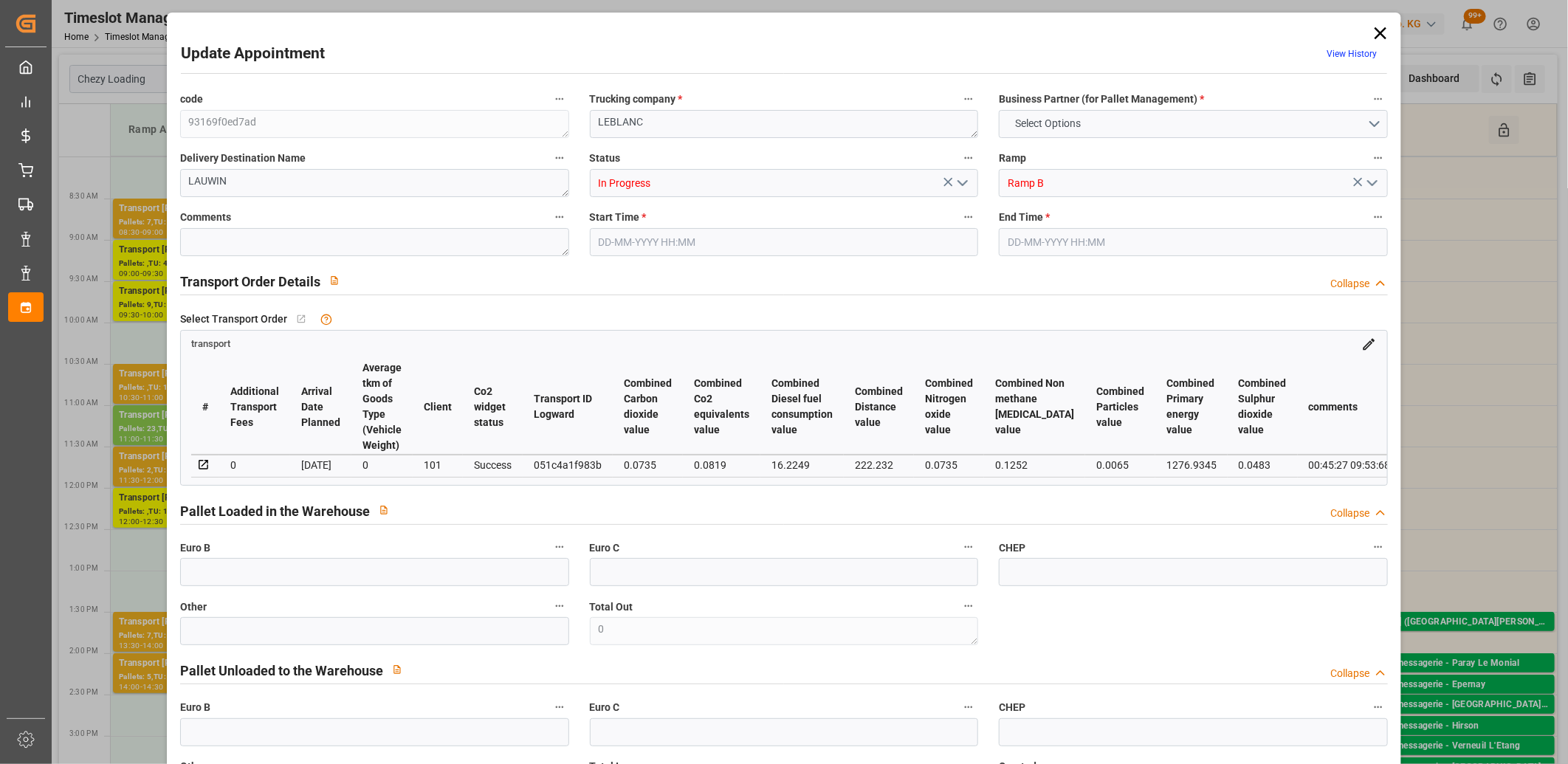
type input "3320.449"
type input "59"
type input "0"
type input "241"
type input "7"
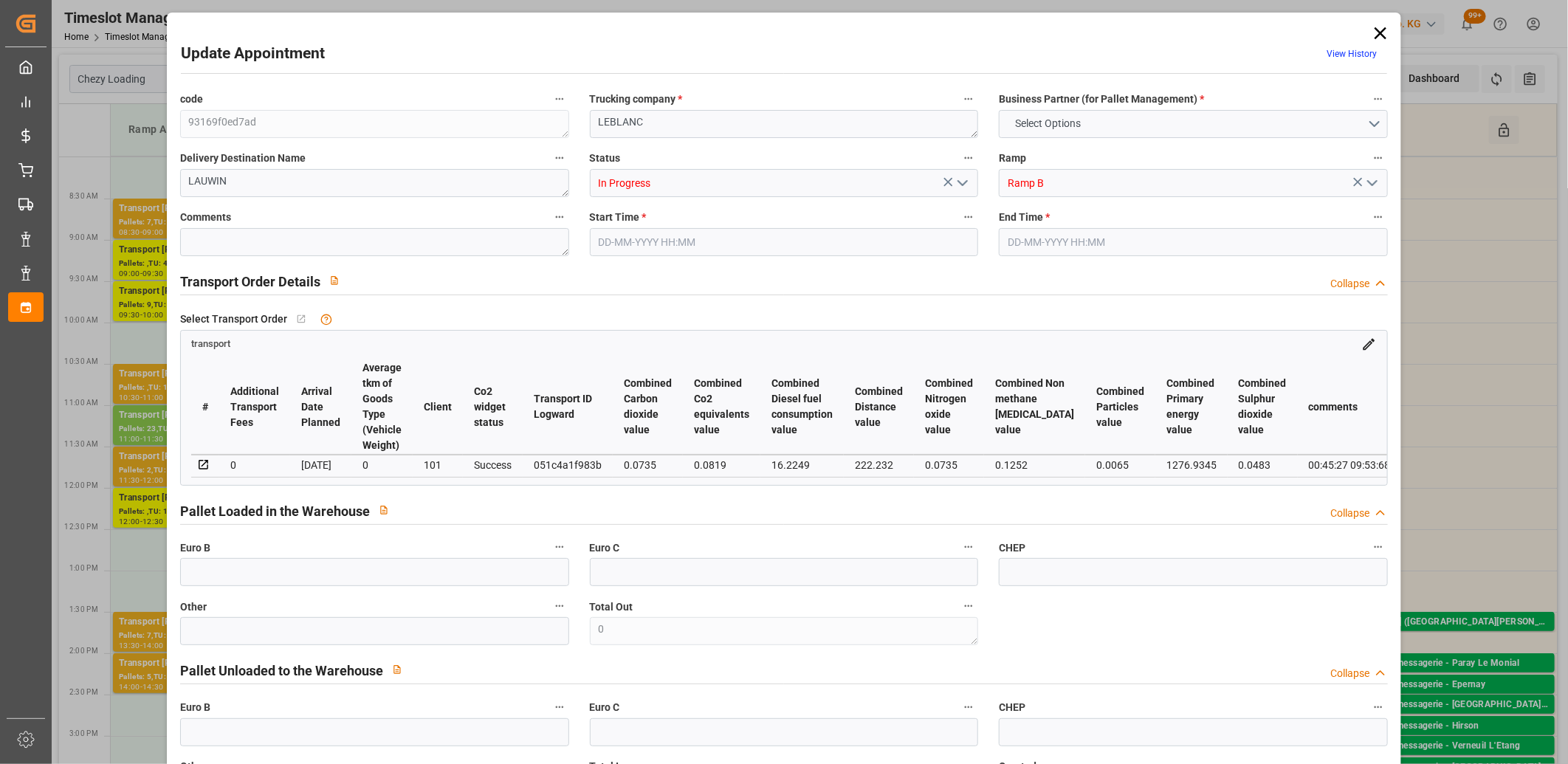
type input "101"
type input "644.147"
type input "0"
type input "4710.8598"
type input "0"
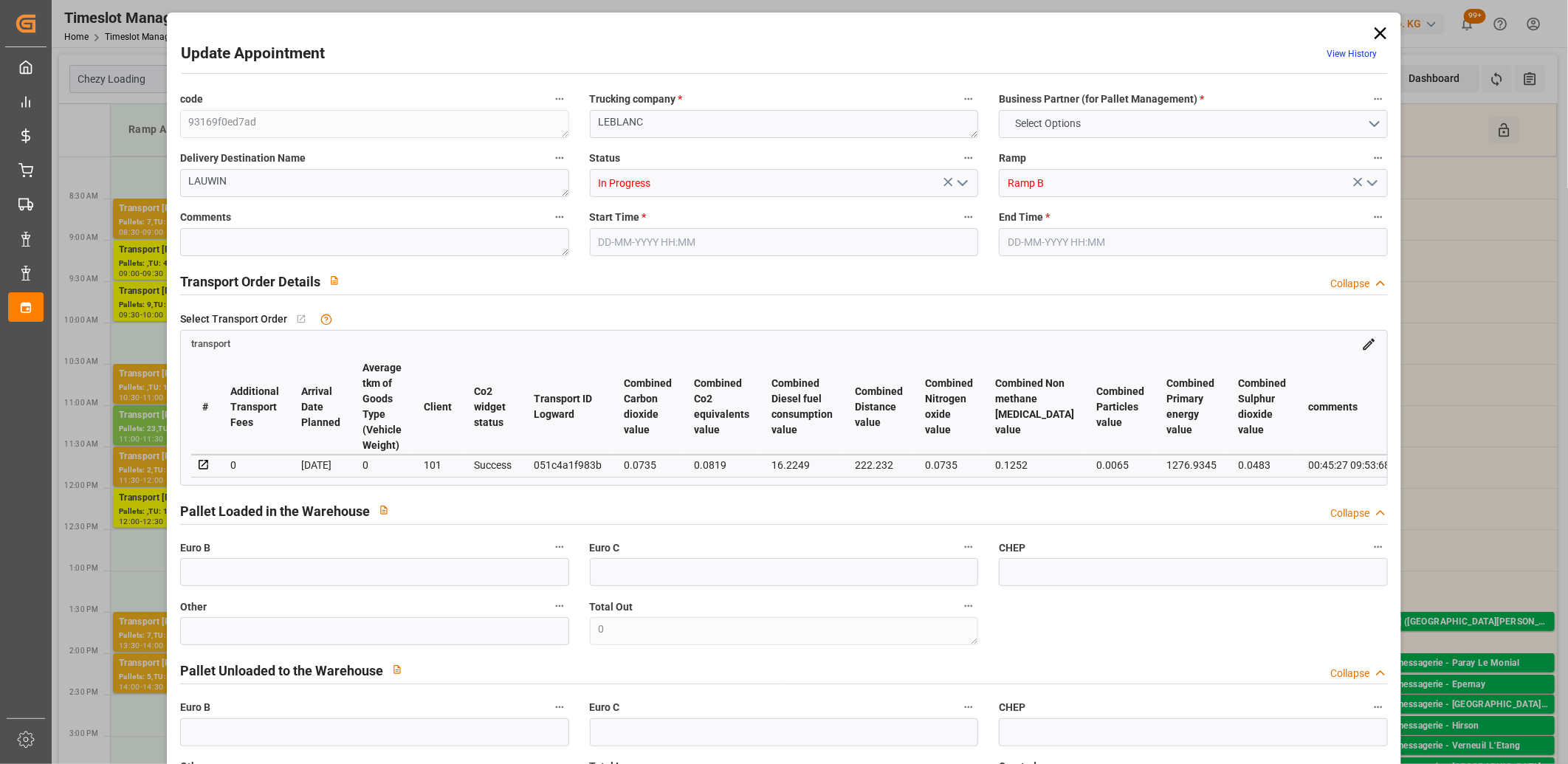
type input "0"
type input "21"
type input "35"
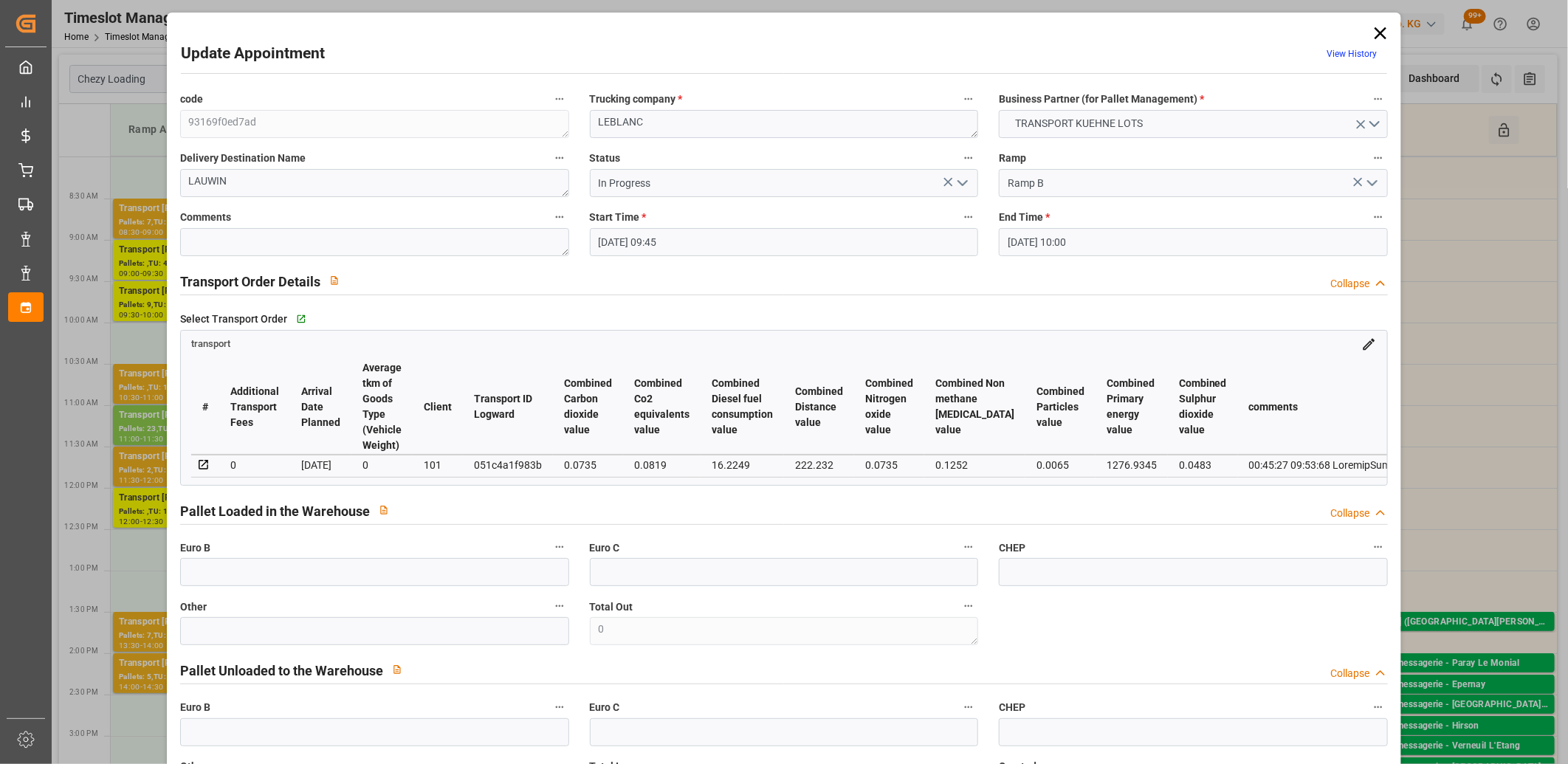
type input "[DATE] 09:45"
type input "[DATE] 10:00"
type input "[DATE] 12:53"
type input "[DATE] 11:26"
type input "[DATE]"
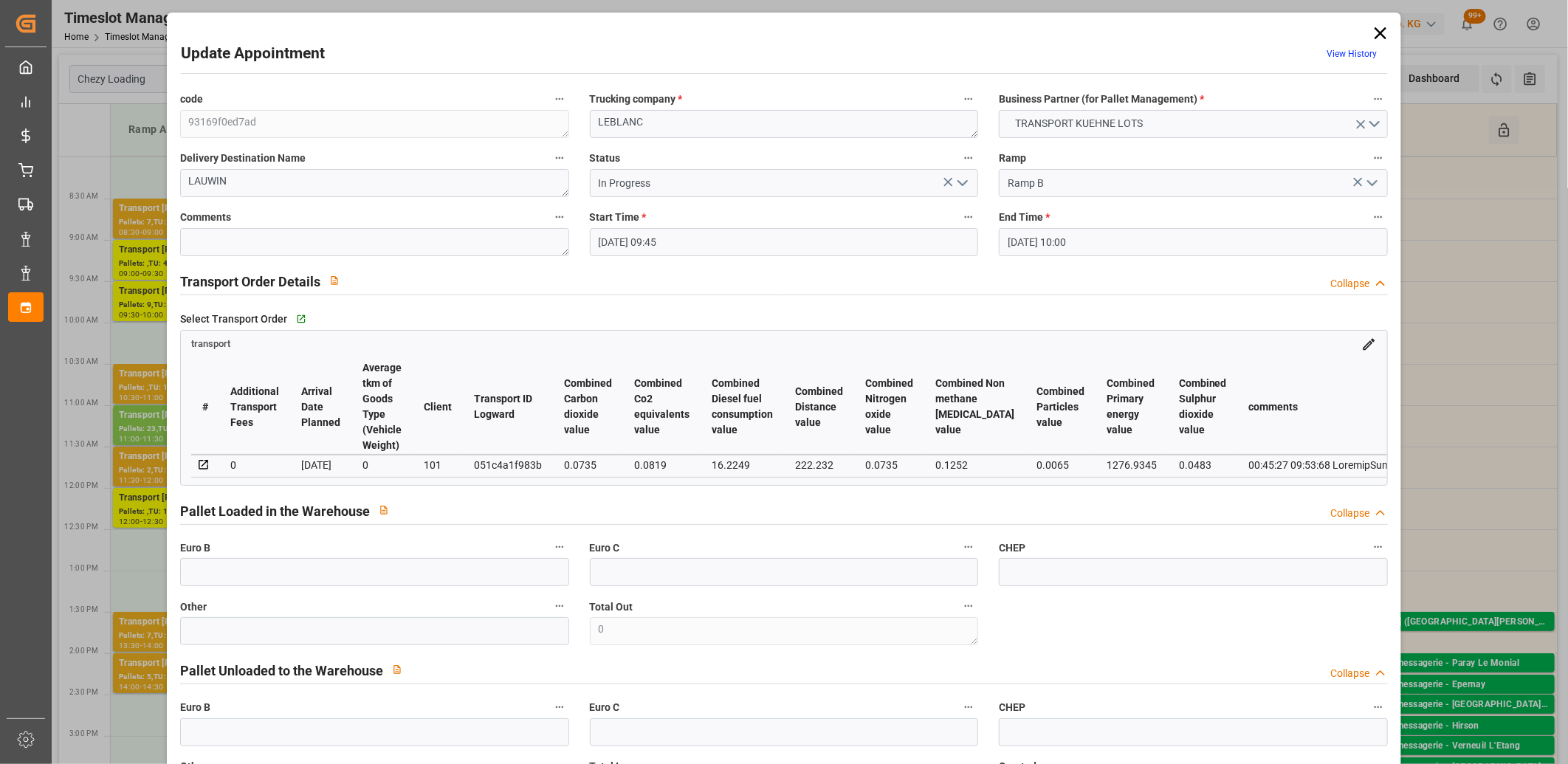
type input "[DATE]"
click at [1376, 32] on icon at bounding box center [1381, 33] width 12 height 12
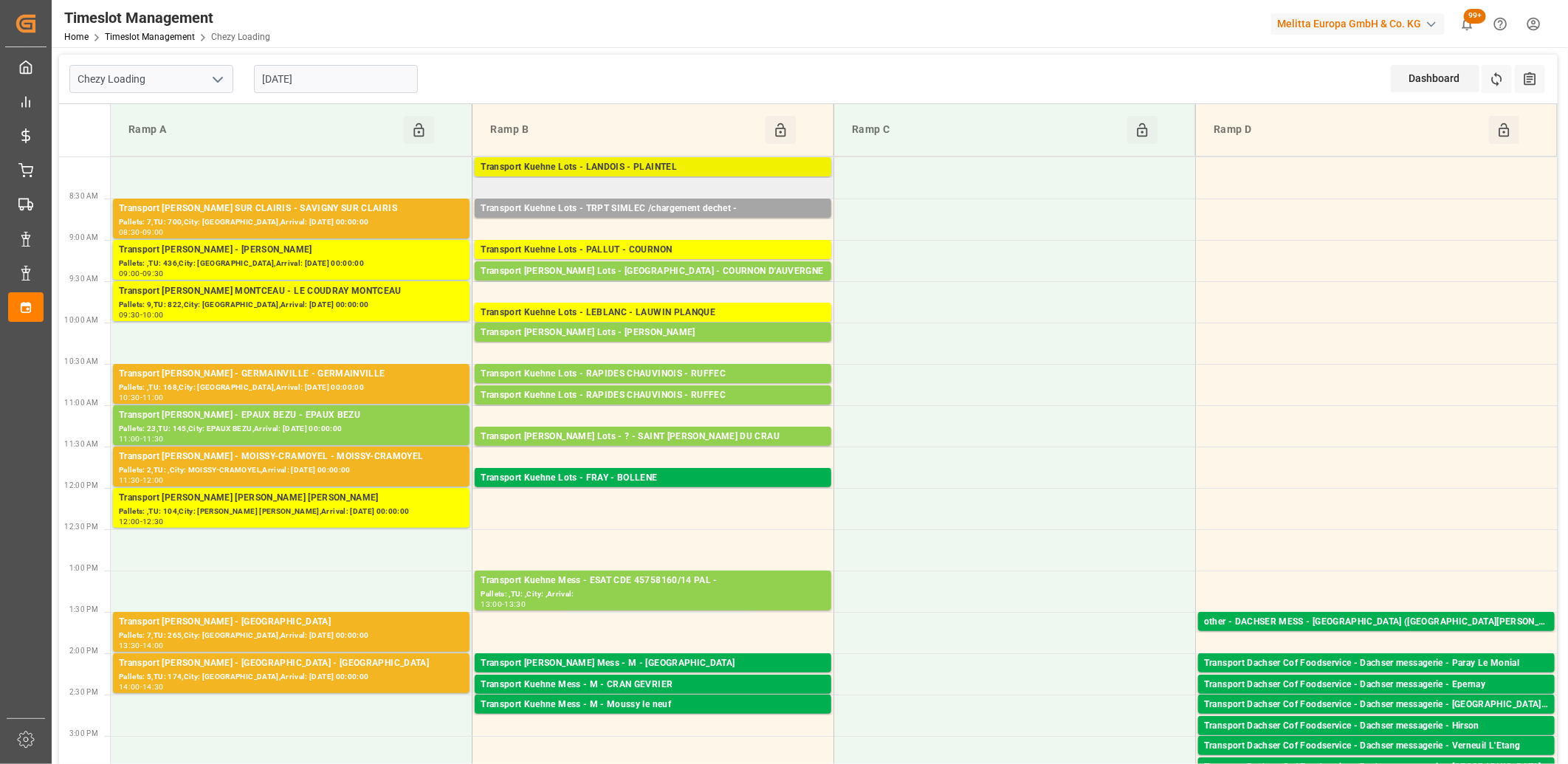
click at [658, 164] on div "Transport Kuehne Lots - LANDOIS - PLAINTEL" at bounding box center [653, 167] width 345 height 14
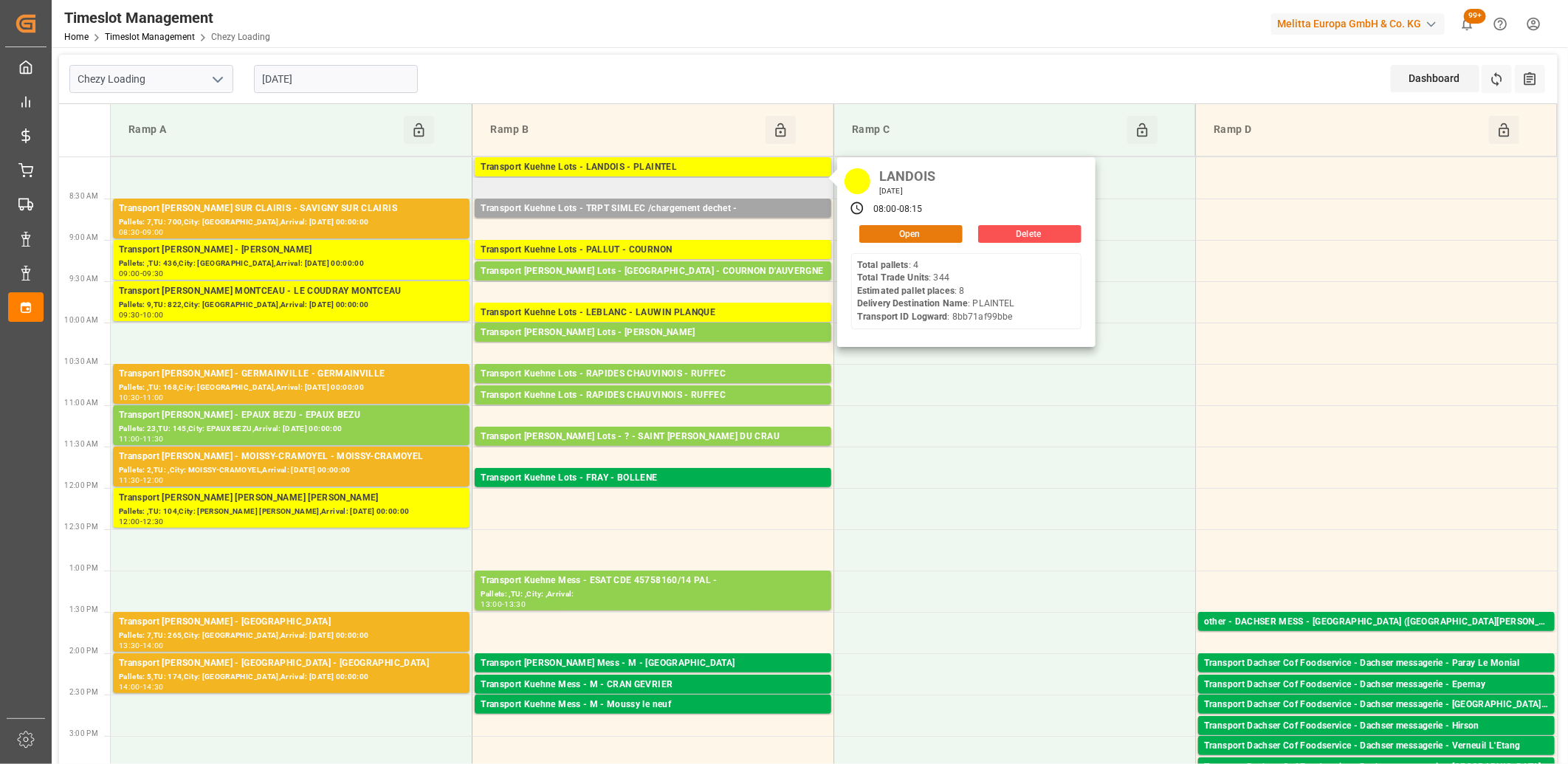
click at [877, 229] on button "Open" at bounding box center [911, 234] width 103 height 17
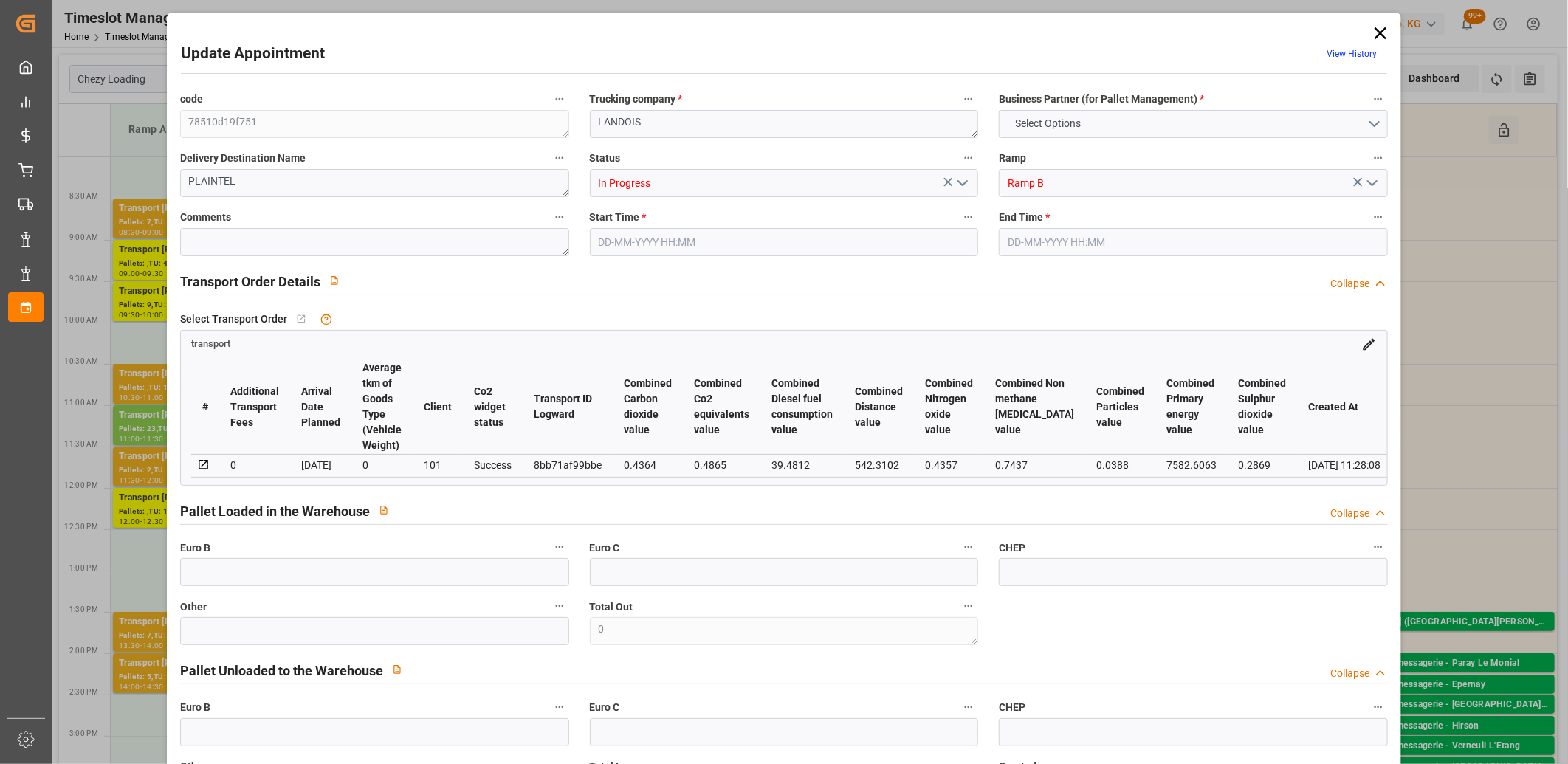
type input "8"
type input "394.35"
type input "0"
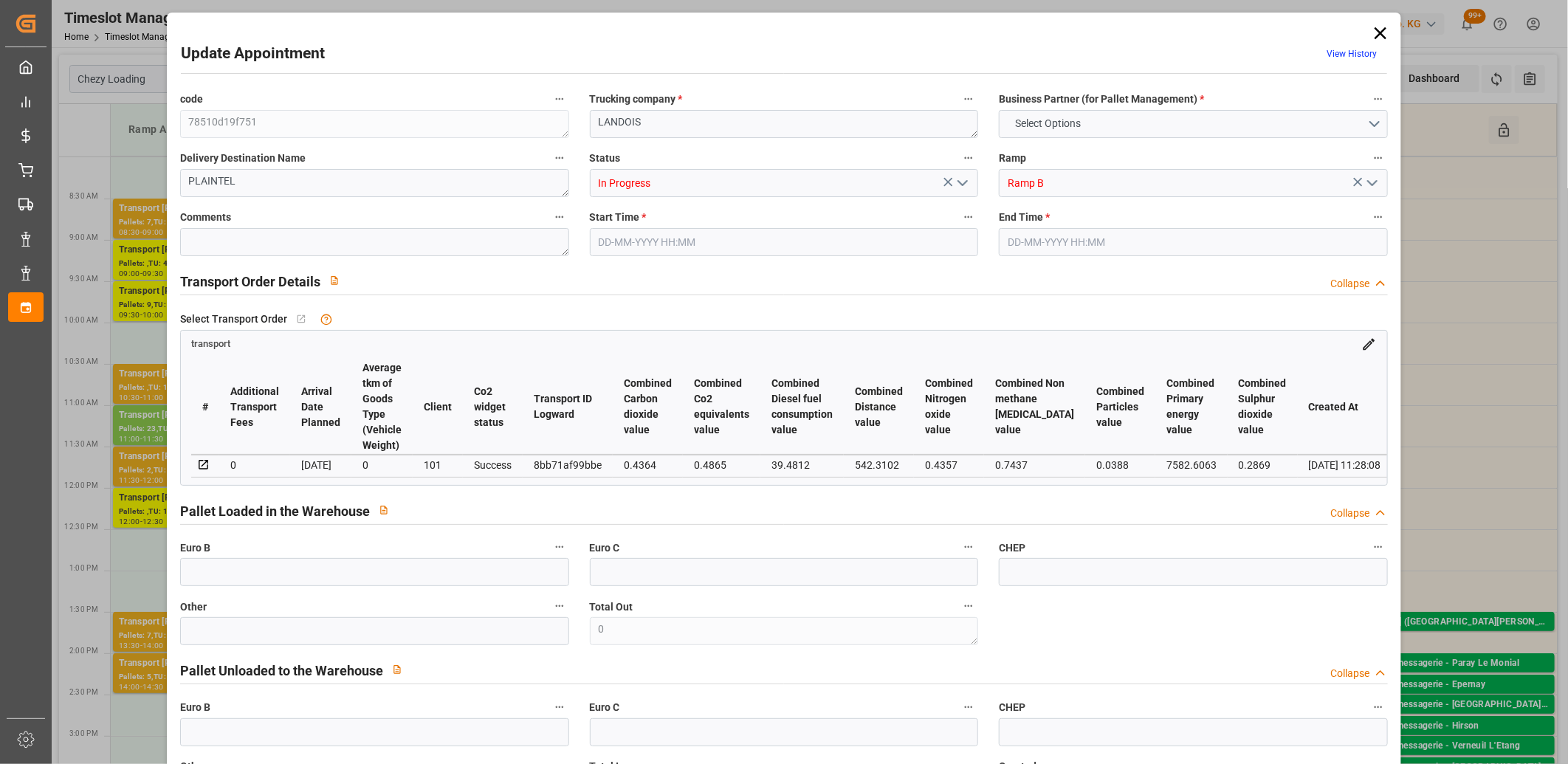
type input "394.35"
type input "0"
type input "13"
type input "1384.237"
type input "2146.146"
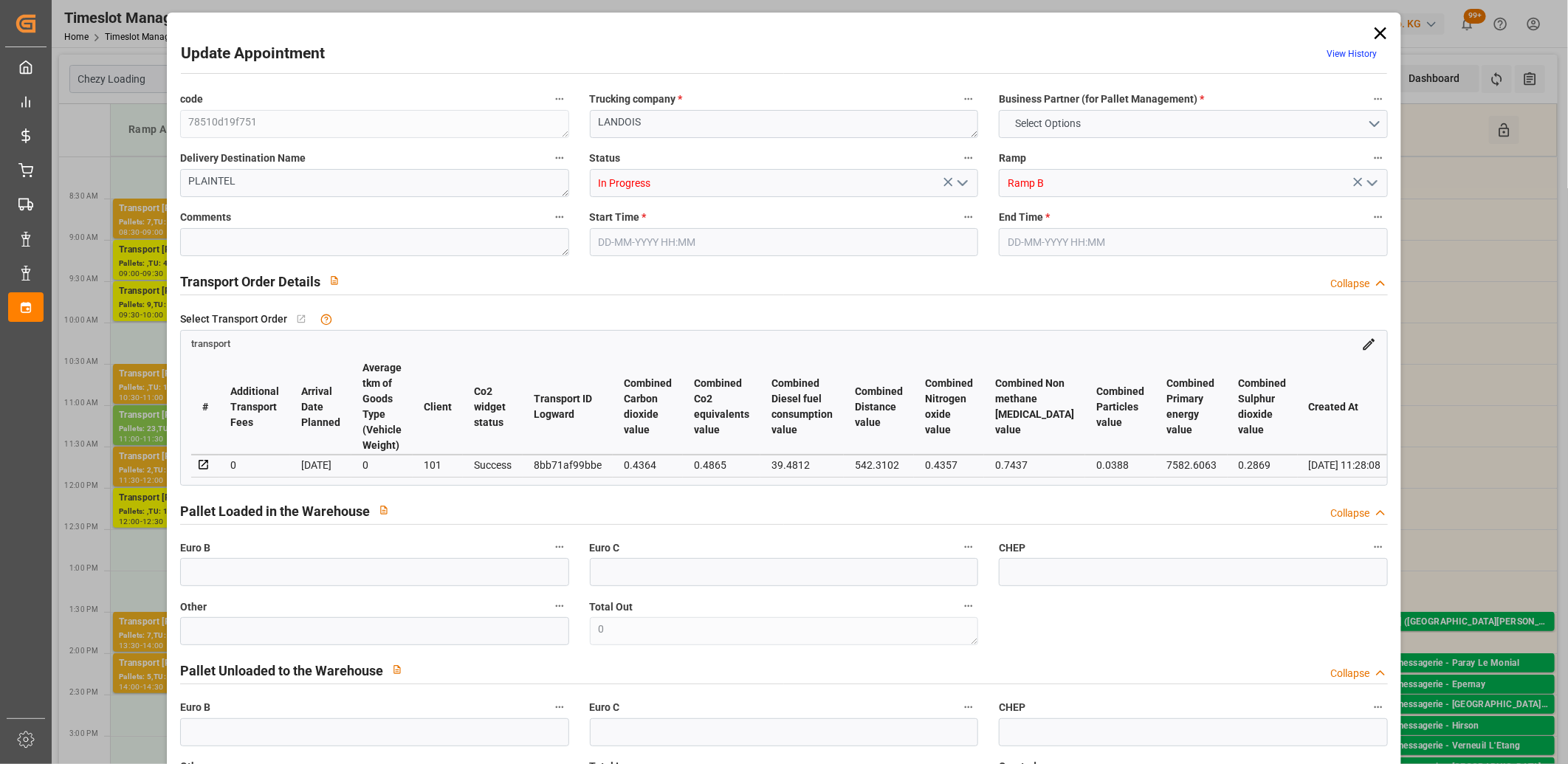
type input "6059.446"
type input "22"
type input "4"
type input "344"
type input "22"
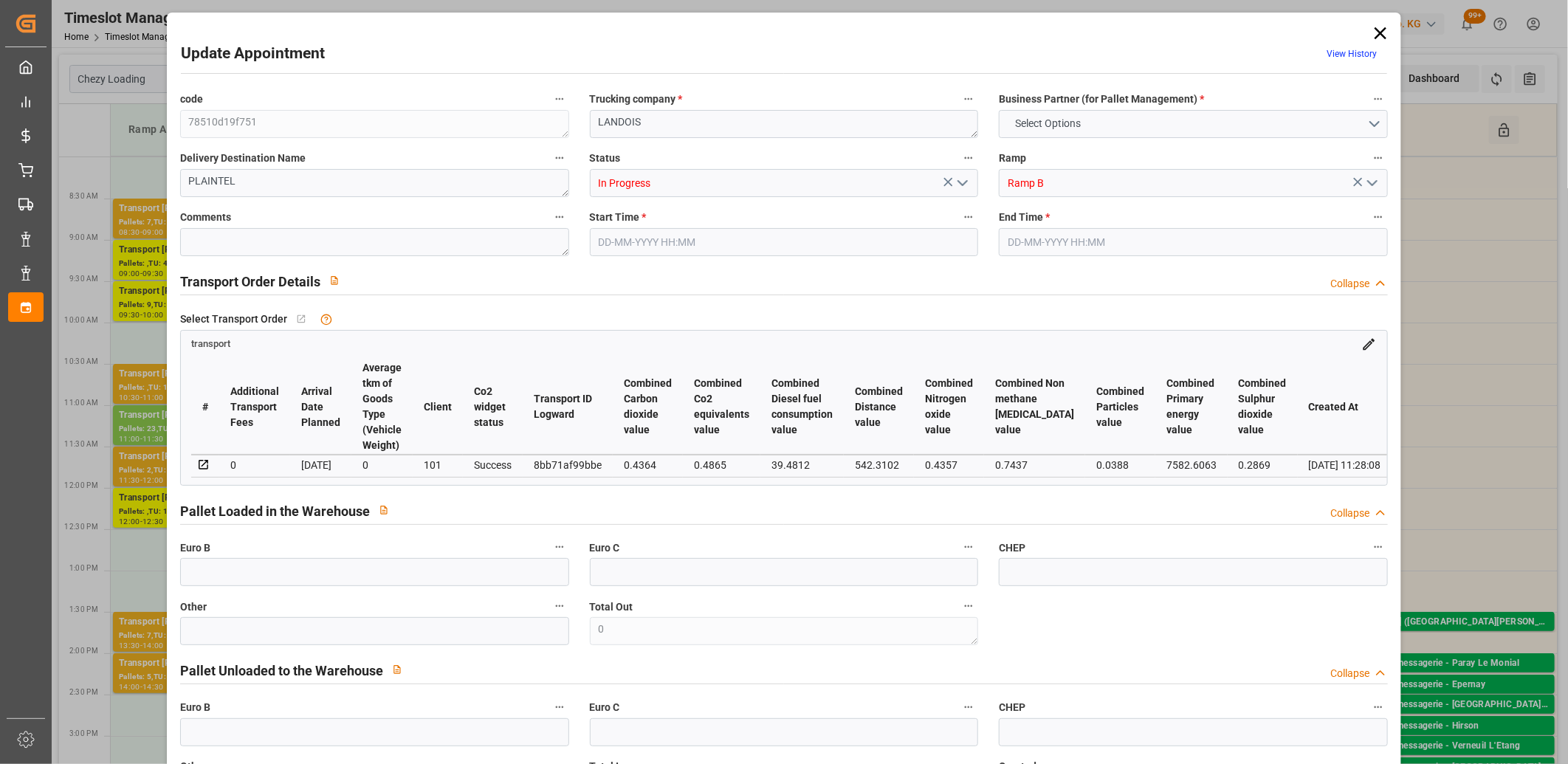
type input "101"
type input "1598.75"
type input "0"
type input "4710.8598"
type input "0"
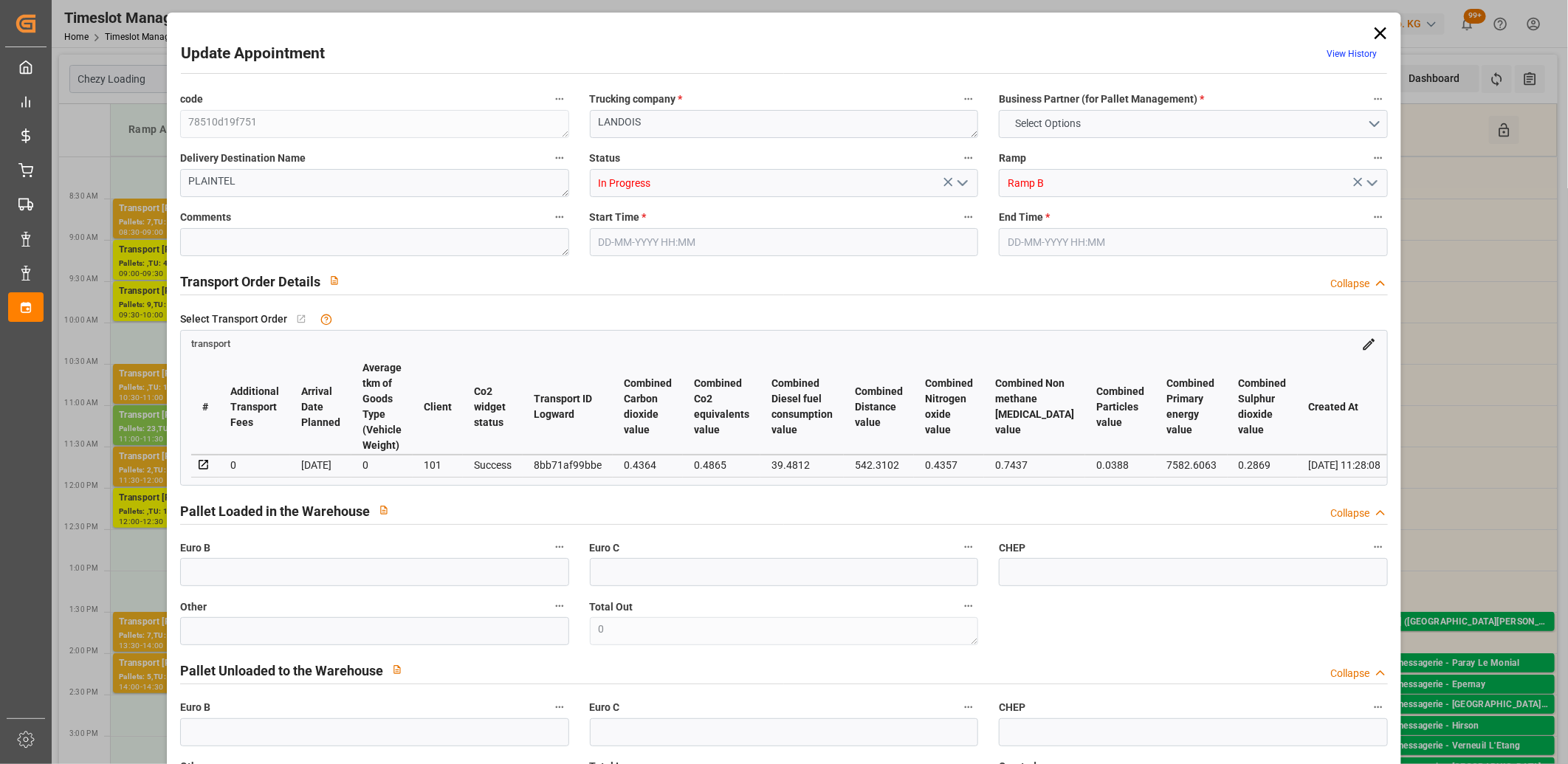
type input "0"
type input "21"
type input "35"
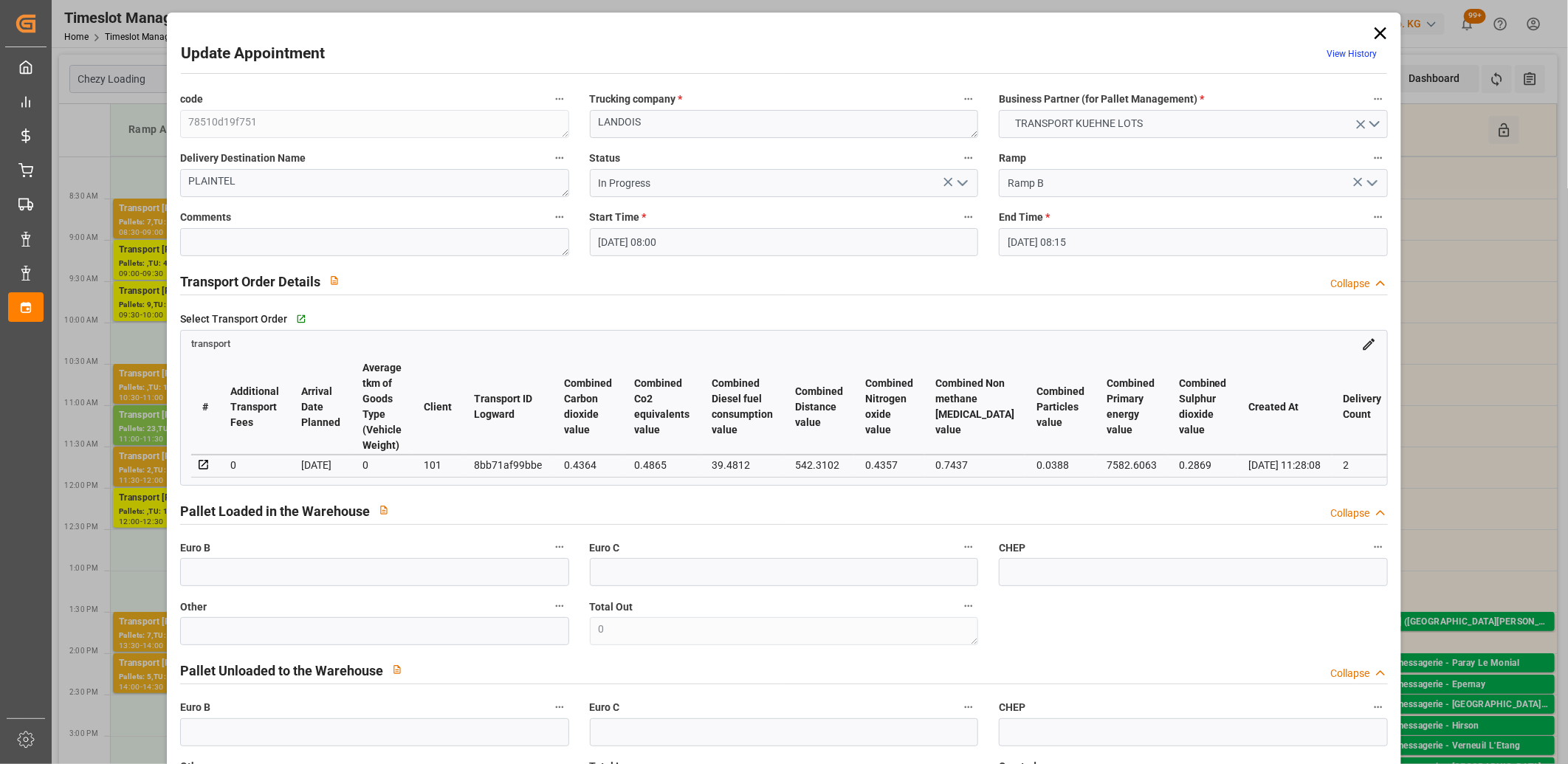
type input "02-09-2025 08:00"
type input "02-09-2025 08:15"
type input "27-08-2025 13:08"
type input "27-08-2025 11:28"
type input "03-09-2025"
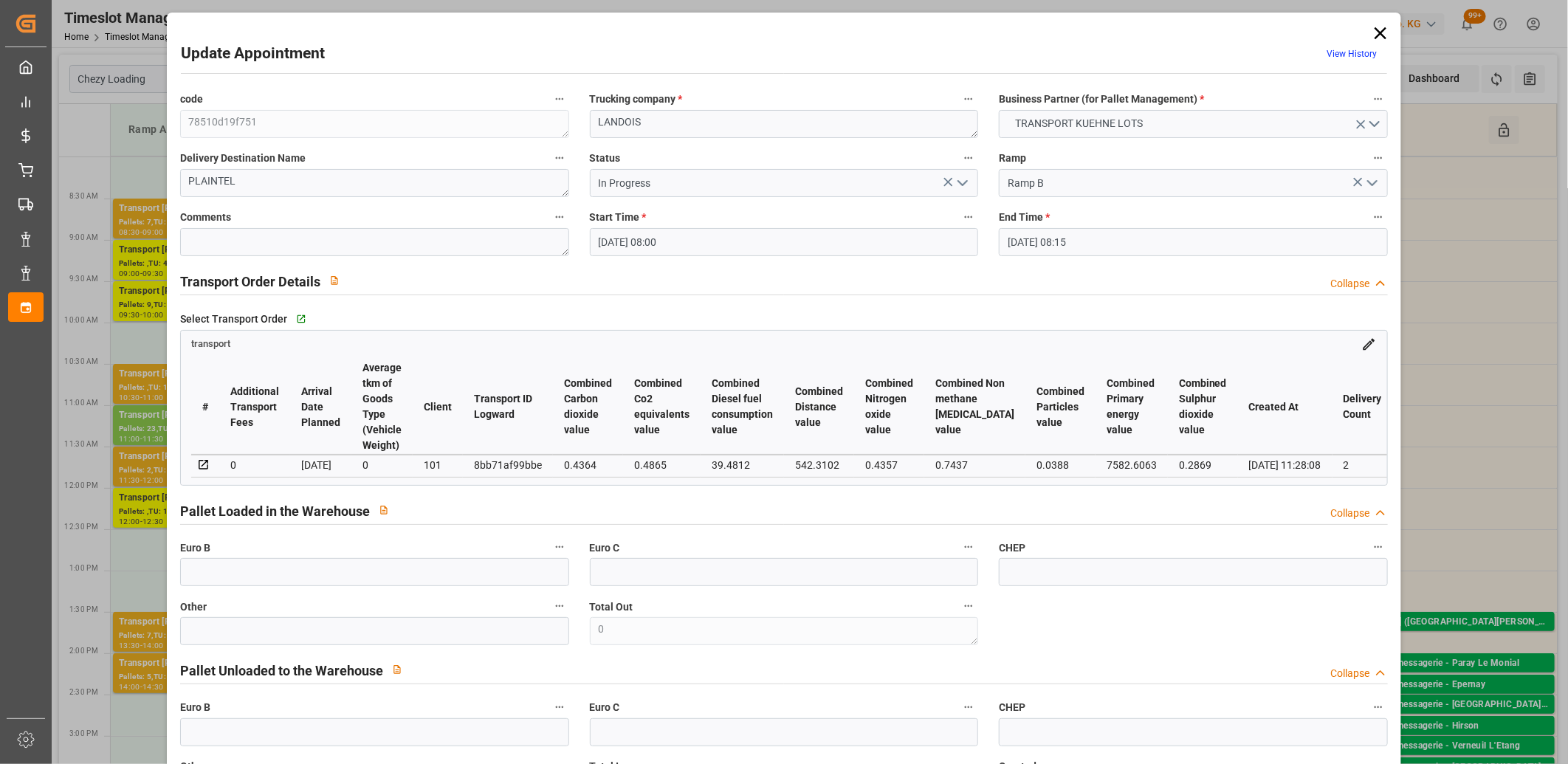
type input "01-09-2025"
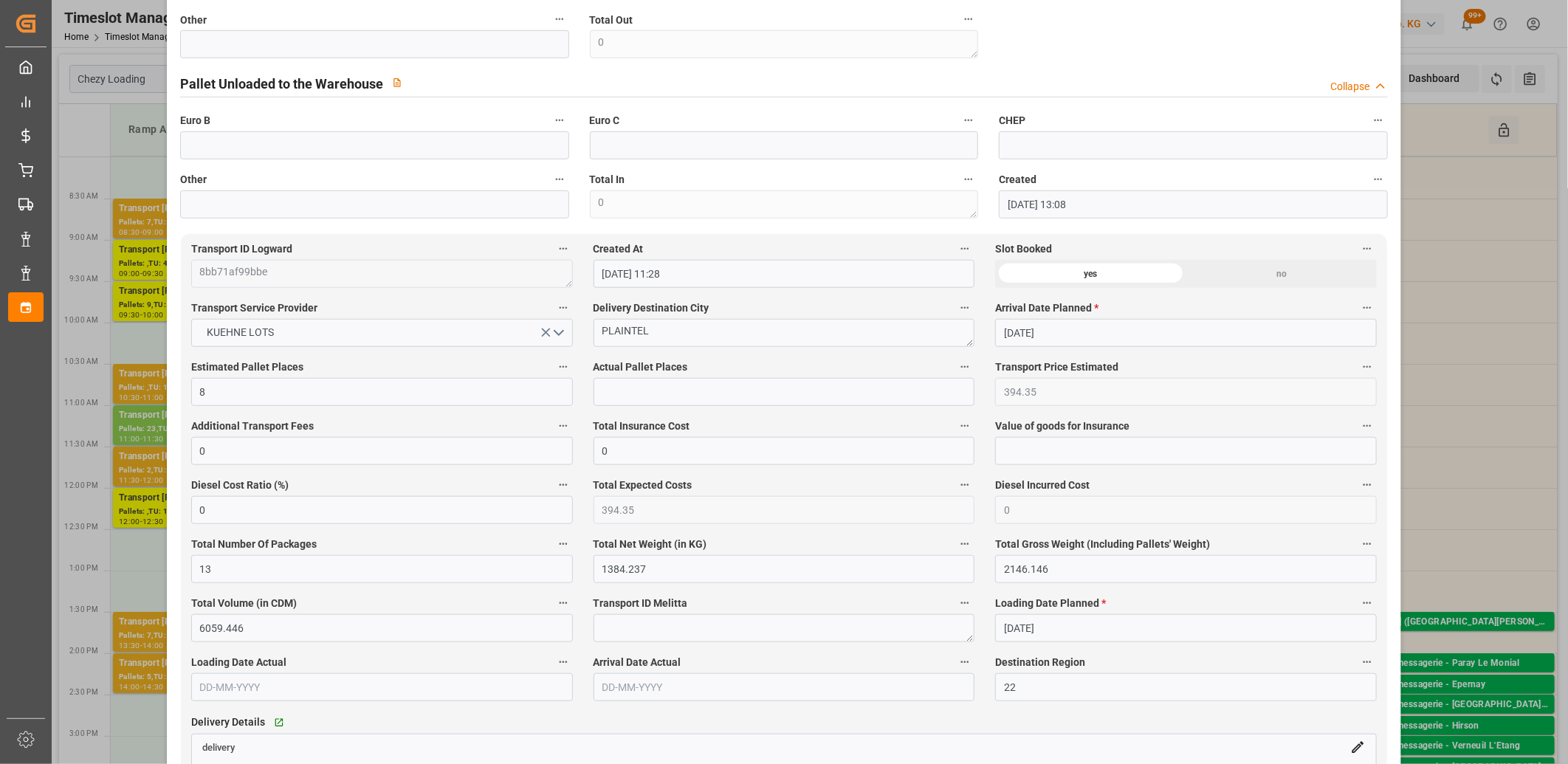
scroll to position [902, 0]
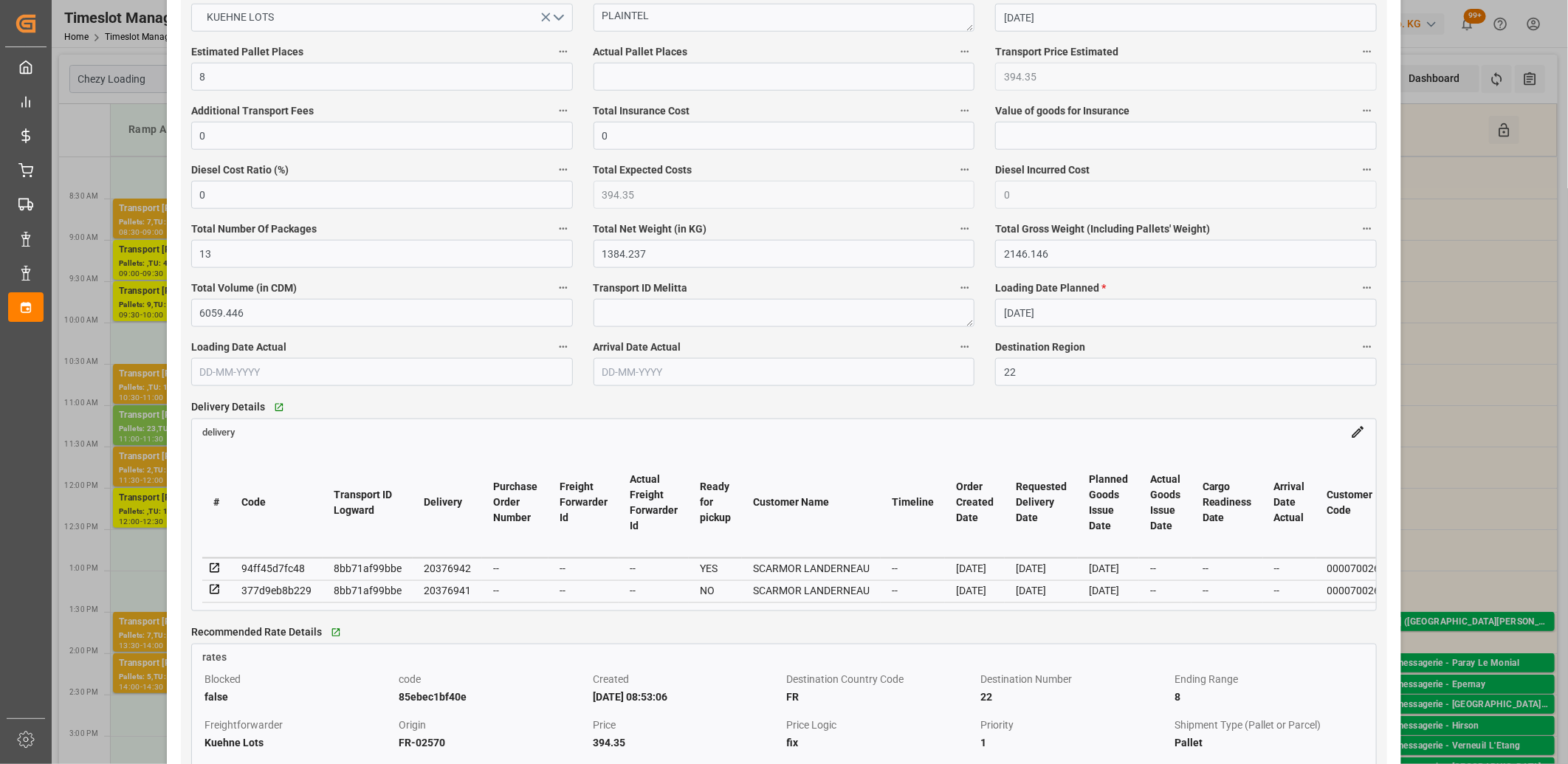
click at [219, 589] on icon at bounding box center [215, 590] width 13 height 13
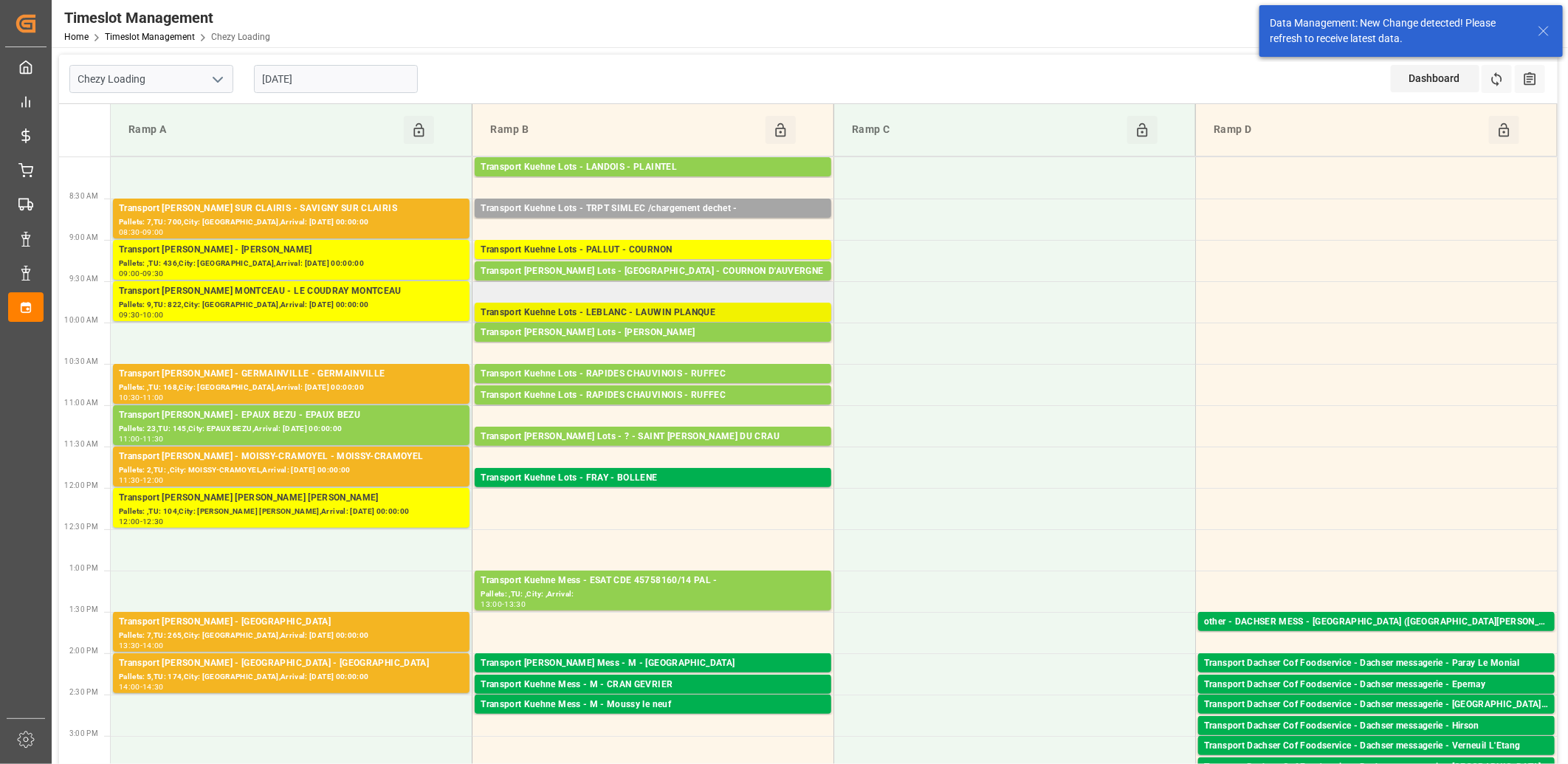
click at [622, 311] on div "Transport Kuehne Lots - LEBLANC - LAUWIN PLANQUE" at bounding box center [653, 312] width 345 height 14
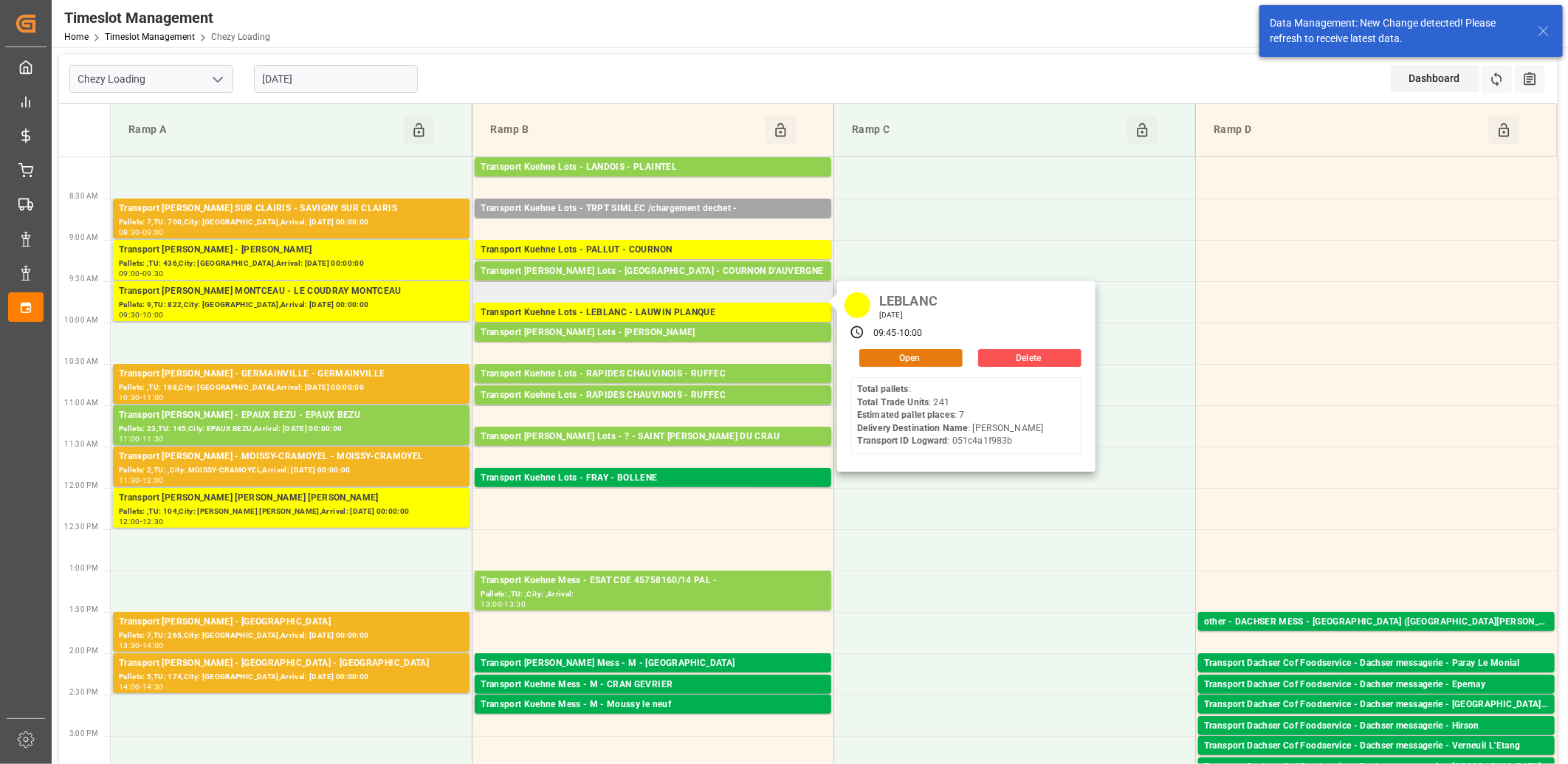
click at [880, 353] on button "Open" at bounding box center [911, 357] width 103 height 17
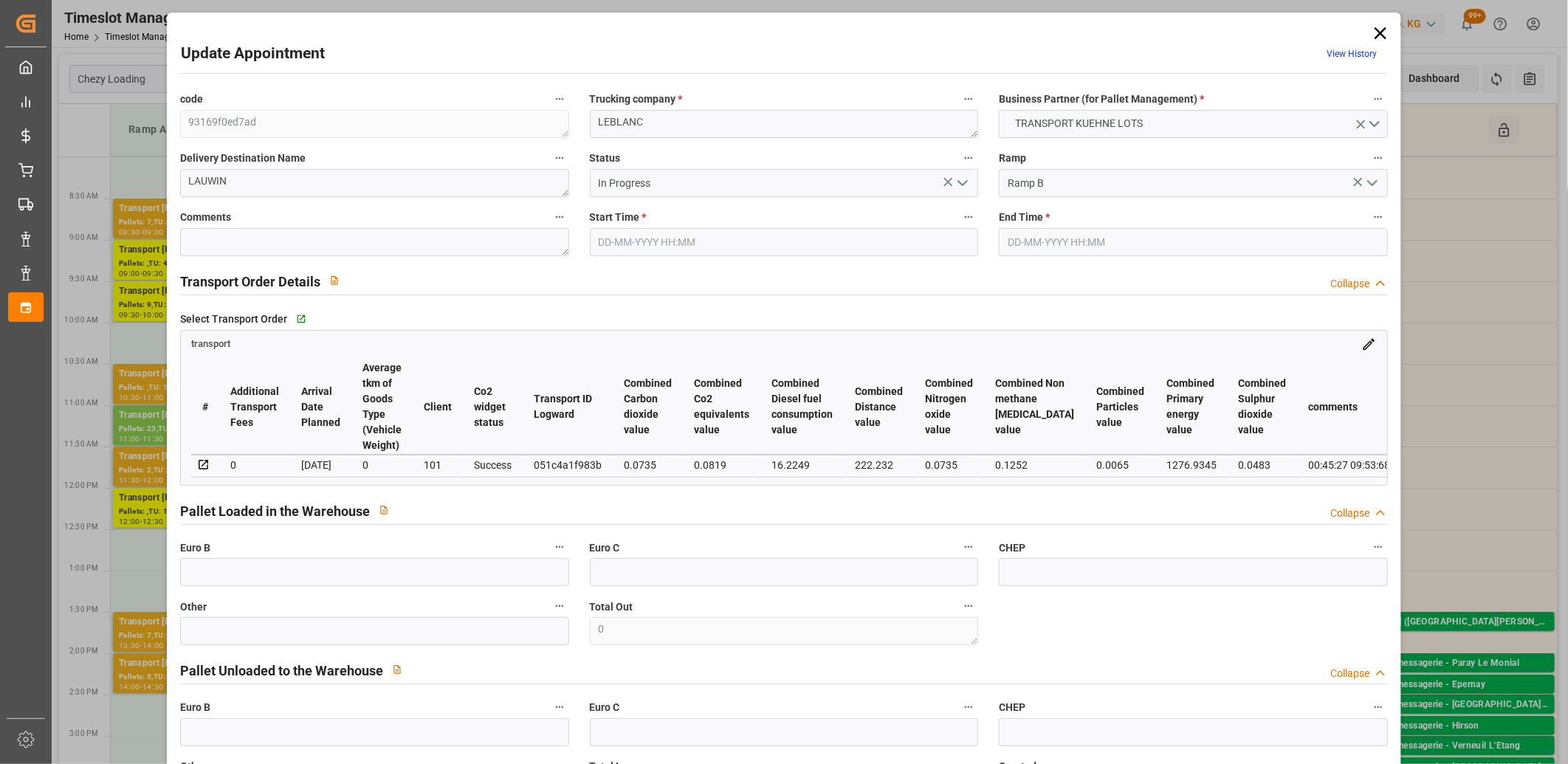
type input "02-09-2025 09:45"
type input "02-09-2025 10:00"
type input "27-08-2025 12:53"
type input "27-08-2025 11:26"
type input "03-09-2025"
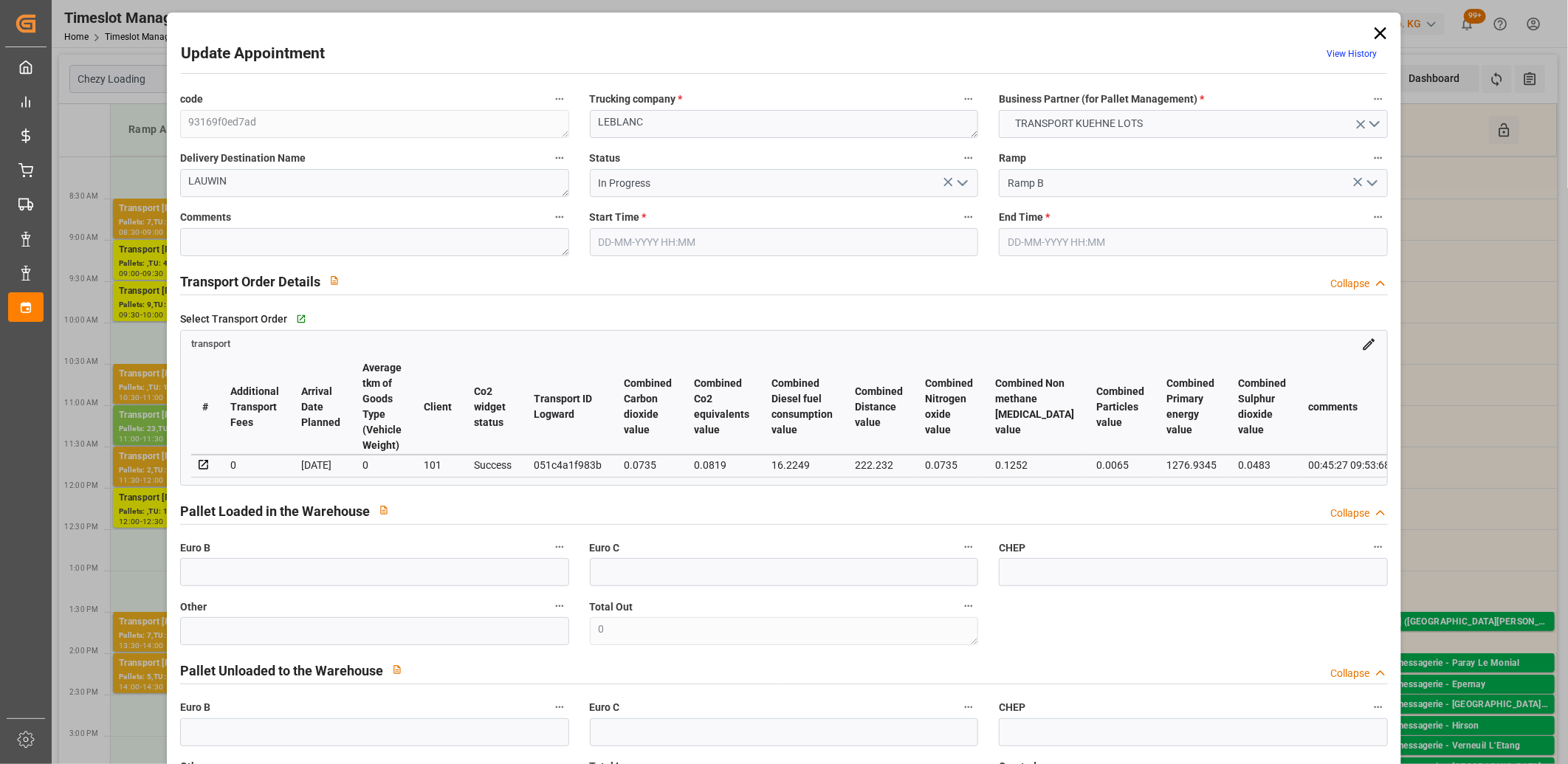
type input "[DATE]"
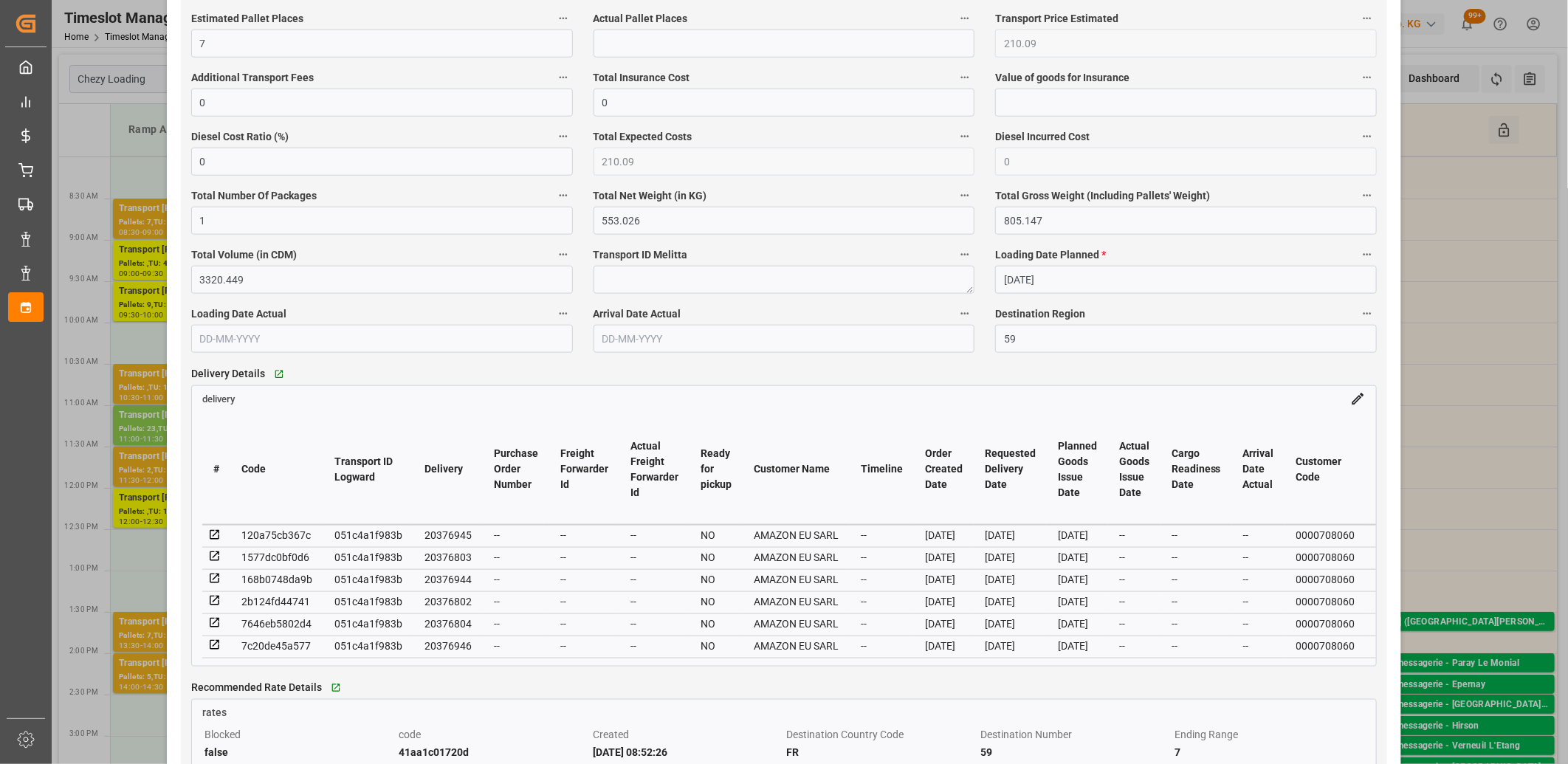
scroll to position [984, 0]
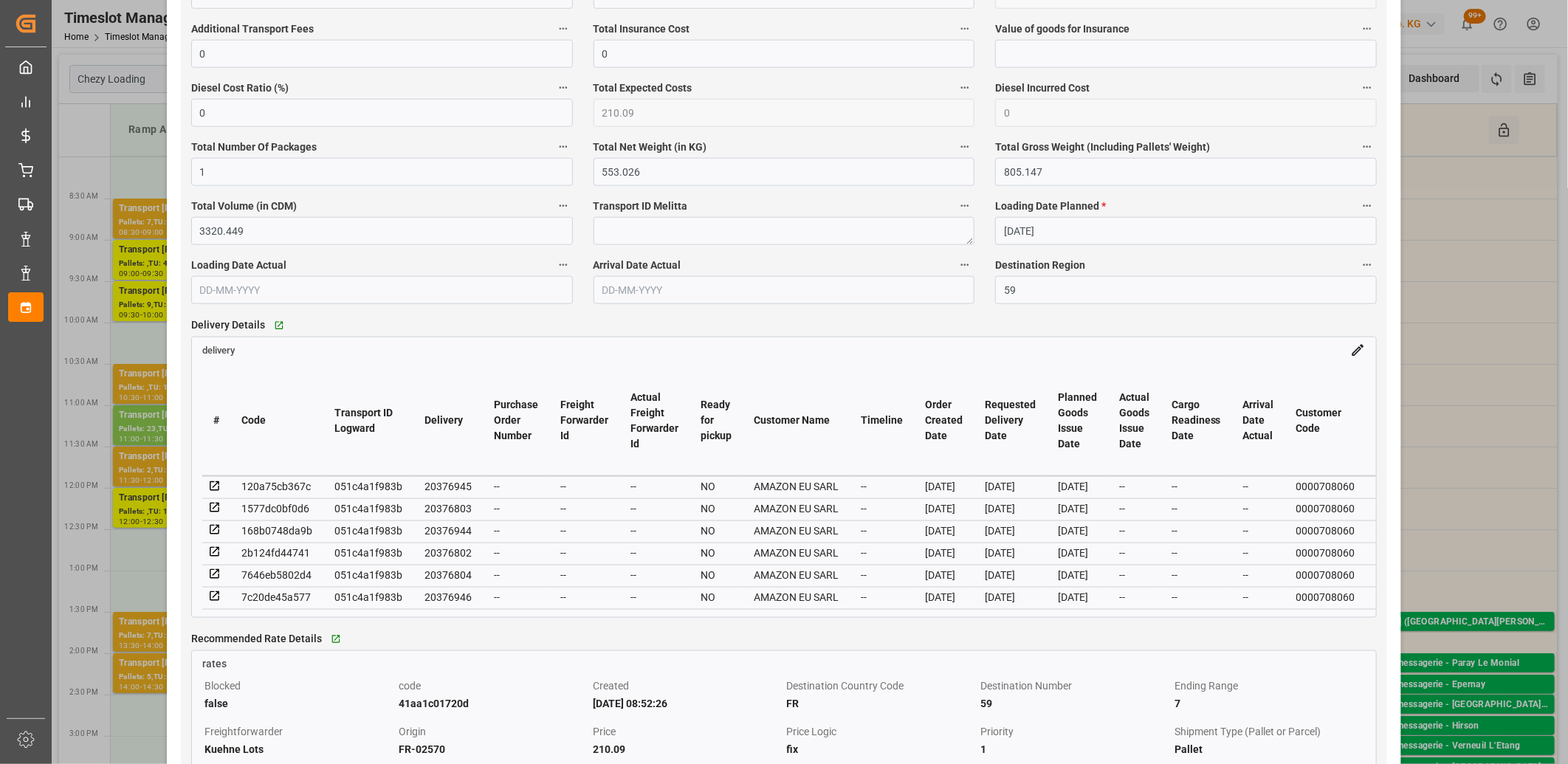
click at [210, 600] on icon at bounding box center [215, 596] width 13 height 13
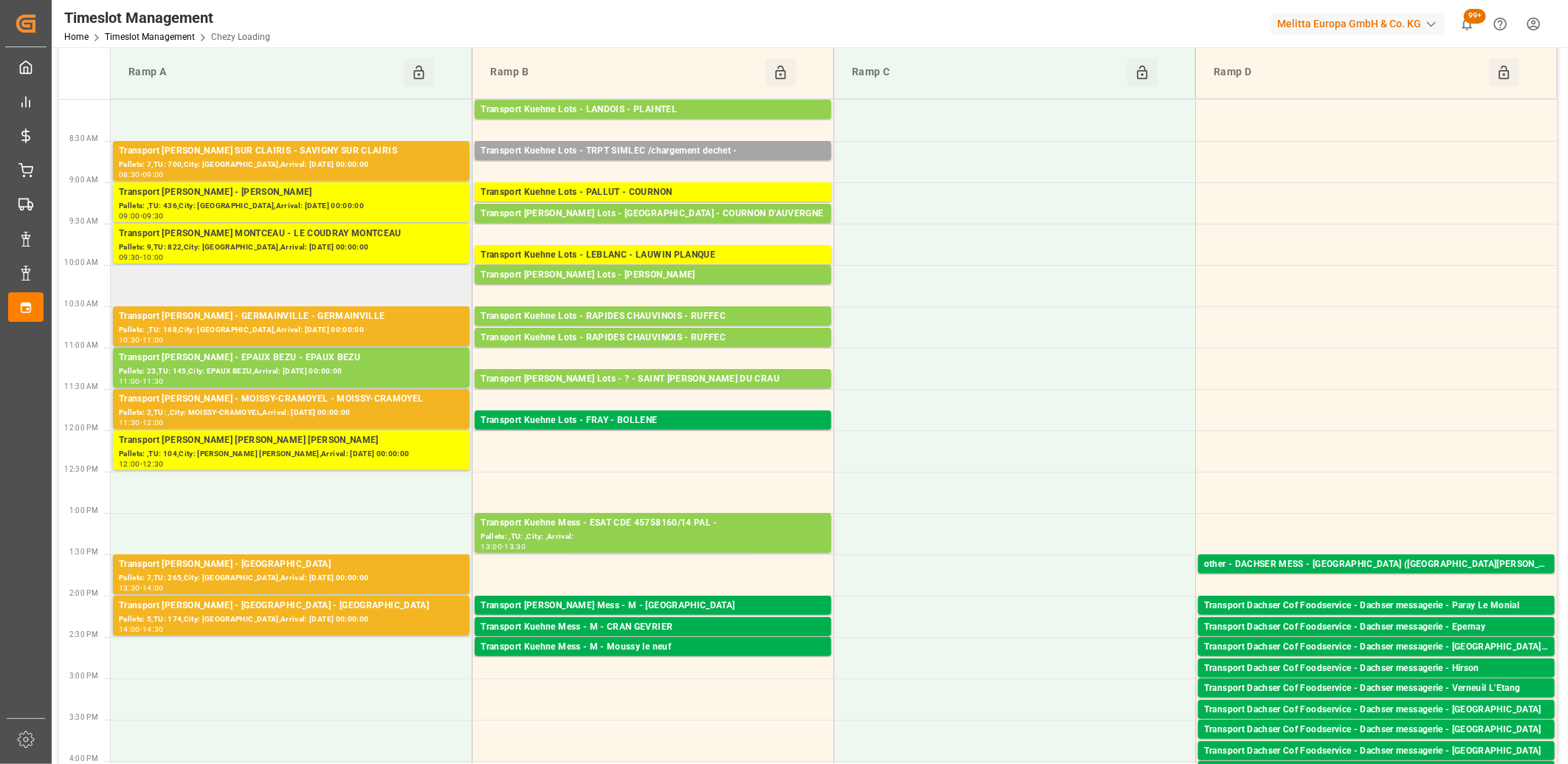
scroll to position [164, 0]
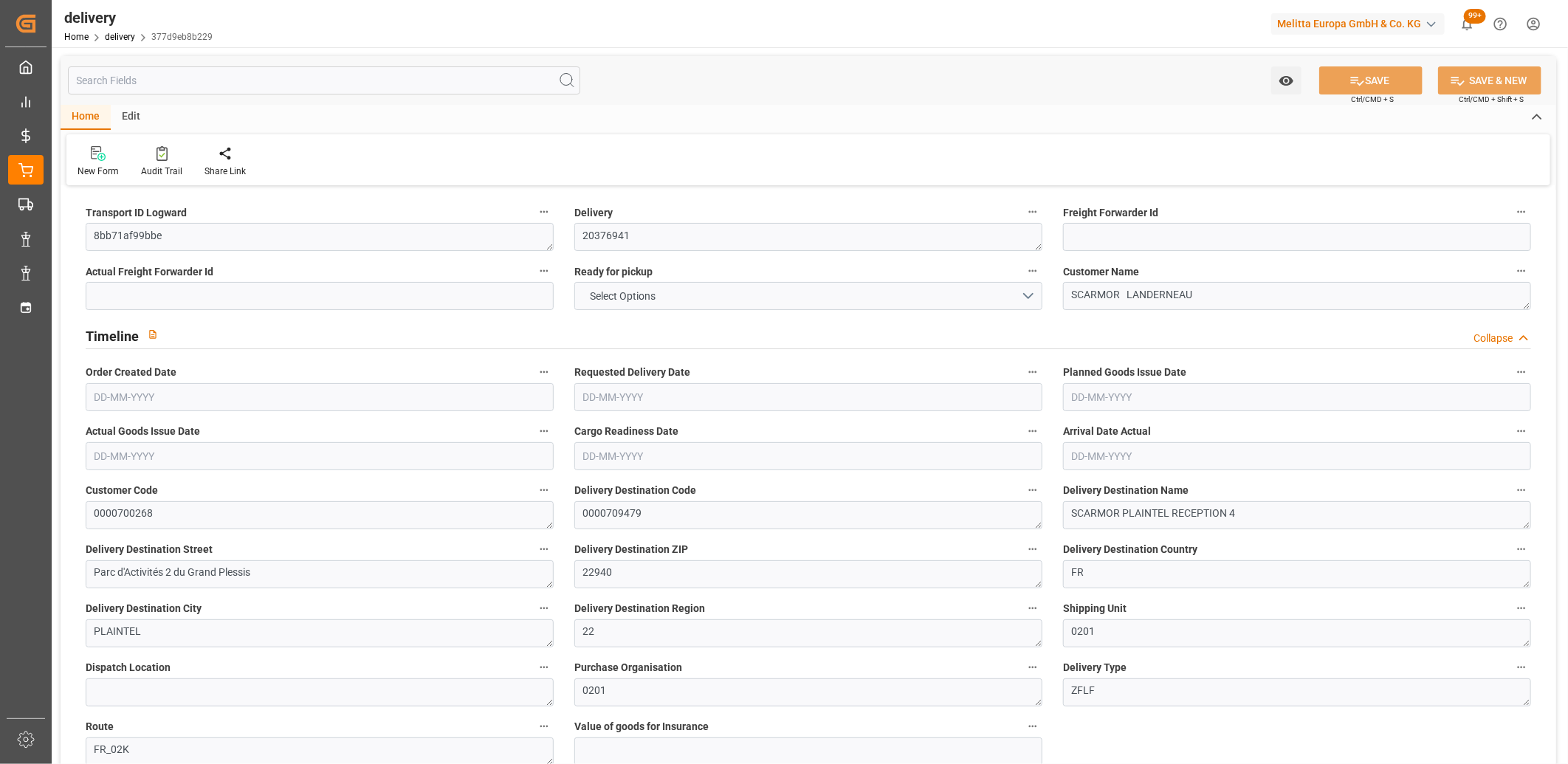
type input "6"
type input "513.457"
type input "1000.694"
type input "3768.718"
type input "233"
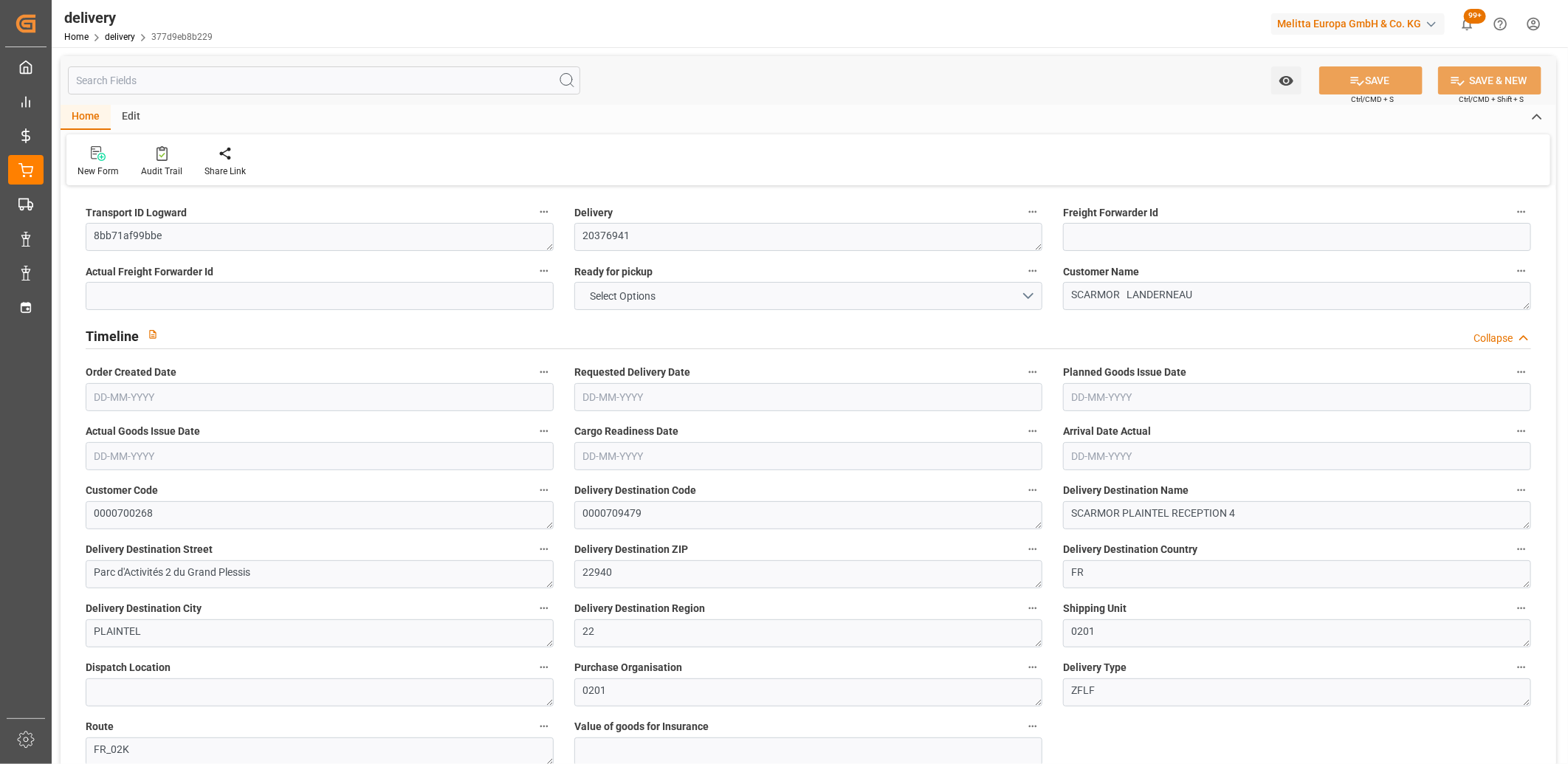
type input "14"
type input "3"
type input "5"
type input "0"
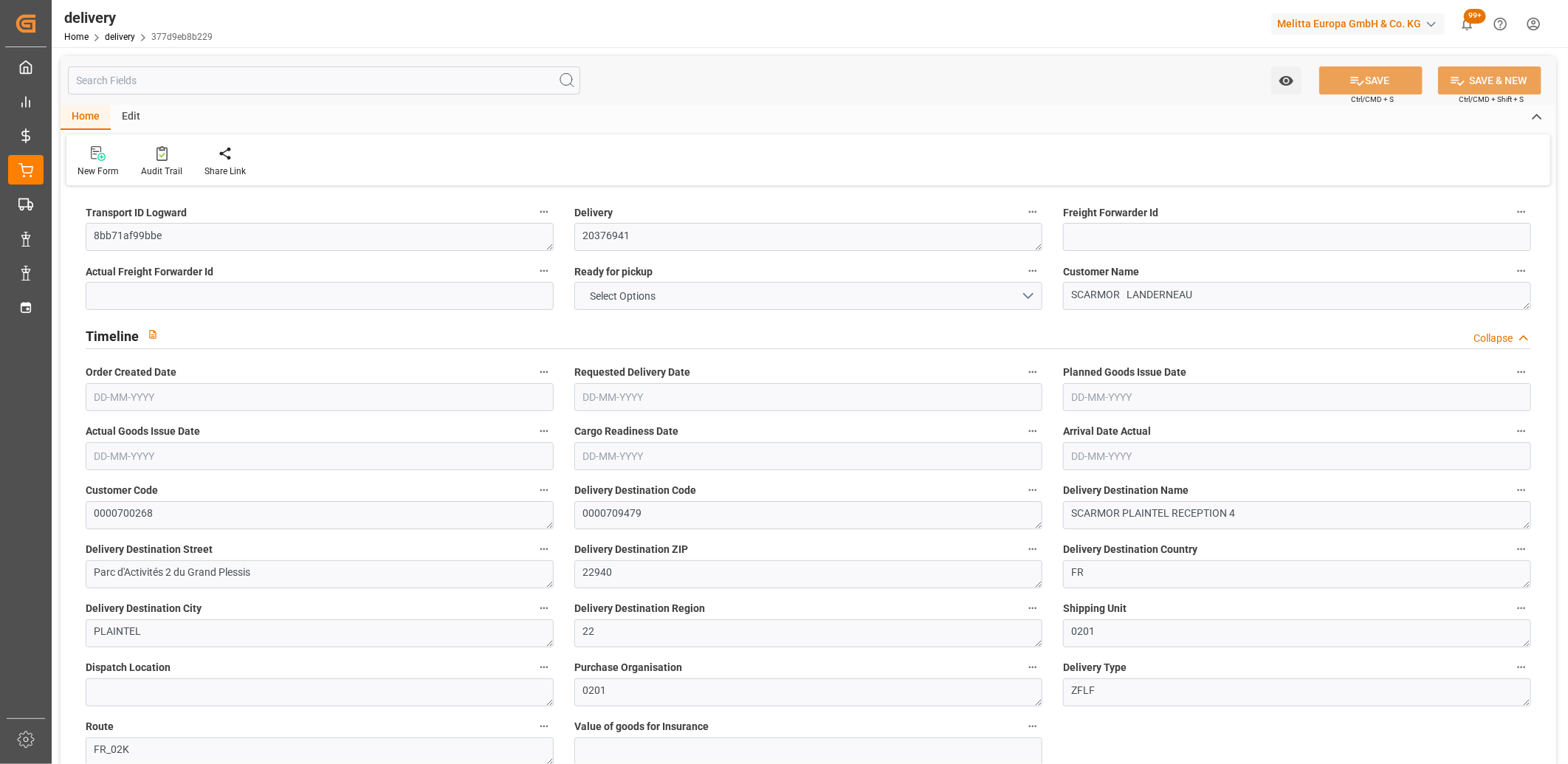
type input "0"
type input "246.4688"
type input "7.35"
type input "83.88"
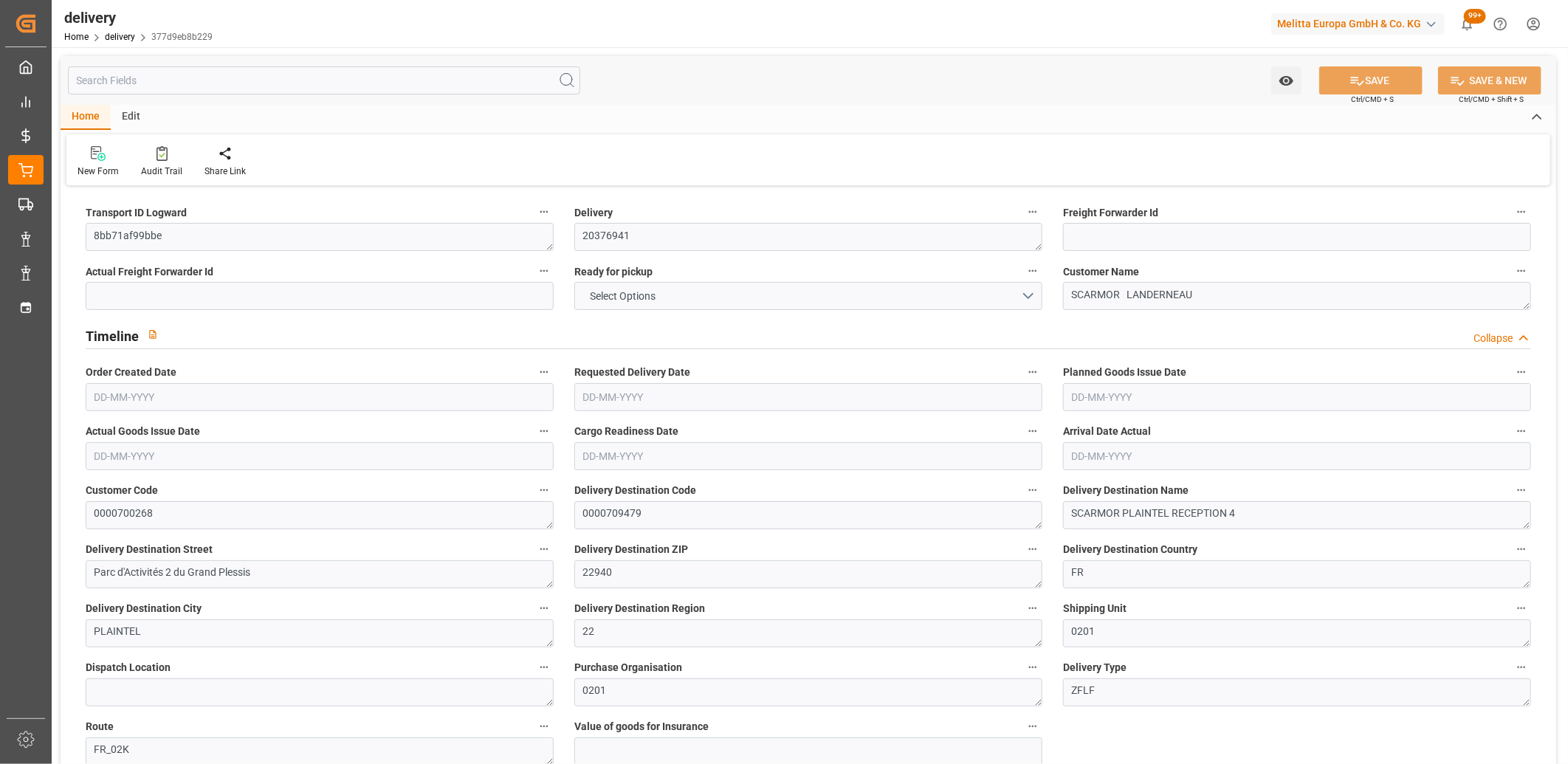
type input "1.5"
type input "1.3"
type input "0"
type input "21"
type input "664.862"
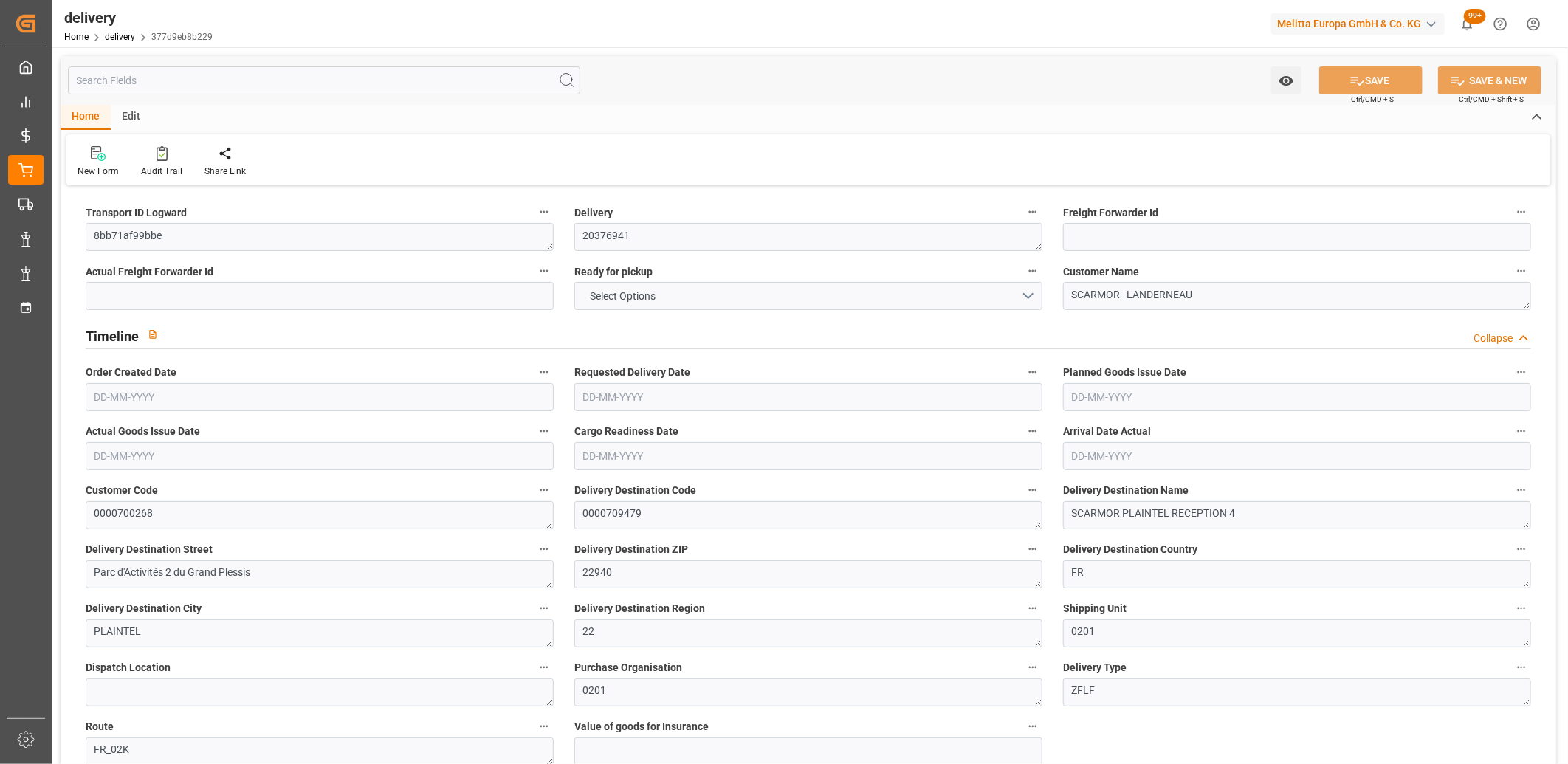
type input "101"
type input "4716.059"
type input "0.3026"
type input "0"
type input "[DATE]"
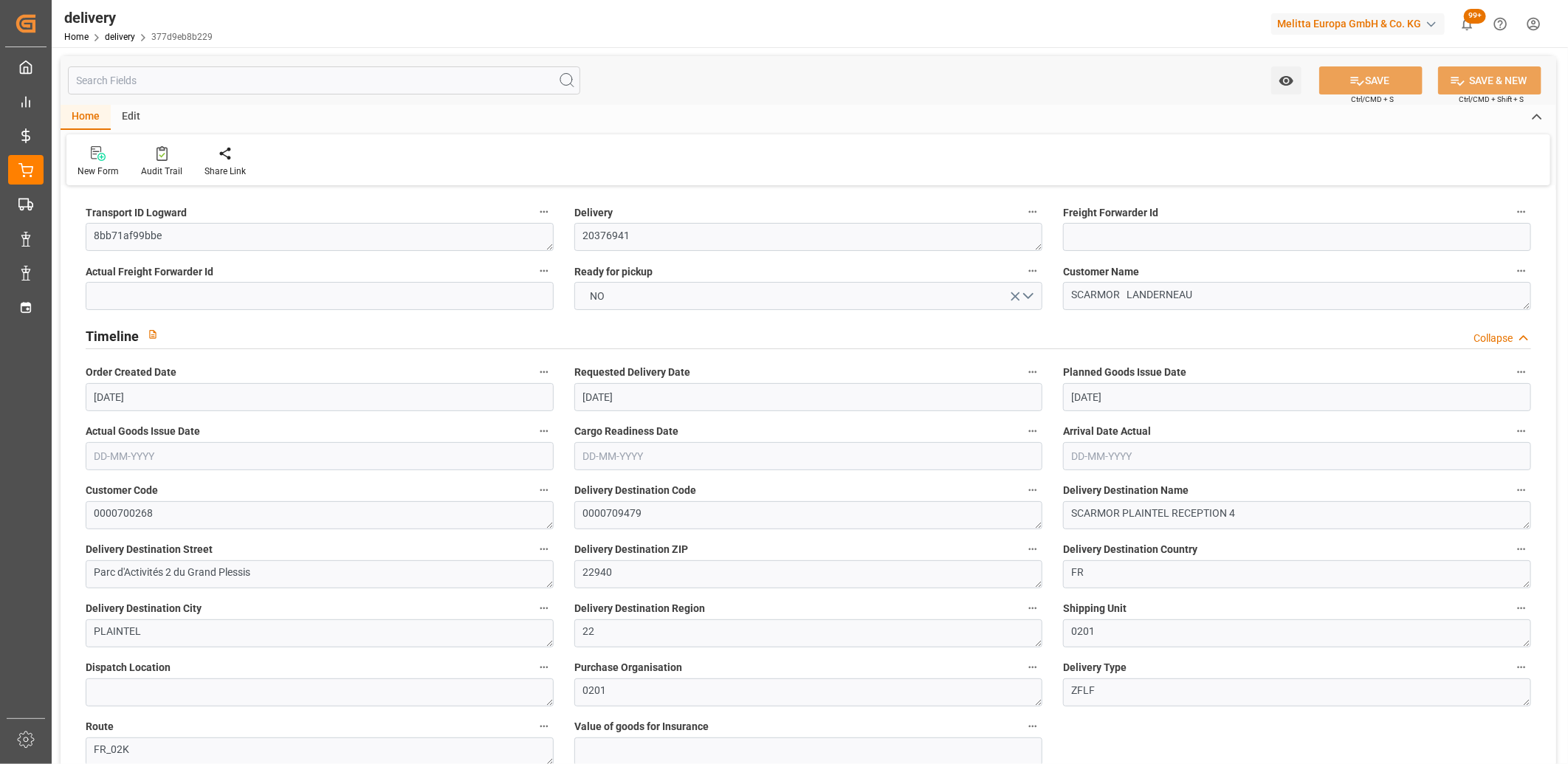
type input "[DATE]"
type input "[DATE] 11:01"
click at [780, 290] on button "NO" at bounding box center [809, 296] width 468 height 28
click at [773, 311] on div "YES" at bounding box center [809, 300] width 466 height 31
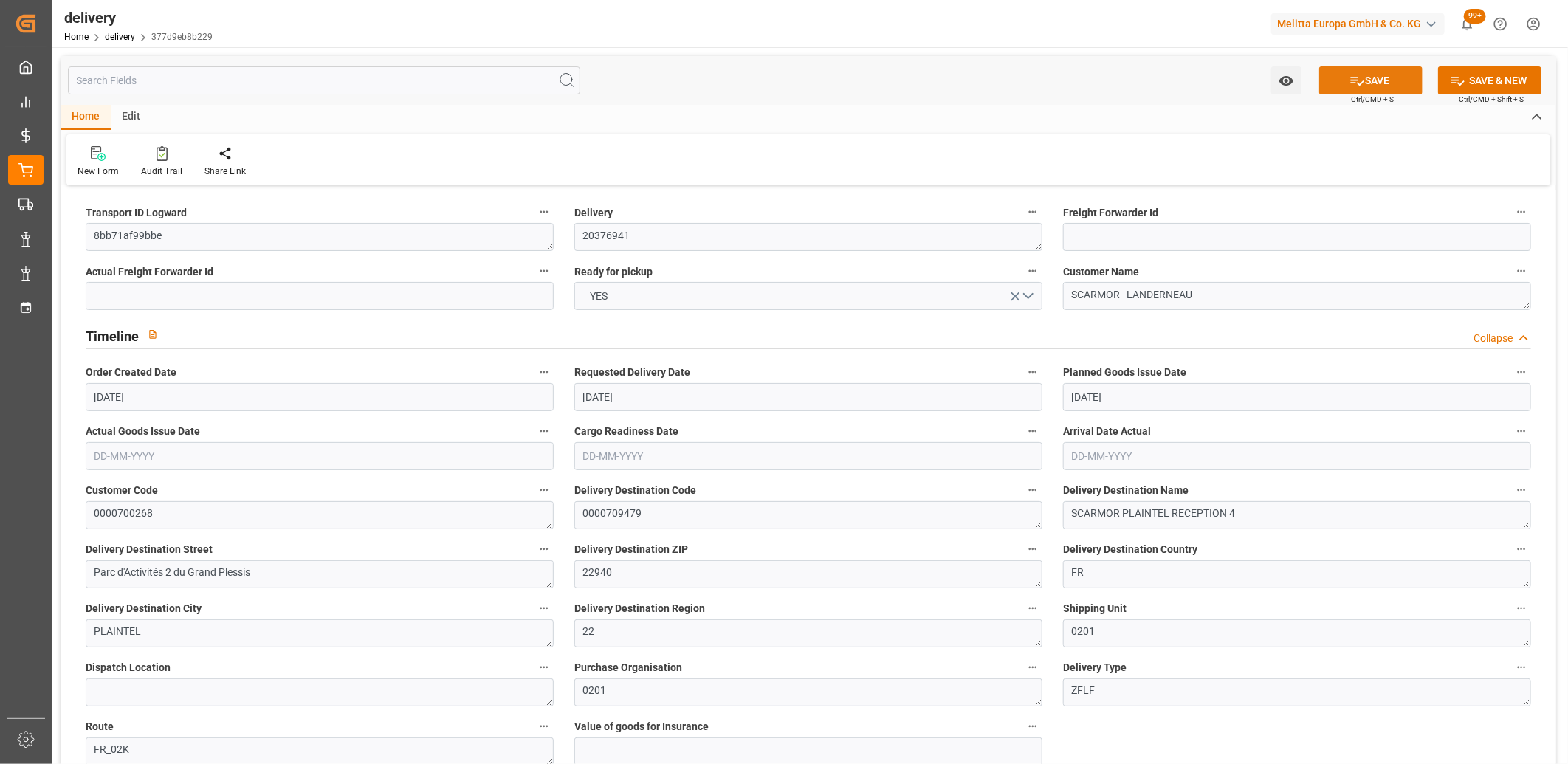
click at [1351, 79] on icon at bounding box center [1358, 81] width 13 height 9
type input "[DATE]"
type input "[DATE] 11:01"
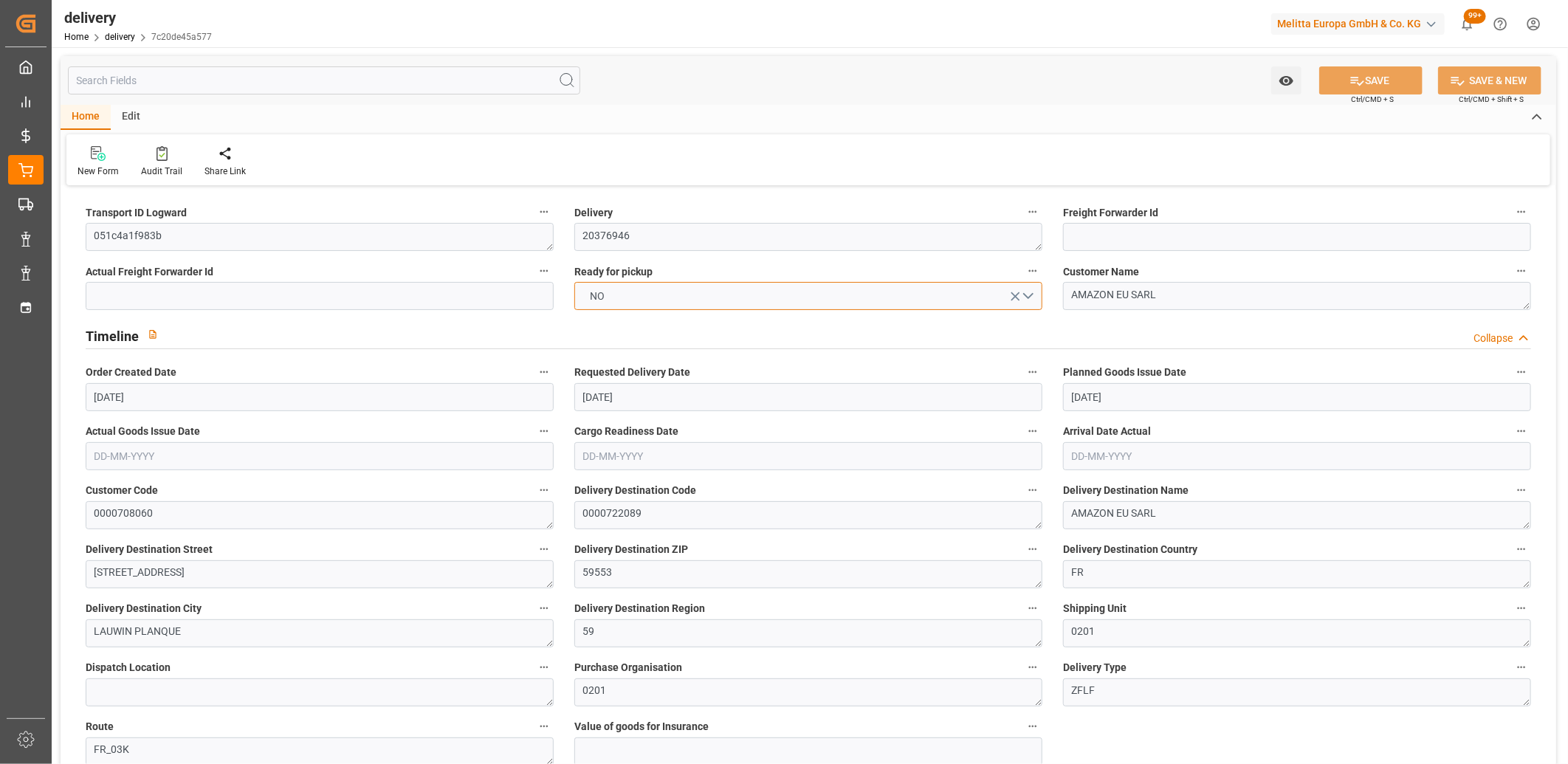
click at [696, 303] on button "NO" at bounding box center [809, 296] width 468 height 28
click at [696, 303] on div "YES" at bounding box center [809, 300] width 466 height 31
click at [1363, 83] on button "SAVE" at bounding box center [1370, 80] width 103 height 28
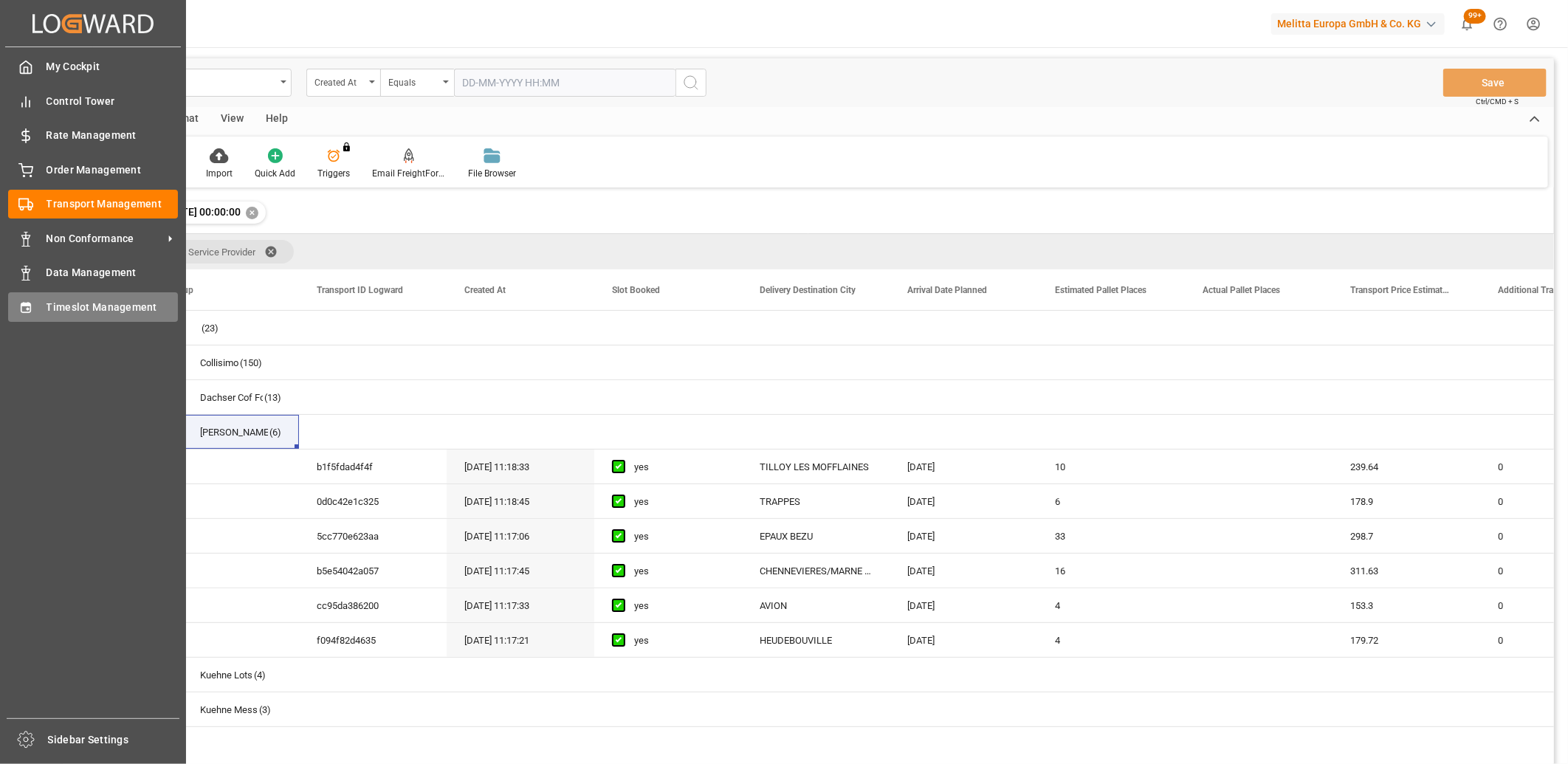
drag, startPoint x: 0, startPoint y: 0, endPoint x: 50, endPoint y: 307, distance: 311.0
click at [50, 307] on span "Timeslot Management" at bounding box center [112, 307] width 132 height 15
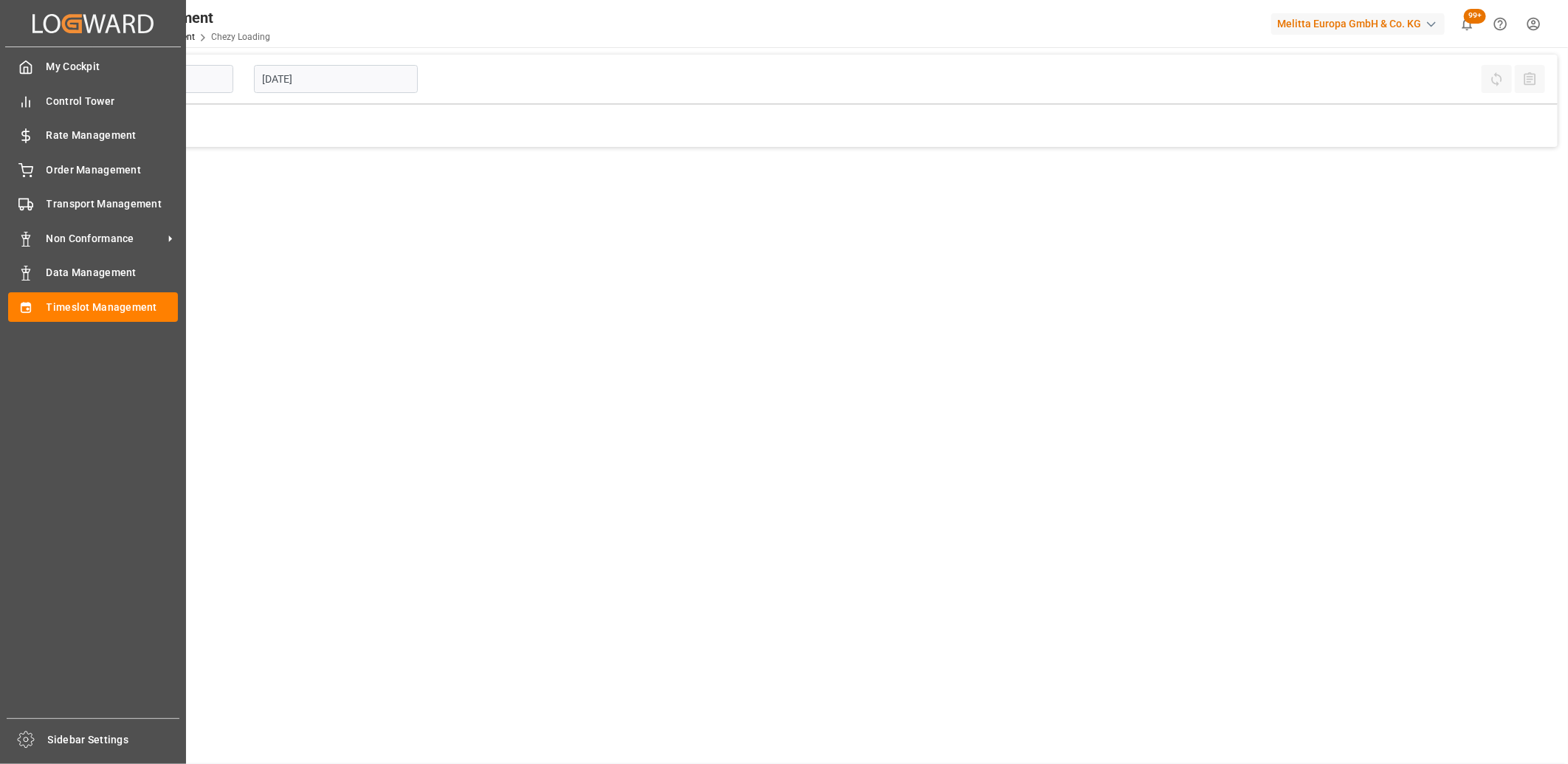
type input "Chezy Loading"
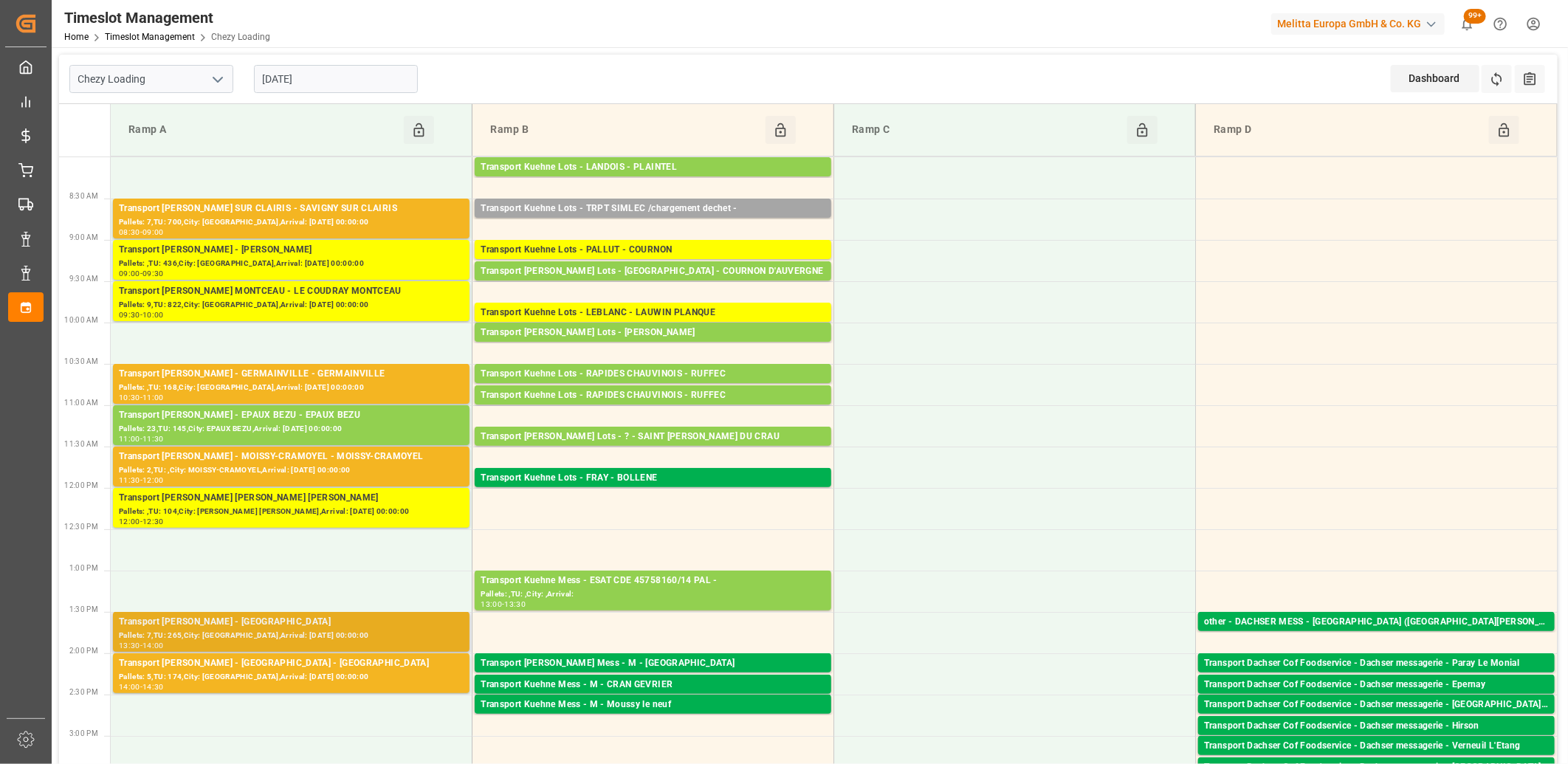
click at [382, 630] on div "Pallets: 7,TU: 265,City: [GEOGRAPHIC_DATA],Arrival: [DATE] 00:00:00" at bounding box center [291, 636] width 345 height 13
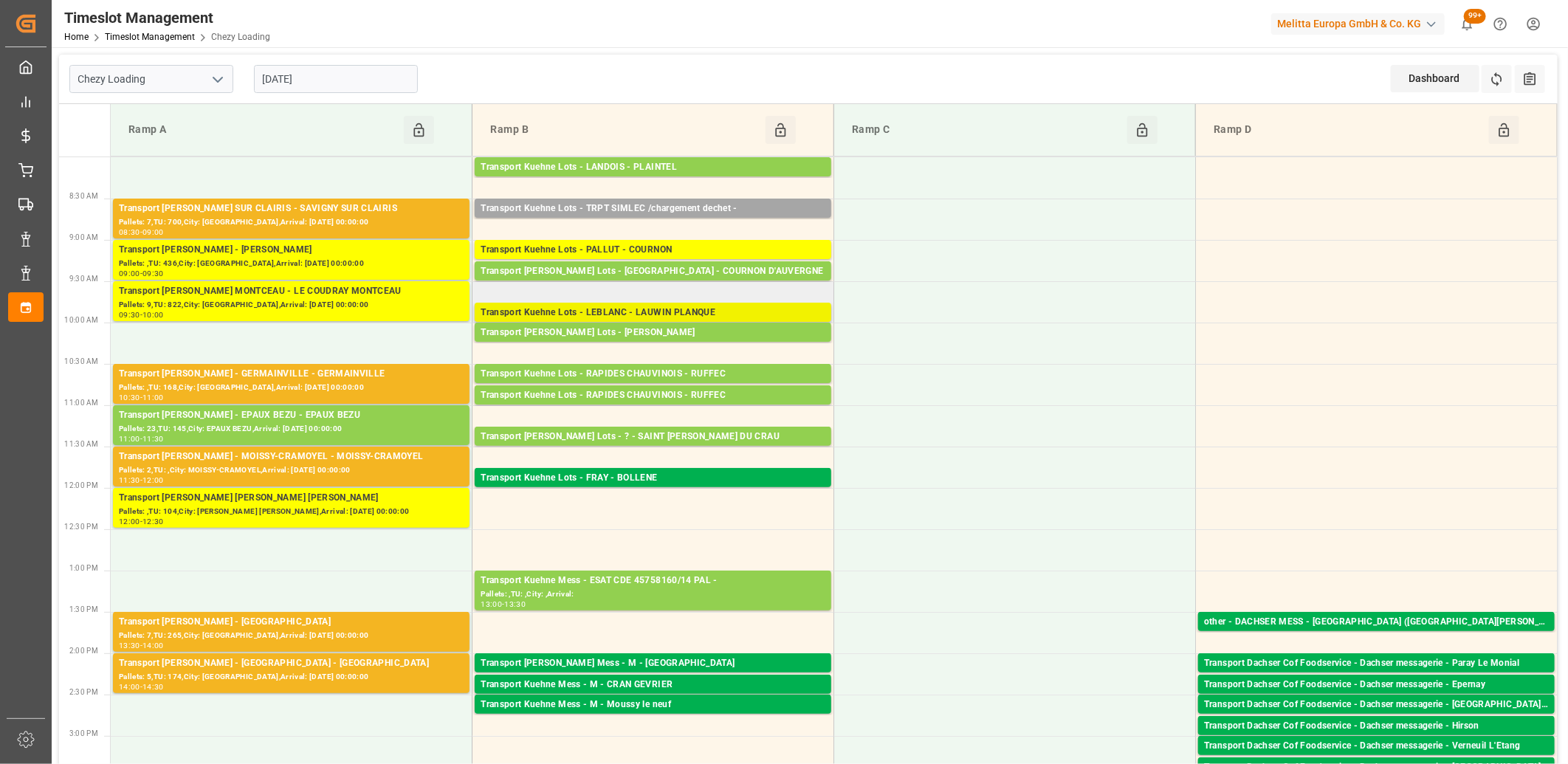
click at [782, 313] on div "Transport Kuehne Lots - LEBLANC - LAUWIN PLANQUE" at bounding box center [653, 312] width 345 height 14
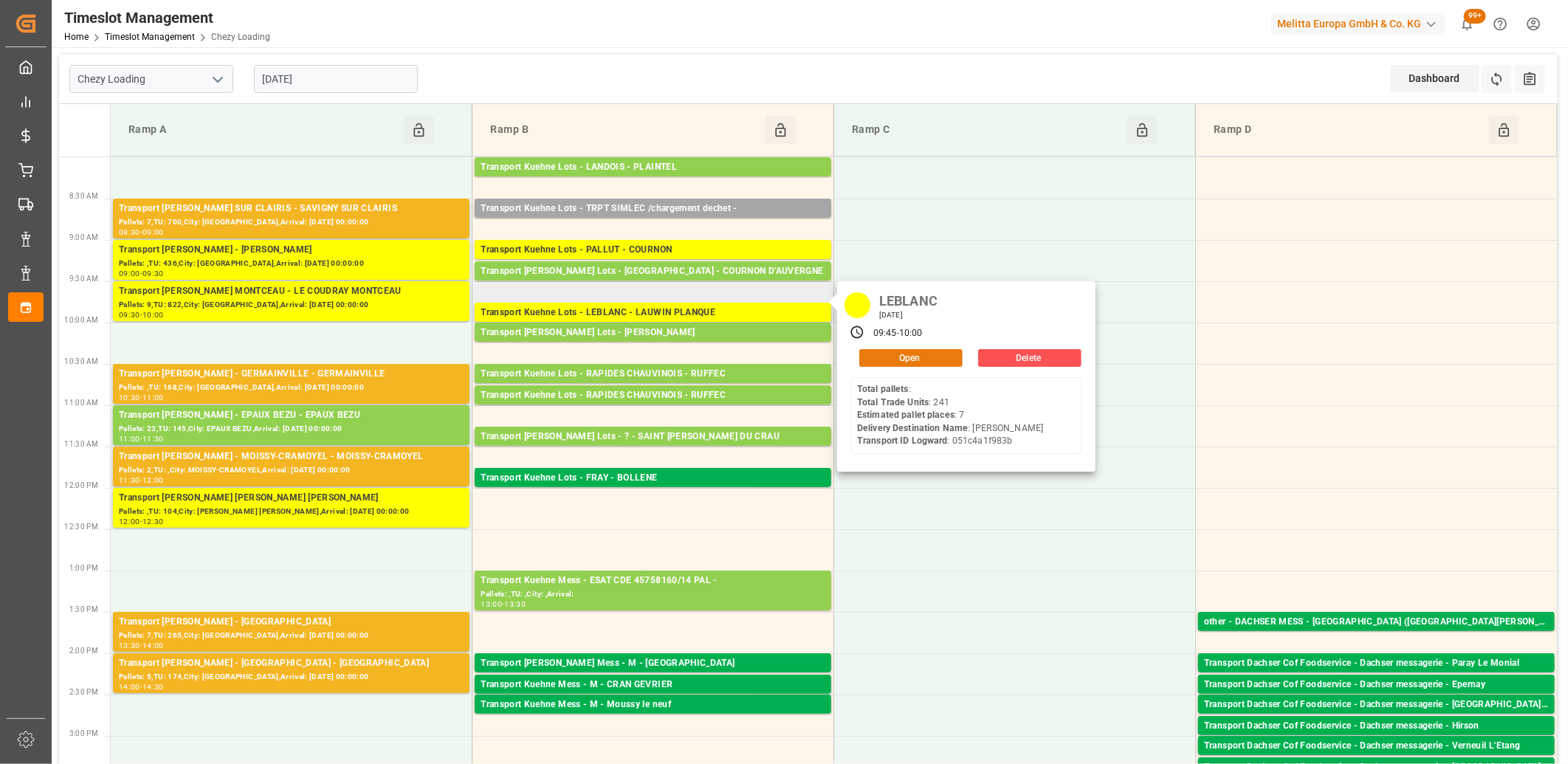
click at [896, 358] on button "Open" at bounding box center [911, 357] width 103 height 17
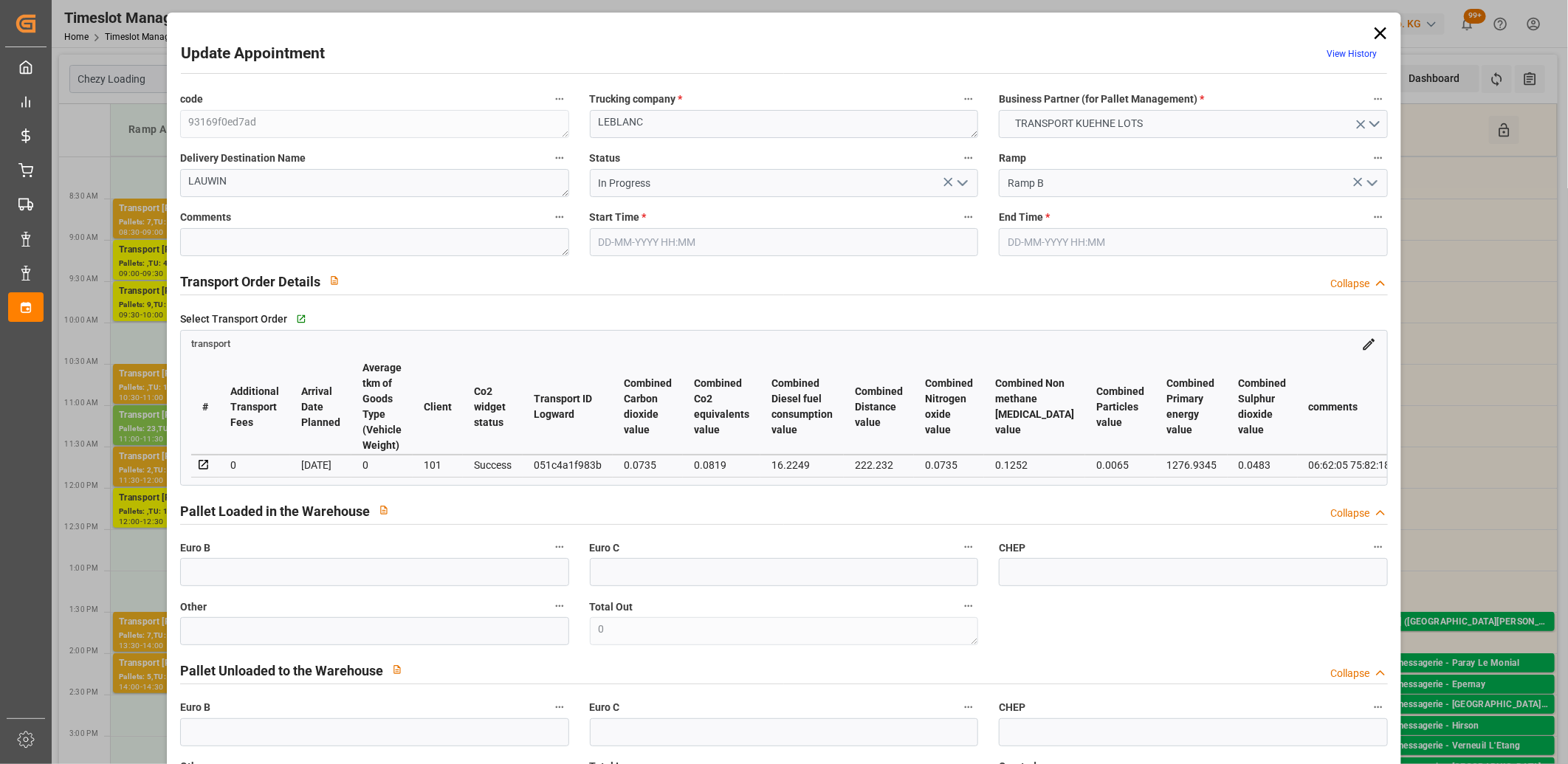
type input "[DATE] 09:45"
type input "[DATE] 10:00"
type input "[DATE] 12:53"
type input "[DATE] 11:26"
type input "[DATE]"
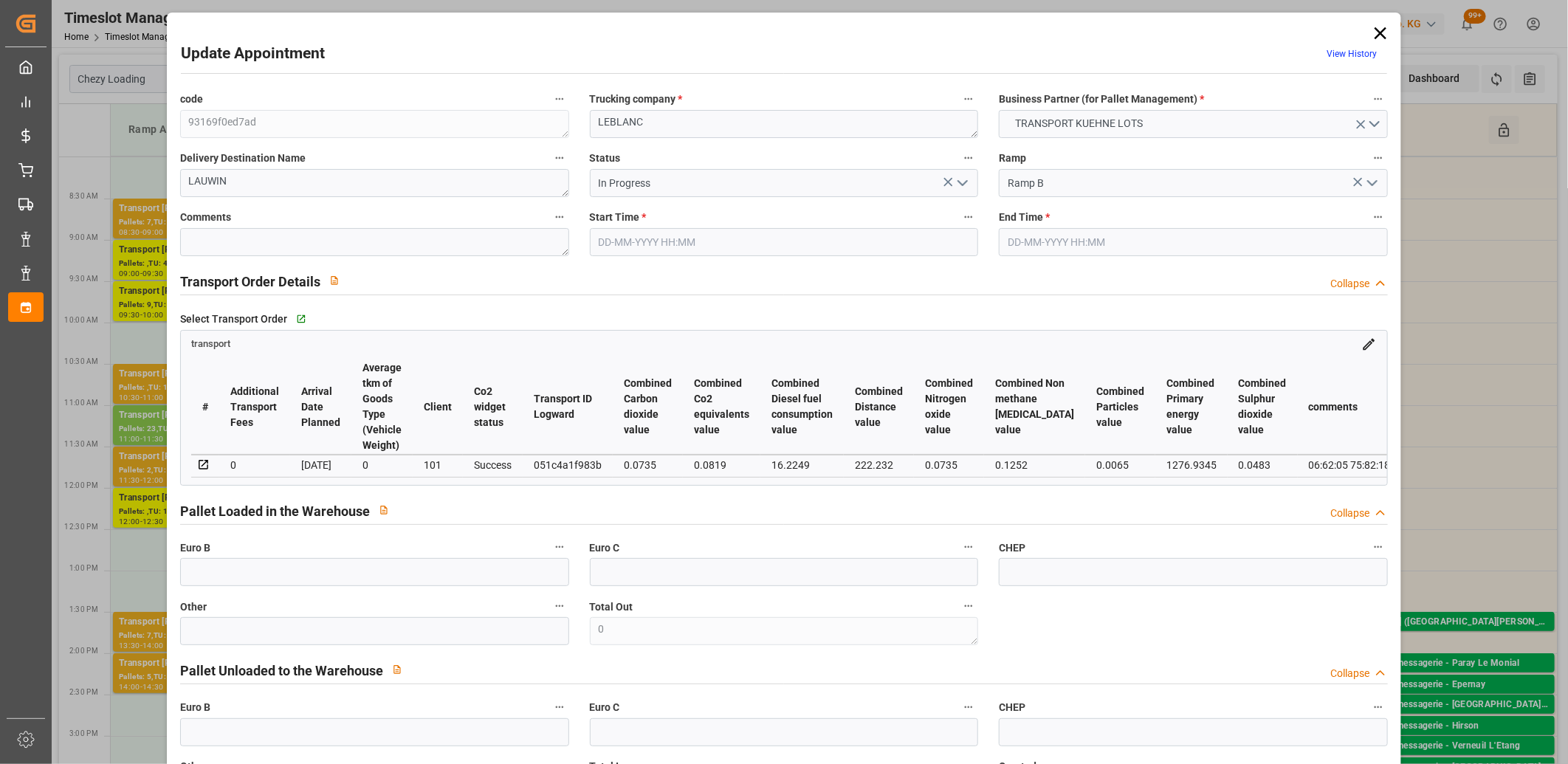
type input "[DATE]"
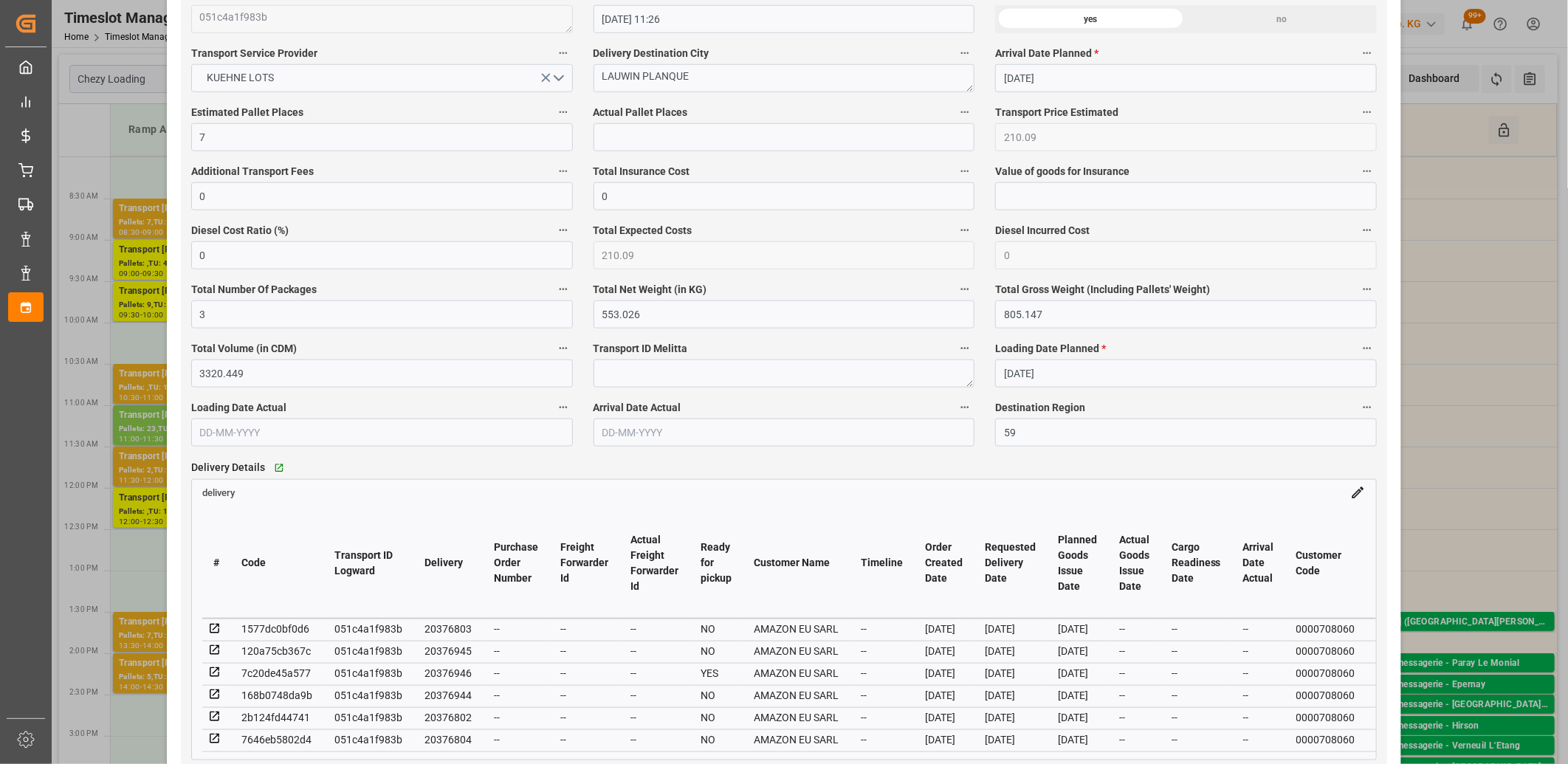
scroll to position [984, 0]
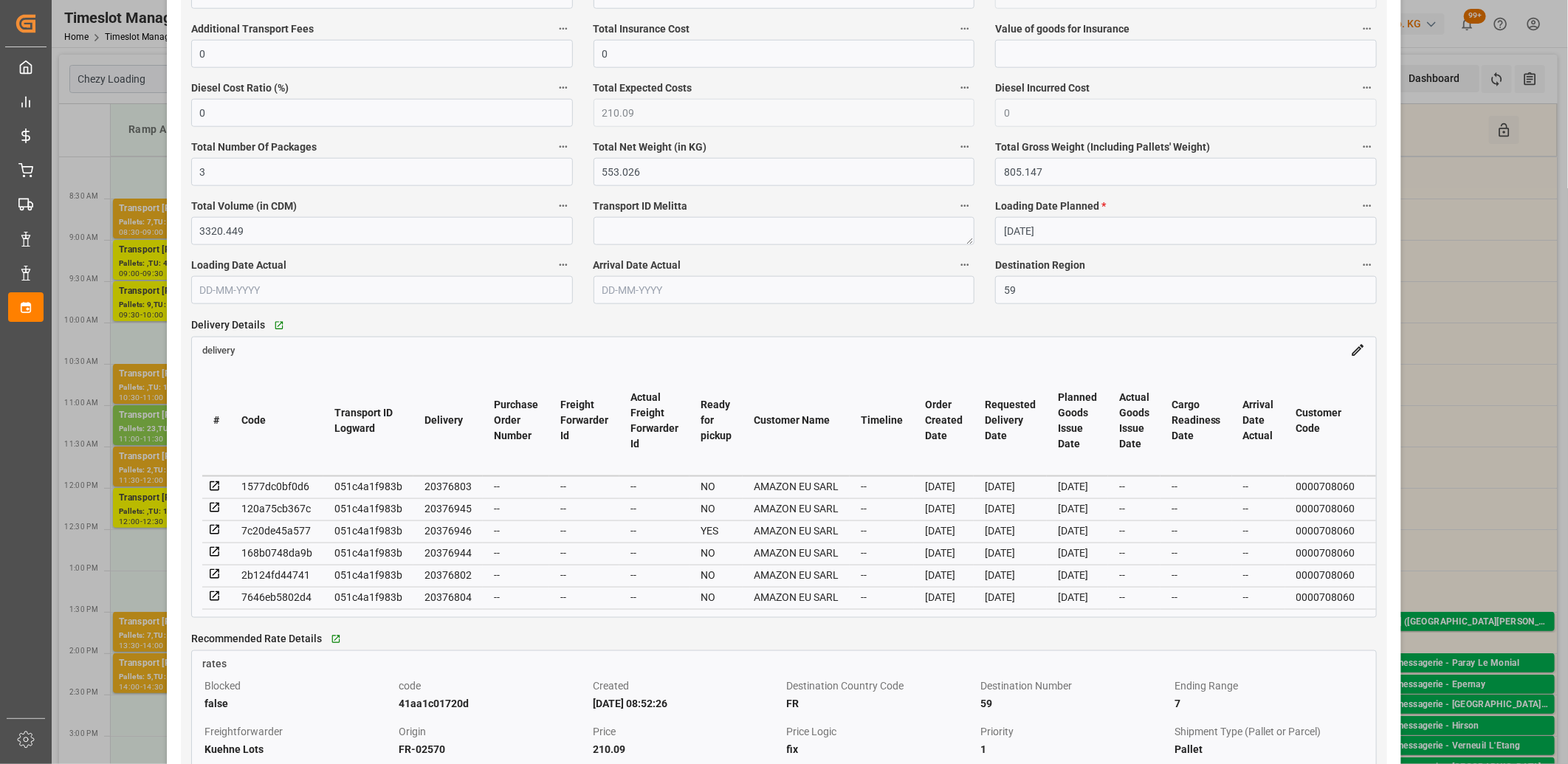
click at [214, 491] on icon at bounding box center [215, 487] width 13 height 13
click at [215, 512] on icon at bounding box center [215, 508] width 13 height 13
click at [216, 577] on icon at bounding box center [215, 574] width 13 height 13
click at [213, 556] on icon at bounding box center [215, 552] width 10 height 10
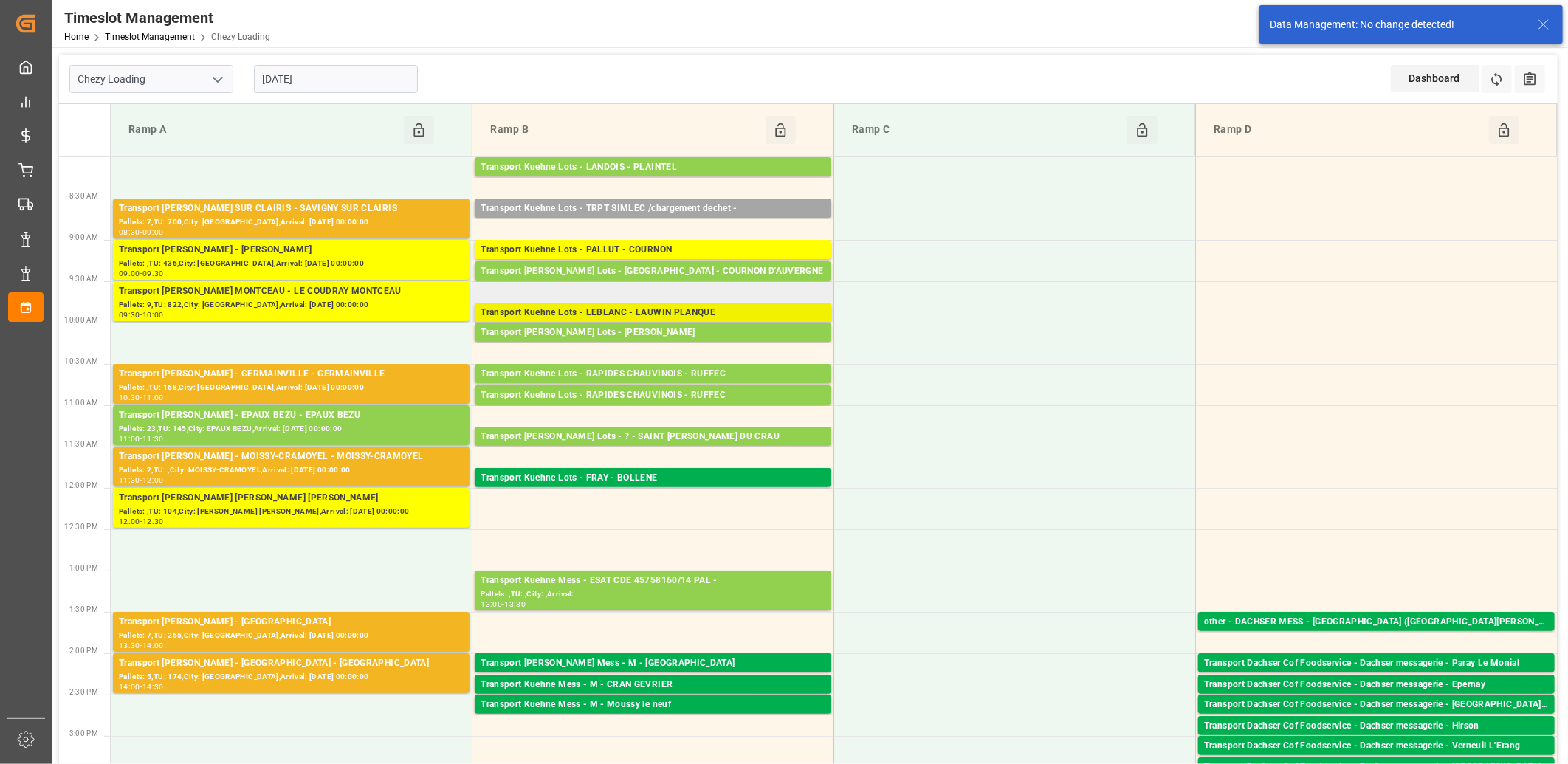
click at [601, 315] on div "Transport Kuehne Lots - LEBLANC - LAUWIN PLANQUE" at bounding box center [653, 312] width 345 height 14
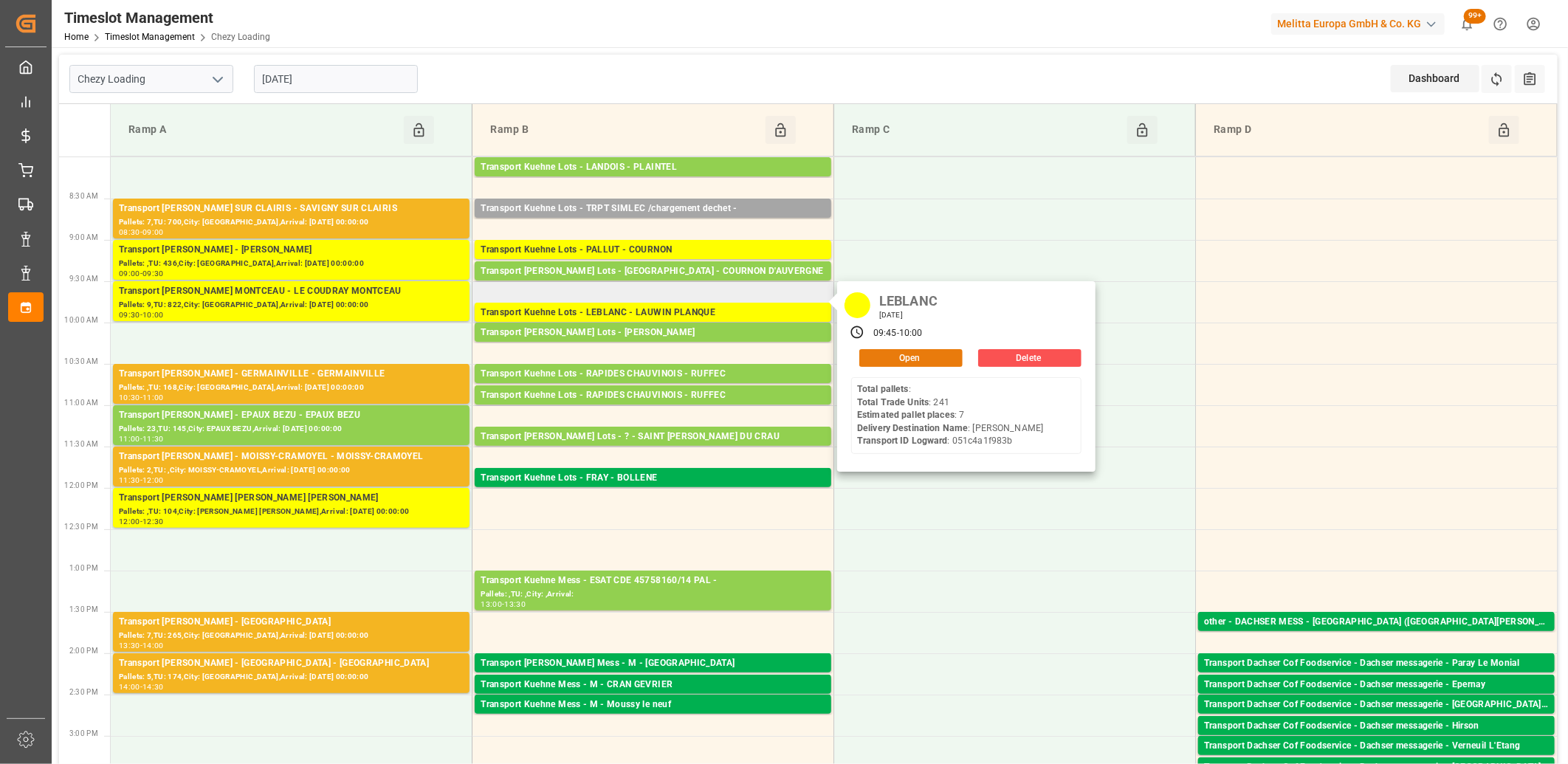
click at [876, 355] on button "Open" at bounding box center [911, 357] width 103 height 17
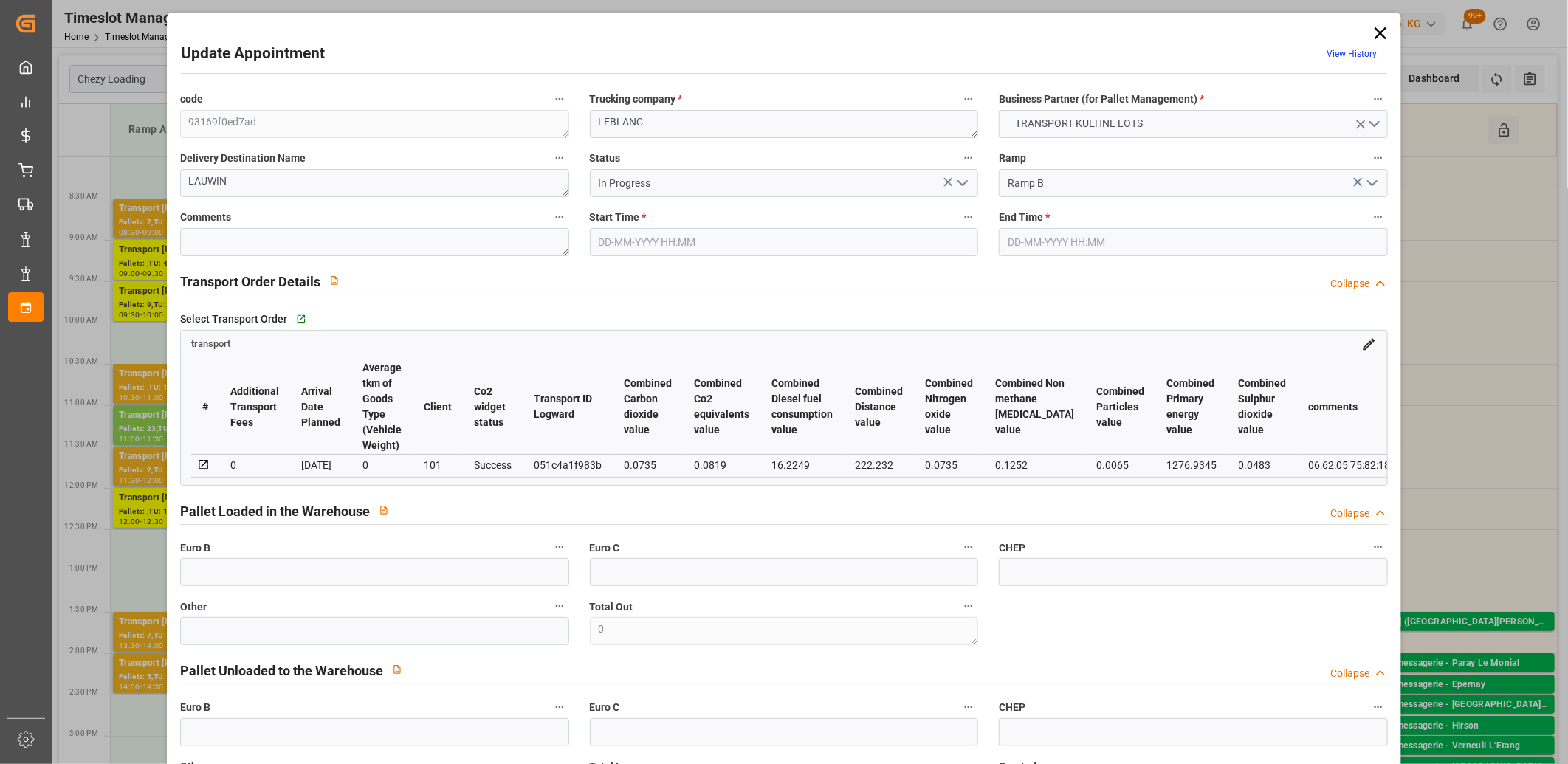
type input "02-09-2025 09:45"
type input "02-09-2025 10:00"
type input "27-08-2025 12:53"
type input "27-08-2025 11:26"
type input "03-09-2025"
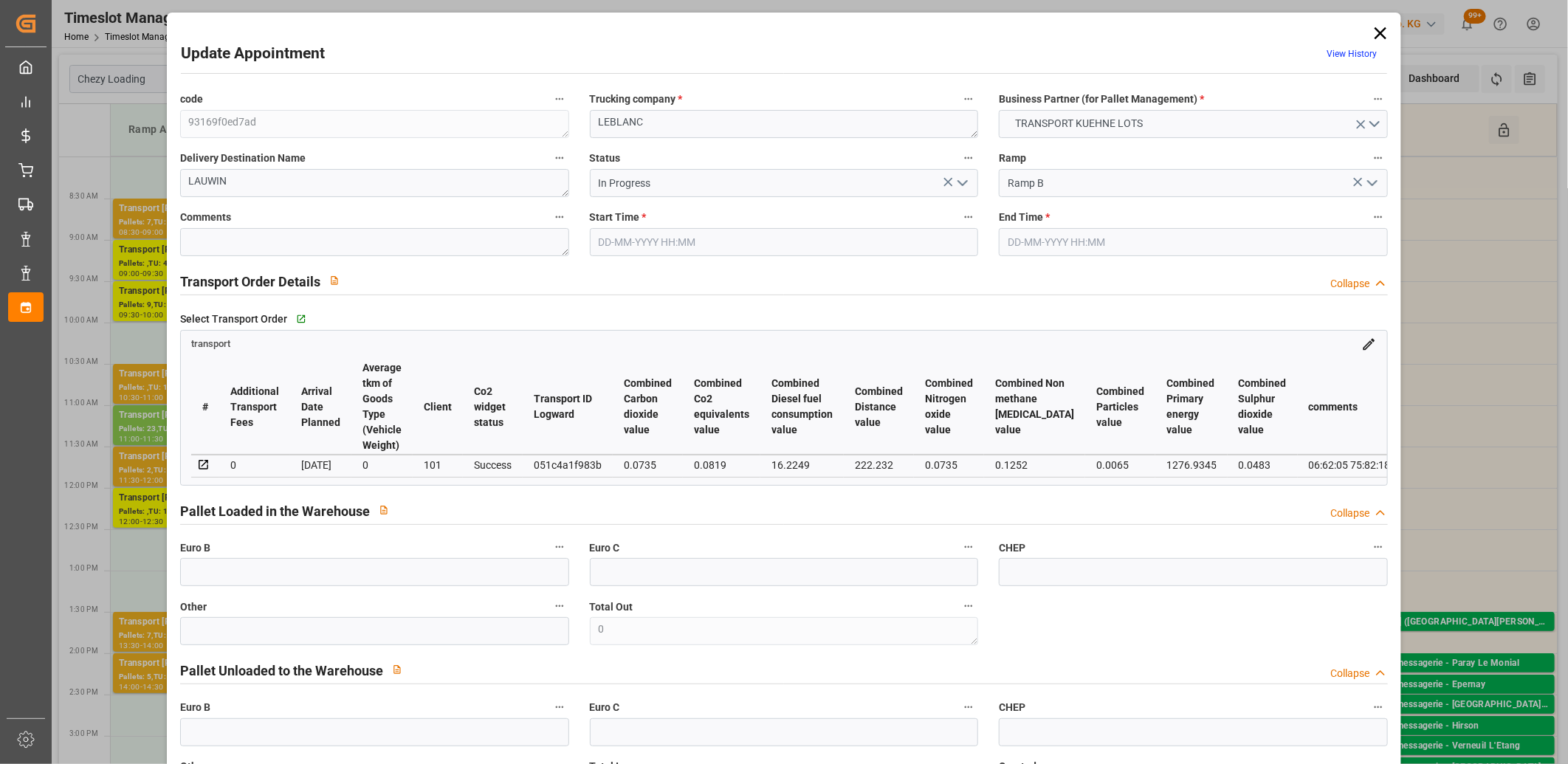
type input "[DATE]"
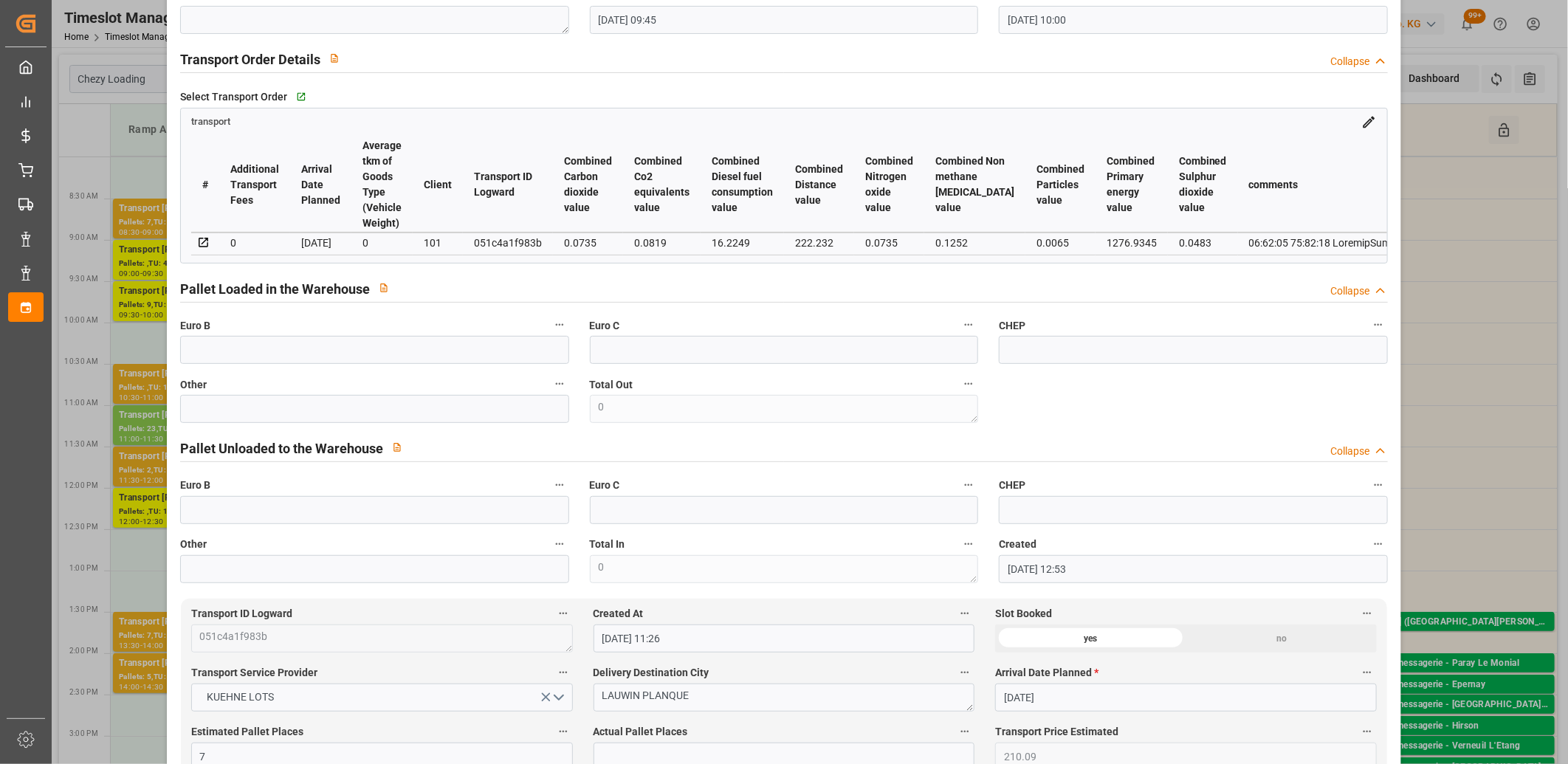
scroll to position [0, 0]
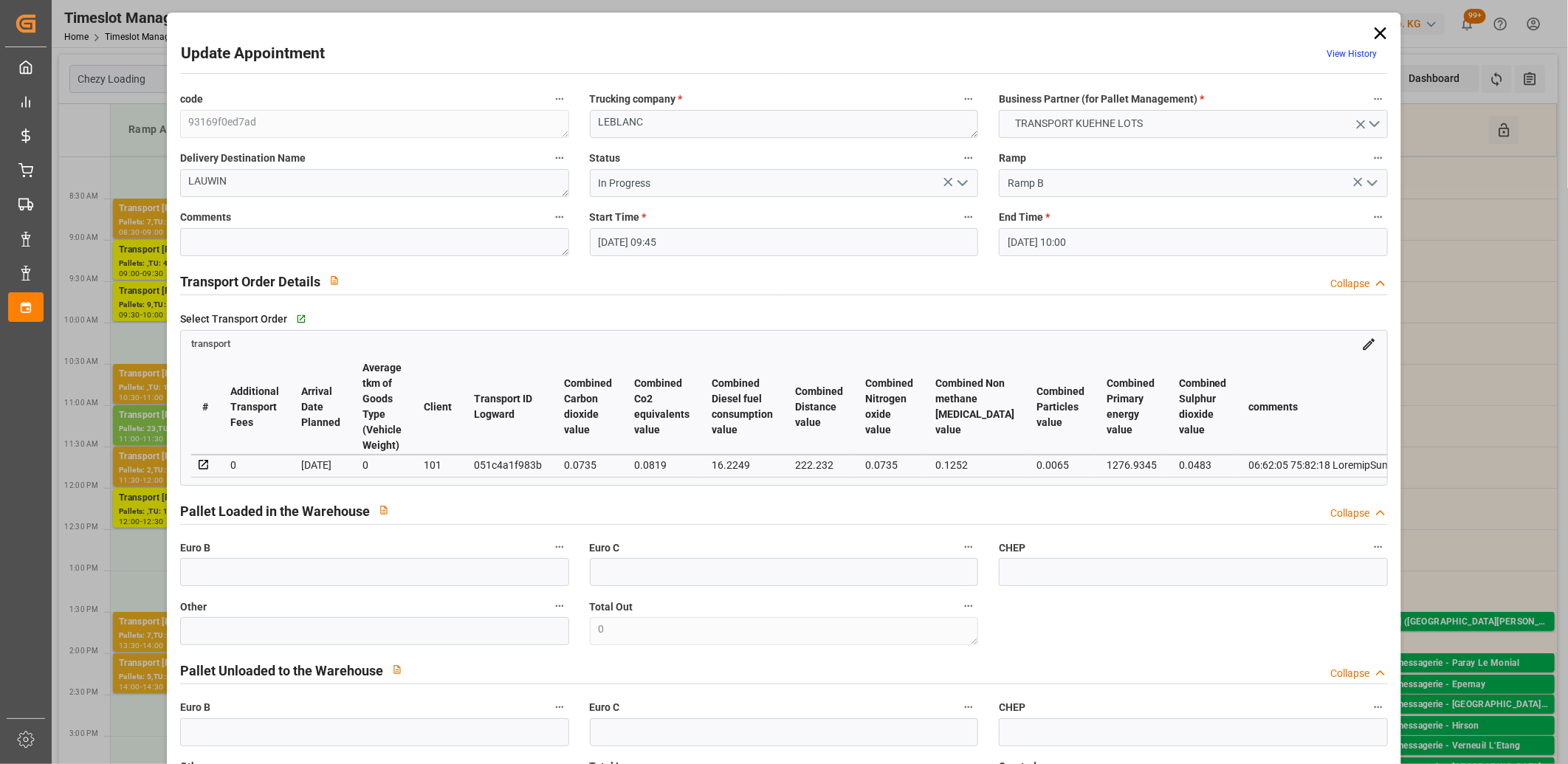
click at [1381, 31] on icon at bounding box center [1380, 33] width 20 height 20
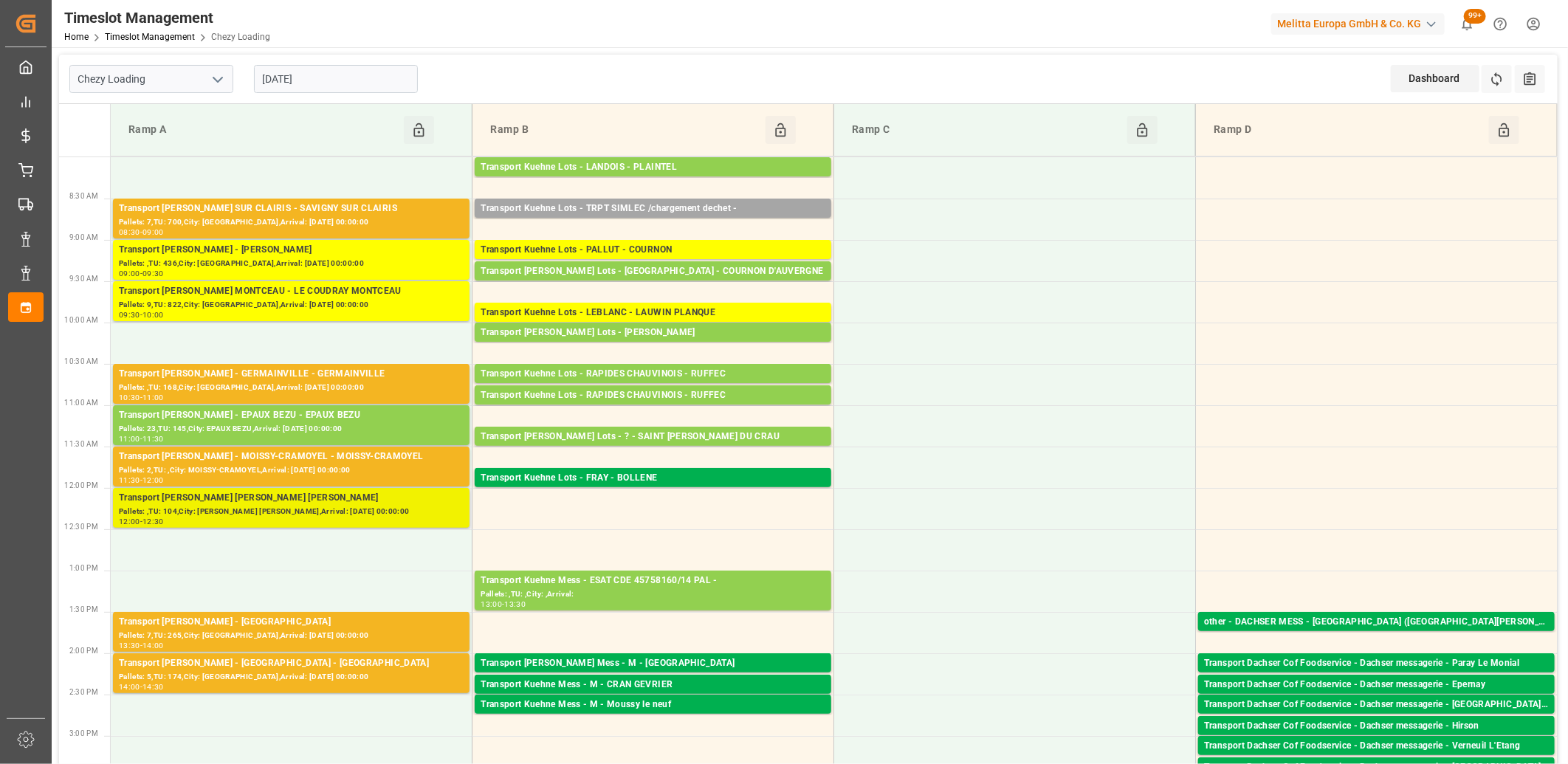
click at [277, 507] on div "Pallets: ,TU: 104,City: [PERSON_NAME] [PERSON_NAME],Arrival: [DATE] 00:00:00" at bounding box center [291, 512] width 345 height 13
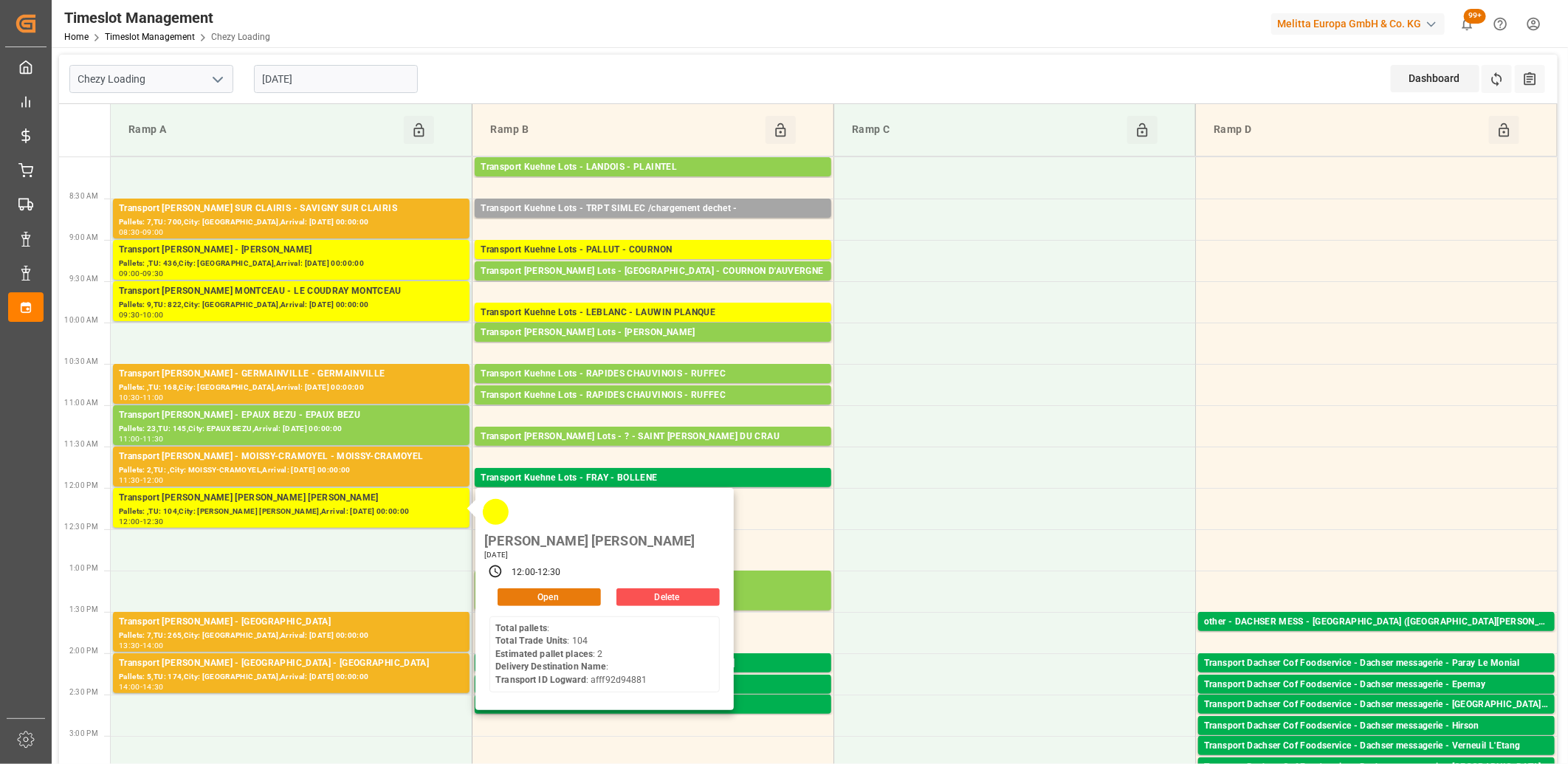
click at [556, 589] on button "Open" at bounding box center [548, 597] width 103 height 17
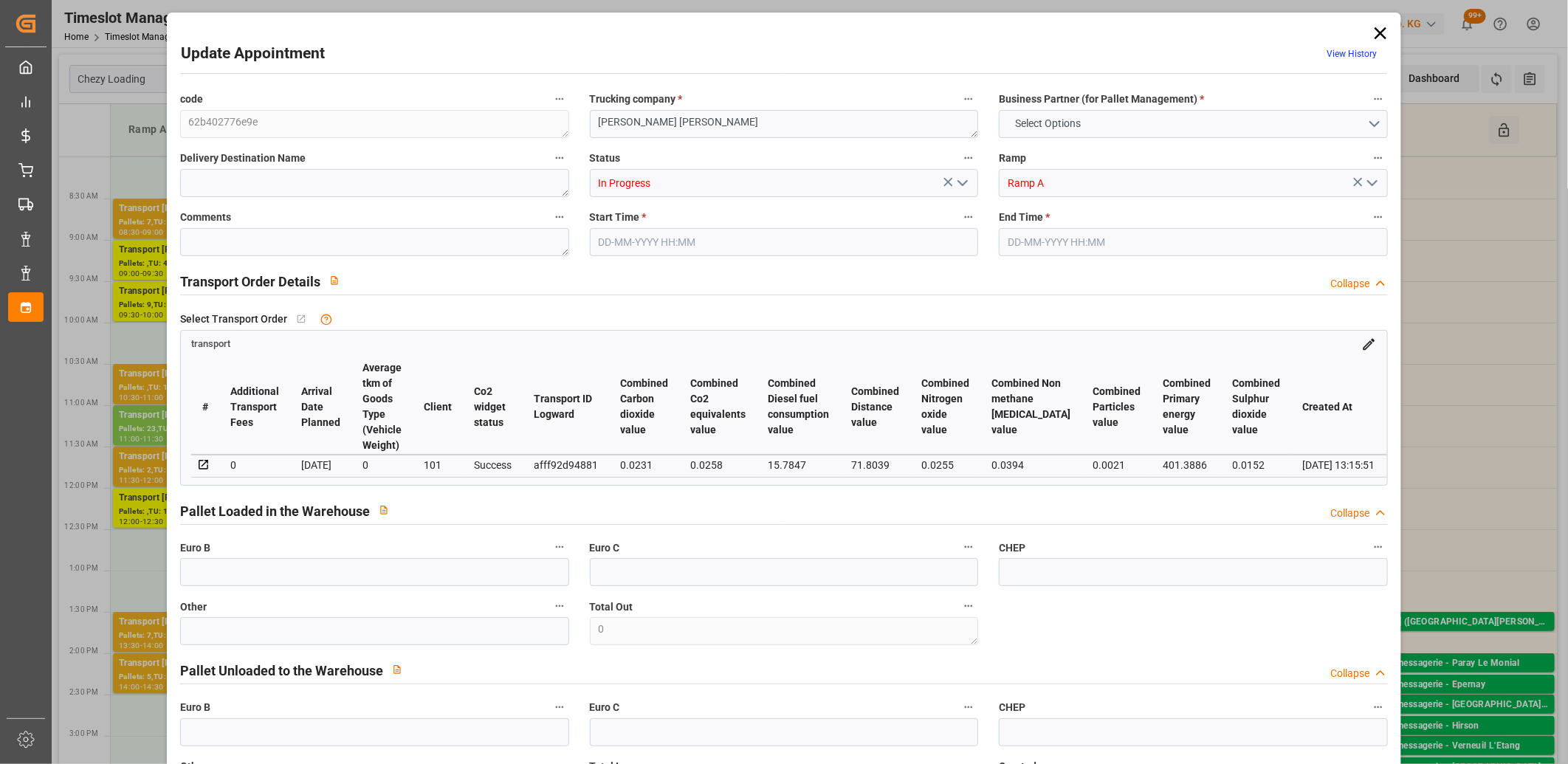
type input "2"
type input "131.76"
type input "0"
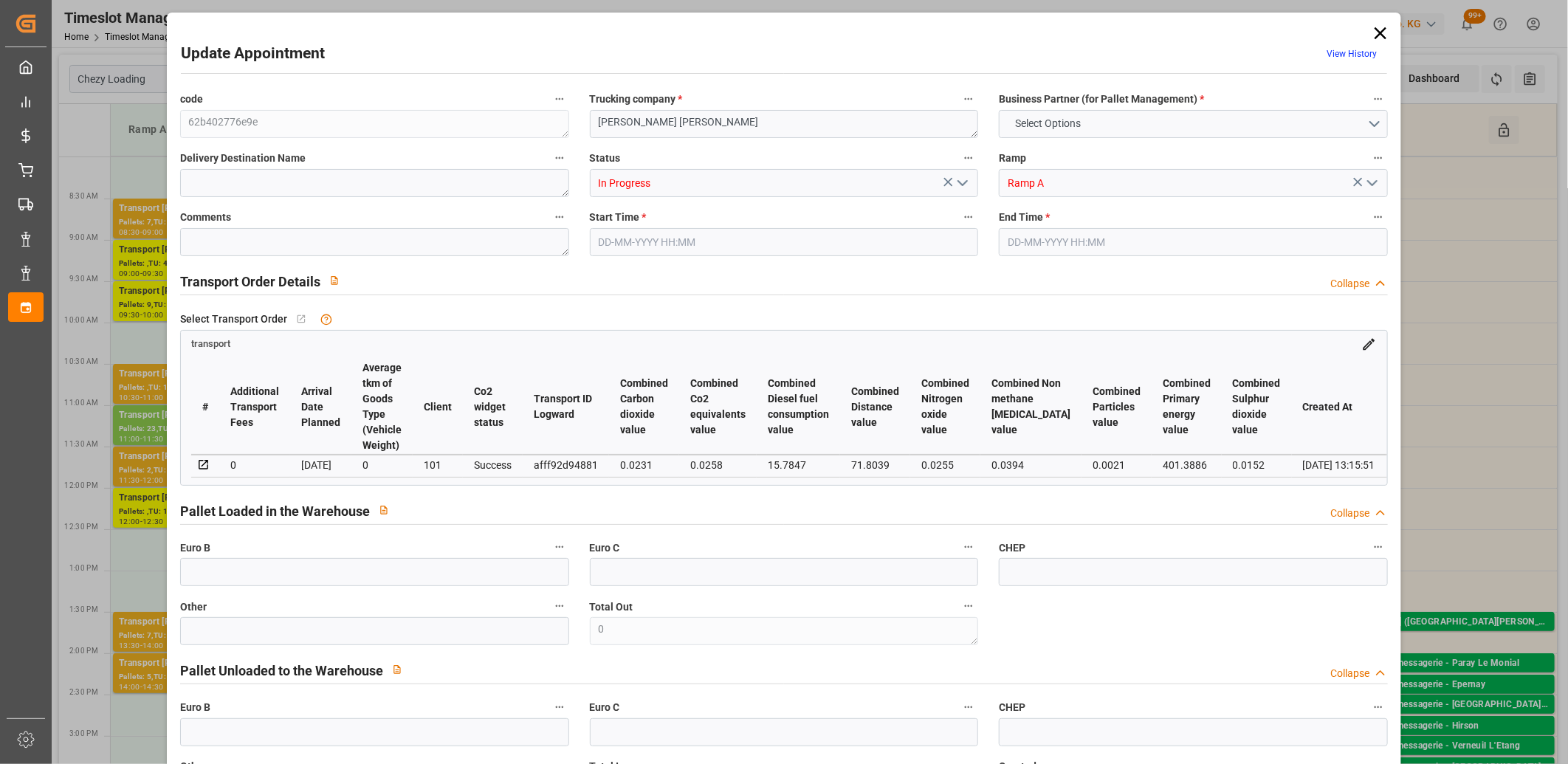
type input "127.3065"
type input "-4.4535"
type input "3"
type input "572.811"
type input "723.838"
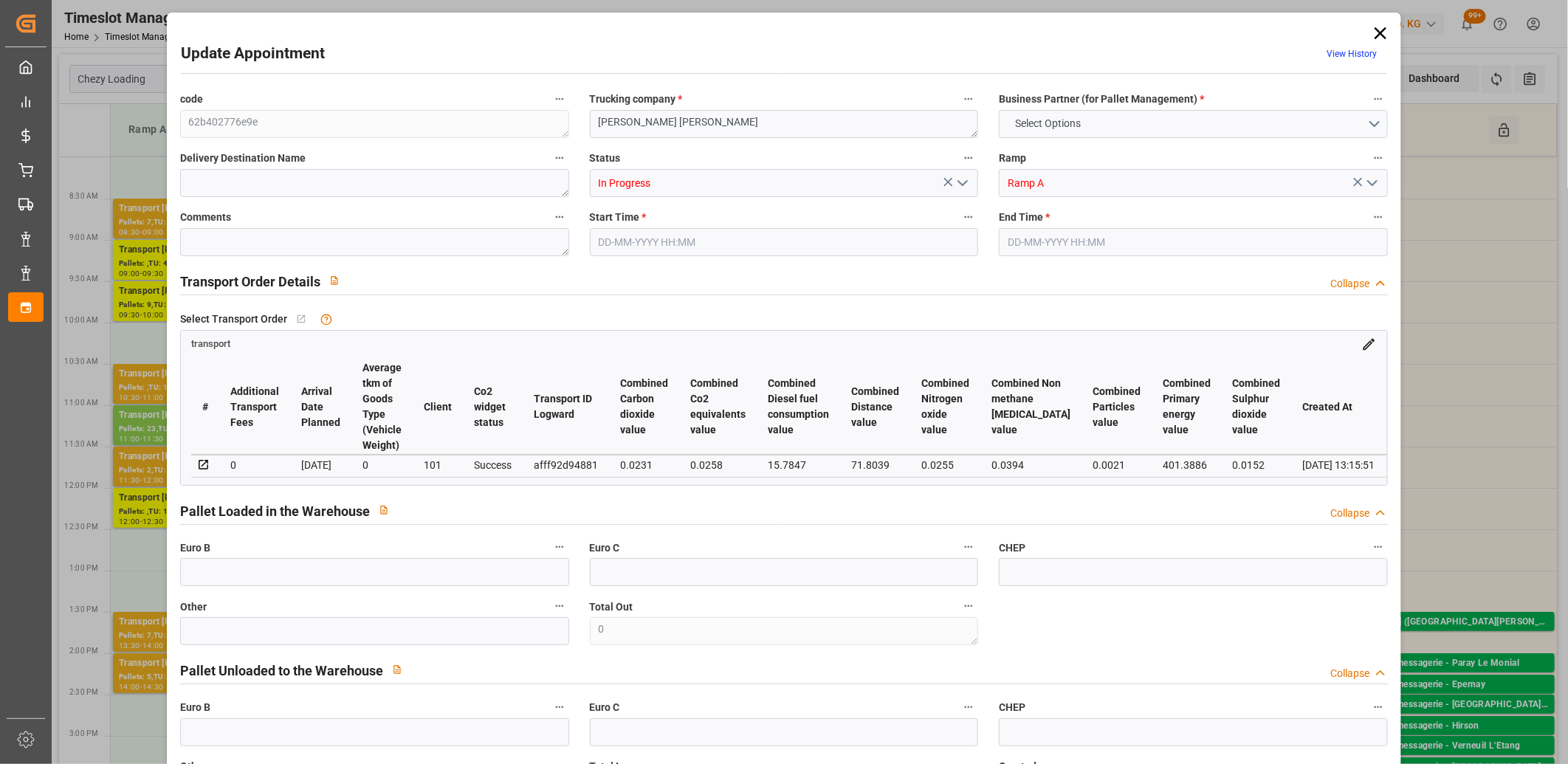
type input "1837.704"
type input "77"
type input "0"
type input "104"
type input "2"
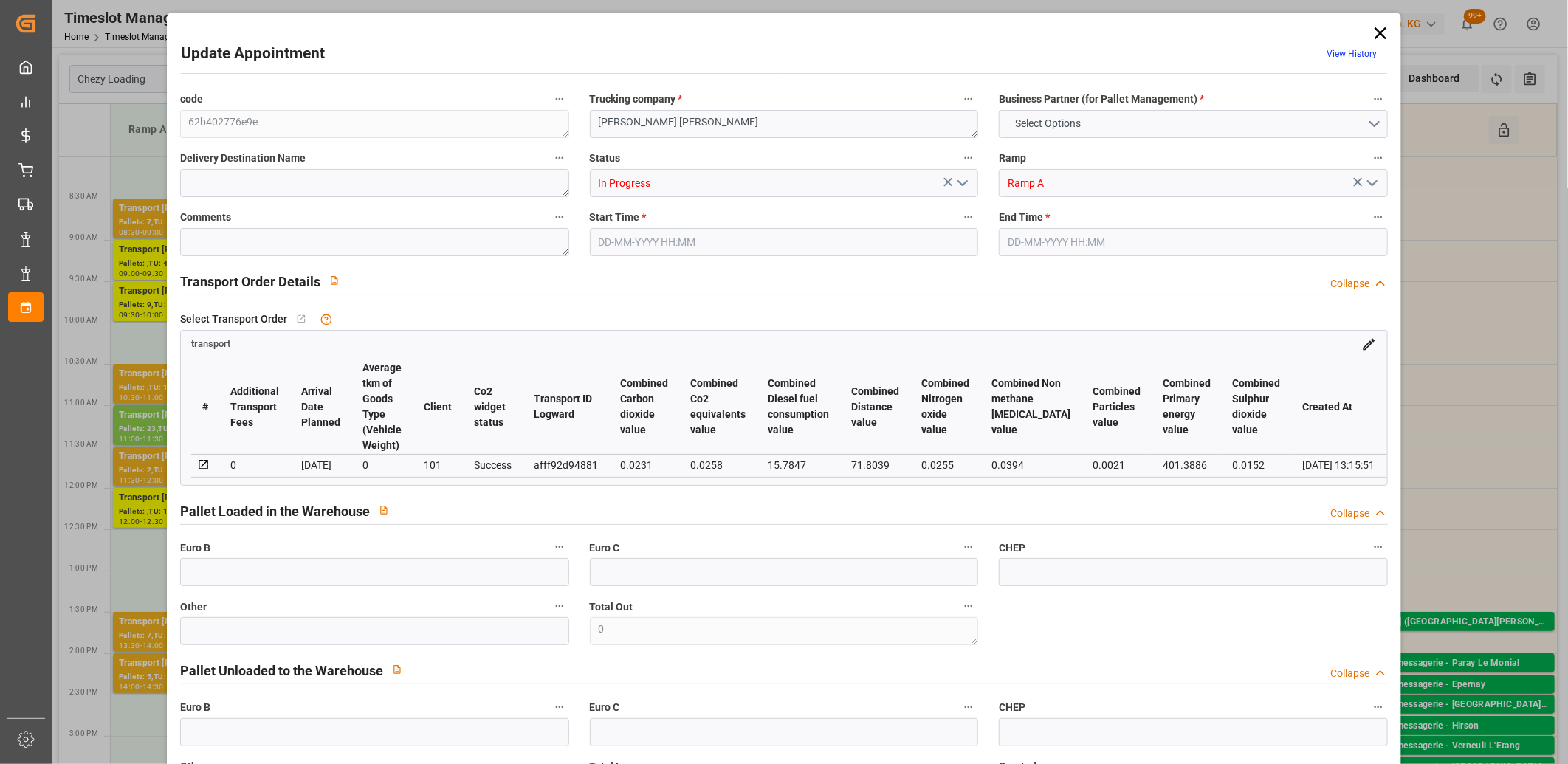
type input "101"
type input "677.838"
type input "0"
type input "4710.8598"
type input "0"
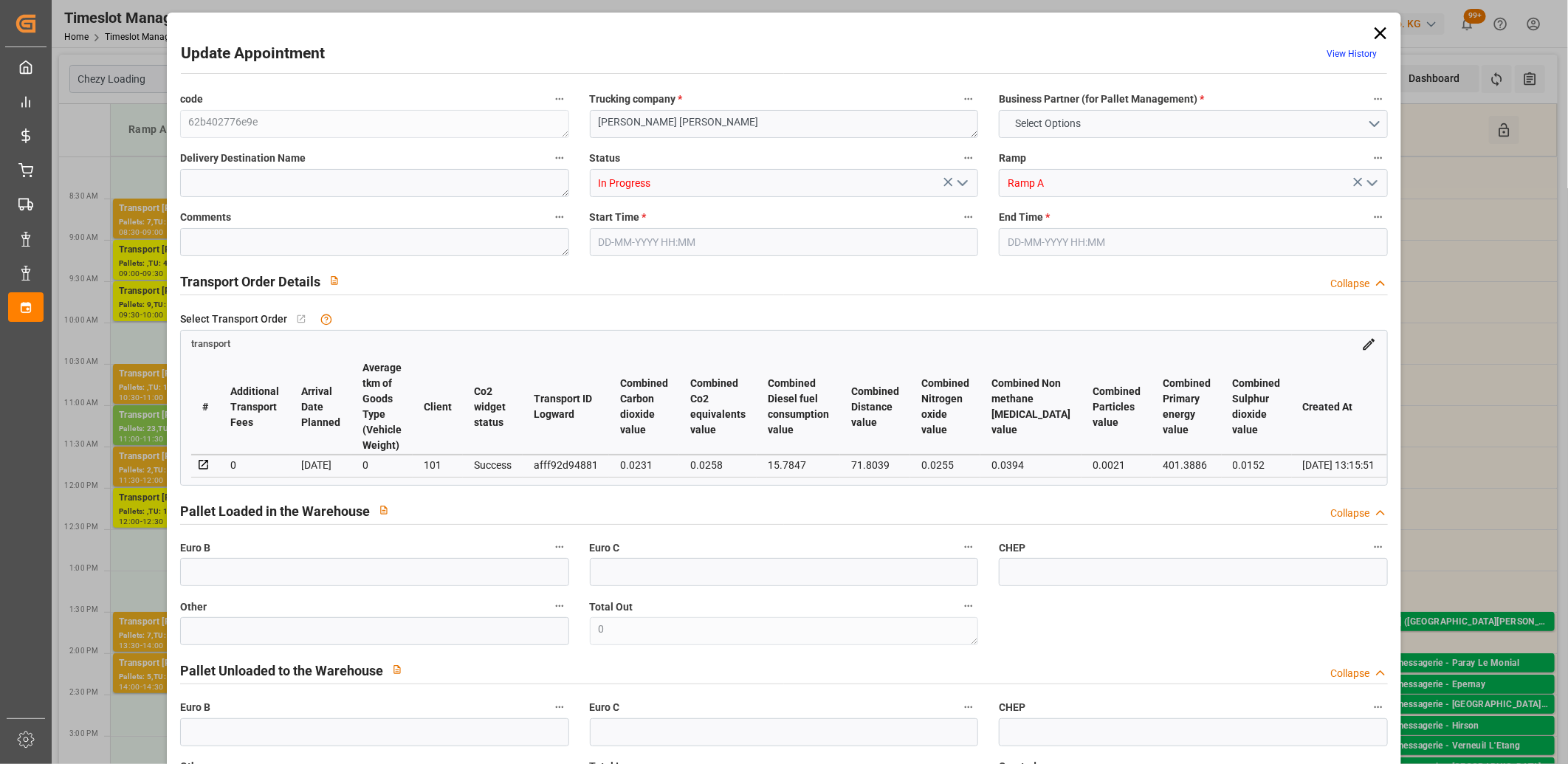
type input "0"
type input "21"
type input "35"
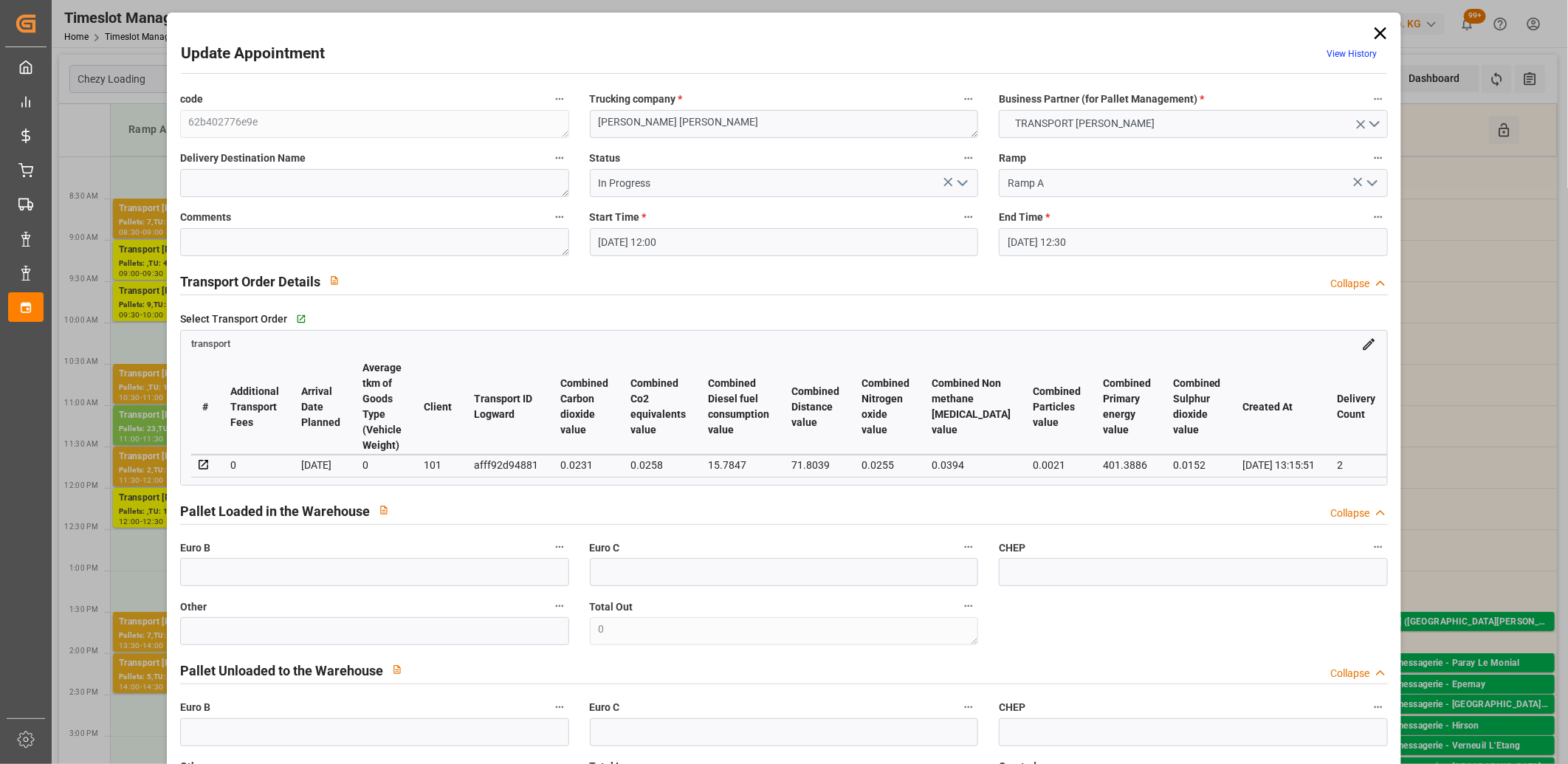
type input "02-09-2025 12:00"
type input "02-09-2025 12:30"
type input "28-08-2025 14:09"
type input "28-08-2025 13:15"
type input "03-09-2025"
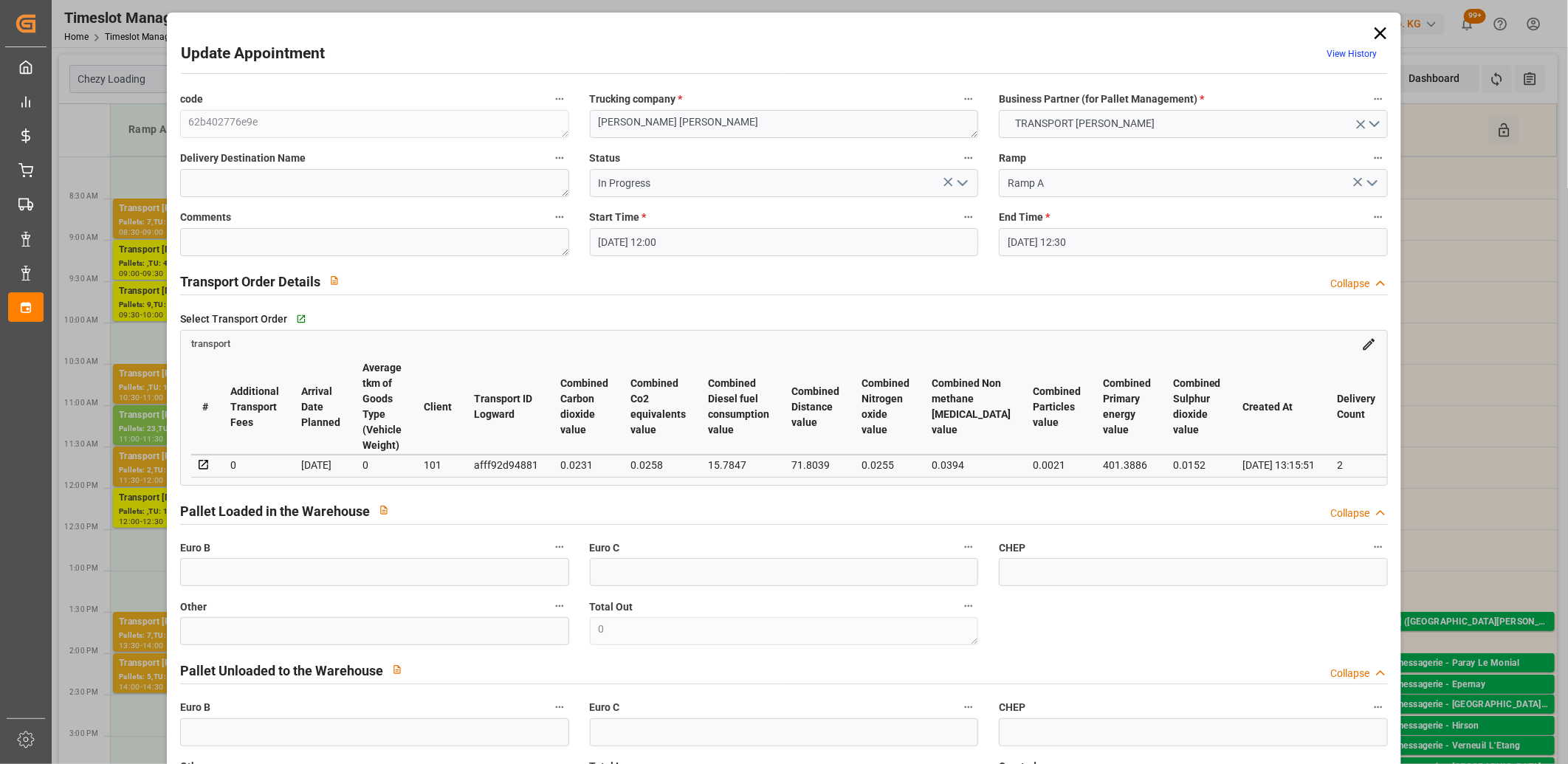
type input "[DATE]"
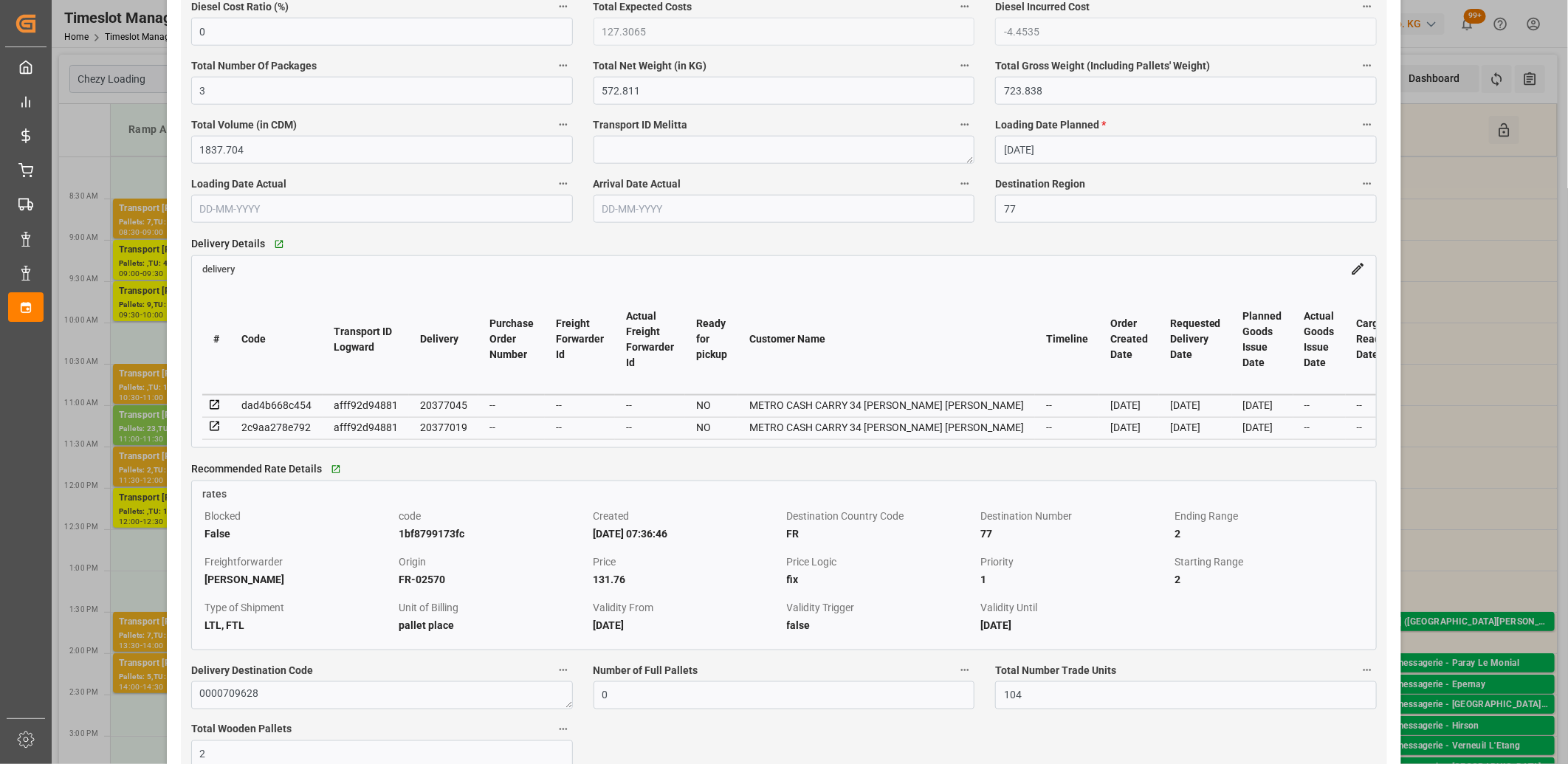
scroll to position [1066, 0]
click at [215, 405] on icon at bounding box center [215, 405] width 13 height 13
click at [212, 429] on icon at bounding box center [215, 426] width 13 height 13
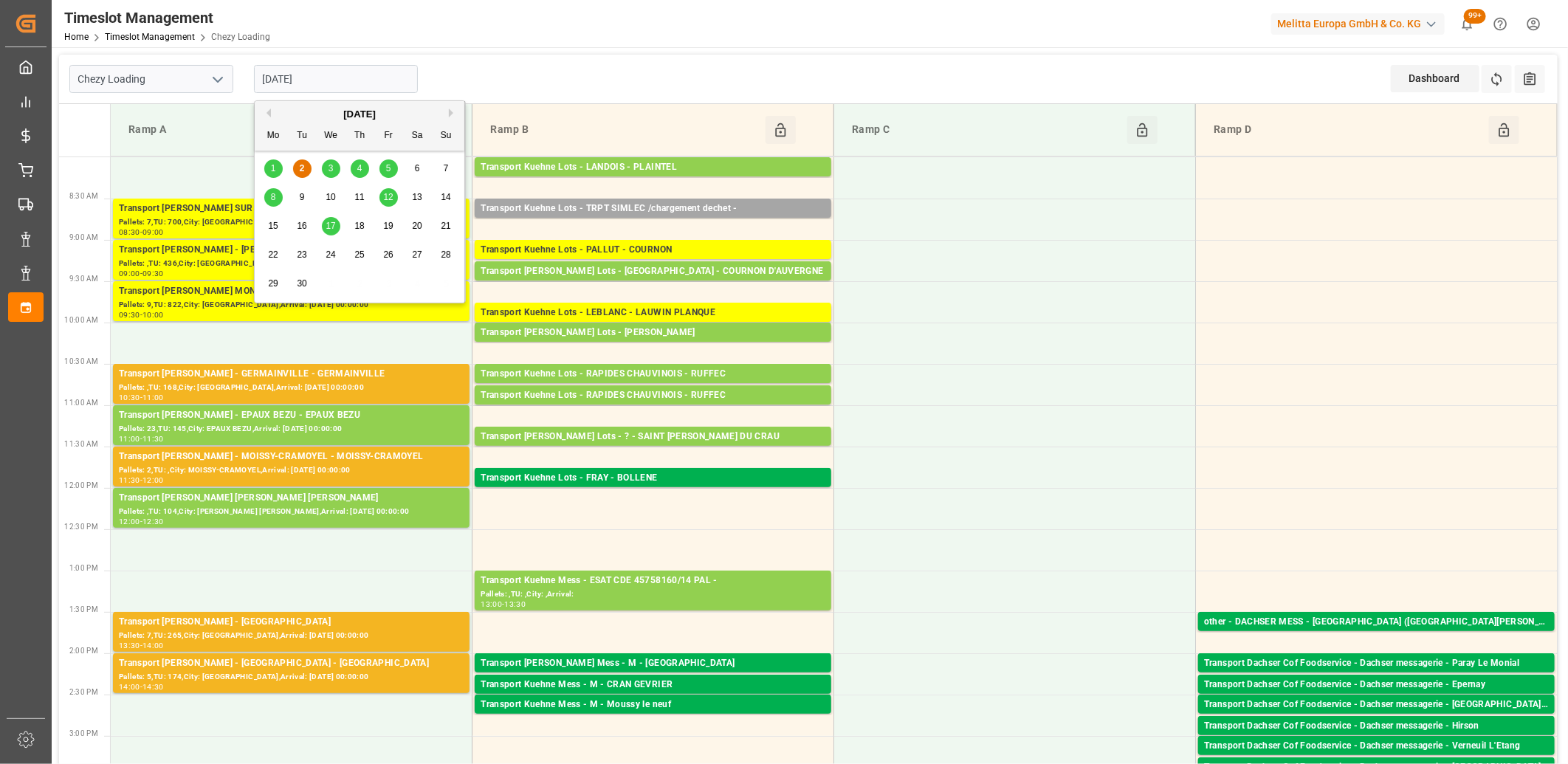
click at [356, 80] on input "[DATE]" at bounding box center [336, 78] width 164 height 28
click at [271, 168] on span "1" at bounding box center [273, 168] width 5 height 11
type input "01-09-2025"
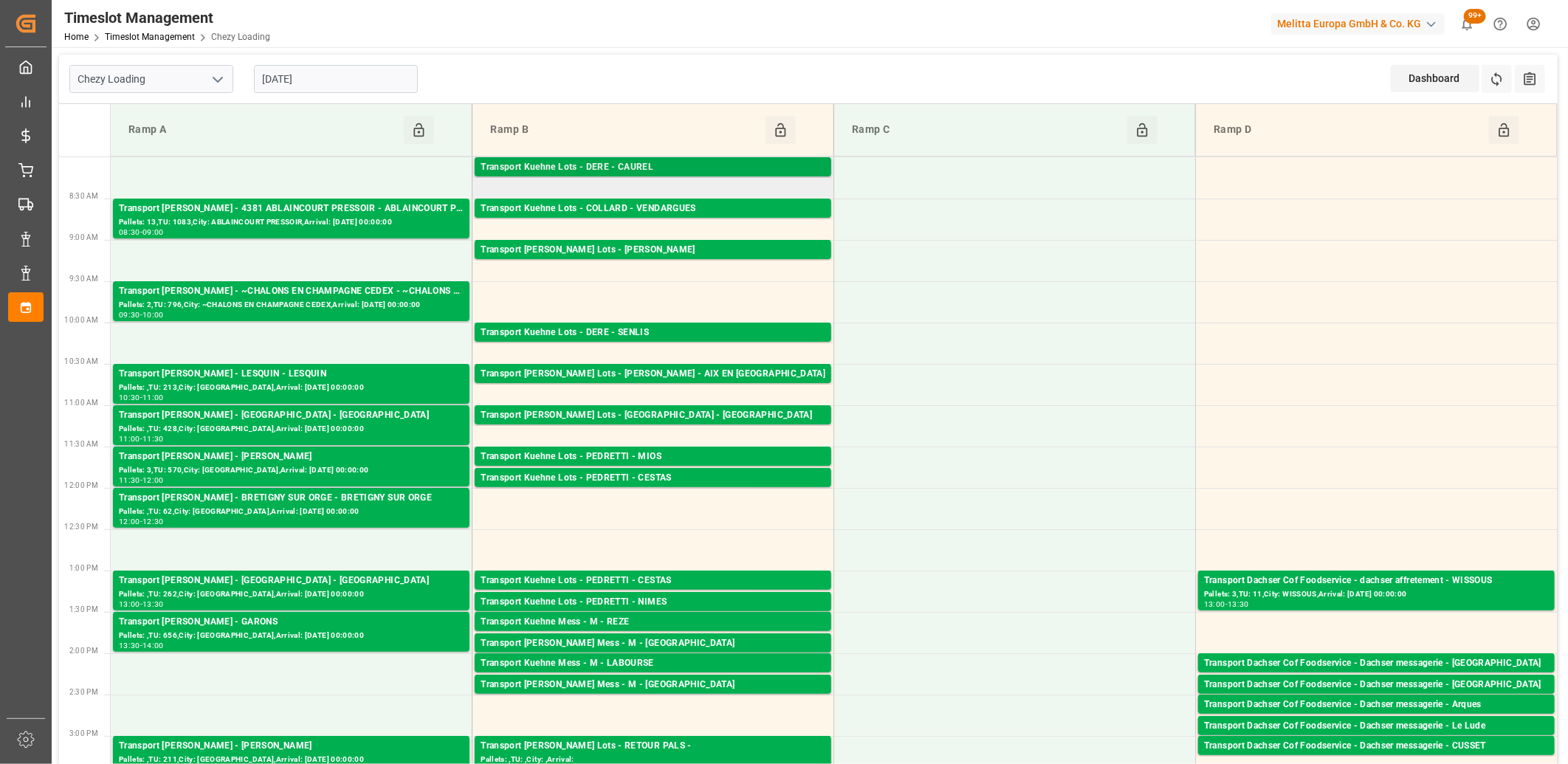
click at [614, 166] on div "Transport Kuehne Lots - DERE - CAUREL" at bounding box center [653, 167] width 345 height 14
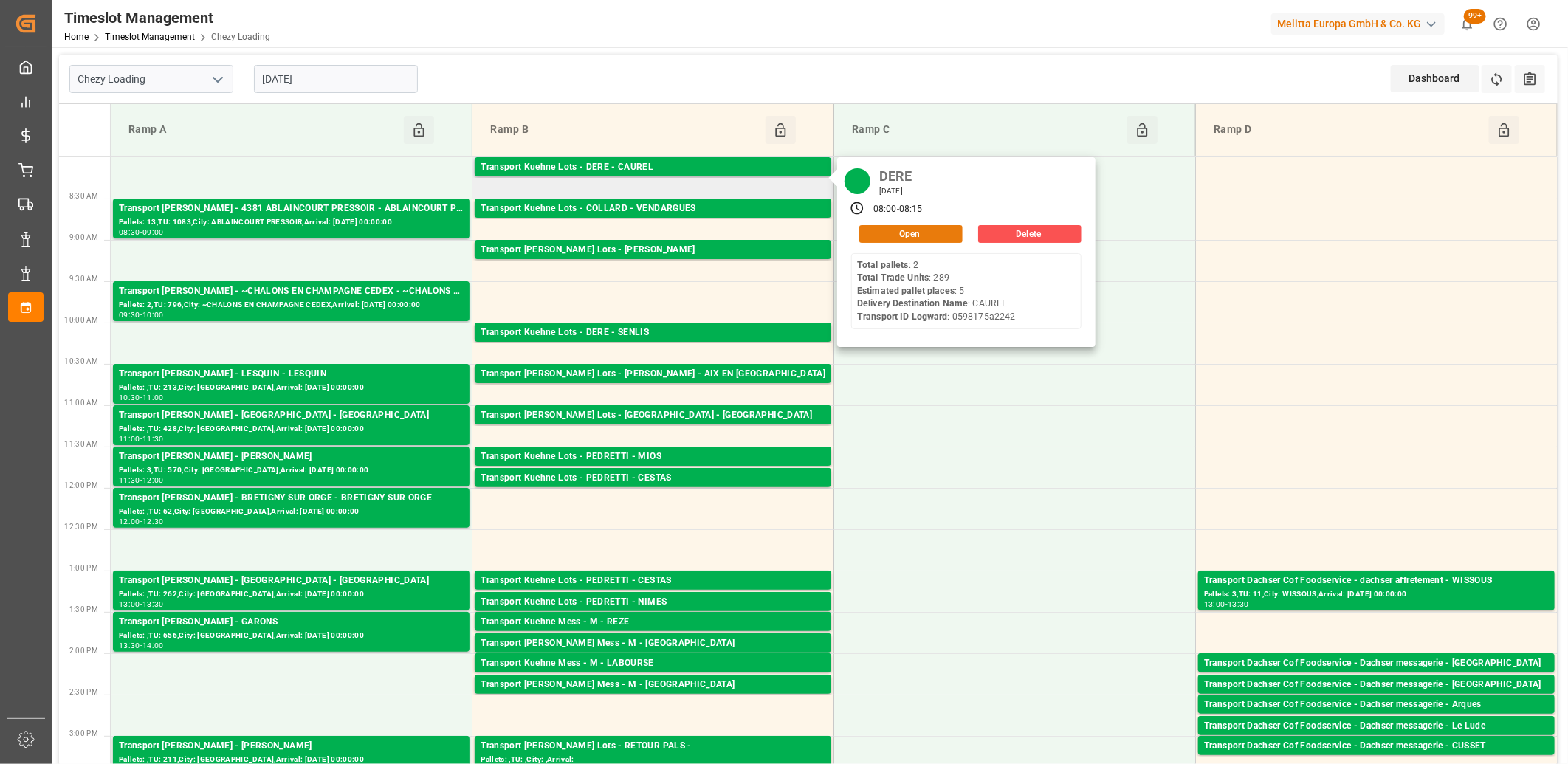
click at [904, 234] on button "Open" at bounding box center [911, 234] width 103 height 17
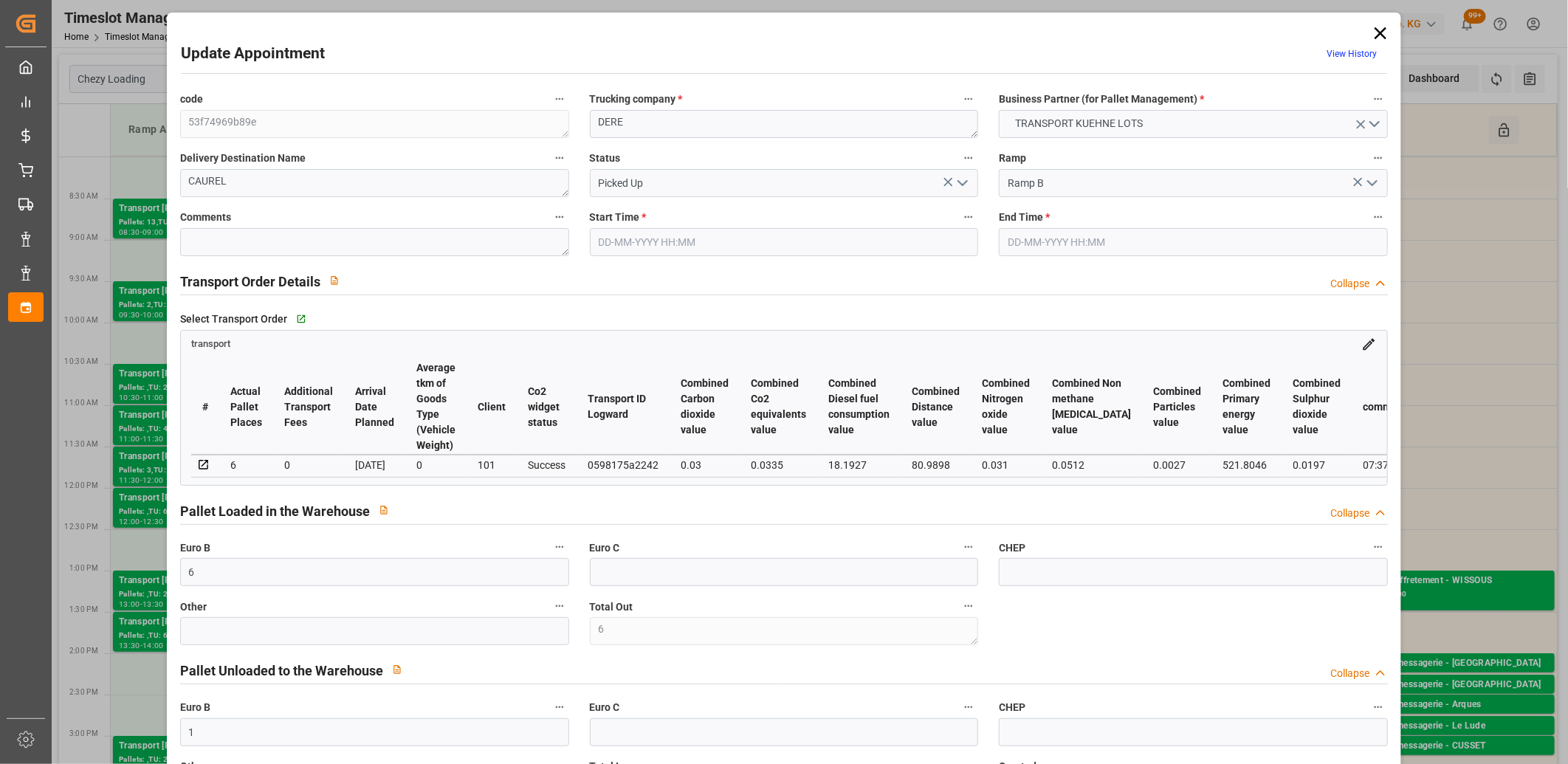
type input "01-09-2025 08:00"
type input "01-09-2025 08:15"
type input "26-08-2025 13:02"
type input "26-08-2025 11:23"
type input "01-09-2025"
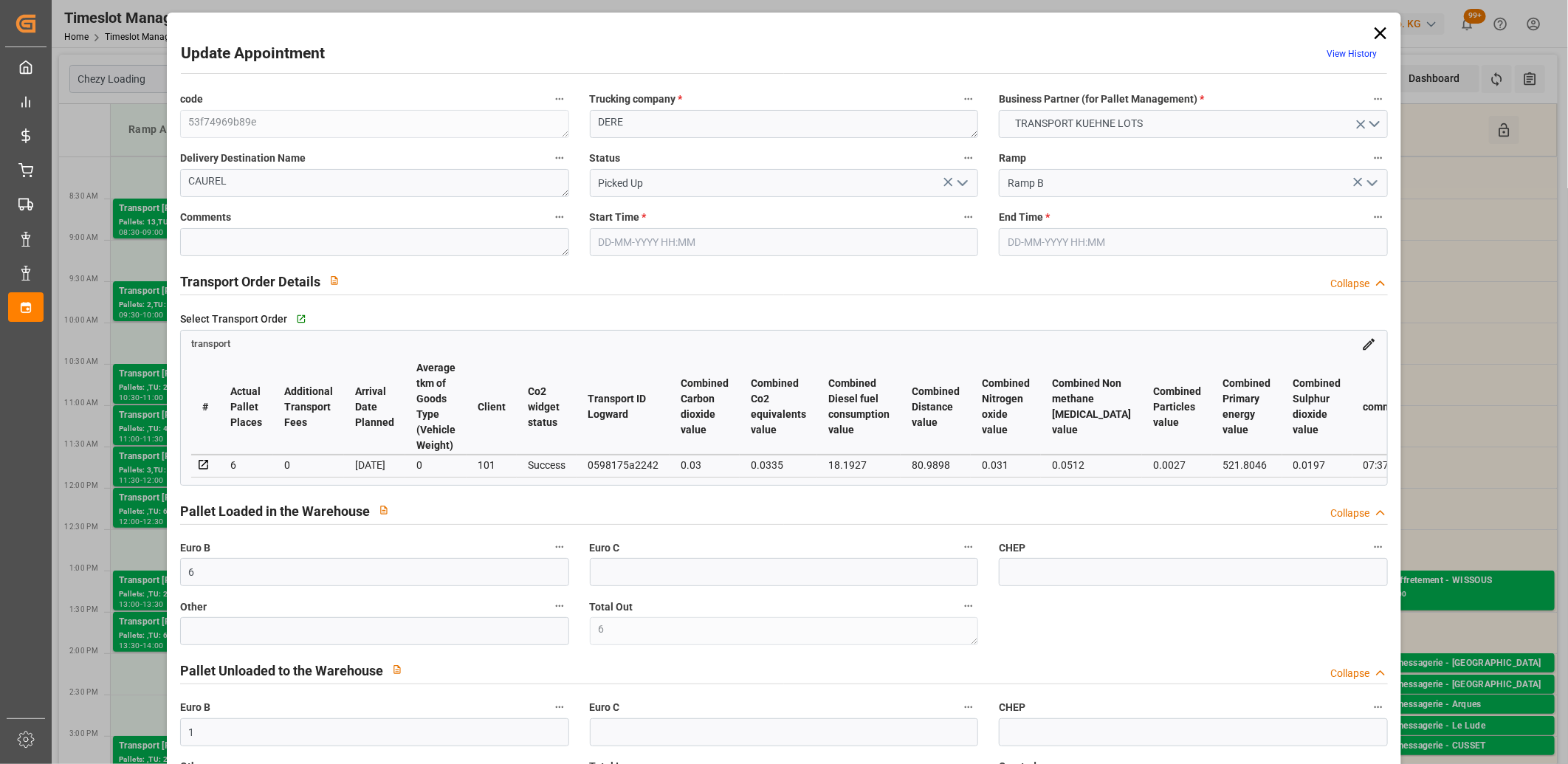
type input "29-08-2025"
type input "01-09-2025"
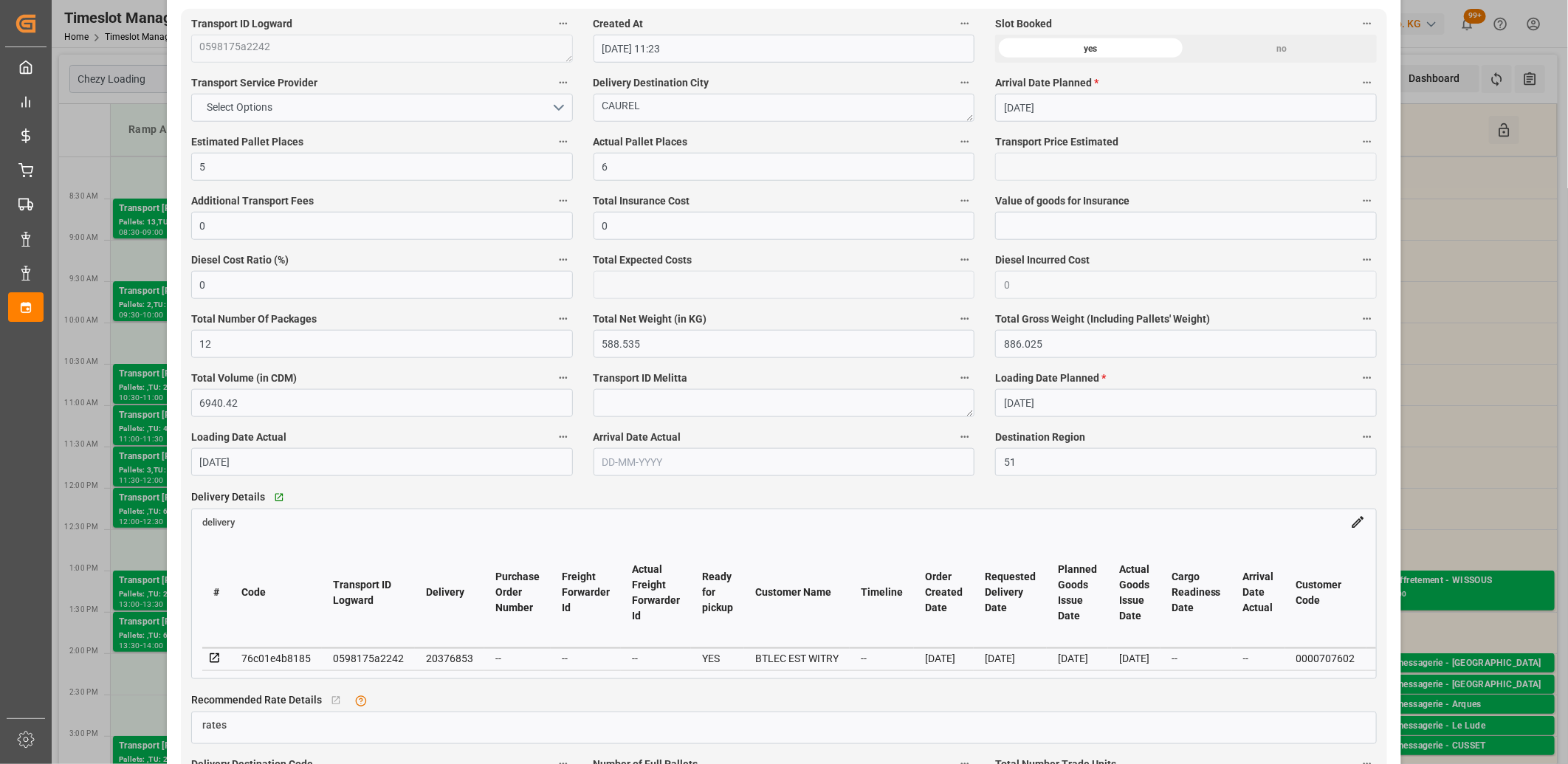
scroll to position [820, 0]
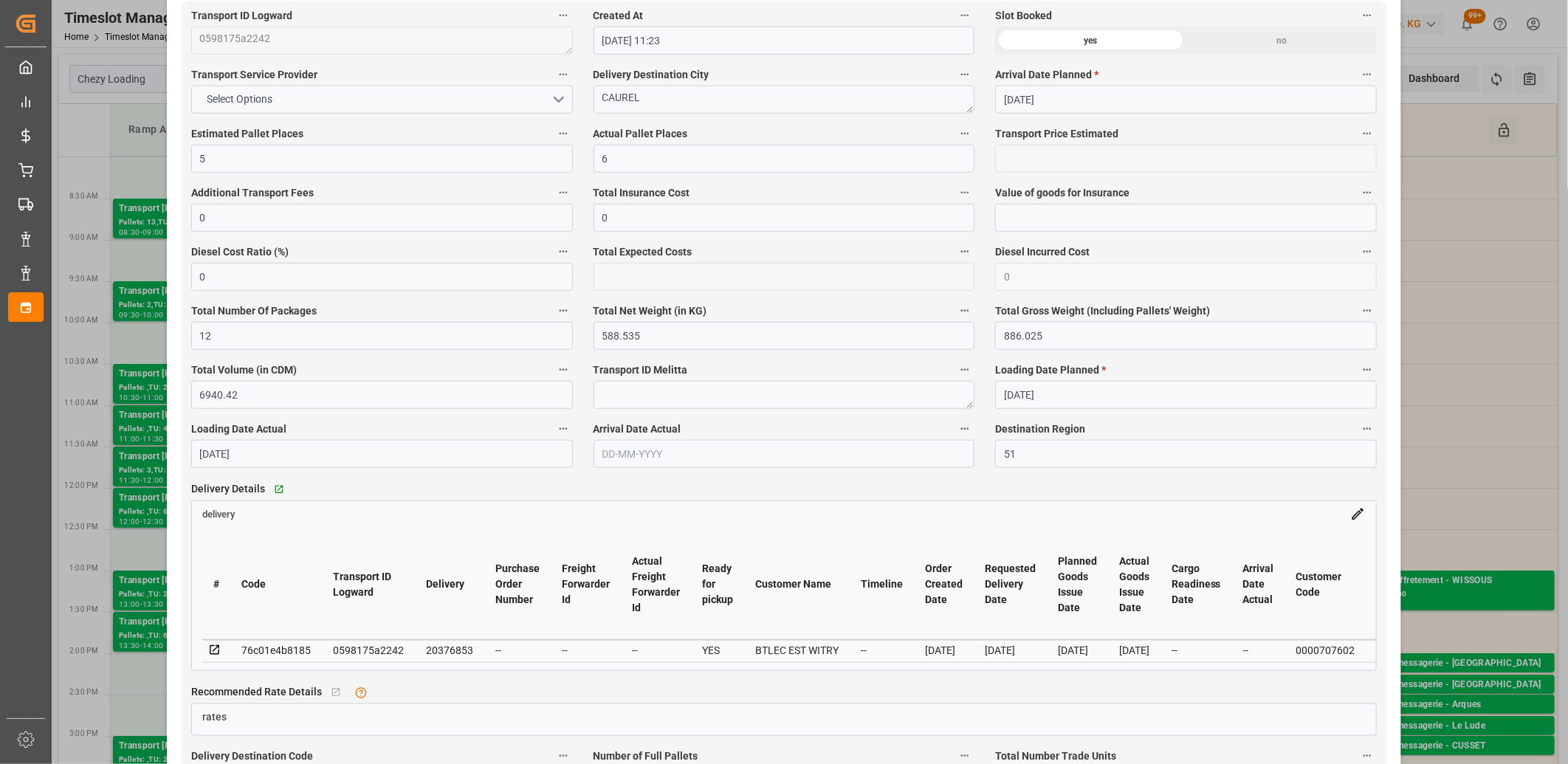
click at [439, 652] on div "20376853" at bounding box center [449, 650] width 47 height 17
copy div "20376853"
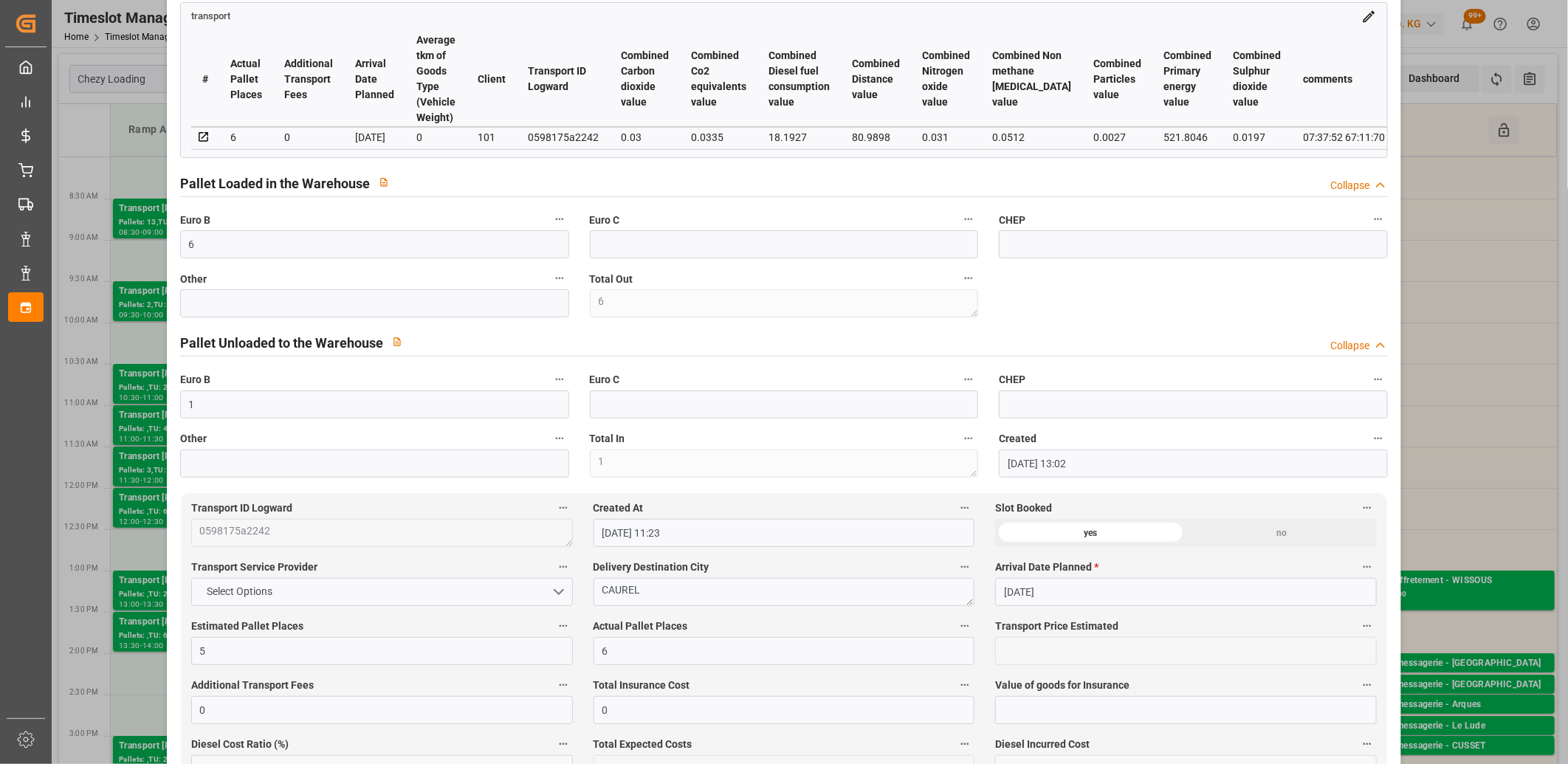
scroll to position [0, 0]
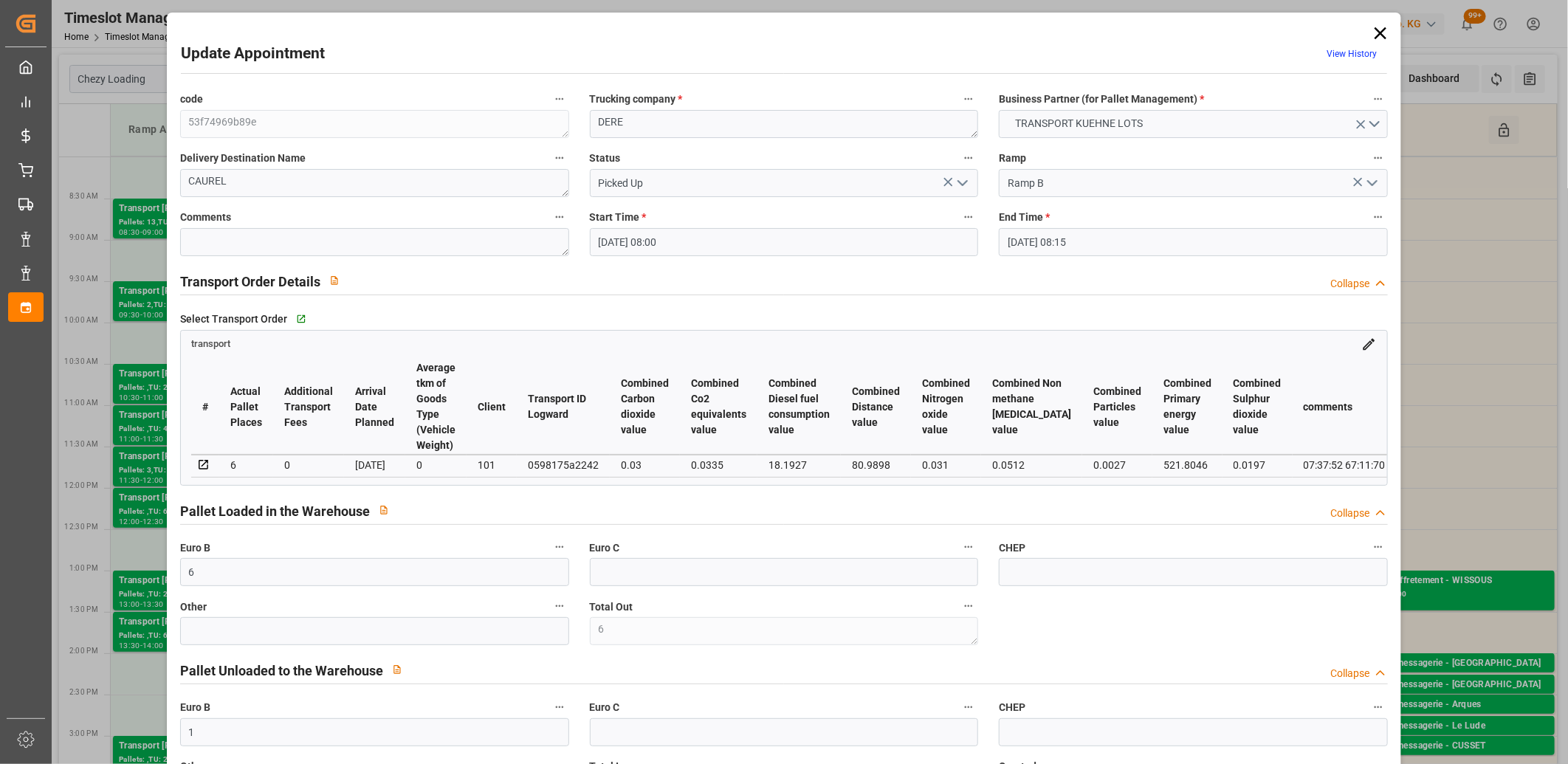
click at [1376, 36] on icon at bounding box center [1380, 33] width 20 height 20
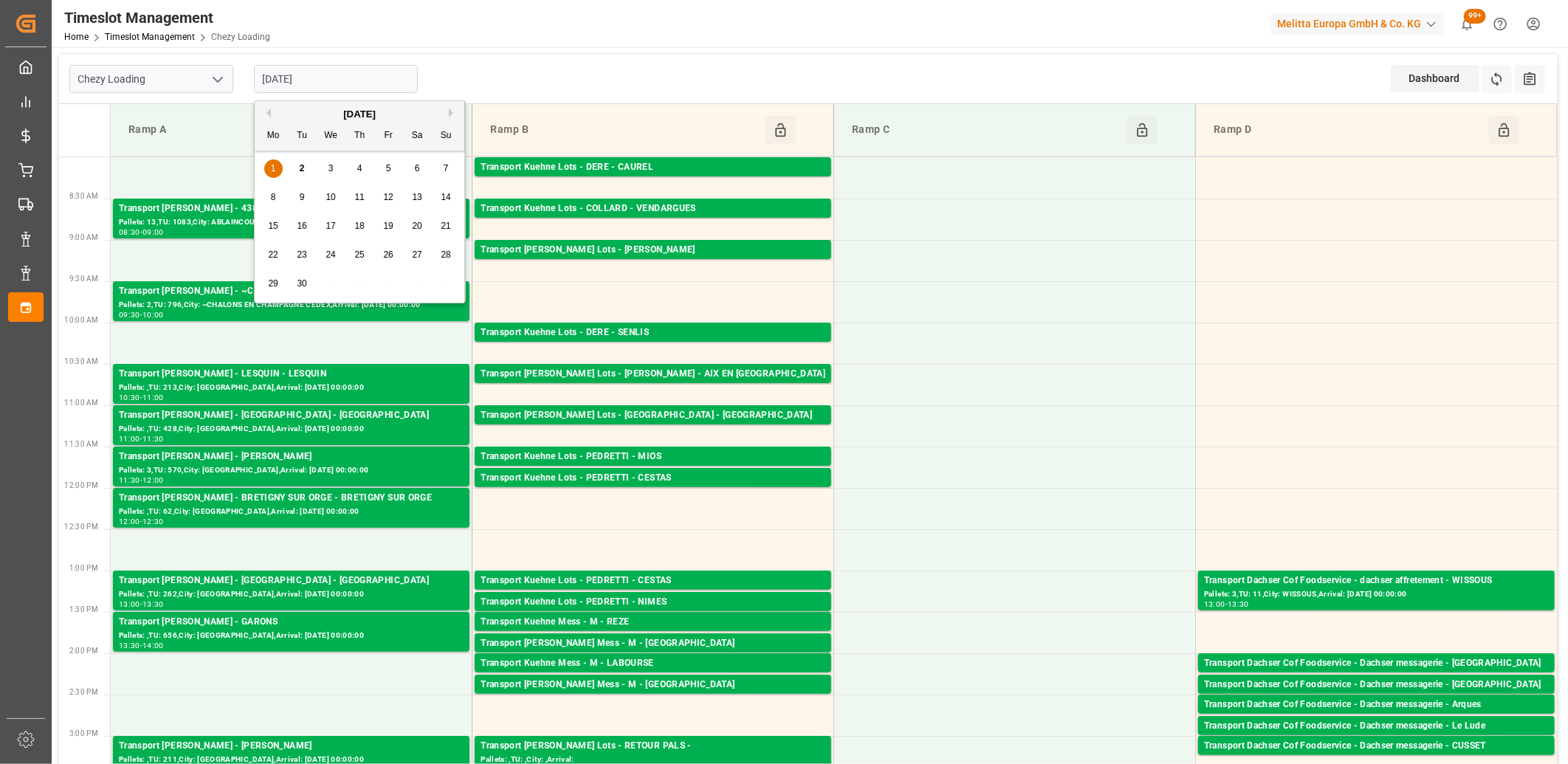
click at [364, 81] on input "01-09-2025" at bounding box center [336, 78] width 164 height 28
click at [299, 163] on div "2" at bounding box center [302, 169] width 18 height 17
type input "[DATE]"
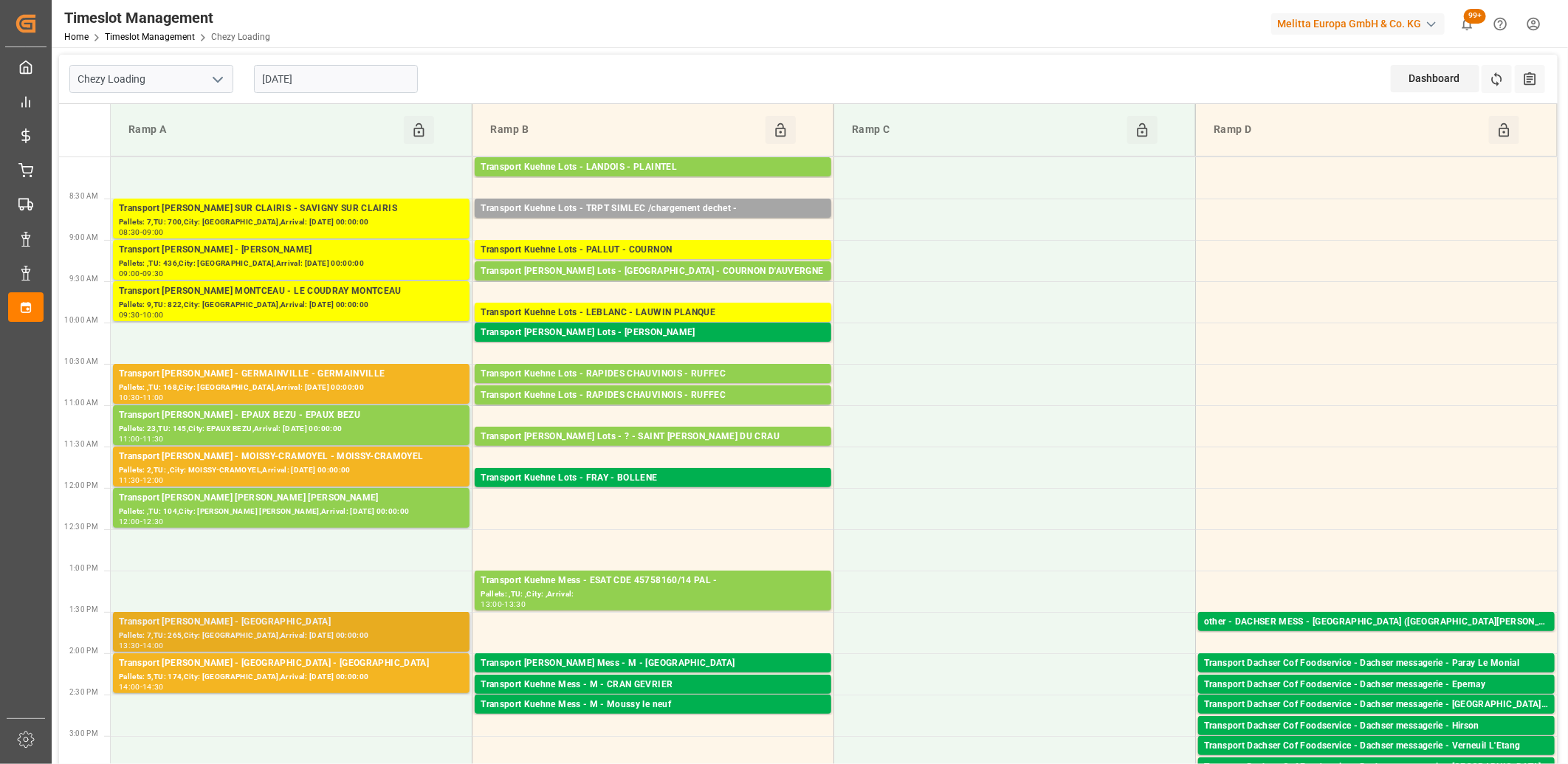
click at [267, 626] on div "Transport [PERSON_NAME] - [GEOGRAPHIC_DATA]" at bounding box center [291, 621] width 345 height 14
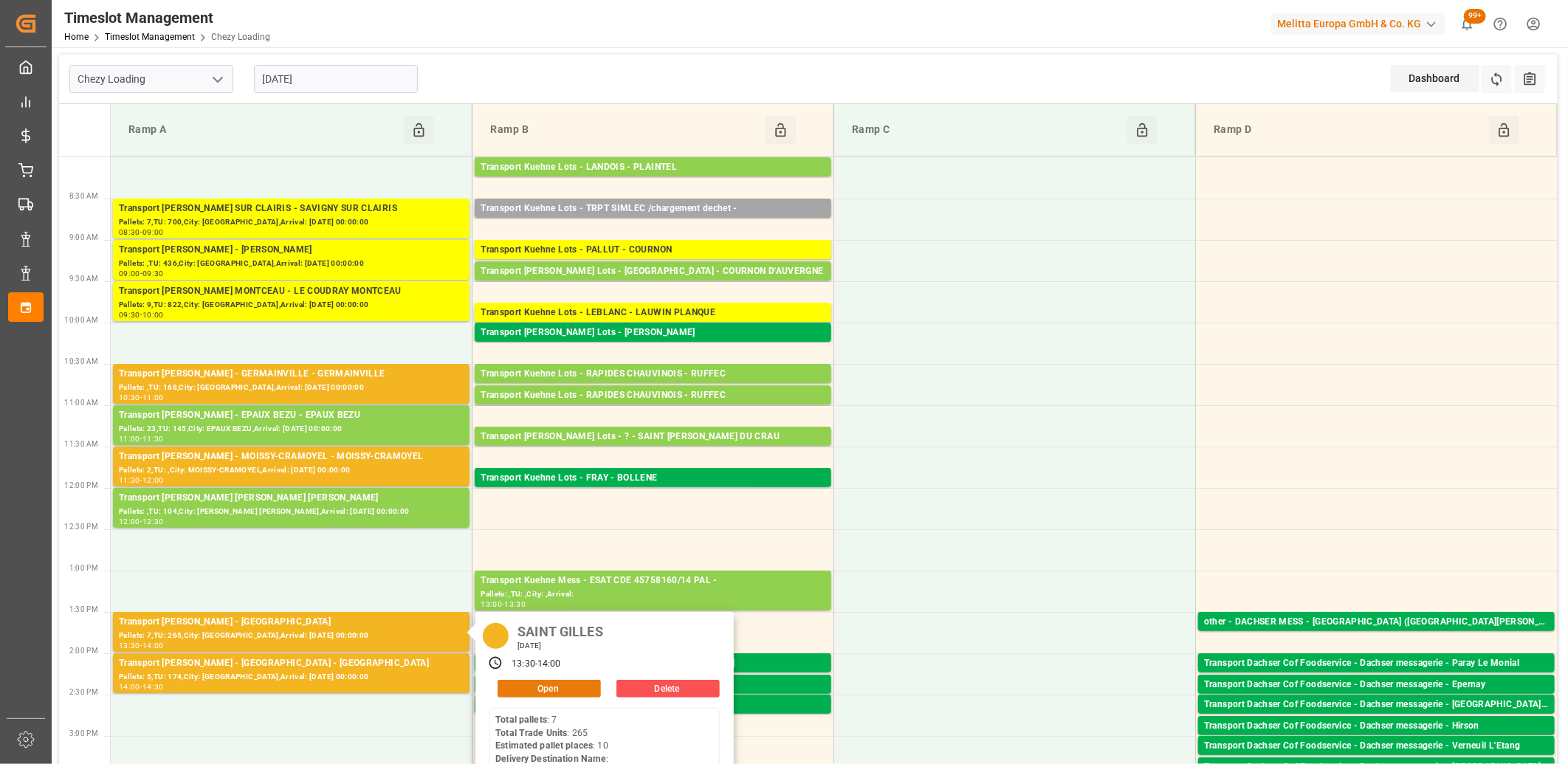
click at [525, 681] on button "Open" at bounding box center [548, 689] width 103 height 17
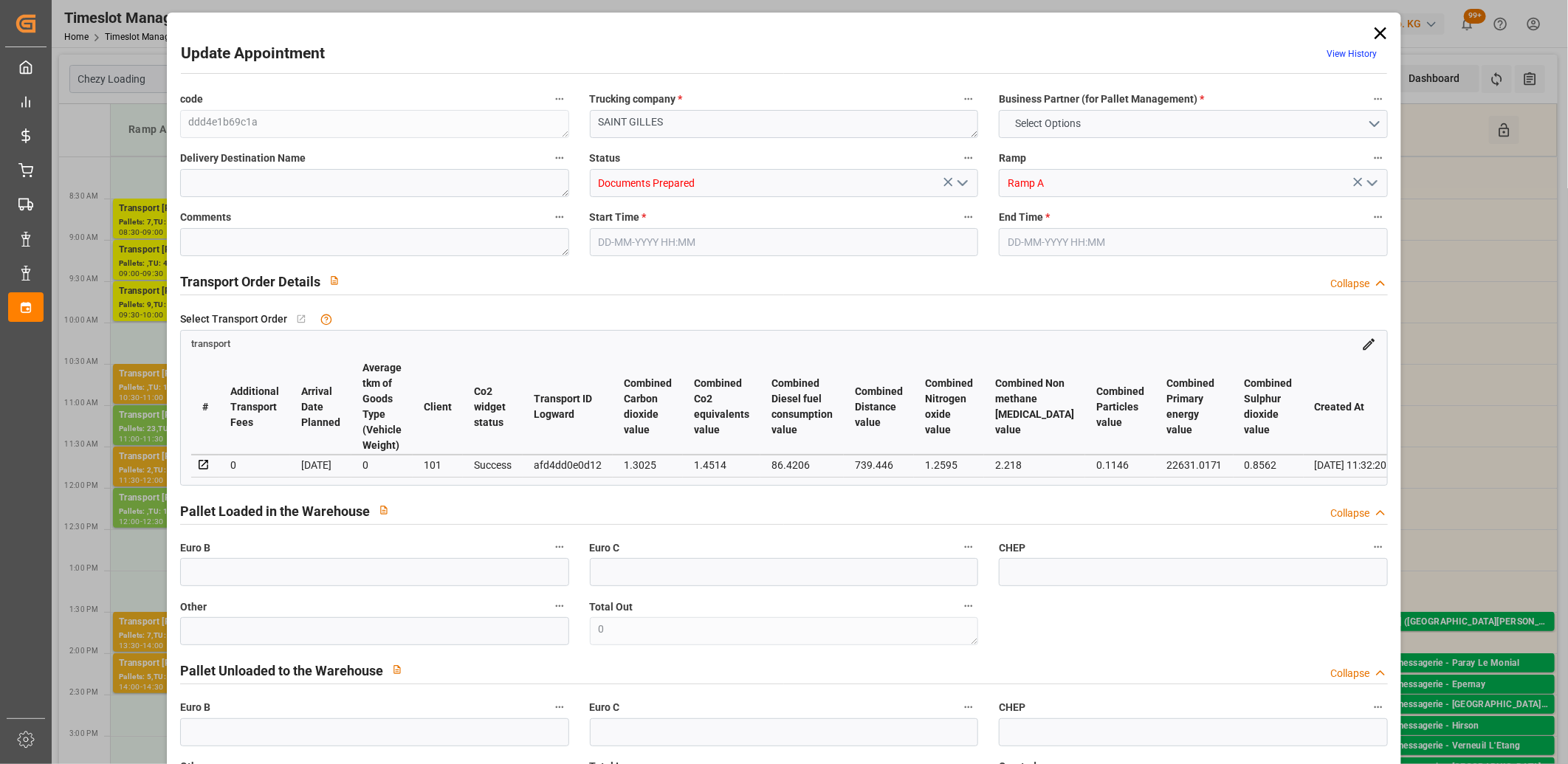
type input "10"
type input "568.8"
type input "0"
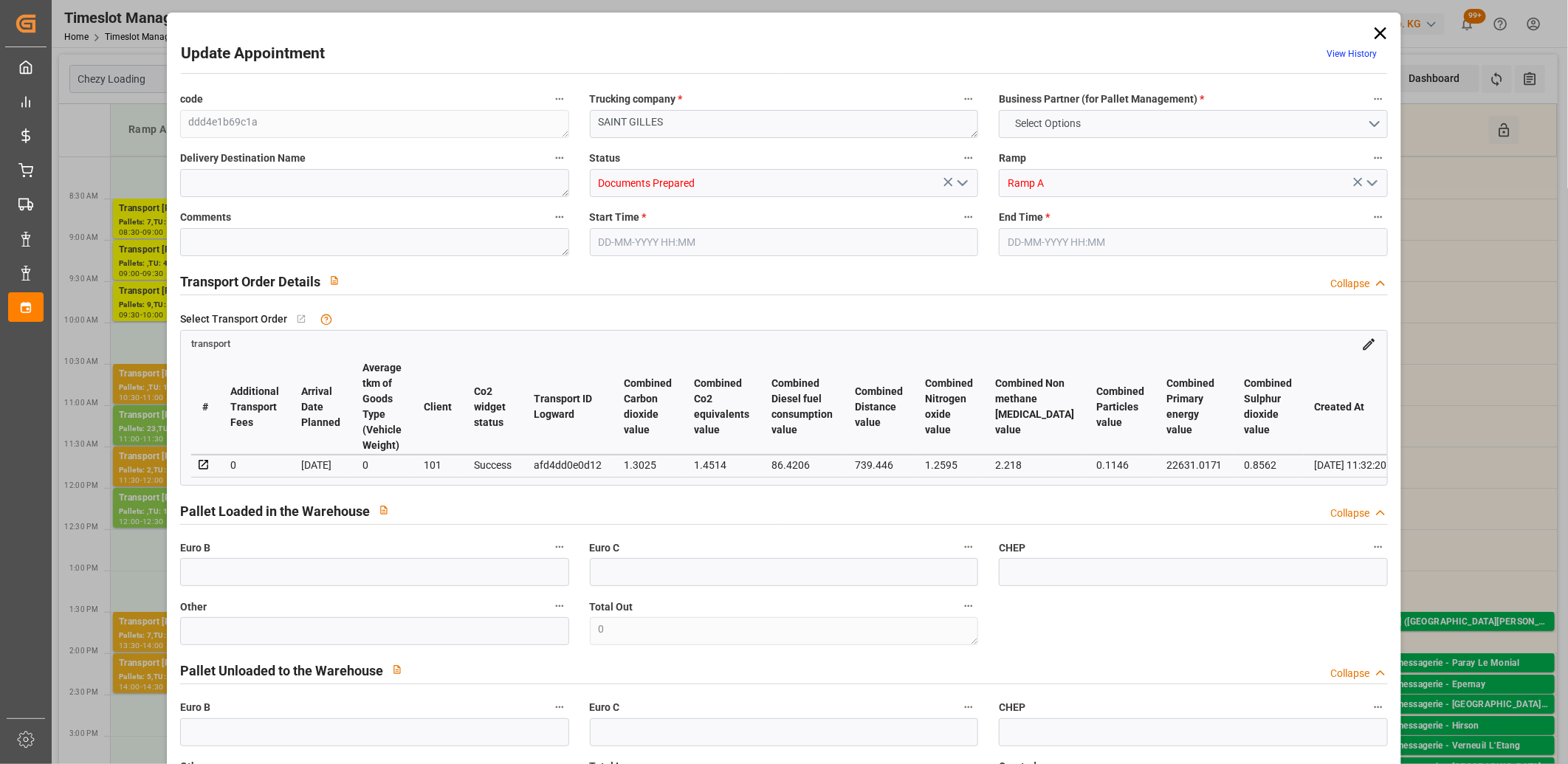
type input "549.5746"
type input "-19.2254"
type input "0"
type input "3131.447"
type input "3893.143"
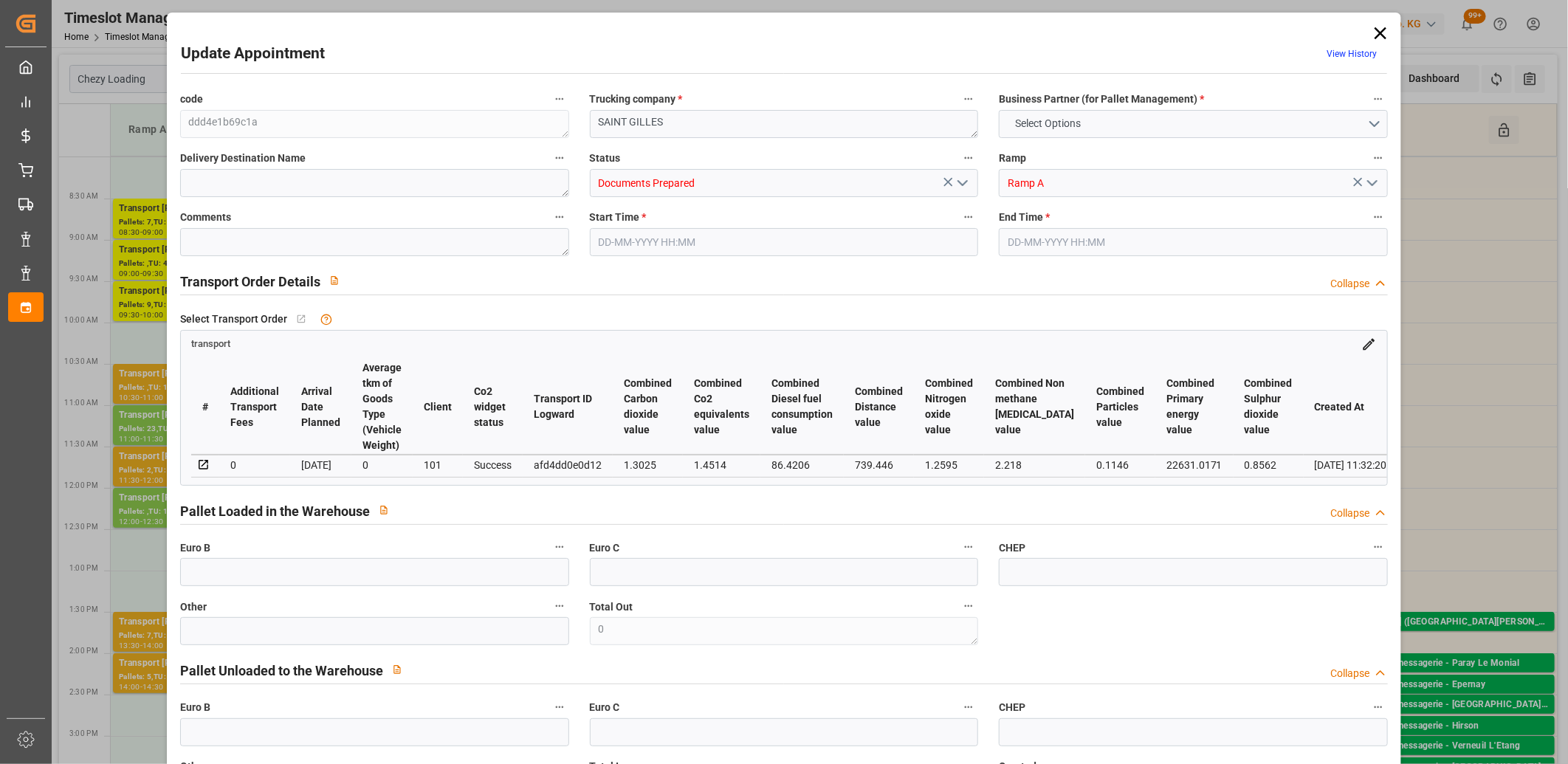
type input "9732.26"
type input "30"
type input "7"
type input "265"
type input "13"
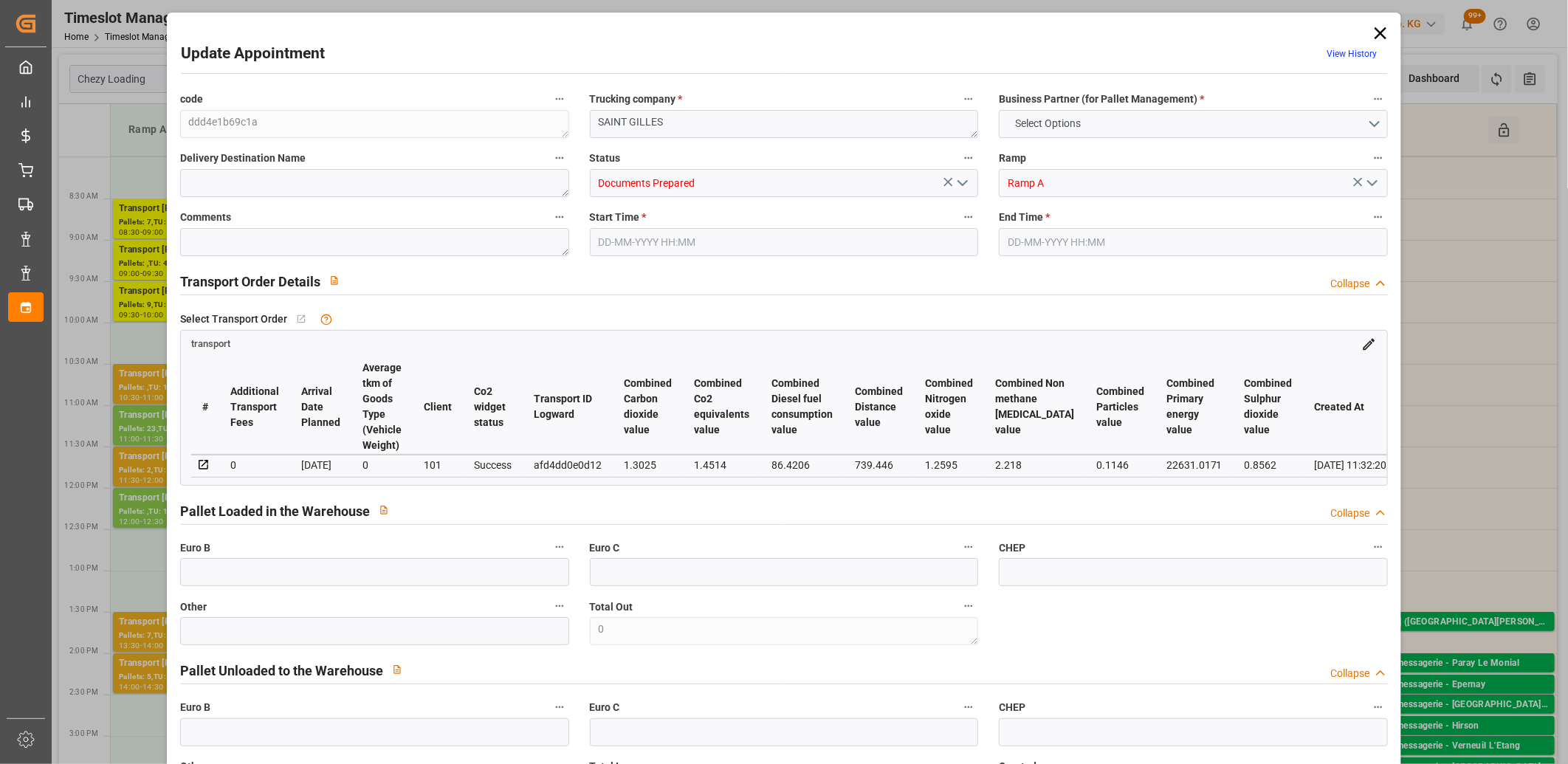
type input "101"
type input "3406.282"
type input "0"
type input "4710.8598"
type input "0"
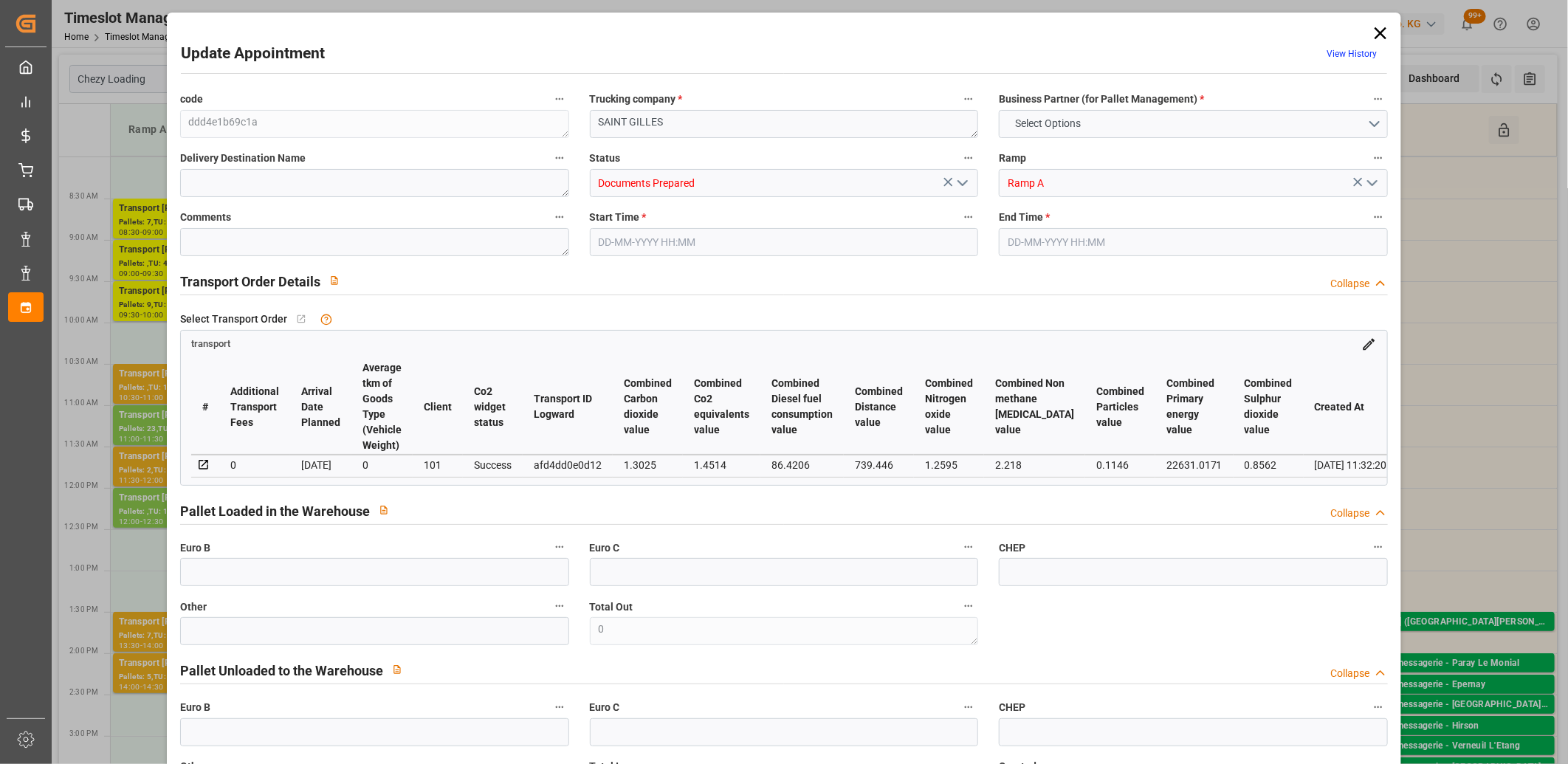
type input "0"
type input "21"
type input "35"
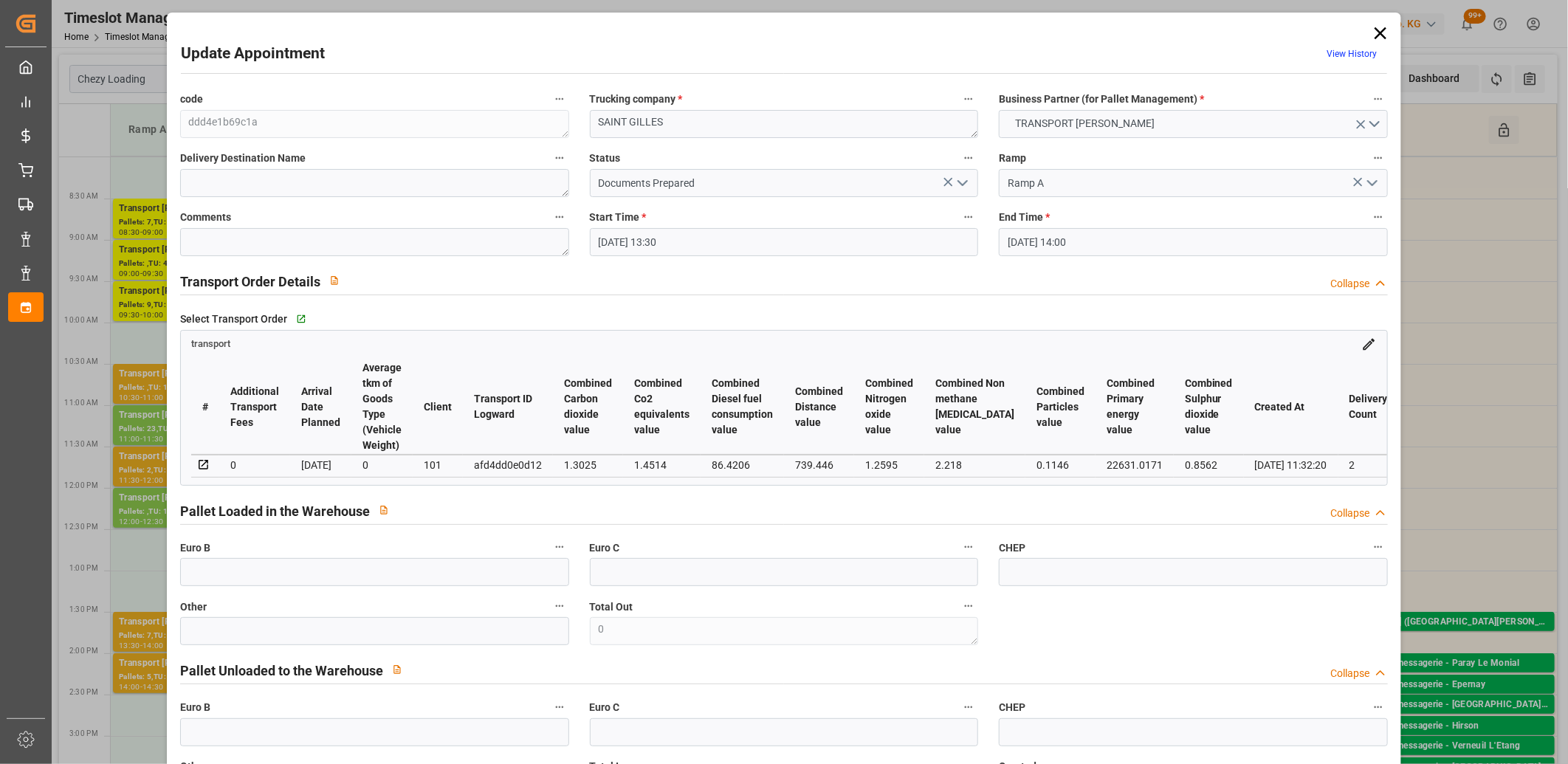
type input "02-09-2025 13:30"
type input "02-09-2025 14:00"
type input "28-08-2025 14:14"
type input "28-08-2025 11:32"
type input "04-09-2025"
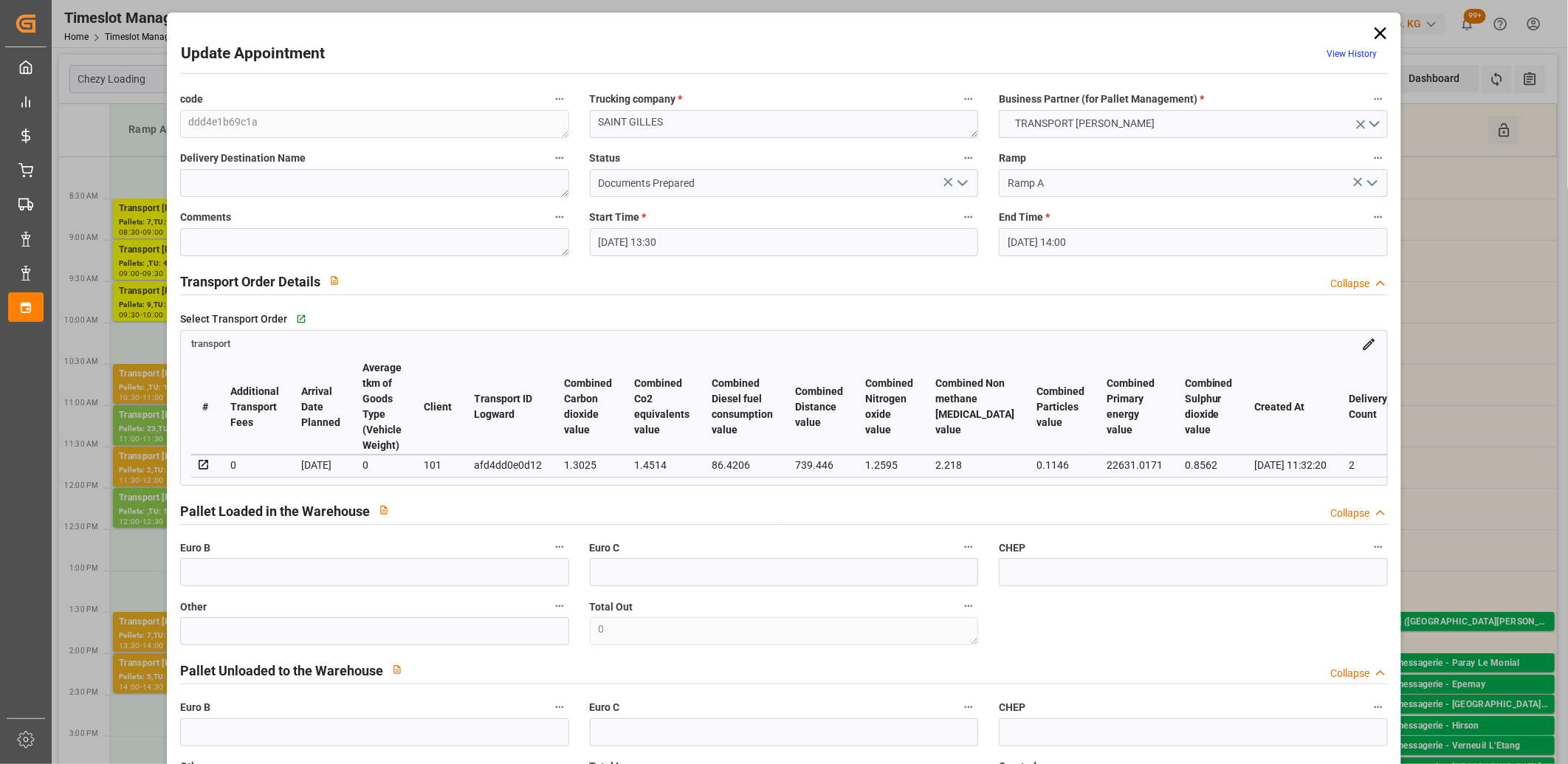
type input "01-09-2025"
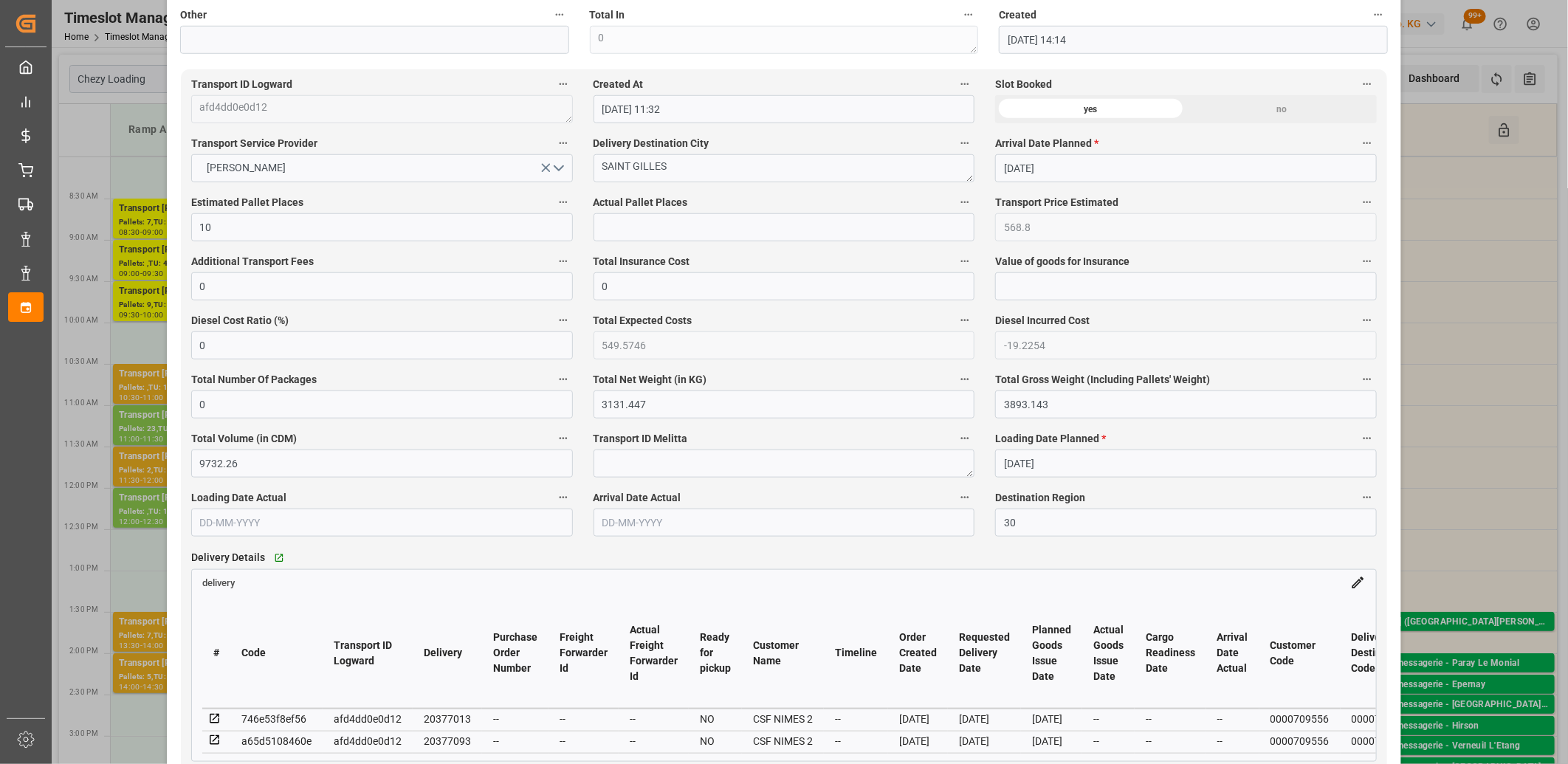
scroll to position [820, 0]
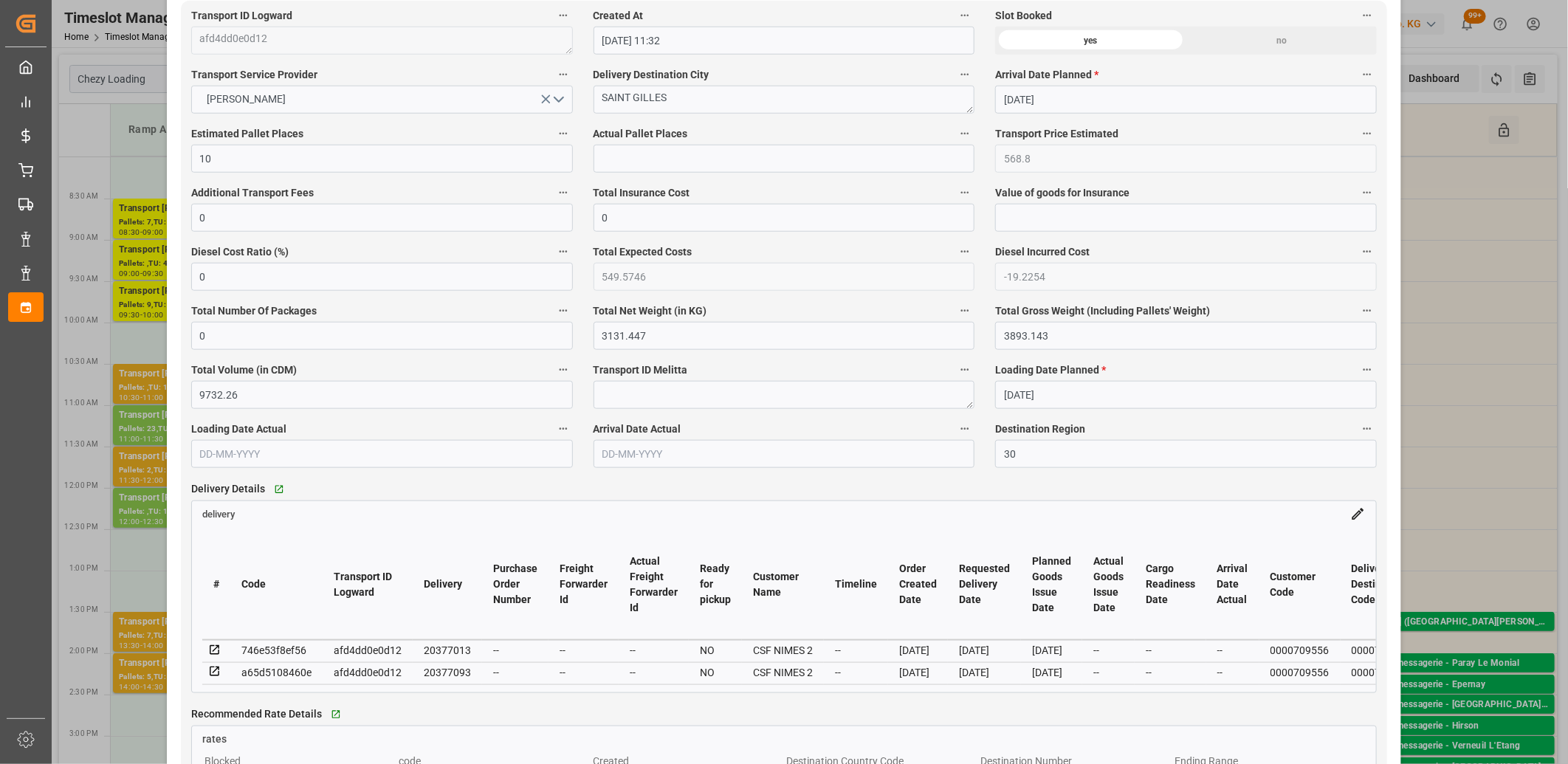
click at [433, 674] on div "20377093" at bounding box center [447, 672] width 47 height 17
copy div "20377093"
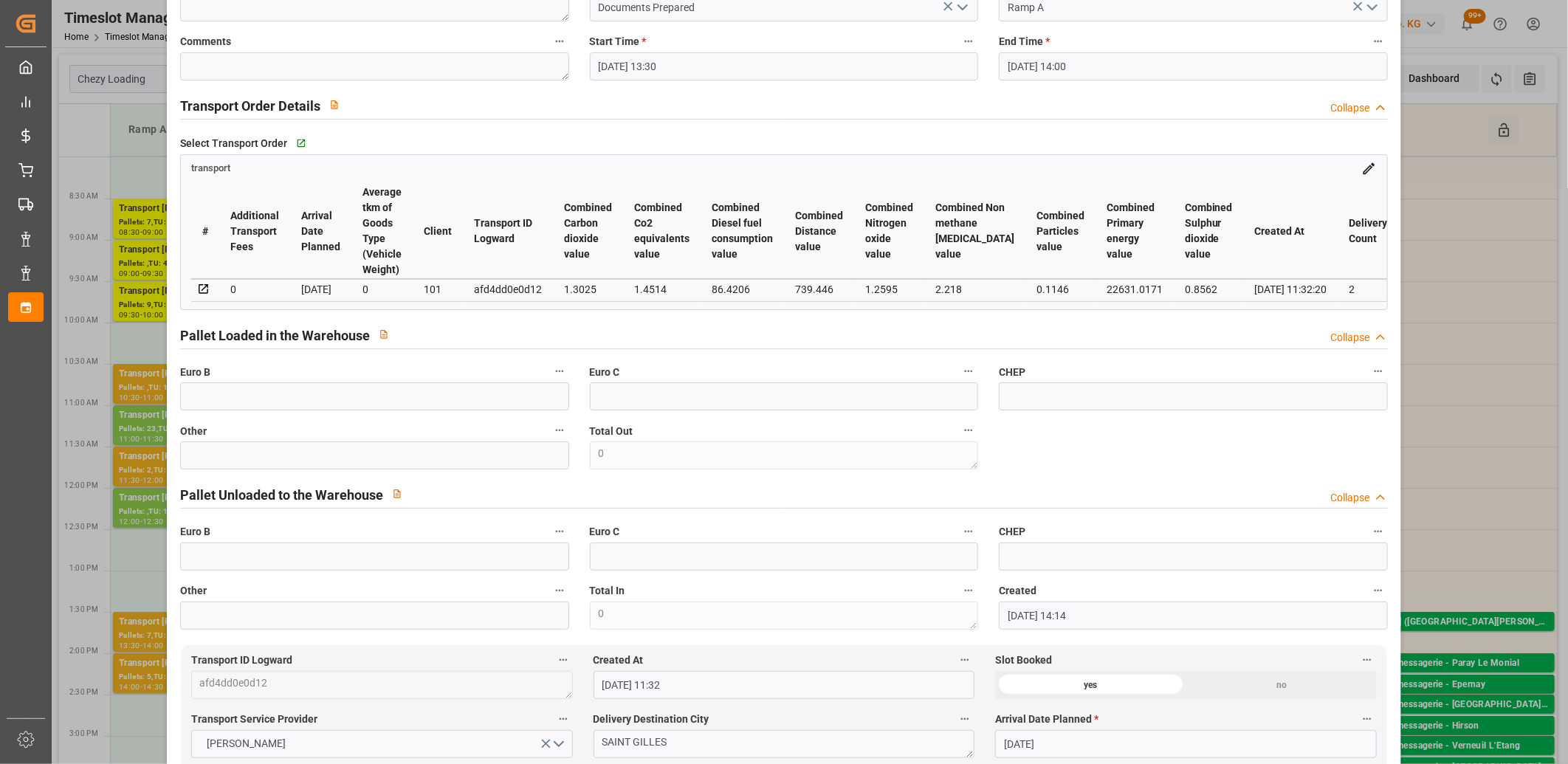
scroll to position [0, 0]
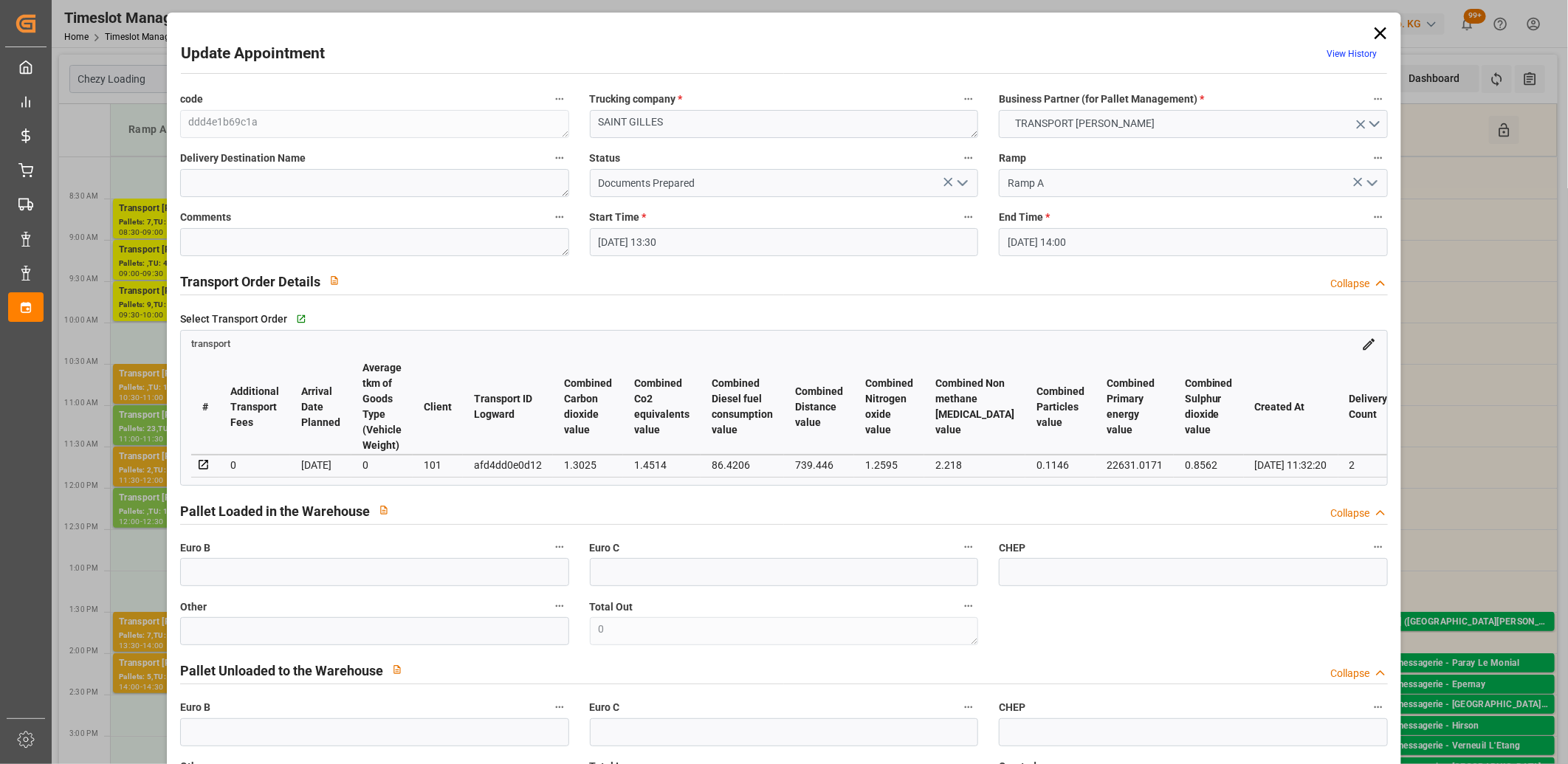
click at [1378, 27] on icon at bounding box center [1380, 33] width 20 height 20
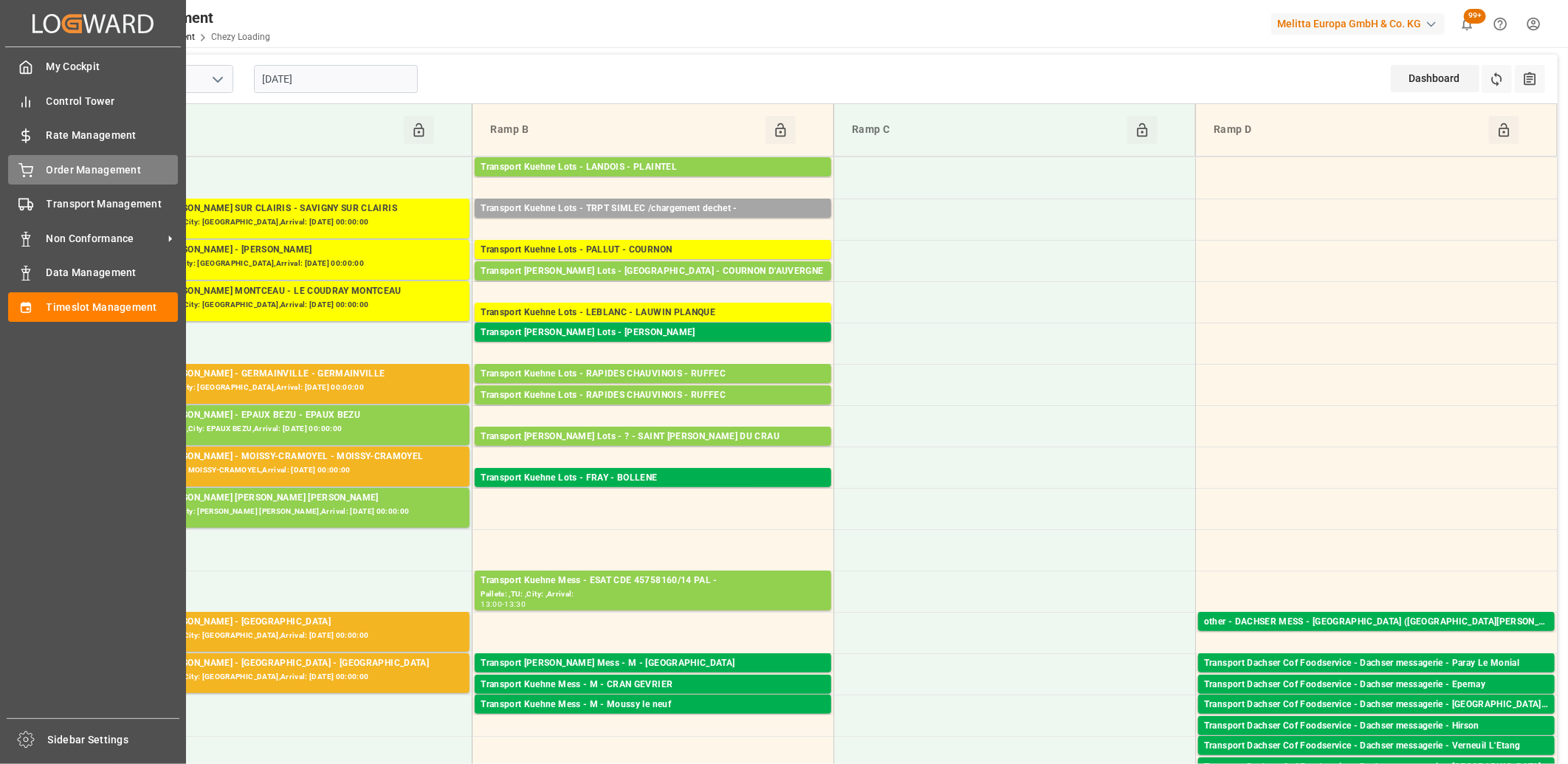
click at [30, 173] on icon at bounding box center [25, 170] width 14 height 14
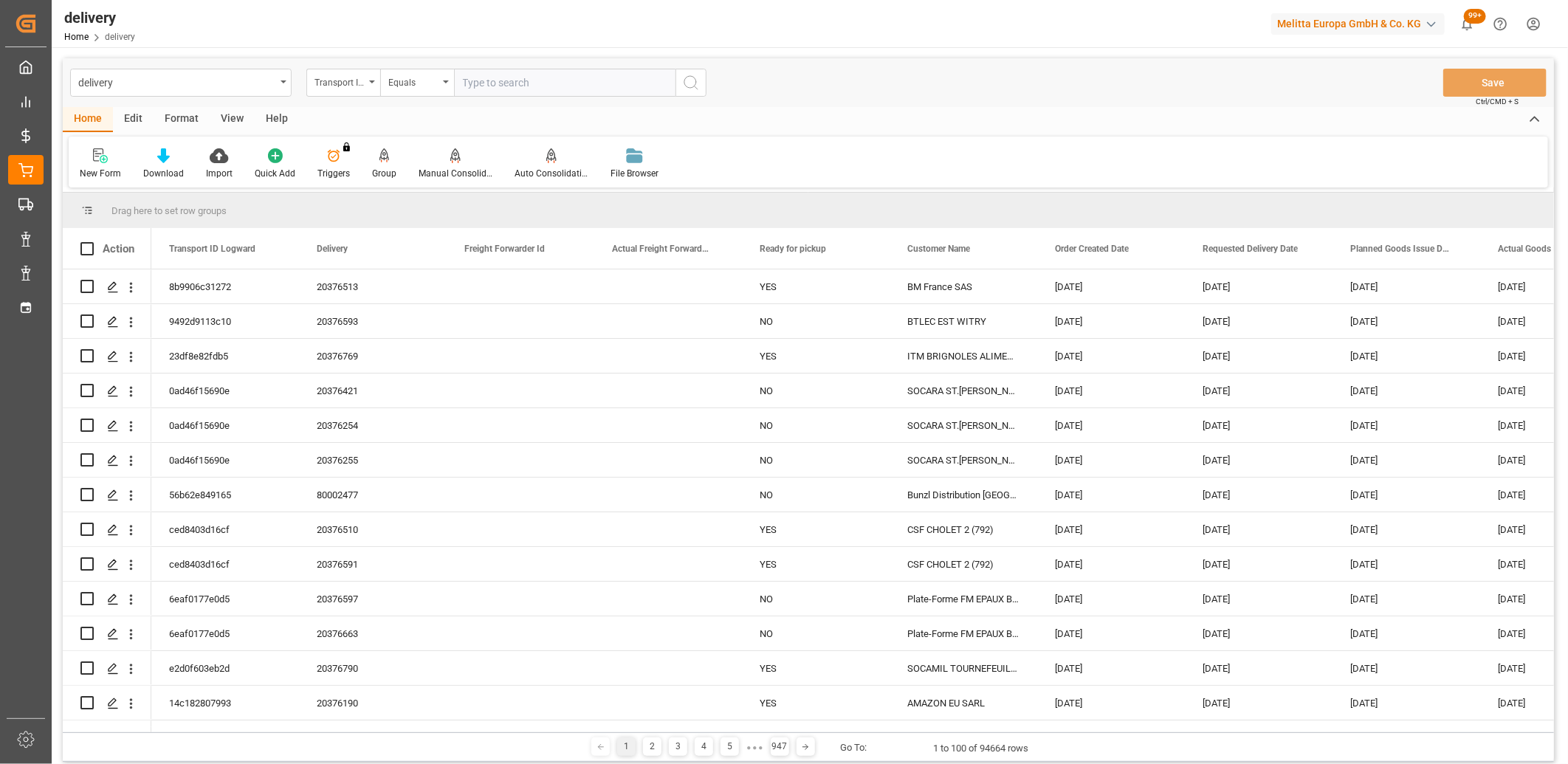
click at [369, 82] on div "Transport ID Logward" at bounding box center [343, 82] width 74 height 28
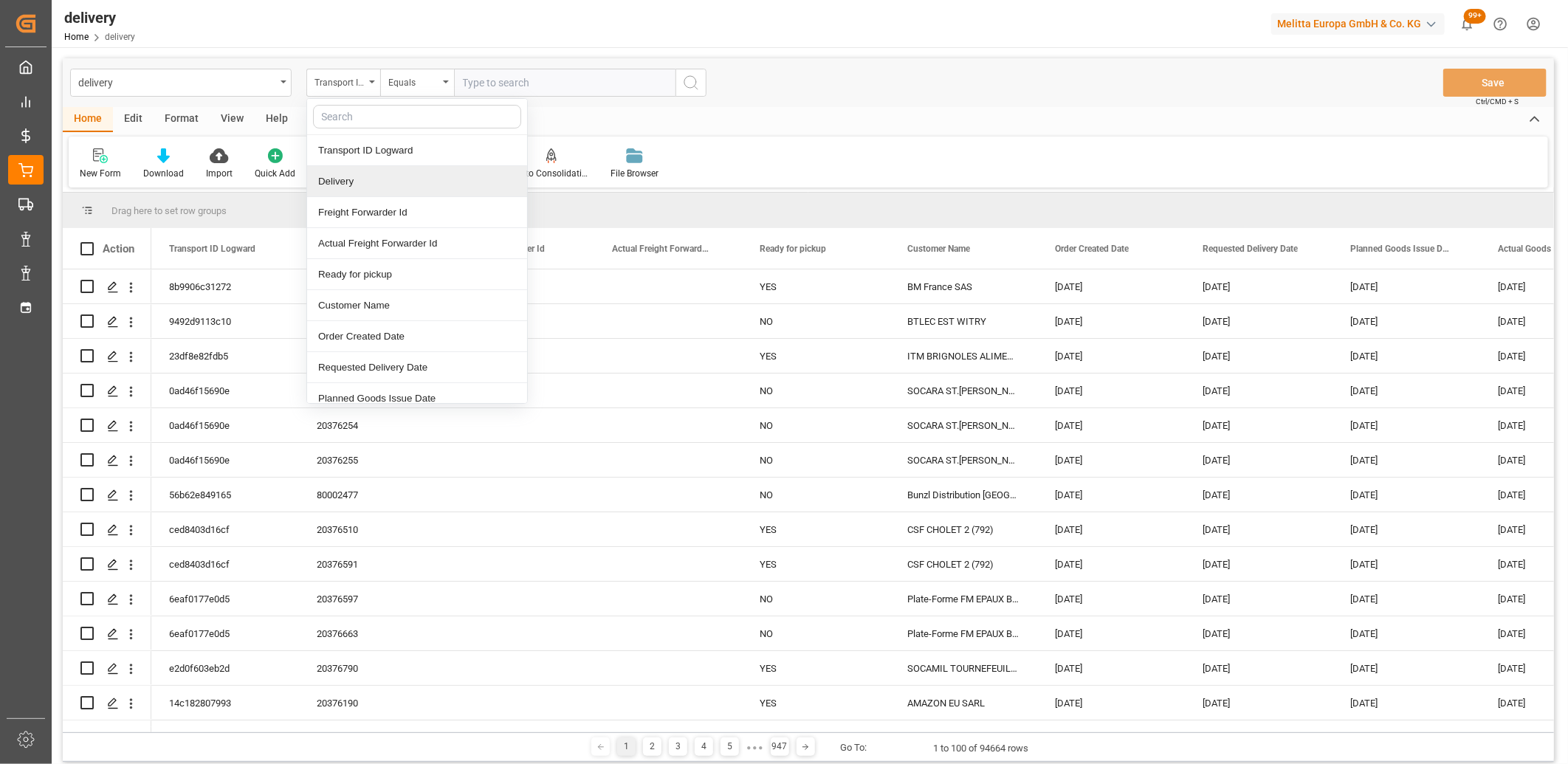
click at [360, 178] on div "Delivery" at bounding box center [417, 181] width 220 height 31
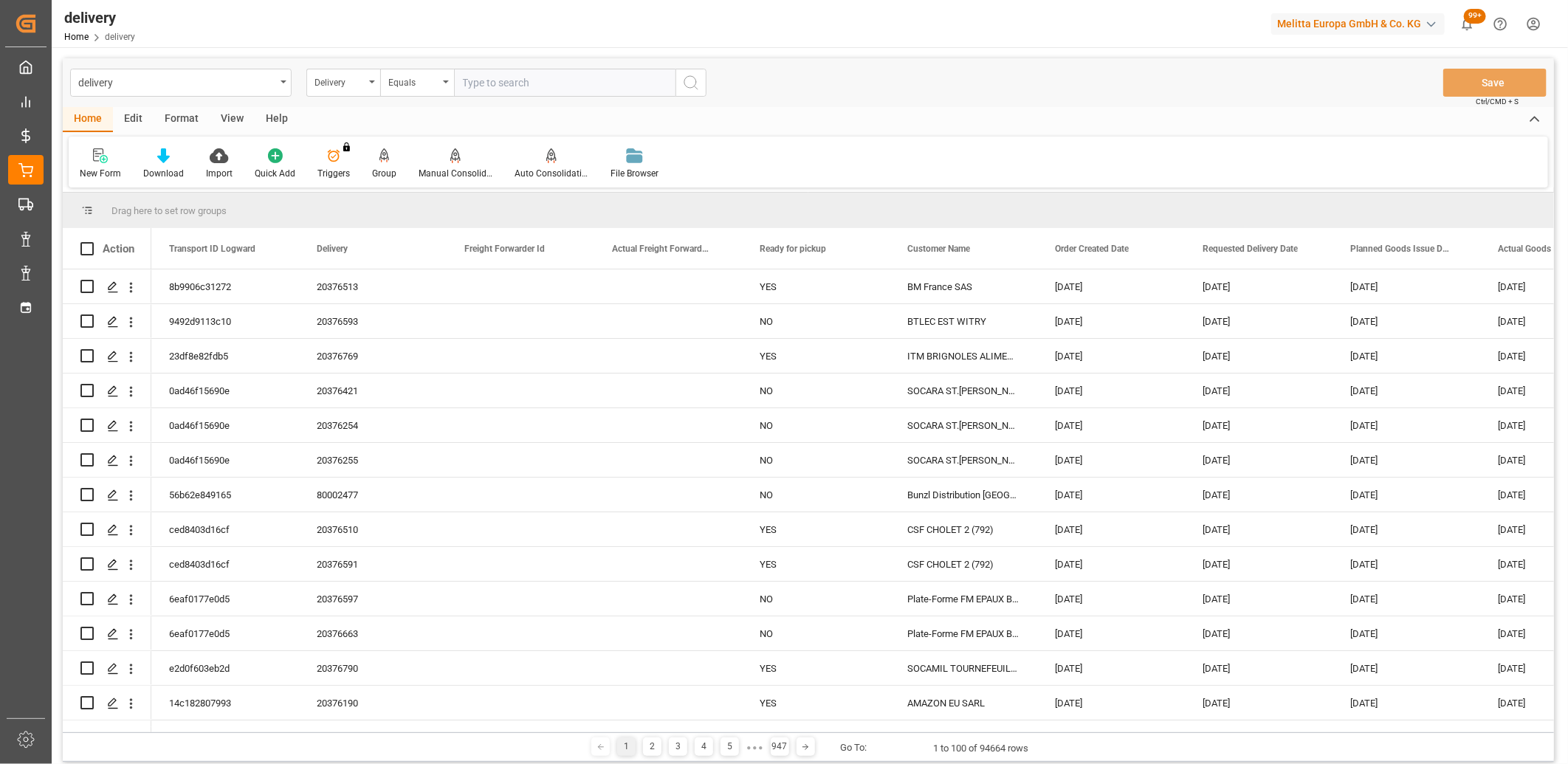
click at [472, 76] on input "text" at bounding box center [565, 82] width 222 height 28
paste input "20377093"
type input "20377093"
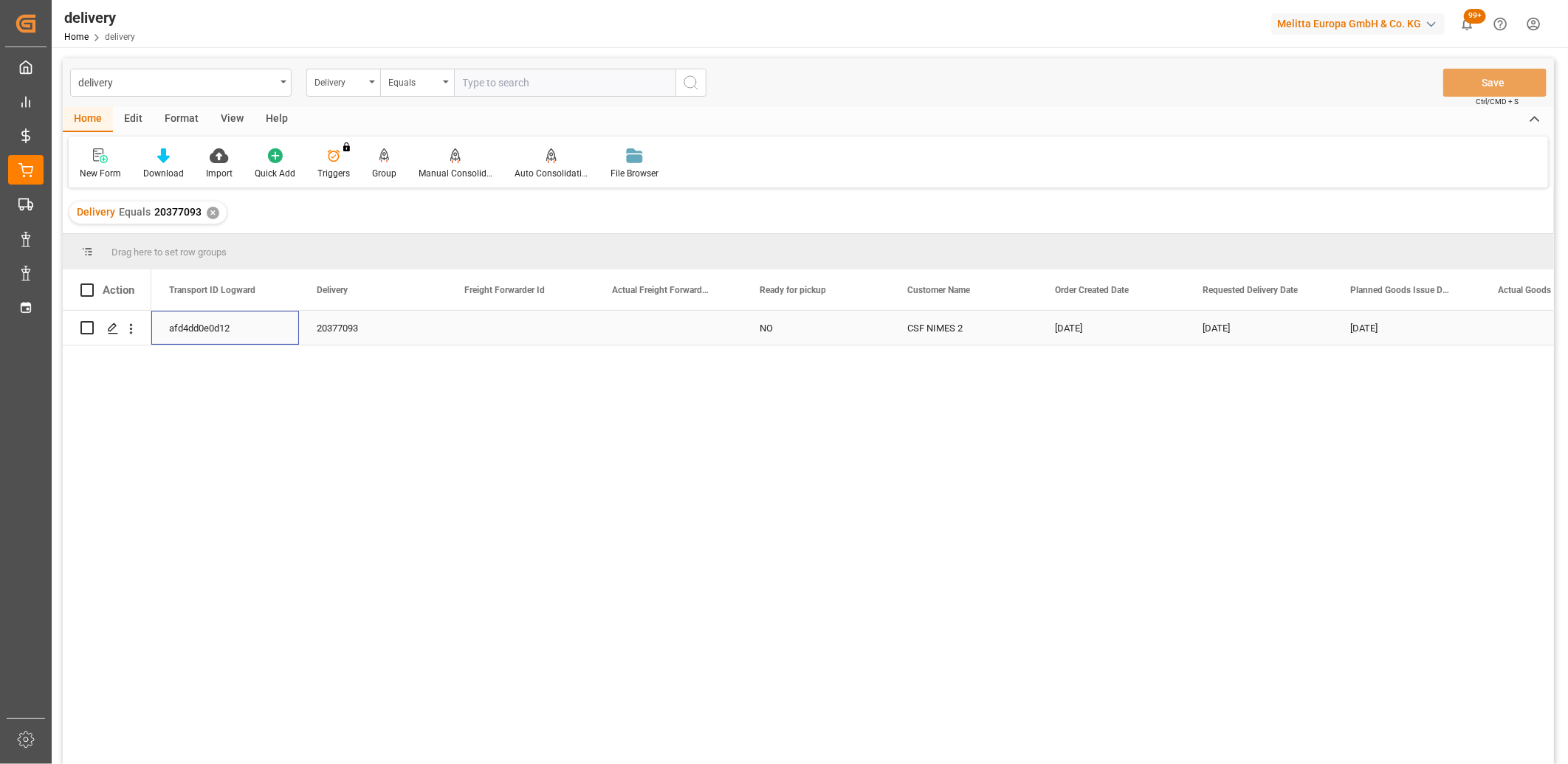
click at [188, 322] on div "afd4dd0e0d12" at bounding box center [225, 328] width 147 height 34
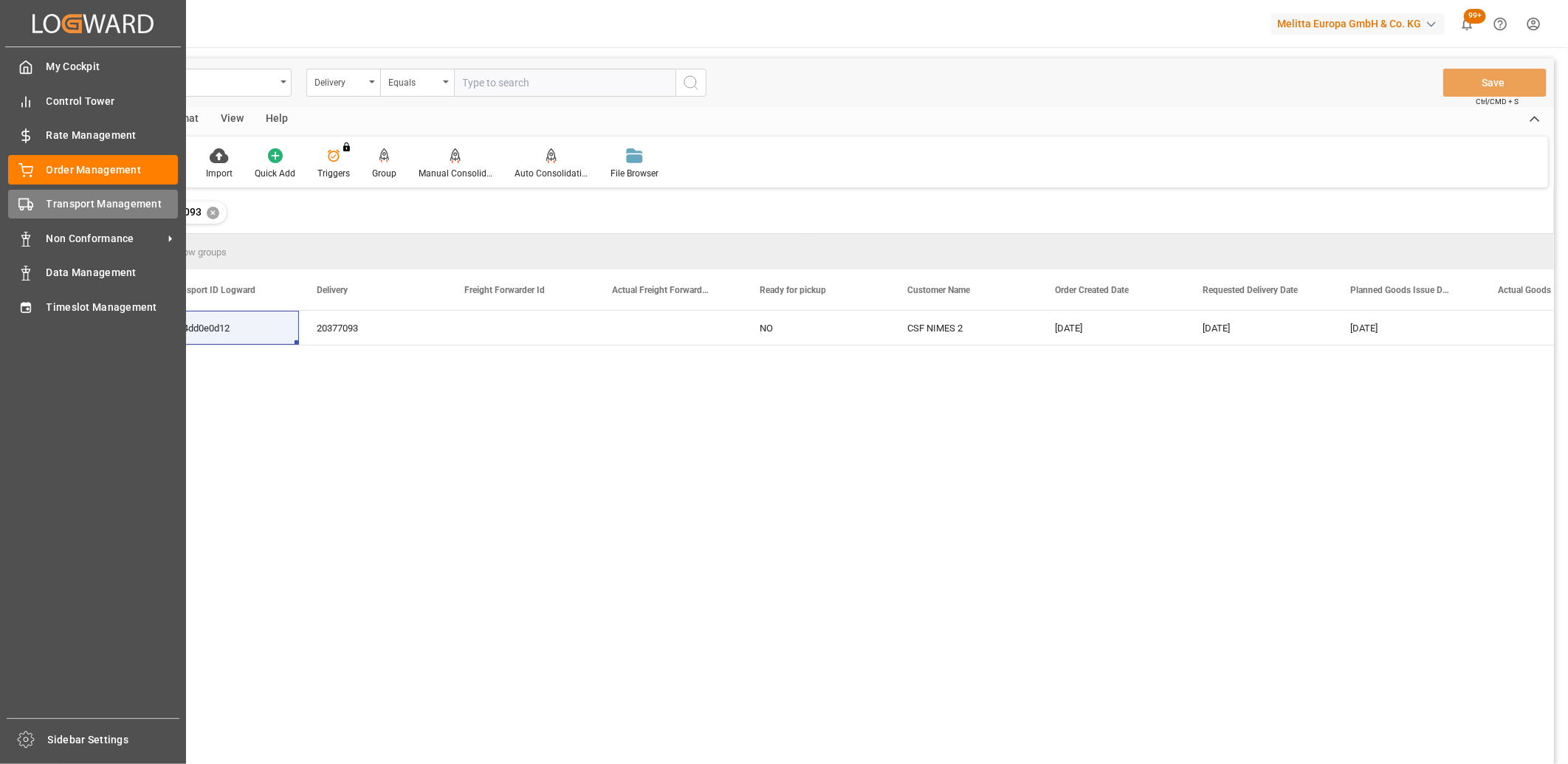
click at [37, 209] on div "Transport Management Transport Management" at bounding box center [93, 204] width 170 height 29
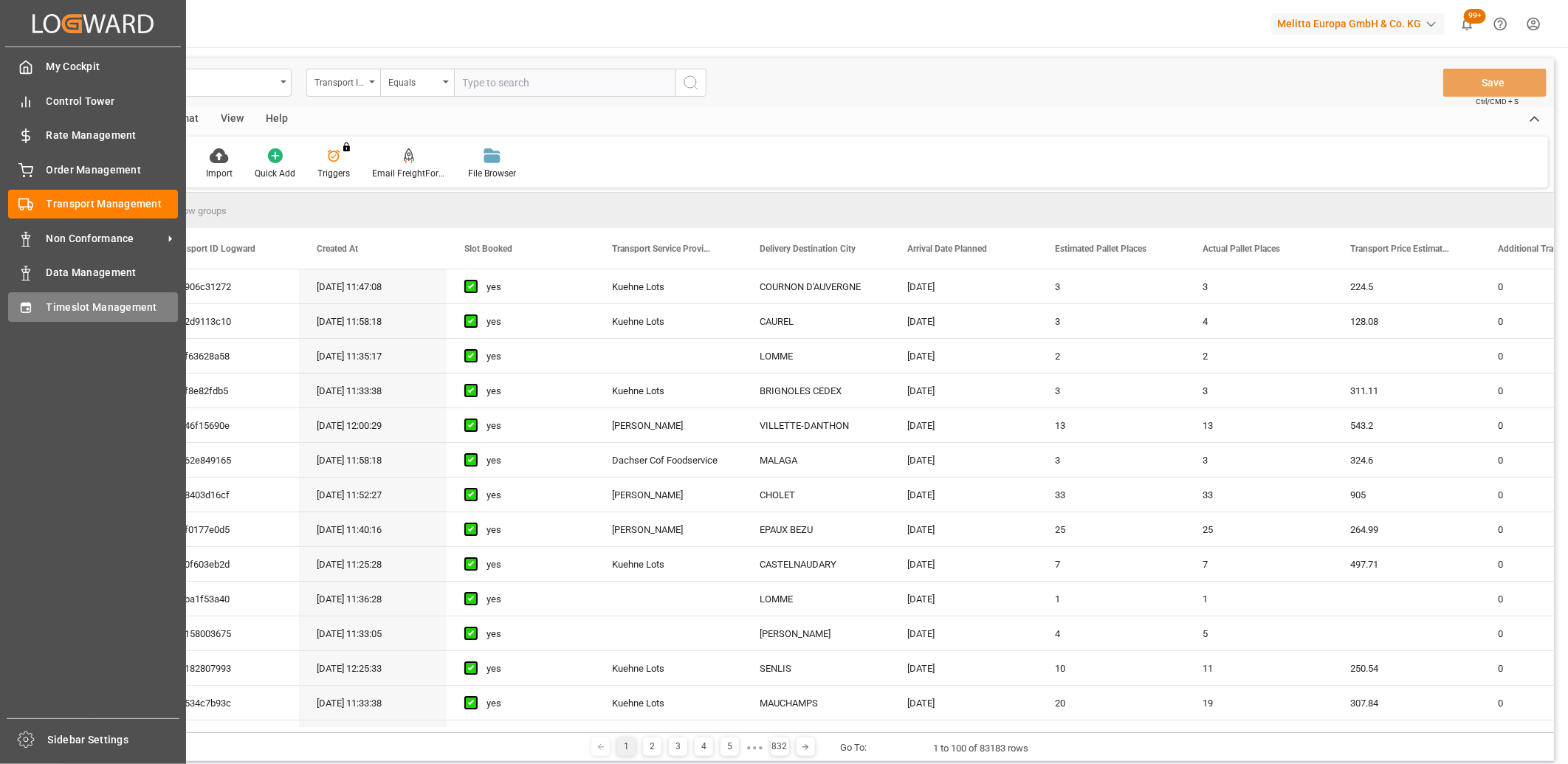
click at [86, 300] on span "Timeslot Management" at bounding box center [112, 307] width 132 height 15
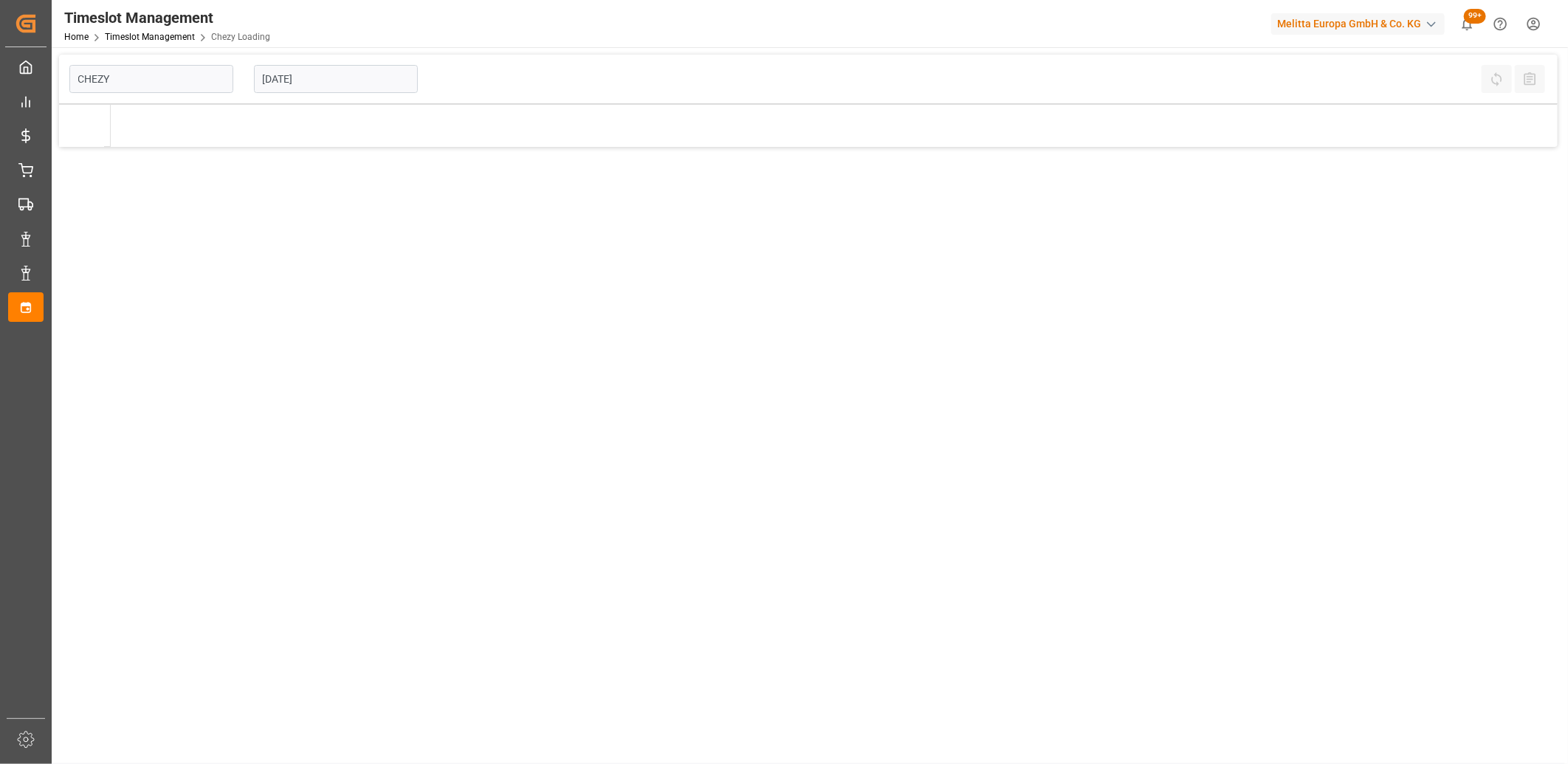
type input "Chezy Loading"
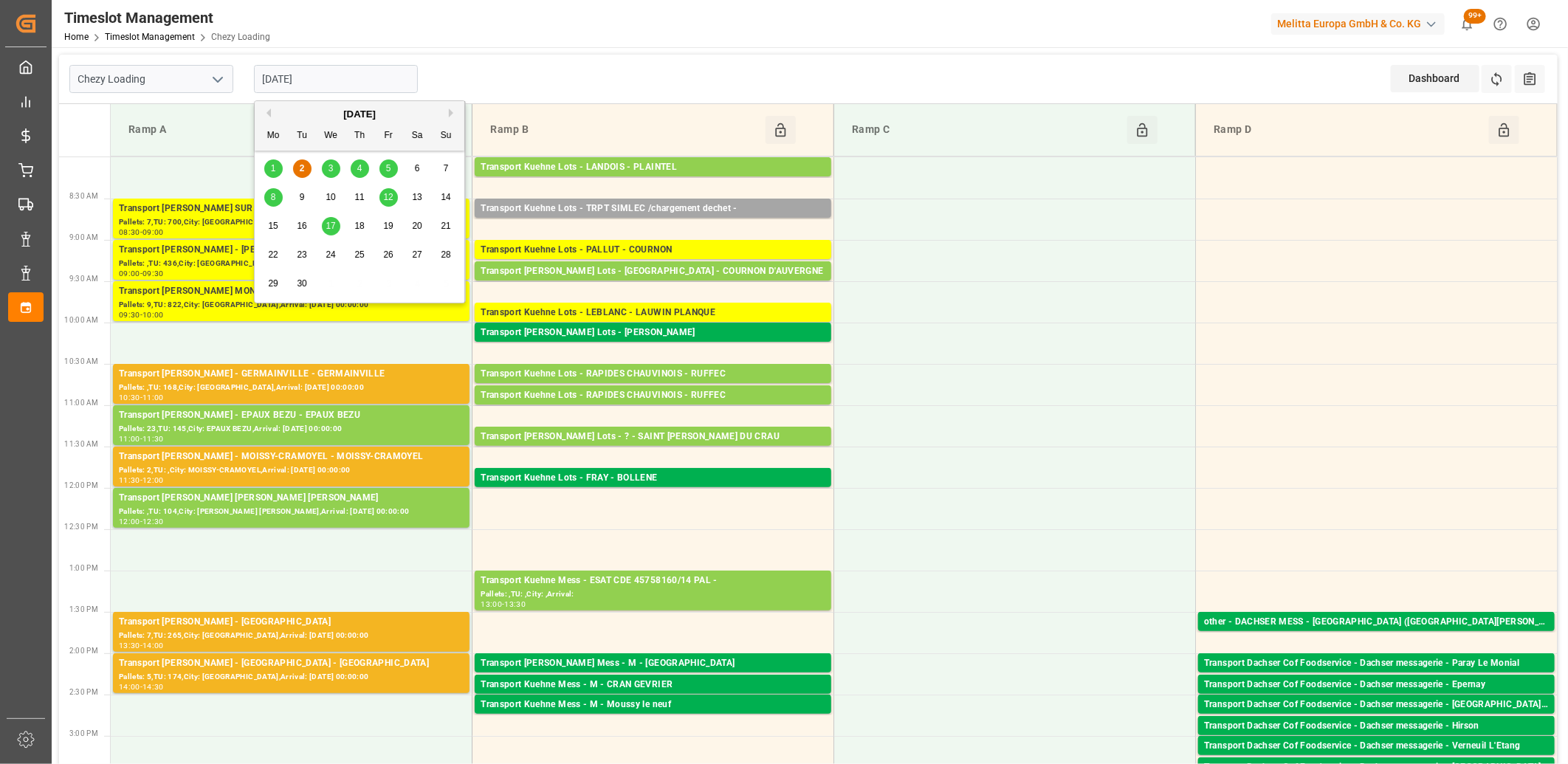
click at [330, 92] on input "[DATE]" at bounding box center [336, 78] width 164 height 28
click at [327, 170] on div "3" at bounding box center [331, 169] width 18 height 17
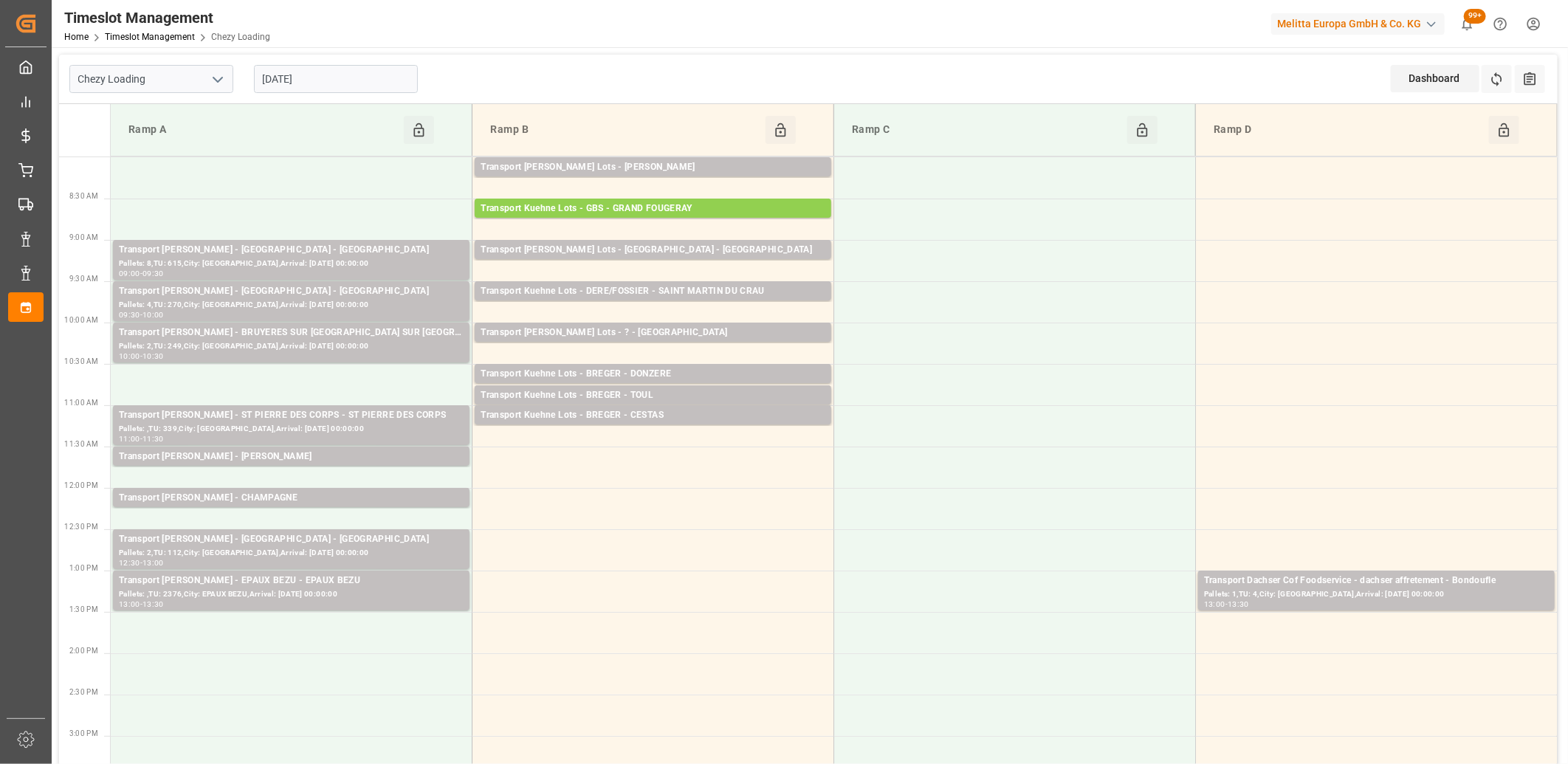
click at [344, 90] on input "03-09-2025" at bounding box center [336, 78] width 164 height 28
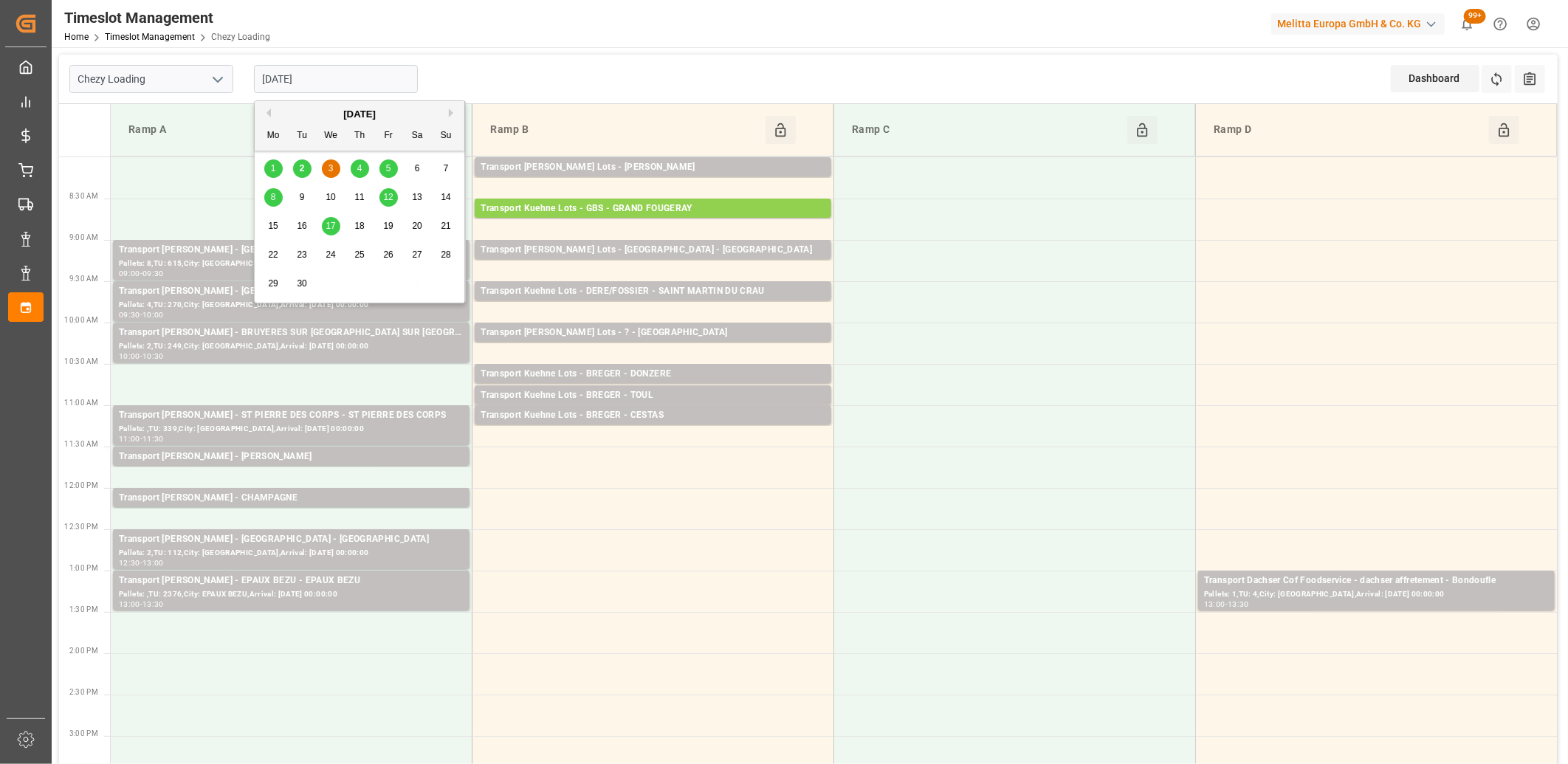
click at [306, 169] on div "2" at bounding box center [302, 169] width 18 height 17
type input "[DATE]"
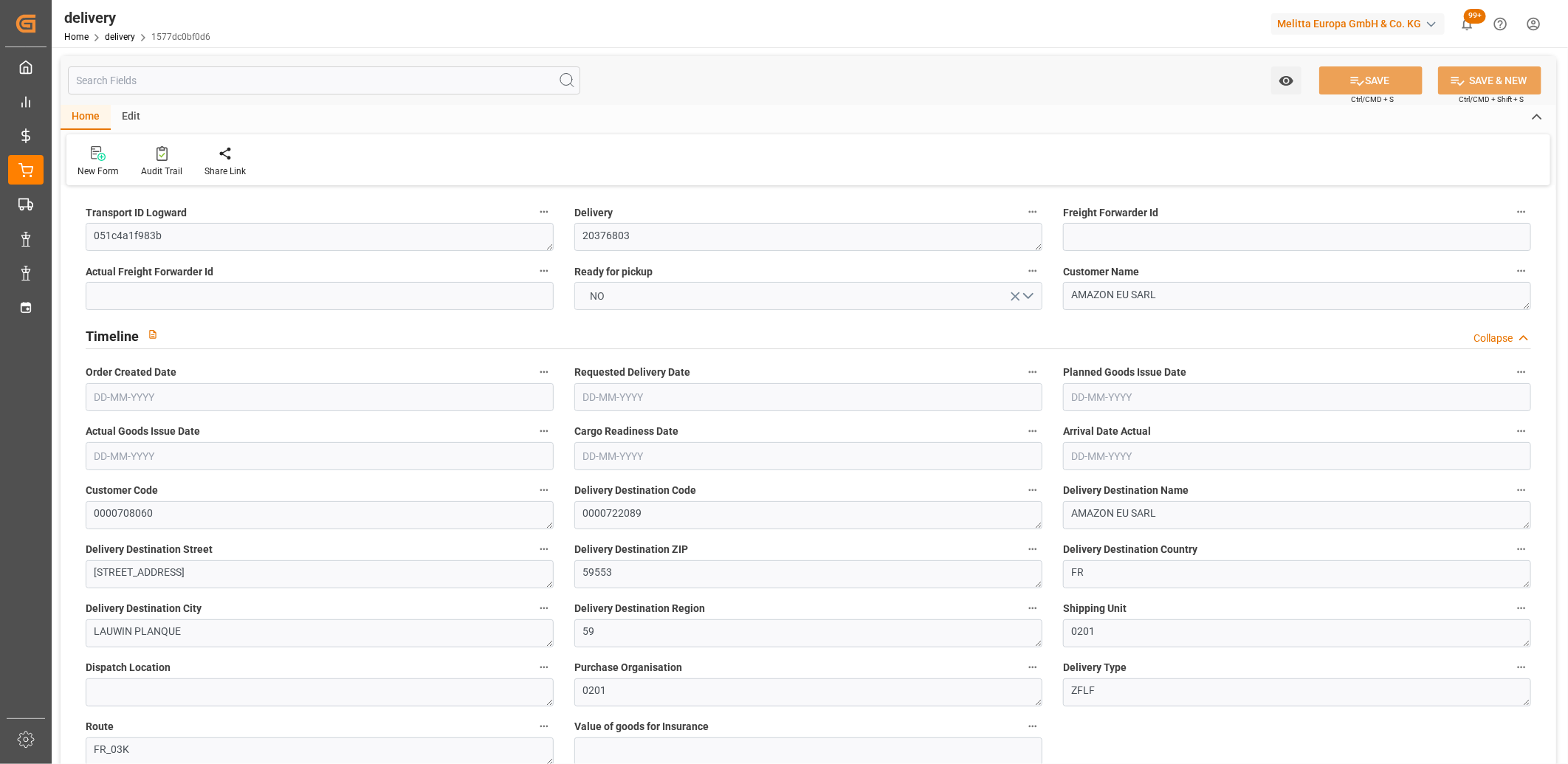
type input "[DATE]"
type input "[DATE] 12:01"
click at [663, 285] on button "NO" at bounding box center [809, 296] width 468 height 28
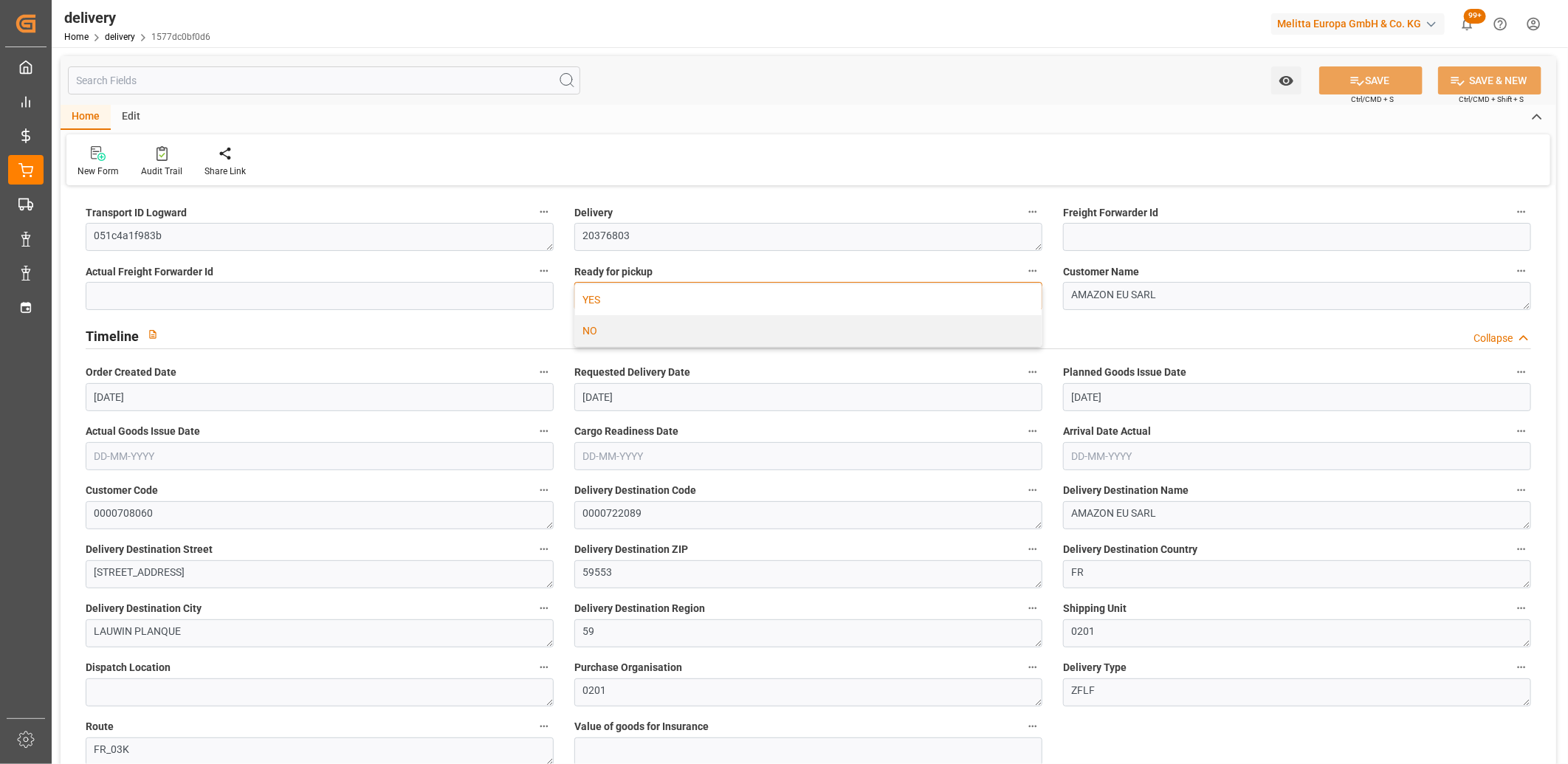
click at [663, 289] on div "YES" at bounding box center [809, 300] width 466 height 31
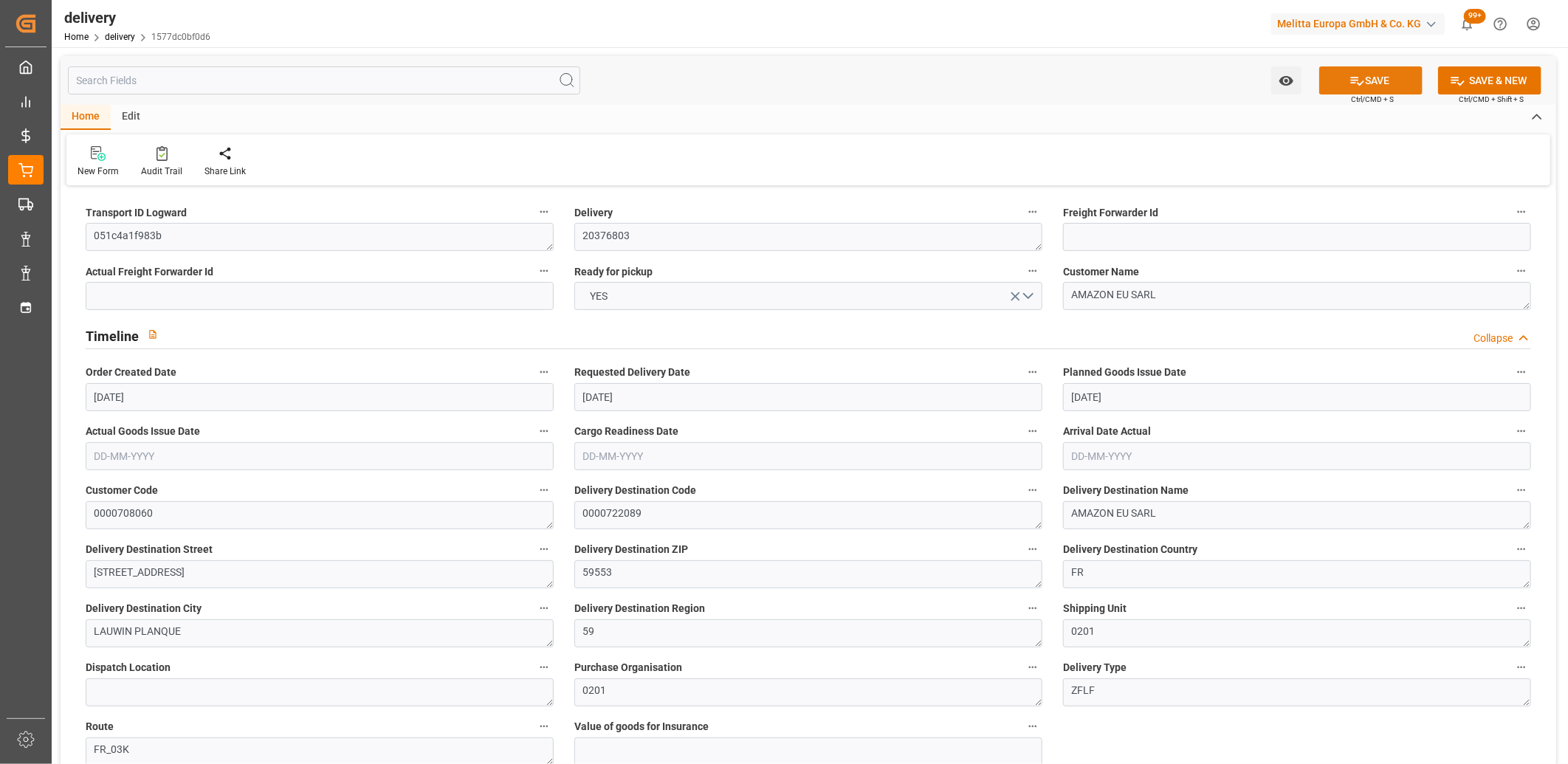
click at [1362, 80] on icon at bounding box center [1358, 81] width 15 height 15
type input "[DATE]"
type input "[DATE] 11:01"
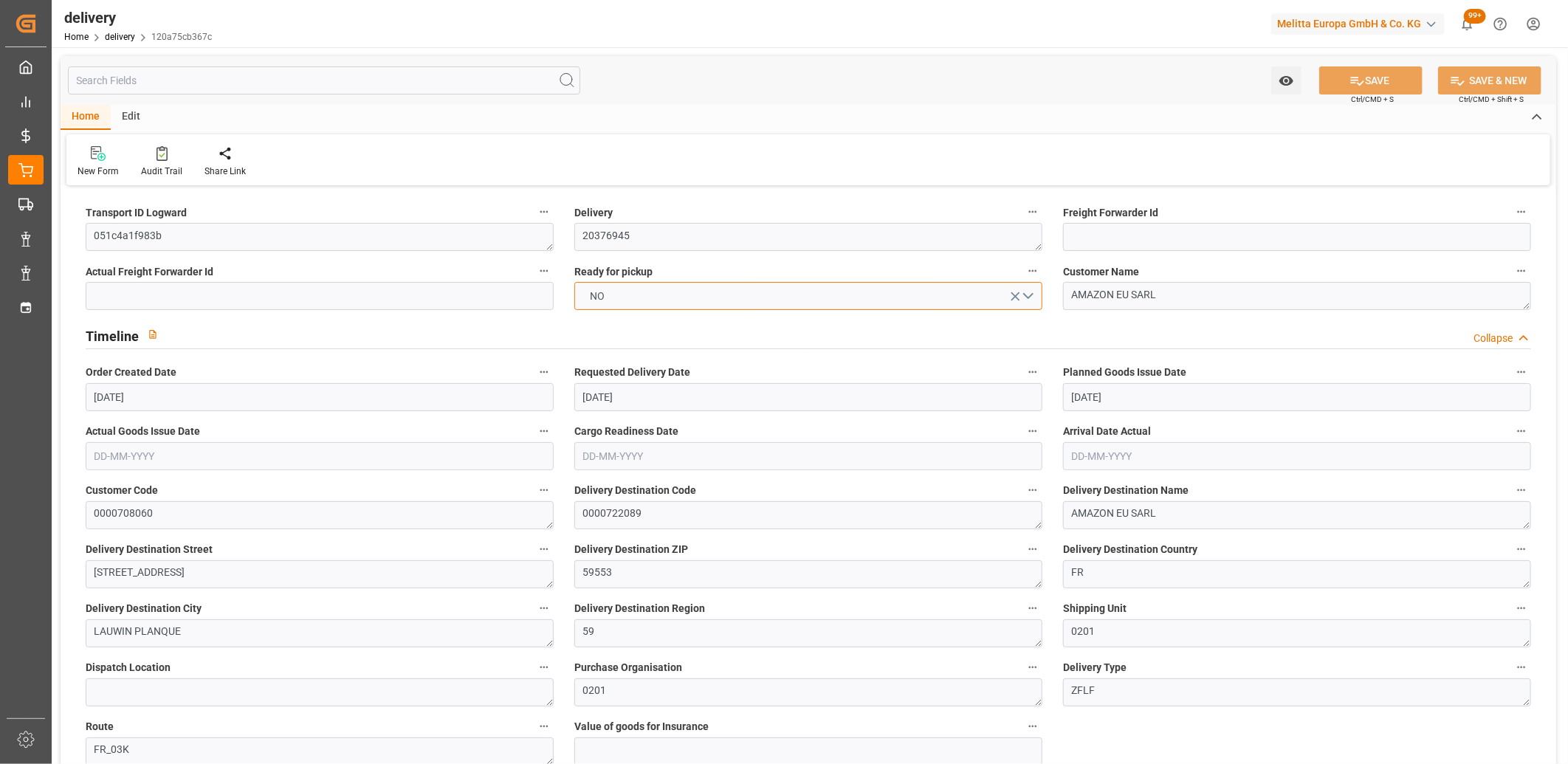
click at [914, 296] on button "NO" at bounding box center [809, 296] width 468 height 28
click at [914, 296] on div "YES" at bounding box center [809, 300] width 466 height 31
click at [1357, 84] on icon at bounding box center [1358, 81] width 13 height 9
type input "[DATE]"
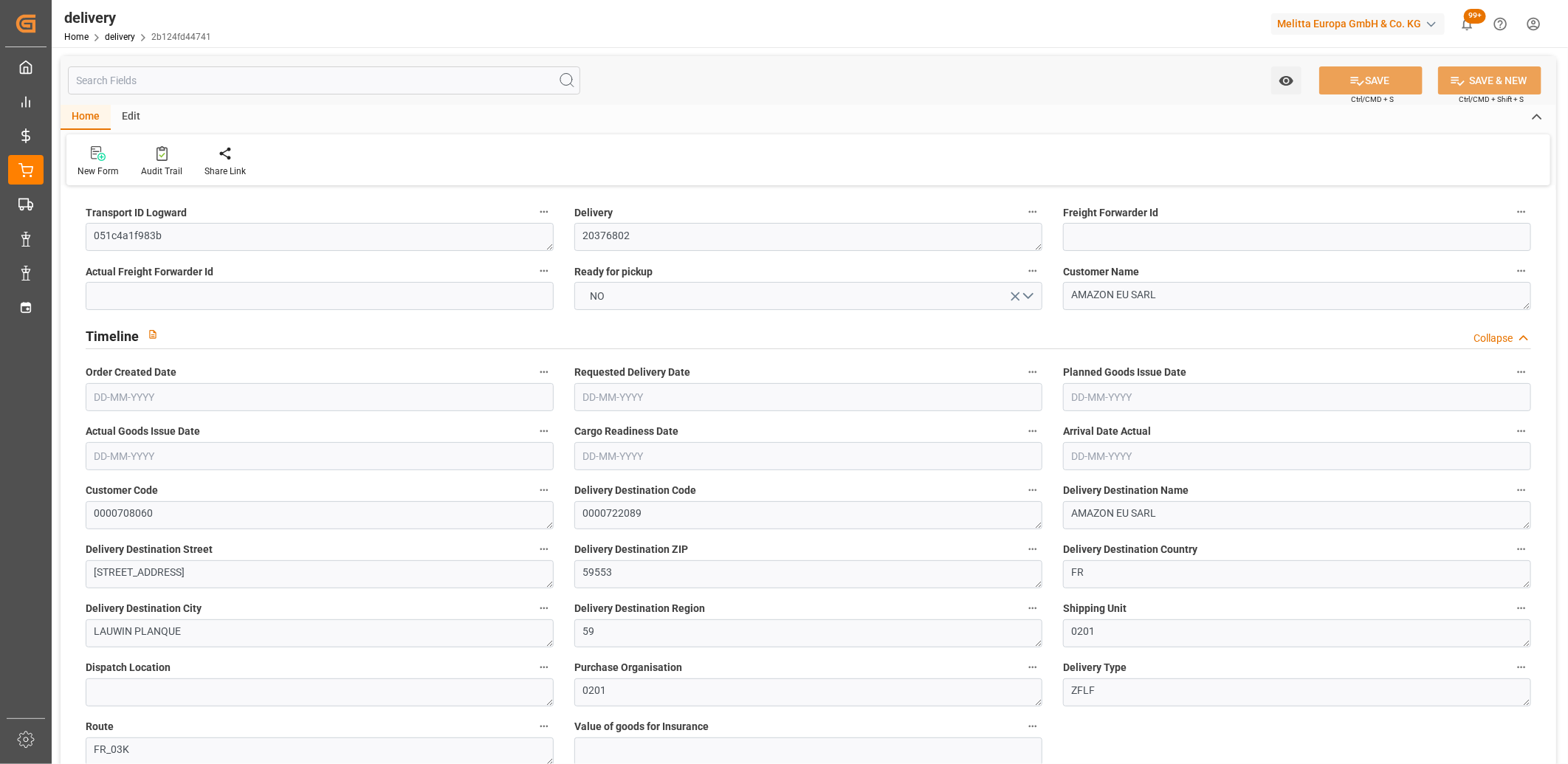
type input "[DATE]"
type input "25-08-2025 12:01"
click at [731, 295] on button "NO" at bounding box center [809, 296] width 468 height 28
click at [731, 295] on div "YES" at bounding box center [809, 300] width 466 height 31
click at [1410, 75] on button "SAVE" at bounding box center [1370, 80] width 103 height 28
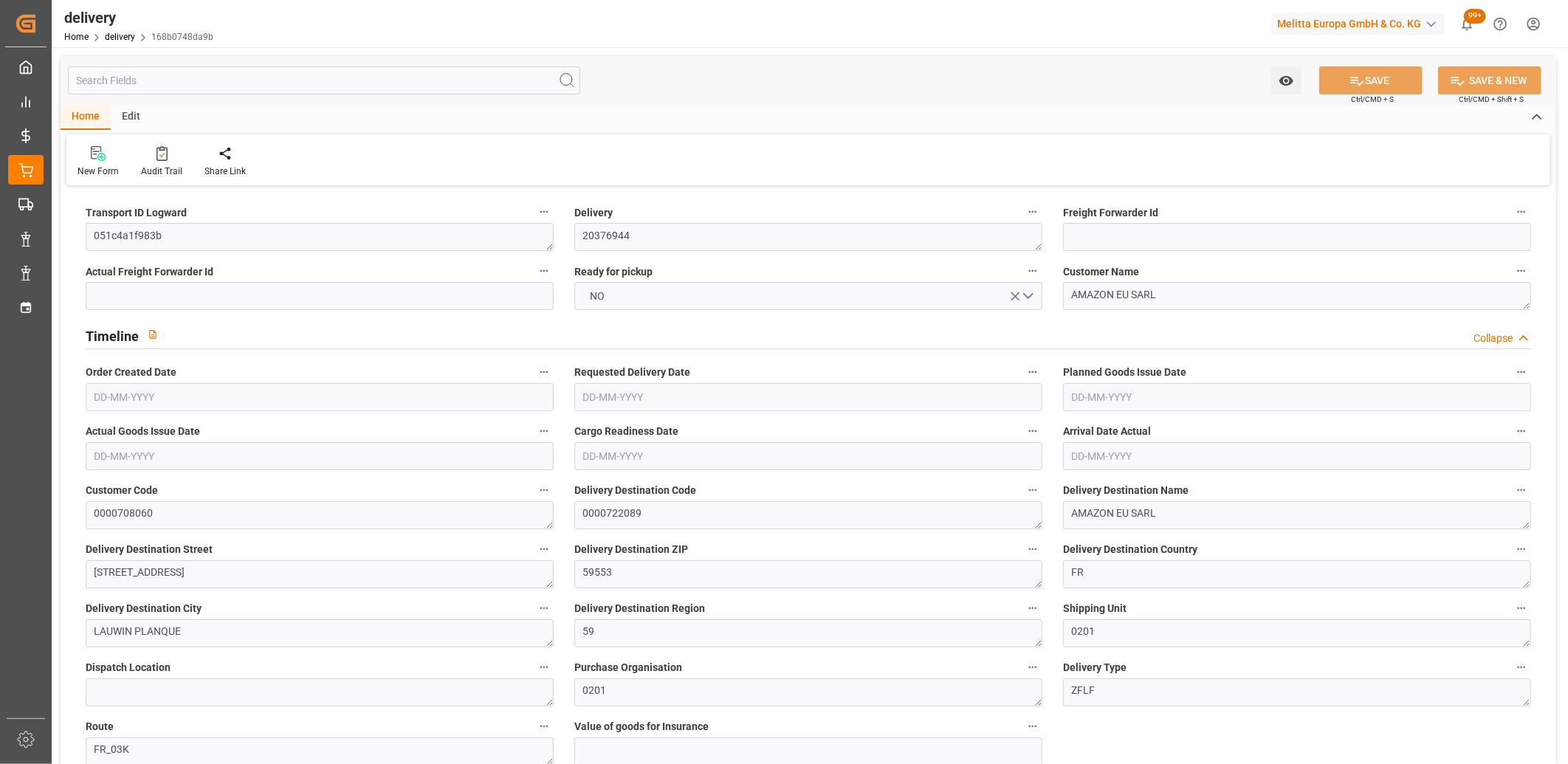
type input "[DATE]"
type input "[DATE] 11:01"
click at [644, 295] on button "NO" at bounding box center [809, 296] width 468 height 28
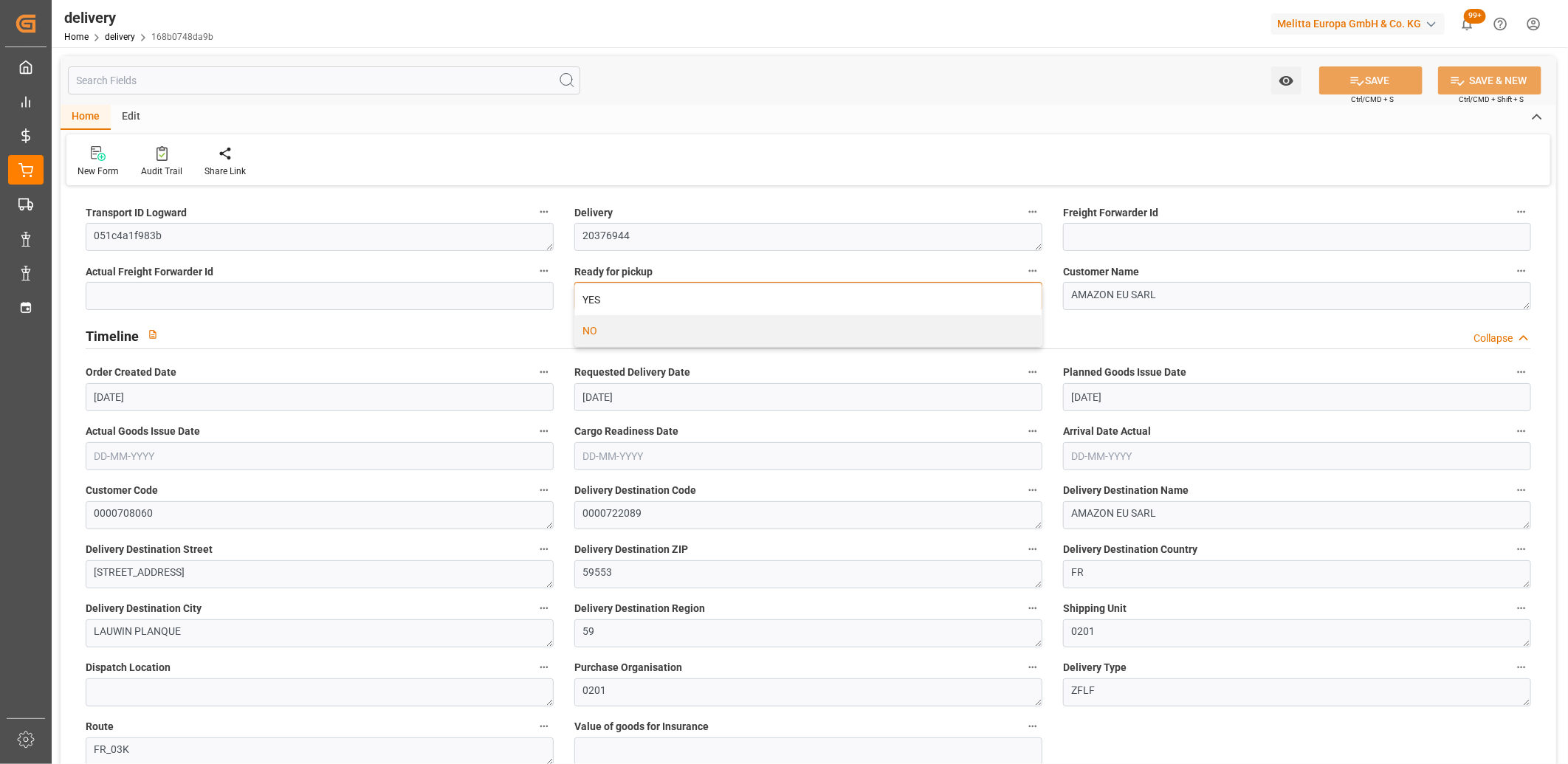
click at [644, 295] on div "YES" at bounding box center [809, 300] width 466 height 31
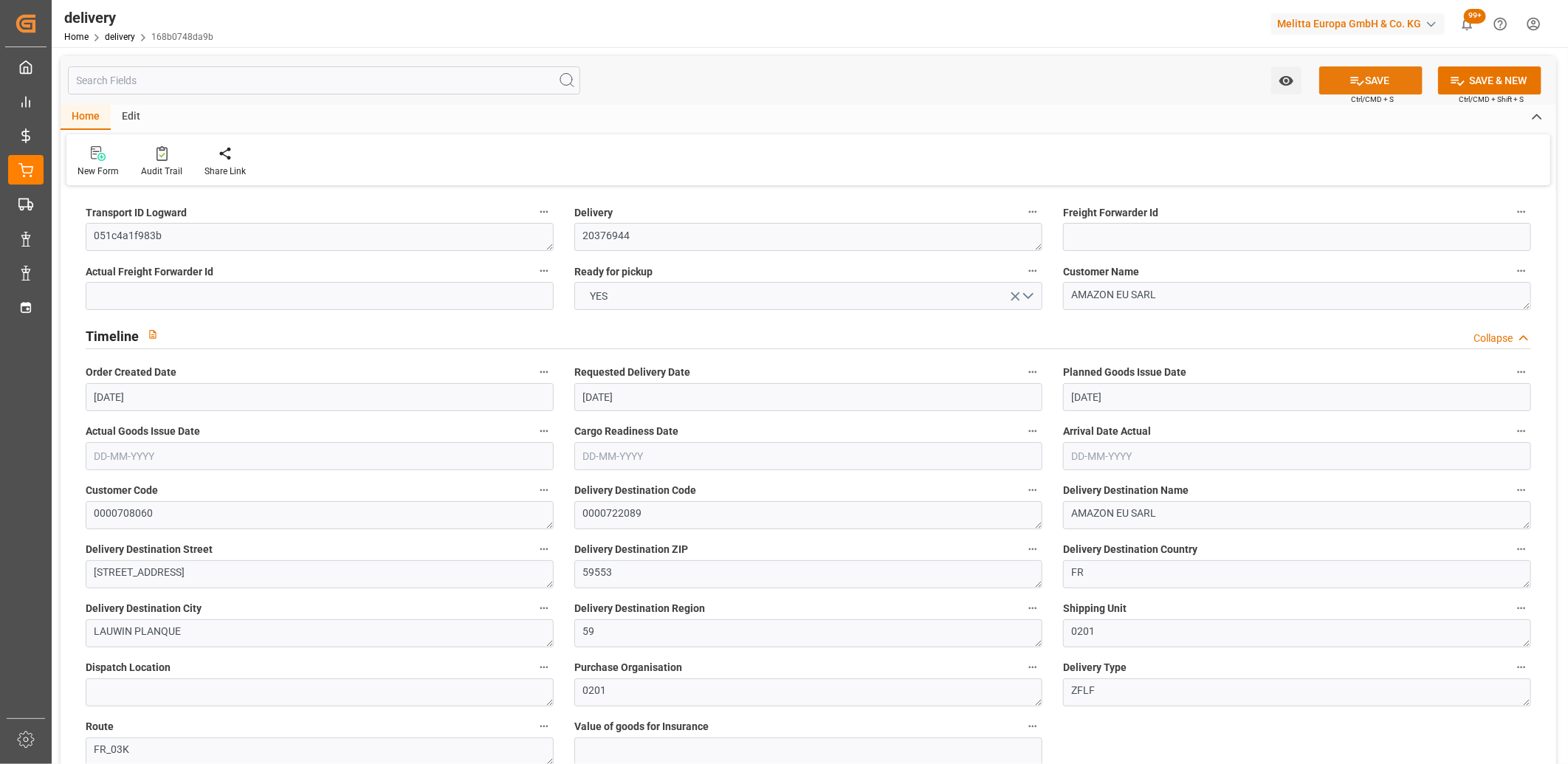
click at [1356, 78] on icon at bounding box center [1358, 81] width 15 height 15
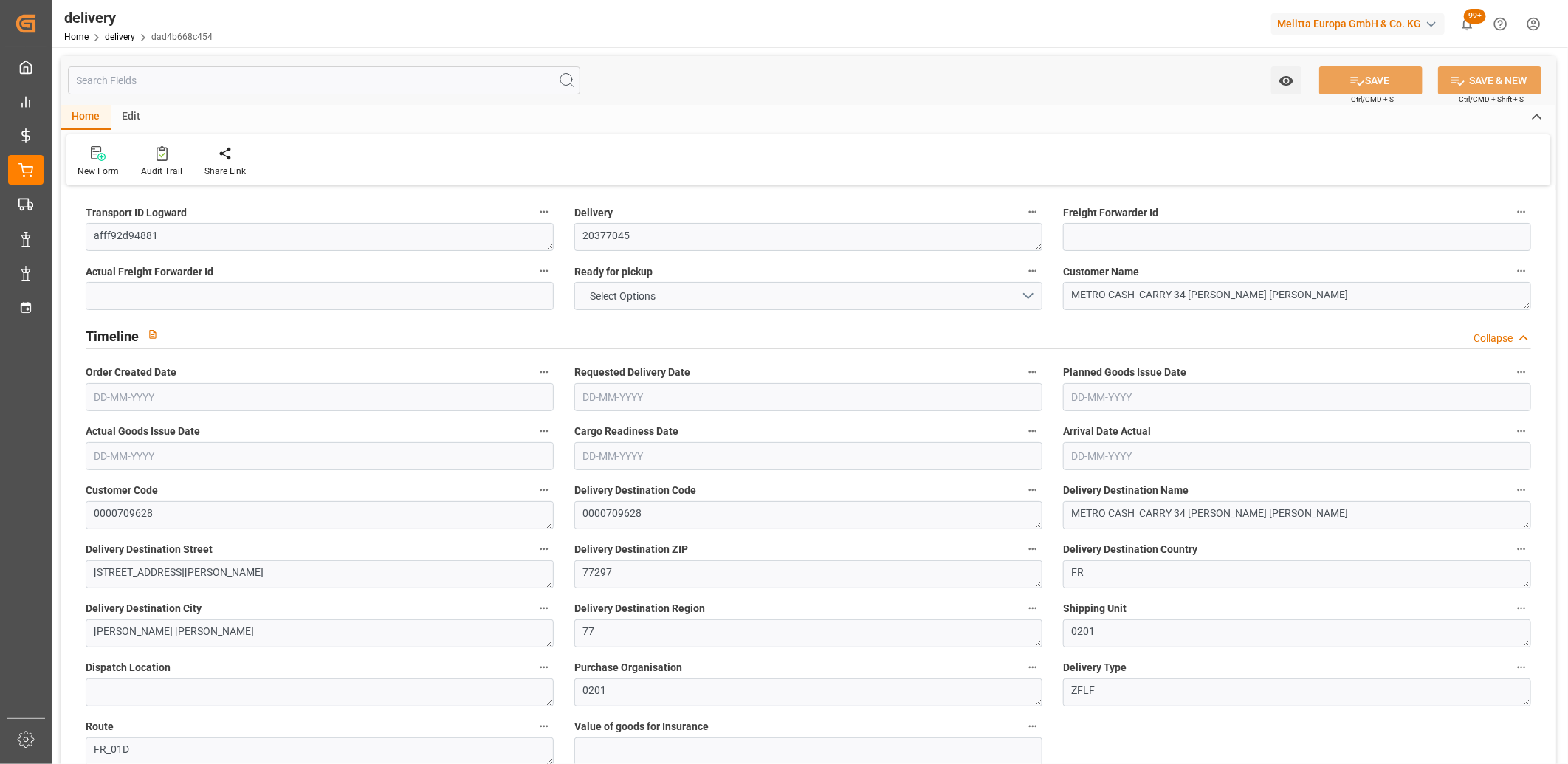
type input "1"
type input "43.065"
type input "75.866"
type input "321.948"
type input "33"
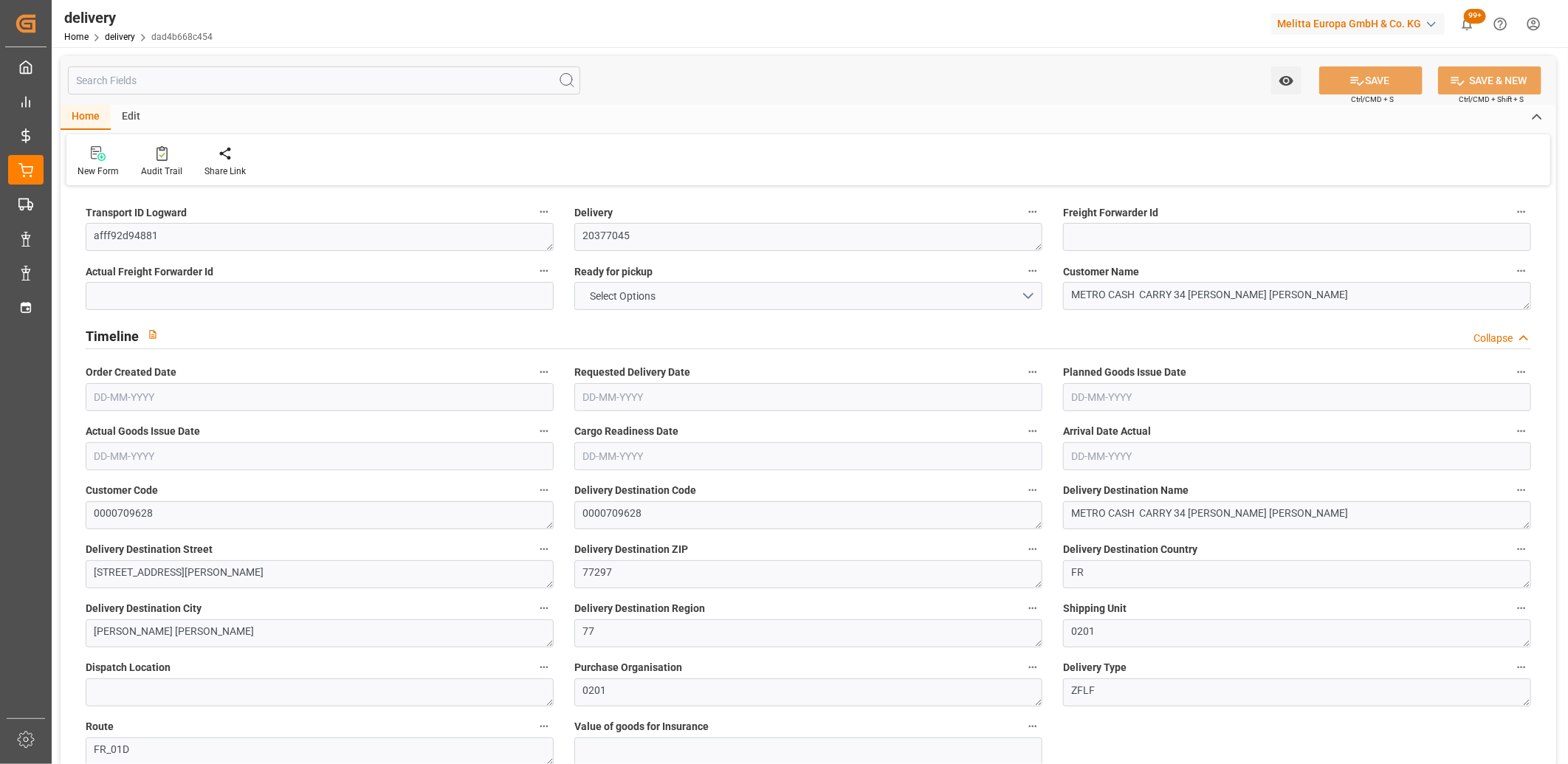
type input "1"
type input "0"
type input "1"
type input "0"
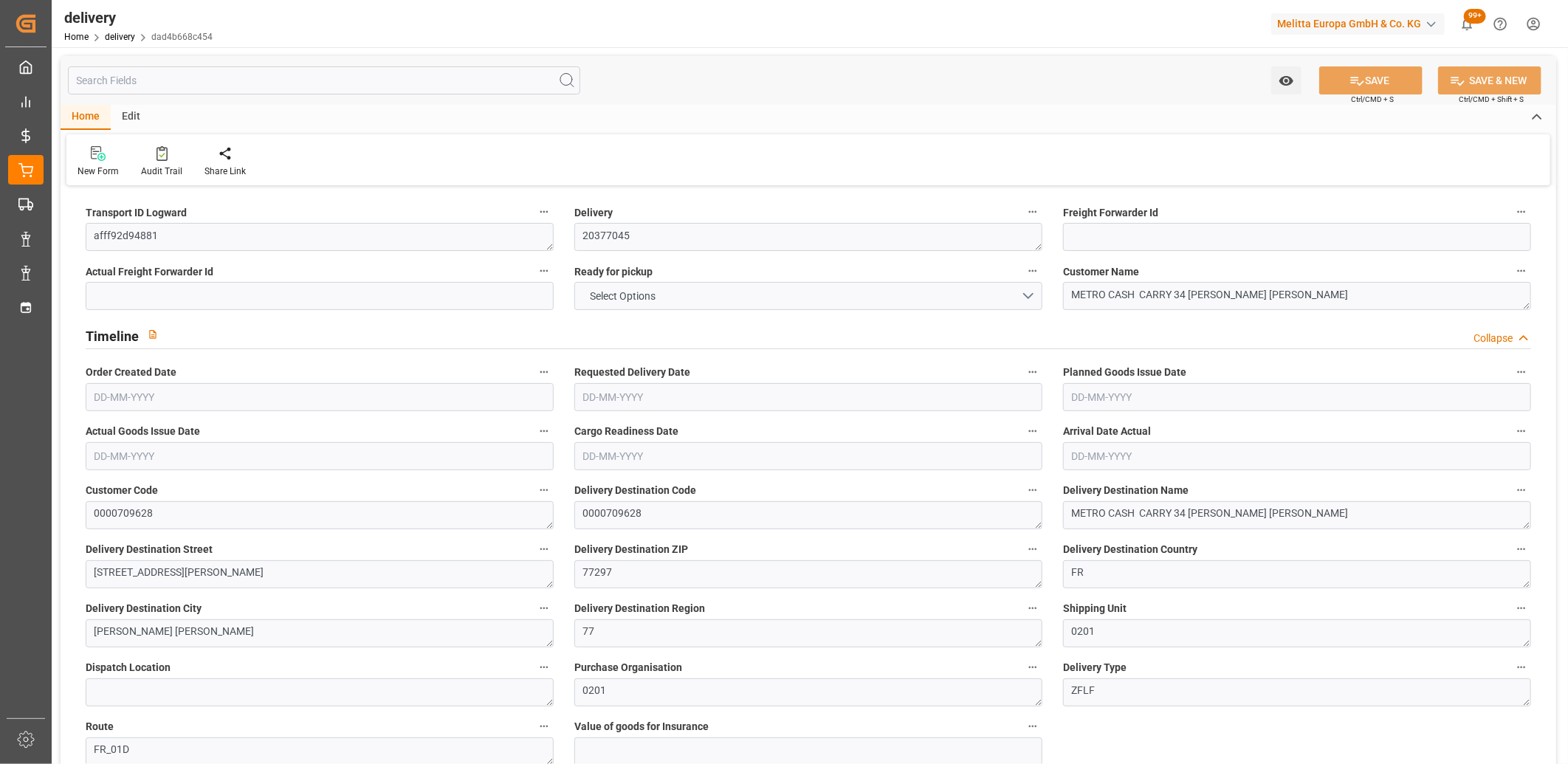
type input "-2.2267"
type input "65.88"
type input "63.6533"
type input "0"
type input "11.88"
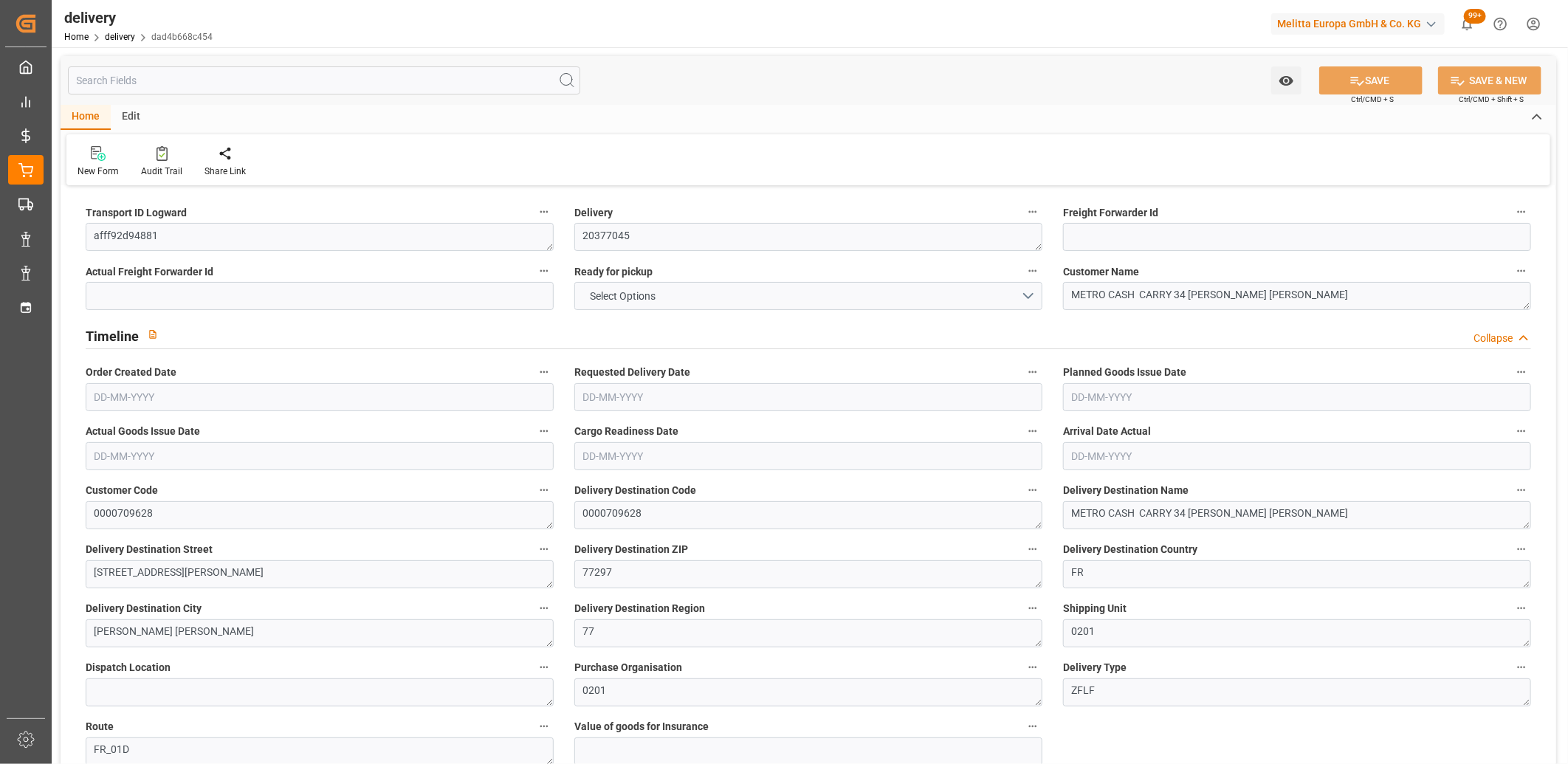
type input "1.5"
type input "1.3"
type input "0"
type input "1.5"
type input "52.866"
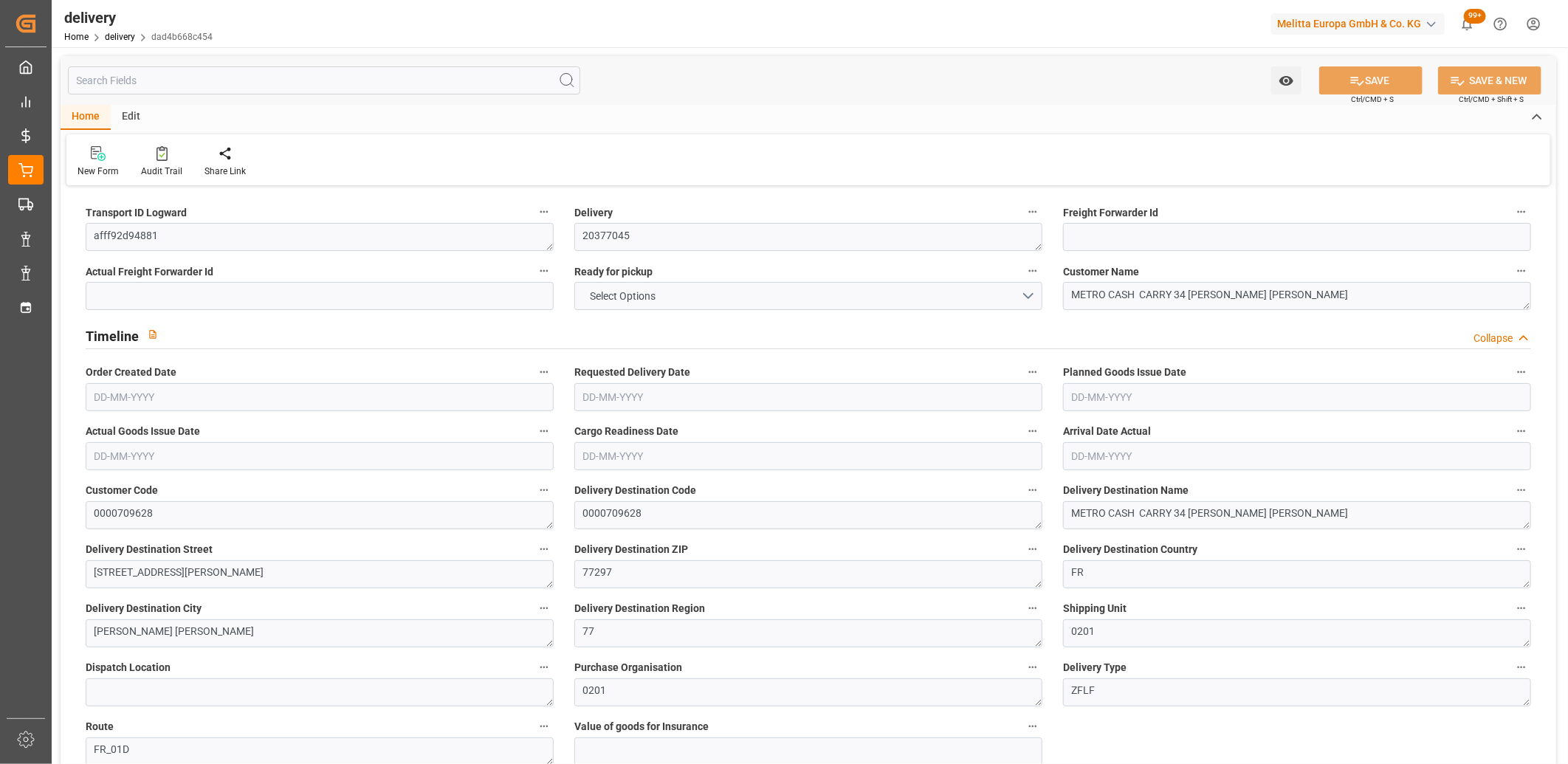
type input "101"
type input "70.3194"
type input "0.0045"
type input "0"
type input "[DATE]"
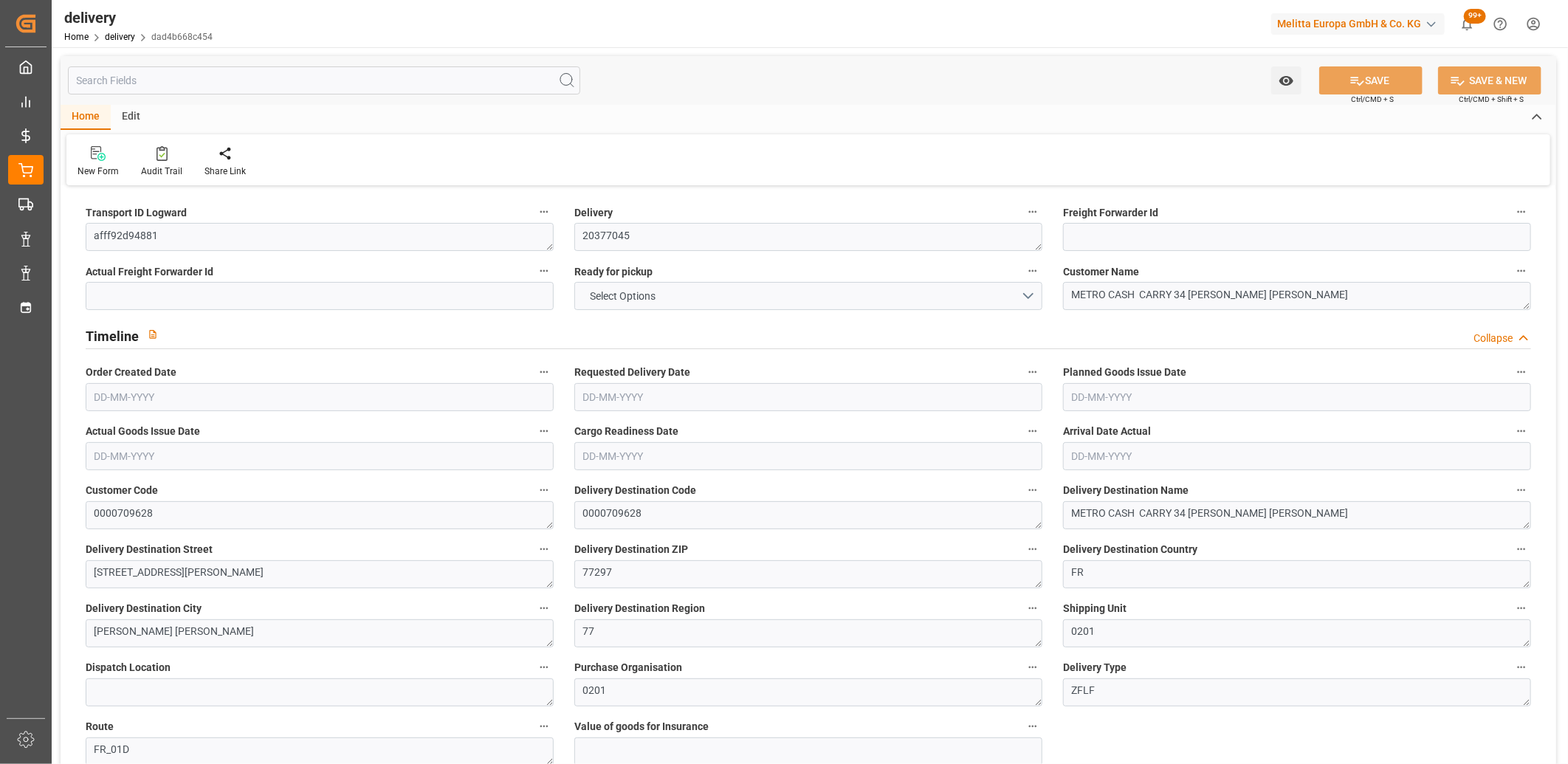
type input "03-09-2025"
type input "[DATE]"
type input "28-08-2025 13:00"
click at [611, 292] on span "NO" at bounding box center [598, 297] width 30 height 15
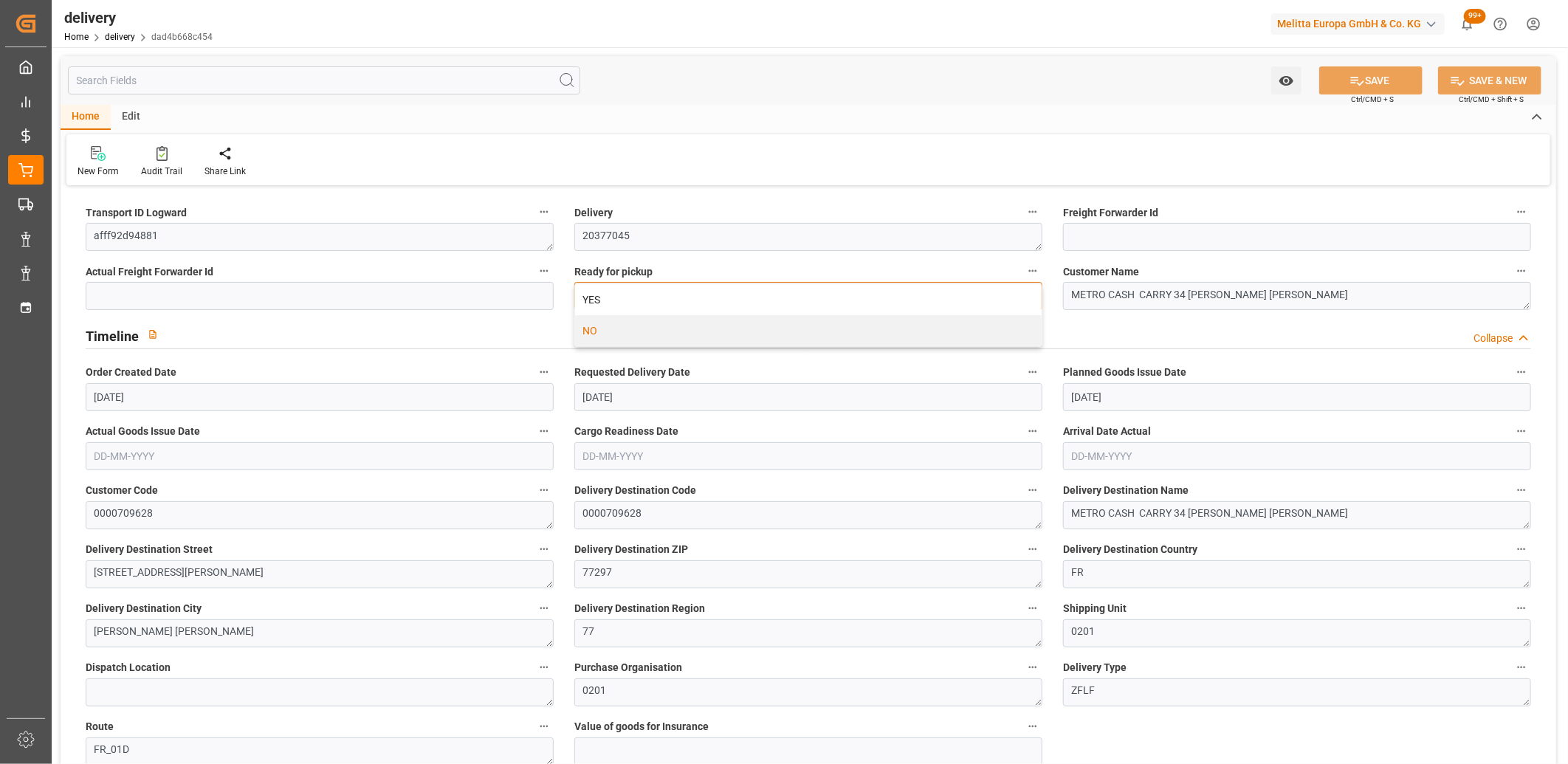
click at [611, 292] on div "YES" at bounding box center [809, 300] width 466 height 31
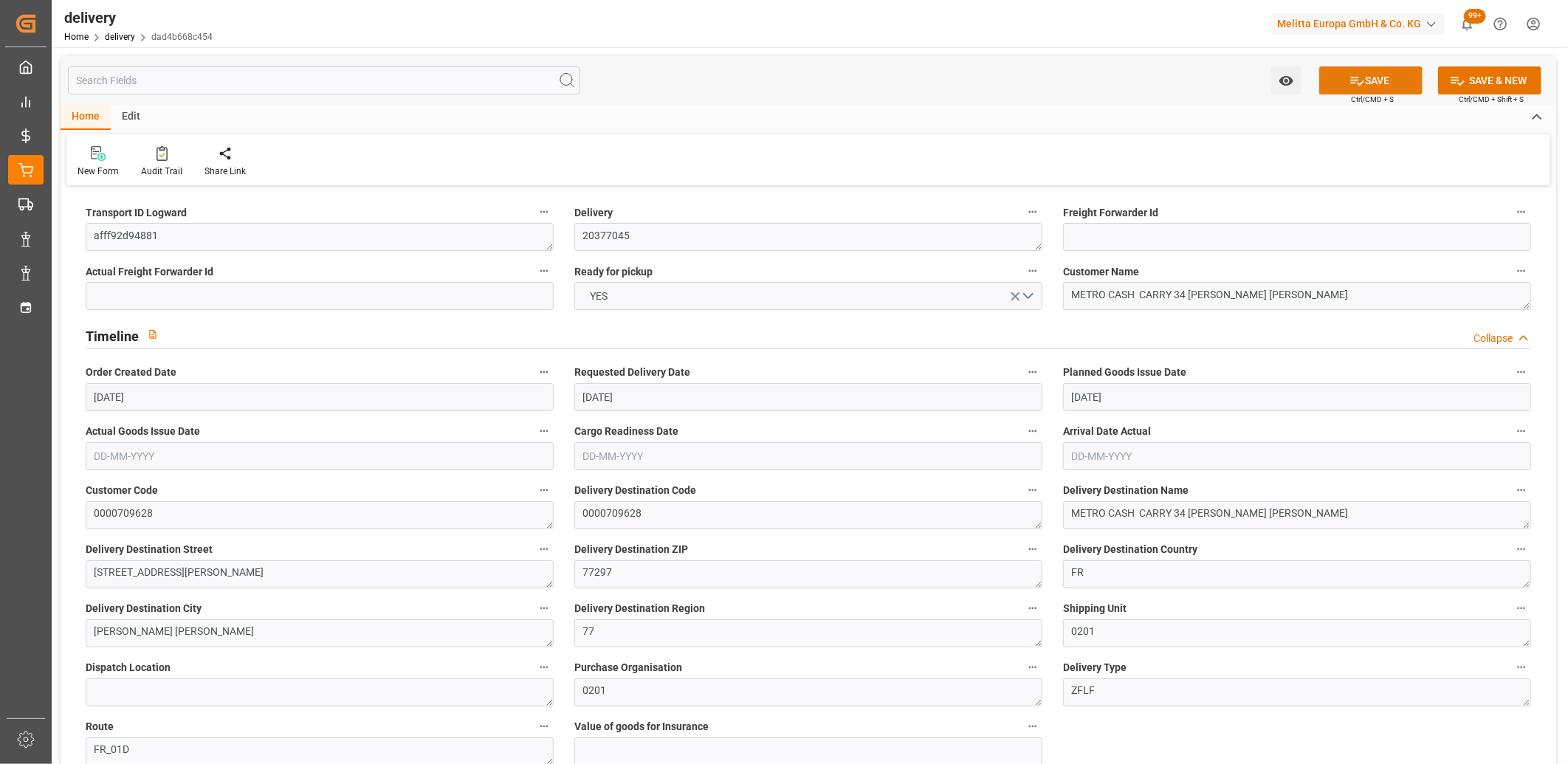
click at [1353, 92] on button "SAVE" at bounding box center [1370, 80] width 103 height 28
type input "[DATE]"
type input "[DATE] 11:00"
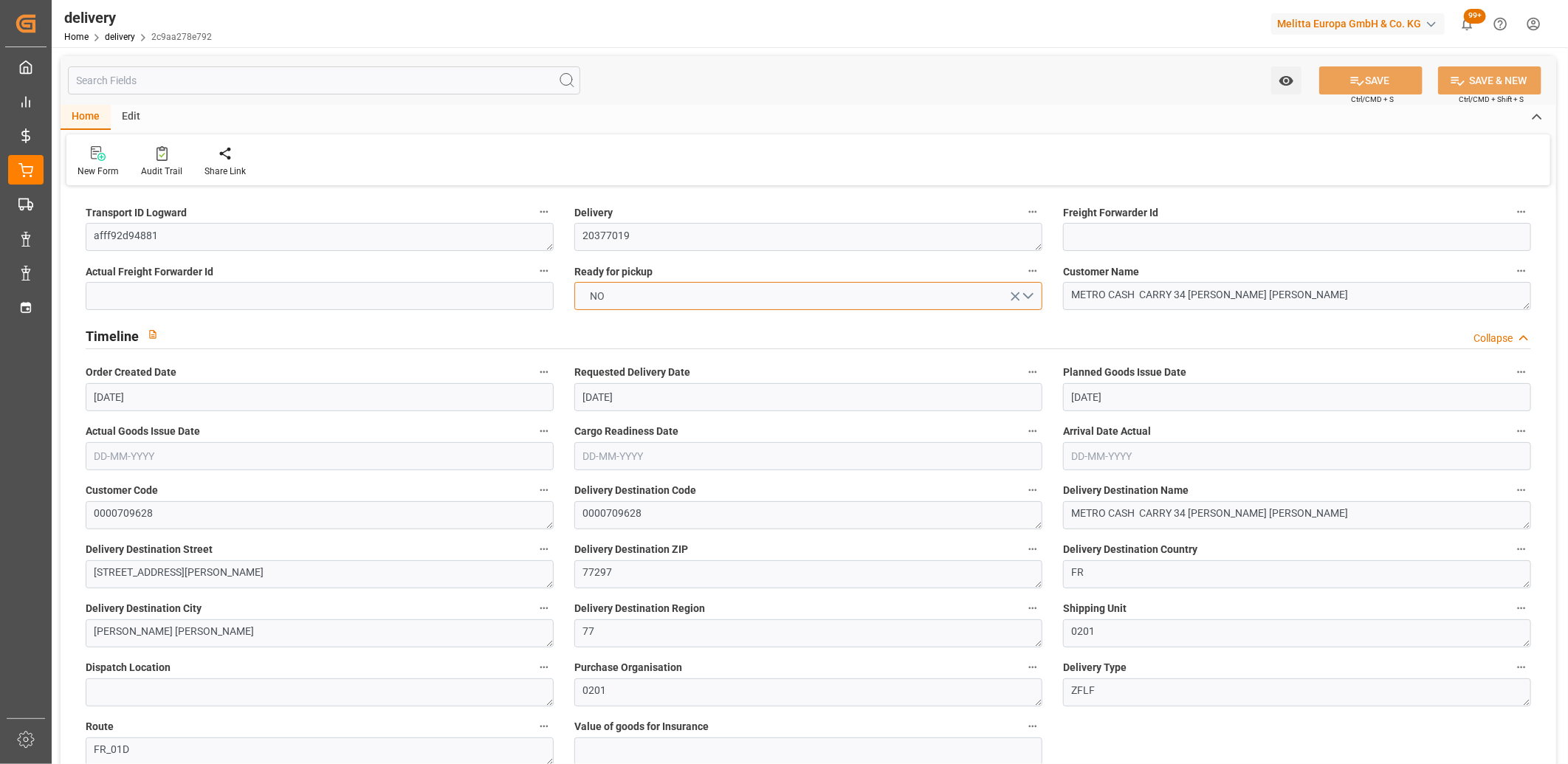
click at [616, 299] on button "NO" at bounding box center [809, 296] width 468 height 28
click at [616, 299] on div "YES" at bounding box center [809, 300] width 466 height 31
click at [1334, 82] on button "SAVE" at bounding box center [1370, 80] width 103 height 28
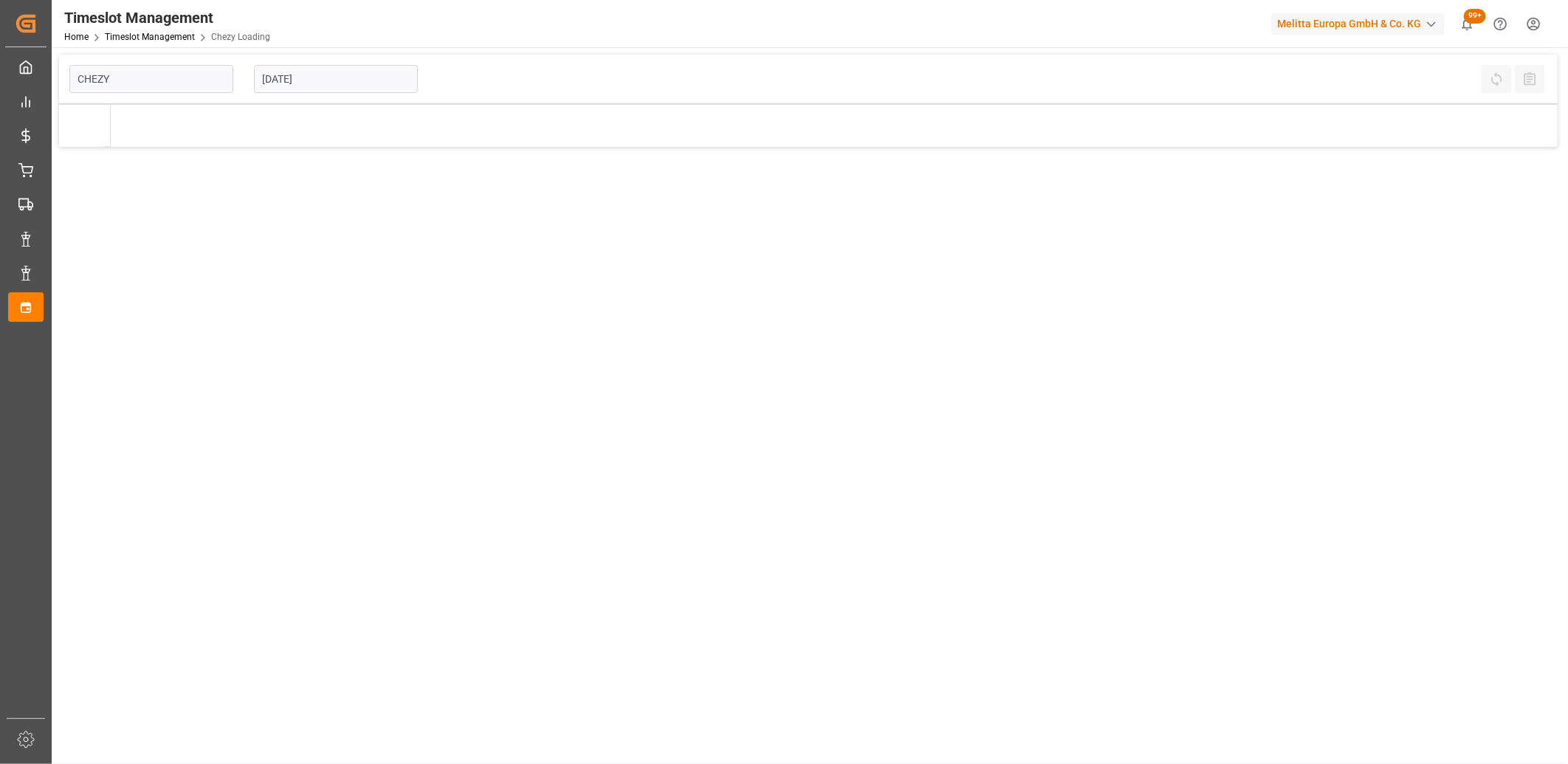
type input "Chezy Loading"
